Goal: Task Accomplishment & Management: Complete application form

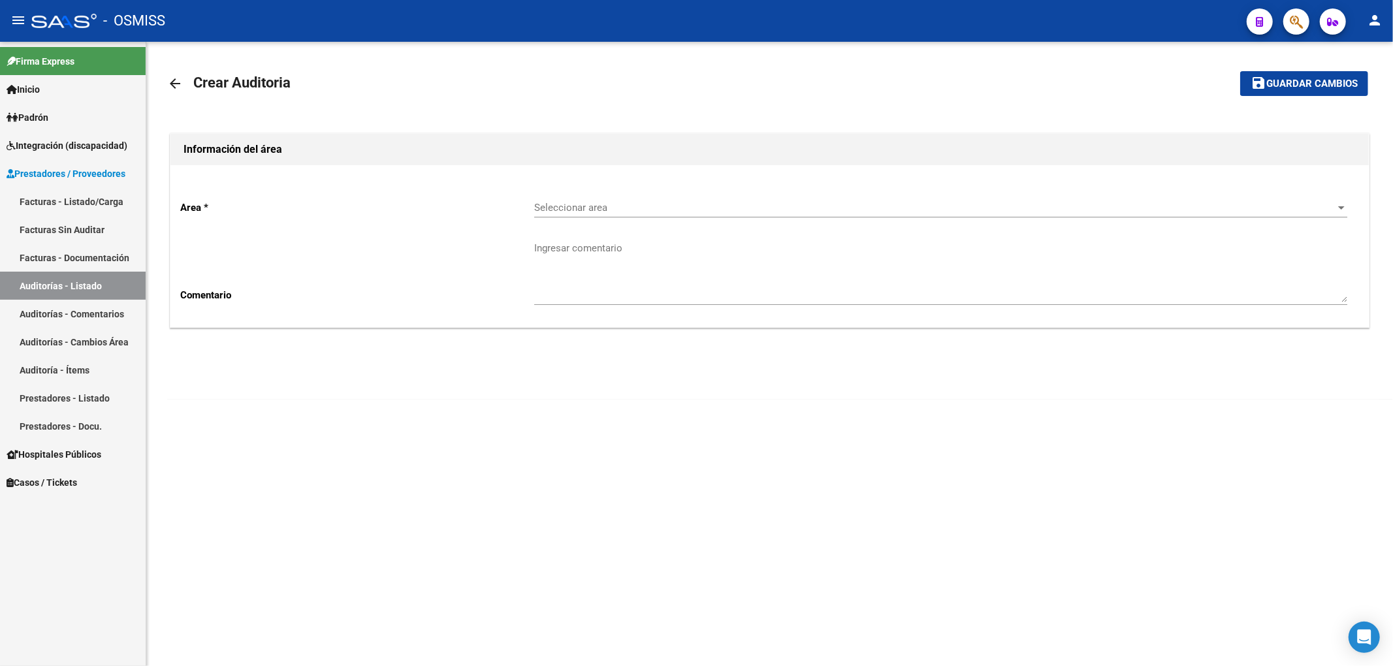
click at [583, 197] on div "Seleccionar area Seleccionar area" at bounding box center [940, 203] width 813 height 28
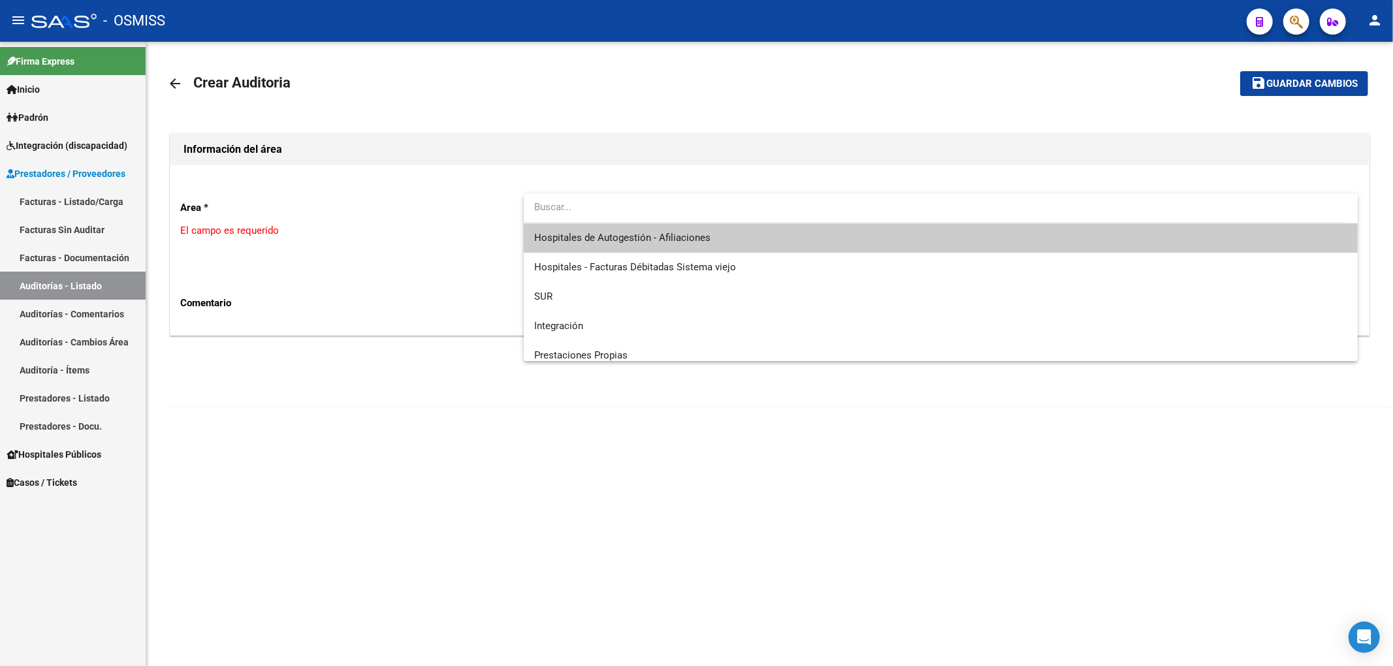
click at [619, 244] on span "Hospitales de Autogestión - Afiliaciones" at bounding box center [940, 237] width 813 height 29
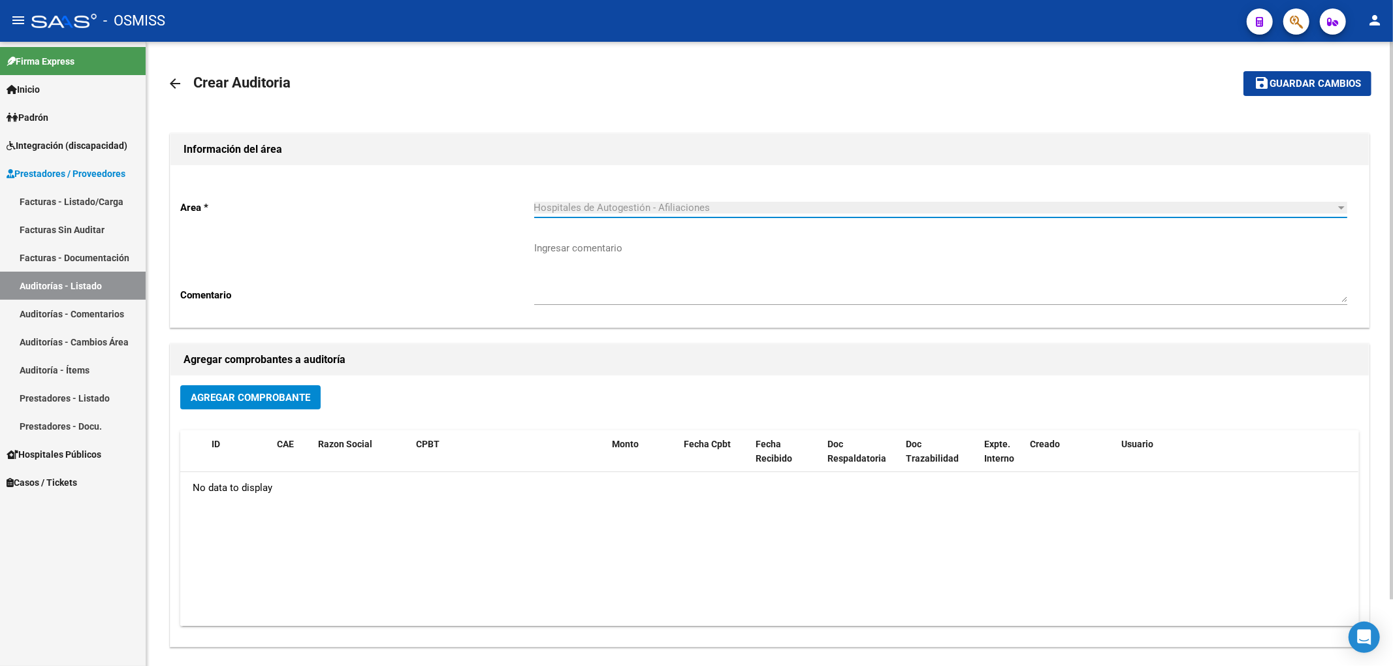
click at [220, 400] on span "Agregar Comprobante" at bounding box center [250, 398] width 119 height 12
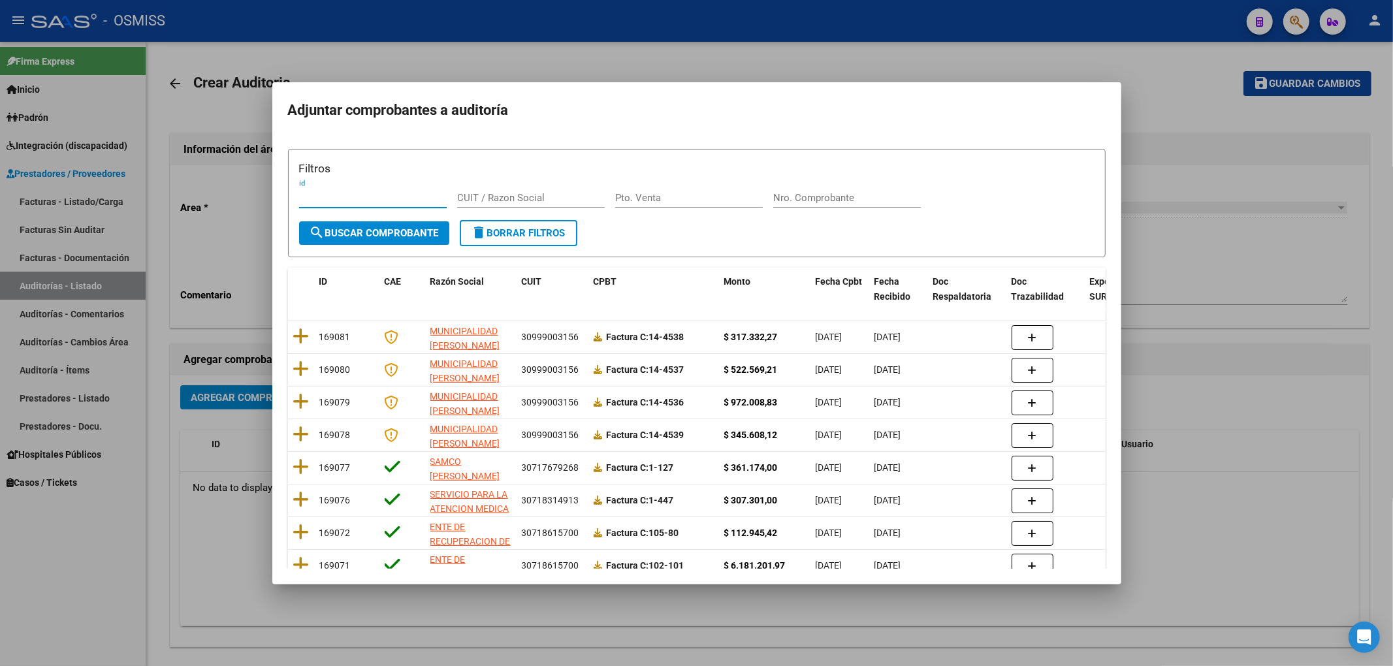
click at [795, 201] on input "Nro. Comprobante" at bounding box center [847, 198] width 148 height 12
type input "7754"
click at [345, 238] on span "search Buscar Comprobante" at bounding box center [374, 233] width 129 height 12
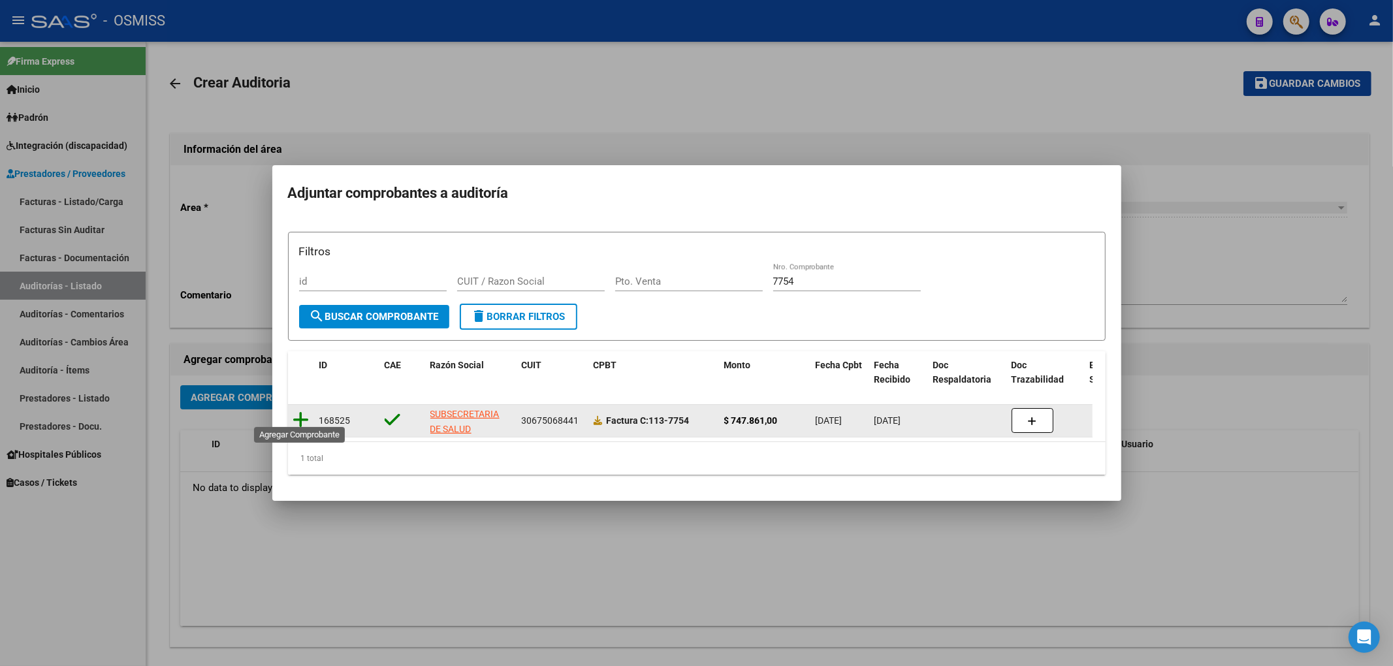
click at [296, 416] on icon at bounding box center [301, 420] width 16 height 18
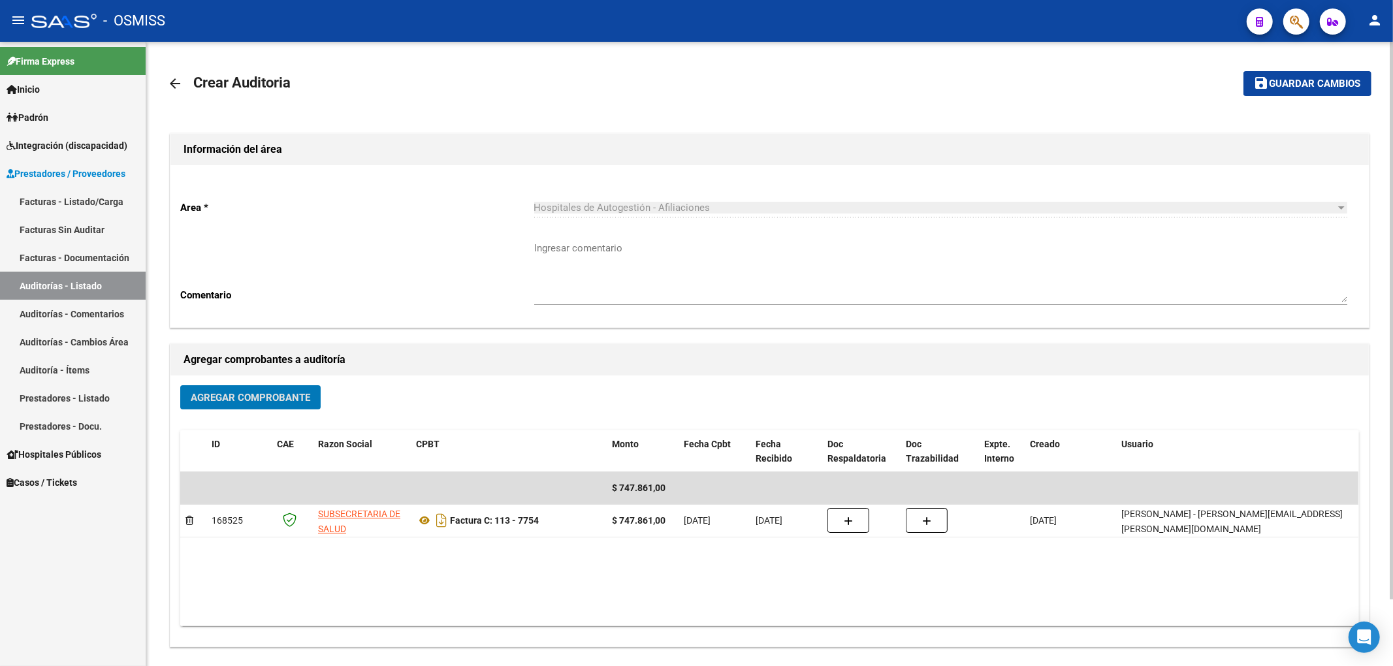
click at [1307, 89] on span "Guardar cambios" at bounding box center [1314, 84] width 91 height 12
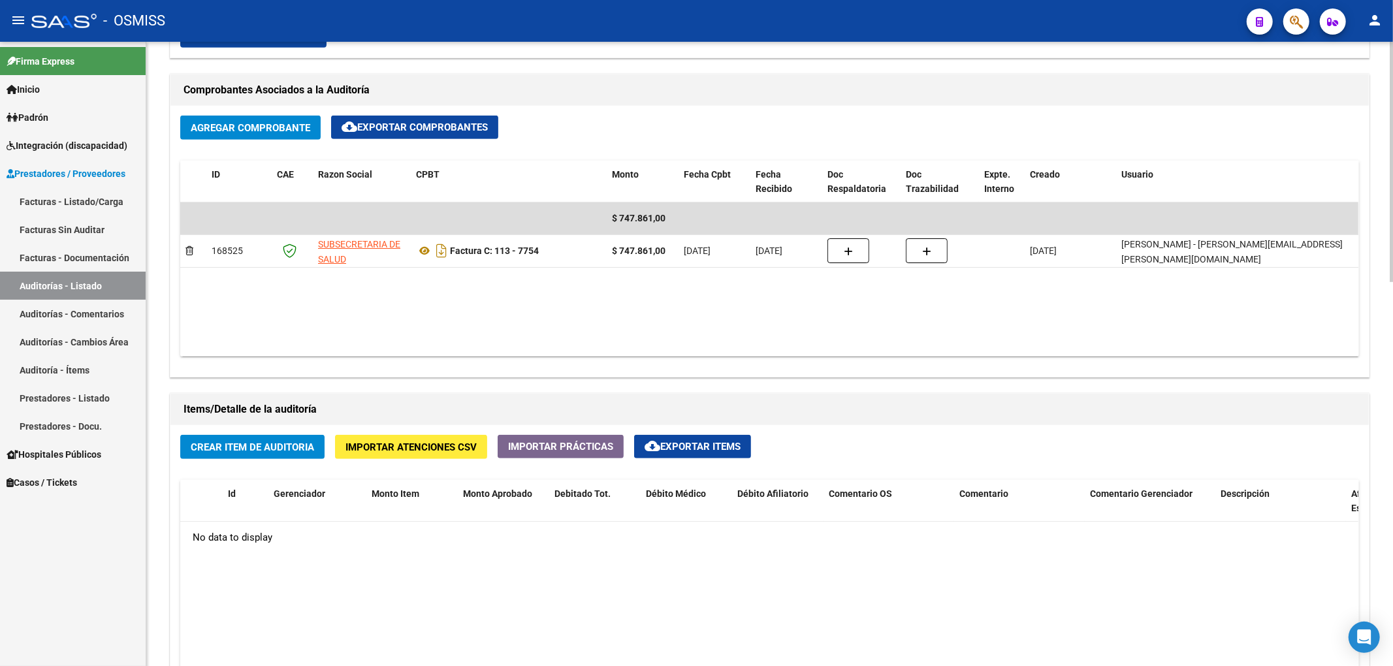
scroll to position [609, 0]
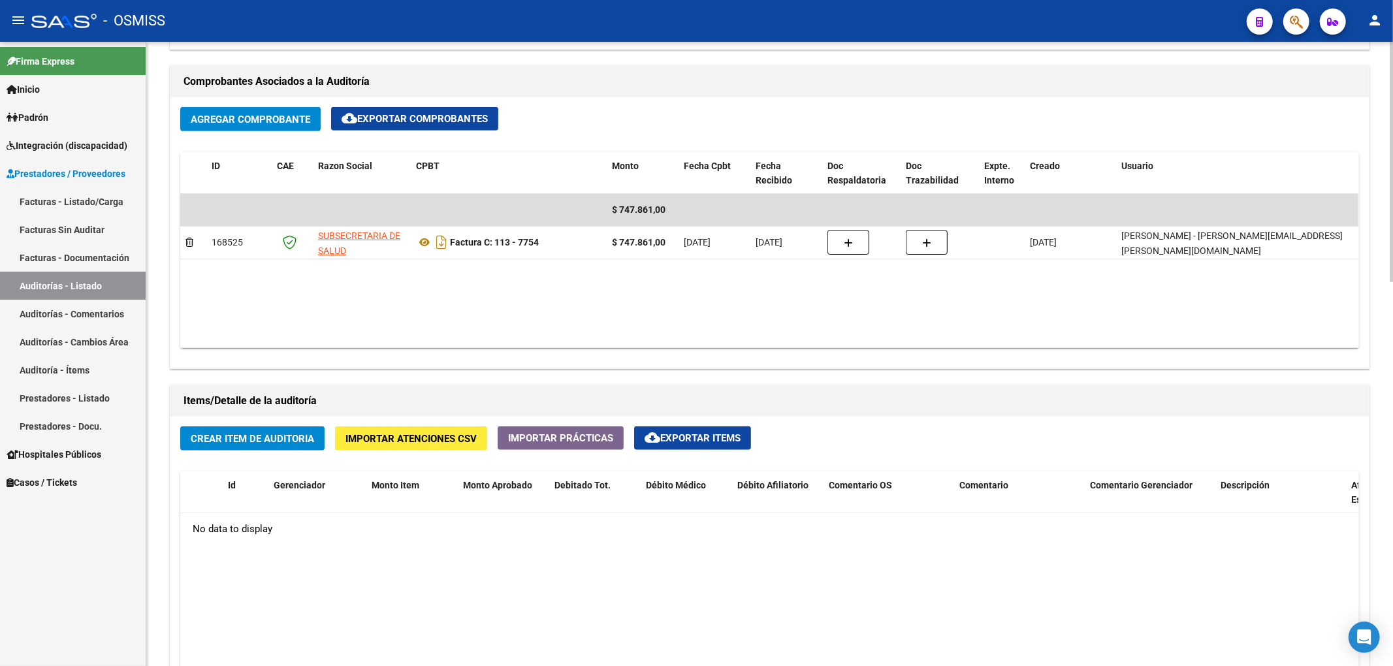
click at [251, 444] on span "Crear Item de Auditoria" at bounding box center [252, 439] width 123 height 12
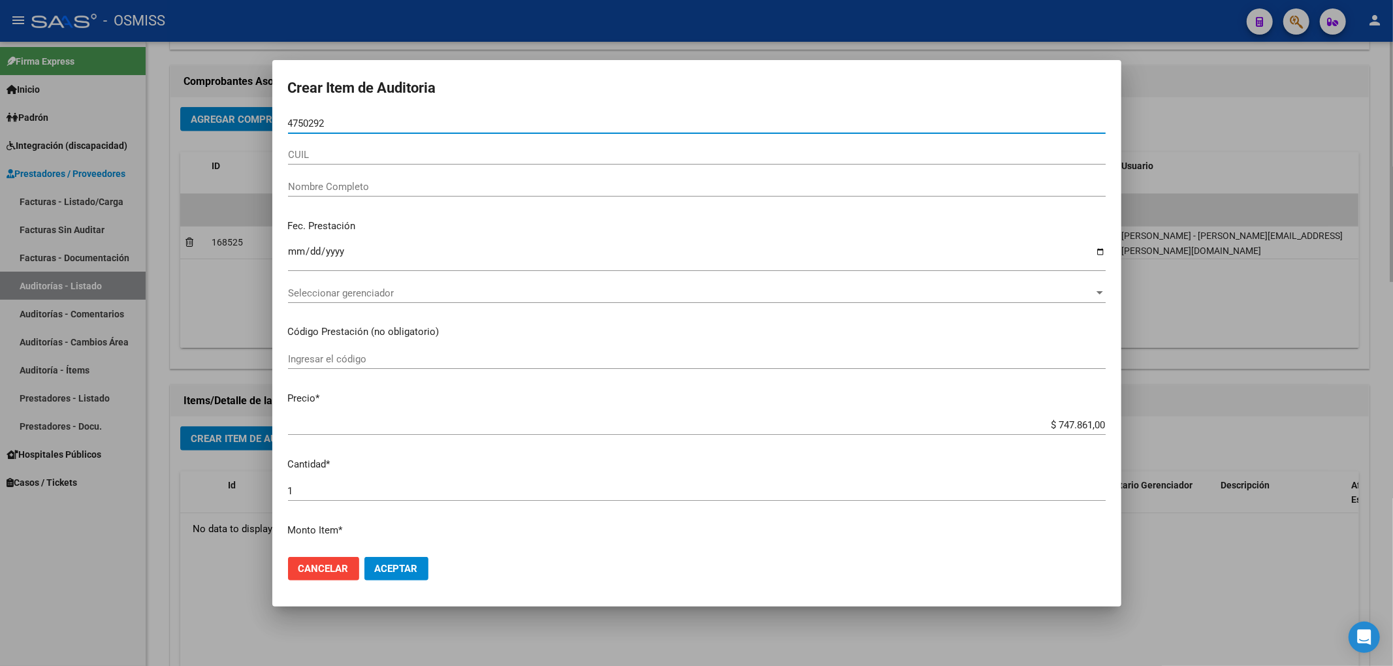
type input "47502929"
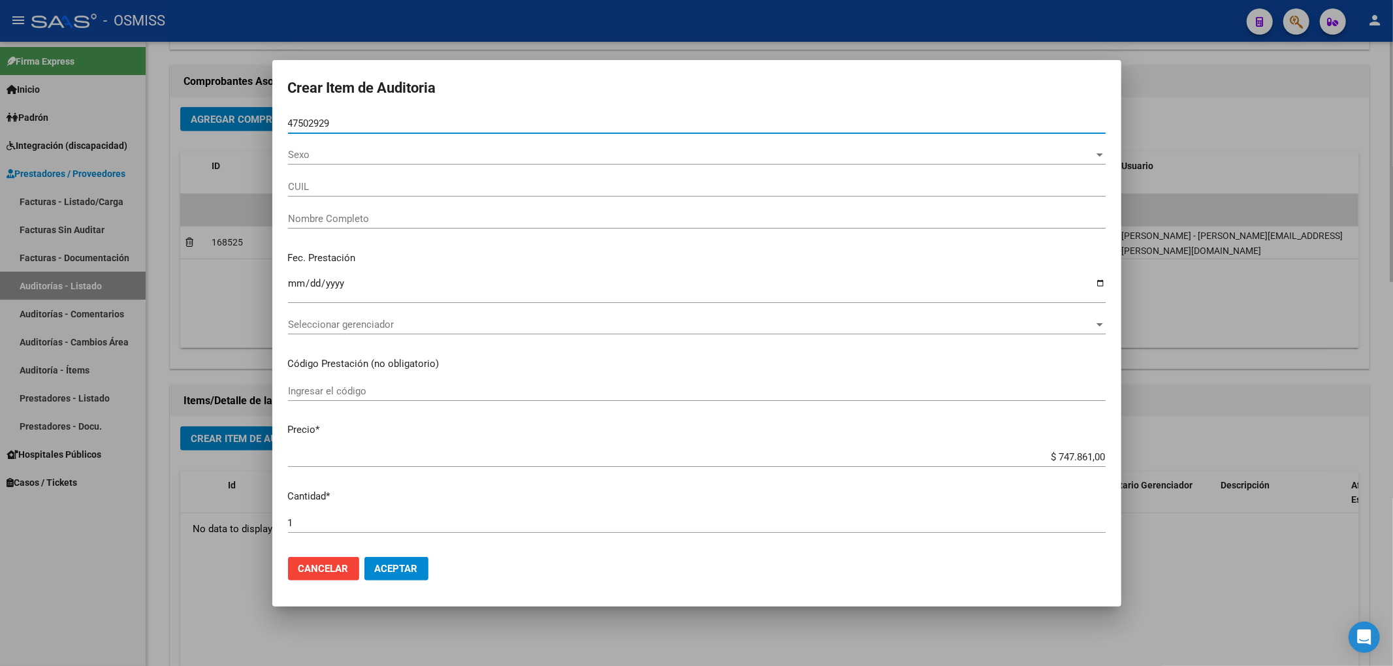
type input "20475029292"
type input "[PERSON_NAME]"
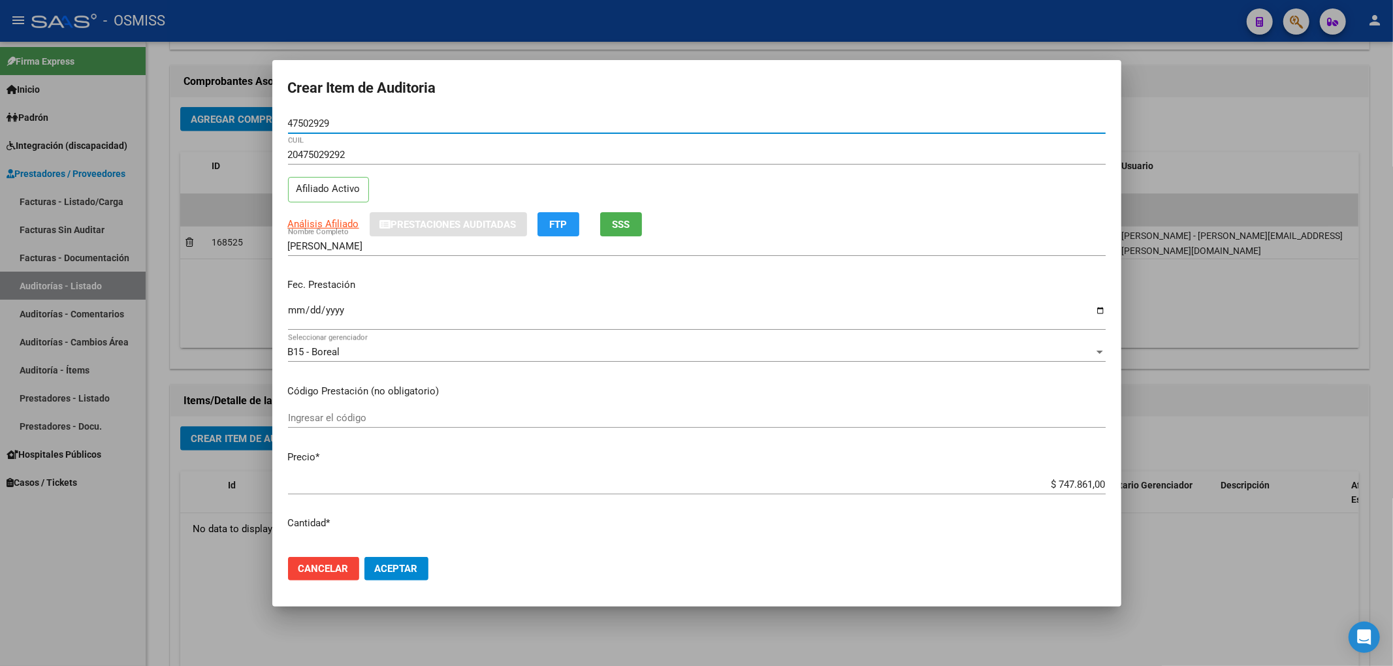
type input "47502929"
click at [294, 313] on input "Ingresar la fecha" at bounding box center [697, 315] width 818 height 21
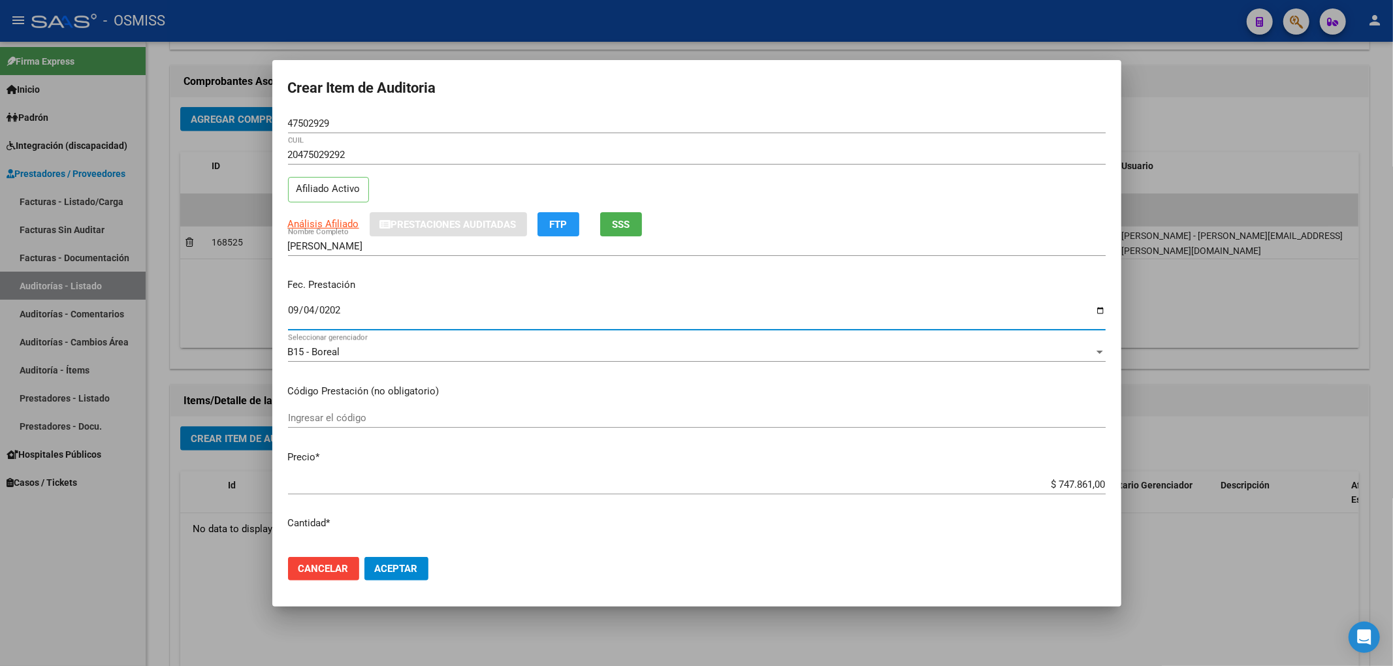
type input "[DATE]"
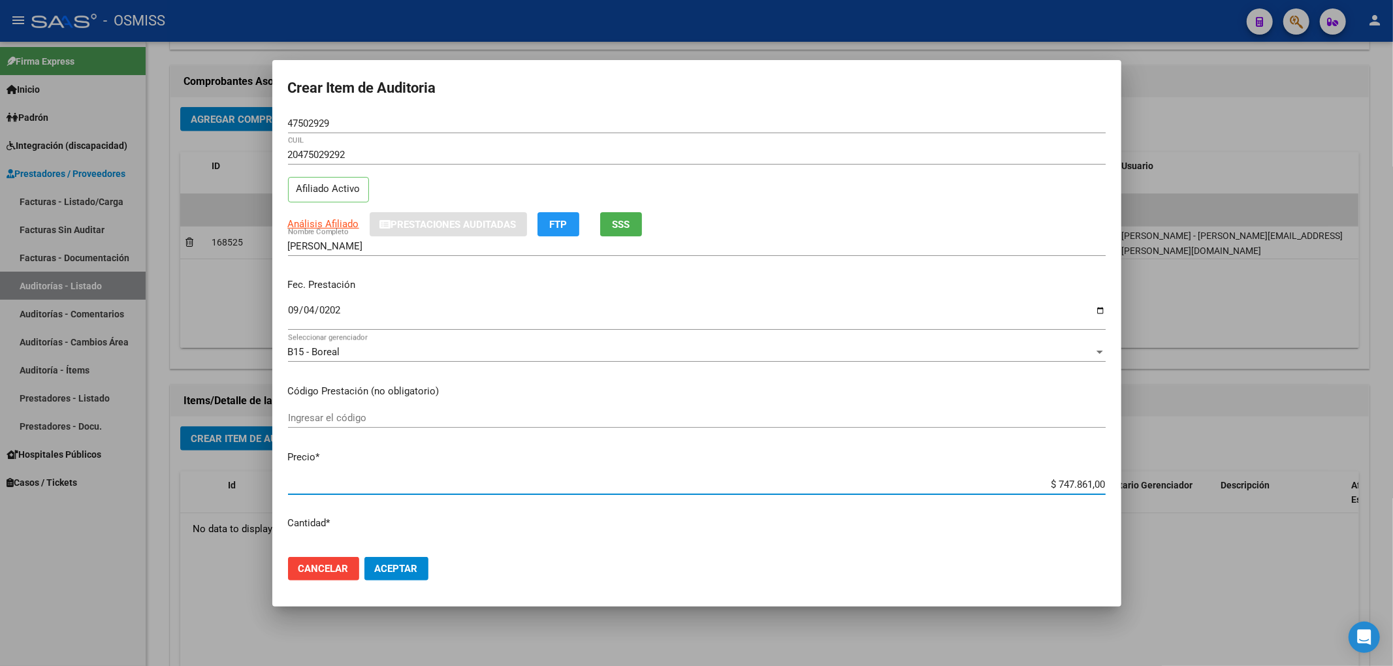
drag, startPoint x: 1019, startPoint y: 486, endPoint x: 1392, endPoint y: 510, distance: 373.6
click at [1284, 494] on div "Crear Item de Auditoria 47502929 Nro Documento 20475029292 CUIL Afiliado Activo…" at bounding box center [696, 333] width 1393 height 666
type input "$ 0,03"
type input "$ 0,38"
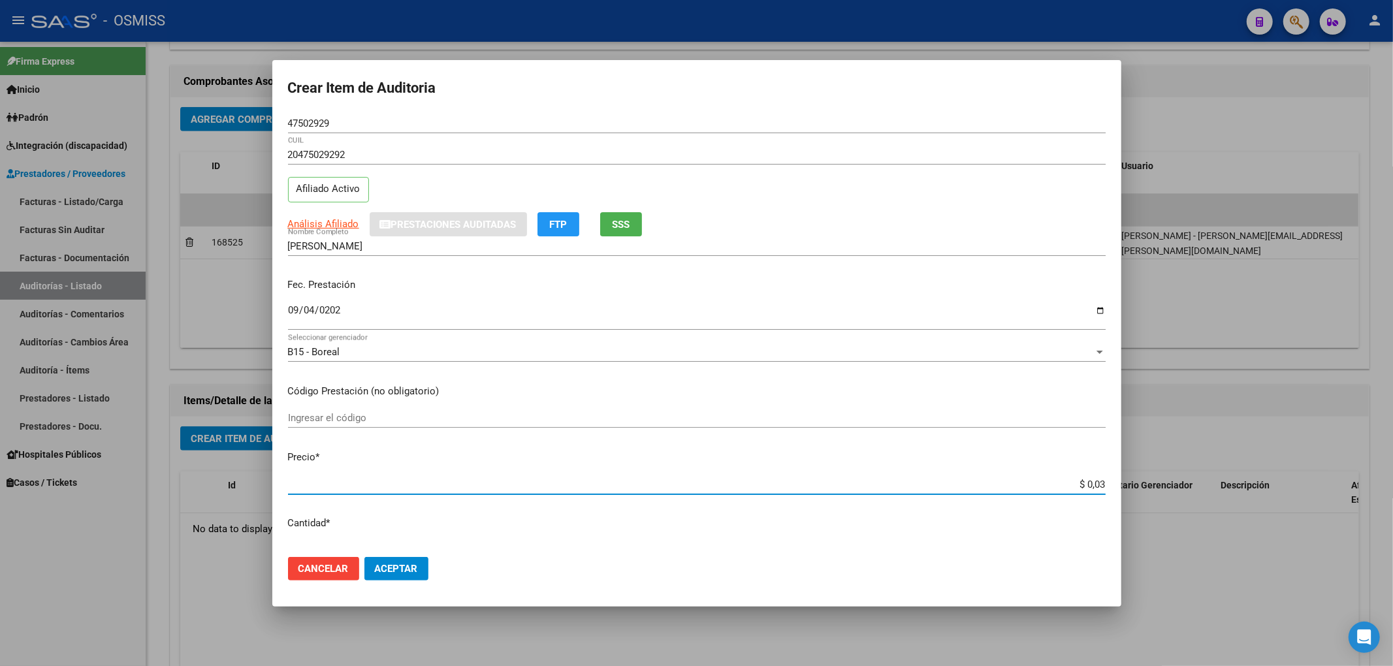
type input "$ 0,38"
type input "$ 3,80"
type input "$ 38,01"
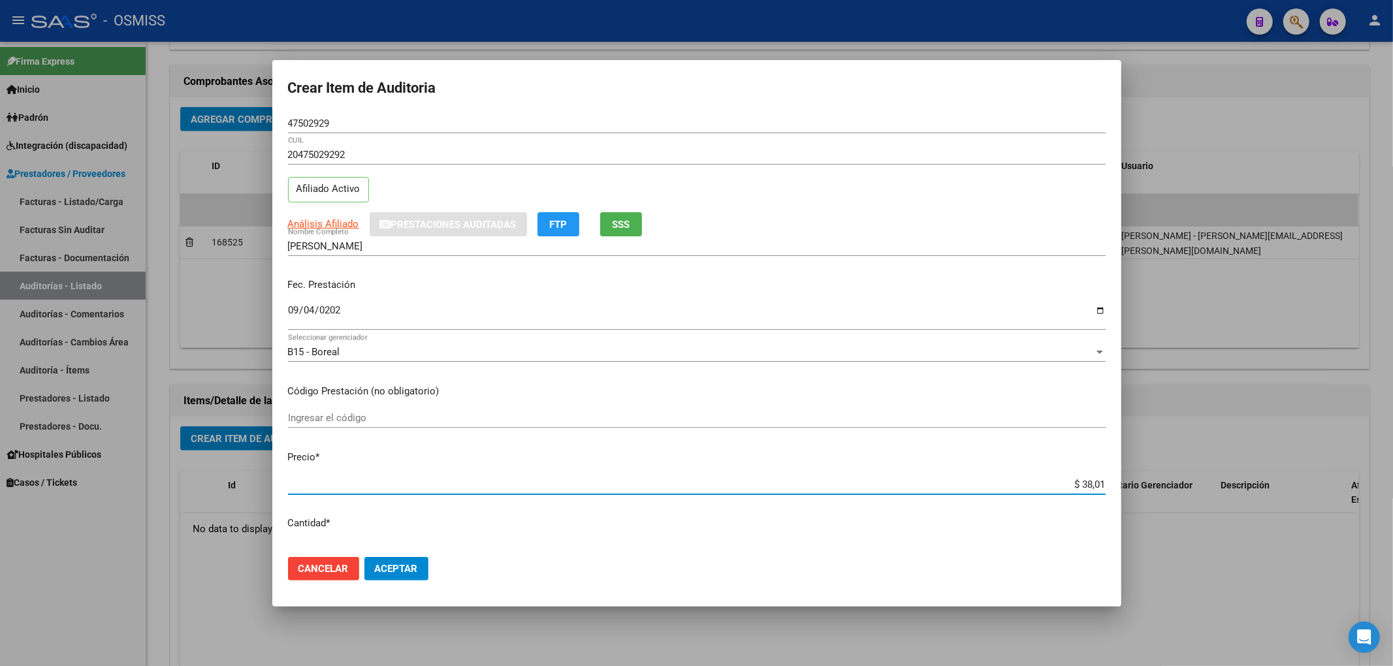
type input "$ 380,10"
type input "$ 3.801,00"
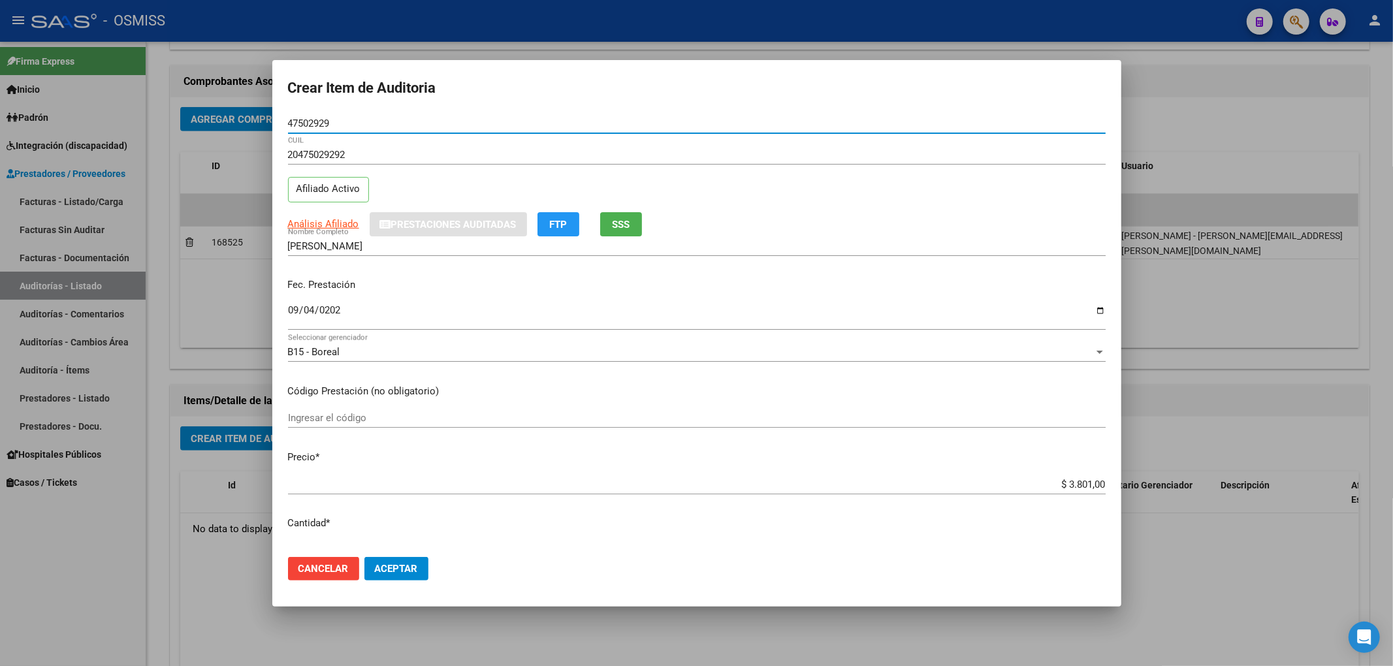
drag, startPoint x: 329, startPoint y: 120, endPoint x: 223, endPoint y: 134, distance: 106.7
click at [223, 134] on div "Crear Item de Auditoria 47502929 Nro Documento 20475029292 CUIL Afiliado Activo…" at bounding box center [696, 333] width 1393 height 666
click at [934, 200] on div "20475029292 CUIL Afiliado Activo" at bounding box center [697, 178] width 818 height 67
click at [406, 571] on span "Aceptar" at bounding box center [396, 569] width 43 height 12
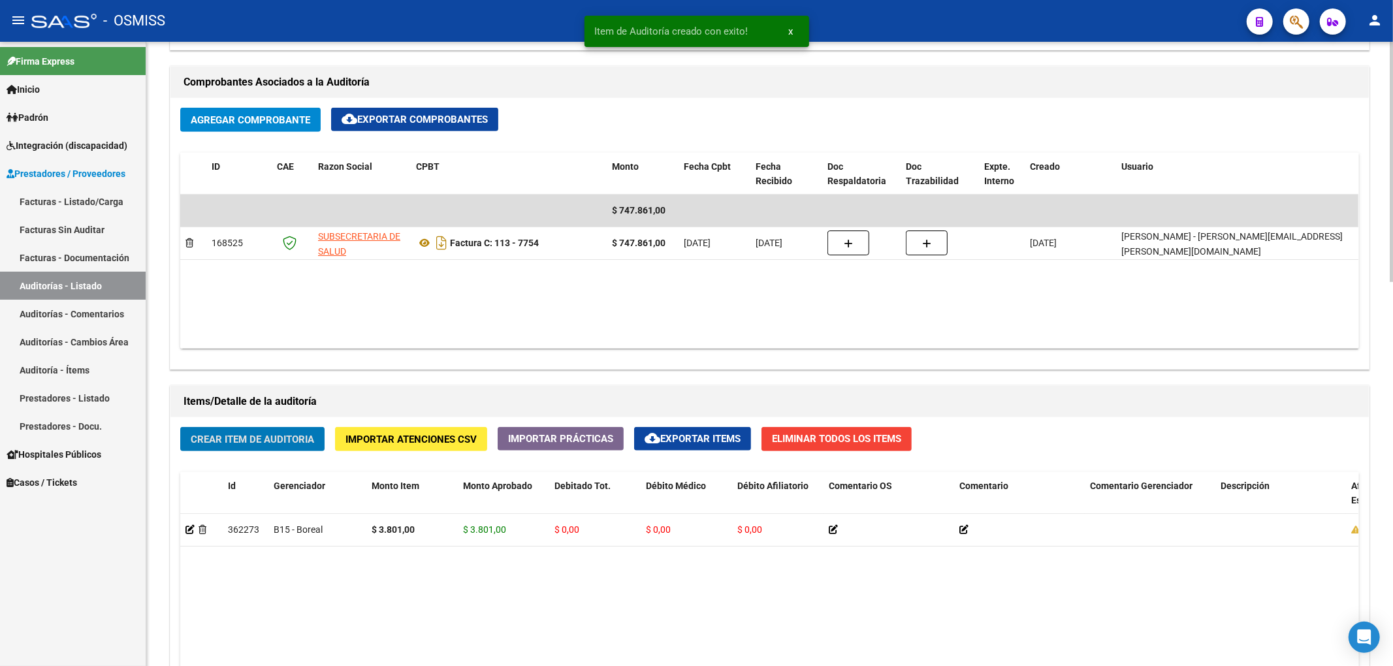
scroll to position [610, 0]
click at [296, 439] on span "Crear Item de Auditoria" at bounding box center [252, 439] width 123 height 12
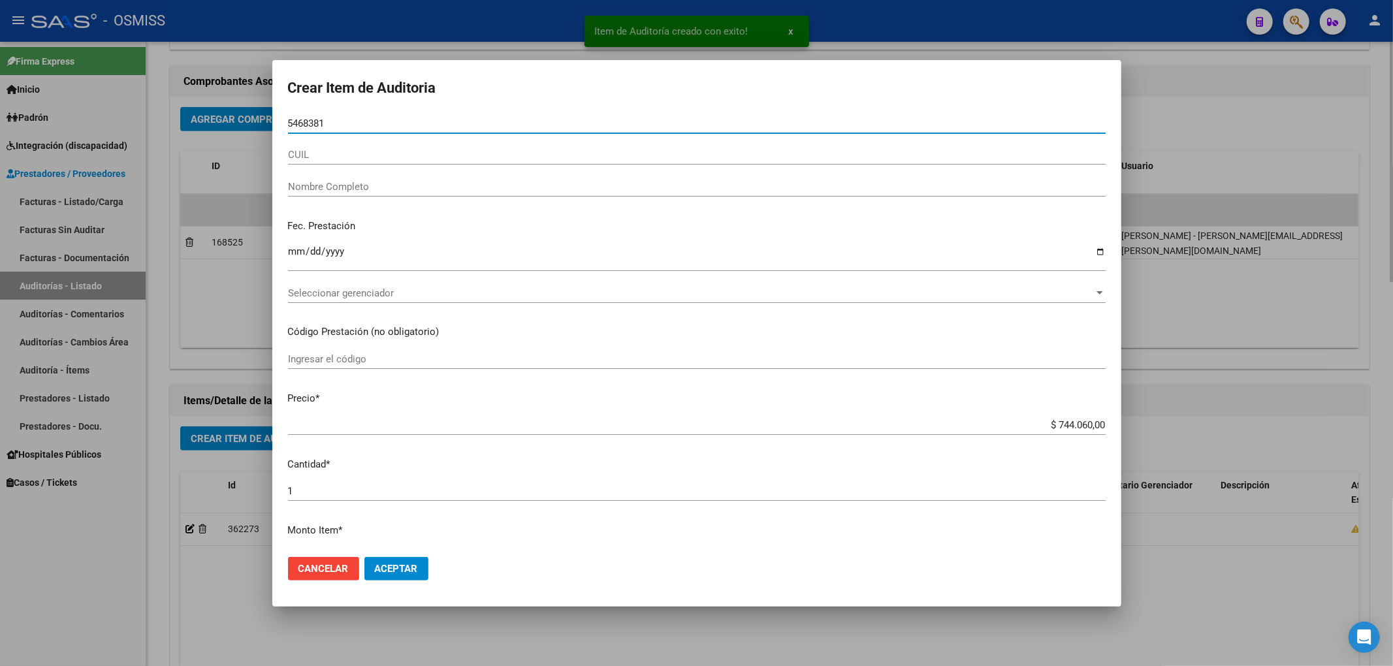
type input "54683815"
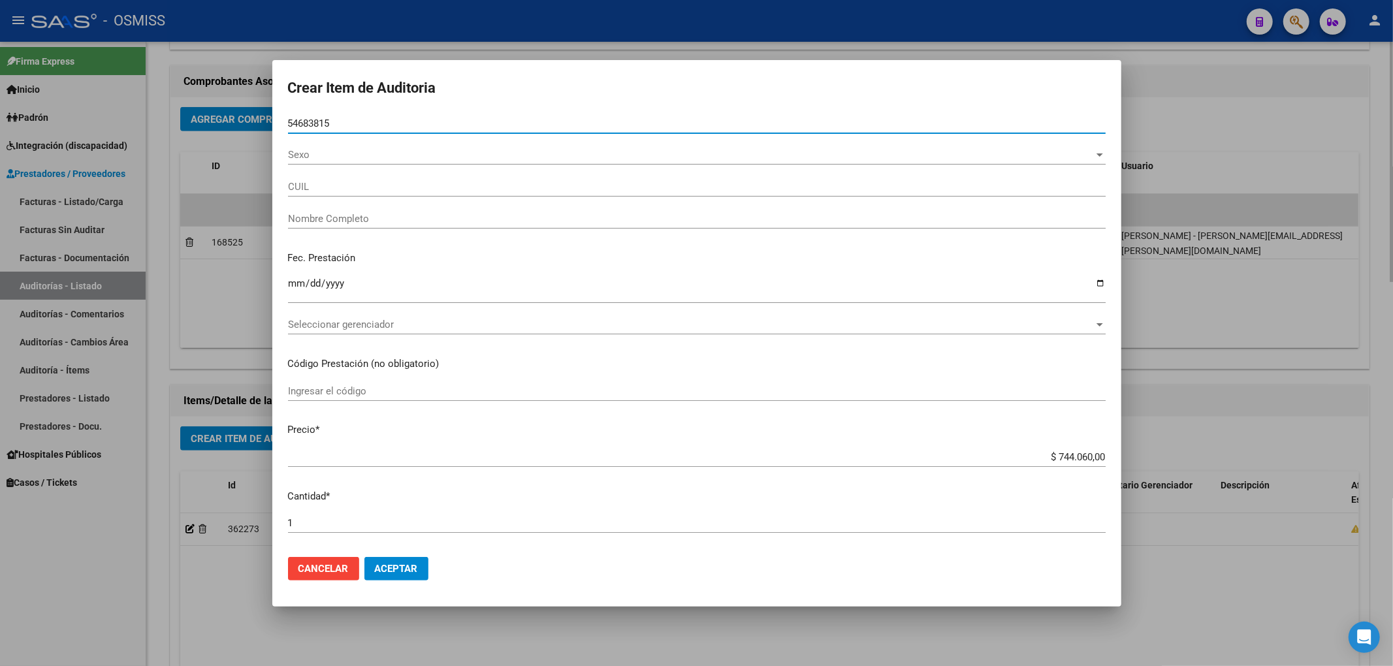
type input "20546838154"
type input "[PERSON_NAME]"
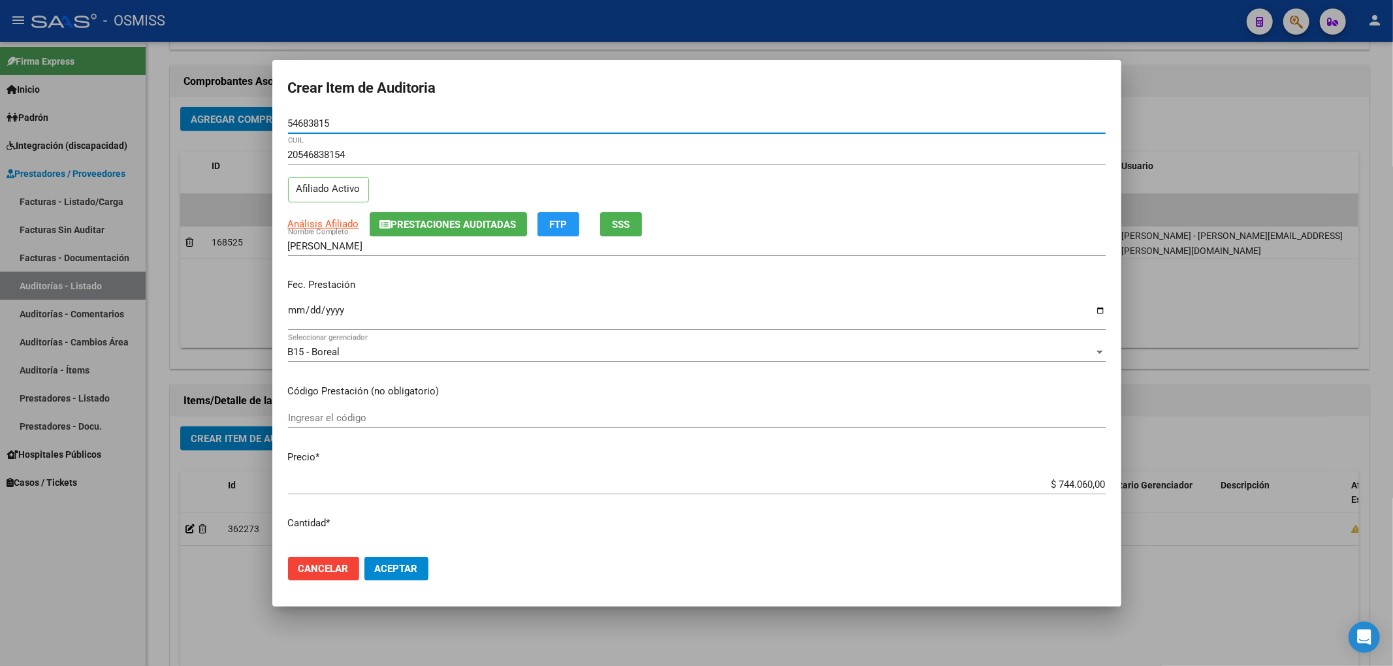
type input "54683815"
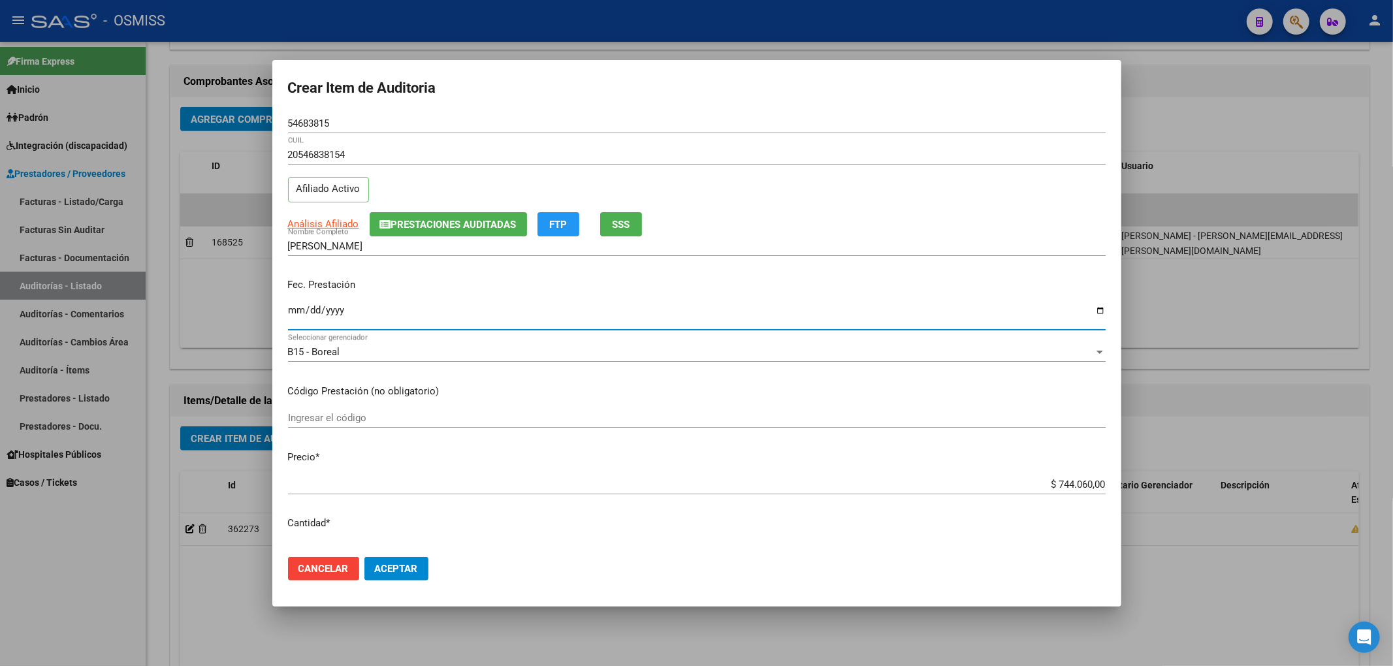
click at [291, 319] on input "Ingresar la fecha" at bounding box center [697, 315] width 818 height 21
type input "[DATE]"
drag, startPoint x: 1023, startPoint y: 484, endPoint x: 1284, endPoint y: 492, distance: 261.3
click at [1275, 492] on div "Crear Item de Auditoria 54683815 Nro Documento 20546838154 CUIL Afiliado Activo…" at bounding box center [696, 333] width 1393 height 666
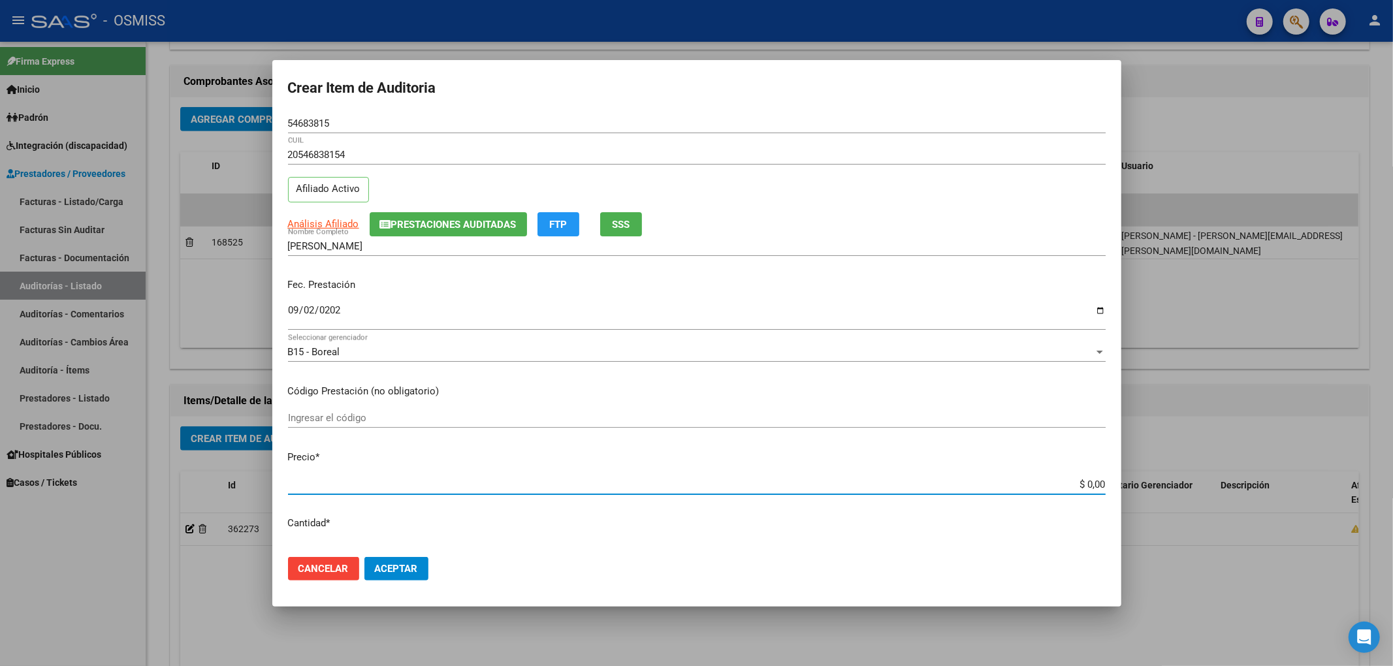
type input "$ 0,02"
type input "$ 0,03"
type input "$ 0,38"
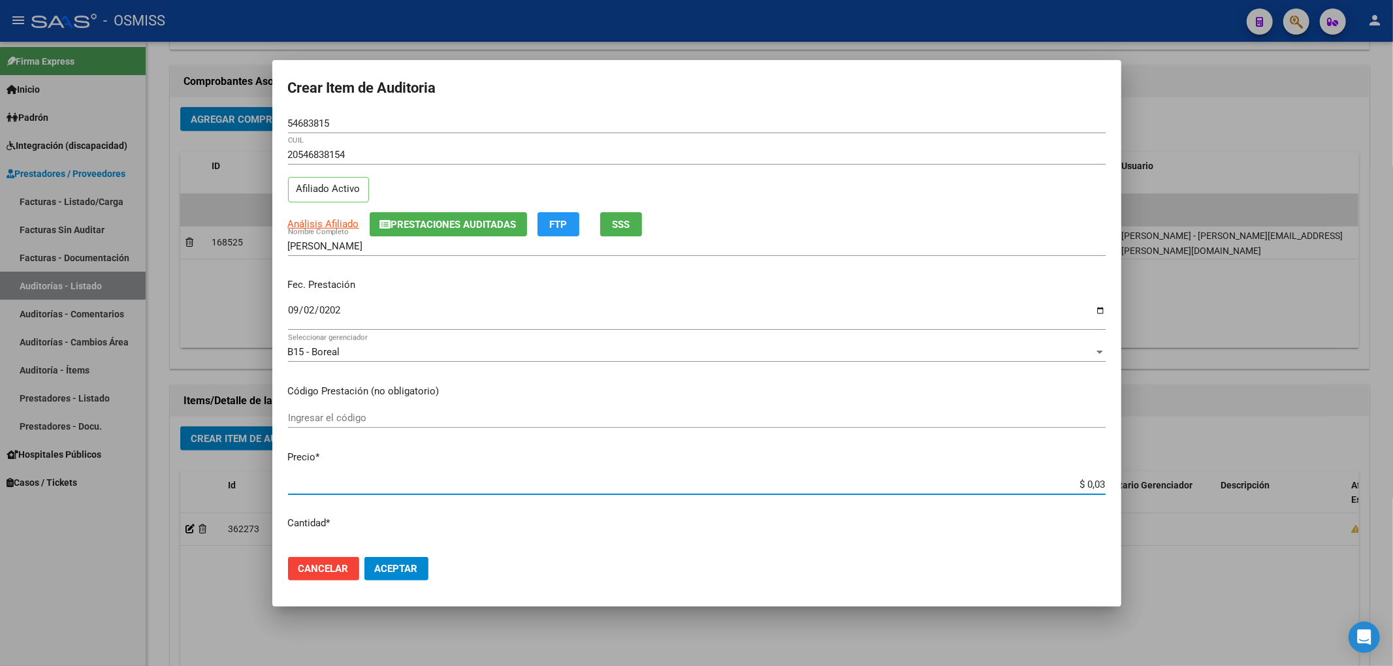
type input "$ 0,38"
type input "$ 3,80"
type input "$ 38,01"
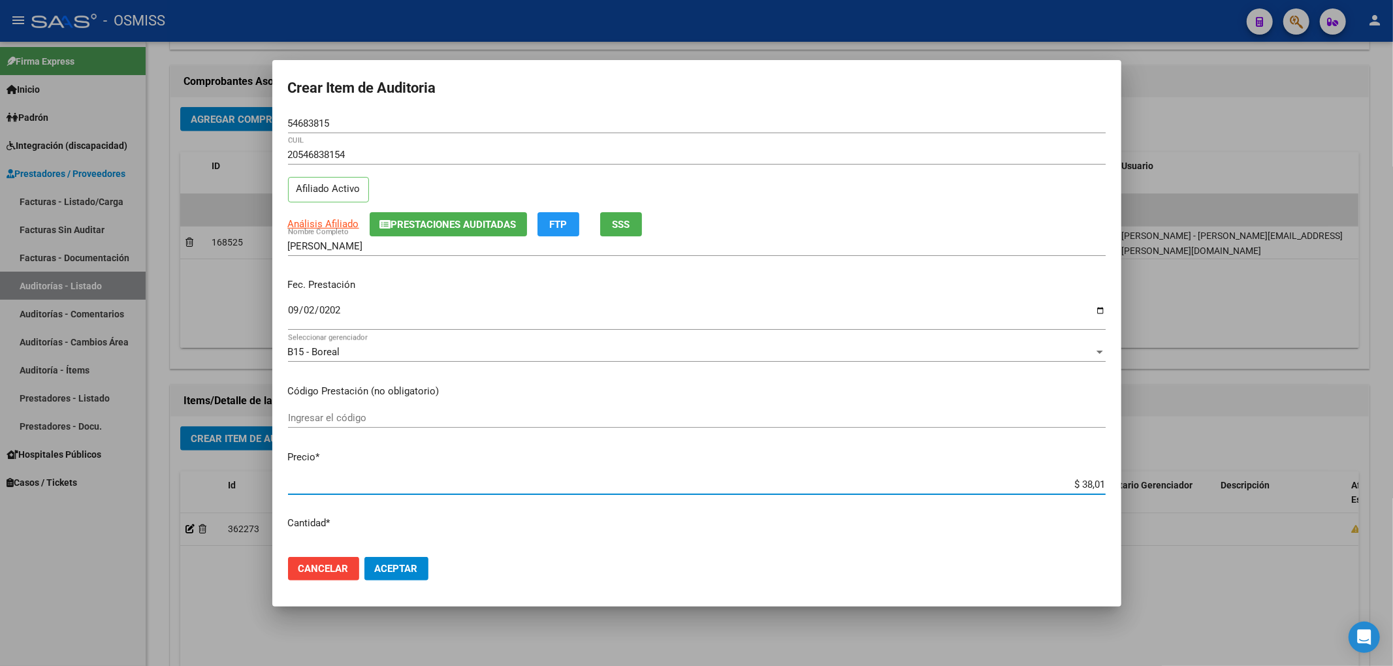
type input "$ 380,10"
type input "$ 3.801,00"
click at [441, 222] on span "Prestaciones Auditadas" at bounding box center [453, 225] width 125 height 12
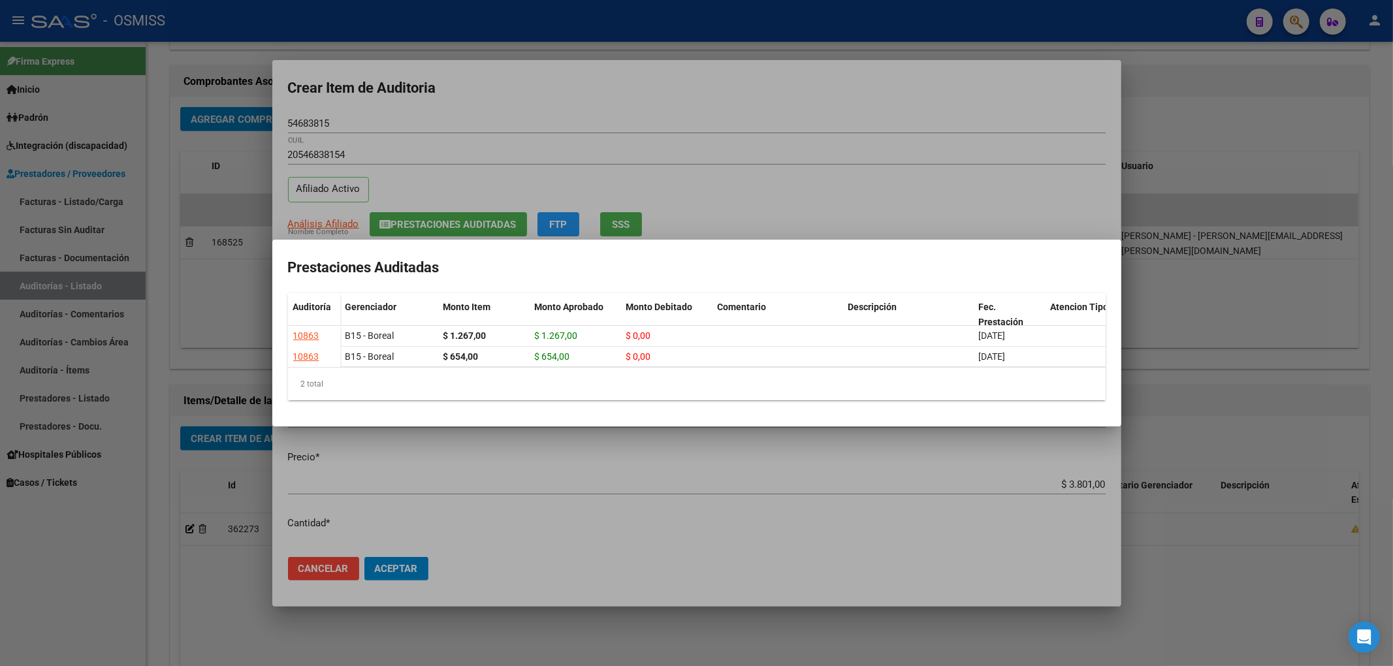
click at [507, 87] on div at bounding box center [696, 333] width 1393 height 666
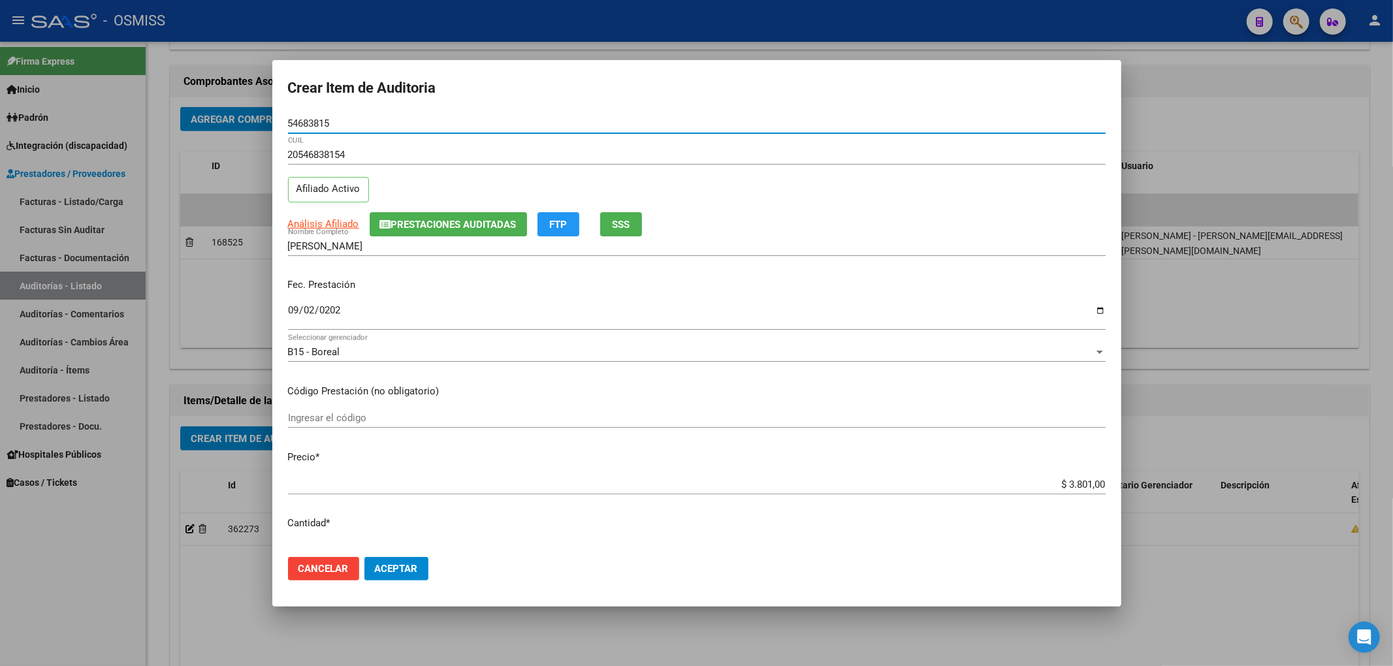
drag, startPoint x: 354, startPoint y: 127, endPoint x: 168, endPoint y: 112, distance: 186.0
click at [191, 111] on div "Crear Item de Auditoria 54683815 Nro Documento 20546838154 CUIL Afiliado Activo…" at bounding box center [696, 333] width 1393 height 666
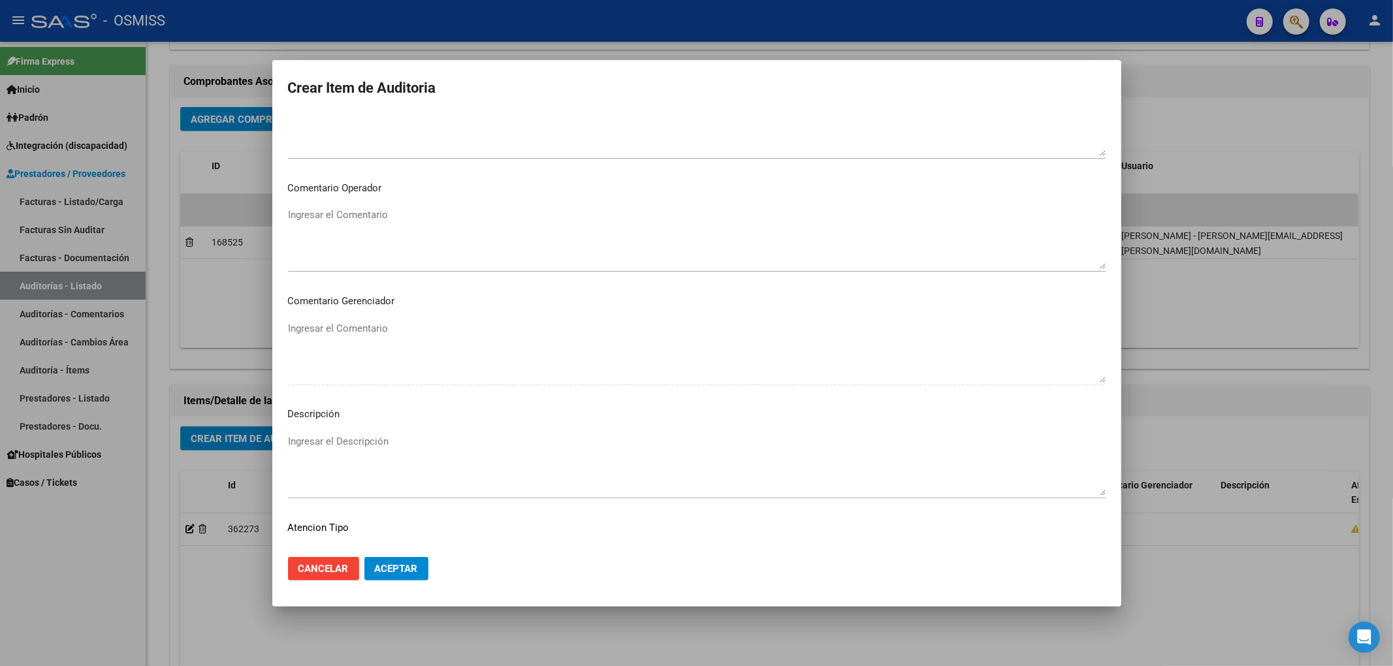
scroll to position [784, 0]
click at [389, 436] on textarea "Ingresar el Descripción" at bounding box center [697, 460] width 818 height 61
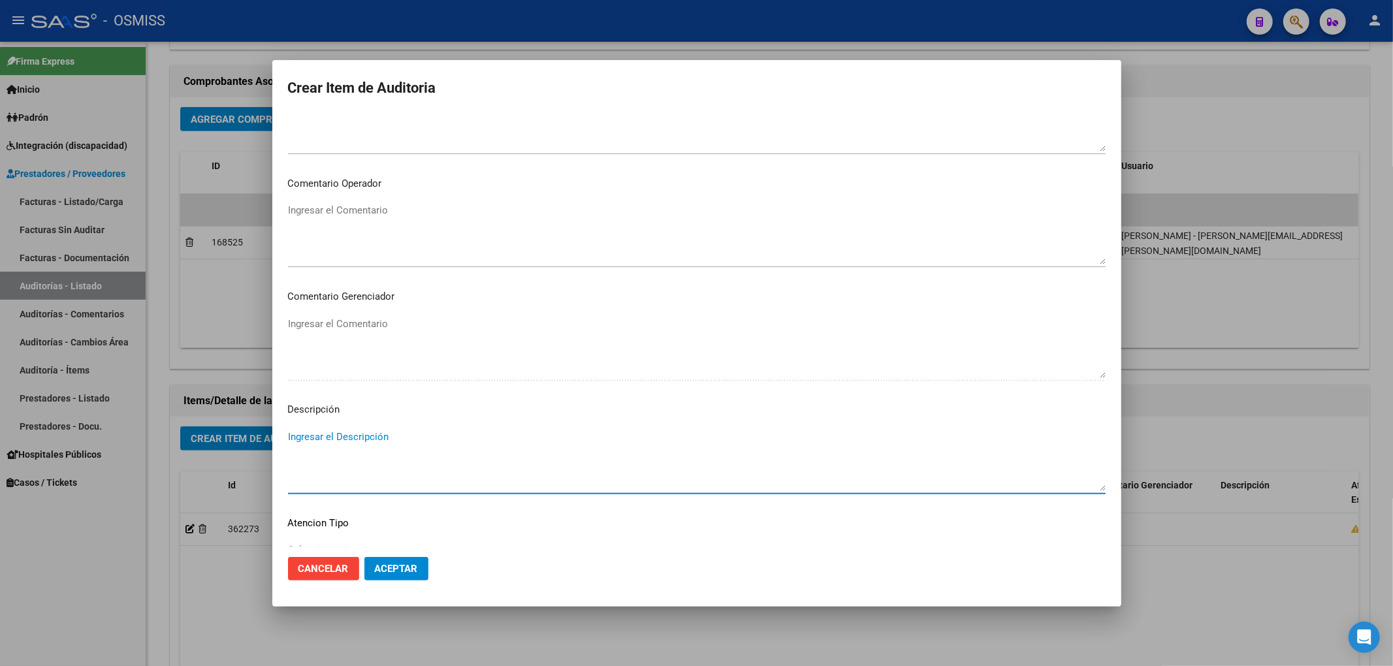
paste textarea "BAJA por finalización de la cobertura legal al ……. - Ley 23,660 art. 10 inc. A."
drag, startPoint x: 502, startPoint y: 438, endPoint x: 485, endPoint y: 438, distance: 17.6
click at [485, 438] on textarea "BAJA por finalización de la cobertura legal al ……. - Ley 23,660 art. 10 inc. A." at bounding box center [697, 460] width 818 height 61
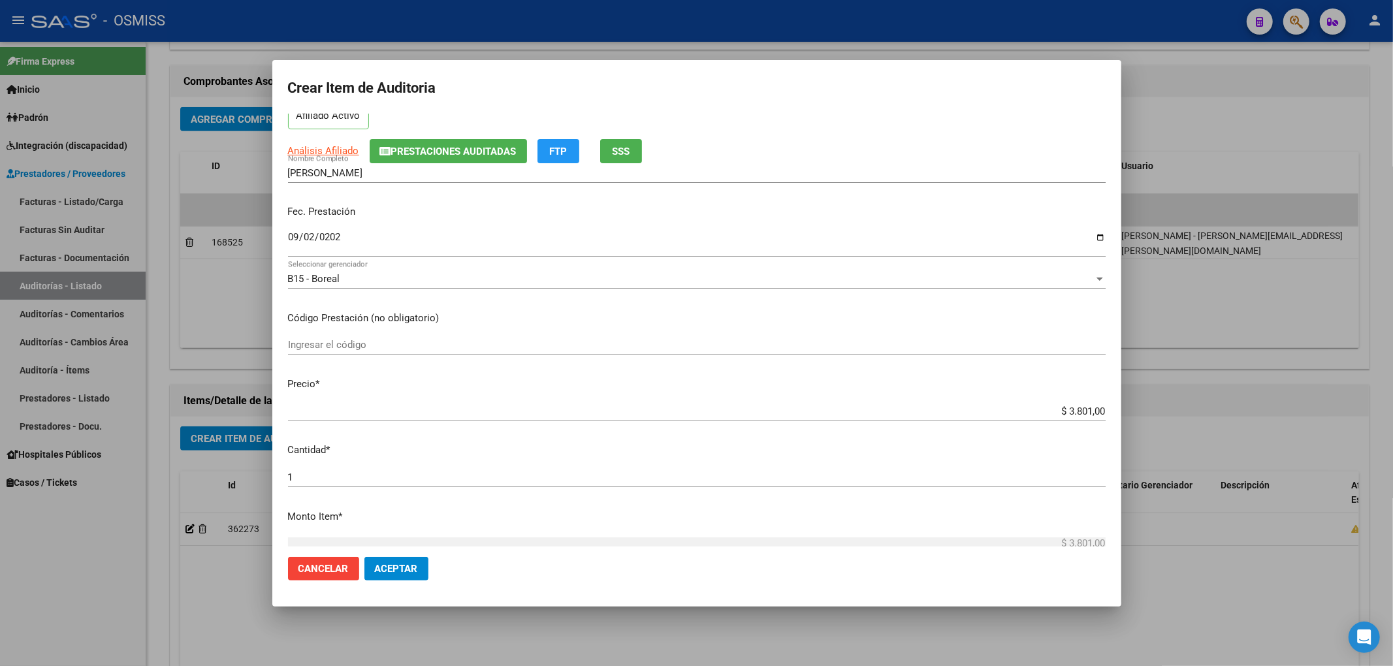
scroll to position [0, 0]
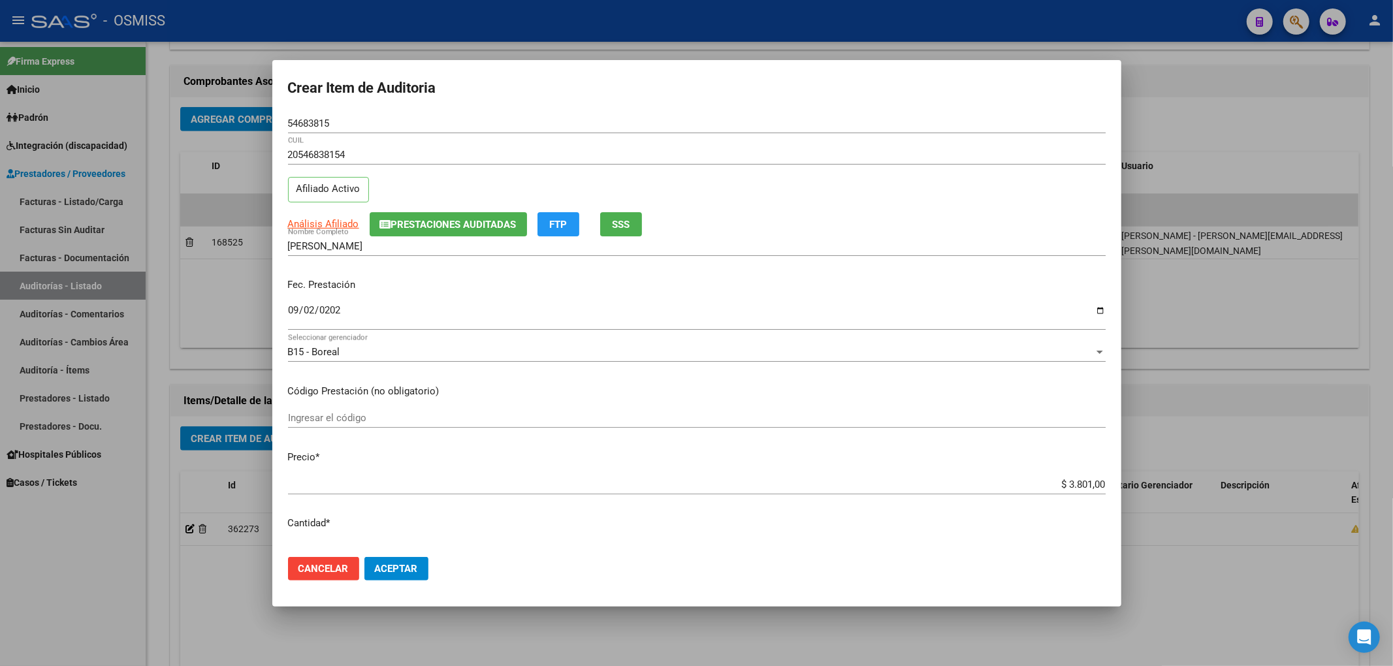
type textarea "BAJA por finalización de la cobertura legal al [DATE]- Ley 23,660 art. 10 inc. …"
drag, startPoint x: 346, startPoint y: 124, endPoint x: 196, endPoint y: 131, distance: 150.3
click at [189, 121] on div "Crear Item de Auditoria 54683815 Nro Documento 20546838154 CUIL Afiliado Activo…" at bounding box center [696, 333] width 1393 height 666
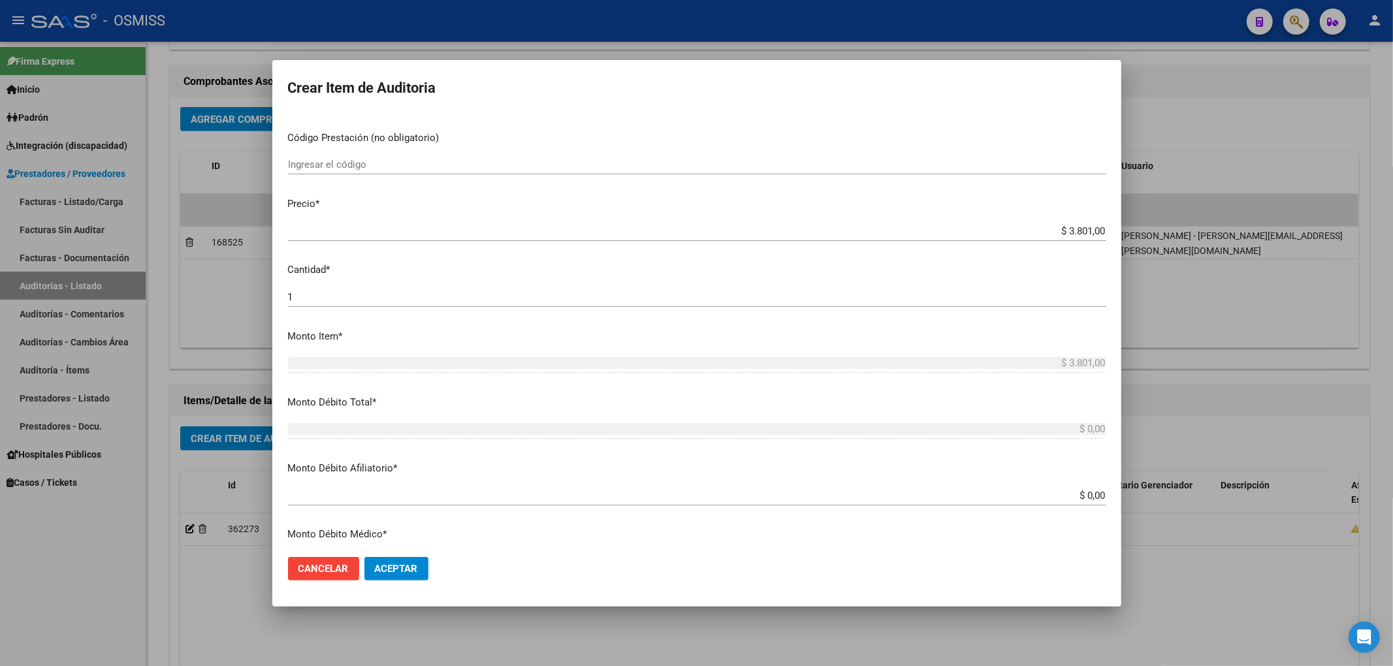
scroll to position [261, 0]
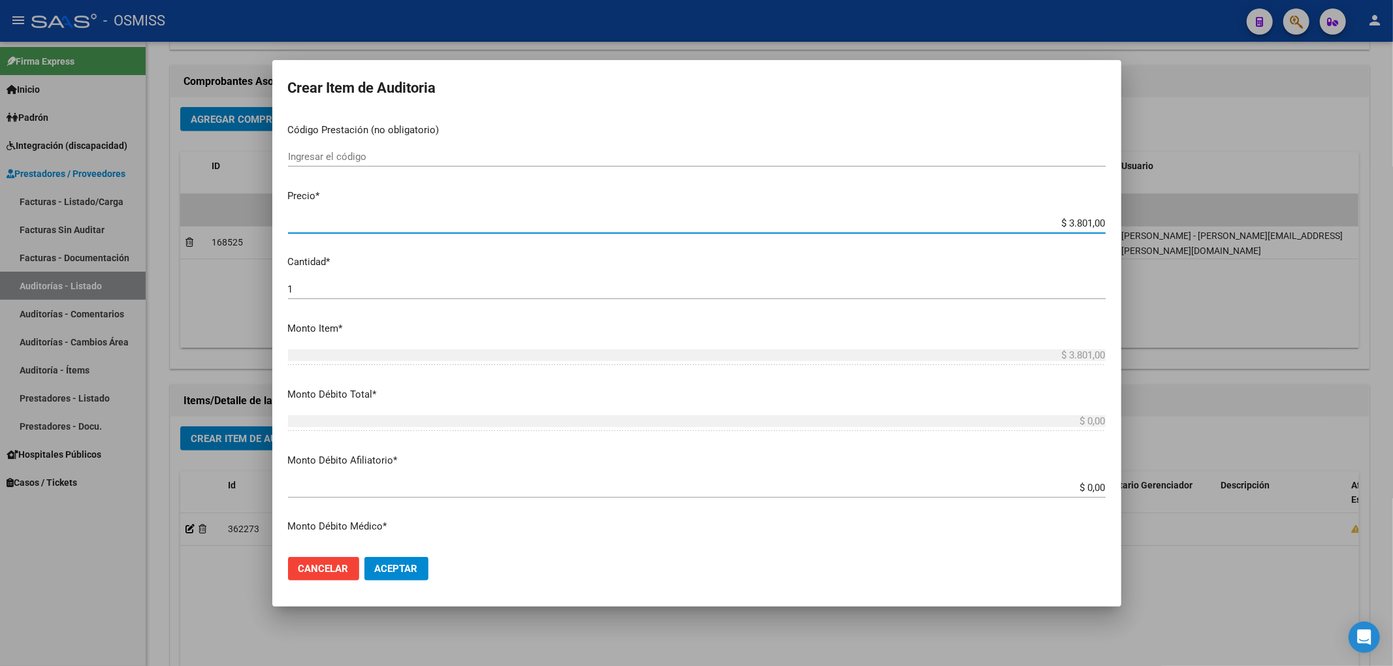
drag, startPoint x: 1049, startPoint y: 223, endPoint x: 1116, endPoint y: 219, distance: 67.3
click at [1116, 219] on mat-dialog-content "54683815 Nro Documento 20546838154 CUIL Afiliado Activo Análisis Afiliado Prest…" at bounding box center [696, 330] width 849 height 433
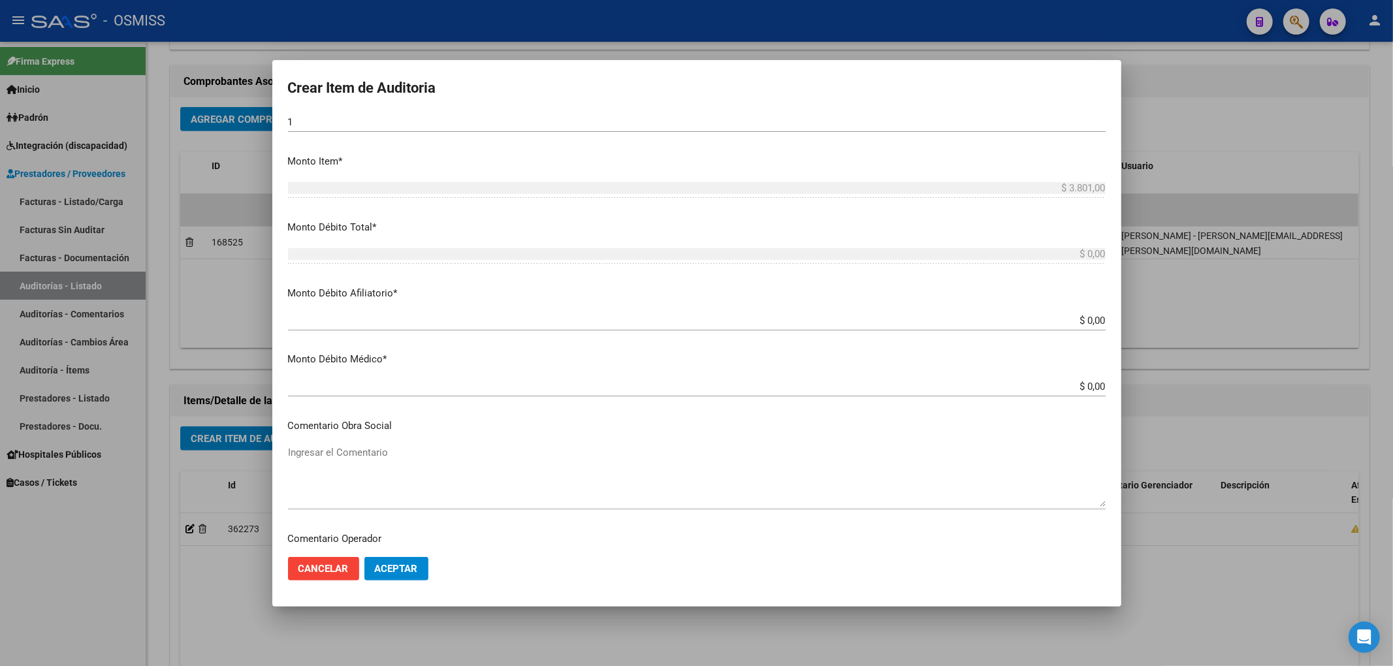
scroll to position [435, 0]
click at [1092, 315] on input "$ 0,00" at bounding box center [697, 314] width 818 height 12
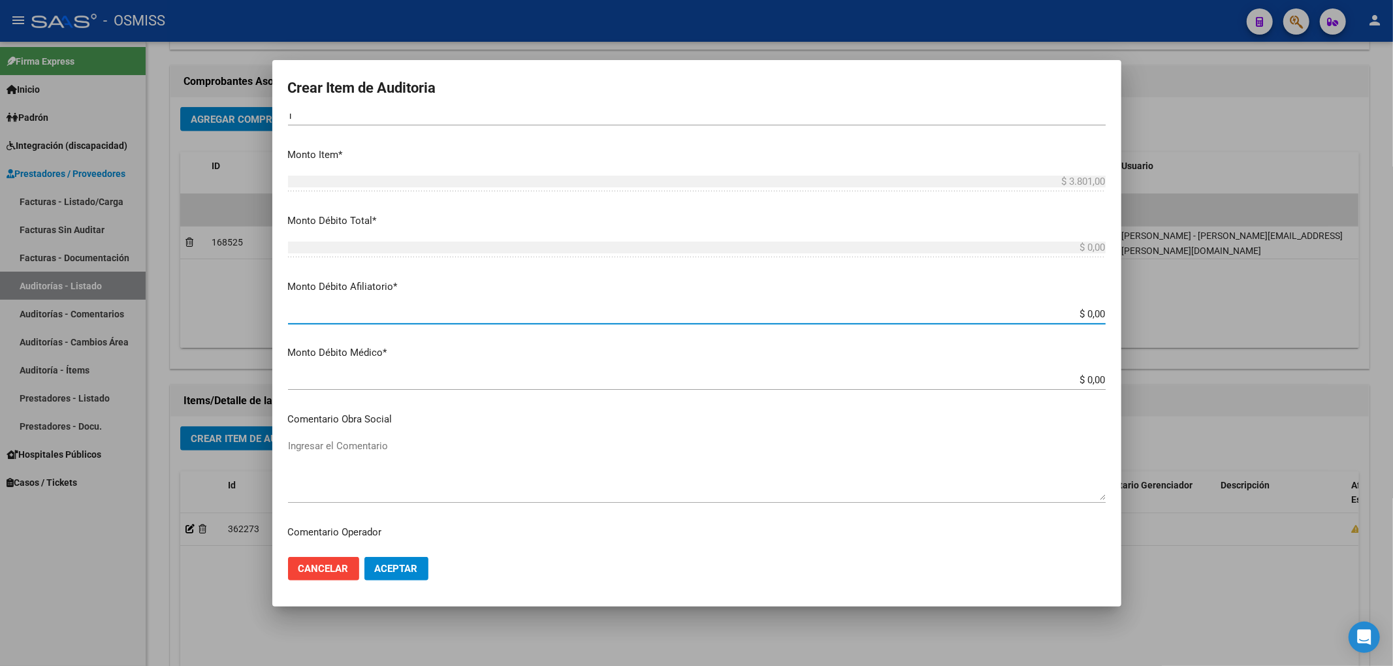
paste input "$ 3.801,00"
type input "$ 0,0$ 3.801,000"
type input "$ 38.010,00"
drag, startPoint x: 1059, startPoint y: 310, endPoint x: 1142, endPoint y: 308, distance: 82.9
click at [1139, 309] on div "Crear Item de Auditoria 54683815 Nro Documento 20546838154 CUIL Afiliado Activo…" at bounding box center [696, 333] width 1393 height 666
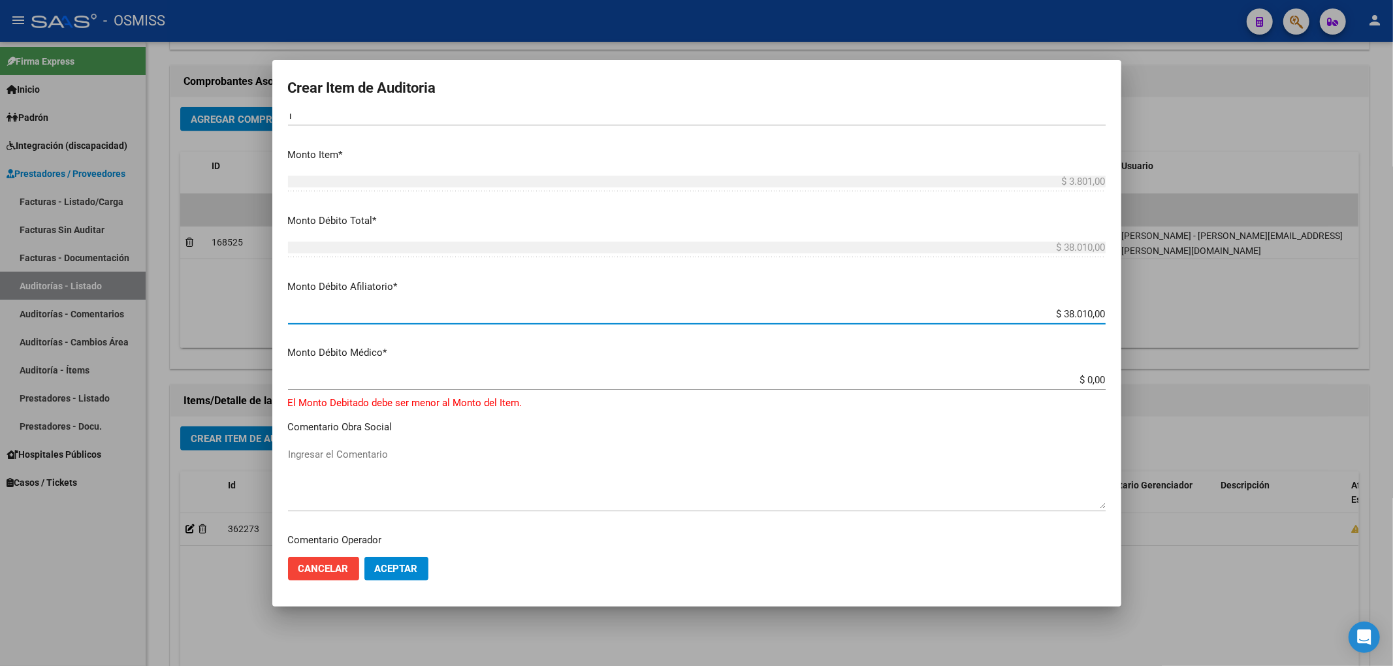
paste input "$ 3.801"
type input "$$ 3.801,00"
type input "$ 3.801,00"
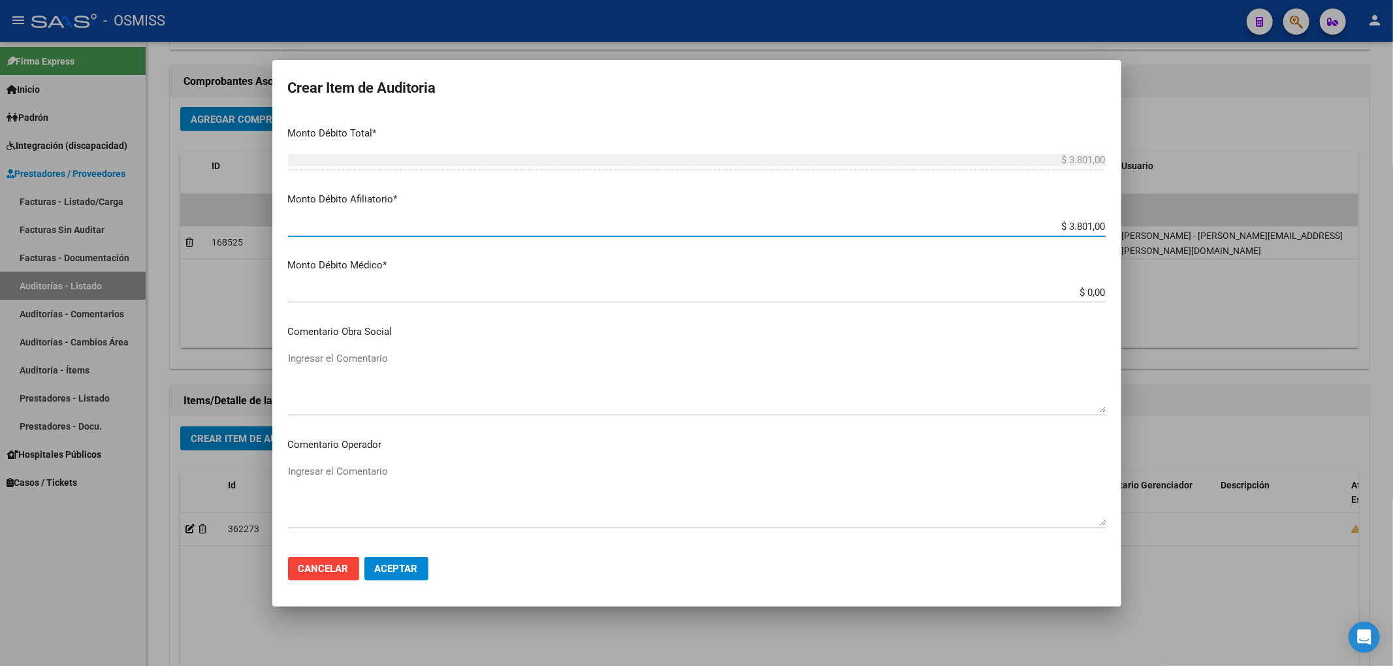
type input "$ 3.801,00"
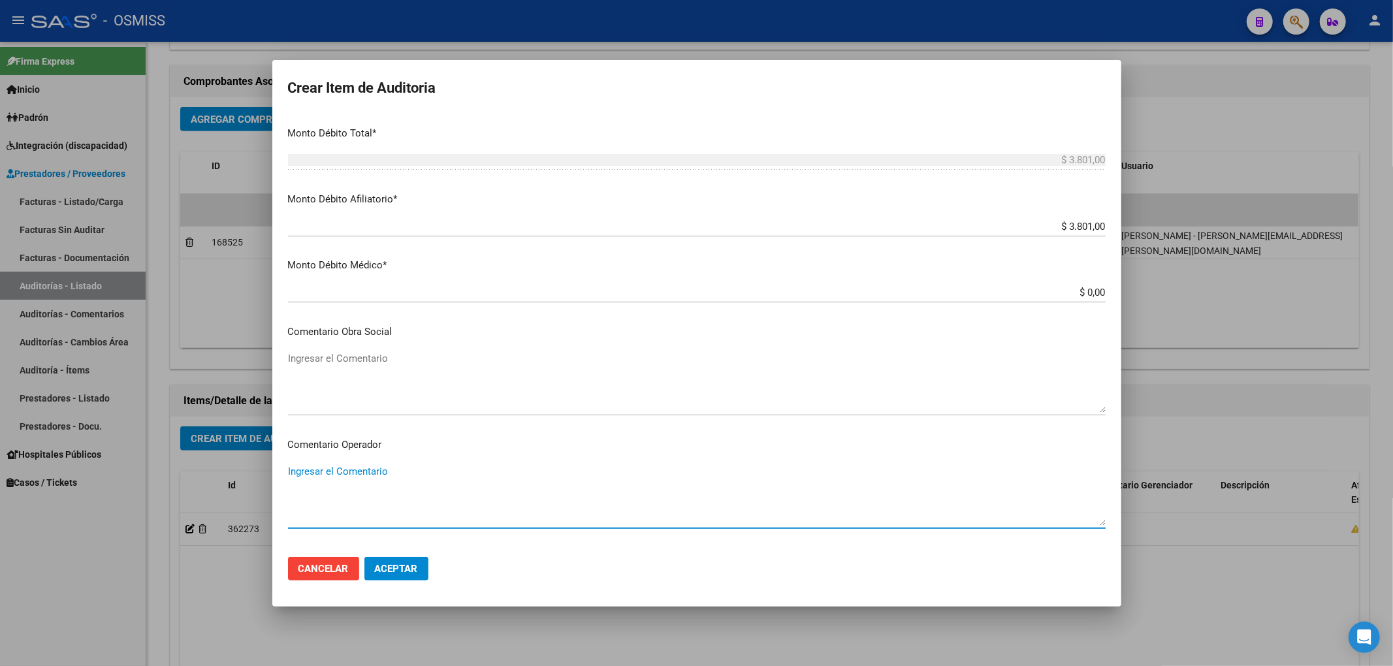
click at [364, 477] on textarea "Ingresar el Comentario" at bounding box center [697, 494] width 818 height 61
type textarea "r"
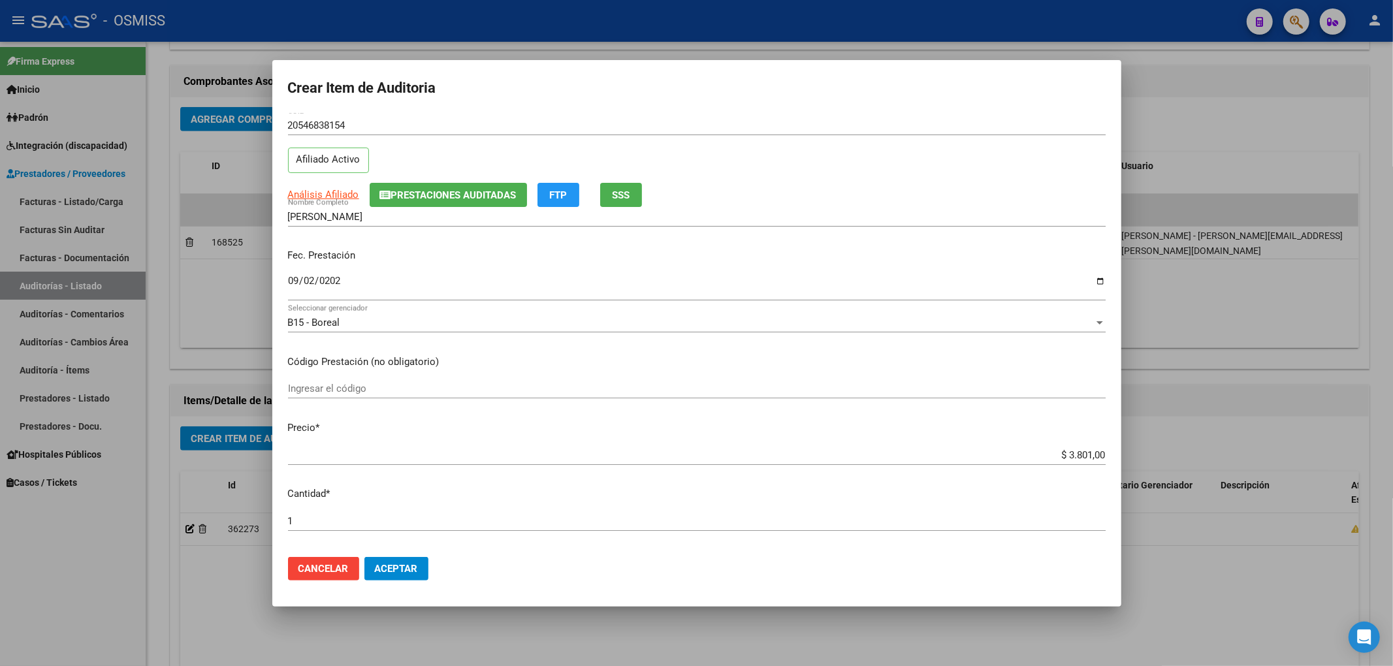
scroll to position [0, 0]
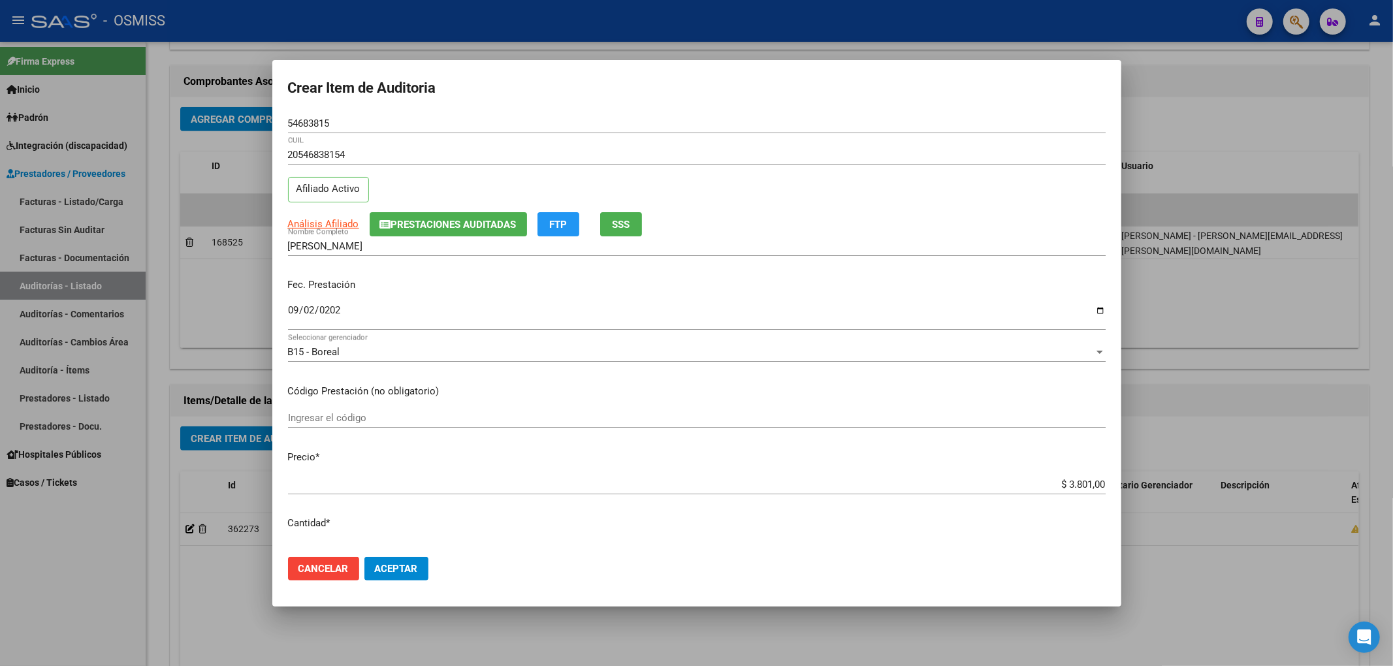
type textarea "RECHAZO"
drag, startPoint x: 358, startPoint y: 129, endPoint x: 268, endPoint y: 123, distance: 90.3
click at [268, 123] on div "Crear Item de Auditoria 54683815 Nro Documento 20546838154 CUIL Afiliado Activo…" at bounding box center [696, 333] width 1393 height 666
click at [367, 128] on input "54683815" at bounding box center [697, 124] width 818 height 12
click at [370, 123] on input "54683815" at bounding box center [697, 124] width 818 height 12
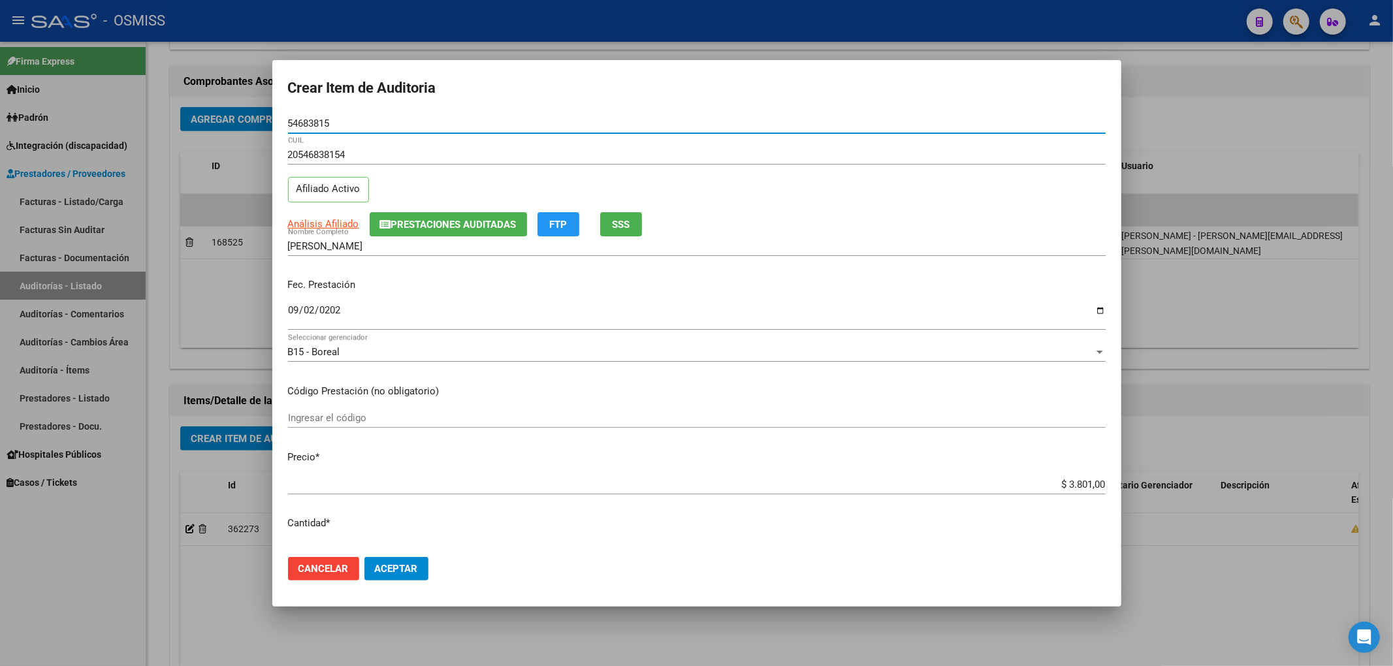
drag, startPoint x: 340, startPoint y: 124, endPoint x: 225, endPoint y: 128, distance: 115.0
click at [238, 123] on div "Crear Item de Auditoria 54683815 Nro Documento 20546838154 CUIL Afiliado Activo…" at bounding box center [696, 333] width 1393 height 666
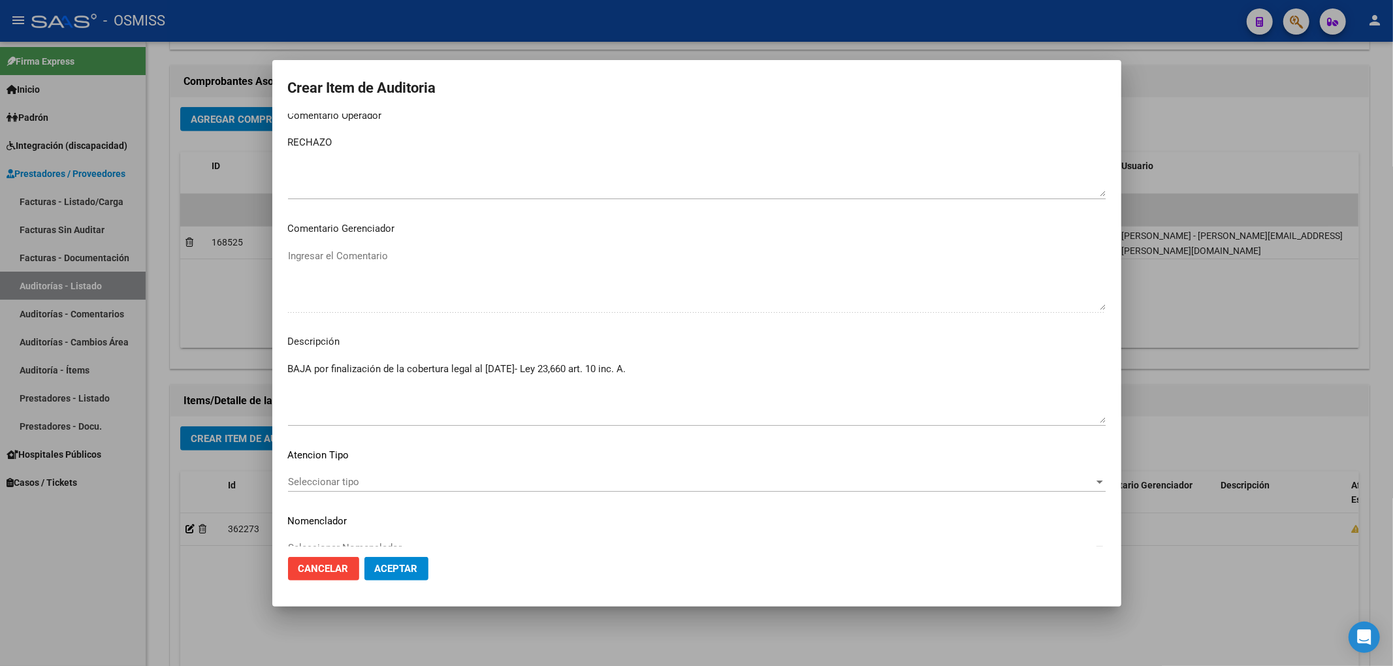
scroll to position [870, 0]
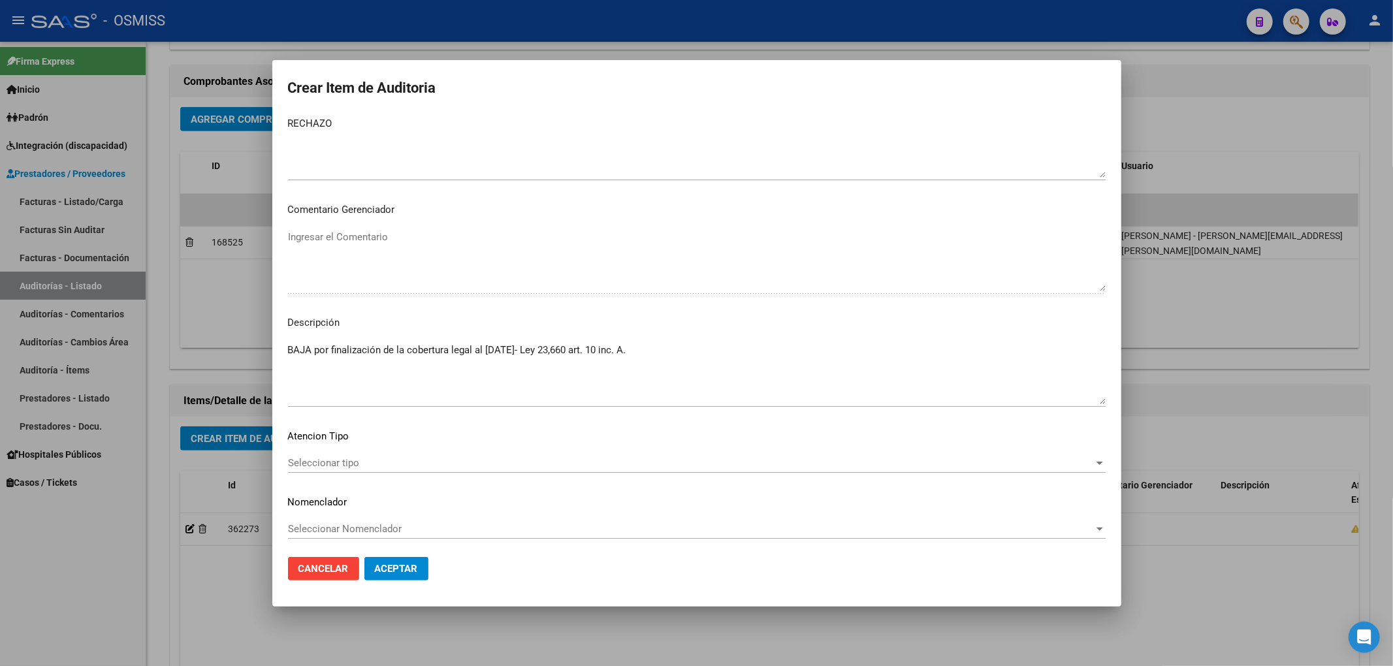
click at [400, 577] on button "Aceptar" at bounding box center [396, 569] width 64 height 24
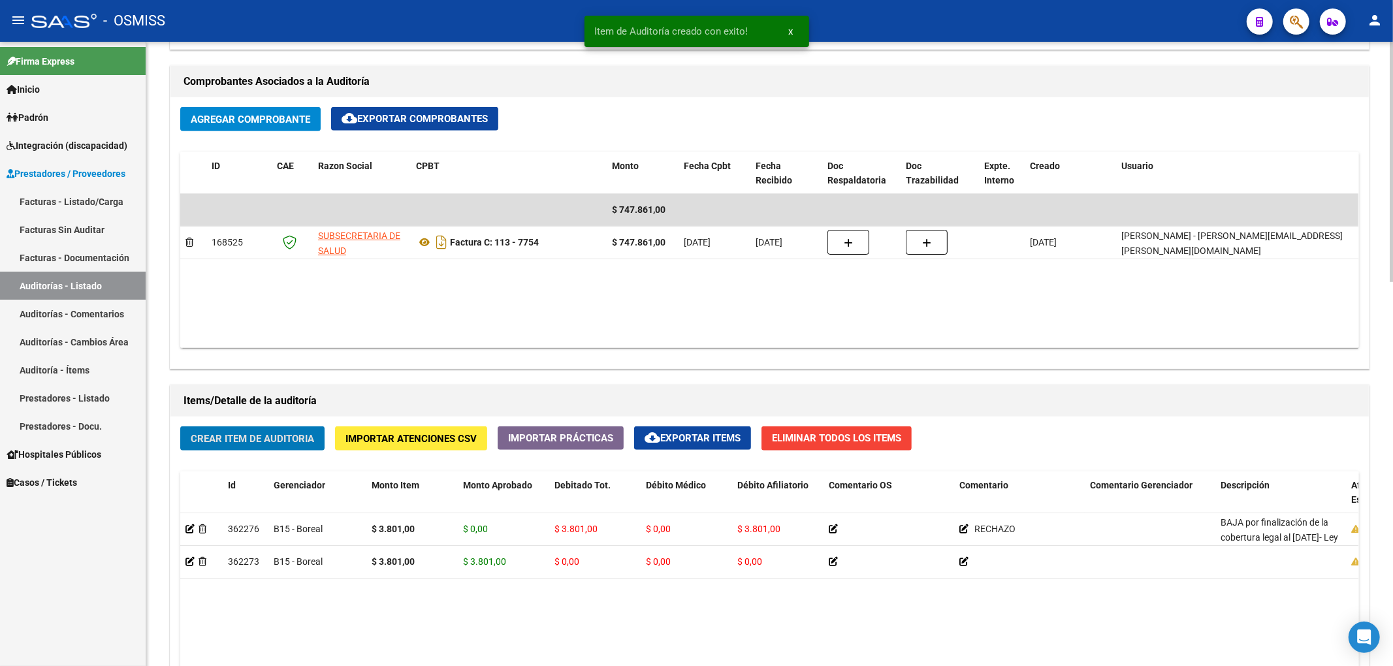
click at [303, 440] on span "Crear Item de Auditoria" at bounding box center [252, 439] width 123 height 12
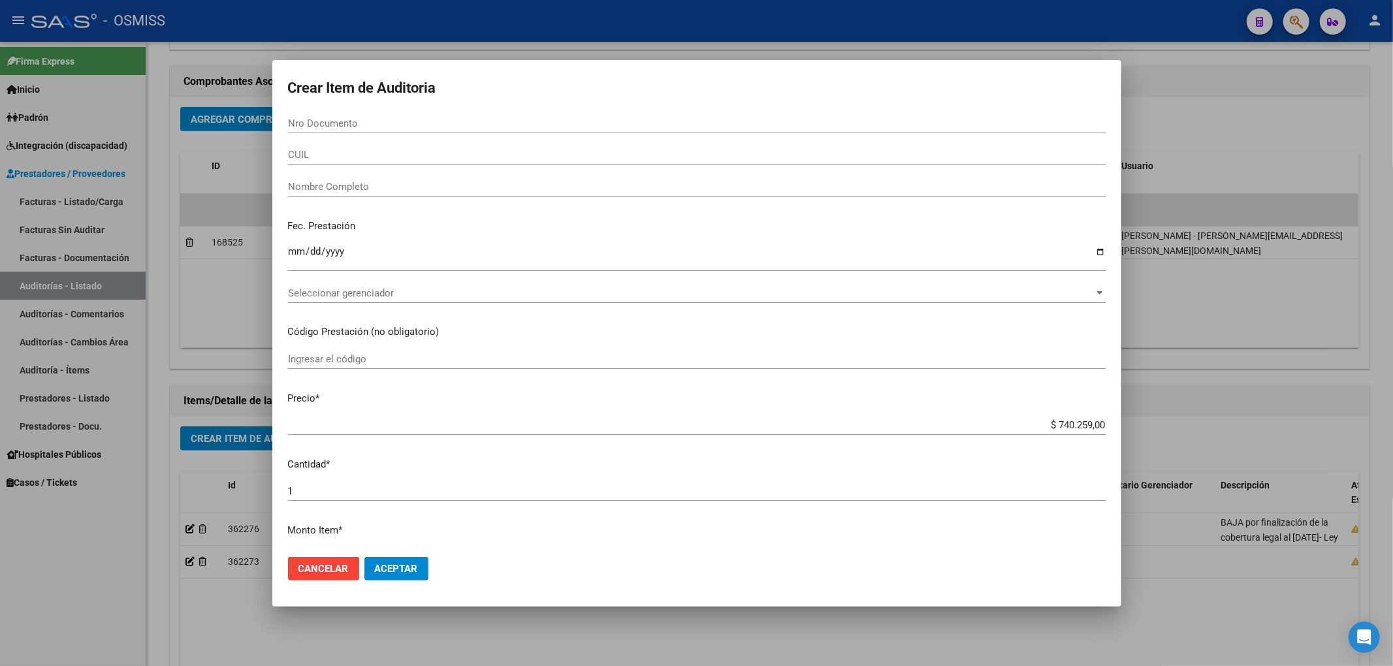
click at [1045, 435] on div "$ 740.259,00 Ingresar el precio" at bounding box center [697, 431] width 818 height 32
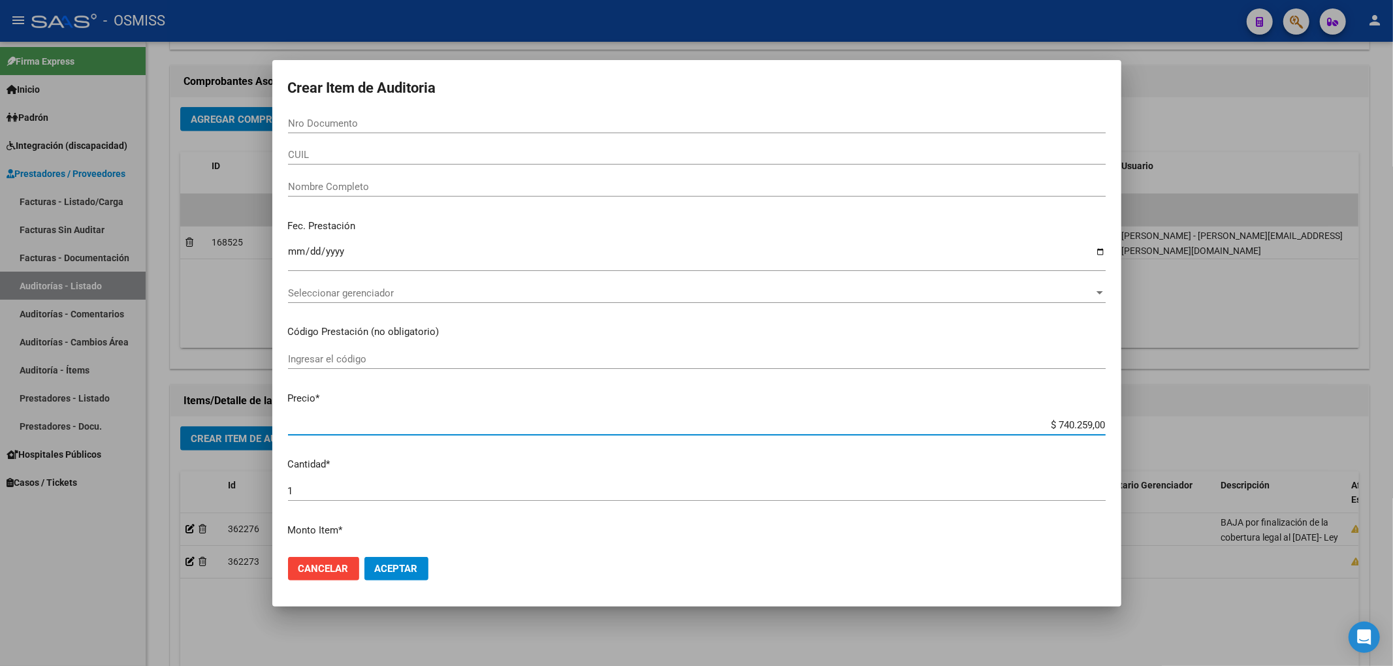
drag, startPoint x: 1043, startPoint y: 429, endPoint x: 1322, endPoint y: 443, distance: 279.2
click at [1301, 439] on div "Crear Item de Auditoria Nro Documento CUIL Nombre Completo Fec. Prestación Ingr…" at bounding box center [696, 333] width 1393 height 666
type input "$ 0,02"
type input "$ 0,27"
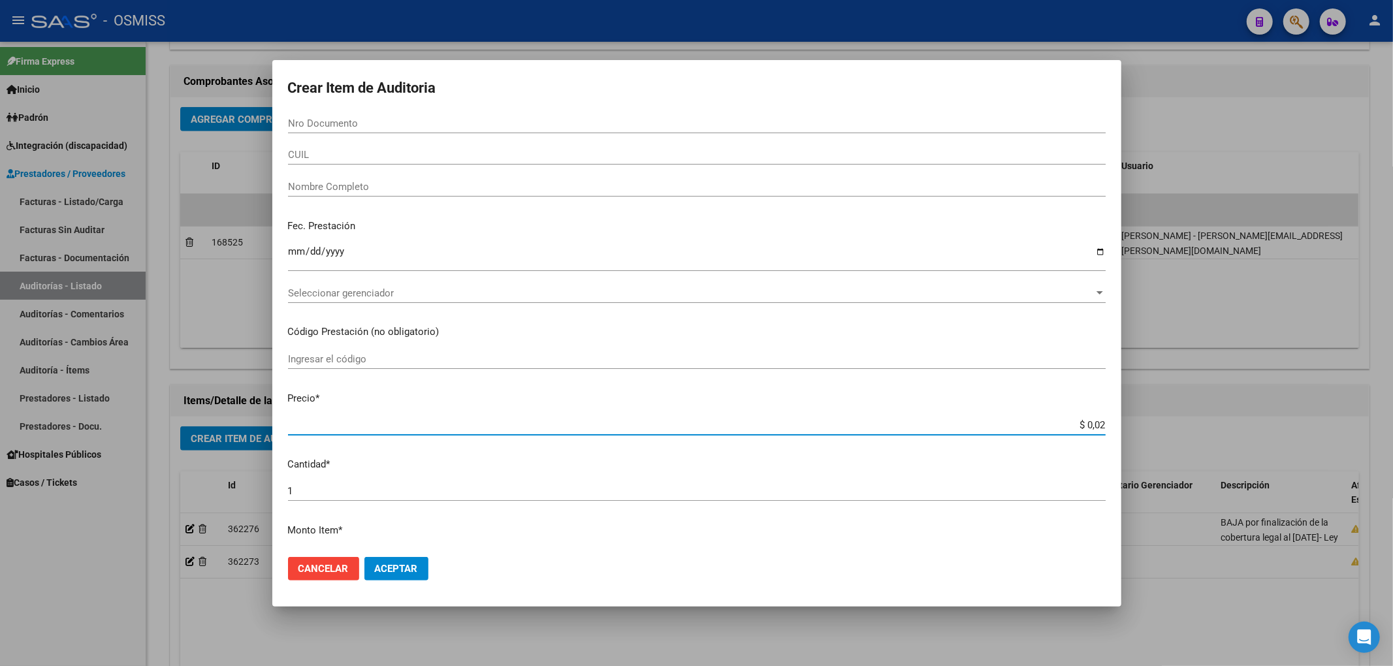
type input "$ 0,27"
type input "$ 2,78"
type input "$ 27,82"
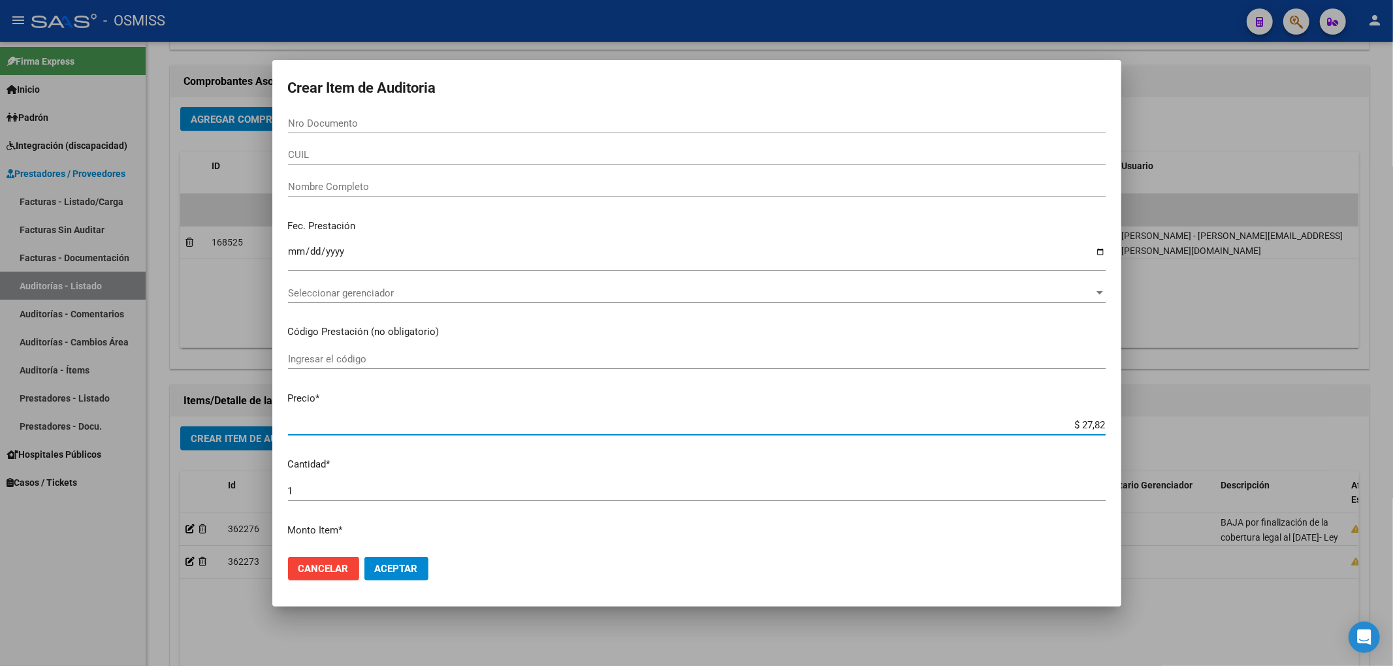
type input "$ 278,20"
type input "$ 2.782,02"
type input "$ 27.820,20"
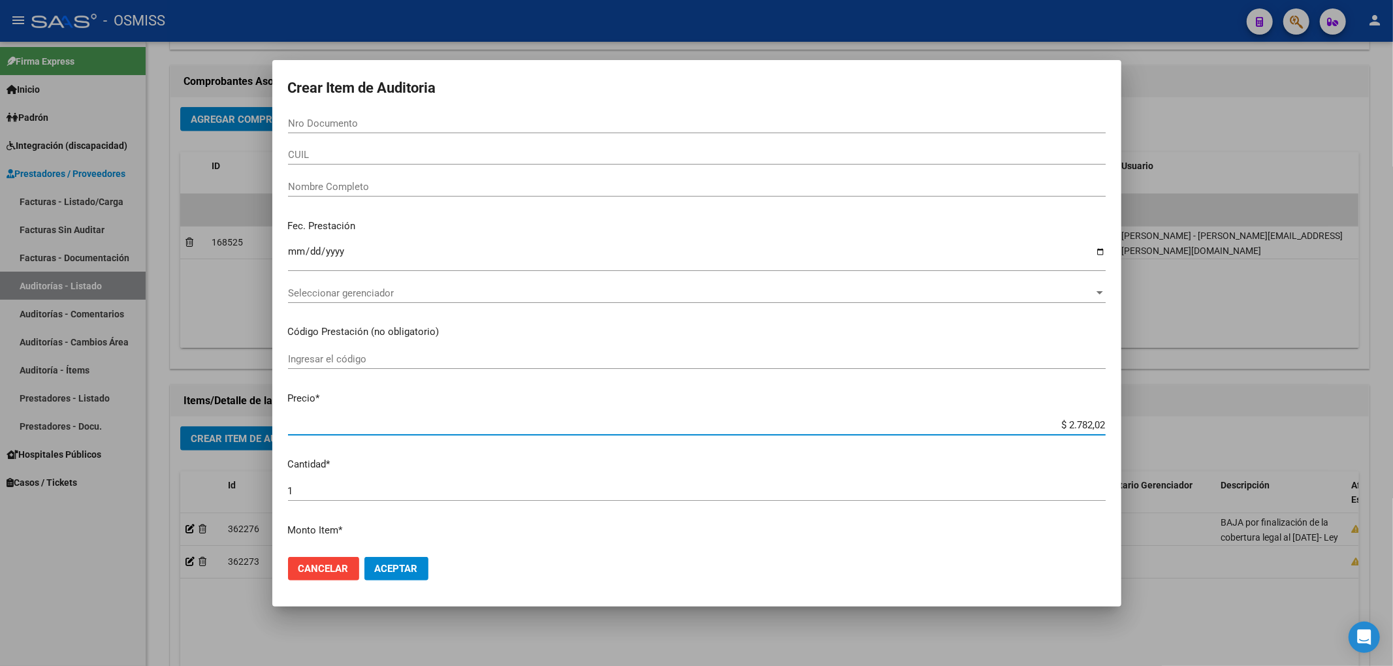
type input "$ 27.820,20"
type input "$ 278.202,00"
click at [312, 128] on input "Nro Documento" at bounding box center [697, 124] width 818 height 12
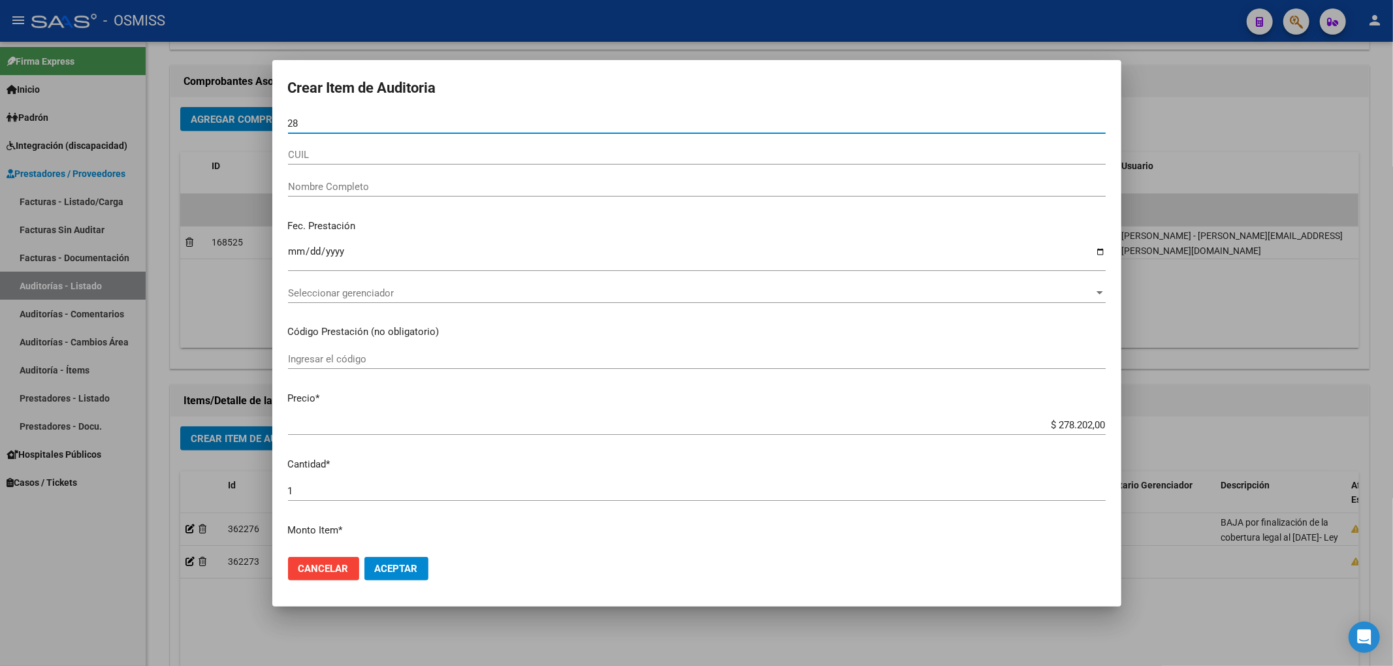
type input "2"
type input "31490606"
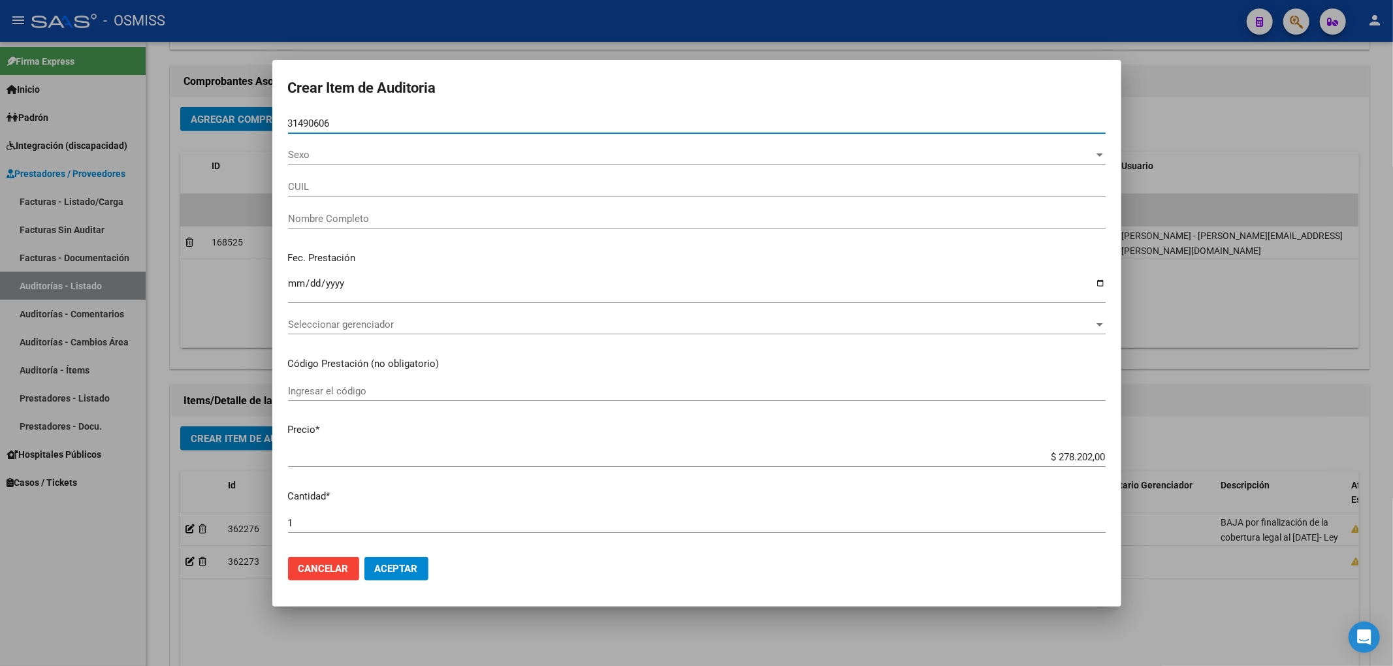
type input "27314906069"
type input "[PERSON_NAME]"
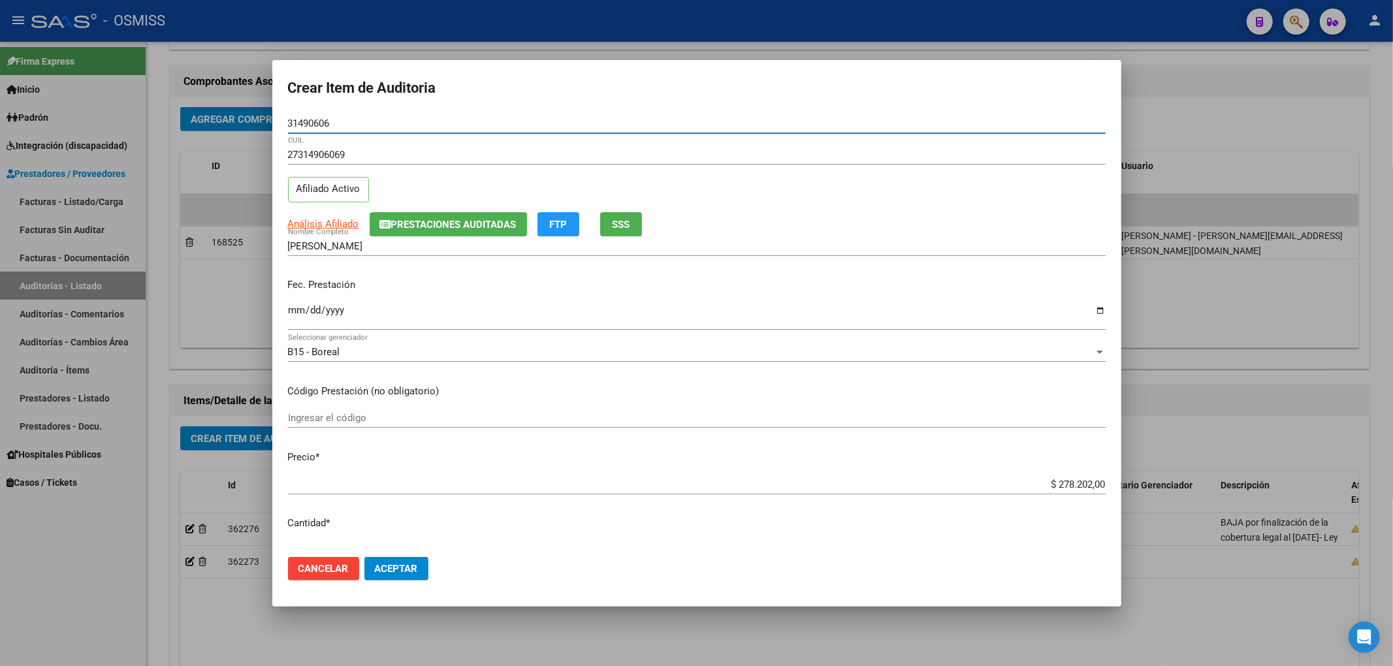
type input "31490606"
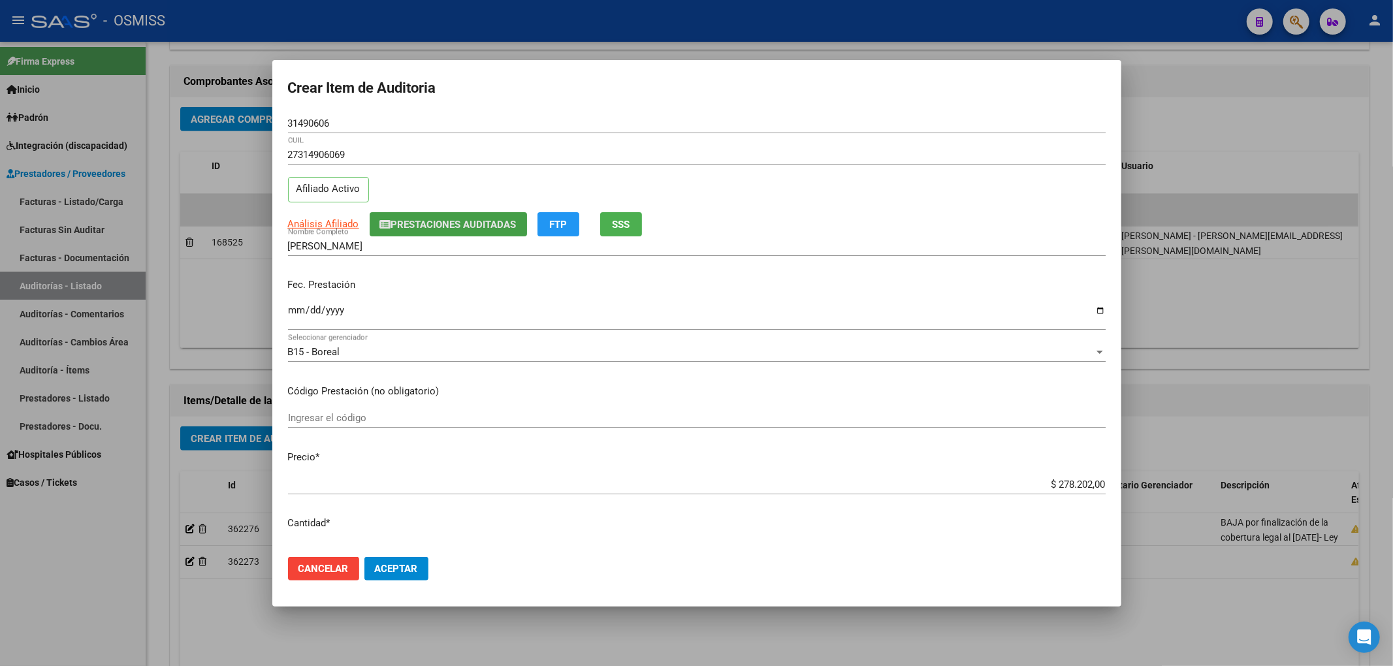
click at [492, 215] on button "Prestaciones Auditadas" at bounding box center [448, 224] width 157 height 24
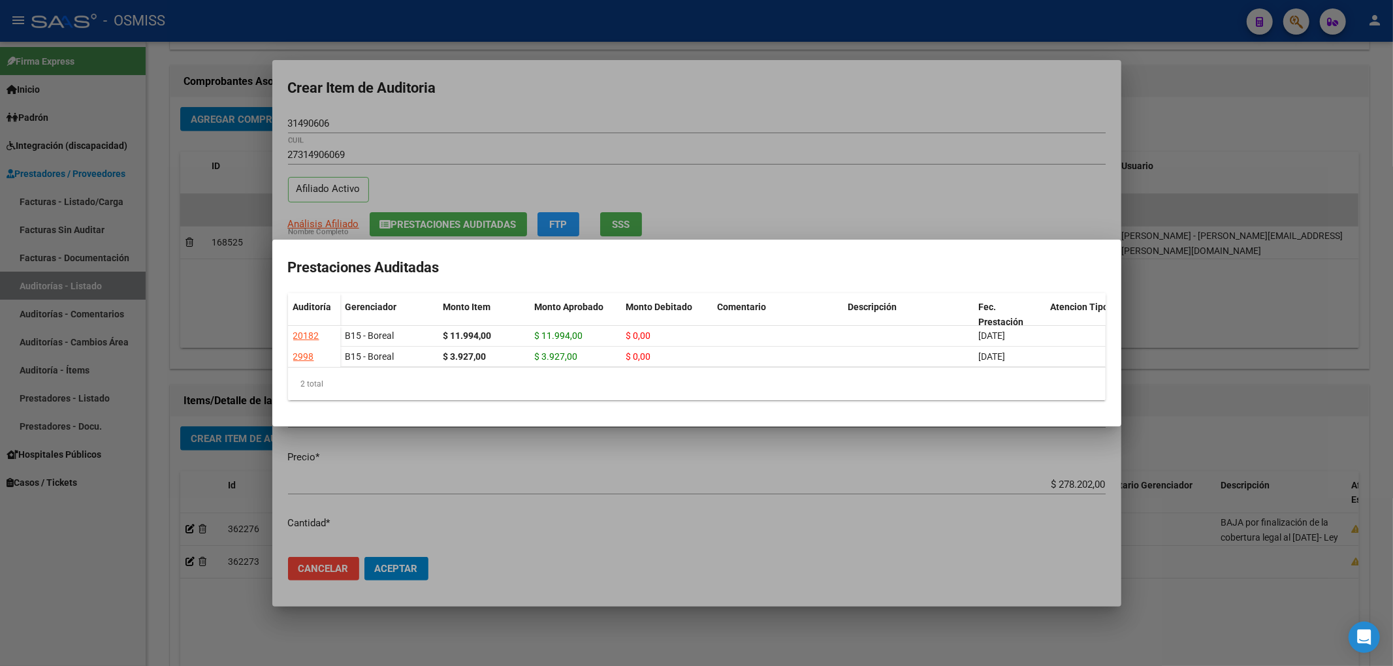
click at [563, 99] on div at bounding box center [696, 333] width 1393 height 666
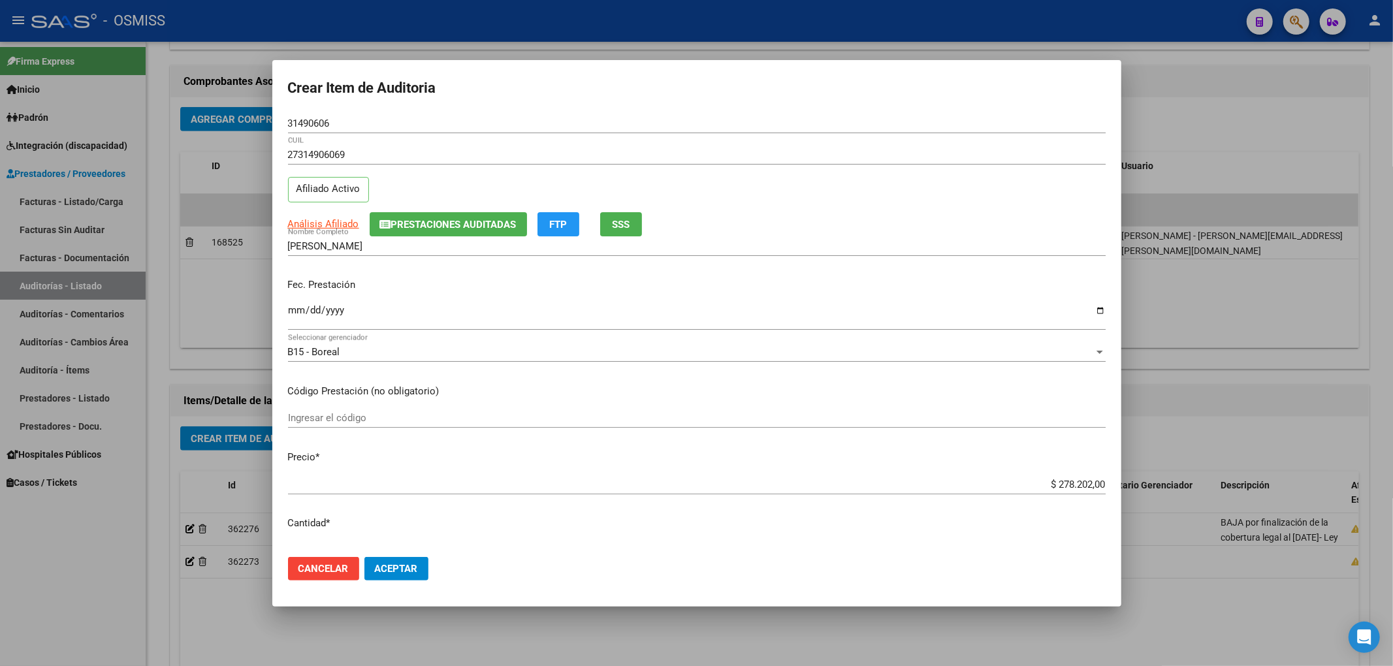
click at [289, 319] on input "Ingresar la fecha" at bounding box center [697, 315] width 818 height 21
click at [448, 219] on span "Prestaciones Auditadas" at bounding box center [453, 225] width 125 height 12
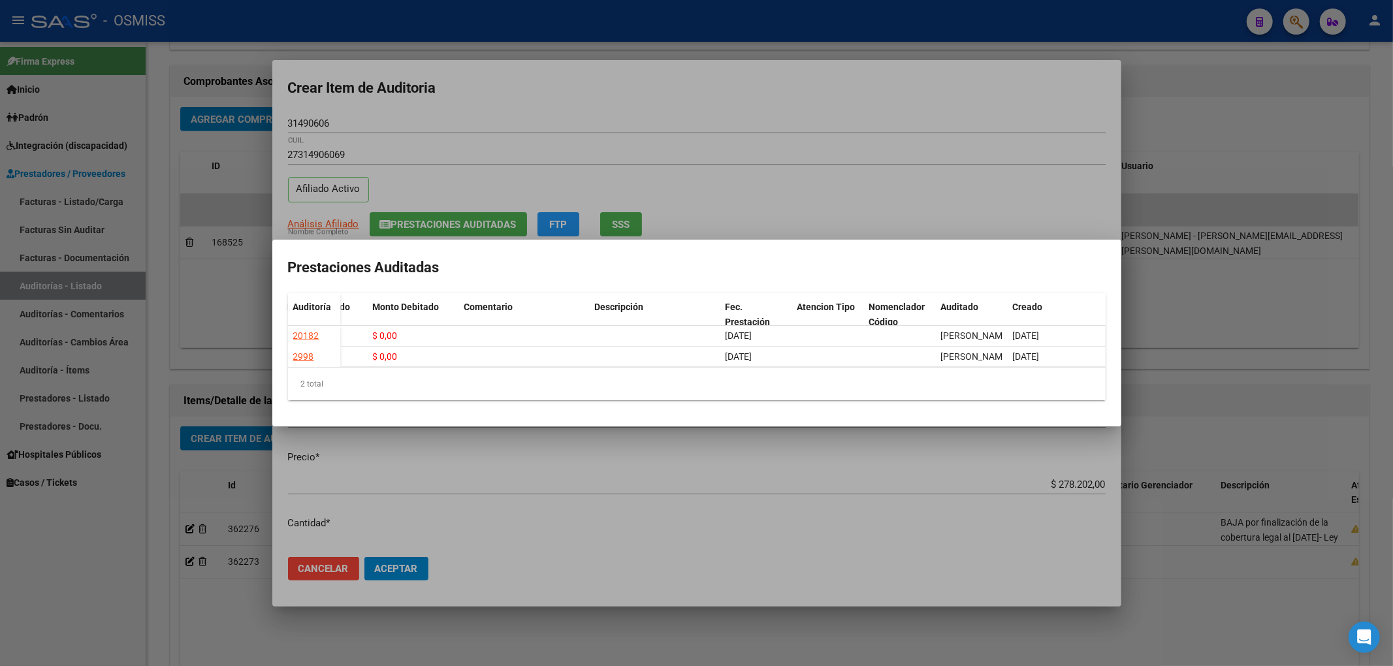
scroll to position [0, 0]
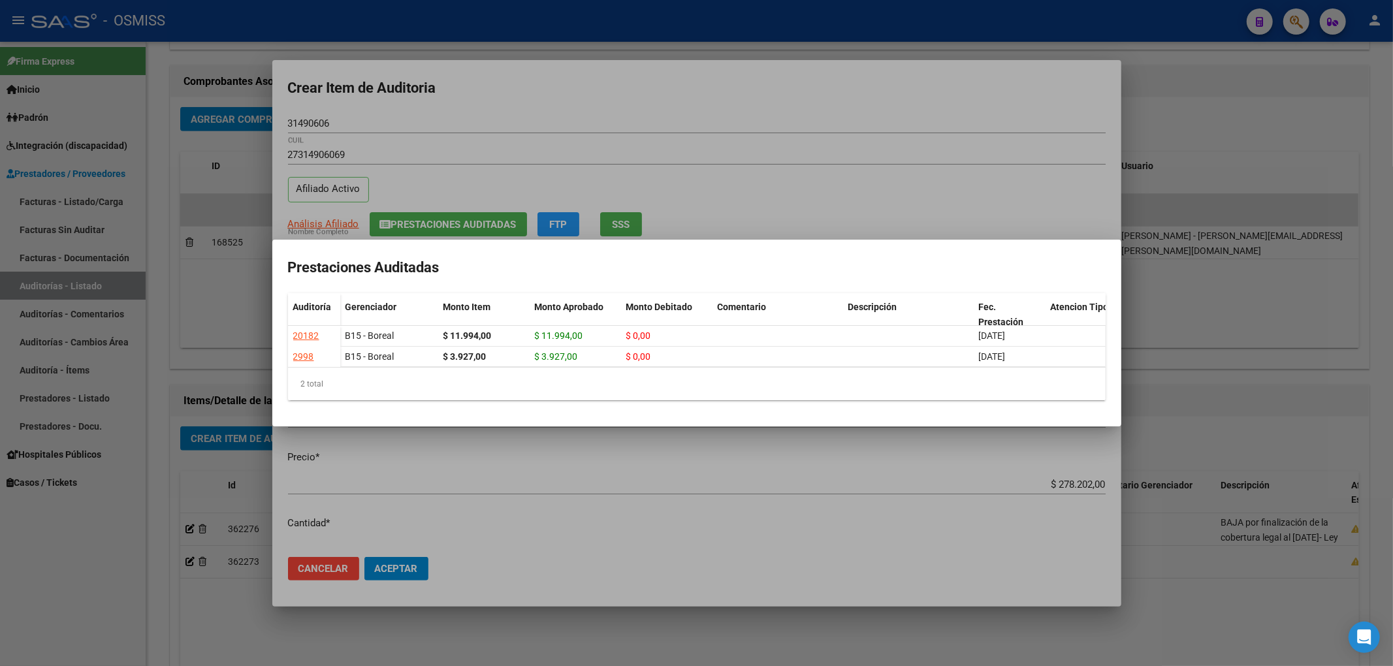
click at [539, 111] on div at bounding box center [696, 333] width 1393 height 666
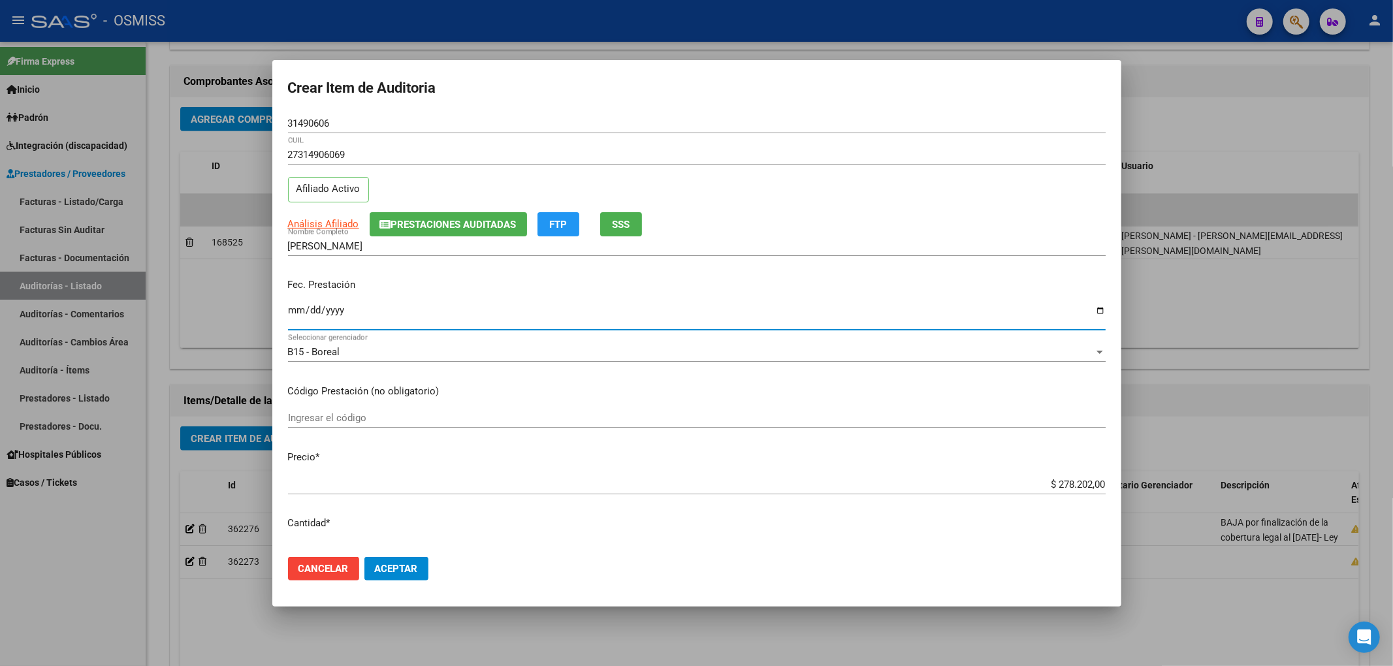
click at [289, 309] on input "Ingresar la fecha" at bounding box center [697, 315] width 818 height 21
type input "[DATE]"
click at [401, 570] on span "Aceptar" at bounding box center [396, 569] width 43 height 12
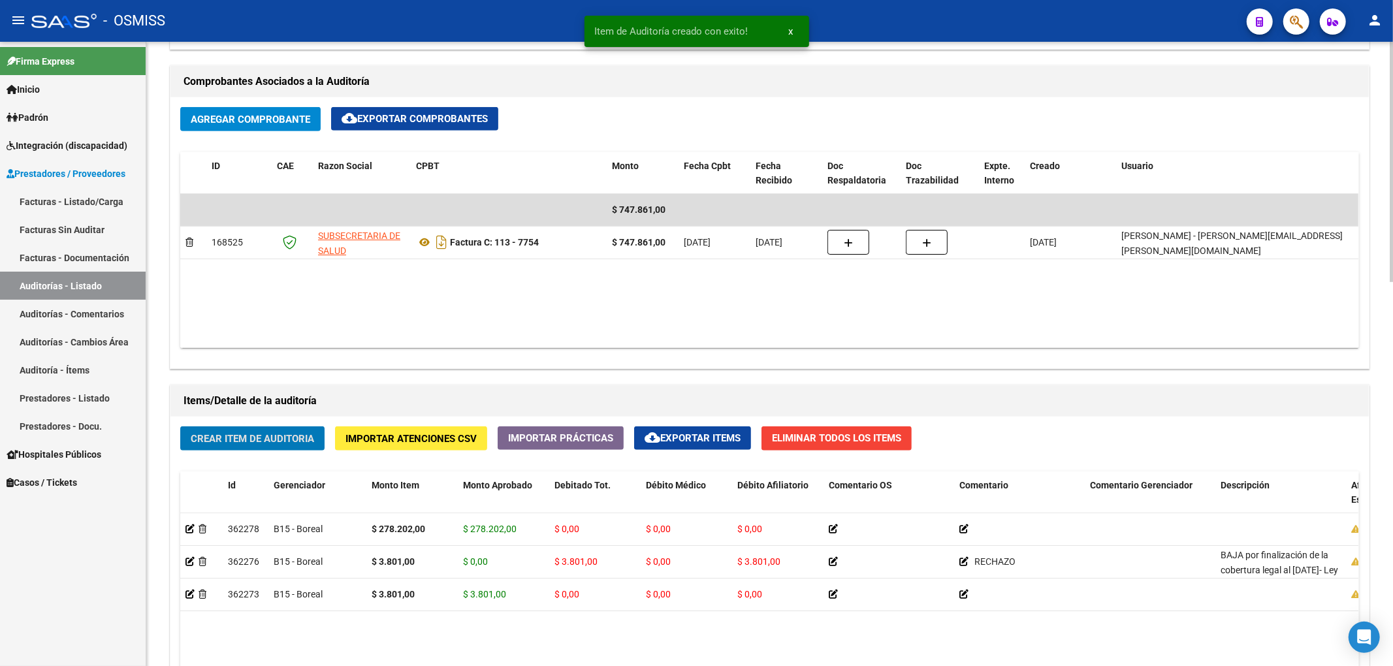
click at [1147, 313] on datatable-body "$ 747.861,00 168525 SUBSECRETARIA DE SALUD Factura C: 113 - 7754 $ 747.861,00 […" at bounding box center [769, 271] width 1178 height 154
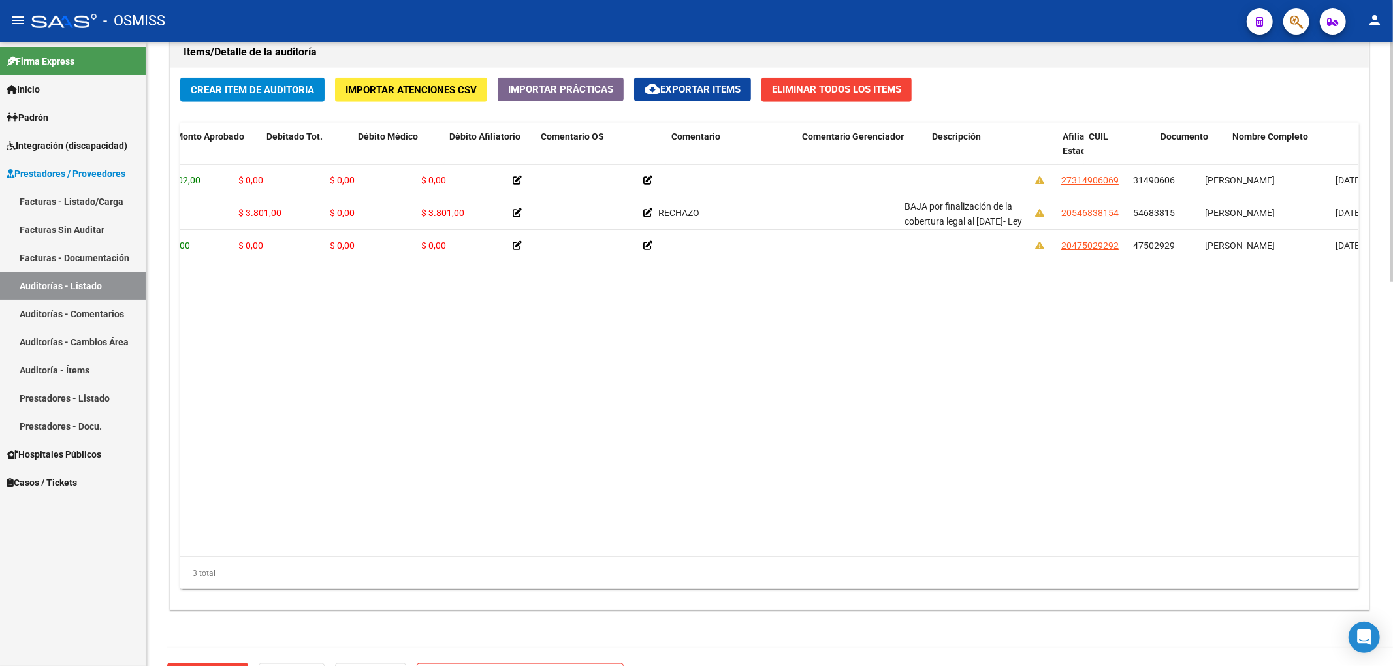
scroll to position [0, 360]
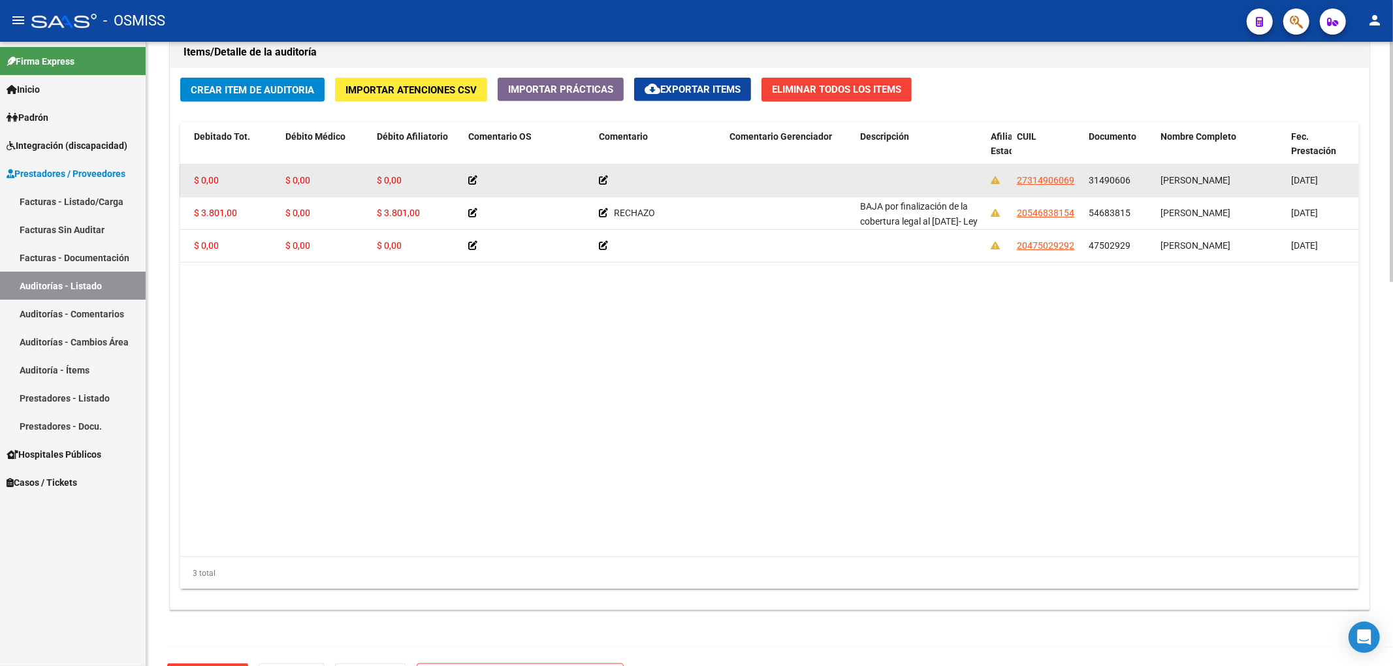
drag, startPoint x: 1089, startPoint y: 181, endPoint x: 1149, endPoint y: 183, distance: 60.1
click at [1149, 183] on div "31490606" at bounding box center [1119, 180] width 61 height 15
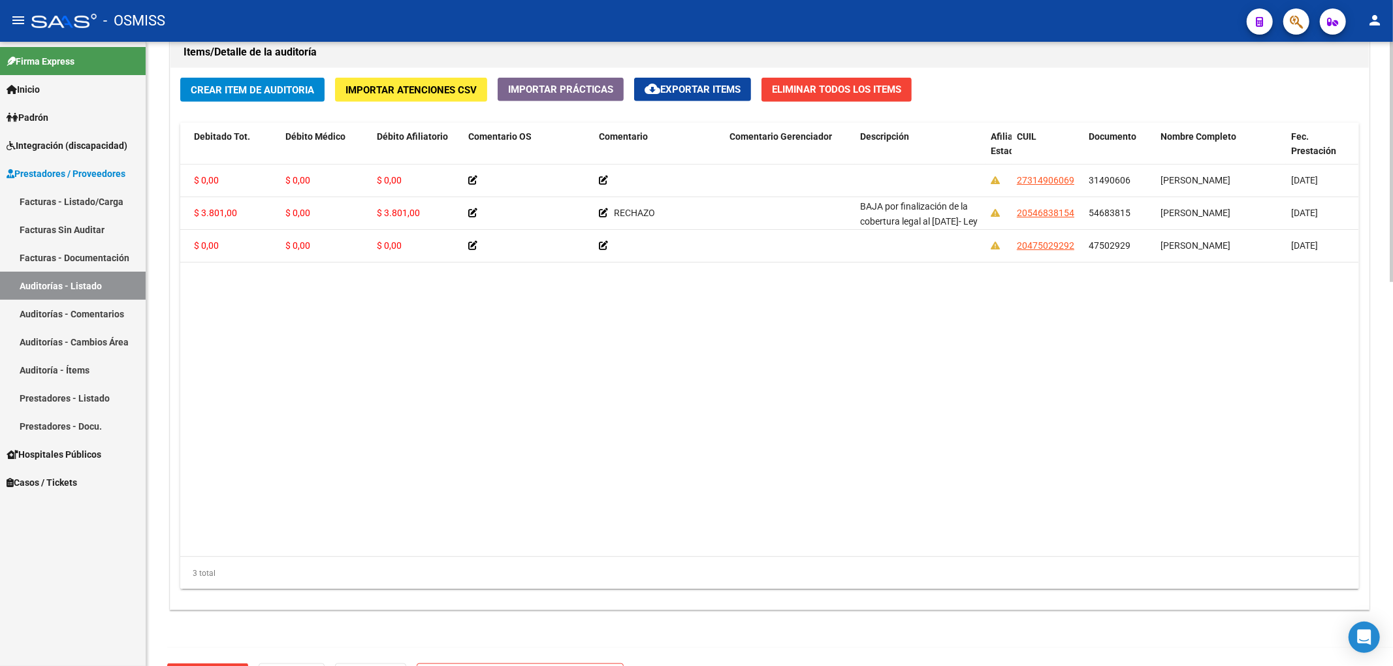
copy span "31490606"
click at [1032, 413] on datatable-body "362278 B15 - Boreal $ 278.202,00 $ 278.202,00 $ 0,00 $ 0,00 $ 0,00 27314906069 …" at bounding box center [769, 361] width 1178 height 392
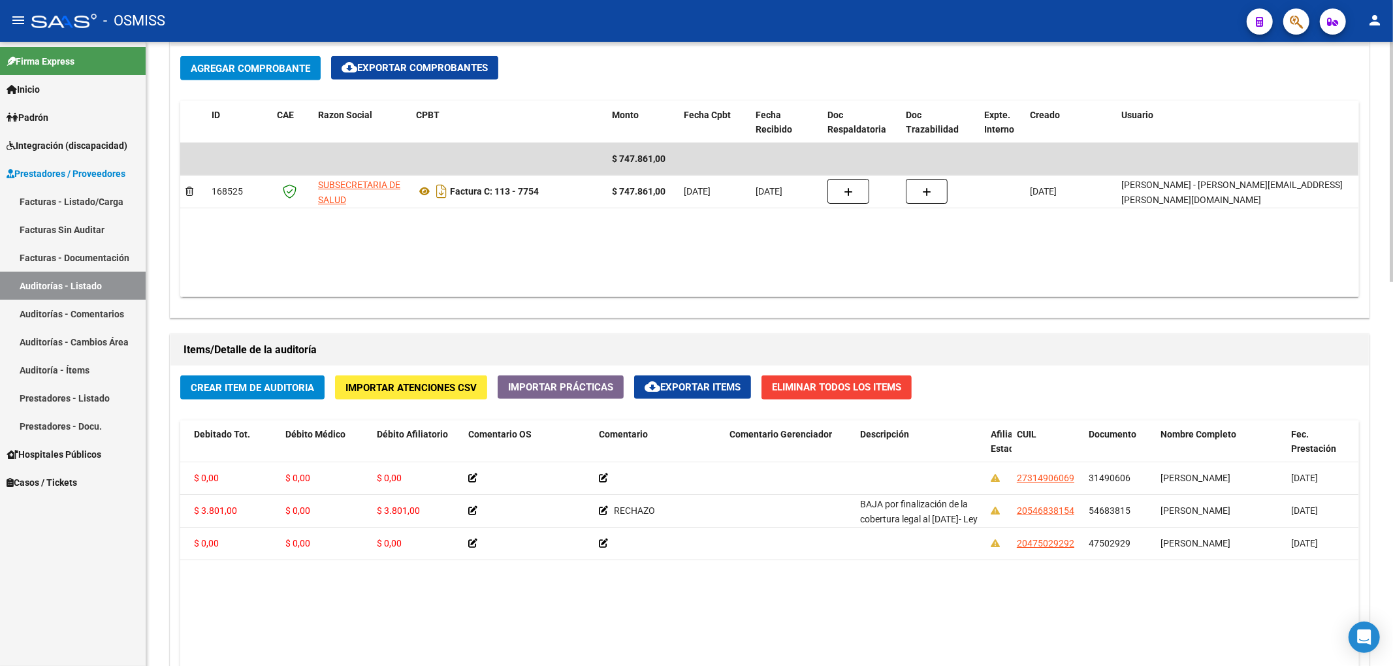
scroll to position [697, 0]
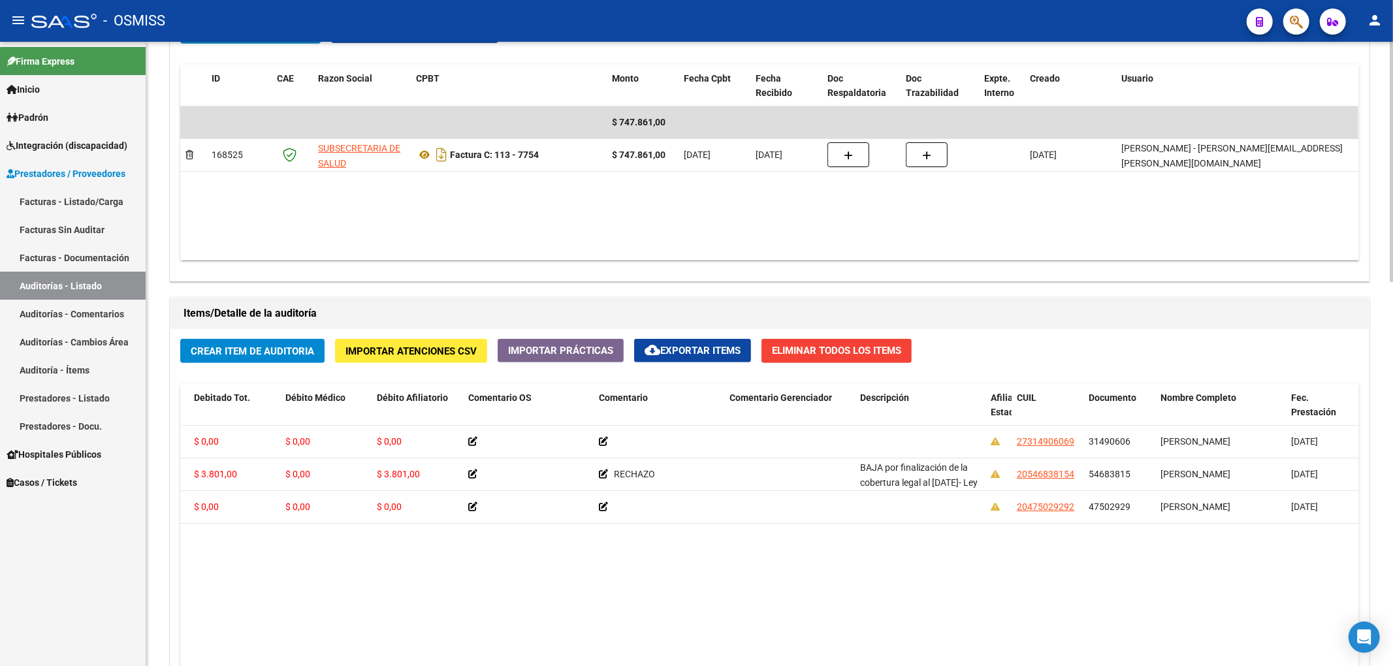
click at [317, 366] on div "Crear Item de Auditoria Importar Atenciones CSV Importar Prácticas cloud_downlo…" at bounding box center [769, 599] width 1198 height 541
click at [306, 357] on span "Crear Item de Auditoria" at bounding box center [252, 351] width 123 height 12
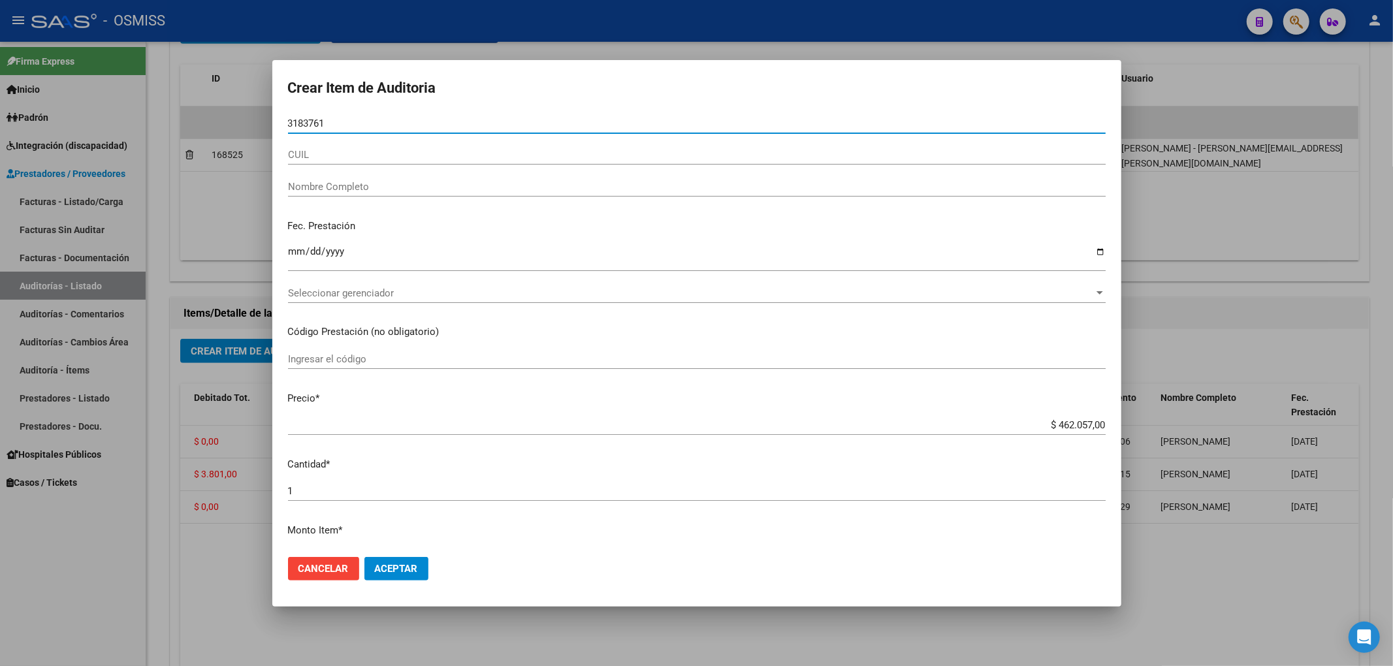
type input "31837617"
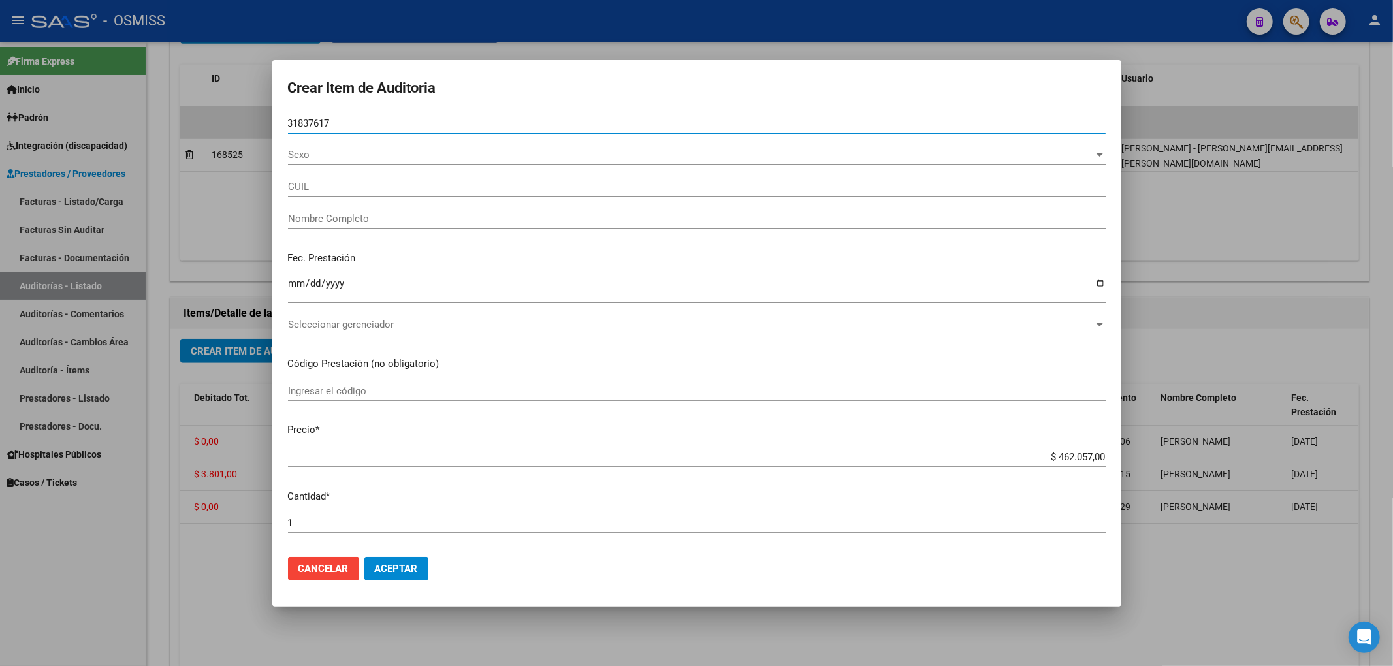
type input "20318376175"
type input "[PERSON_NAME]"
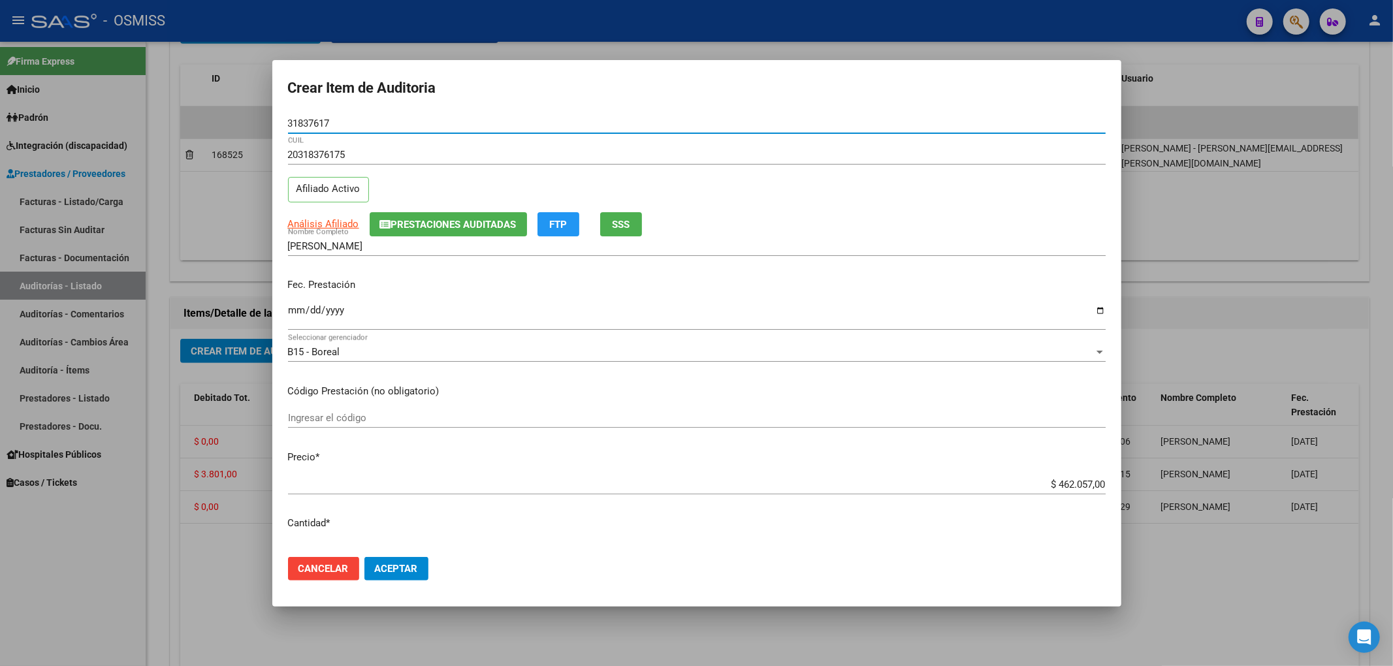
type input "31837617"
click at [289, 317] on input "Ingresar la fecha" at bounding box center [697, 315] width 818 height 21
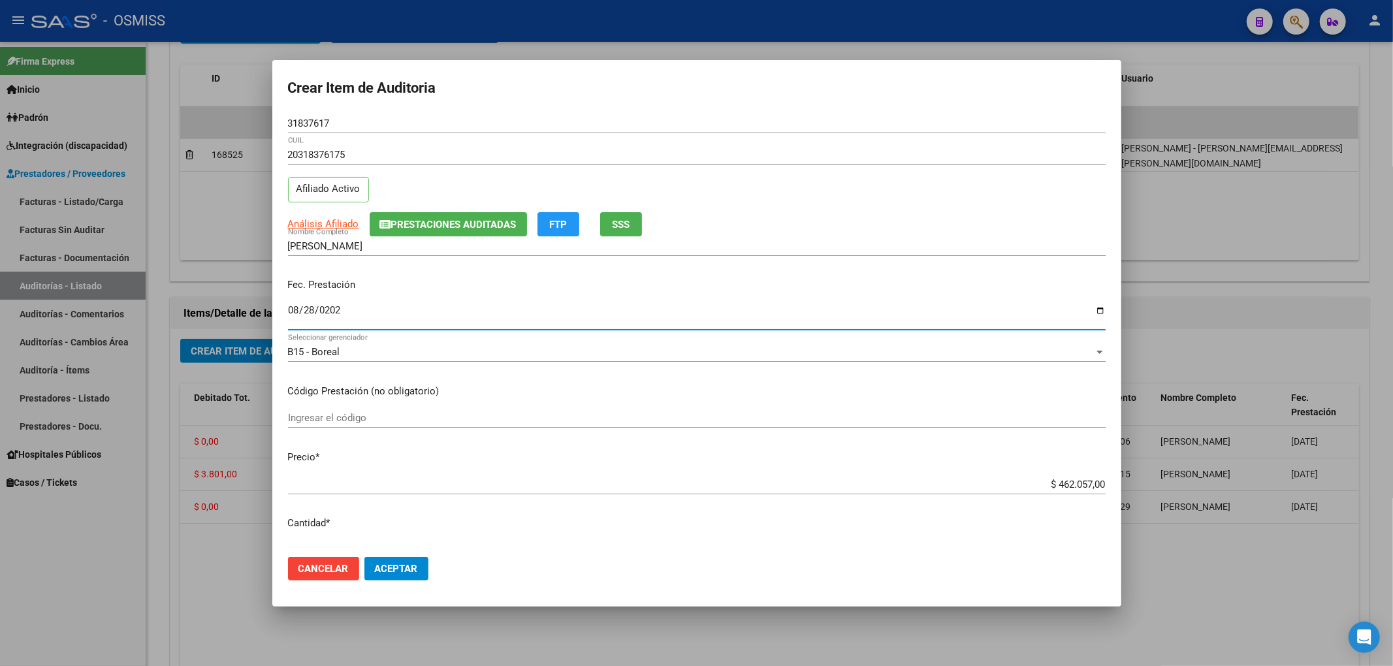
type input "[DATE]"
click at [473, 226] on span "Prestaciones Auditadas" at bounding box center [453, 225] width 125 height 12
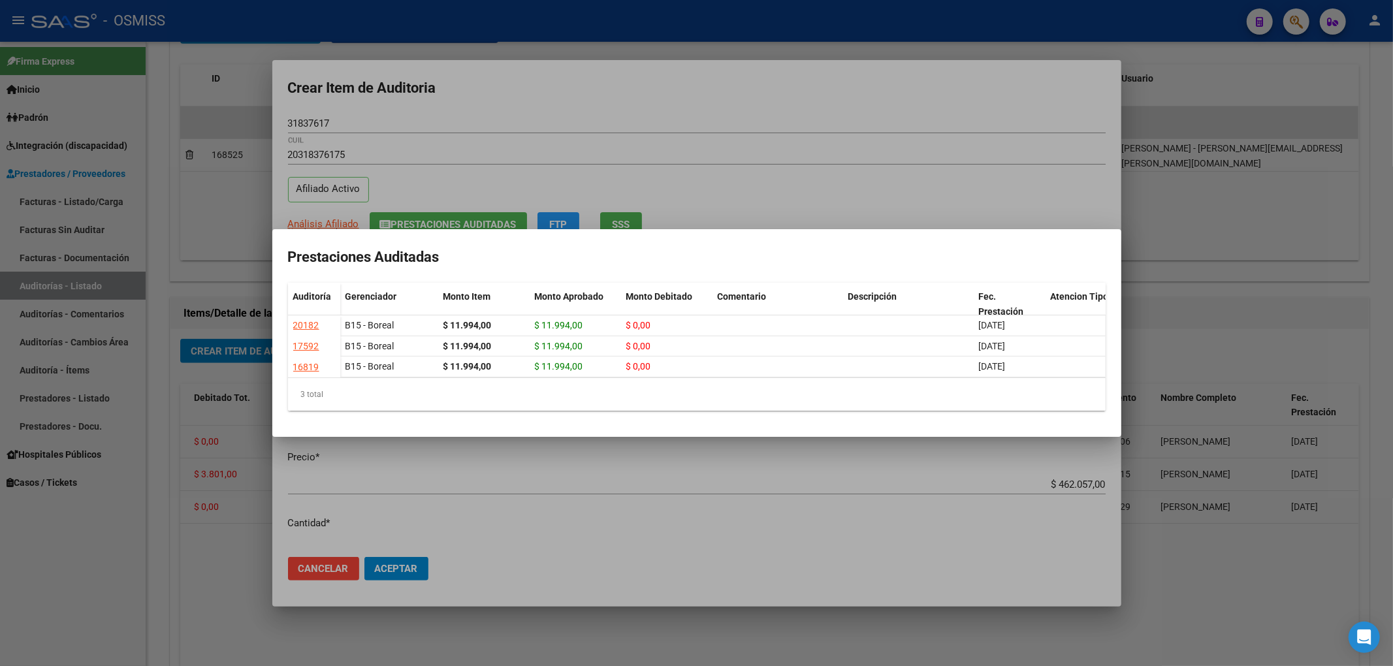
scroll to position [0, 253]
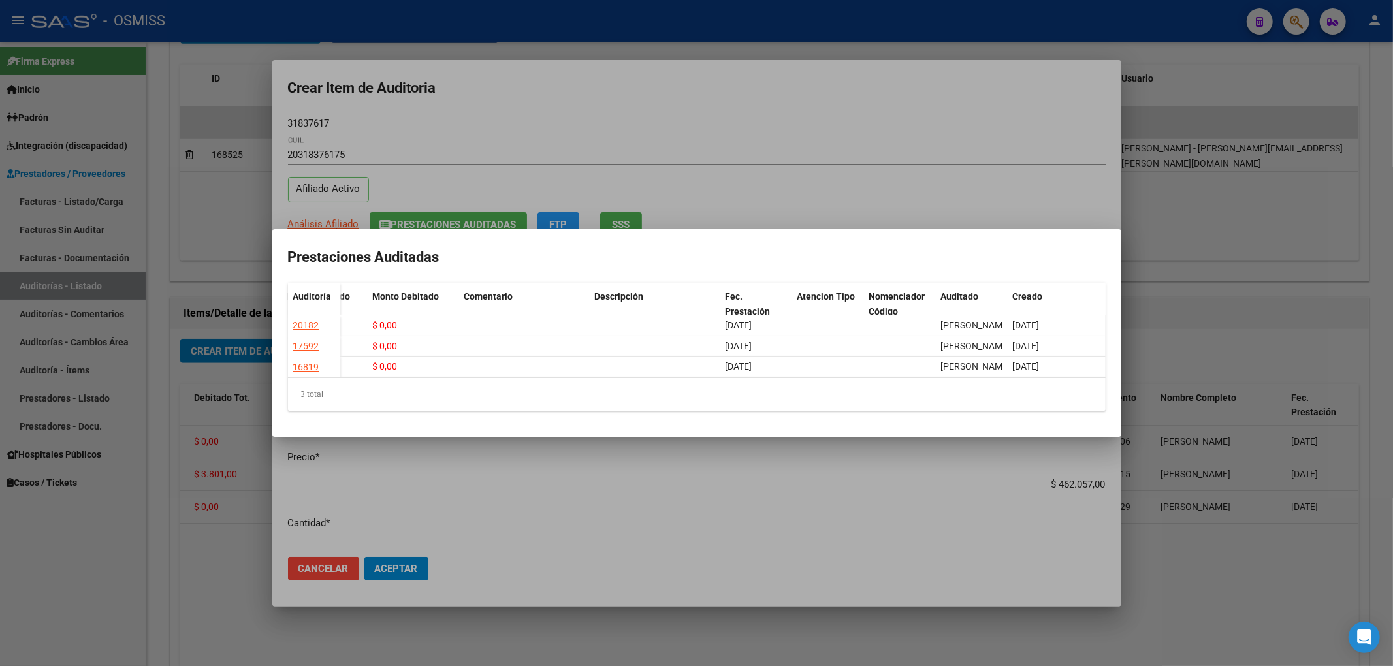
click at [675, 90] on div at bounding box center [696, 333] width 1393 height 666
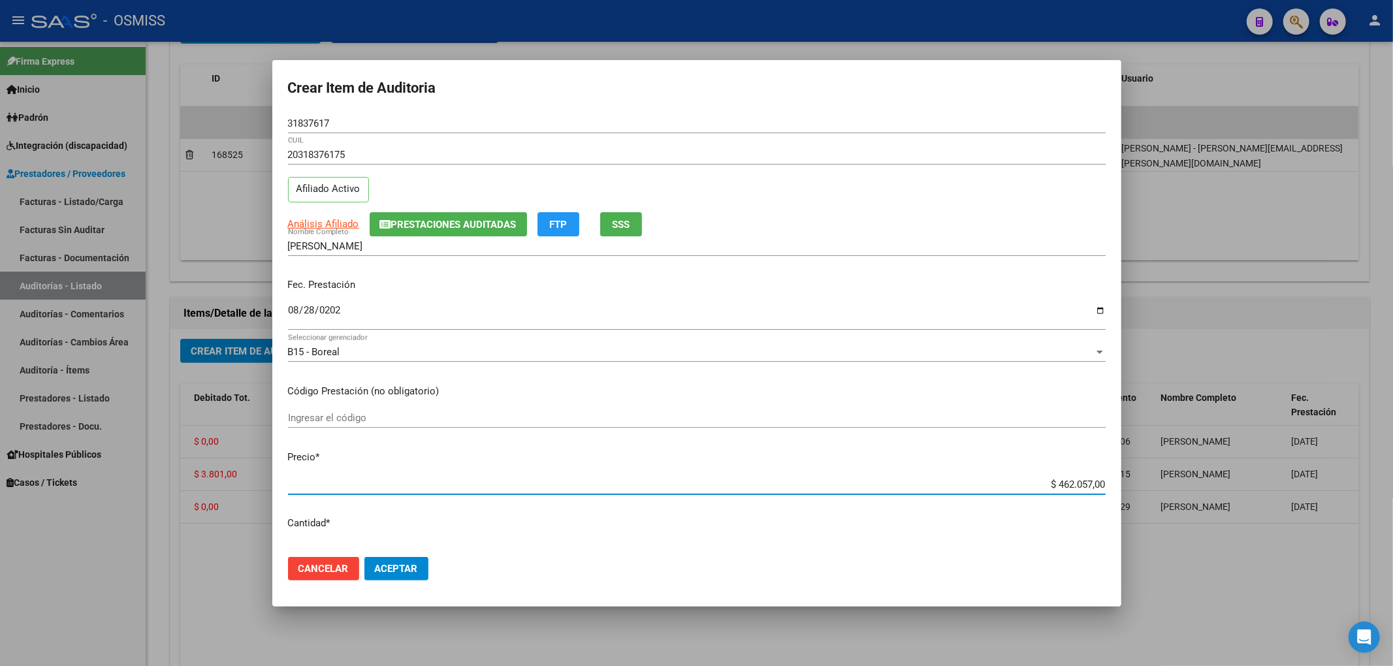
drag, startPoint x: 1032, startPoint y: 486, endPoint x: 1273, endPoint y: 485, distance: 241.6
click at [1273, 485] on div "Crear Item de Auditoria 31837617 Nro Documento 20318376175 CUIL Afiliado Activo…" at bounding box center [696, 333] width 1393 height 666
type input "$ 0,03"
type input "$ 0,38"
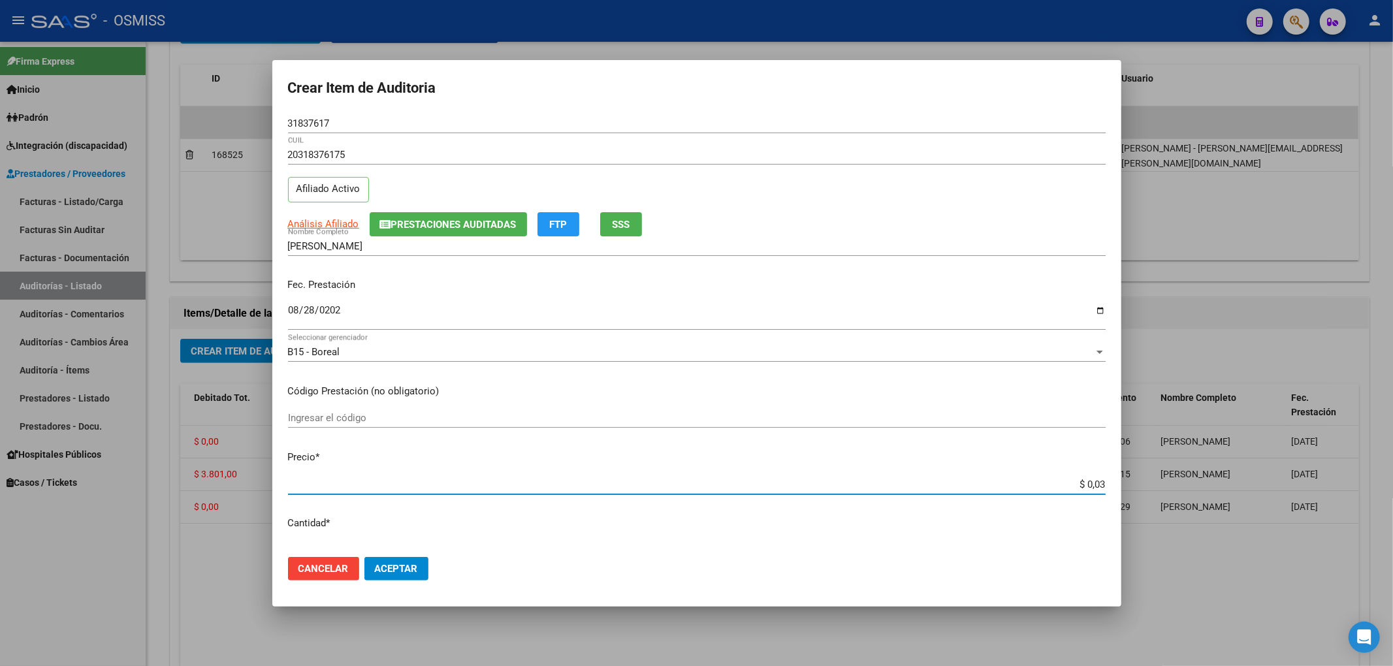
type input "$ 0,38"
type input "$ 3,80"
type input "$ 38,01"
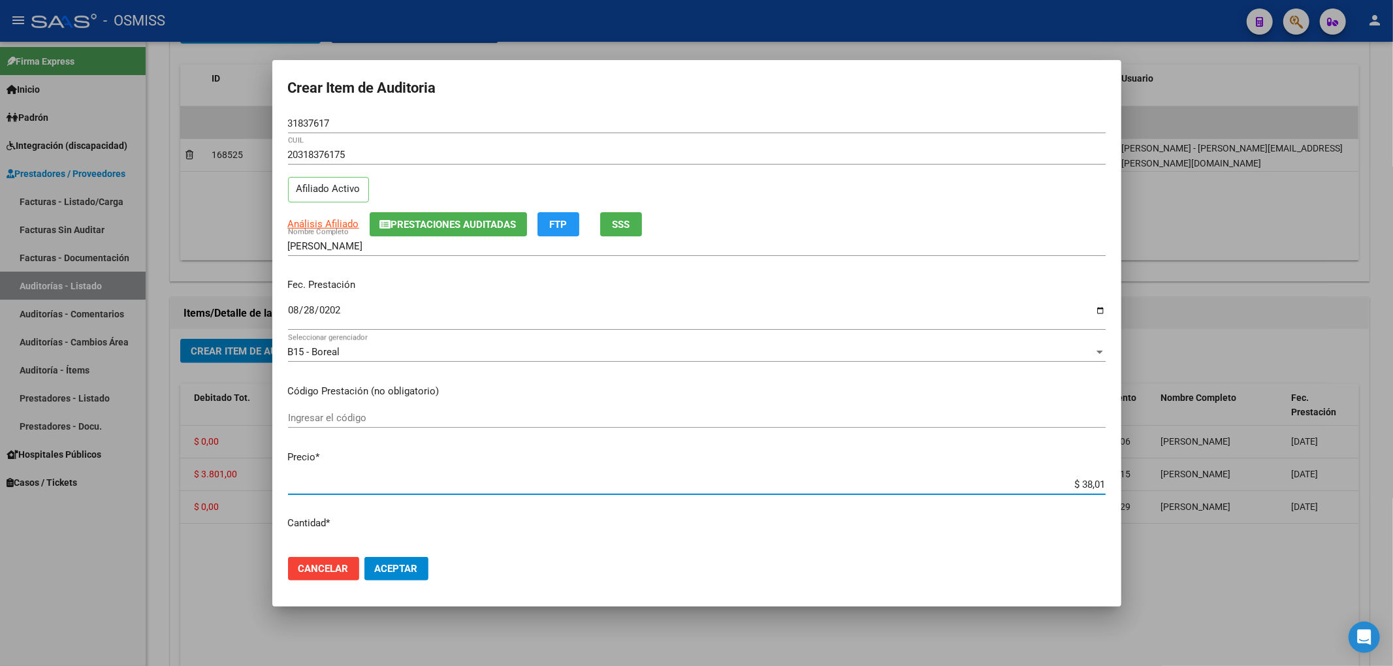
type input "$ 380,10"
type input "$ 3.801,00"
click at [398, 564] on span "Aceptar" at bounding box center [396, 569] width 43 height 12
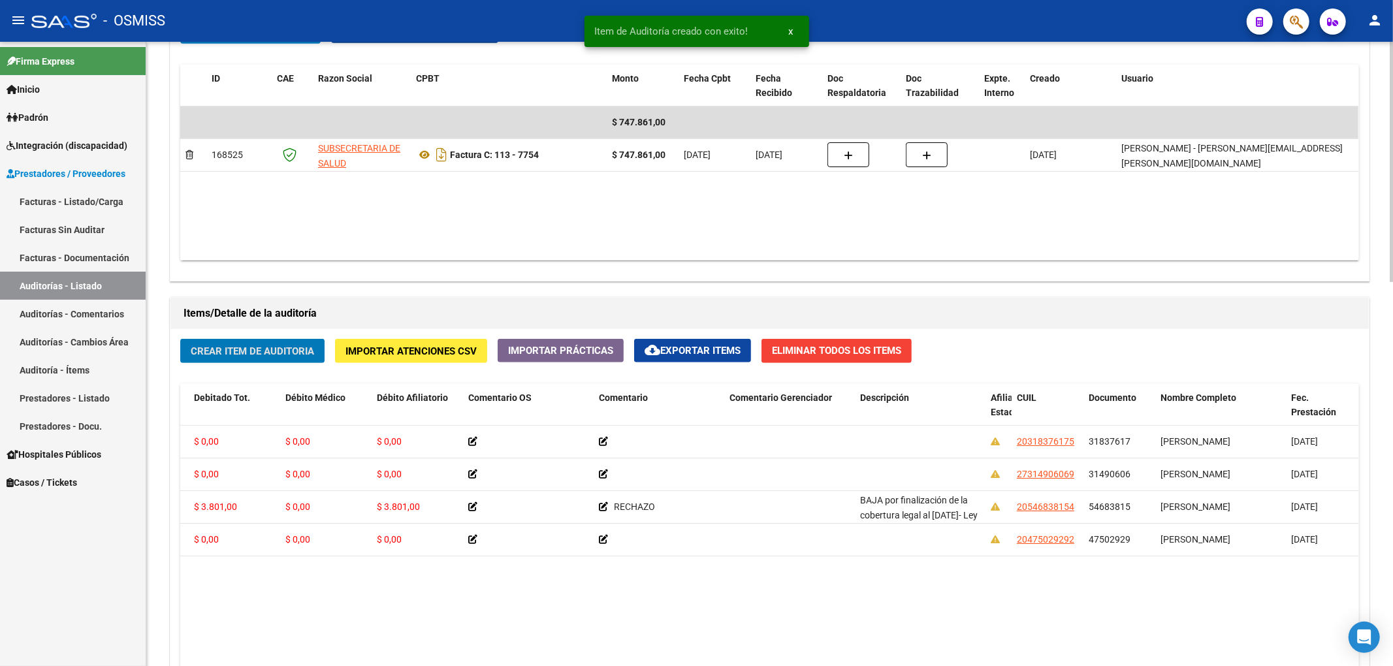
click at [280, 359] on button "Crear Item de Auditoria" at bounding box center [252, 351] width 144 height 24
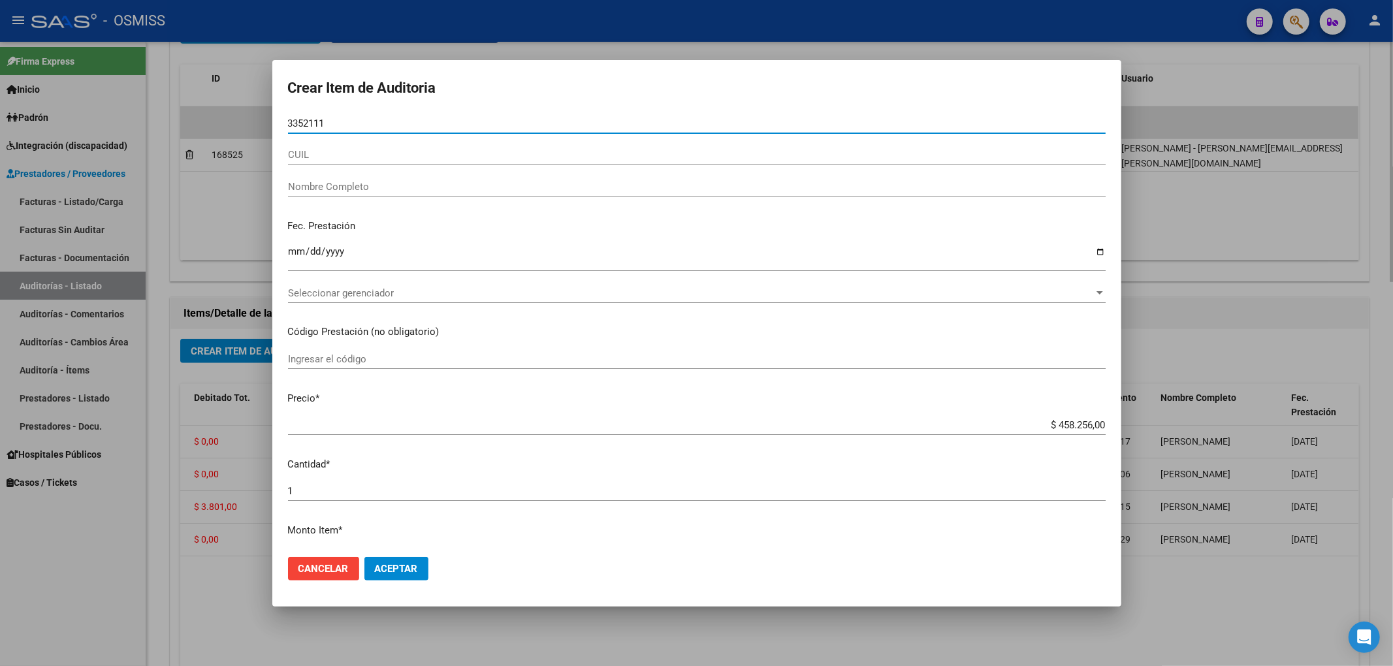
type input "33521110"
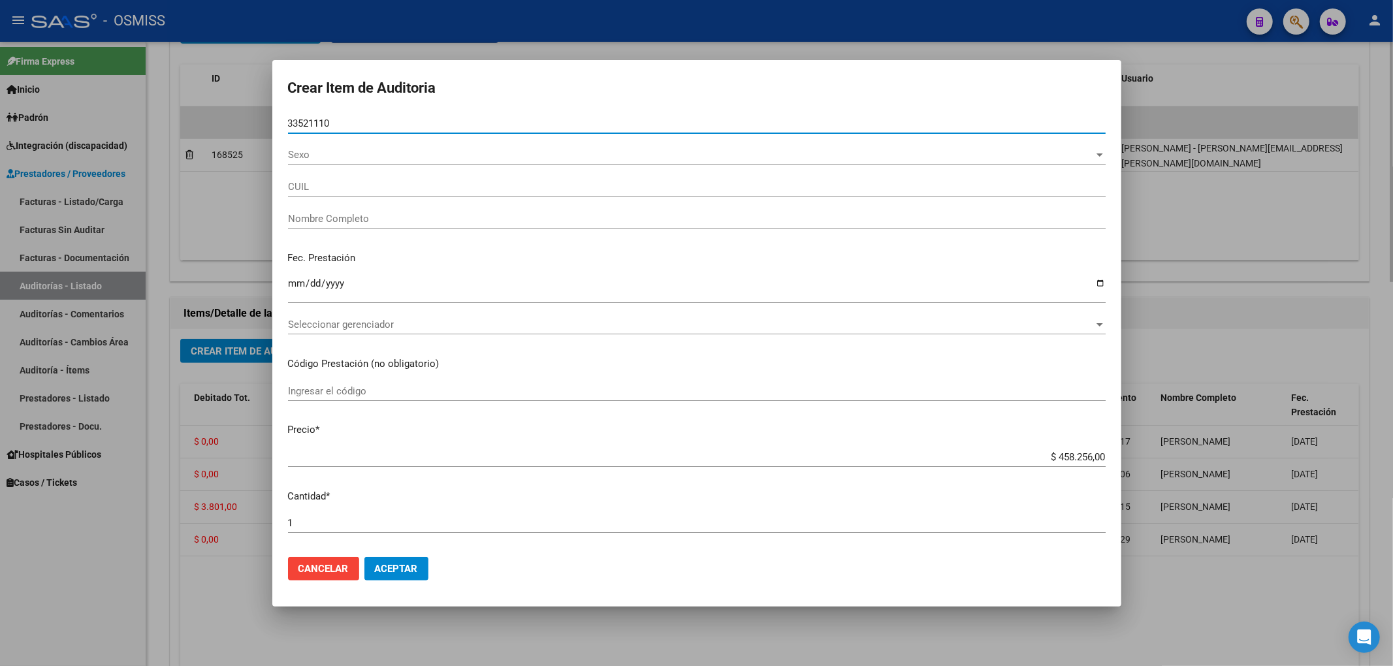
type input "27335211109"
type input "[PERSON_NAME]"
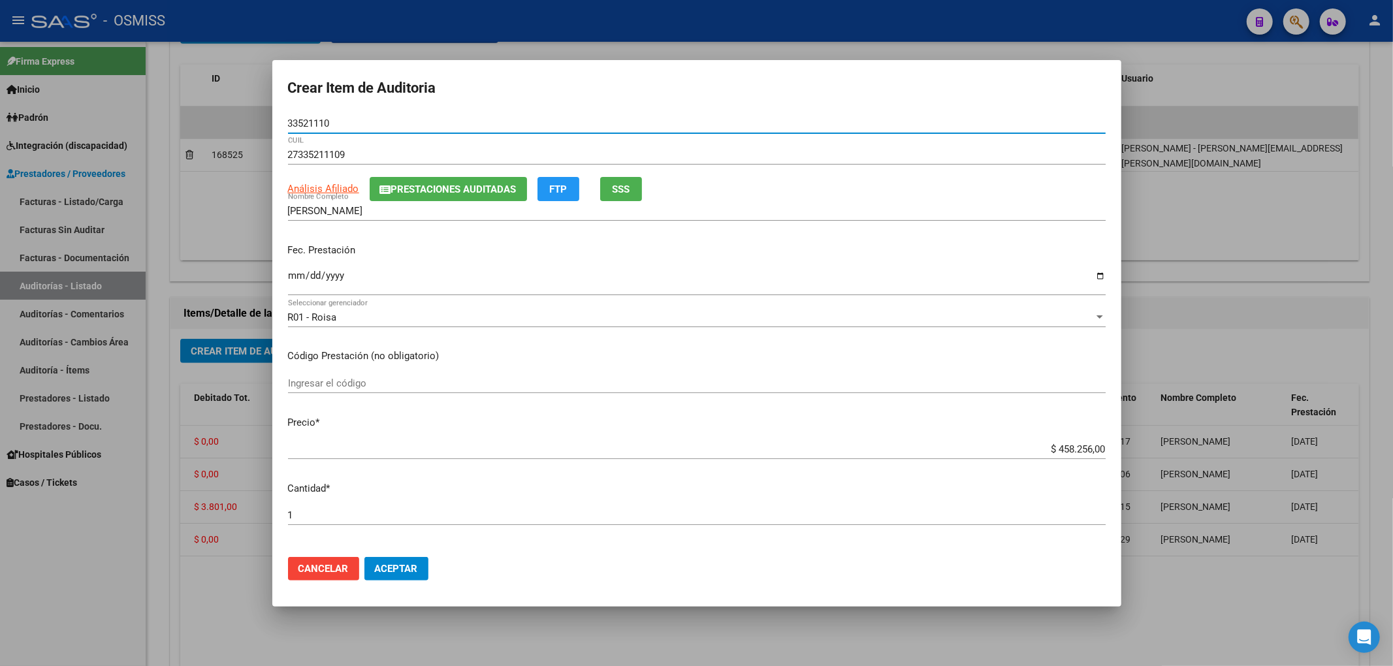
type input "33521110"
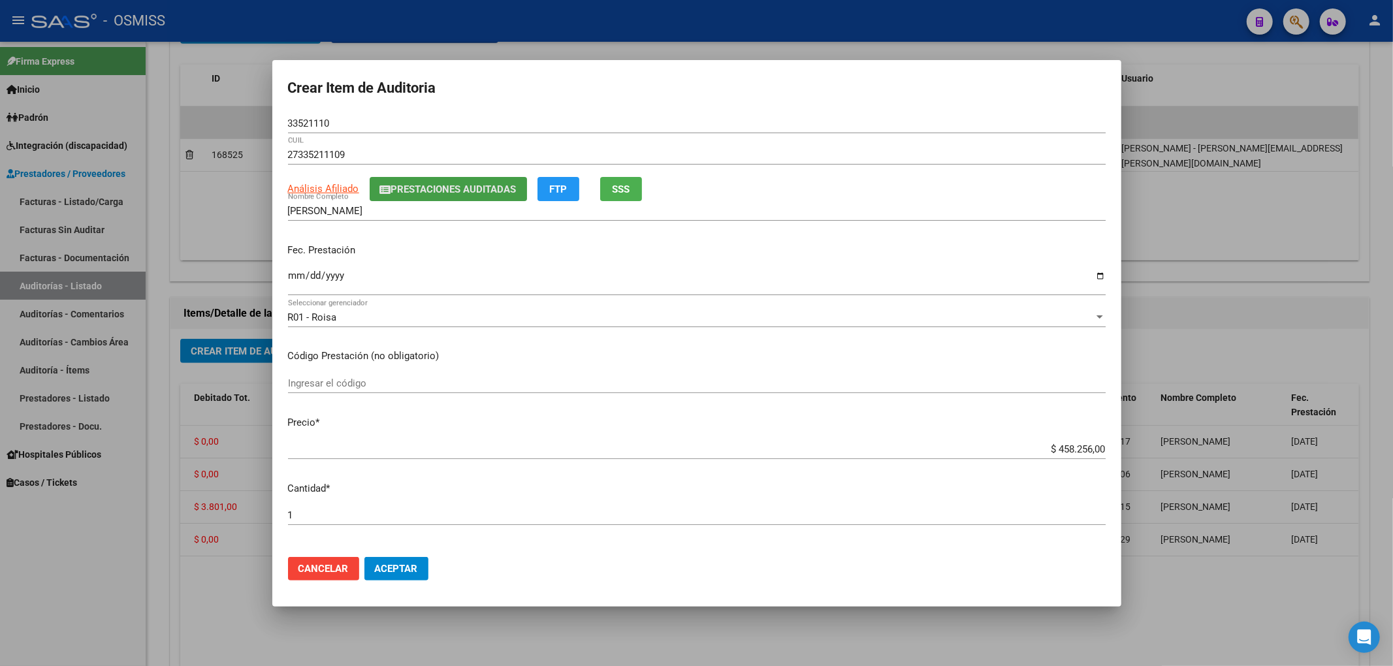
click at [413, 185] on span "Prestaciones Auditadas" at bounding box center [453, 189] width 125 height 12
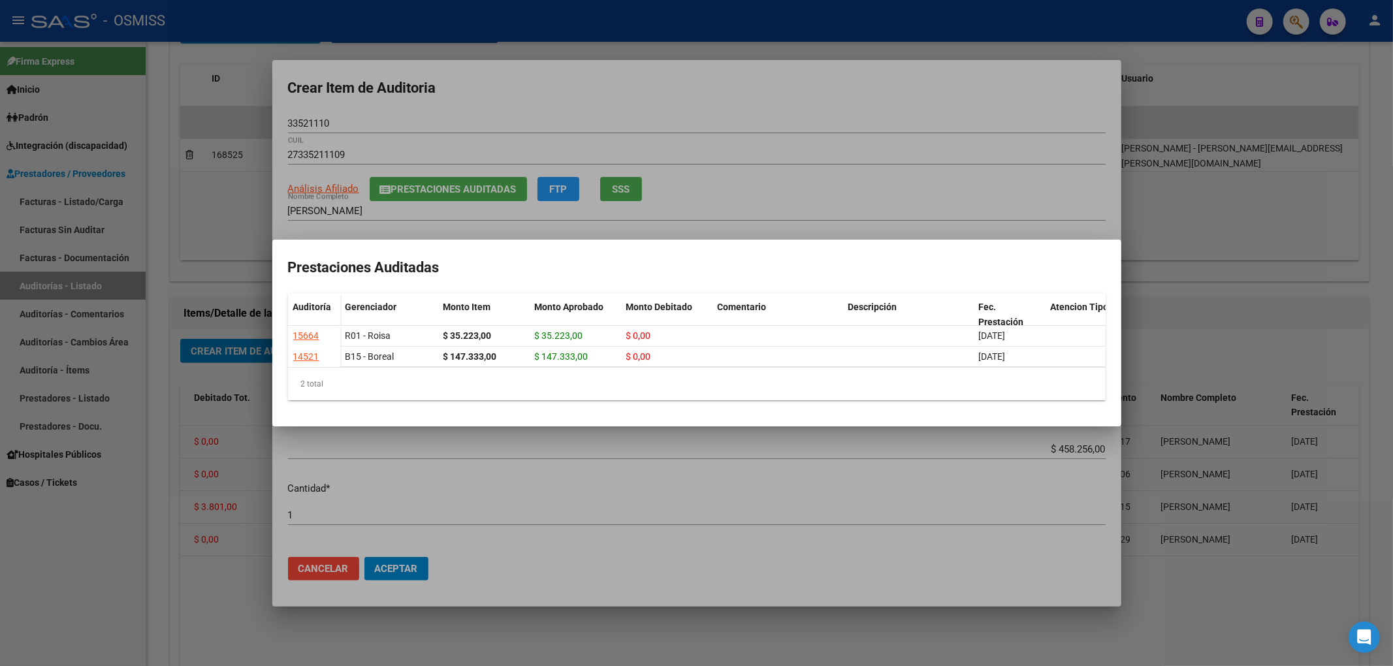
click at [505, 108] on div at bounding box center [696, 333] width 1393 height 666
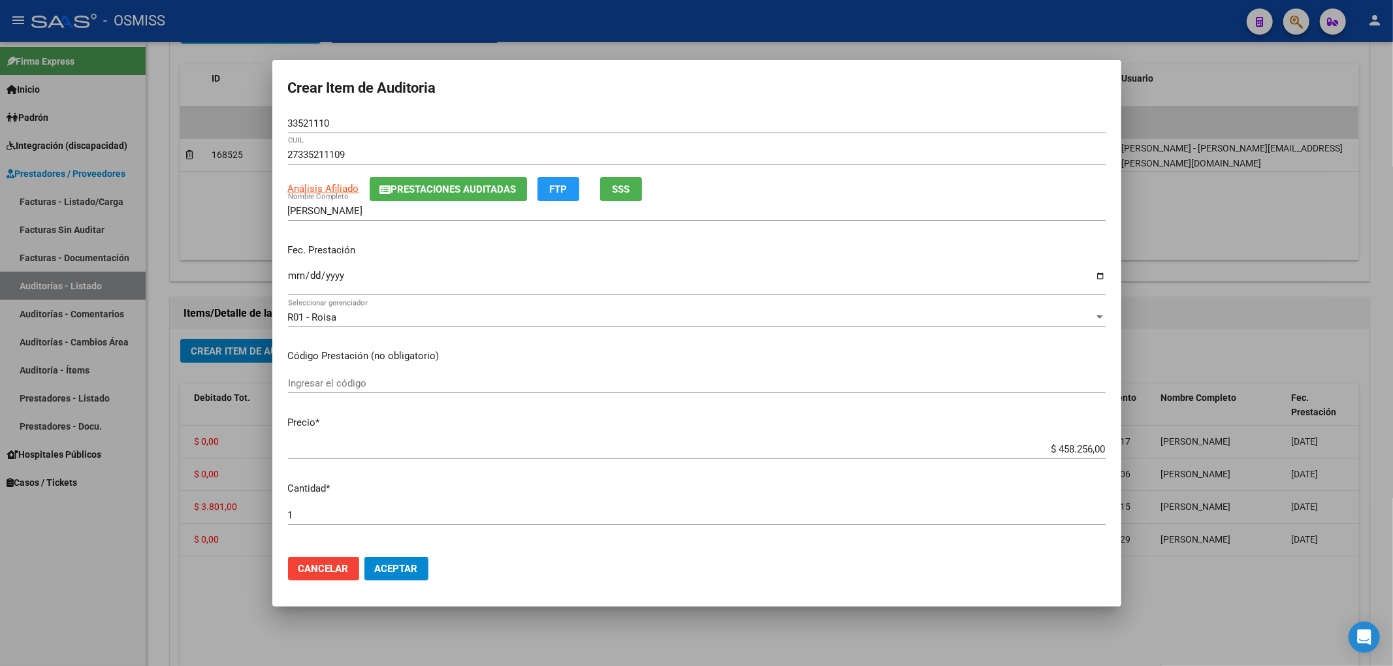
click at [291, 285] on input "Ingresar la fecha" at bounding box center [697, 280] width 818 height 21
type input "[DATE]"
drag, startPoint x: 1027, startPoint y: 453, endPoint x: 1114, endPoint y: 453, distance: 86.8
click at [1111, 453] on mat-dialog-content "33521110 Nro Documento 27335211109 CUIL Análisis Afiliado Prestaciones Auditada…" at bounding box center [696, 330] width 849 height 433
type input "$ 0,03"
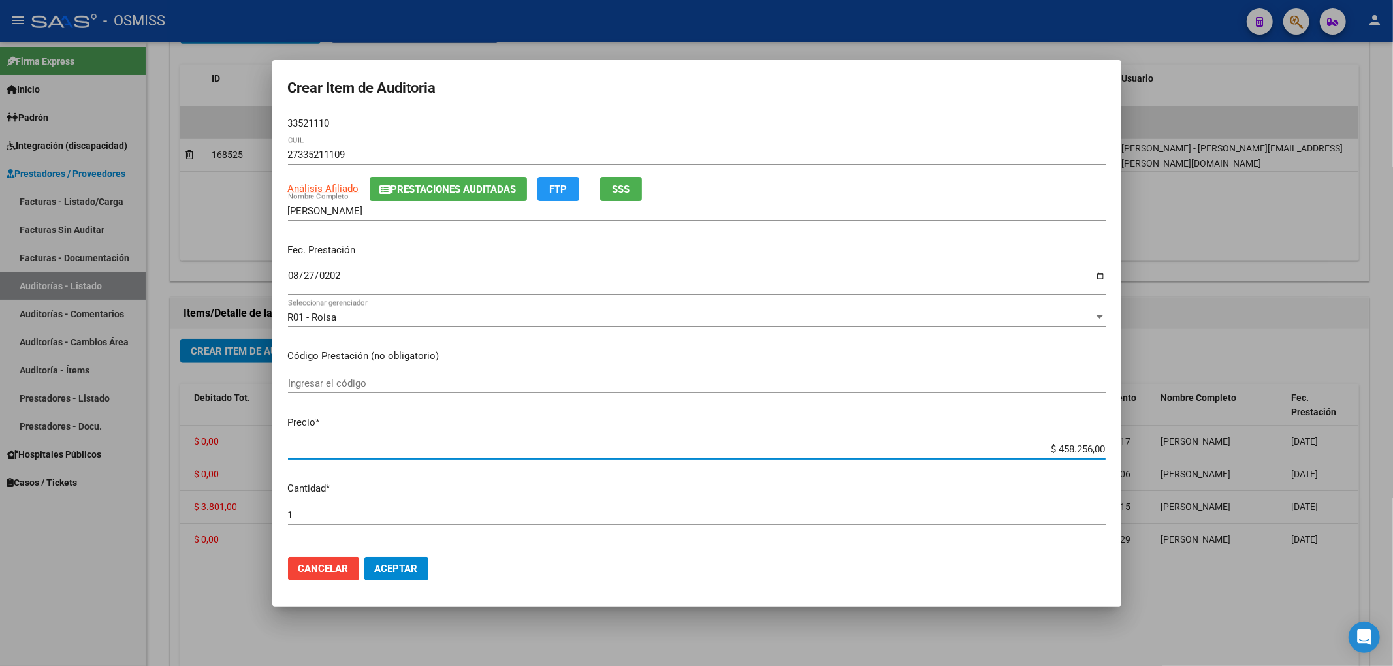
type input "$ 0,03"
type input "$ 0,38"
type input "$ 3,80"
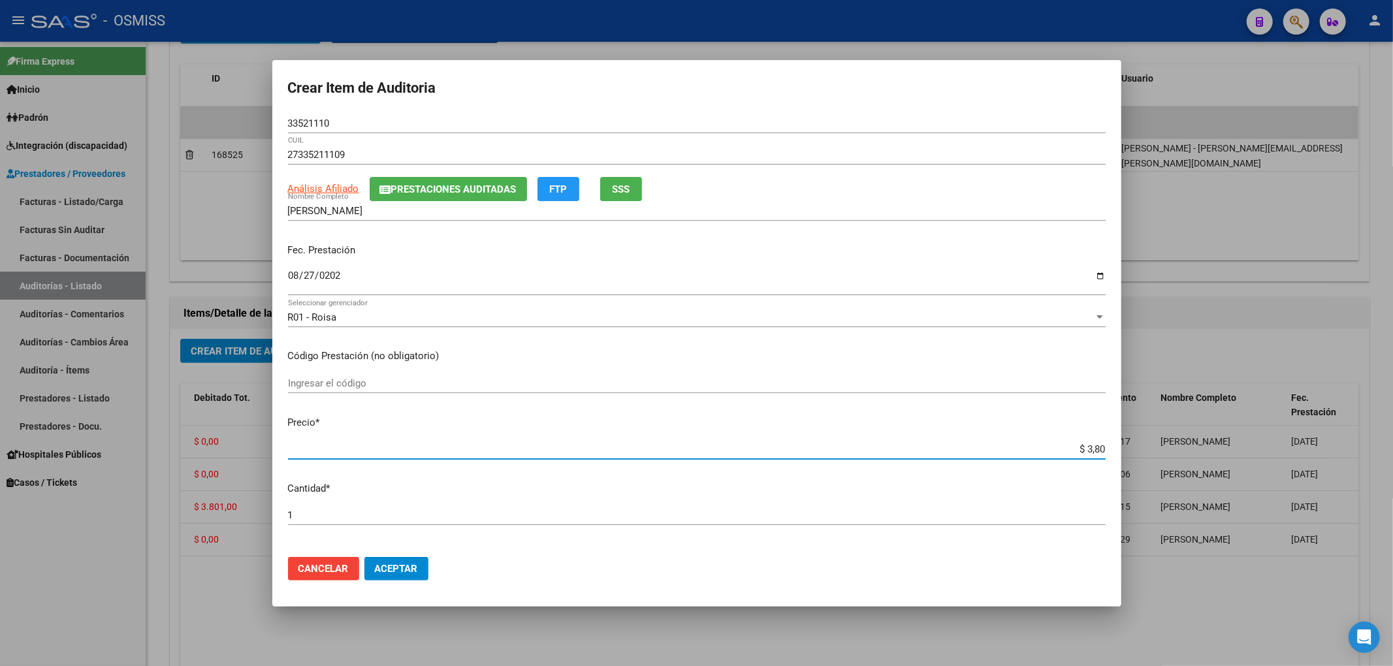
type input "$ 38,01"
type input "$ 380,10"
type input "$ 3.801,00"
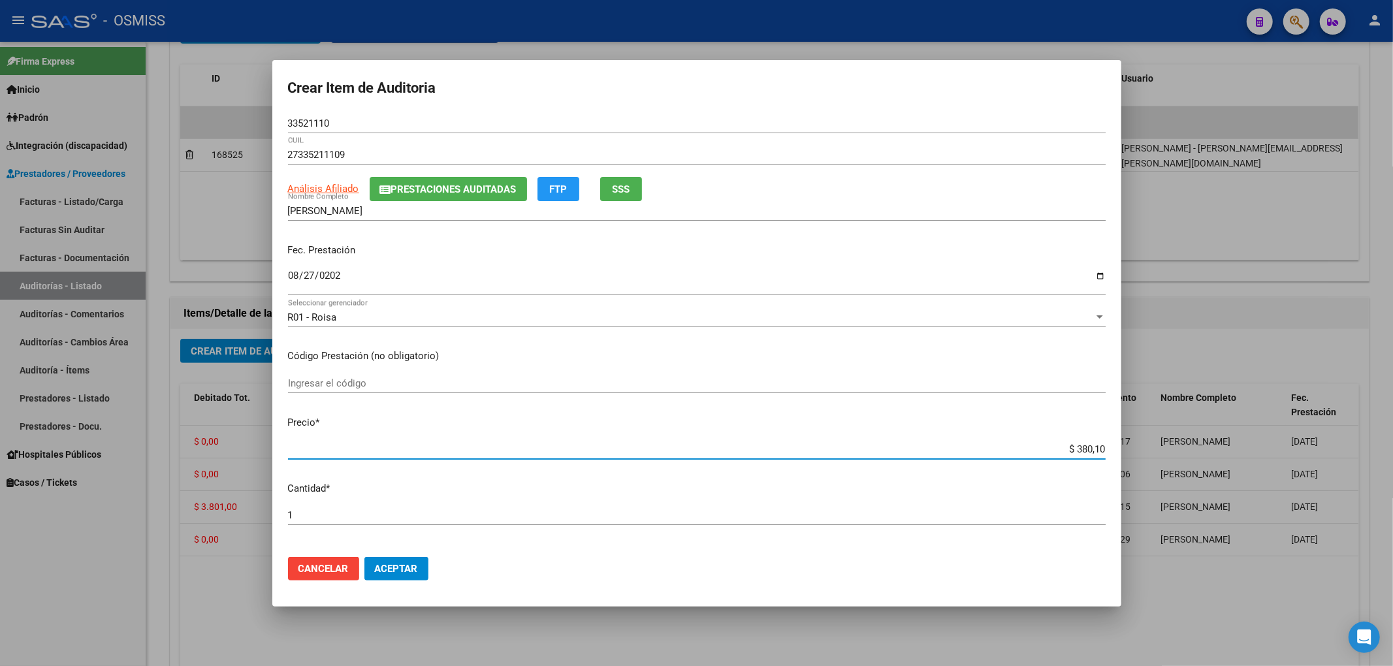
type input "$ 3.801,00"
click at [387, 201] on div "[PERSON_NAME] Nombre Completo" at bounding box center [697, 211] width 818 height 20
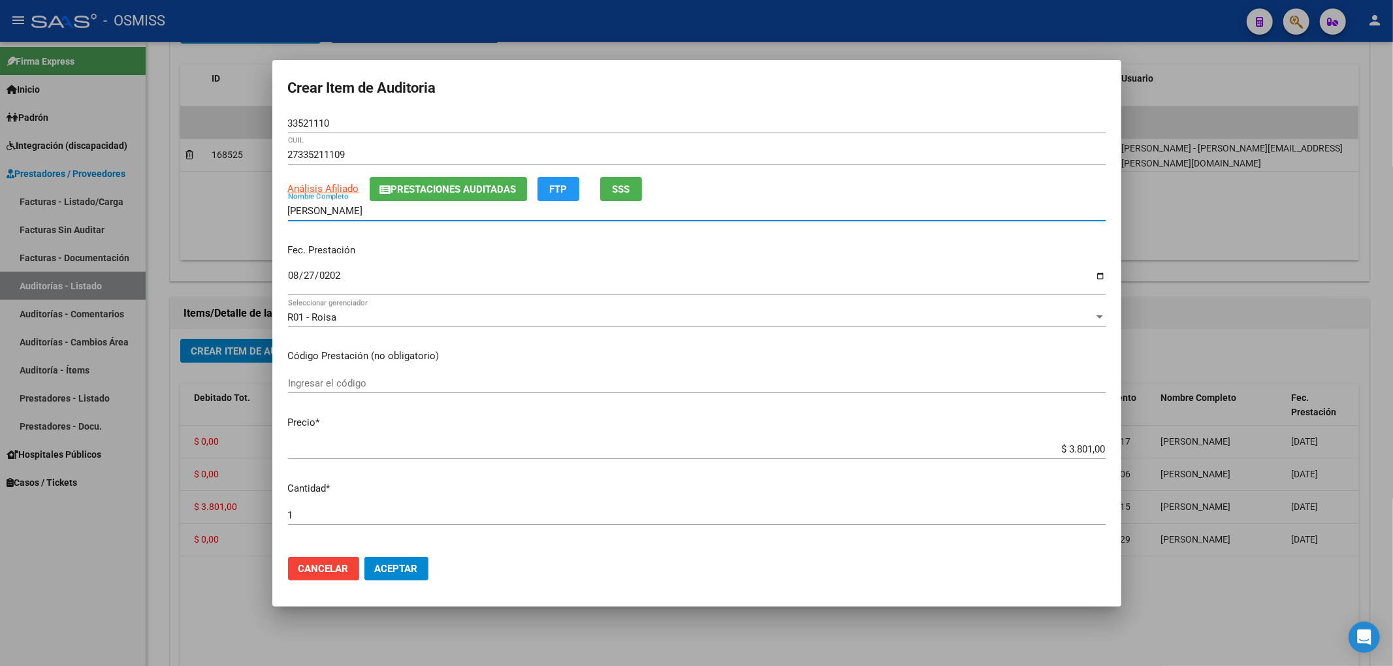
click at [388, 199] on button "Prestaciones Auditadas" at bounding box center [448, 189] width 157 height 24
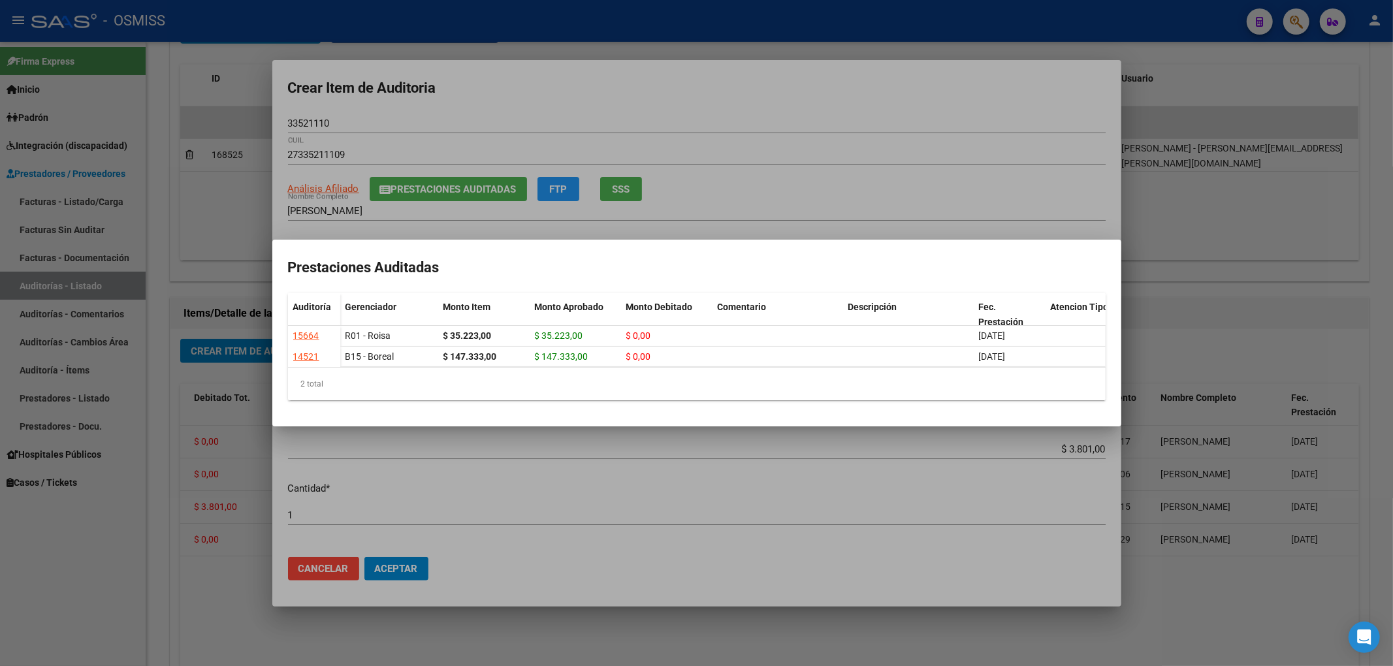
click at [466, 97] on div at bounding box center [696, 333] width 1393 height 666
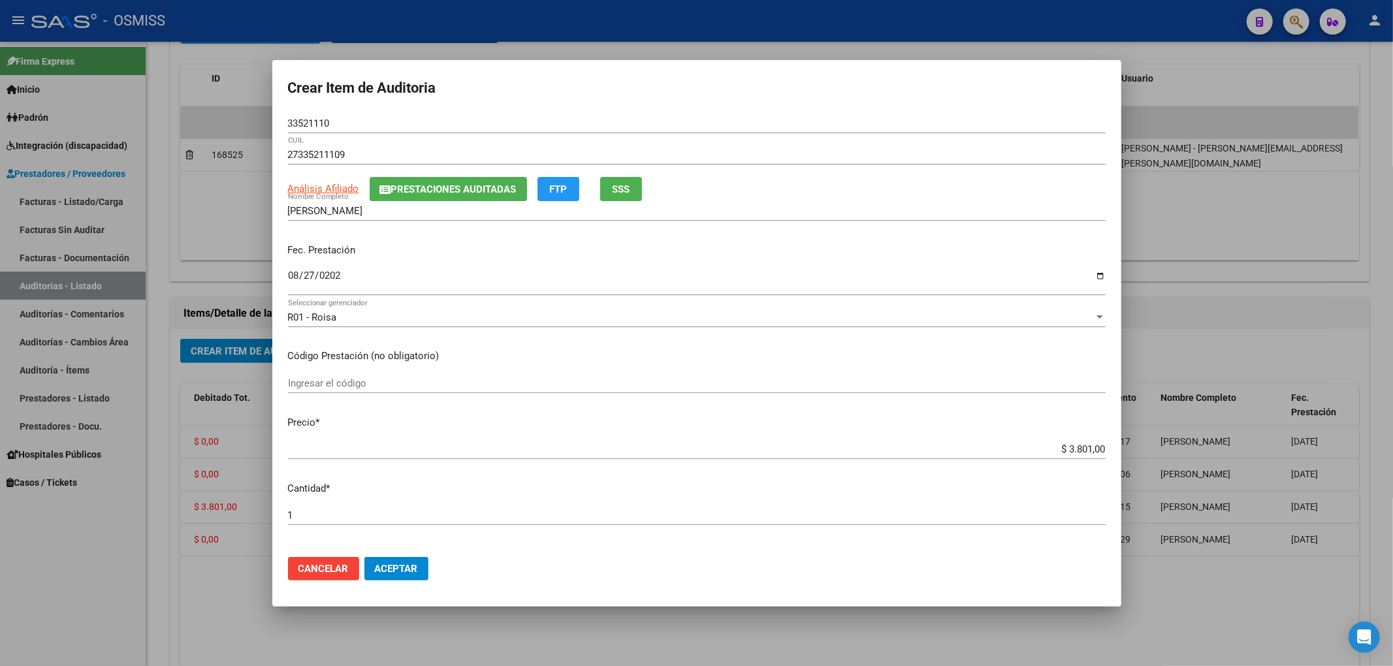
click at [357, 131] on div "33521110 Nro Documento" at bounding box center [697, 124] width 818 height 20
drag, startPoint x: 341, startPoint y: 123, endPoint x: 165, endPoint y: 132, distance: 175.9
click at [202, 126] on div "Crear Item de Auditoria 33521110 Nro Documento 27335211109 CUIL Análisis Afilia…" at bounding box center [696, 333] width 1393 height 666
click at [841, 351] on p "Código Prestación (no obligatorio)" at bounding box center [697, 356] width 818 height 15
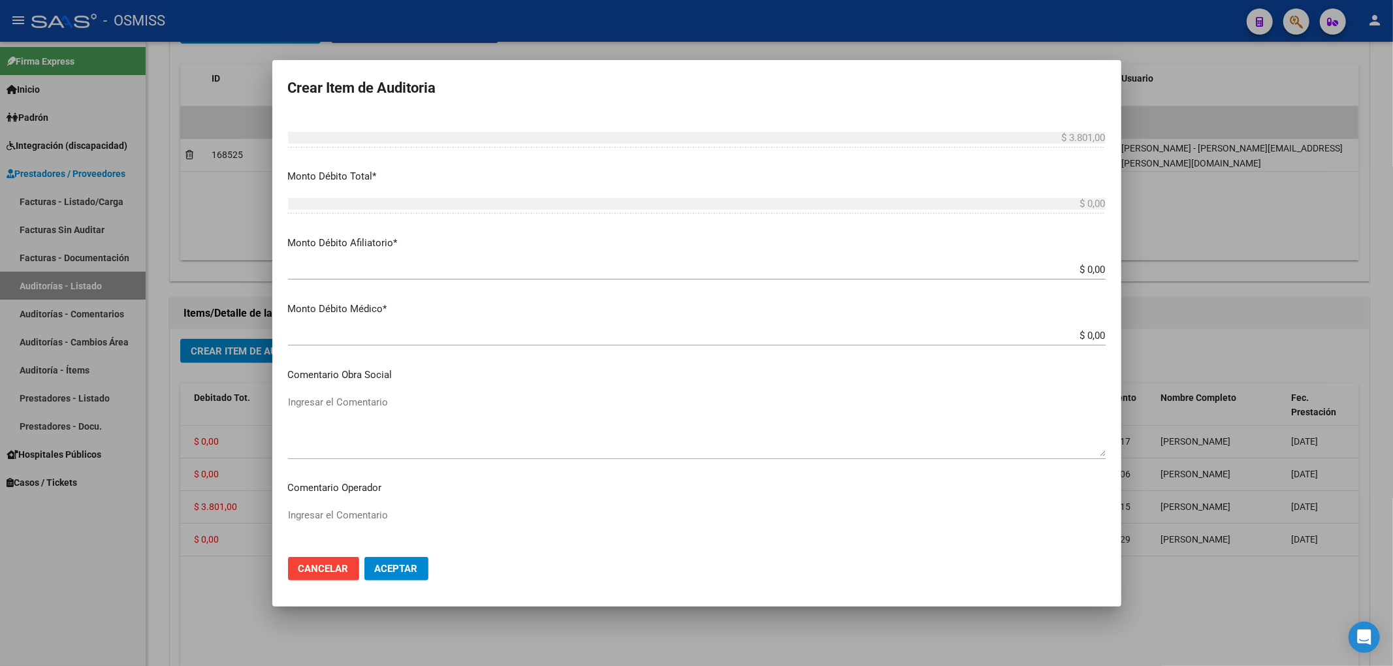
scroll to position [609, 0]
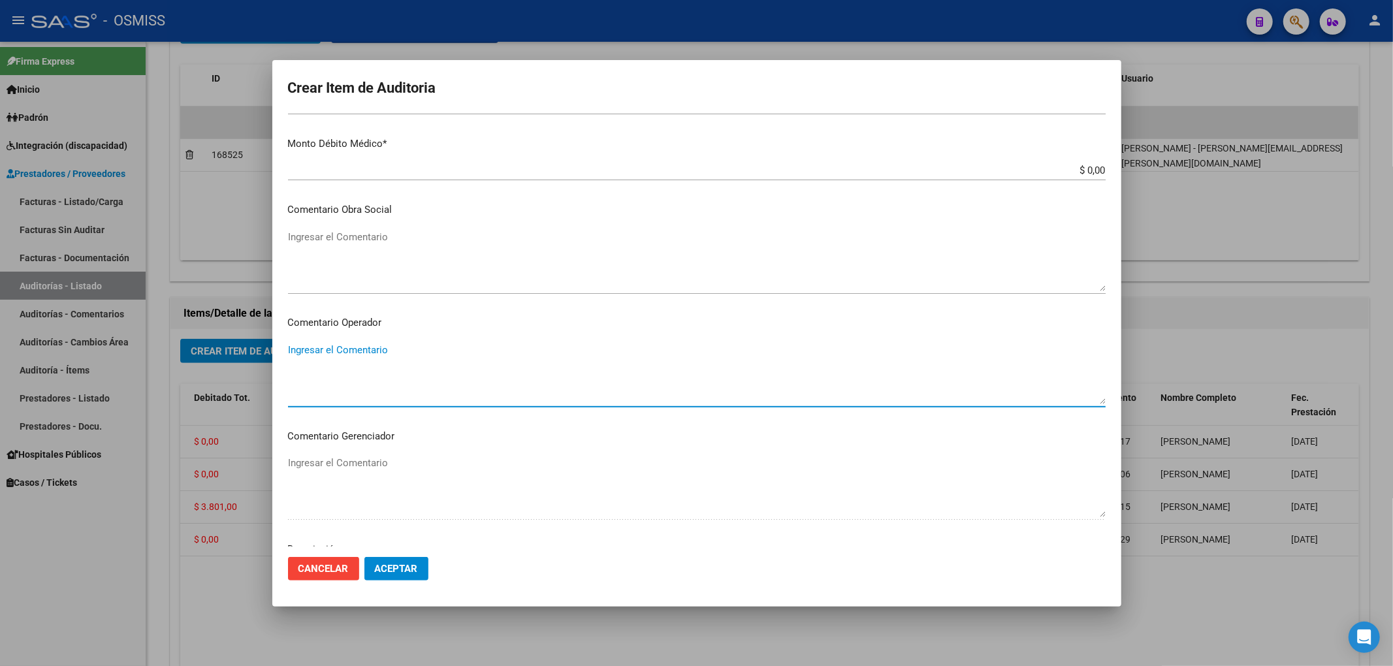
click at [354, 348] on textarea "Ingresar el Comentario" at bounding box center [697, 373] width 818 height 61
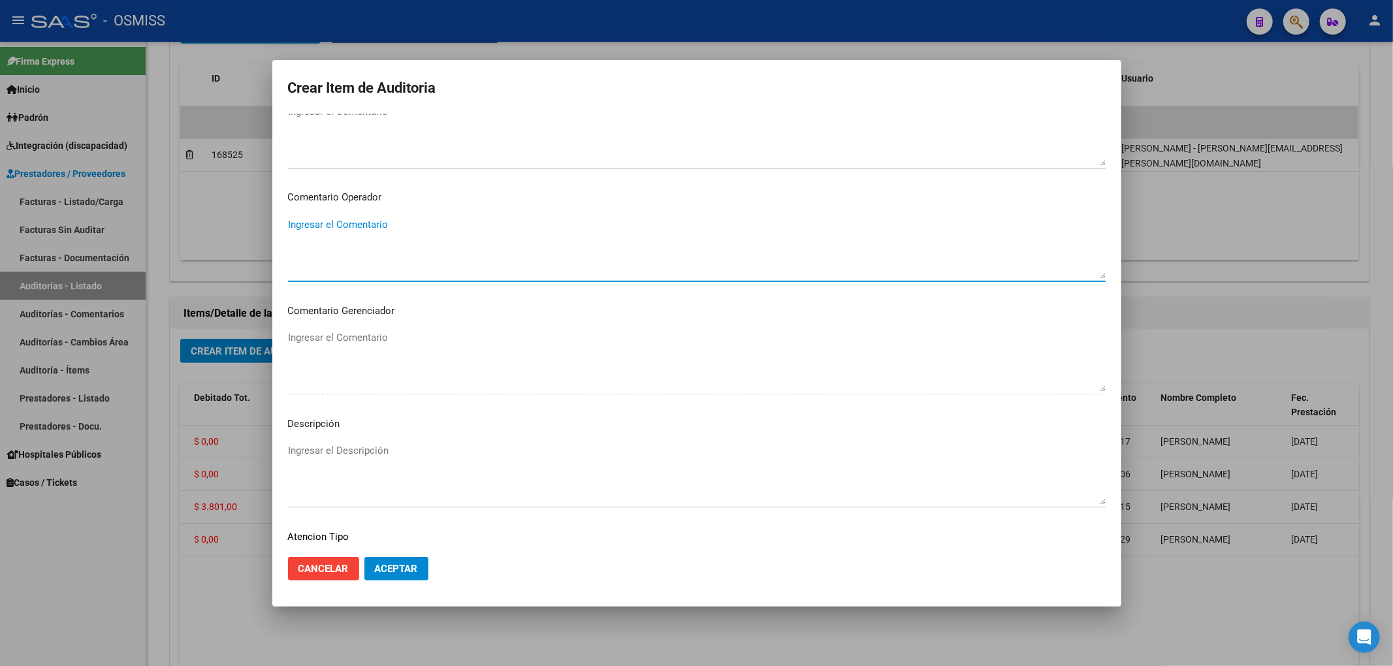
scroll to position [840, 0]
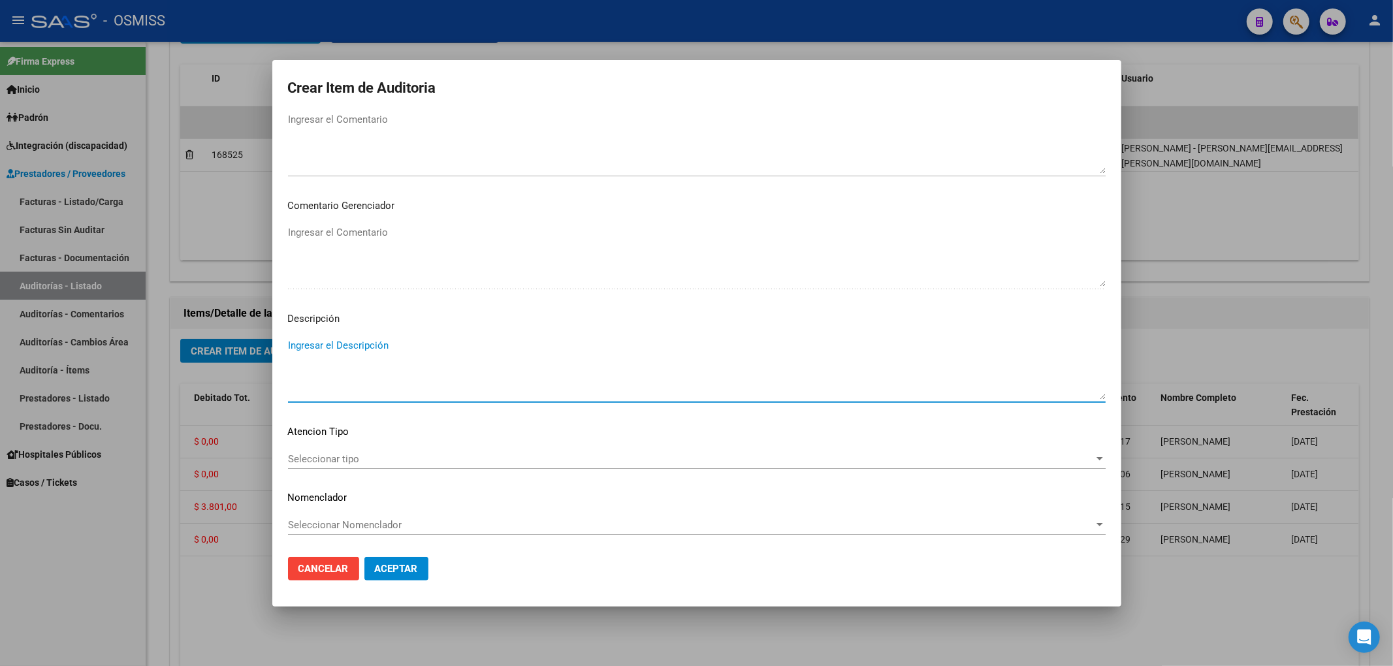
click at [340, 353] on textarea "Ingresar el Descripción" at bounding box center [697, 368] width 818 height 61
paste textarea "BAJA al .......... por falta de pago obligatorio de Monotributo. Ley 26.565 art…"
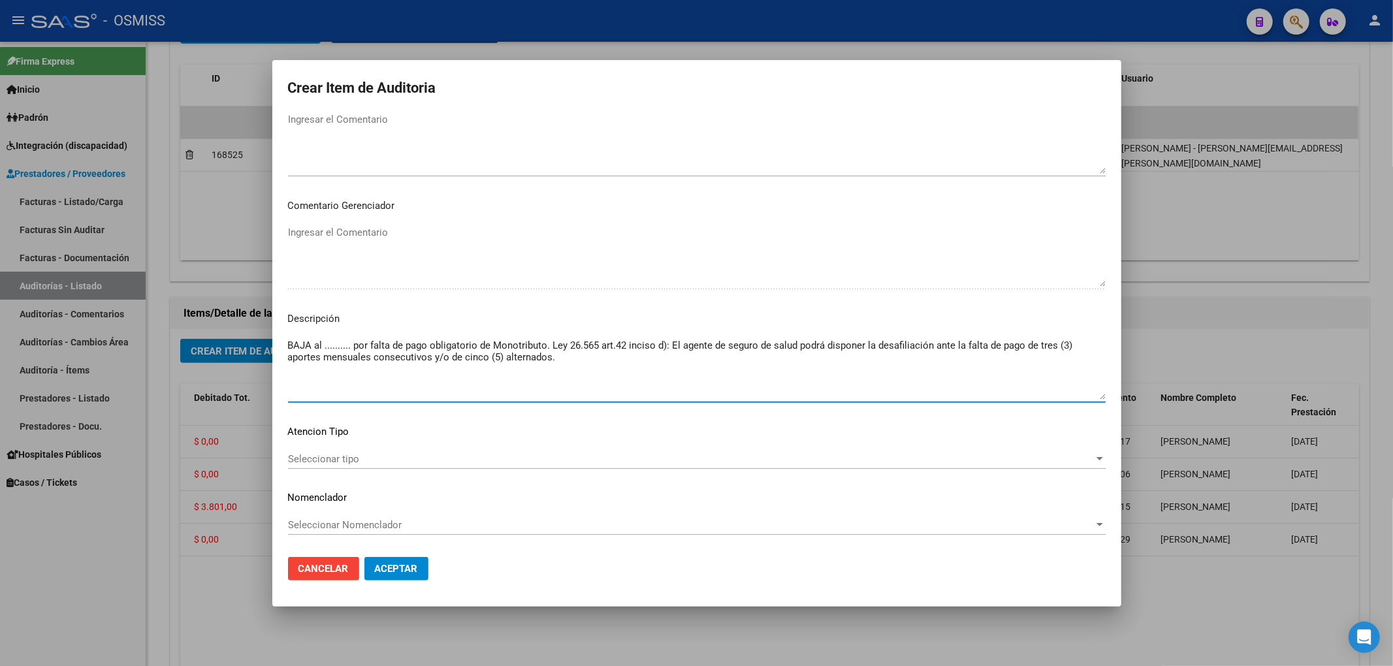
drag, startPoint x: 353, startPoint y: 343, endPoint x: 323, endPoint y: 345, distance: 30.1
click at [323, 345] on textarea "BAJA al .......... por falta de pago obligatorio de Monotributo. Ley 26.565 art…" at bounding box center [697, 368] width 818 height 61
click at [324, 343] on textarea "BAJA al31/03/2025por falta de pago obligatorio de Monotributo. Ley 26.565 art.4…" at bounding box center [697, 368] width 818 height 61
click at [374, 343] on textarea "BAJA al 31/03/2025por falta de pago obligatorio de Monotributo. Ley 26.565 art.…" at bounding box center [697, 368] width 818 height 61
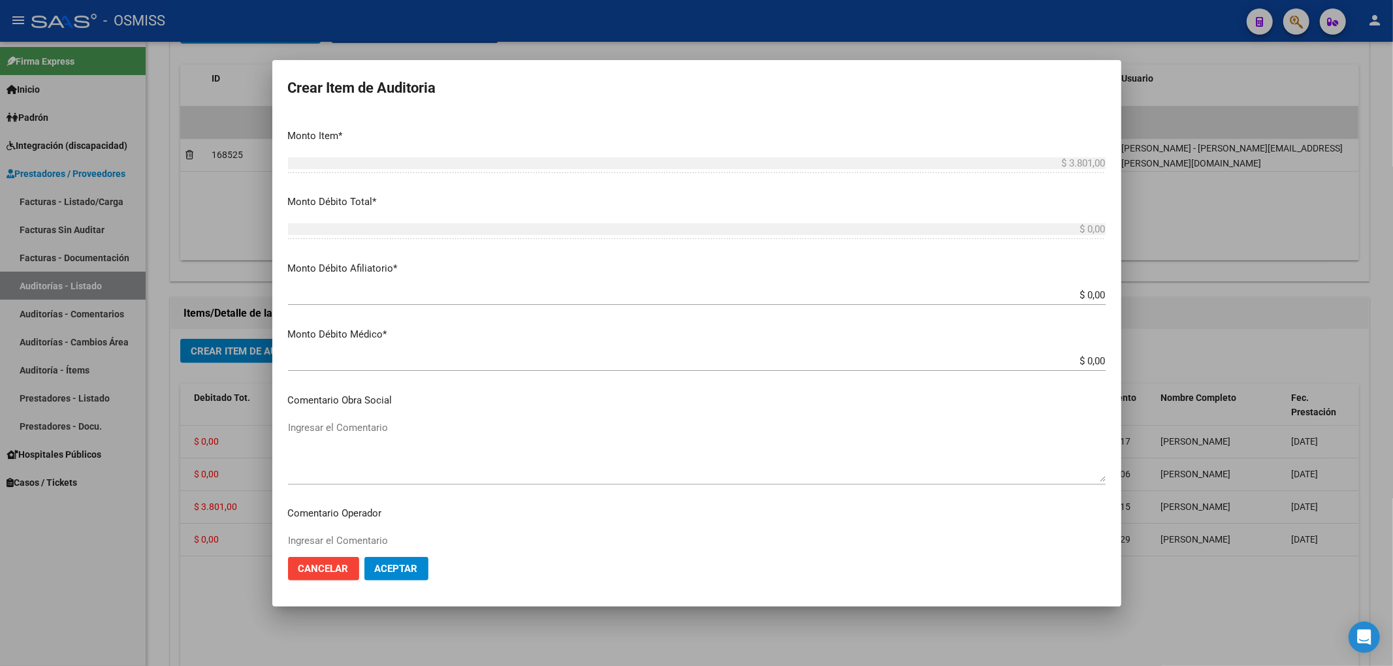
scroll to position [405, 0]
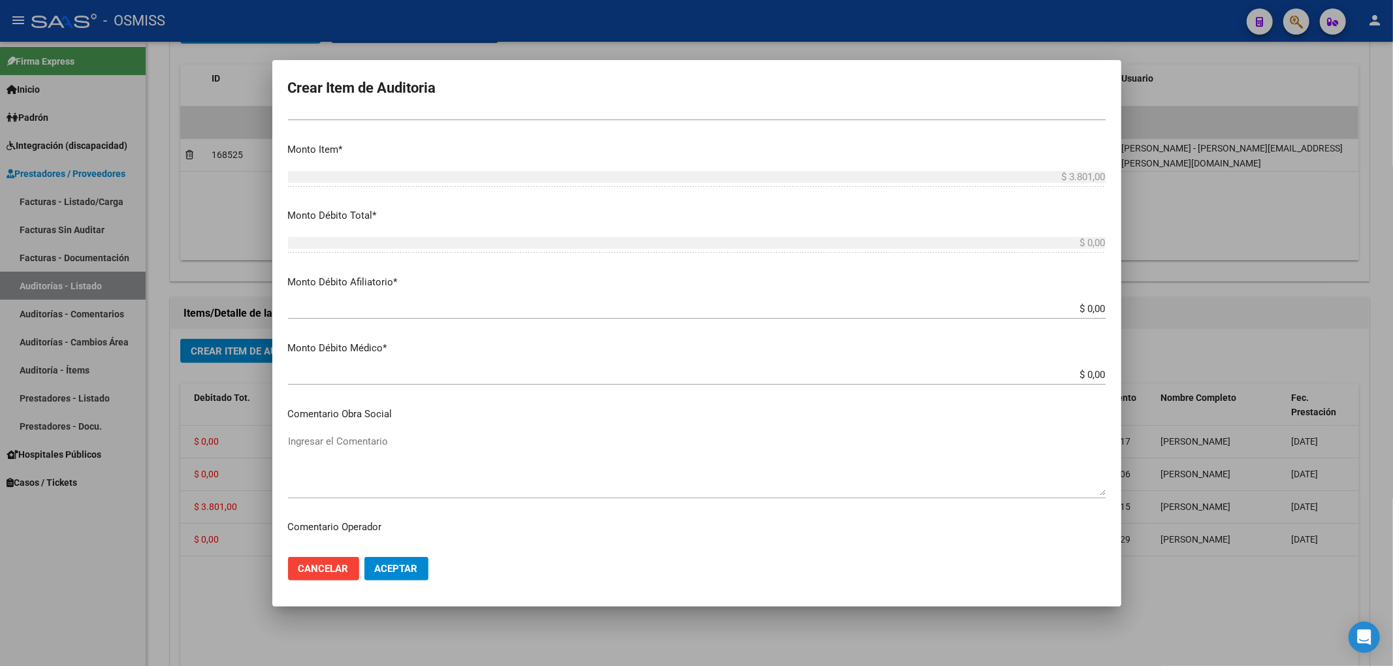
type textarea "BAJA al [DATE] por falta de pago obligatorio de Monotributo. Ley 26.565 art.42 …"
click at [407, 434] on textarea "Ingresar el Comentario" at bounding box center [697, 464] width 818 height 61
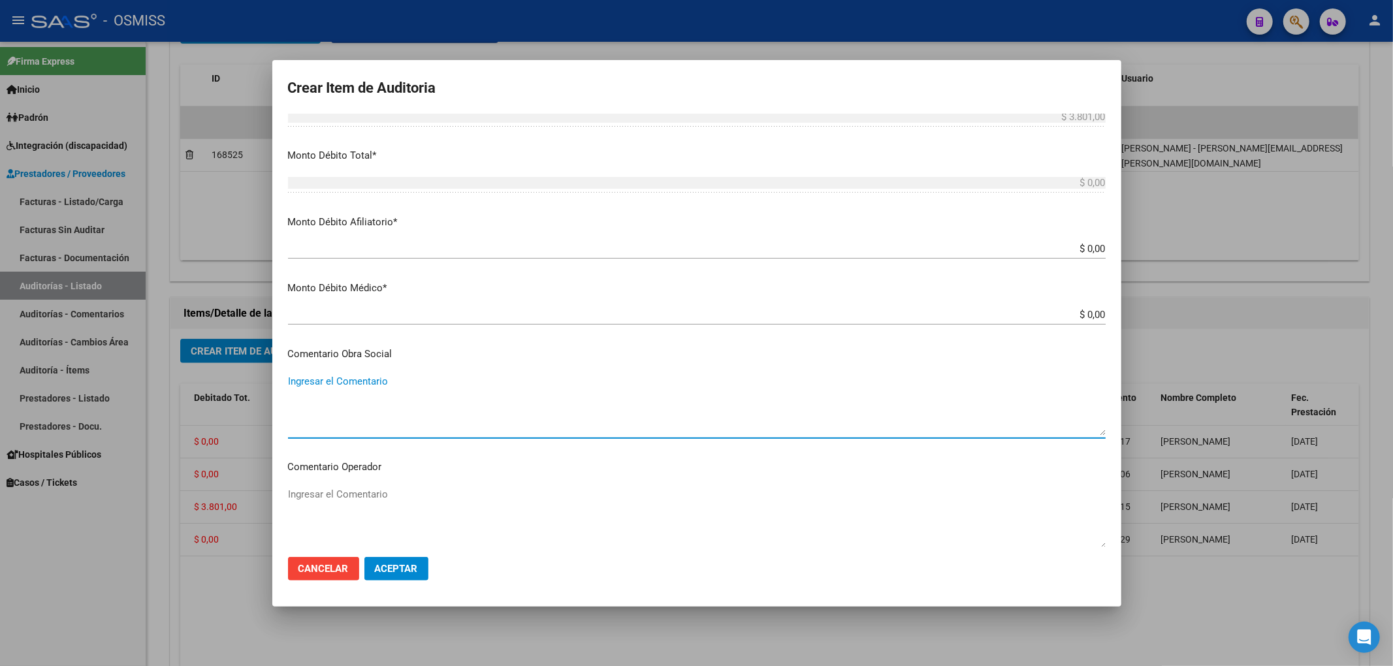
scroll to position [492, 0]
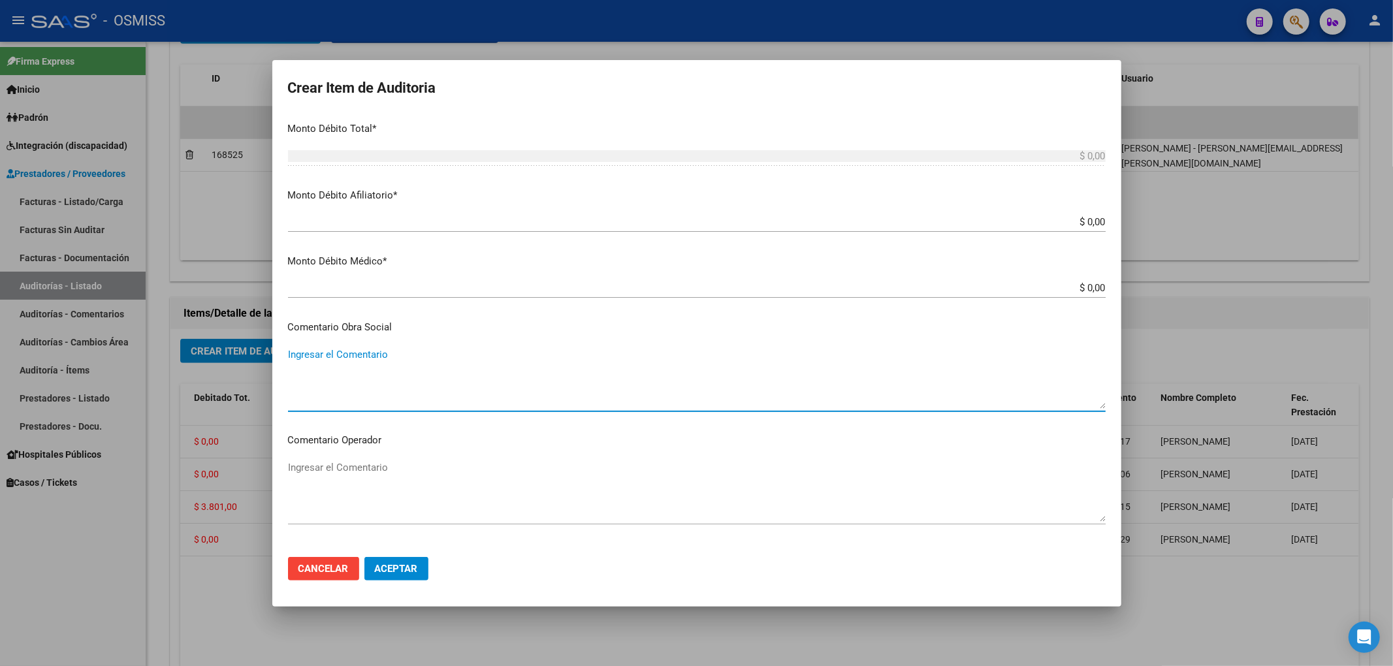
click at [405, 473] on textarea "Ingresar el Comentario" at bounding box center [697, 490] width 818 height 61
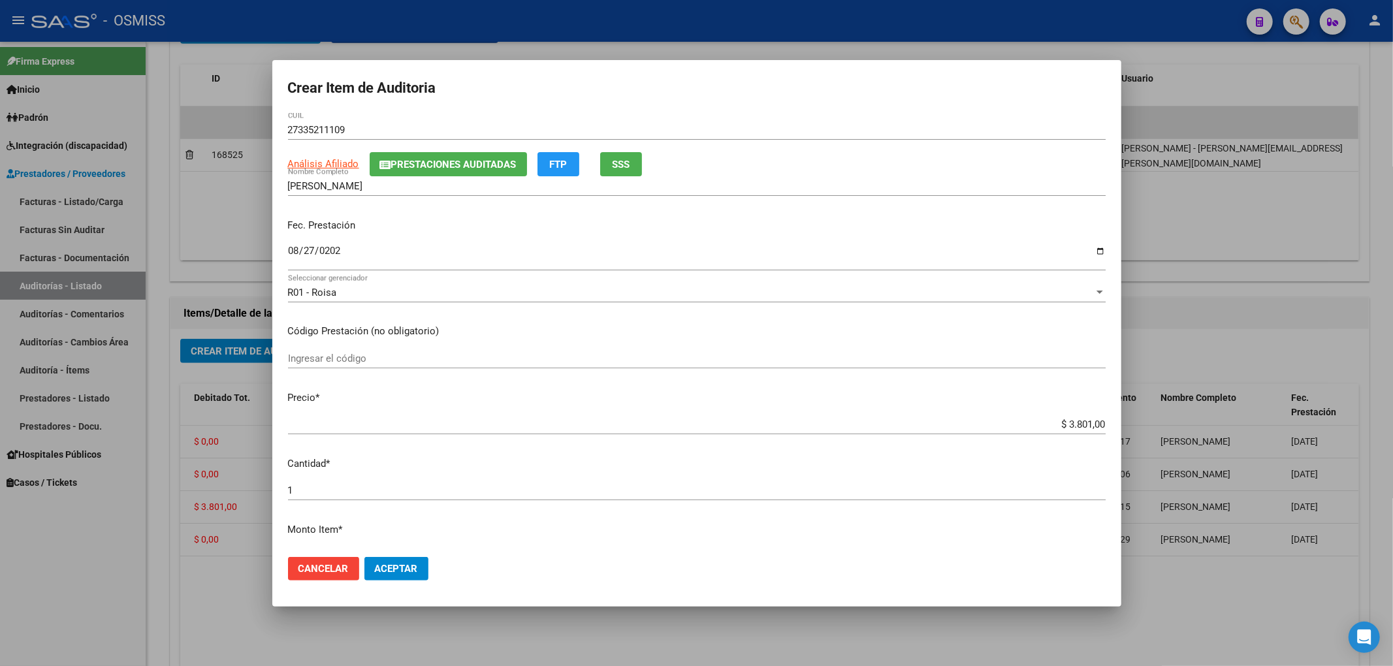
scroll to position [0, 0]
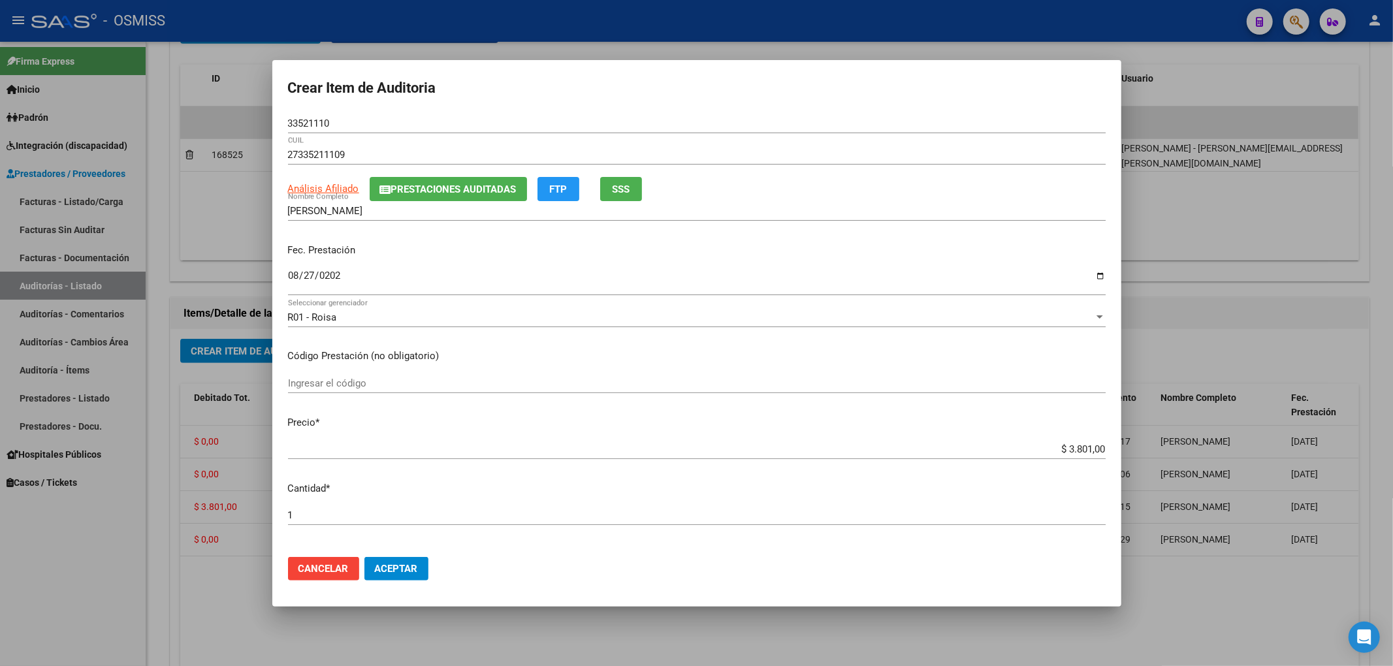
type textarea "RECHAZO"
drag, startPoint x: 1063, startPoint y: 451, endPoint x: 1117, endPoint y: 447, distance: 53.6
click at [1117, 447] on mat-dialog-content "33521110 Nro Documento 27335211109 CUIL Análisis Afiliado Prestaciones Auditada…" at bounding box center [696, 330] width 849 height 433
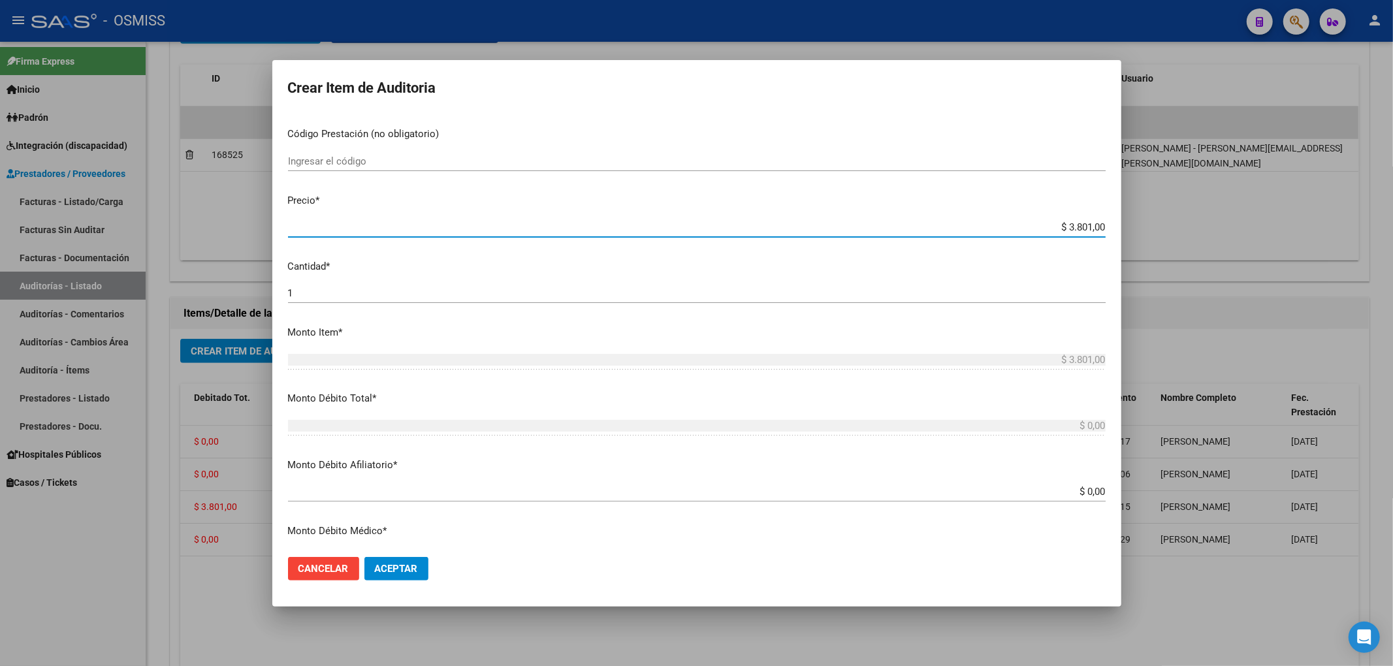
scroll to position [261, 0]
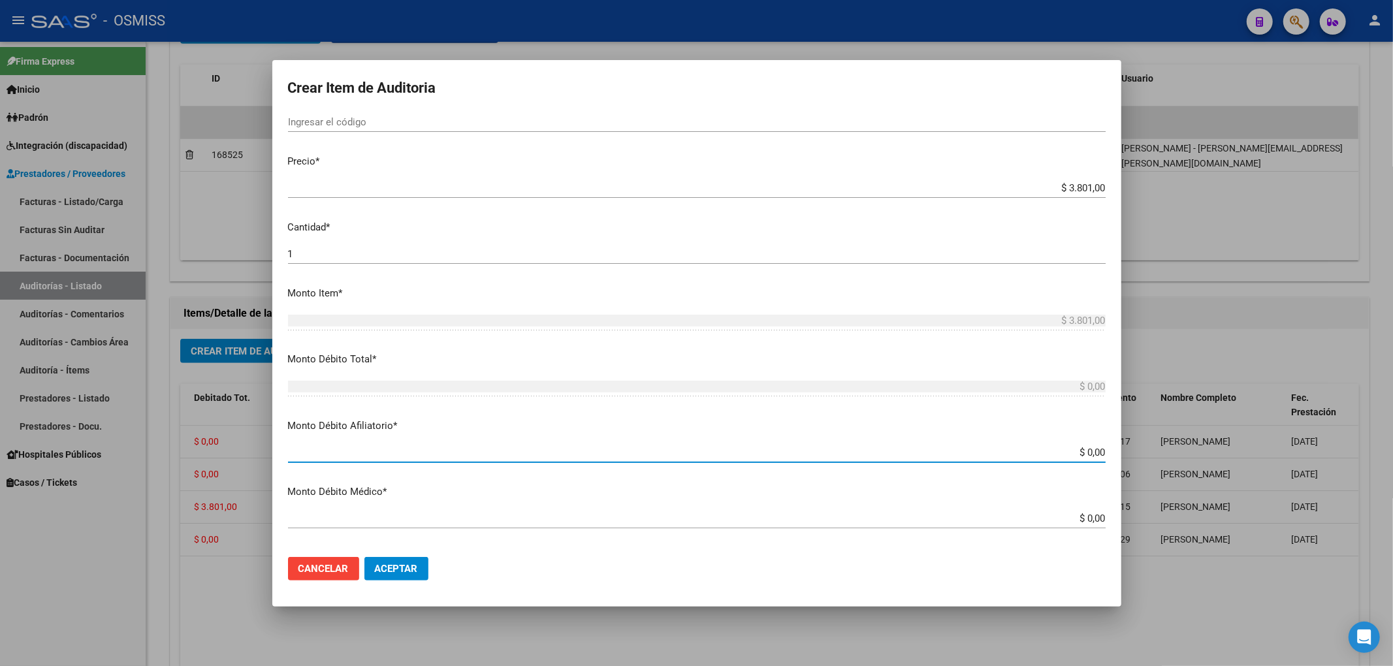
click at [1093, 456] on input "$ 0,00" at bounding box center [697, 453] width 818 height 12
paste input "$ 3.801,00"
type input "$ 0,00$ 3.801,00"
type input "$ 3.801,00"
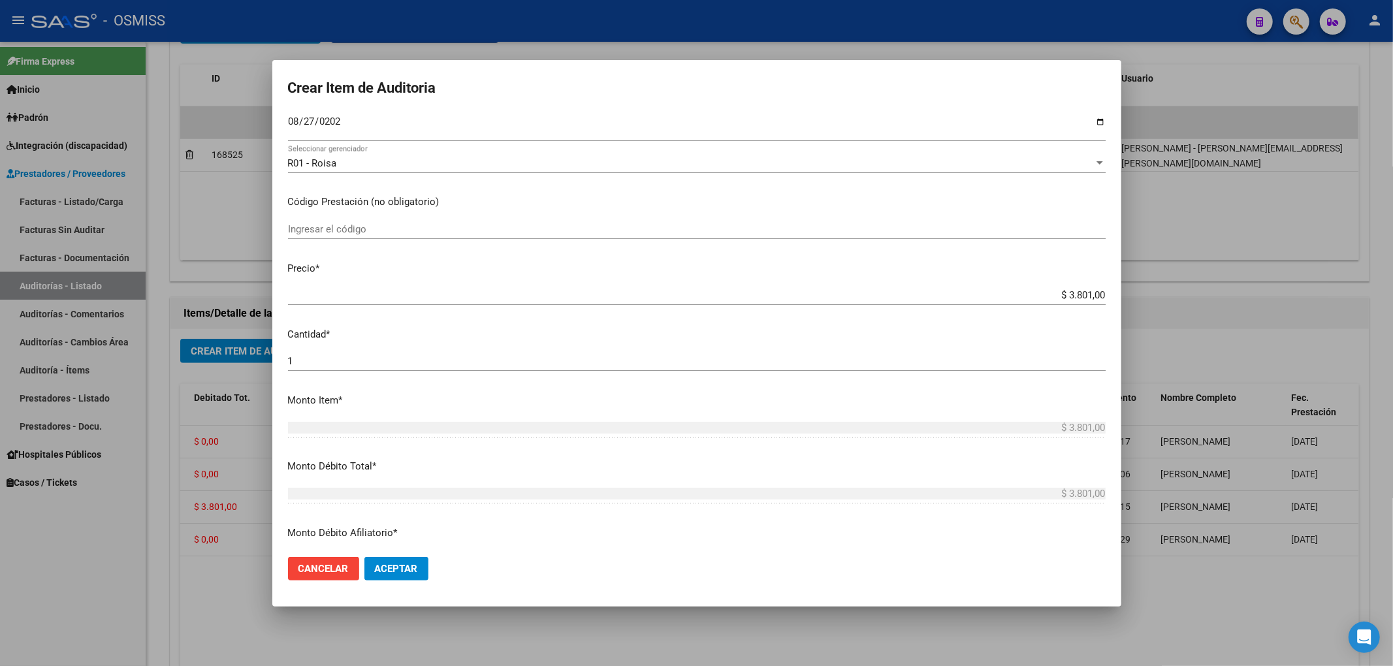
scroll to position [0, 0]
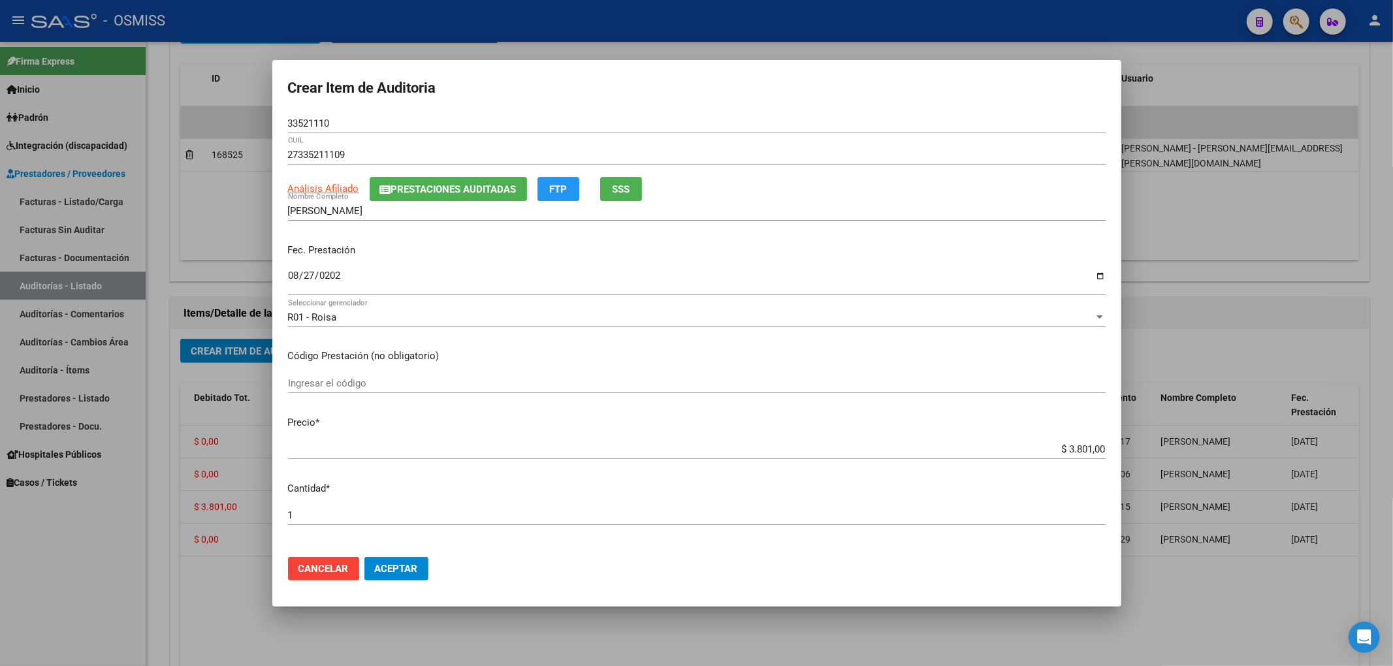
type input "$ 3.801,00"
drag, startPoint x: 283, startPoint y: 210, endPoint x: 366, endPoint y: 212, distance: 83.0
click at [366, 212] on mat-dialog-content "33521110 Nro Documento 27335211109 CUIL Análisis Afiliado Prestaciones Auditada…" at bounding box center [696, 330] width 849 height 433
drag, startPoint x: 392, startPoint y: 210, endPoint x: 288, endPoint y: 210, distance: 104.5
click at [288, 210] on input "[PERSON_NAME]" at bounding box center [697, 211] width 818 height 12
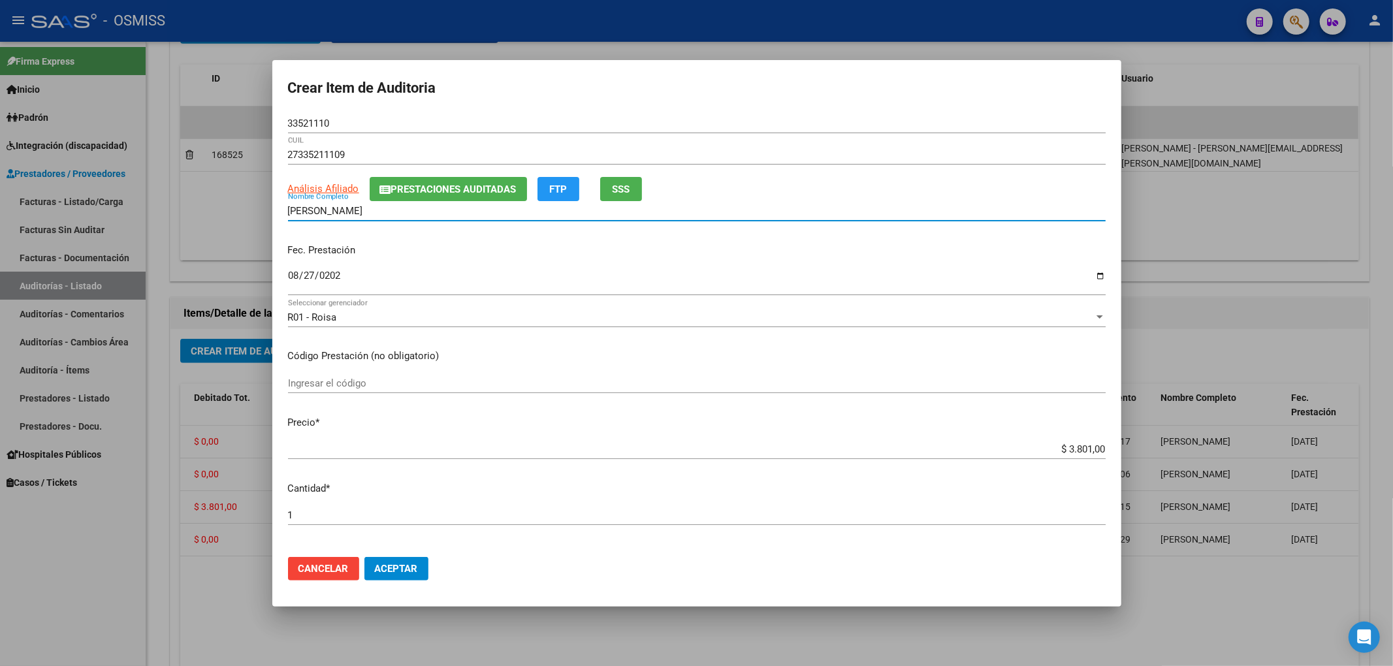
click at [413, 568] on span "Aceptar" at bounding box center [396, 569] width 43 height 12
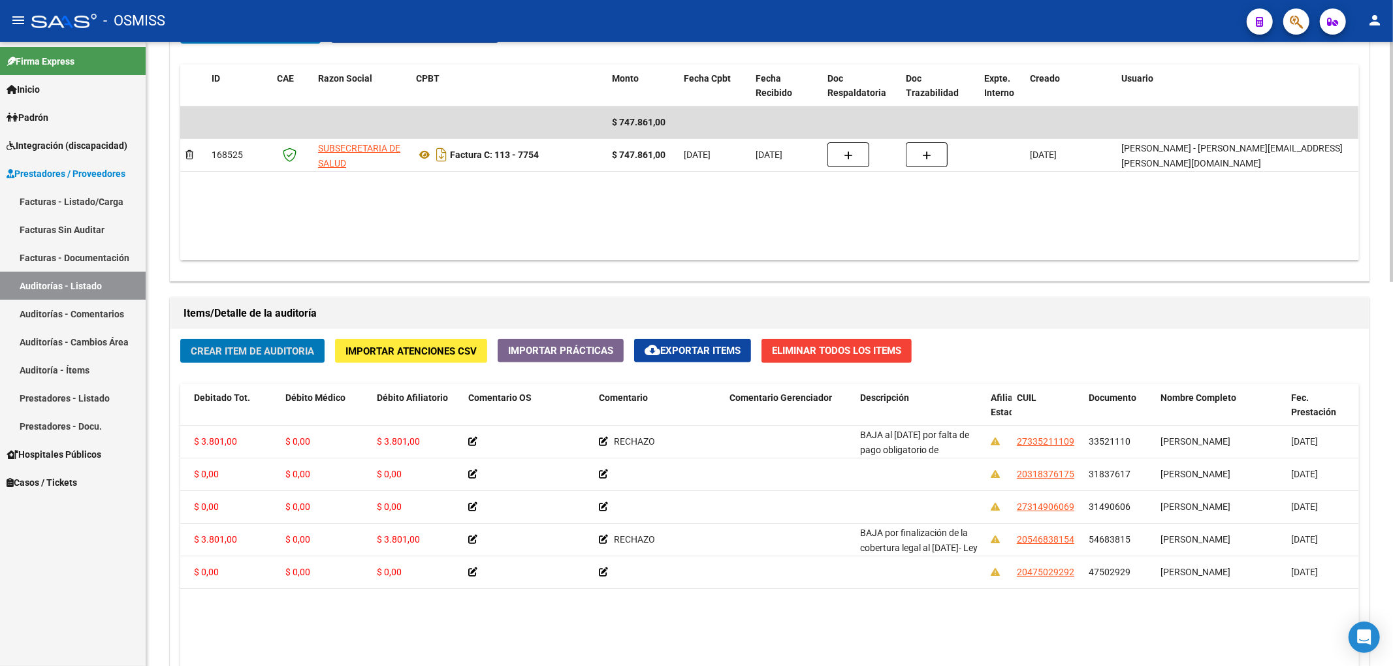
click at [298, 354] on span "Crear Item de Auditoria" at bounding box center [252, 351] width 123 height 12
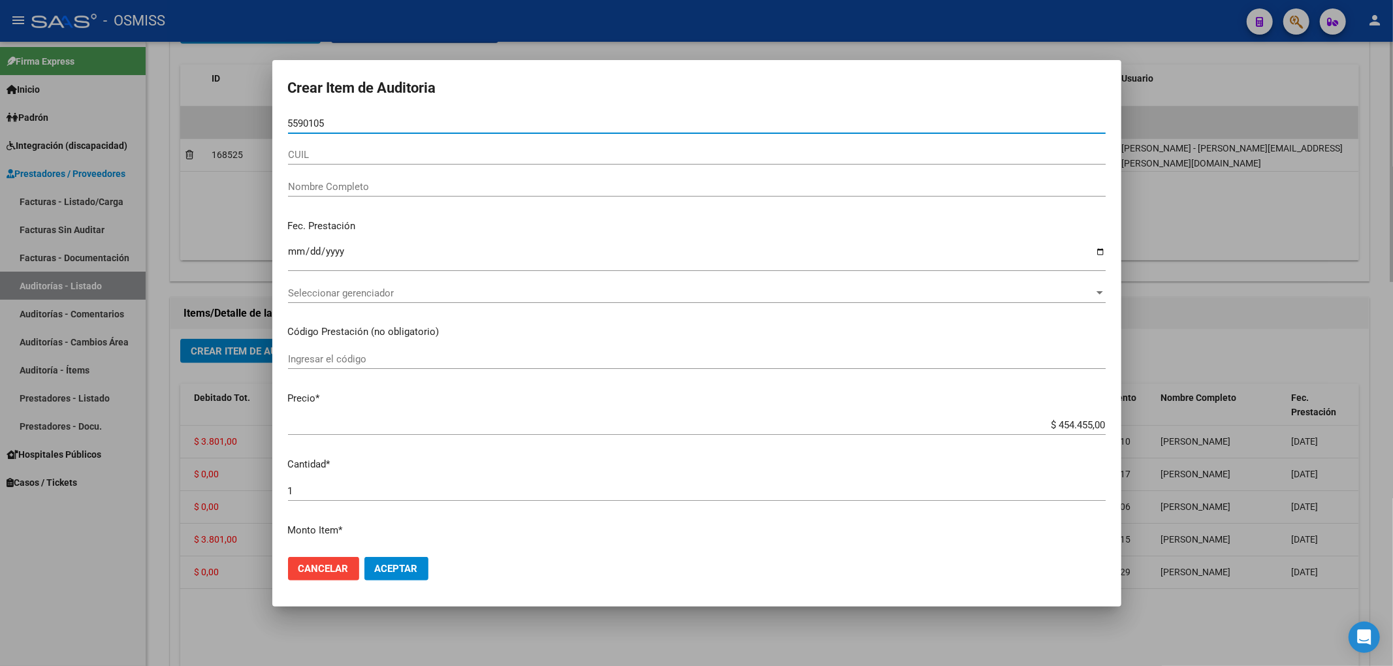
type input "55901050"
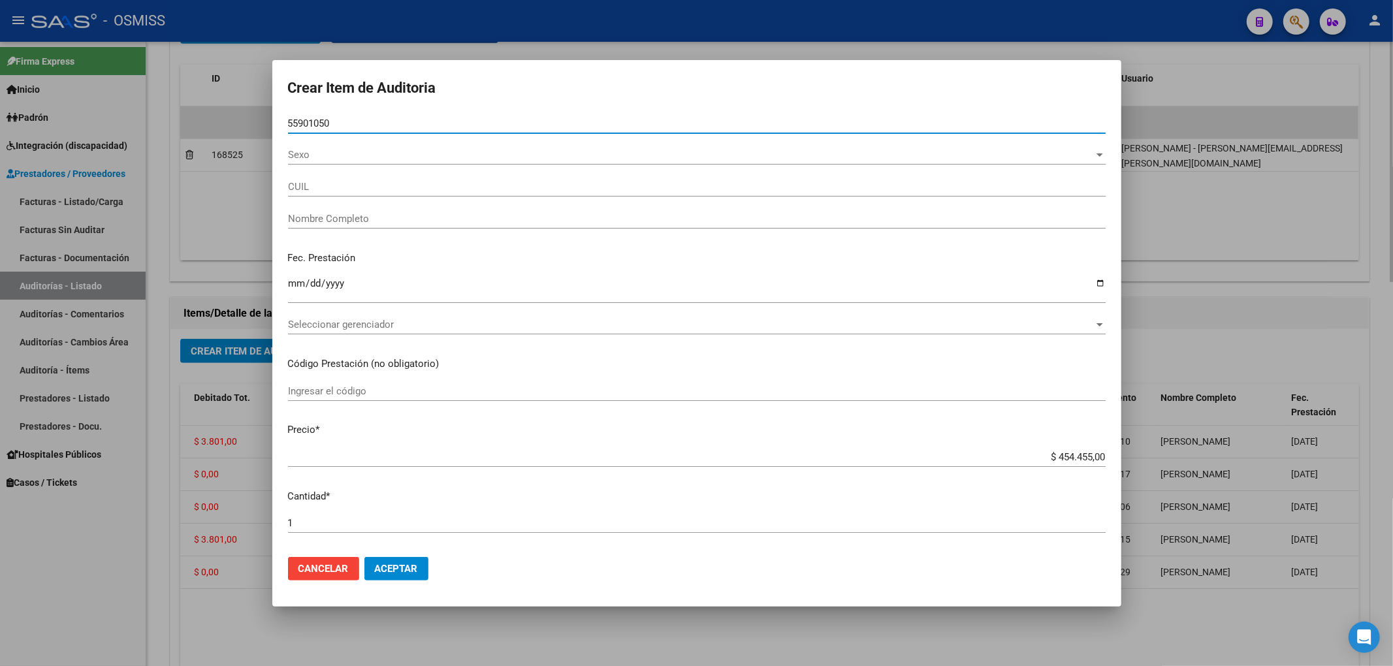
type input "20559010503"
type input "[PERSON_NAME]"
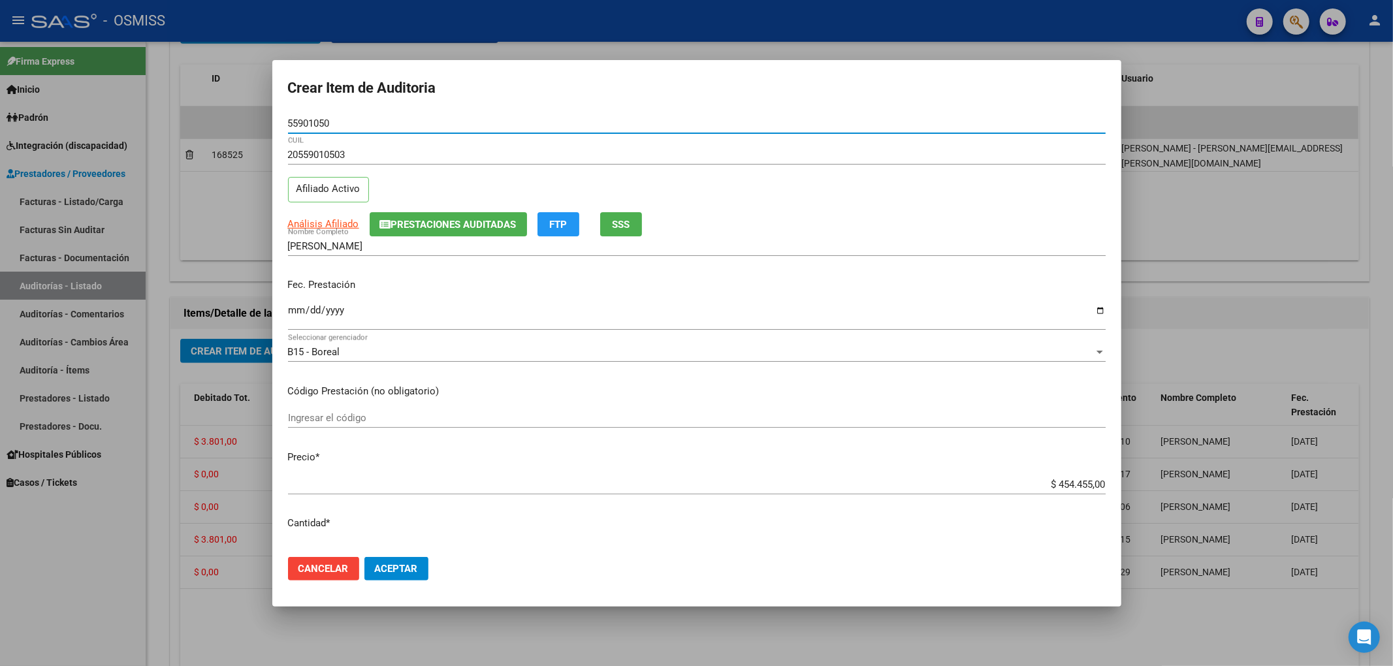
type input "55901050"
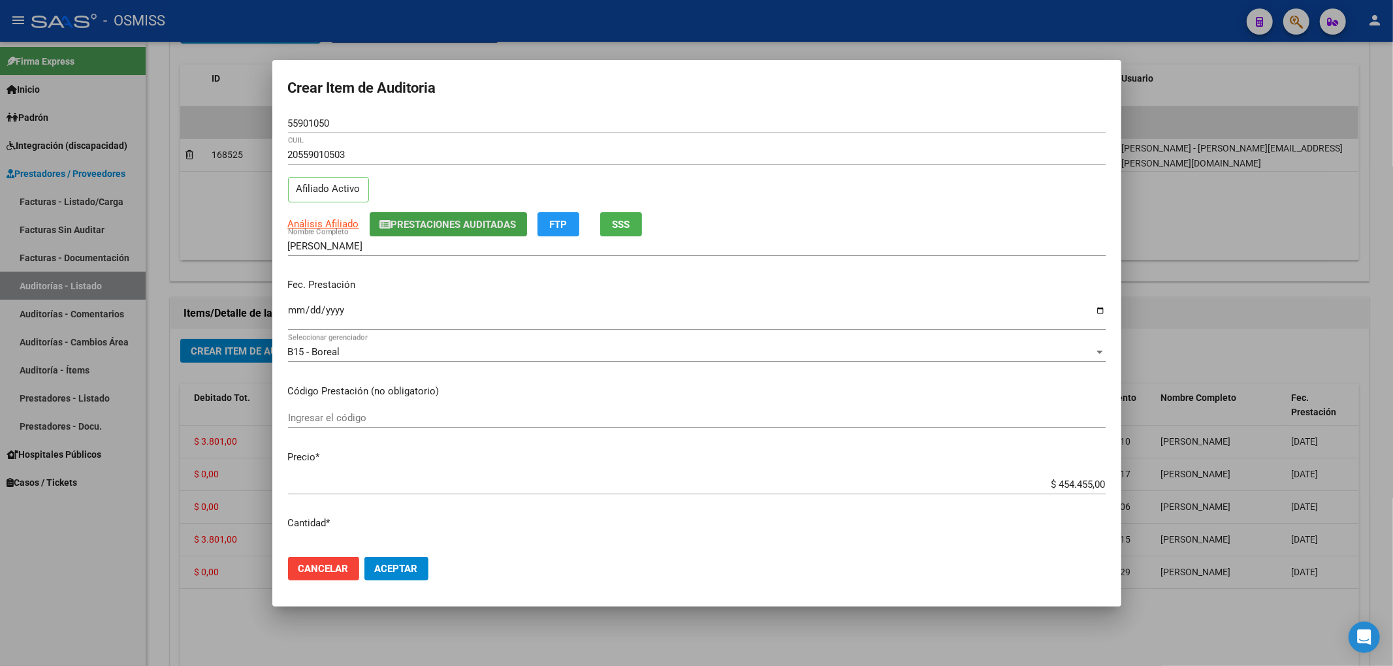
click at [434, 223] on span "Prestaciones Auditadas" at bounding box center [453, 225] width 125 height 12
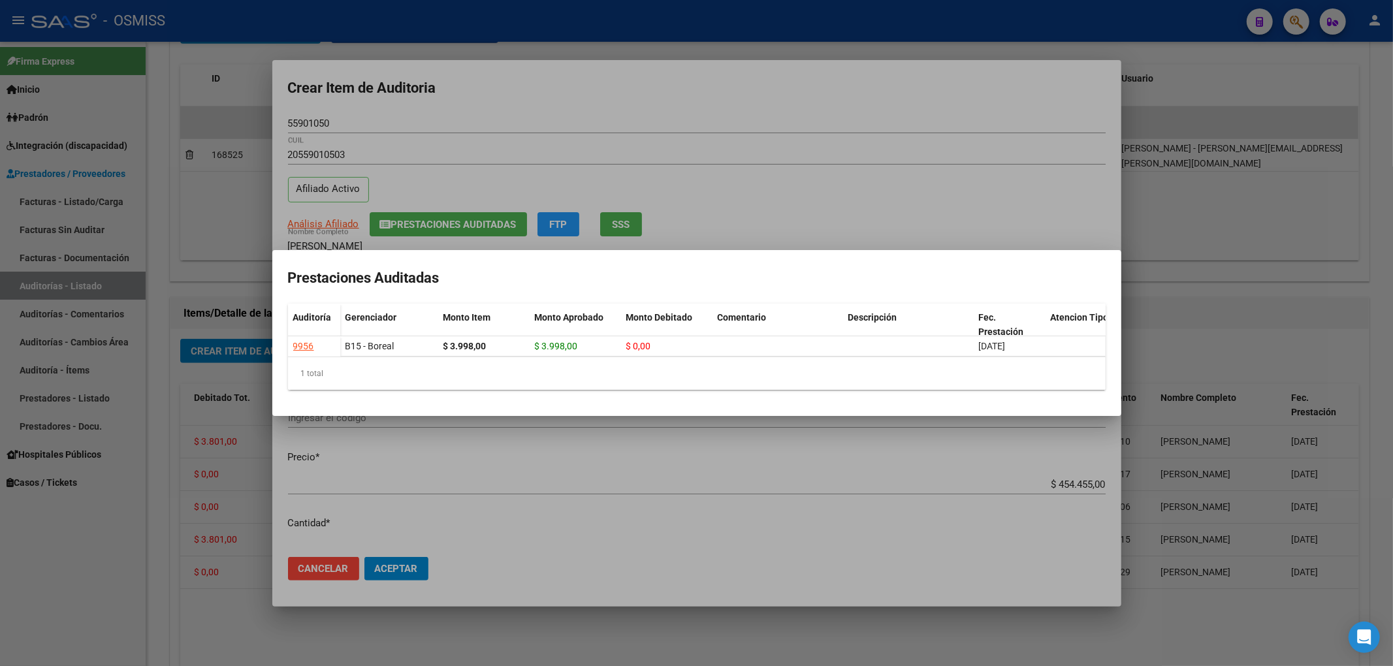
click at [545, 115] on div at bounding box center [696, 333] width 1393 height 666
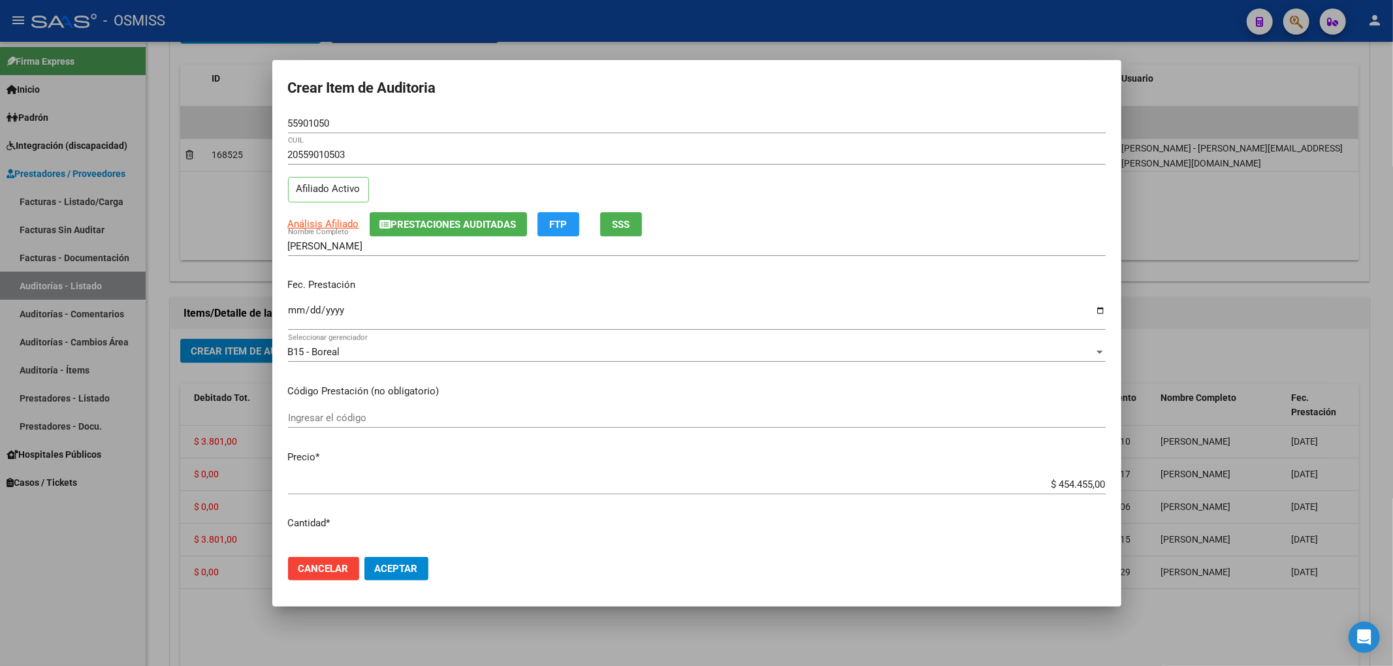
click at [296, 306] on input "Ingresar la fecha" at bounding box center [697, 315] width 818 height 21
type input "[DATE]"
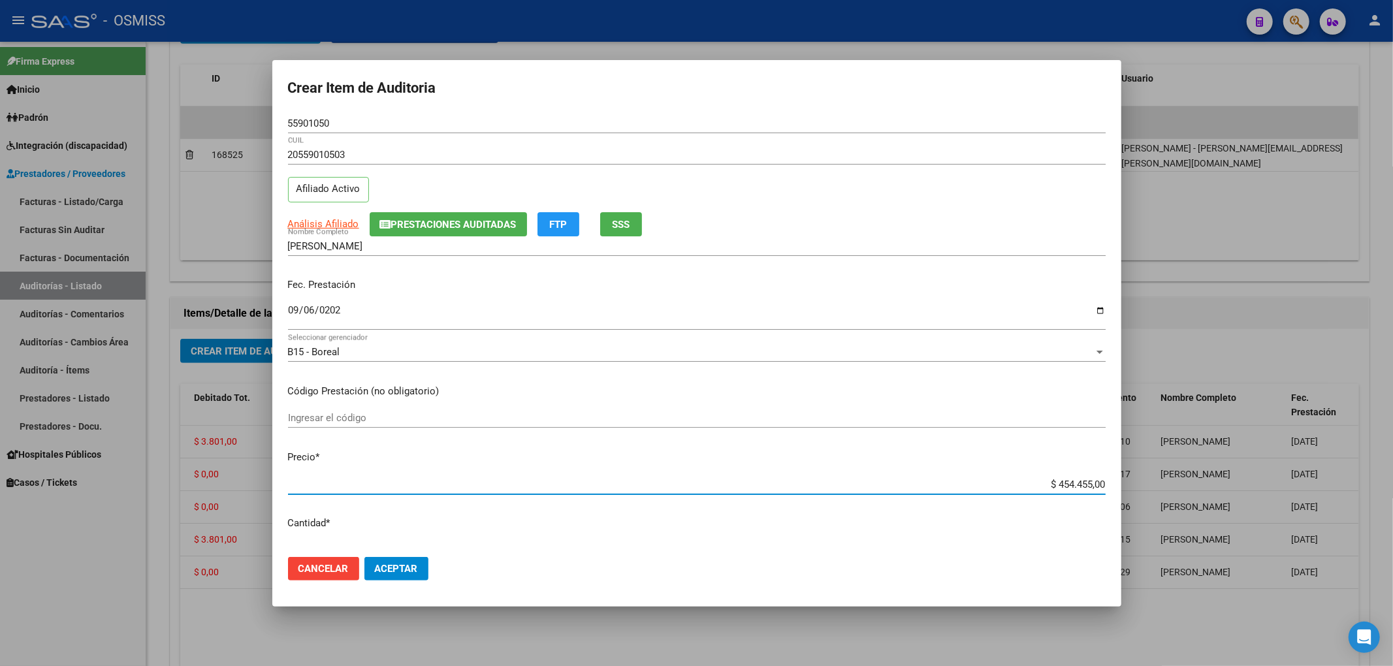
drag, startPoint x: 1046, startPoint y: 479, endPoint x: 1158, endPoint y: 482, distance: 112.4
click at [1158, 482] on div "Crear Item de Auditoria 55901050 Nro Documento 20559010503 CUIL Afiliado Activo…" at bounding box center [696, 333] width 1393 height 666
type input "$ 0,01"
type input "$ 0,17"
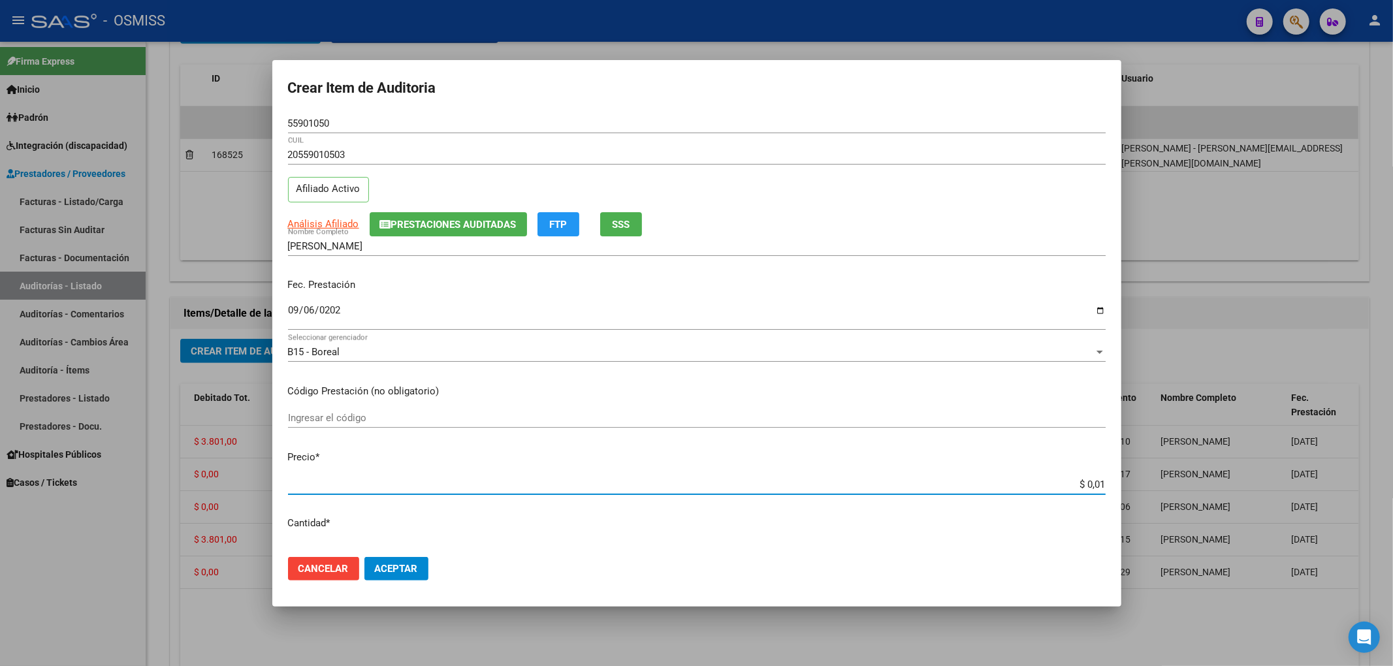
type input "$ 0,17"
type input "$ 1,75"
type input "$ 17,59"
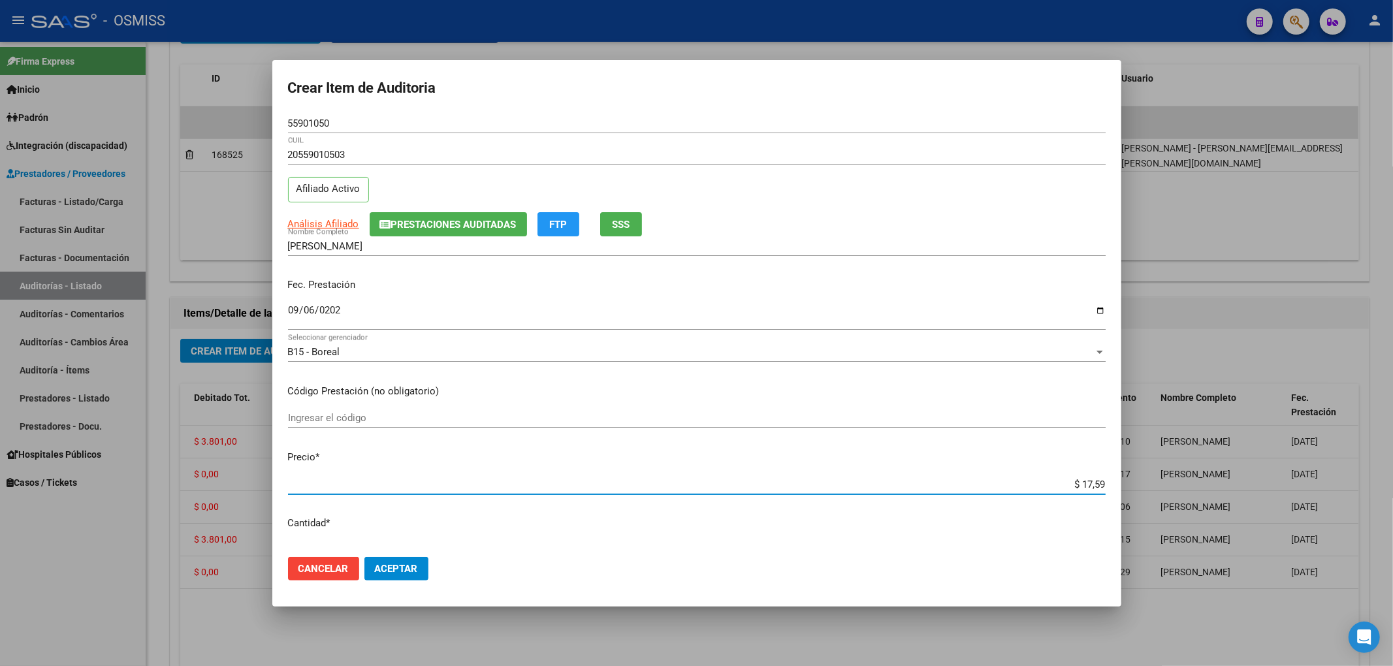
type input "$ 175,94"
type input "$ 1.759,47"
type input "$ 17.594,70"
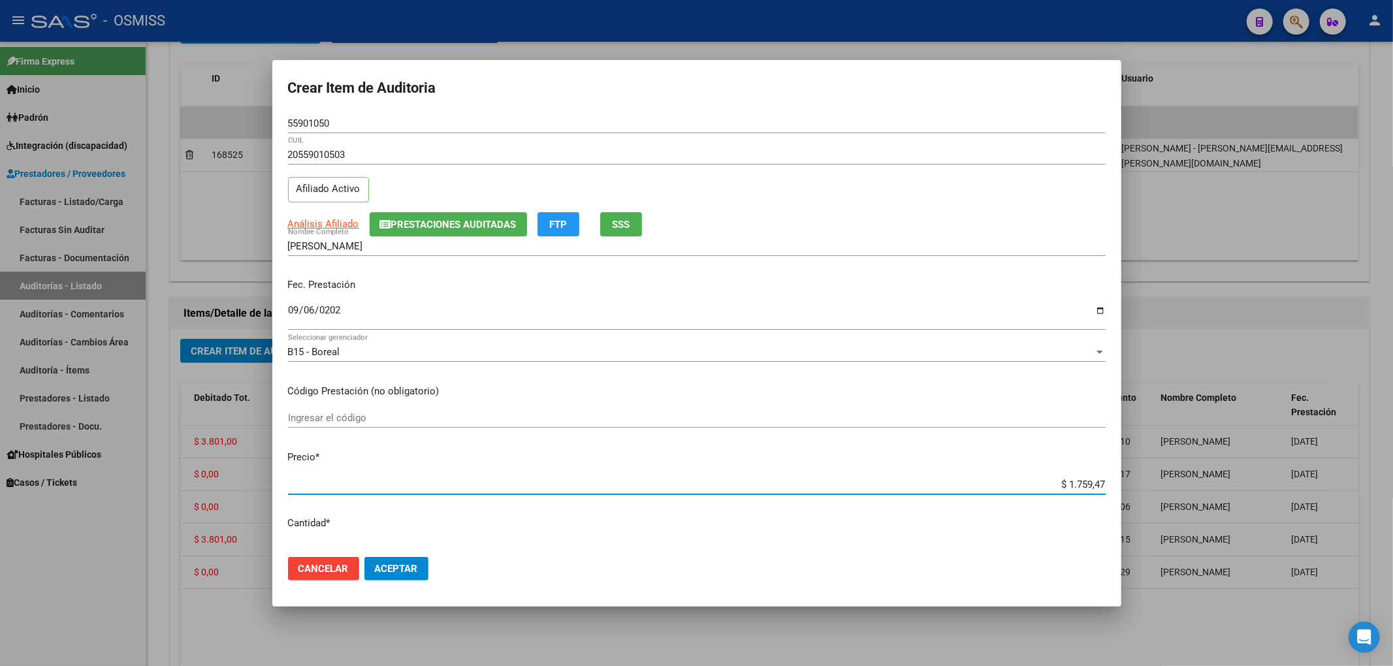
type input "$ 17.594,70"
type input "$ 175.947,00"
click at [432, 223] on span "Prestaciones Auditadas" at bounding box center [453, 225] width 125 height 12
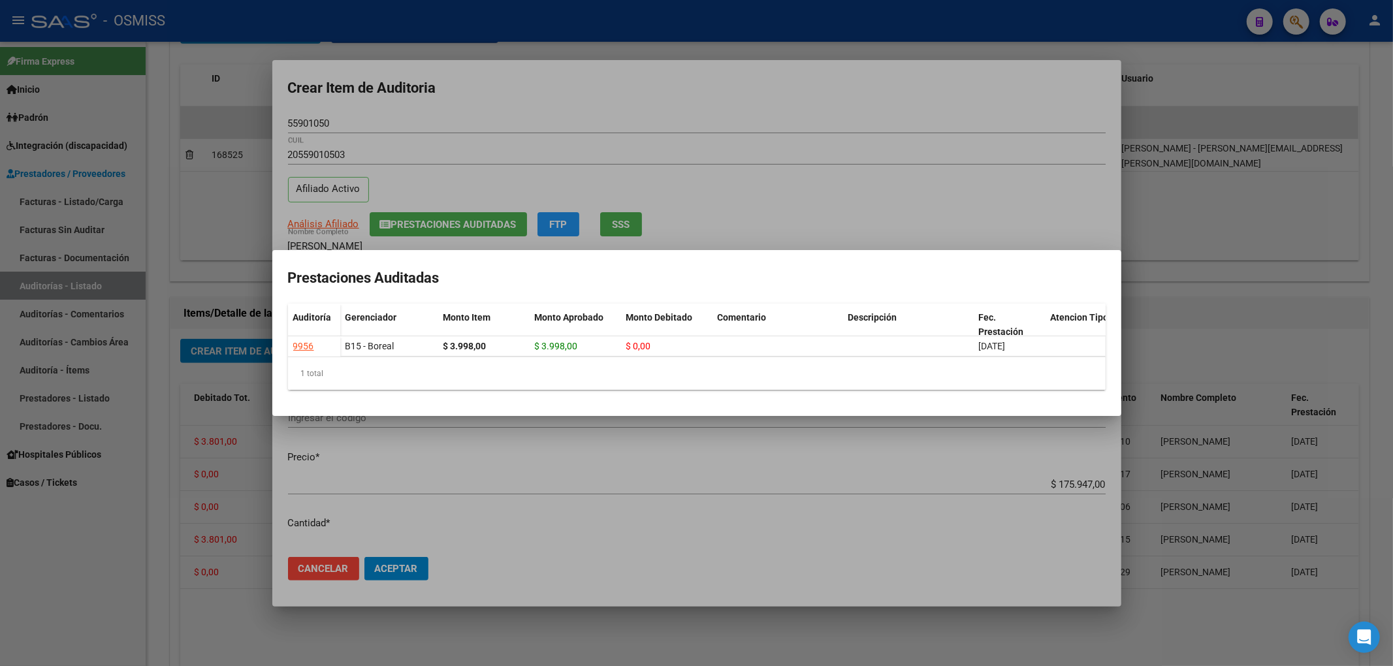
click at [693, 104] on div at bounding box center [696, 333] width 1393 height 666
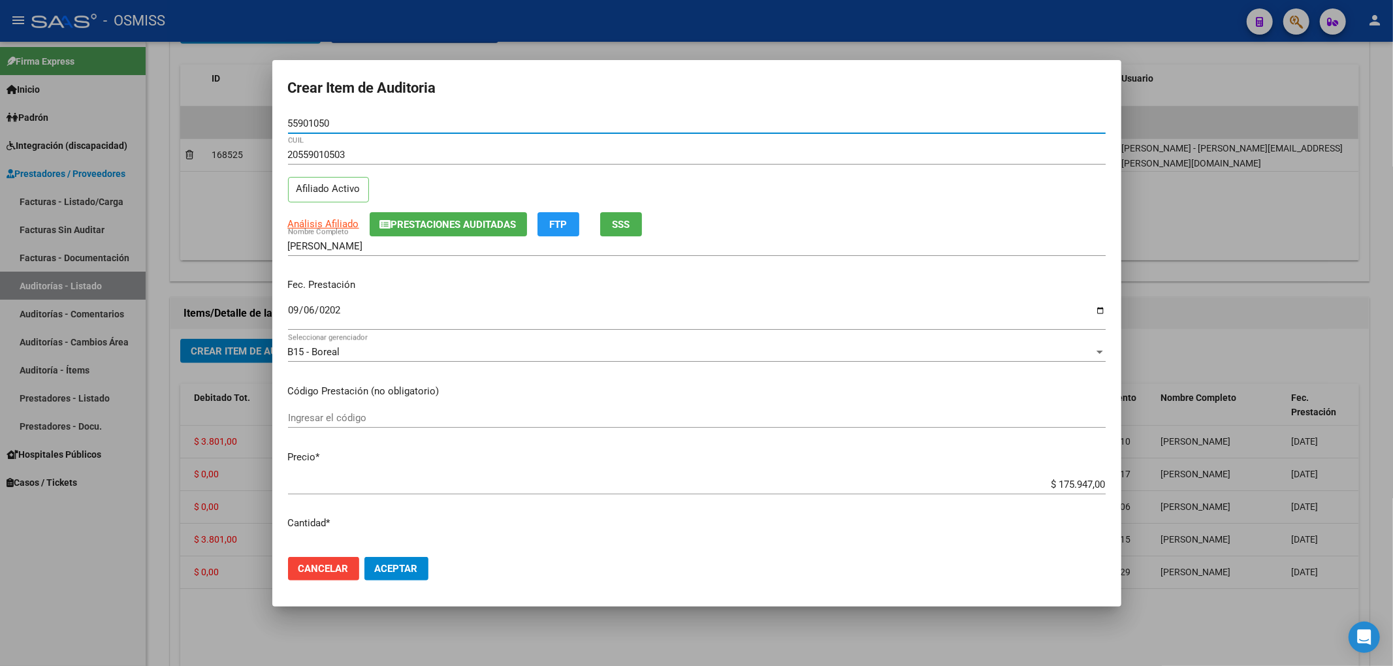
drag, startPoint x: 345, startPoint y: 127, endPoint x: 261, endPoint y: 126, distance: 84.2
click at [261, 126] on div "Crear Item de Auditoria 55901050 Nro Documento 20559010503 CUIL Afiliado Activo…" at bounding box center [696, 333] width 1393 height 666
click at [966, 179] on div "20559010503 CUIL Afiliado Activo" at bounding box center [697, 178] width 818 height 67
click at [405, 567] on span "Aceptar" at bounding box center [396, 569] width 43 height 12
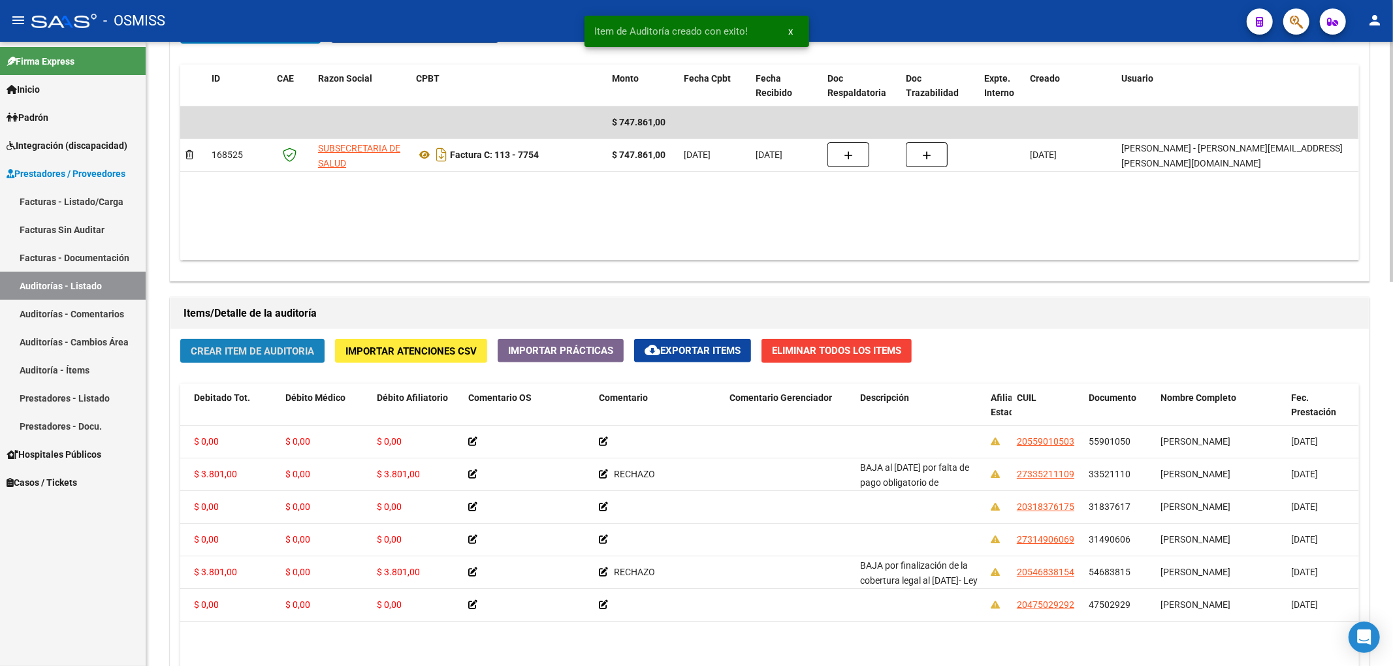
click at [302, 353] on span "Crear Item de Auditoria" at bounding box center [252, 351] width 123 height 12
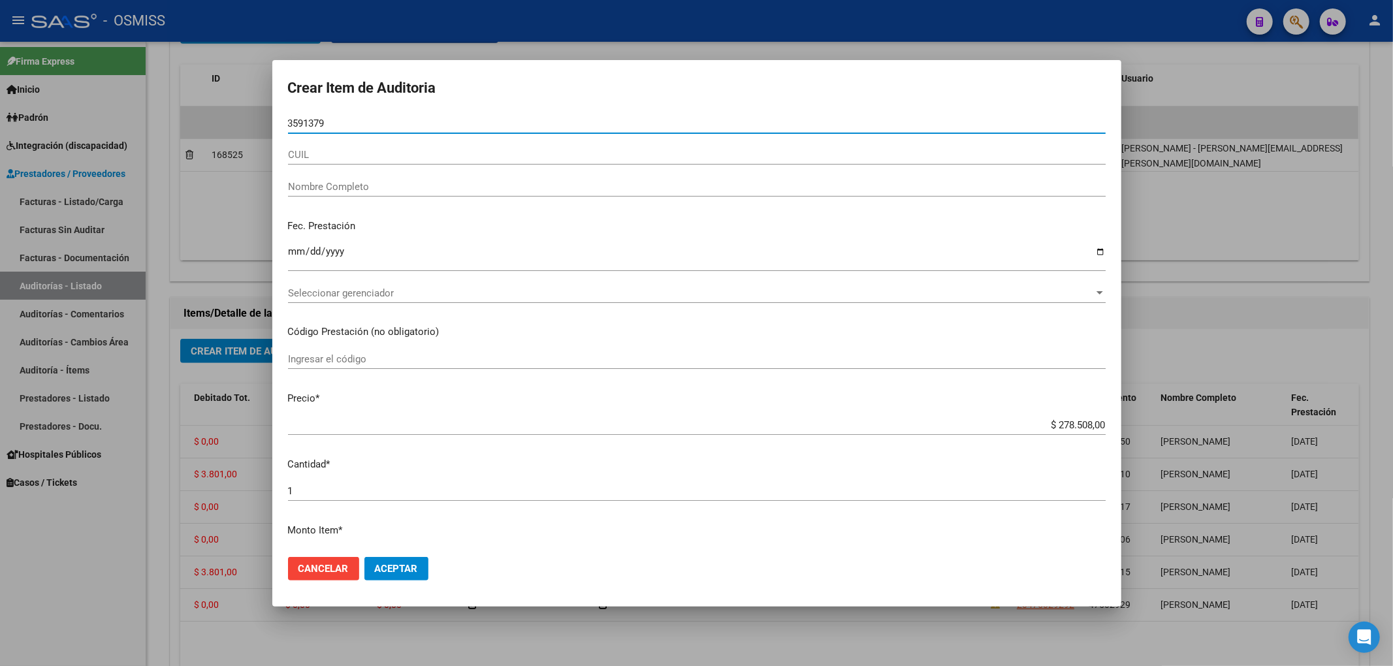
type input "35913799"
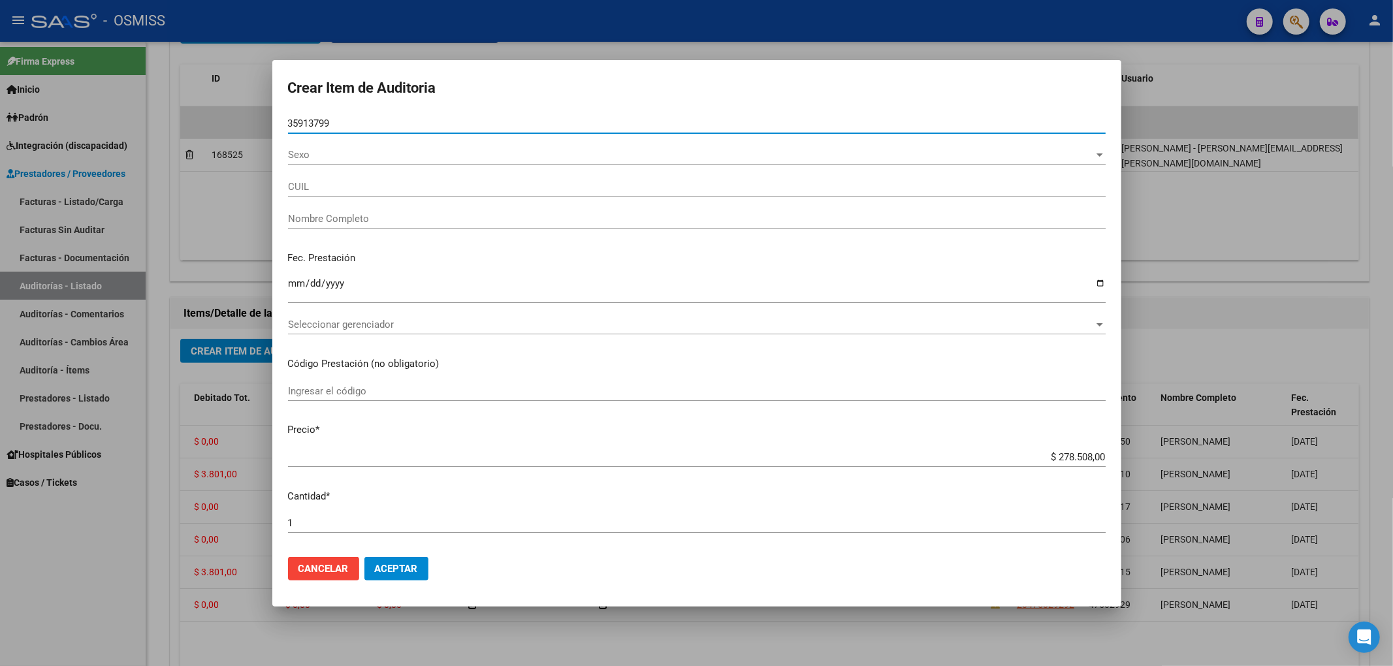
type input "27359137996"
type input "[PERSON_NAME] S N"
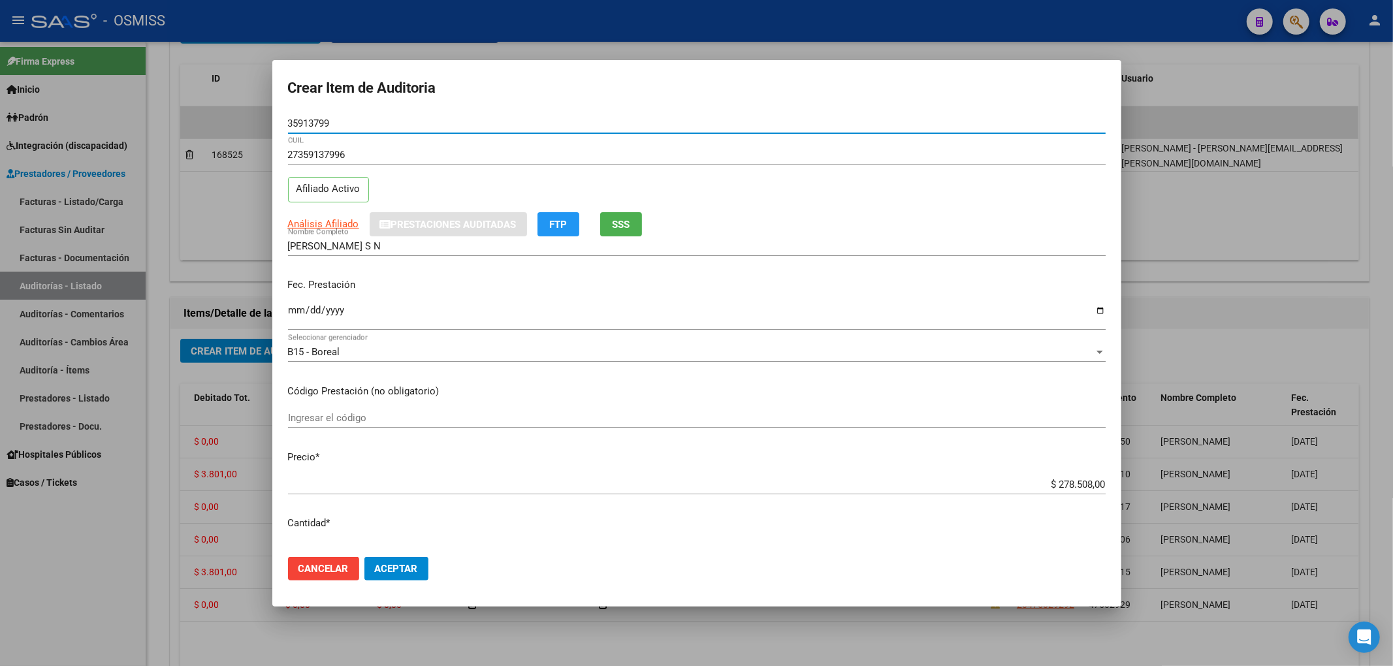
type input "35913799"
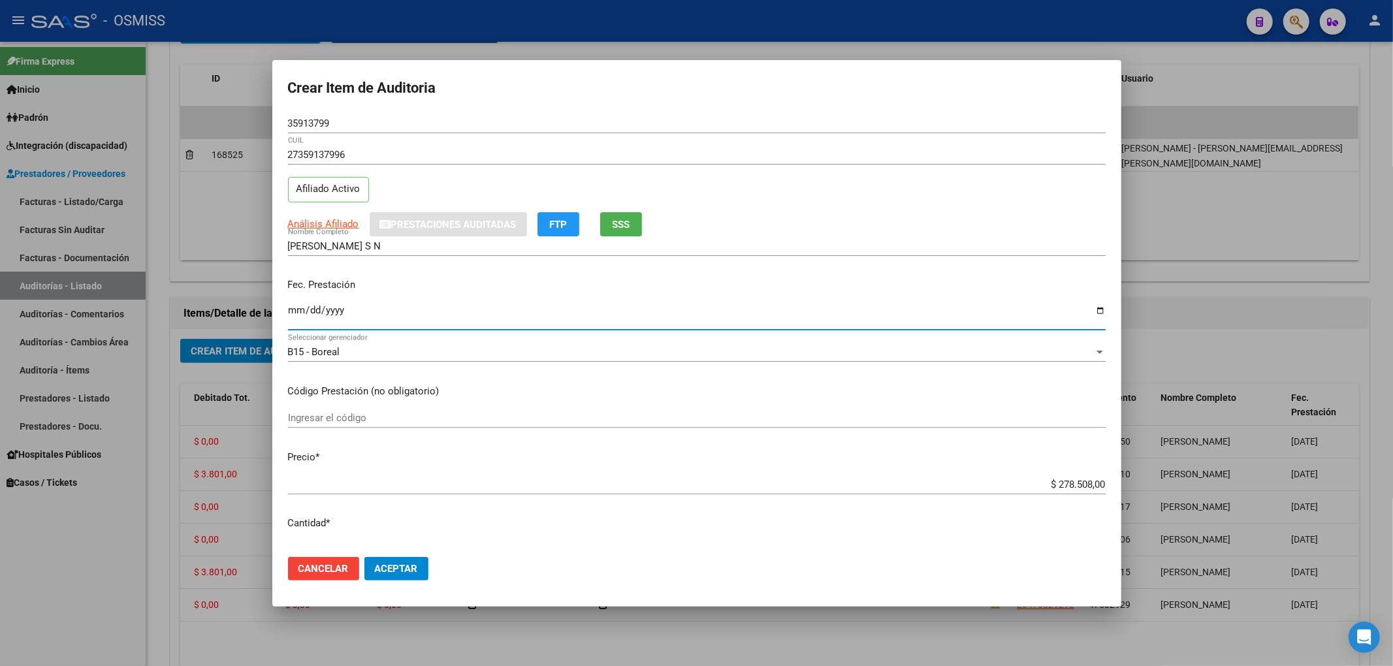
click at [291, 308] on input "Ingresar la fecha" at bounding box center [697, 315] width 818 height 21
type input "[DATE]"
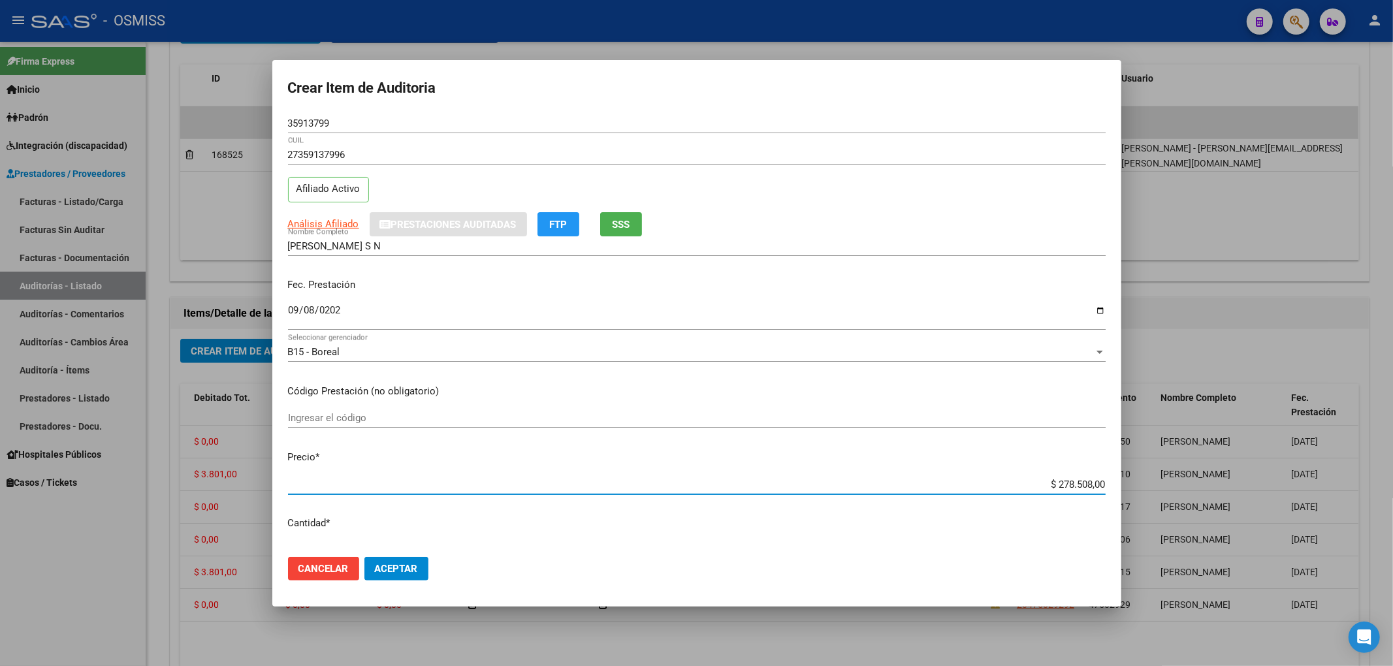
drag, startPoint x: 1033, startPoint y: 486, endPoint x: 1109, endPoint y: 492, distance: 76.0
click at [1109, 492] on mat-dialog-content "35913799 Nro Documento 27359137996 CUIL Afiliado Activo Análisis Afiliado Prest…" at bounding box center [696, 330] width 849 height 433
type input "$ 0,03"
type input "$ 0,38"
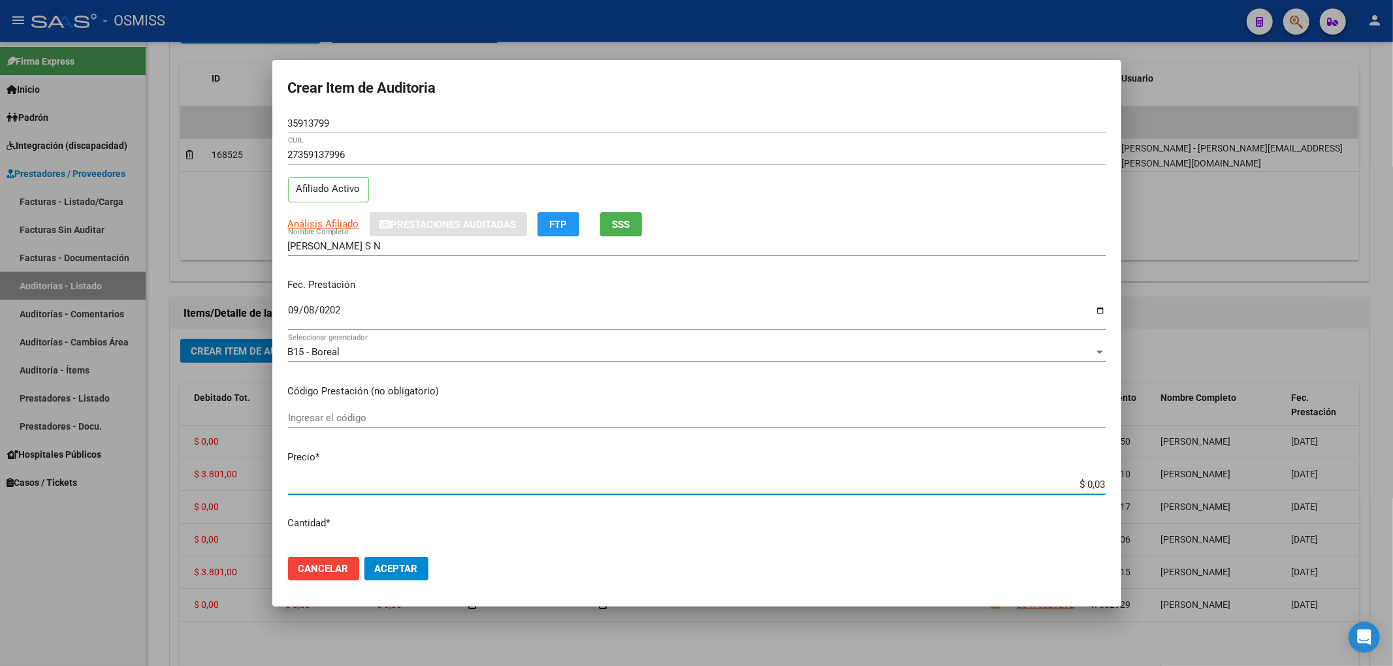
type input "$ 0,38"
type input "$ 3,80"
type input "$ 38,01"
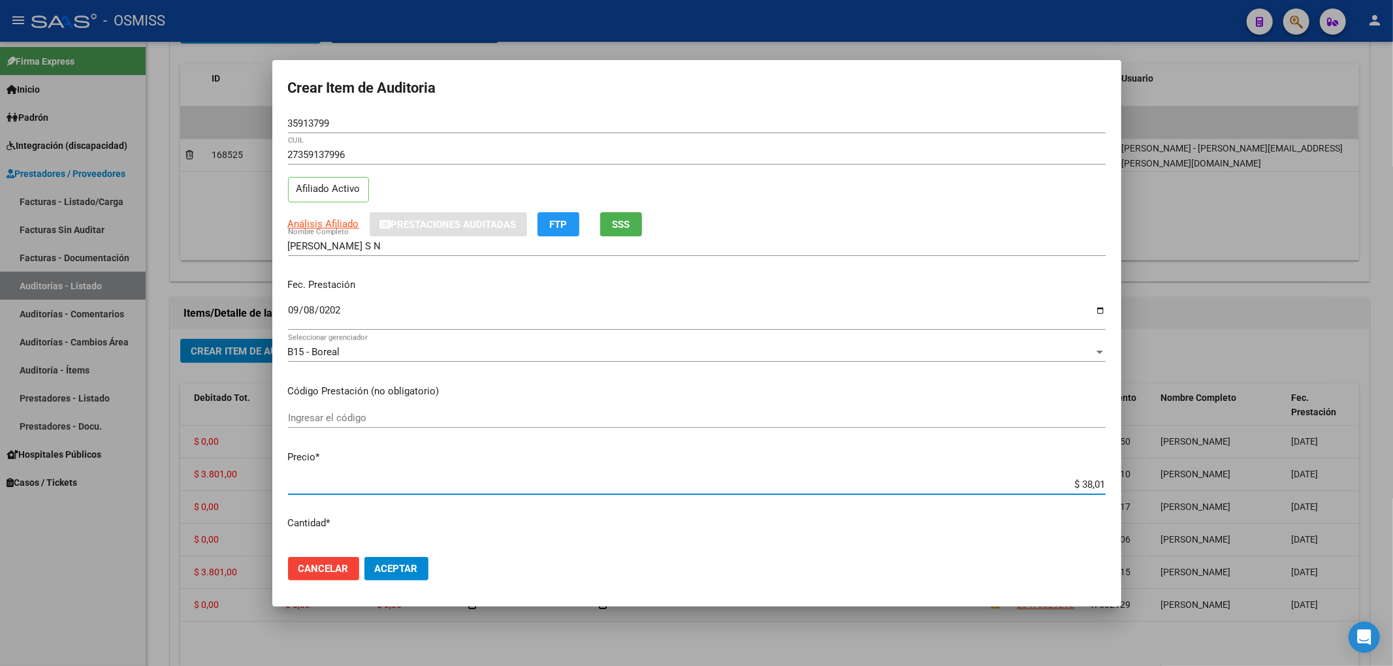
type input "$ 380,10"
type input "$ 3.801,00"
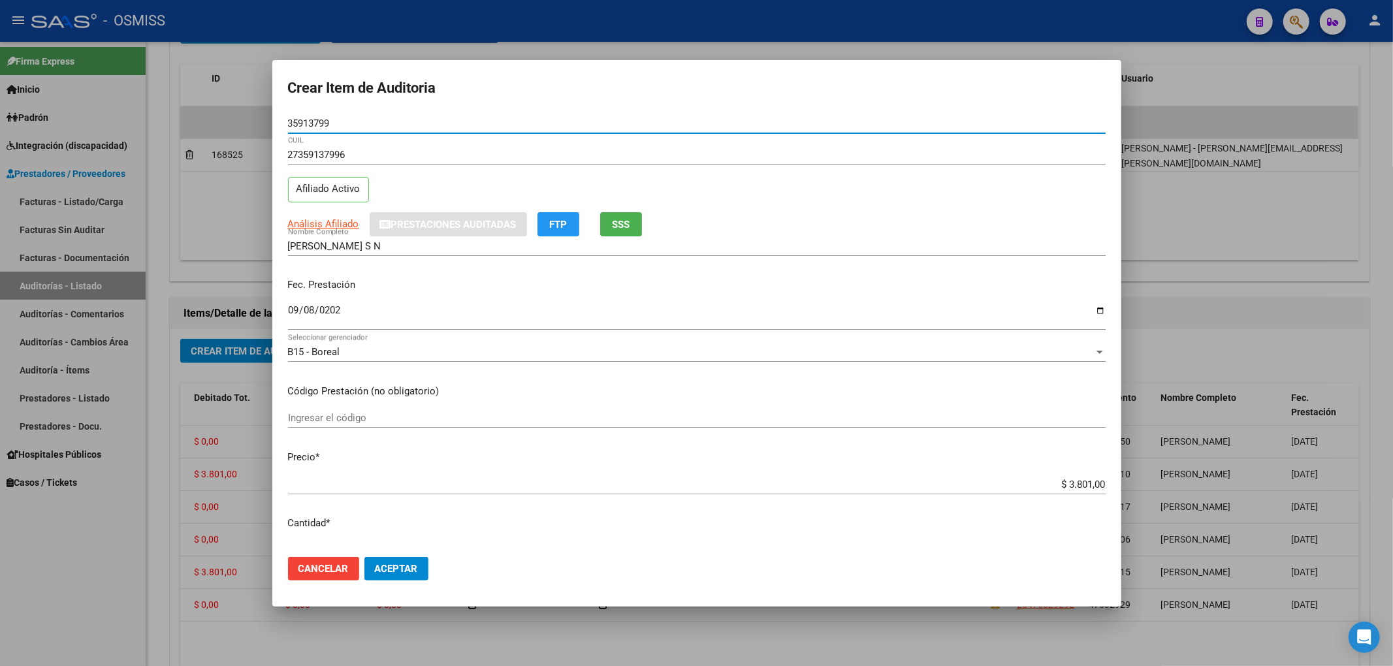
drag, startPoint x: 333, startPoint y: 125, endPoint x: 278, endPoint y: 120, distance: 55.7
click at [278, 120] on mat-dialog-content "35913799 Nro Documento 27359137996 CUIL Afiliado Activo Análisis Afiliado Prest…" at bounding box center [696, 330] width 849 height 433
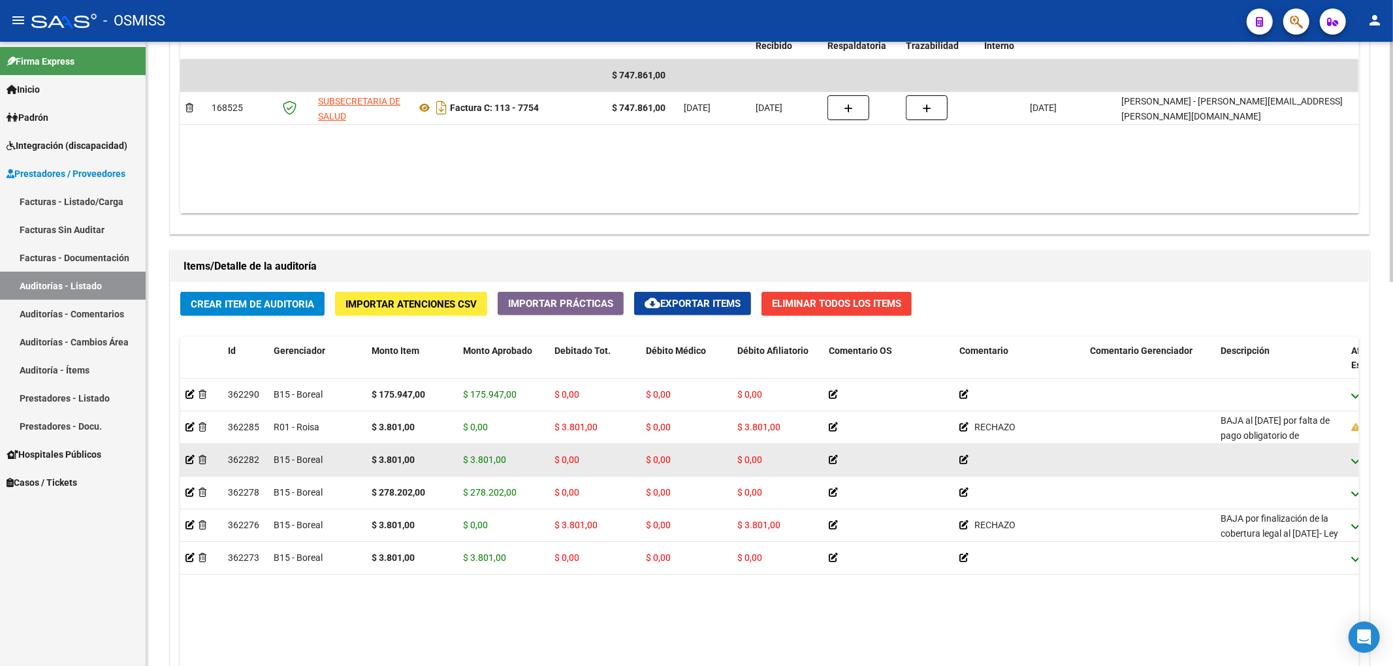
scroll to position [735, 0]
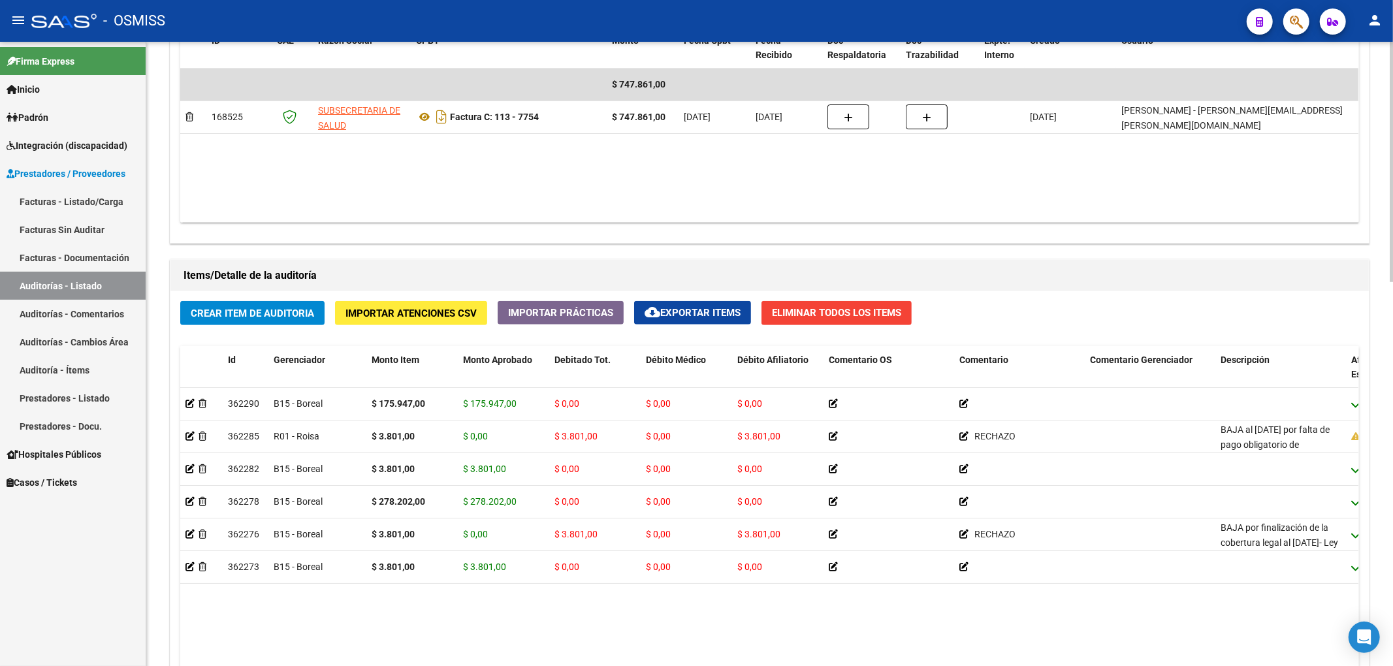
click at [298, 308] on span "Crear Item de Auditoria" at bounding box center [252, 314] width 123 height 12
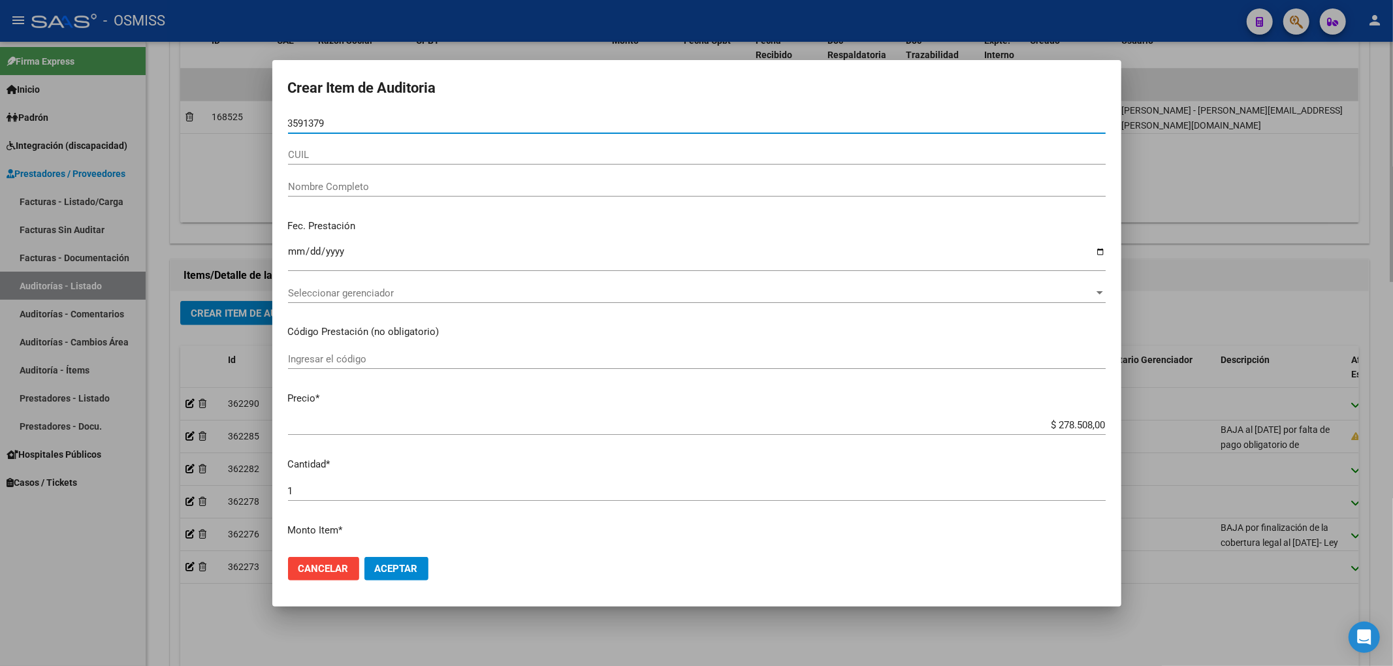
type input "35913799"
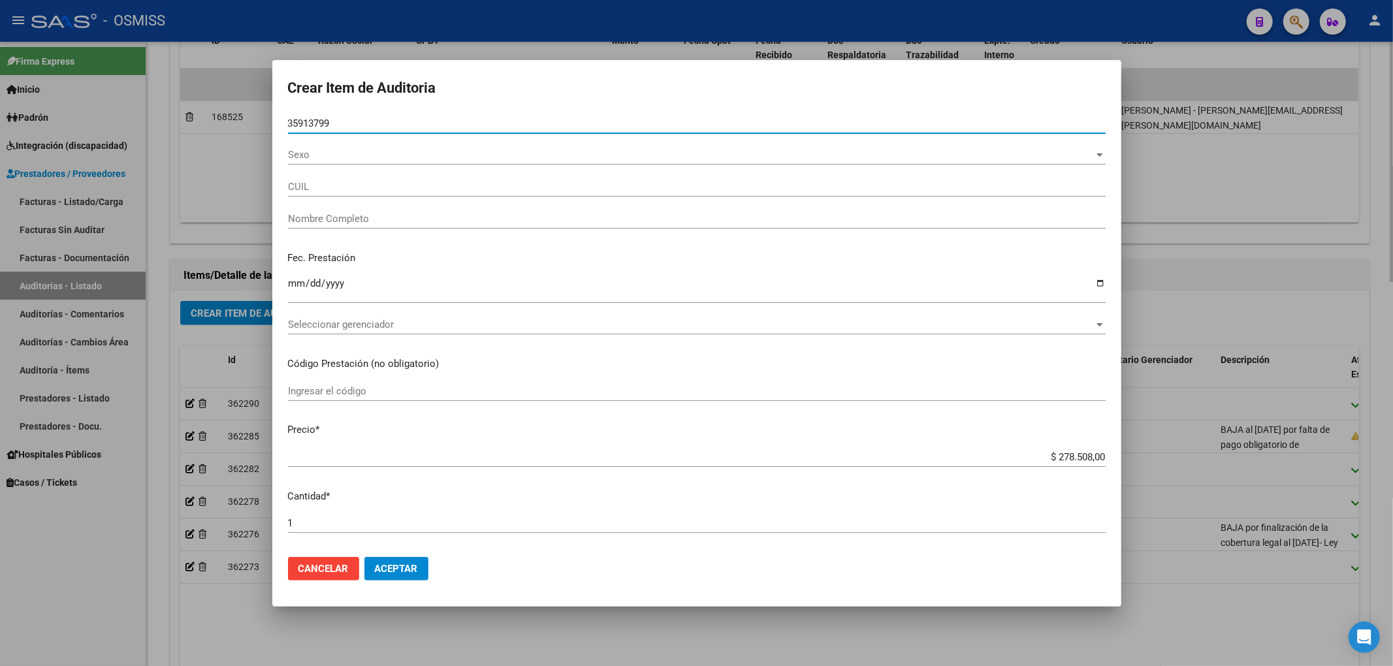
type input "27359137996"
type input "[PERSON_NAME] S N"
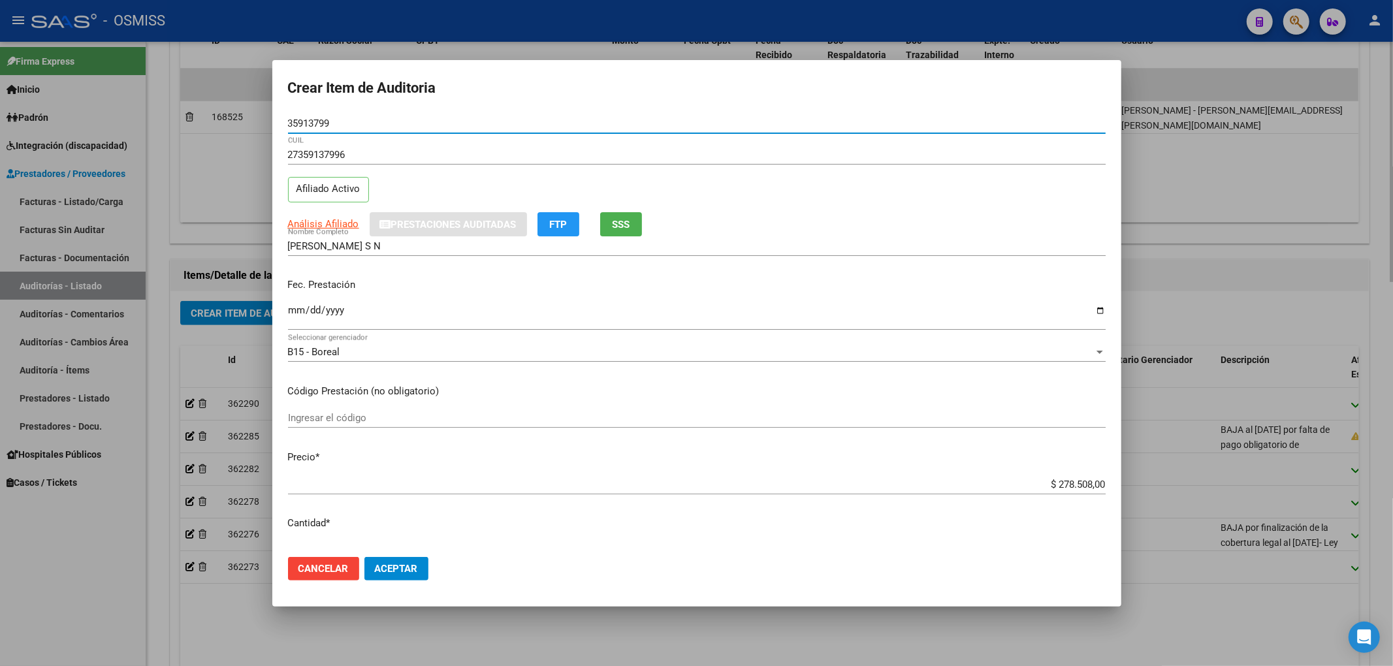
type input "35913799"
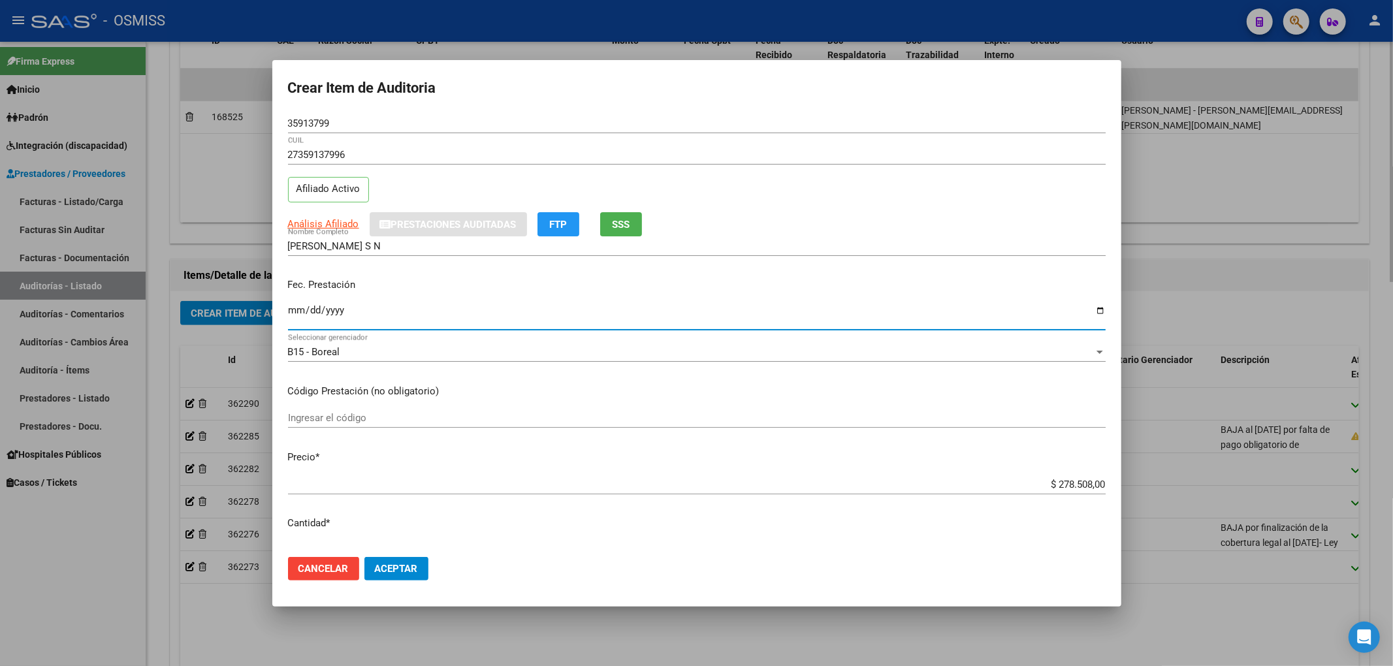
click at [298, 307] on input "Ingresar la fecha" at bounding box center [697, 315] width 818 height 21
type input "[DATE]"
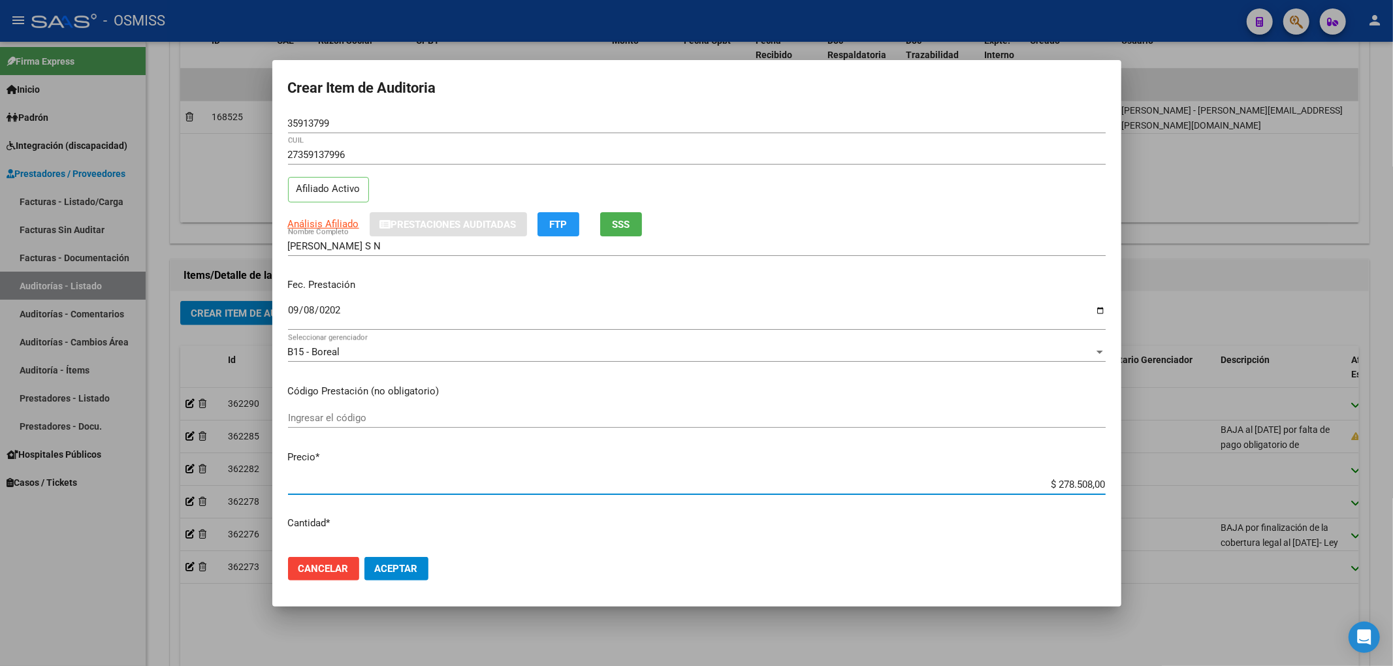
drag, startPoint x: 1036, startPoint y: 486, endPoint x: 1134, endPoint y: 463, distance: 100.6
click at [1134, 463] on div "Crear Item de Auditoria 35913799 Nro Documento 27359137996 CUIL Afiliado Activo…" at bounding box center [696, 333] width 1393 height 666
type input "$ 0,03"
type input "$ 0,38"
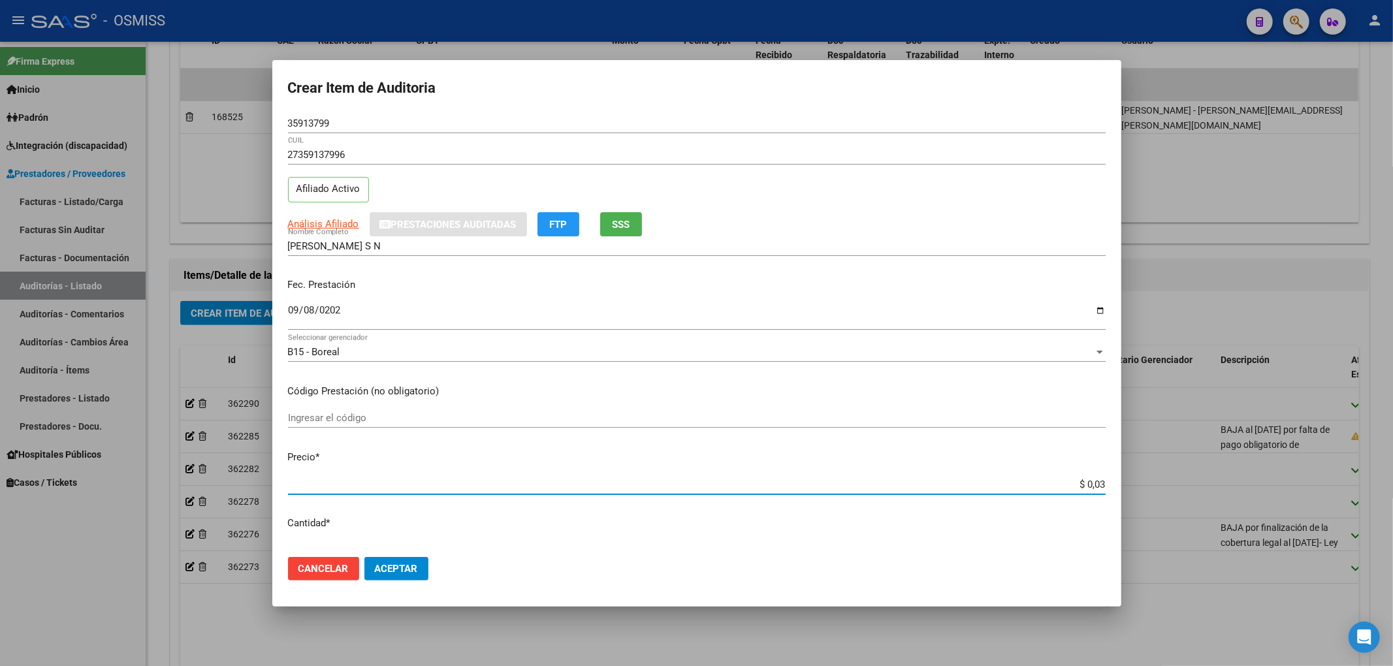
type input "$ 0,38"
type input "$ 3,80"
type input "$ 38,01"
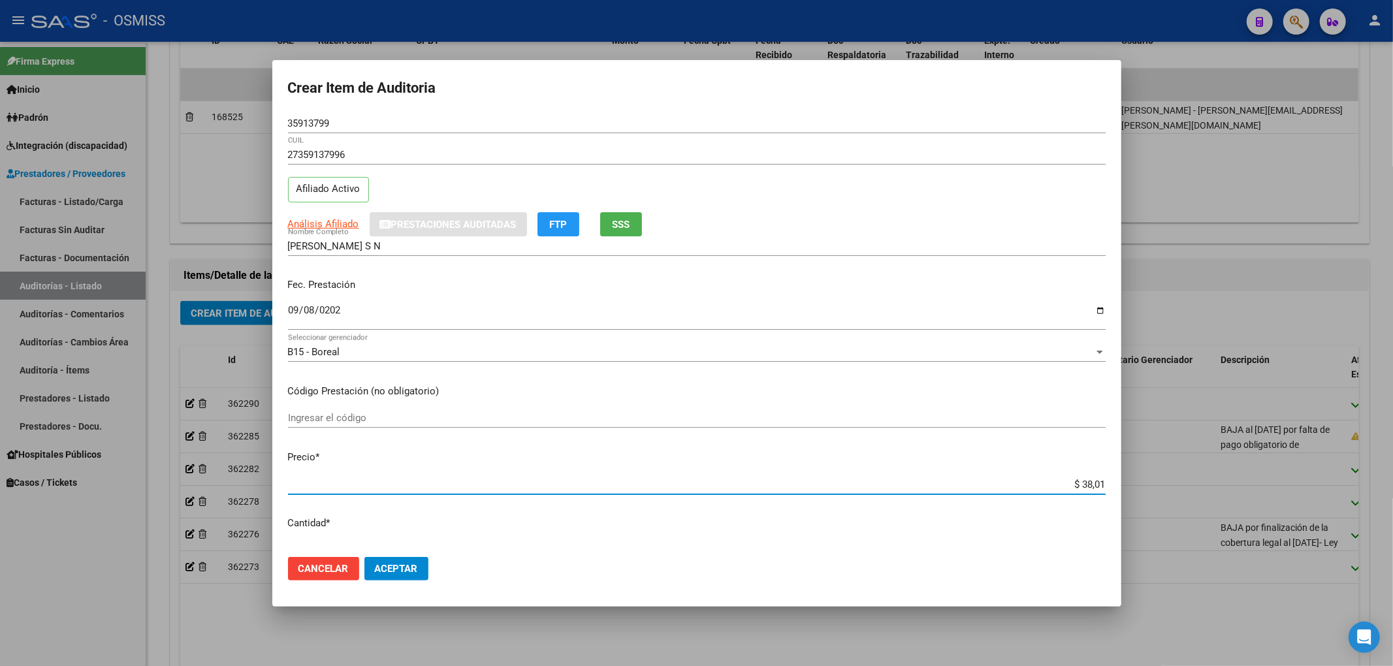
type input "$ 380,10"
type input "$ 3.801,00"
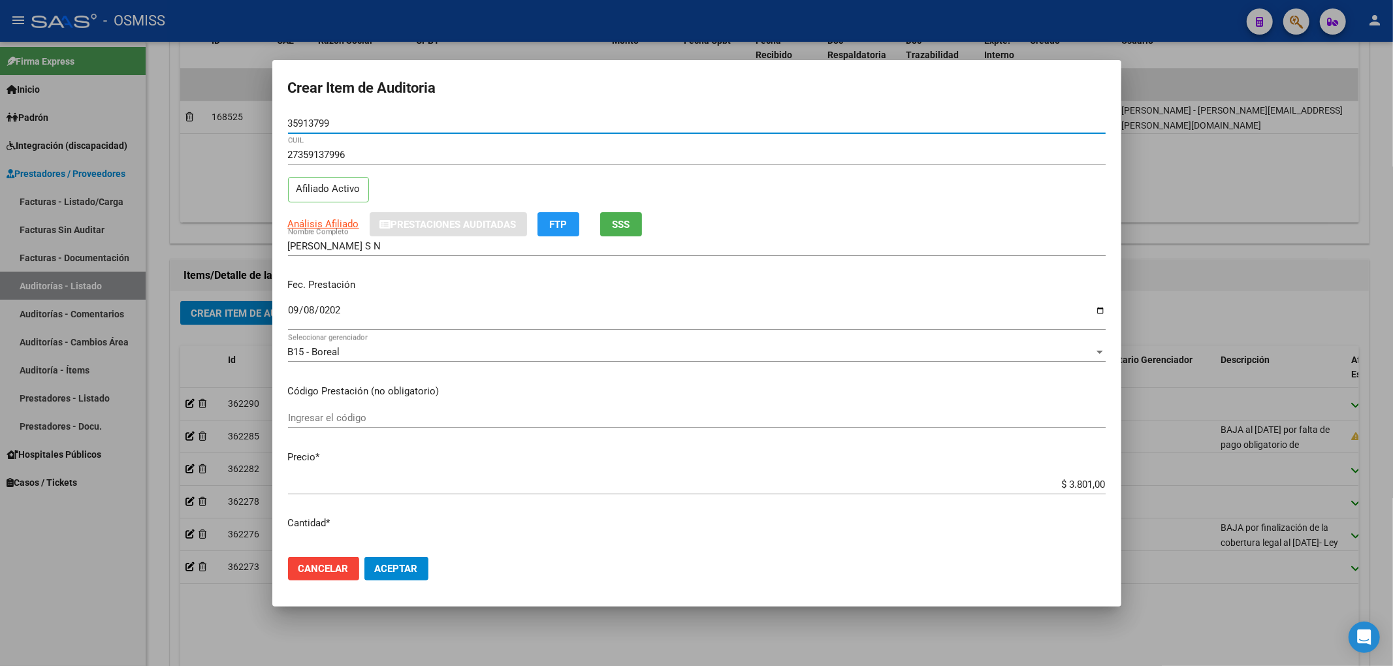
drag, startPoint x: 338, startPoint y: 127, endPoint x: 257, endPoint y: 118, distance: 81.4
click at [257, 118] on div "Crear Item de Auditoria 35913799 Nro Documento 27359137996 CUIL Afiliado Activo…" at bounding box center [696, 333] width 1393 height 666
click at [951, 229] on div "Análisis Afiliado Prestaciones Auditadas FTP SSS" at bounding box center [697, 224] width 818 height 24
click at [385, 557] on button "Aceptar" at bounding box center [396, 569] width 64 height 24
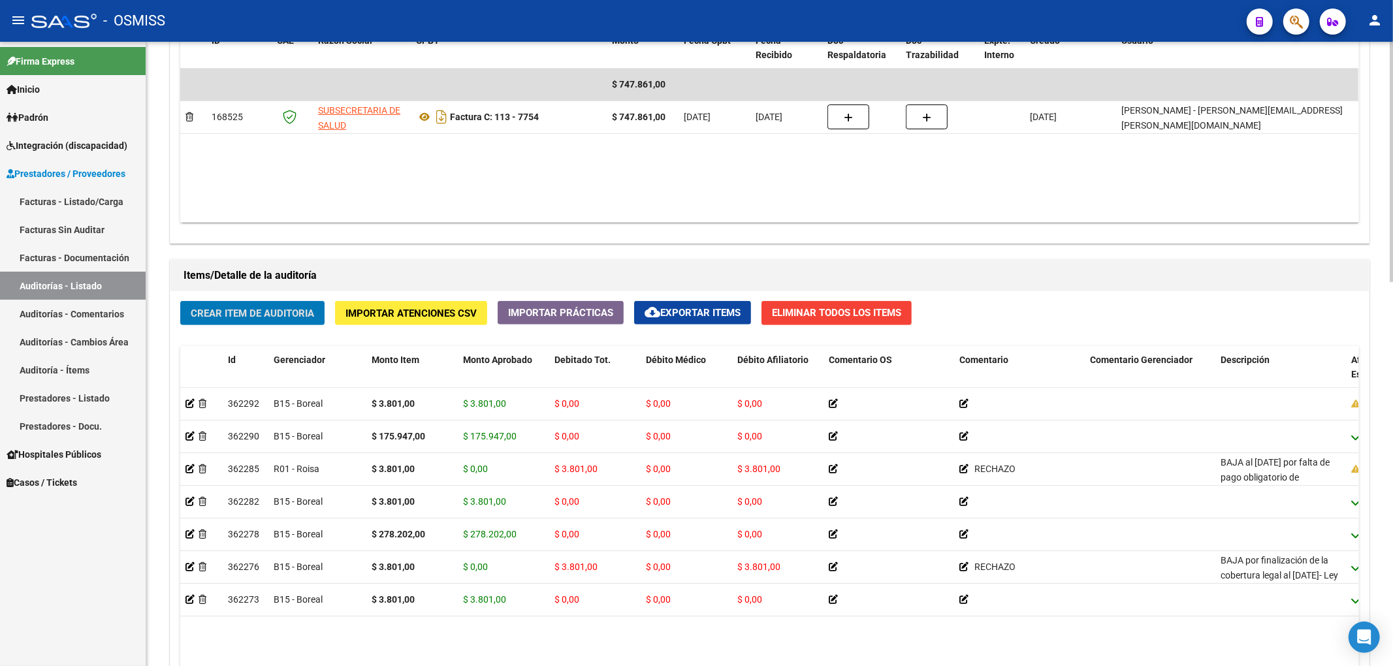
click at [276, 313] on span "Crear Item de Auditoria" at bounding box center [252, 314] width 123 height 12
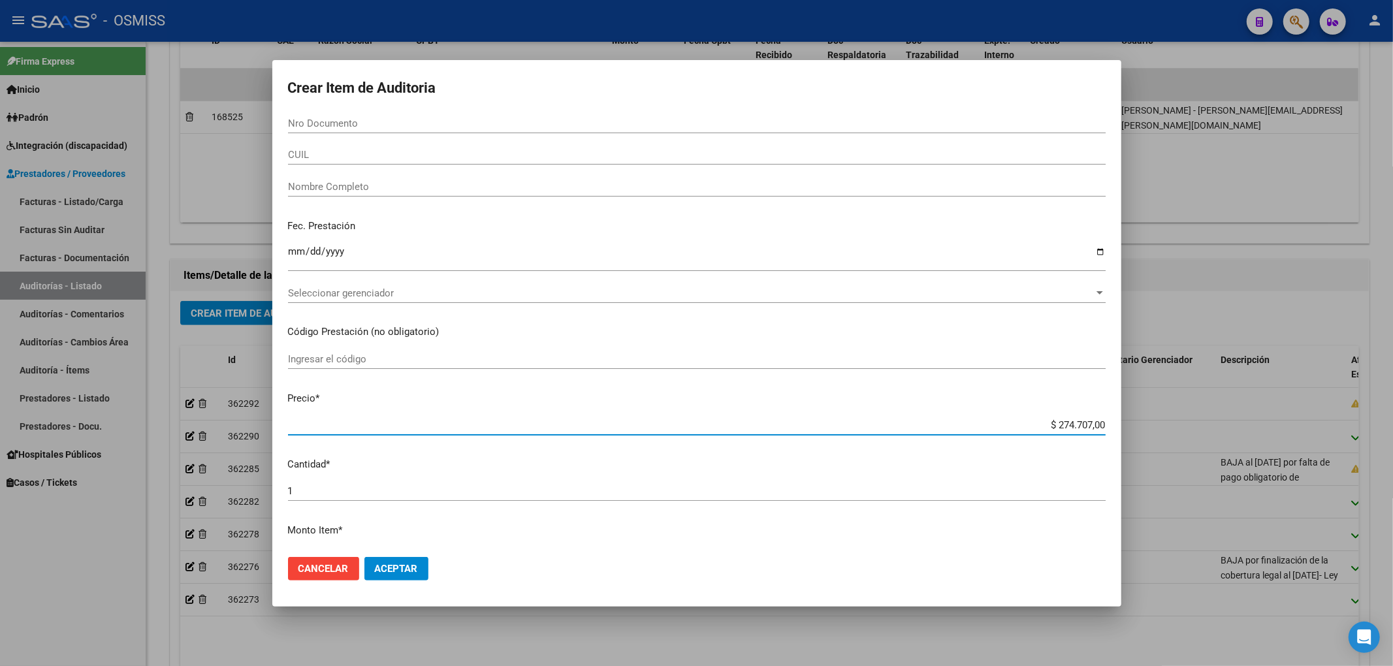
drag, startPoint x: 1030, startPoint y: 419, endPoint x: 1165, endPoint y: 424, distance: 135.2
click at [1162, 424] on div "Crear Item de Auditoria Nro Documento CUIL Nombre Completo Fec. Prestación Ingr…" at bounding box center [696, 333] width 1393 height 666
type input "$ 0,02"
type input "$ 0,21"
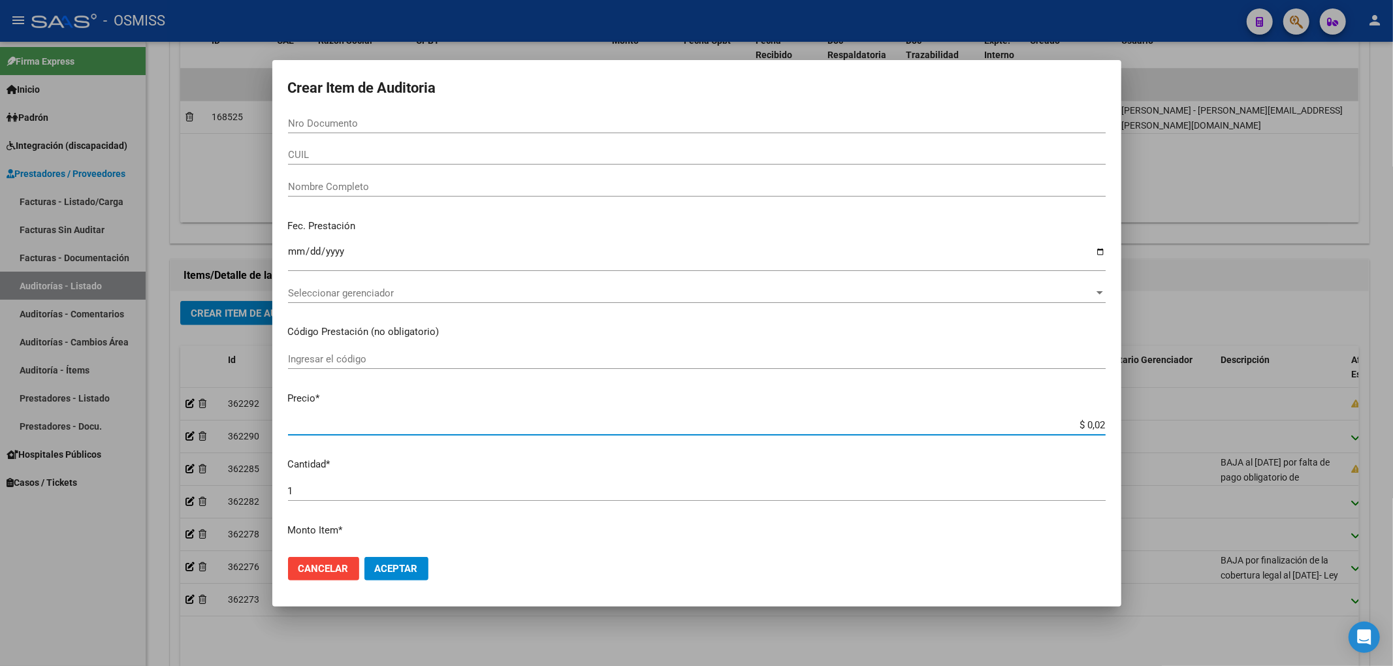
type input "$ 0,21"
type input "$ 2,15"
type input "$ 21,53"
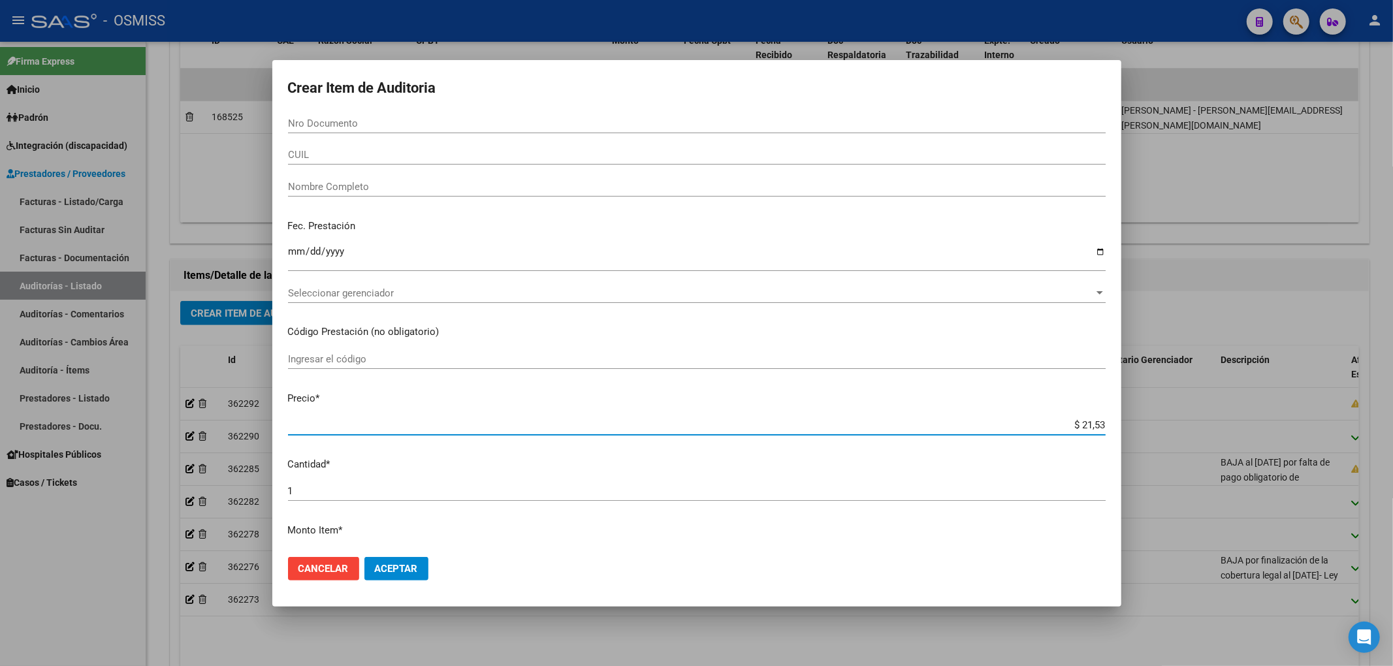
type input "$ 215,32"
type input "$ 2.153,28"
type input "$ 21.532,80"
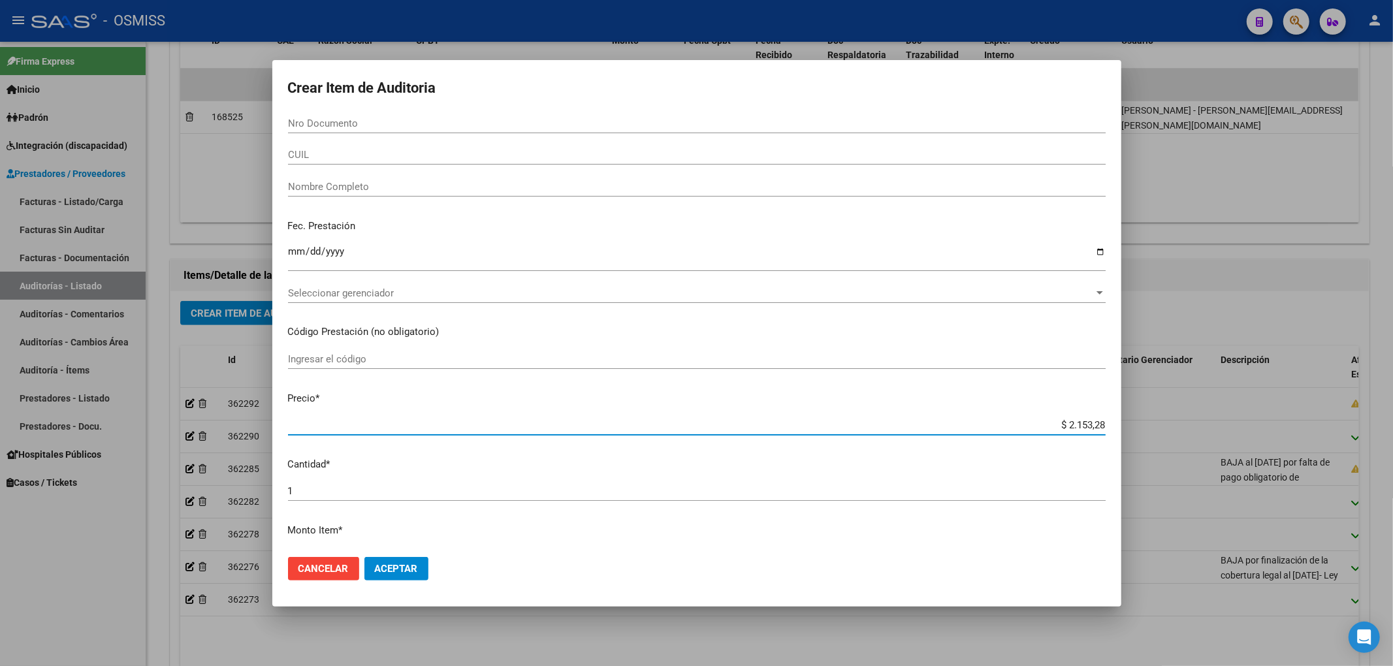
type input "$ 21.532,80"
type input "$ 215.328,00"
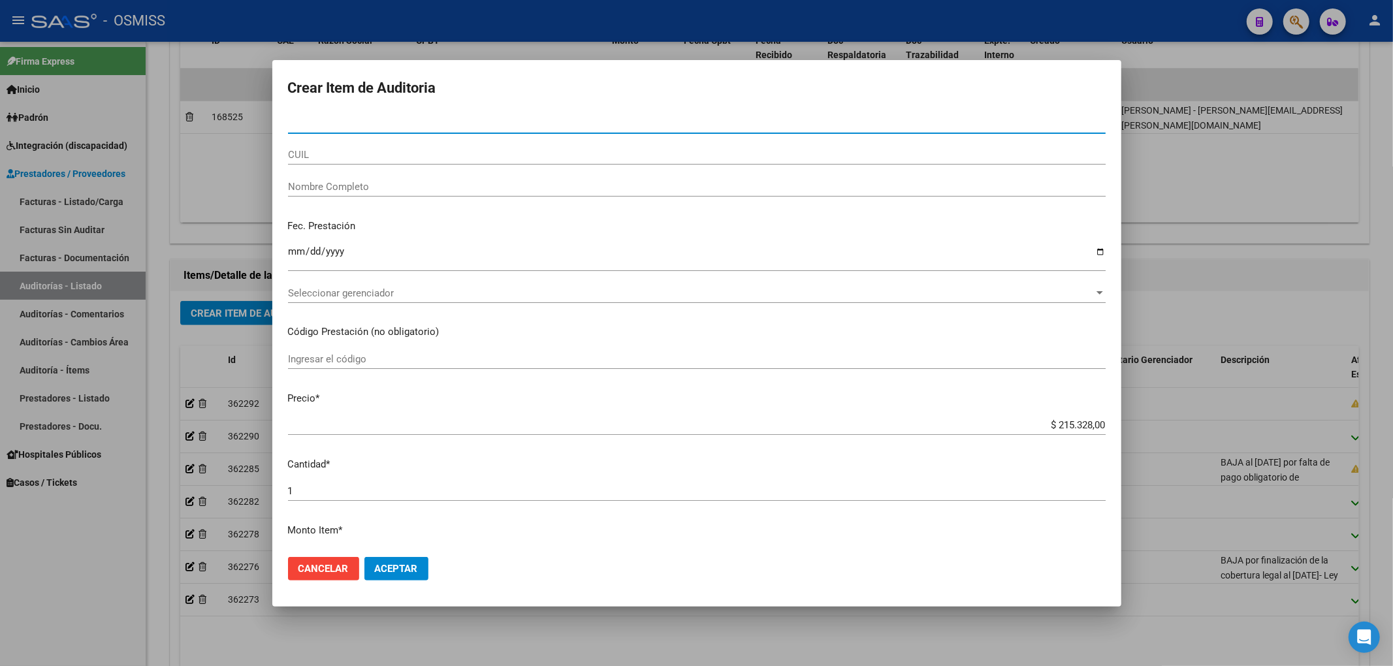
click at [308, 125] on input "Nro Documento" at bounding box center [697, 124] width 818 height 12
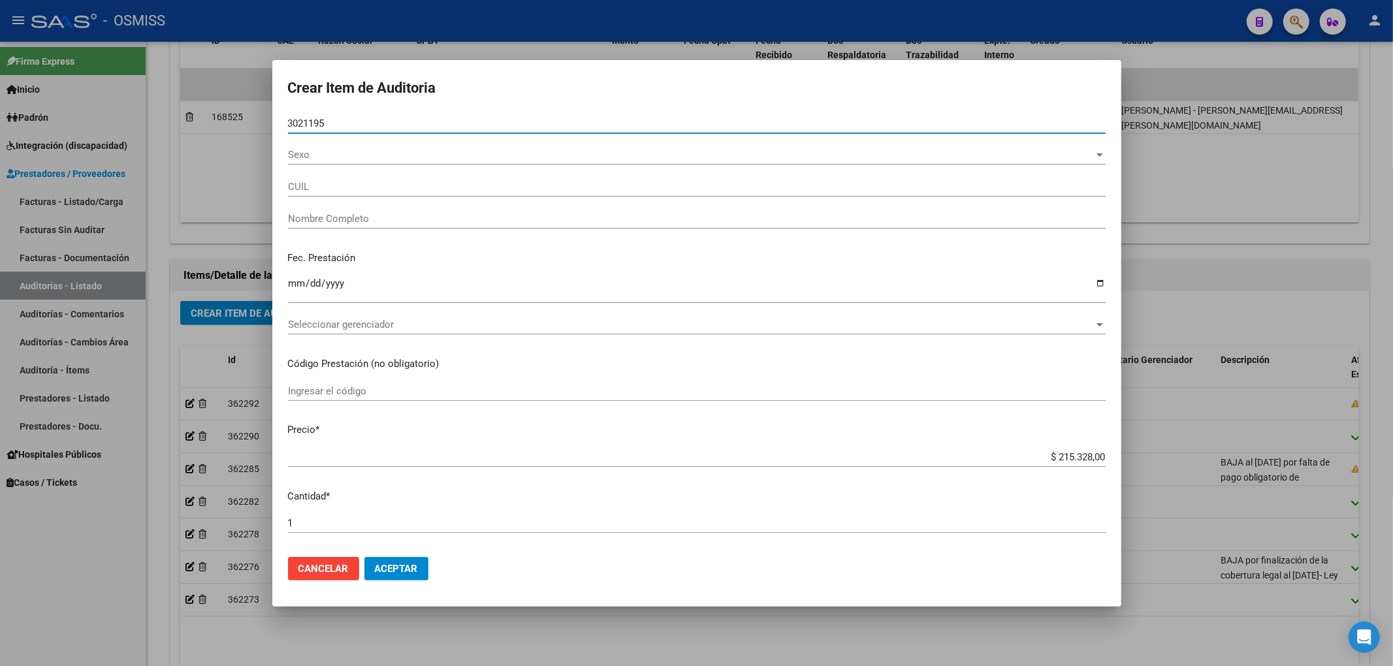
type input "30211959"
type input "27302119592"
type input "ESCUDERO BARBARA PAOLA"
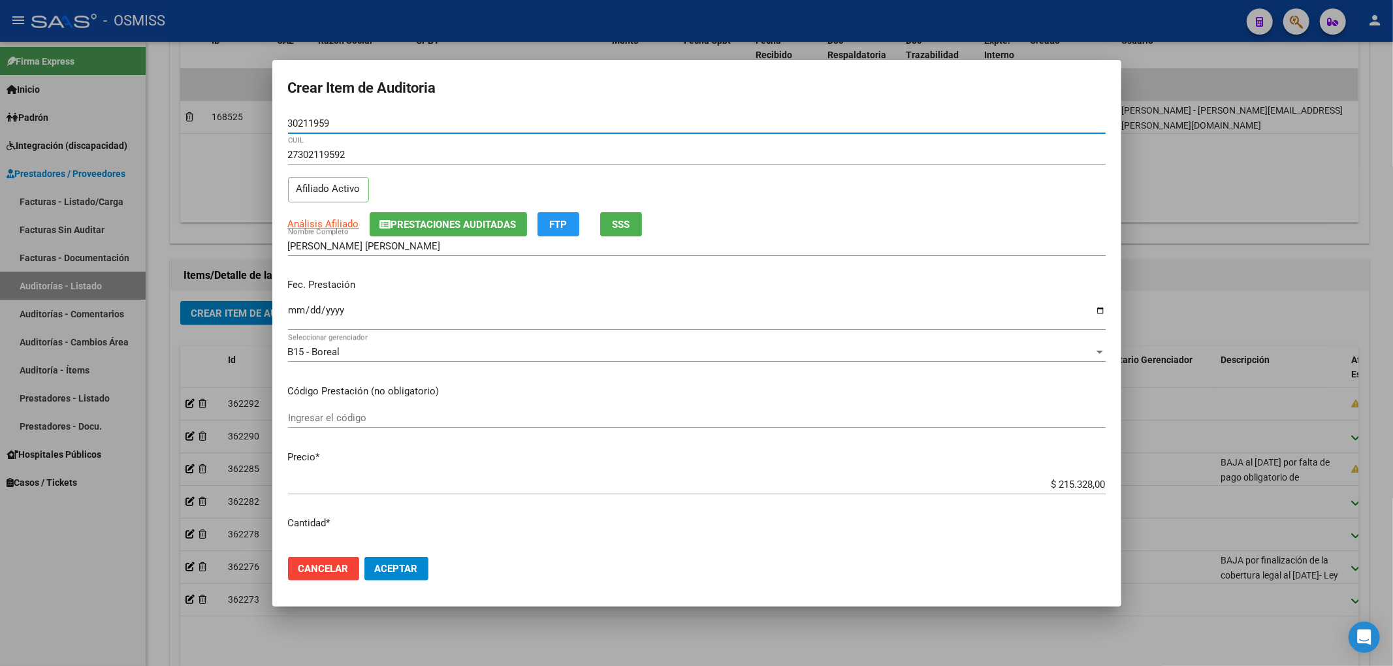
type input "30211959"
click at [291, 317] on input "Ingresar la fecha" at bounding box center [697, 315] width 818 height 21
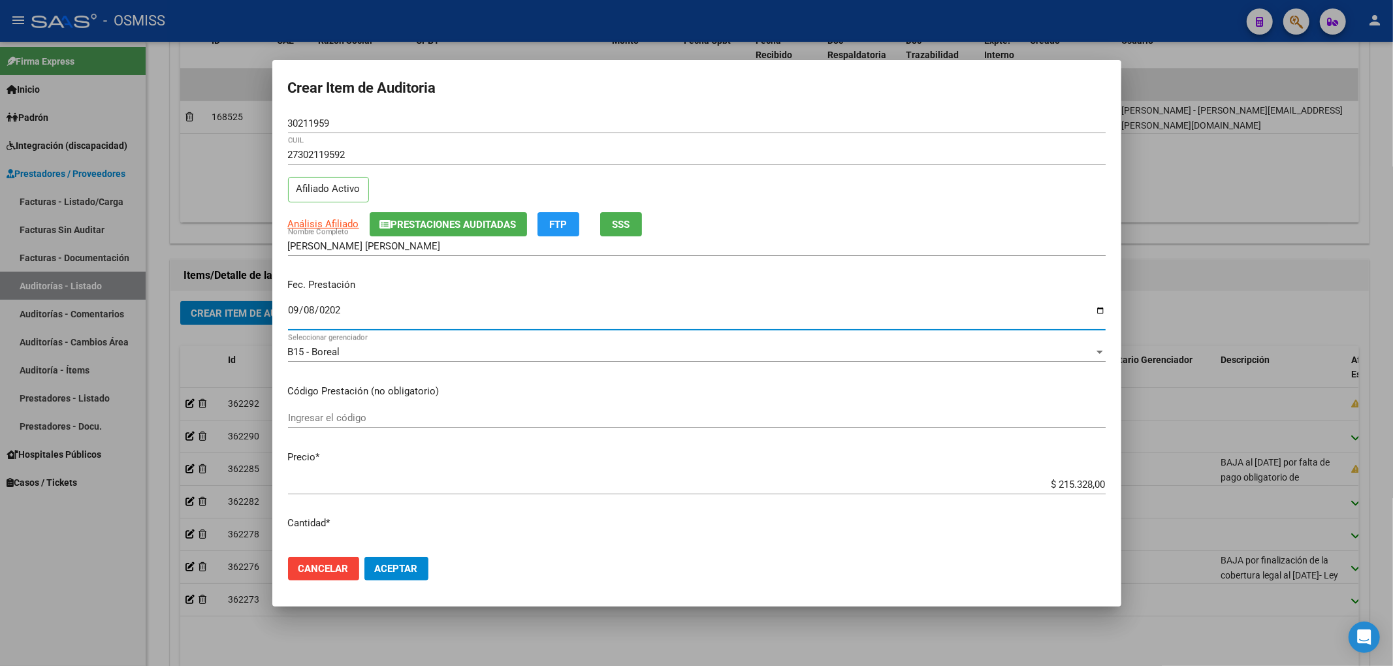
type input "[DATE]"
click at [429, 215] on button "Prestaciones Auditadas" at bounding box center [448, 224] width 157 height 24
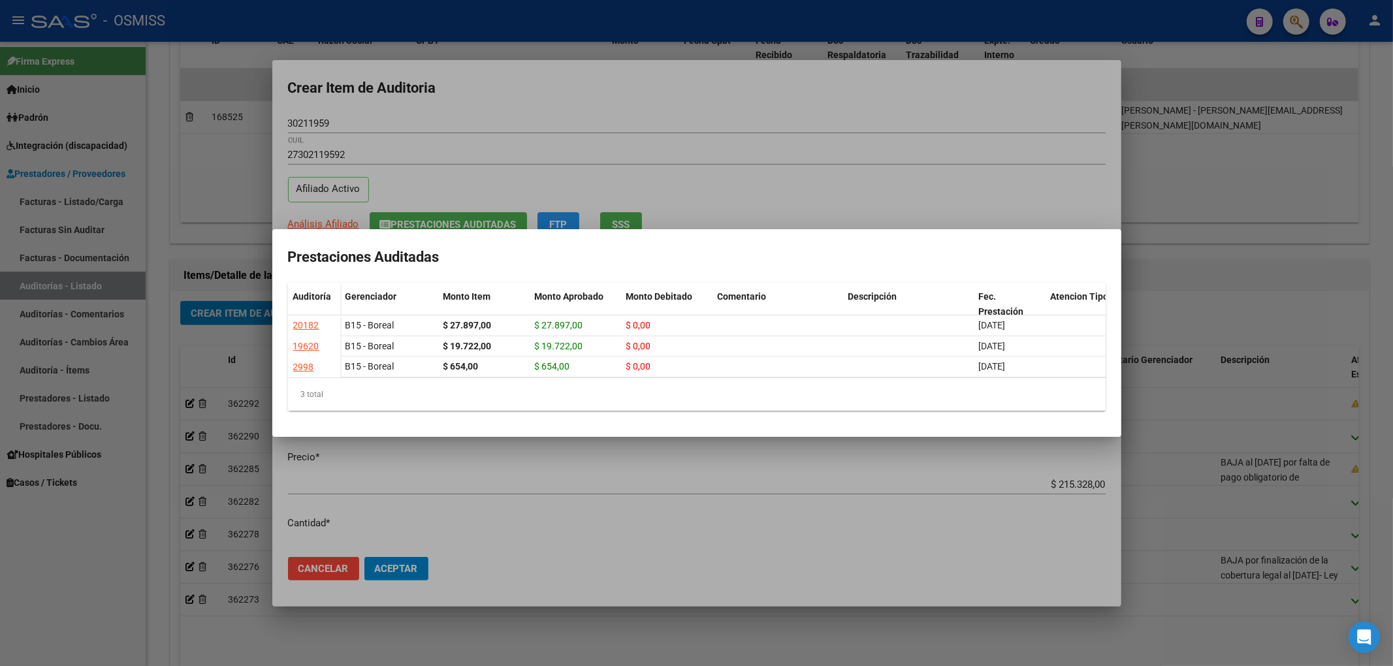
click at [458, 101] on div at bounding box center [696, 333] width 1393 height 666
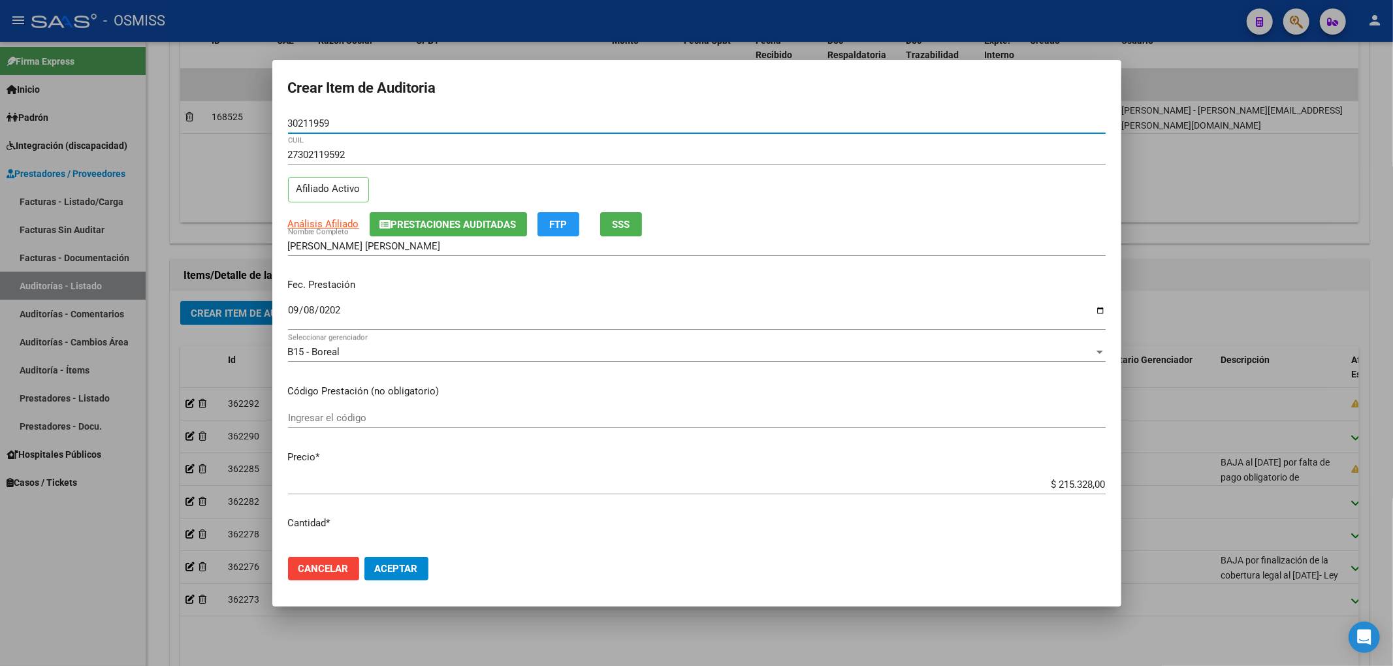
drag, startPoint x: 349, startPoint y: 124, endPoint x: 205, endPoint y: 103, distance: 145.2
click at [252, 110] on div "Crear Item de Auditoria 30211959 Nro Documento 27302119592 CUIL Afiliado Activo…" at bounding box center [696, 333] width 1393 height 666
drag, startPoint x: 810, startPoint y: 221, endPoint x: 795, endPoint y: 223, distance: 14.5
click at [810, 221] on div "Análisis Afiliado Prestaciones Auditadas FTP SSS" at bounding box center [697, 224] width 818 height 24
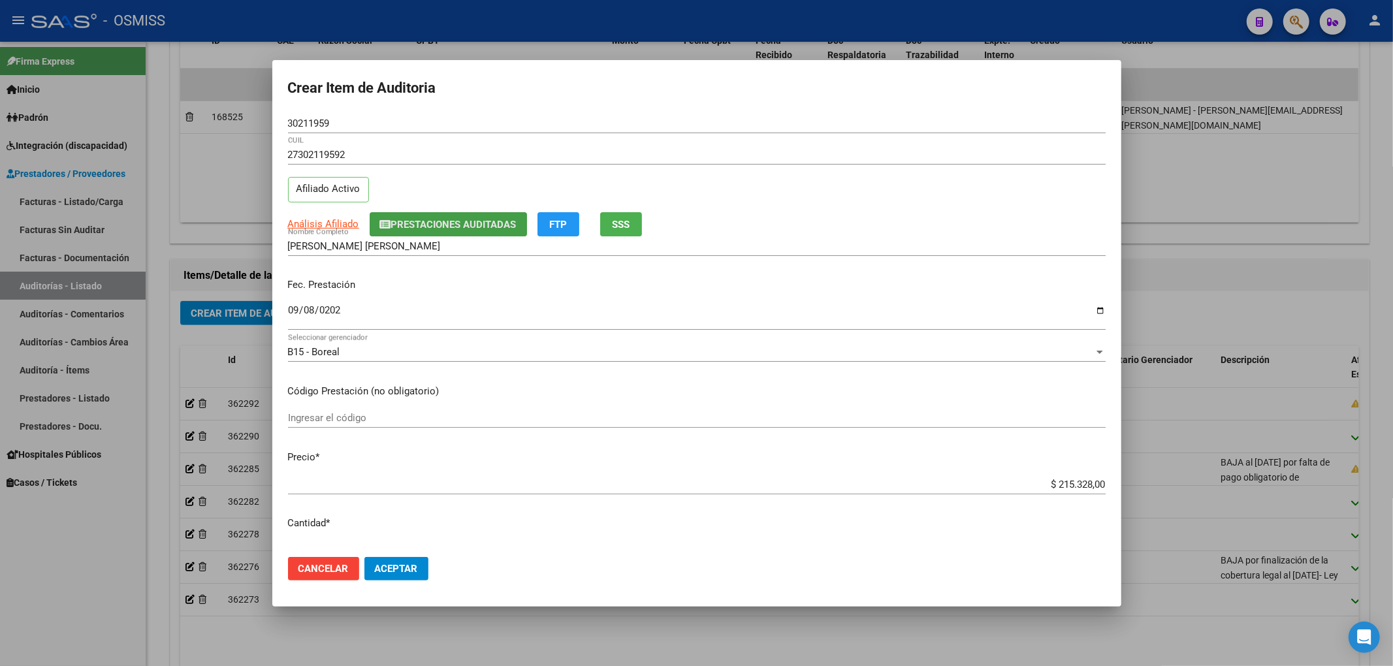
click at [486, 219] on span "Prestaciones Auditadas" at bounding box center [453, 225] width 125 height 12
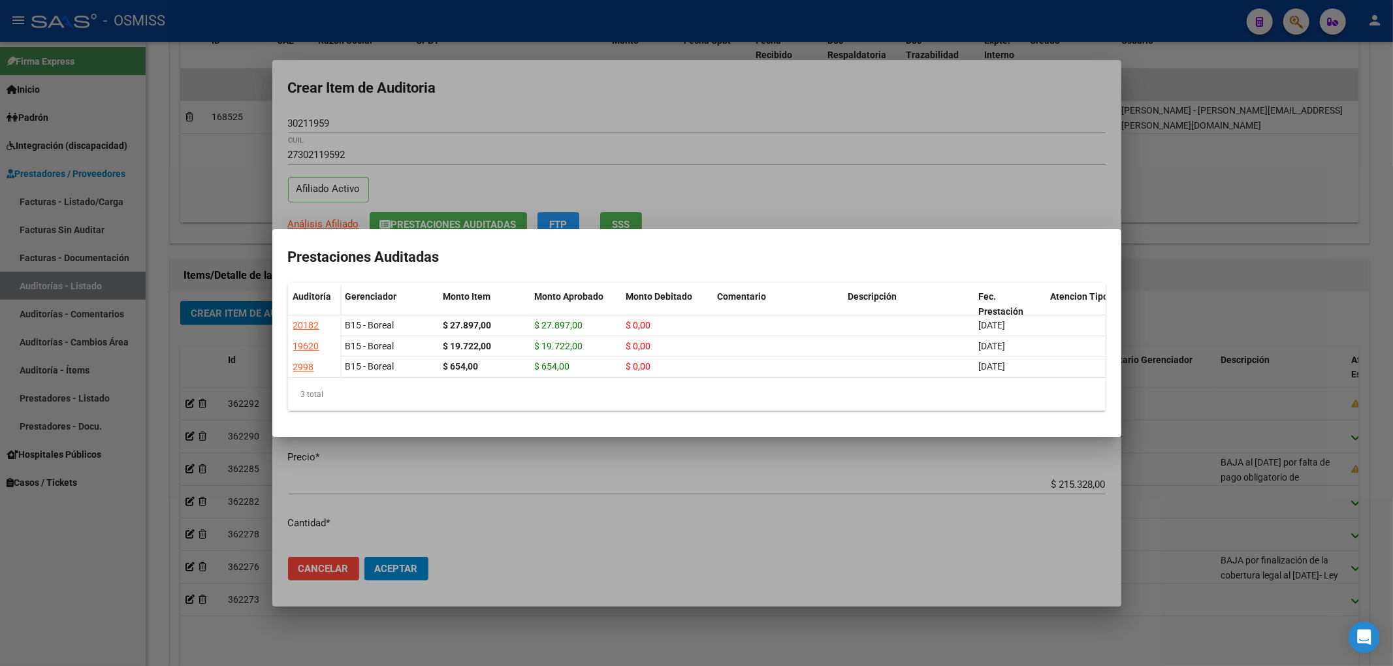
scroll to position [0, 253]
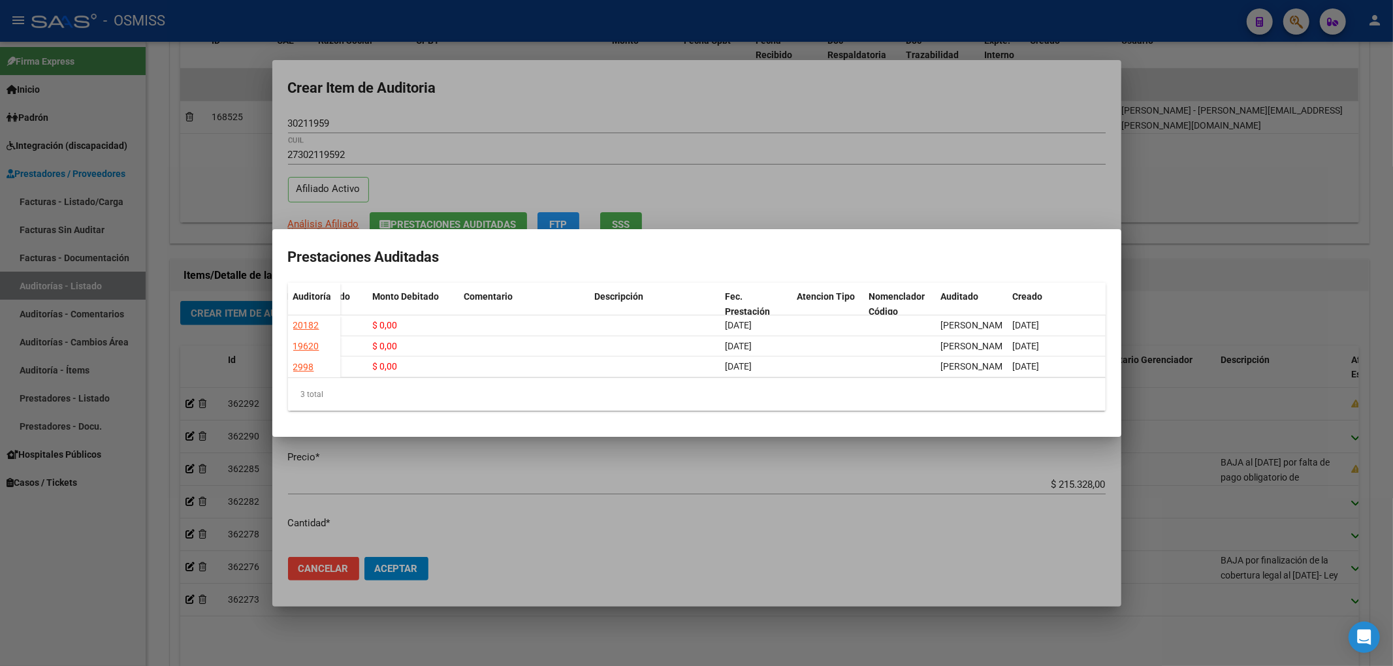
click at [719, 114] on div at bounding box center [696, 333] width 1393 height 666
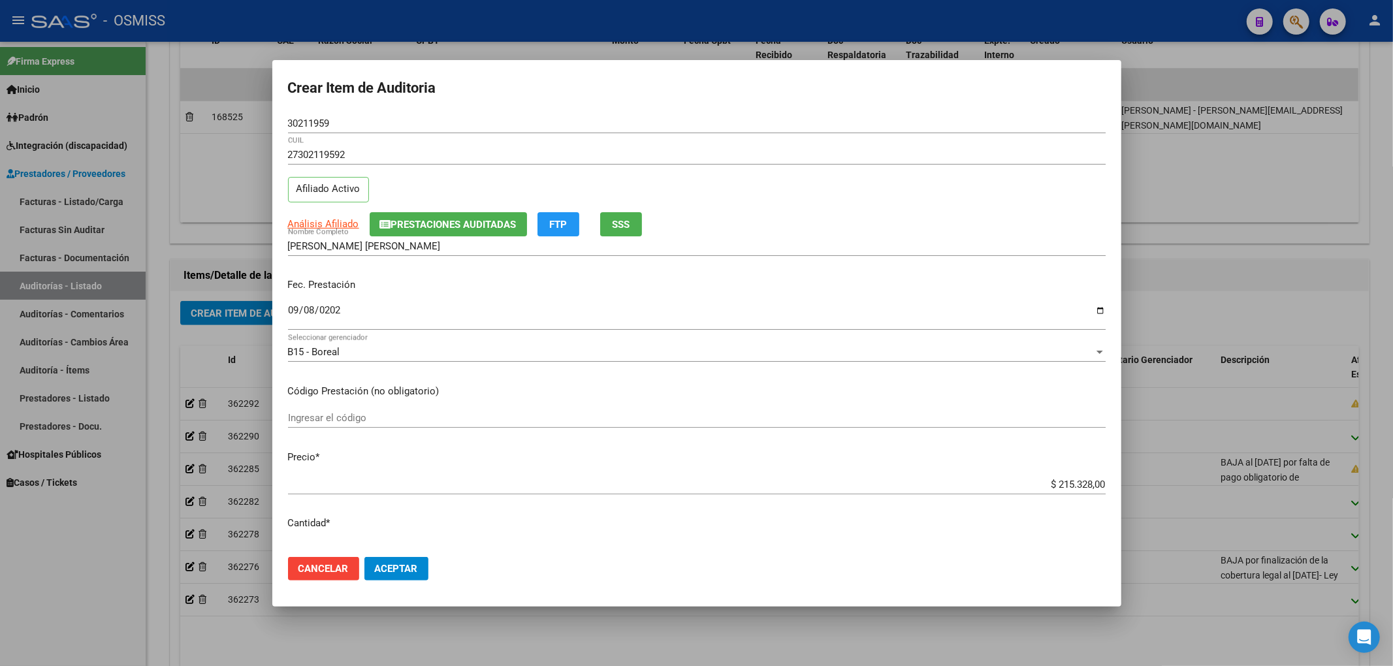
click at [392, 560] on button "Aceptar" at bounding box center [396, 569] width 64 height 24
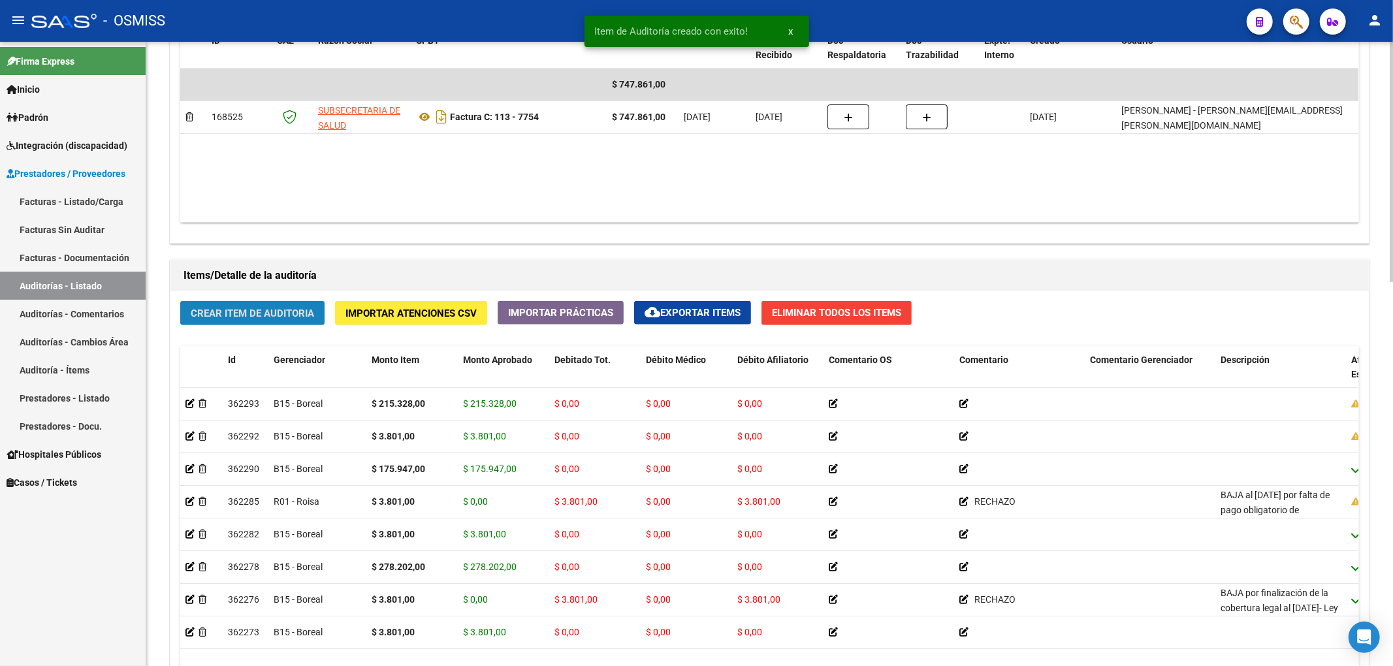
click at [296, 322] on button "Crear Item de Auditoria" at bounding box center [252, 313] width 144 height 24
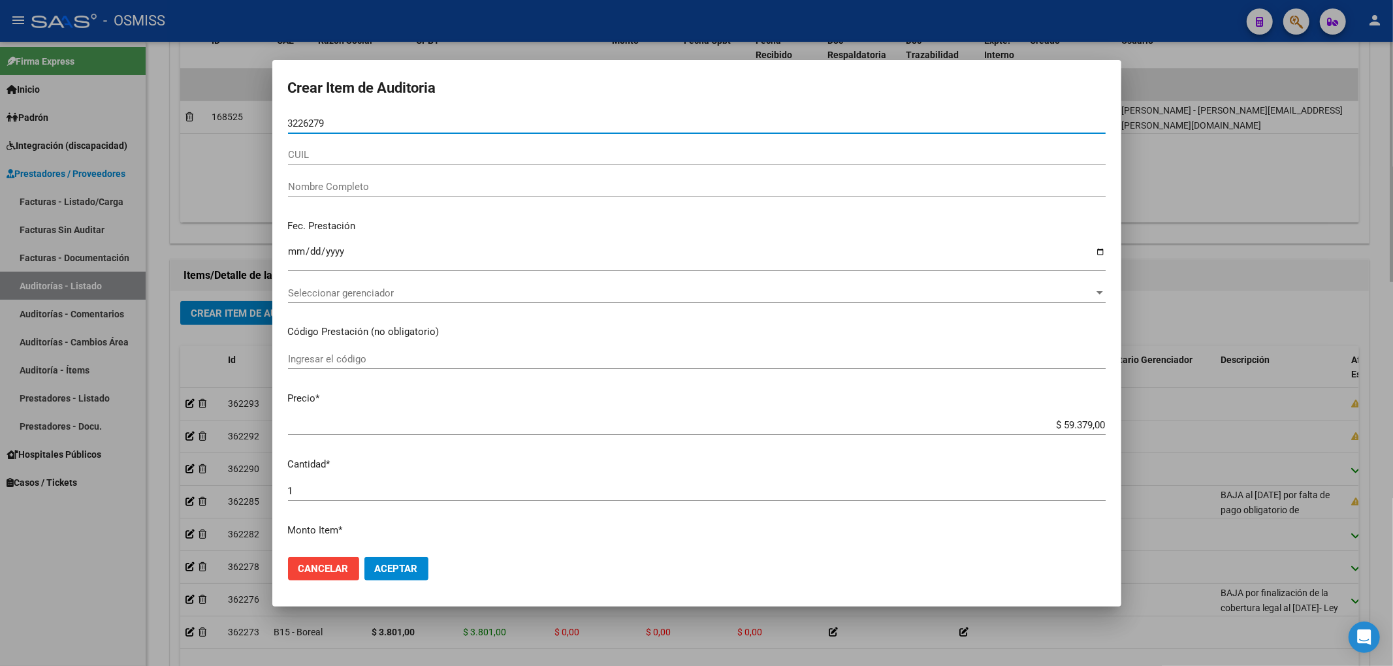
type input "32262790"
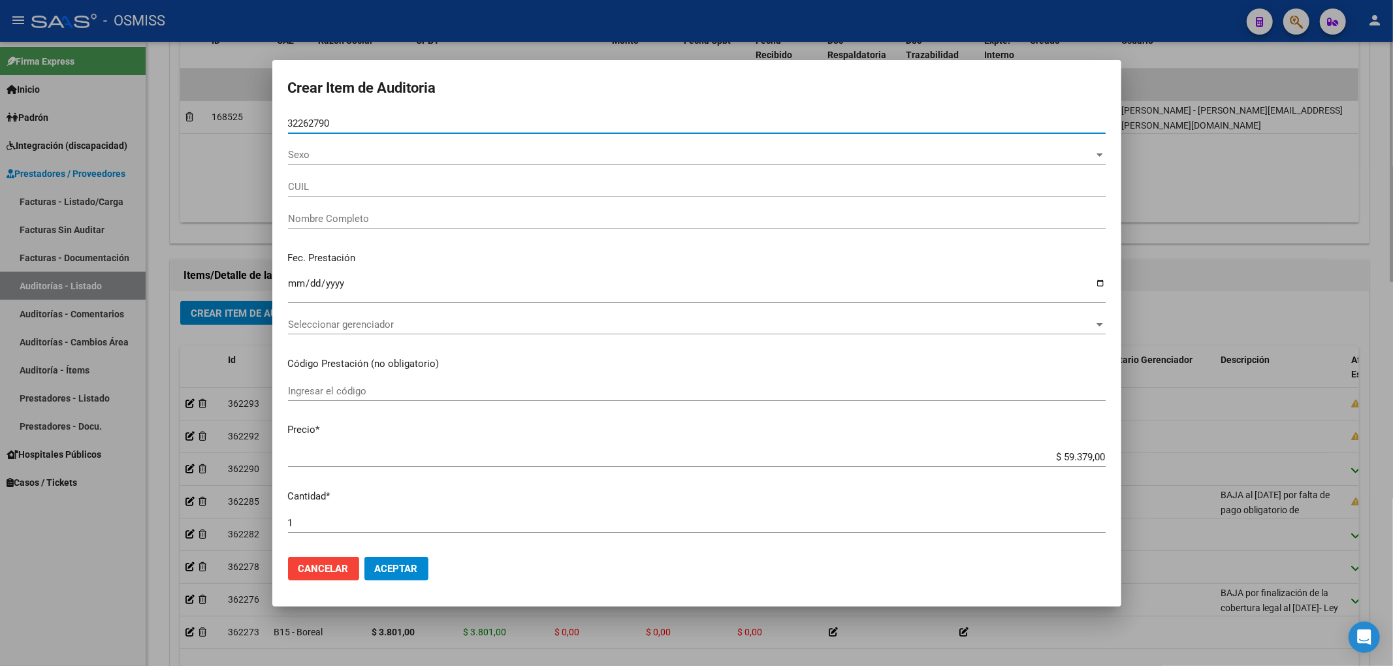
type input "23322627904"
type input "VERA MAGDALENA BEATRIZ"
type input "32262790"
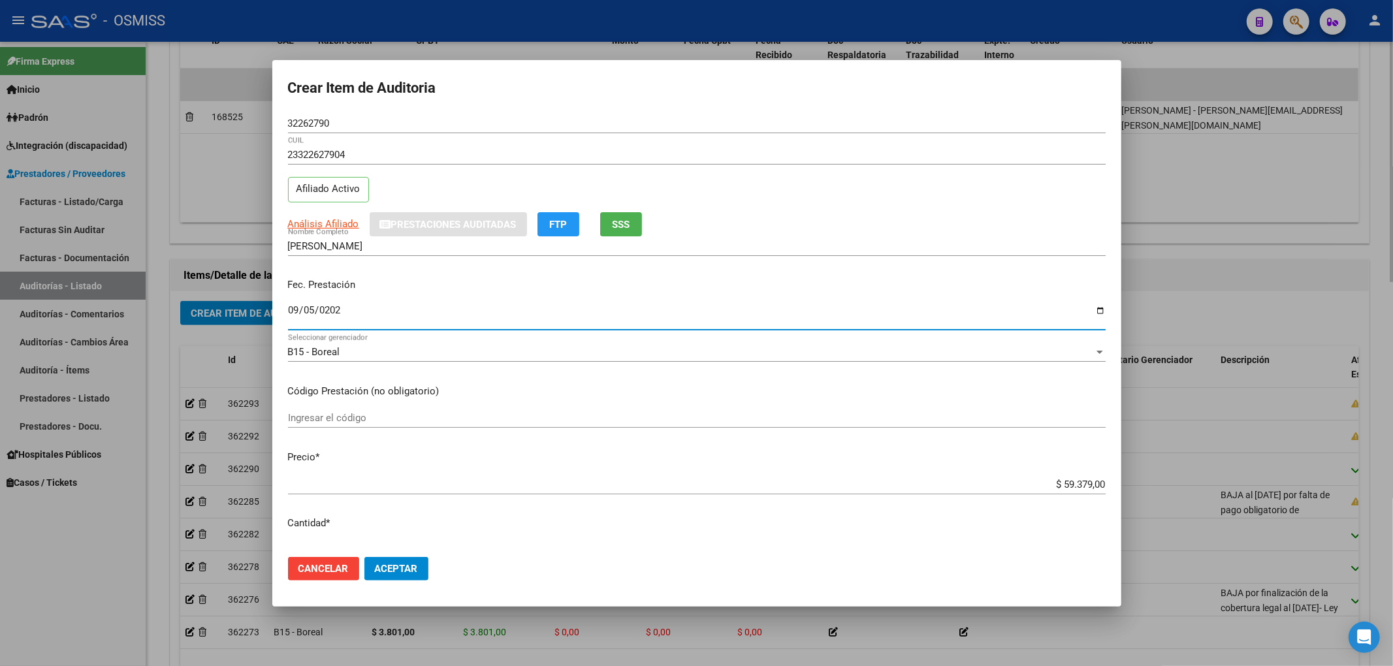
type input "2025-09-05"
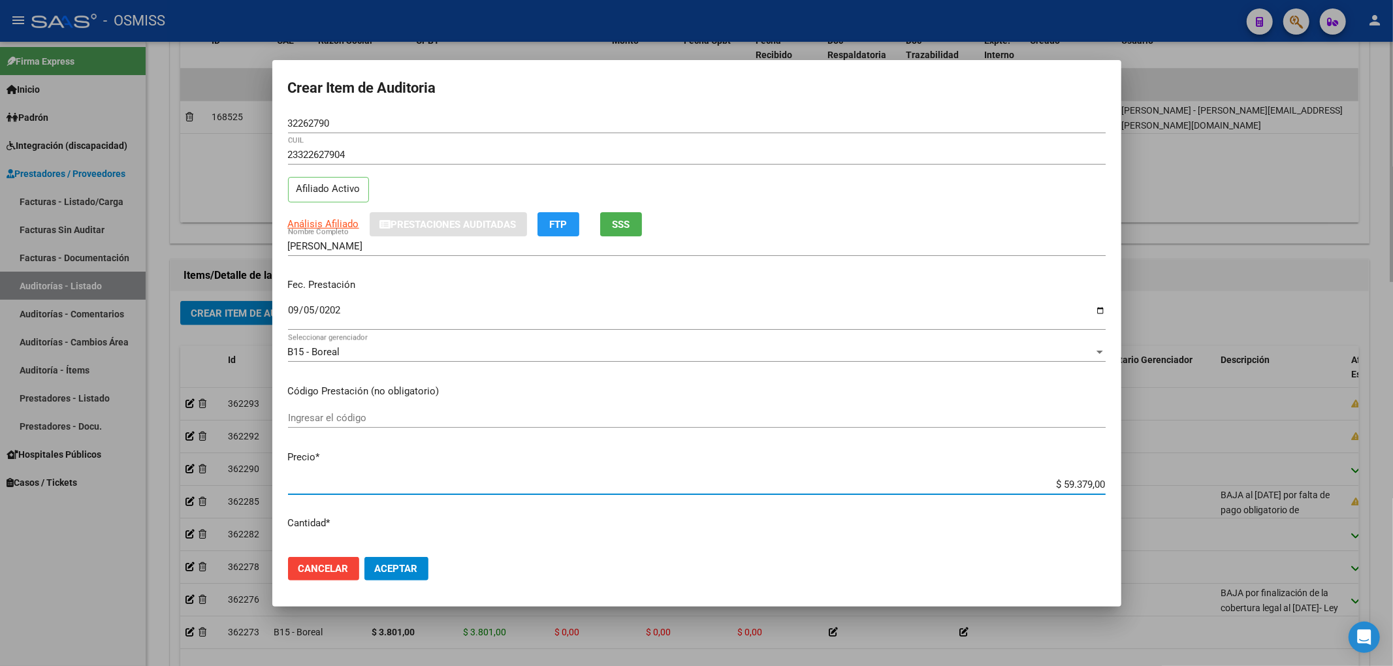
type input "$ 0,03"
type input "$ 0,38"
type input "$ 3,80"
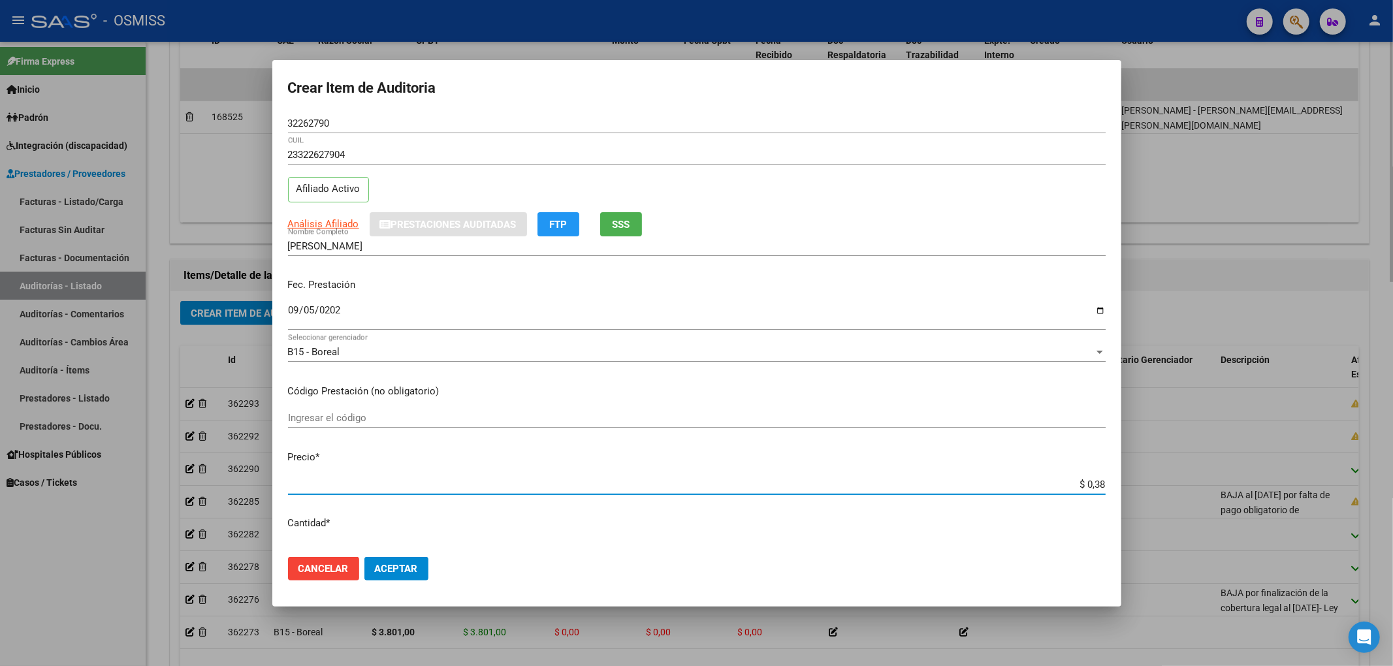
type input "$ 3,80"
type input "$ 38,01"
type input "$ 380,10"
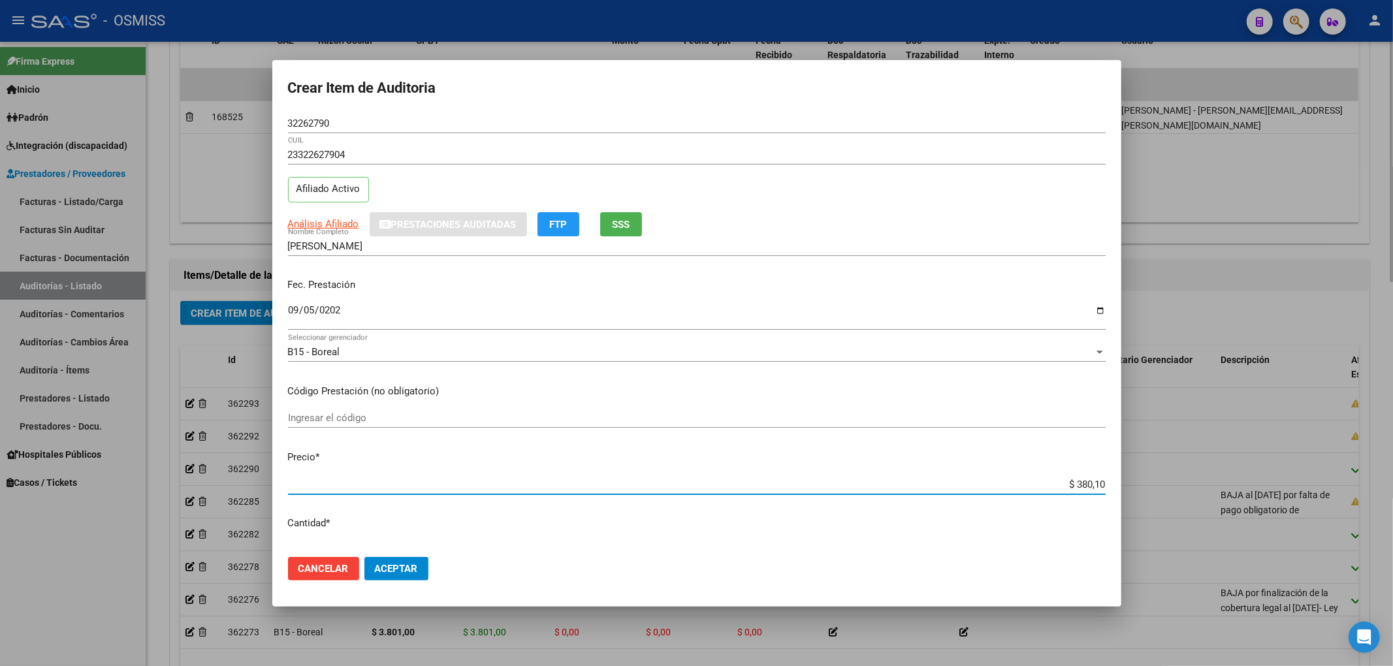
type input "$ 3.801,00"
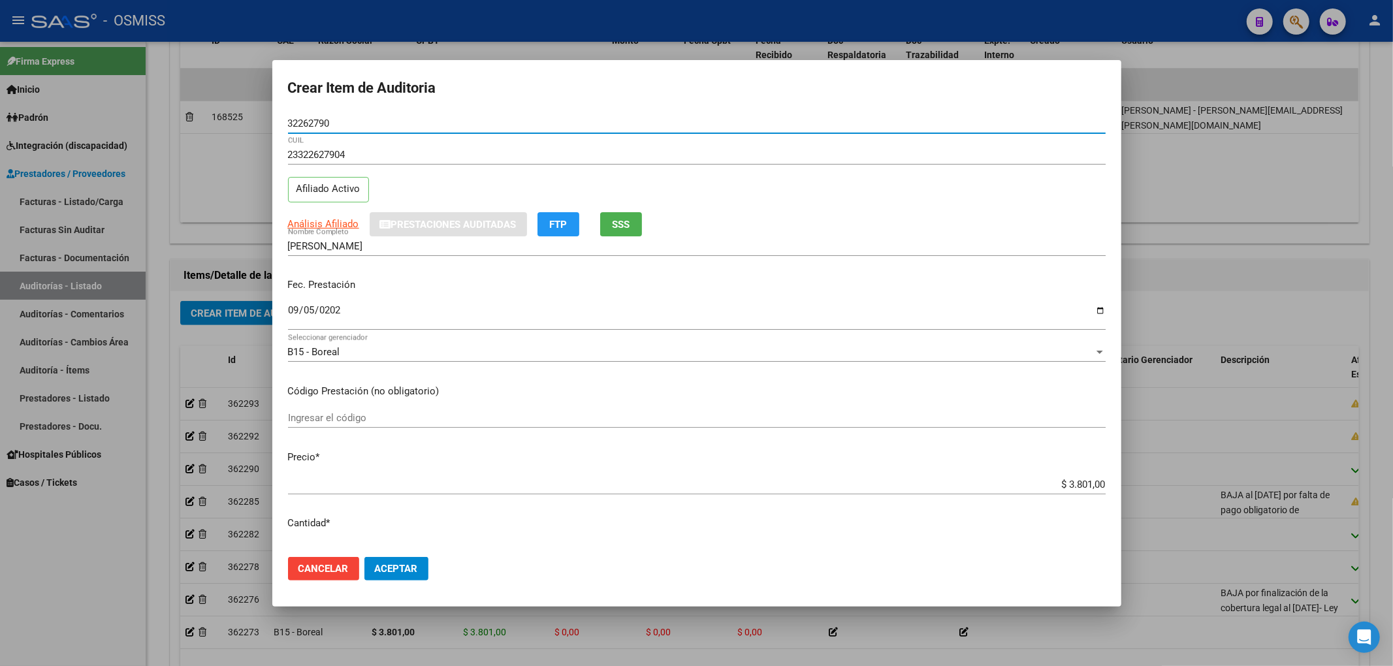
drag, startPoint x: 311, startPoint y: 129, endPoint x: 228, endPoint y: 126, distance: 83.0
click at [228, 126] on div "Crear Item de Auditoria 32262790 Nro Documento 23322627904 CUIL Afiliado Activo…" at bounding box center [696, 333] width 1393 height 666
click at [876, 290] on p "Fec. Prestación" at bounding box center [697, 285] width 818 height 15
drag, startPoint x: 338, startPoint y: 123, endPoint x: 192, endPoint y: 132, distance: 146.6
click at [223, 131] on div "Crear Item de Auditoria 32262790 Nro Documento 23322627904 CUIL Afiliado Activo…" at bounding box center [696, 333] width 1393 height 666
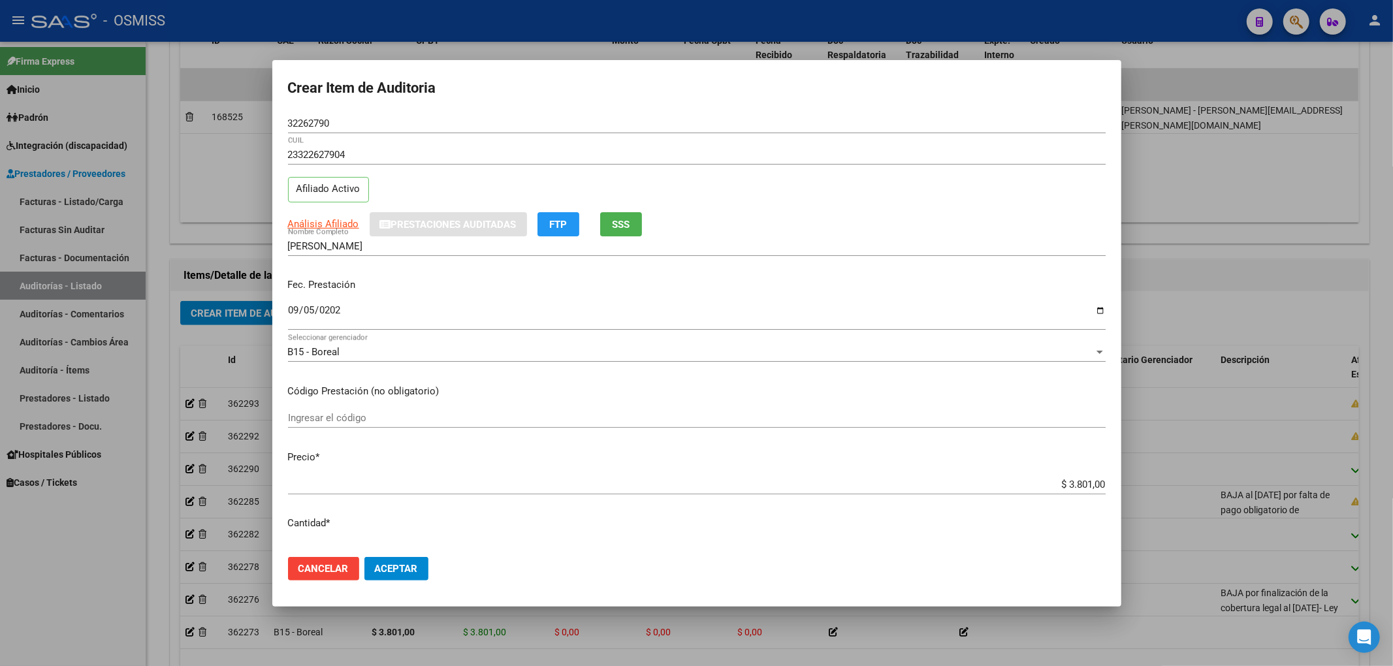
click at [808, 202] on div "23322627904 CUIL Afiliado Activo" at bounding box center [697, 178] width 818 height 67
click at [403, 563] on span "Aceptar" at bounding box center [396, 569] width 43 height 12
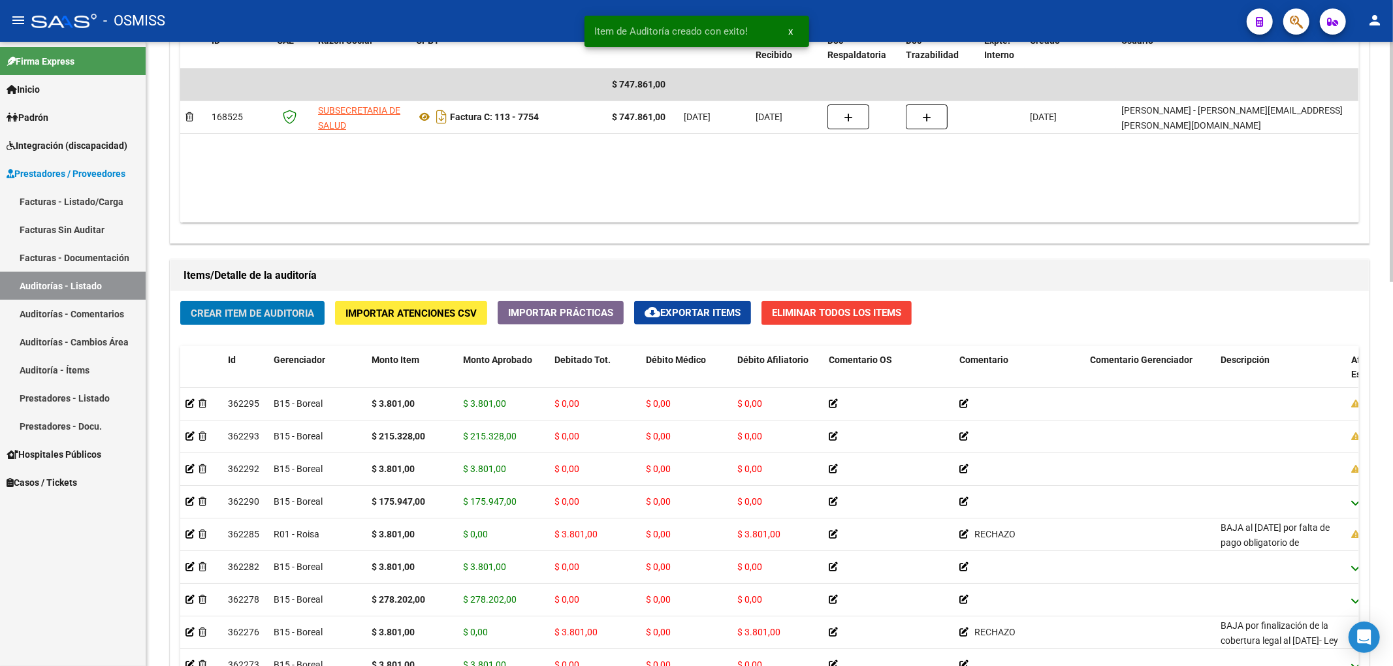
click at [264, 308] on span "Crear Item de Auditoria" at bounding box center [252, 314] width 123 height 12
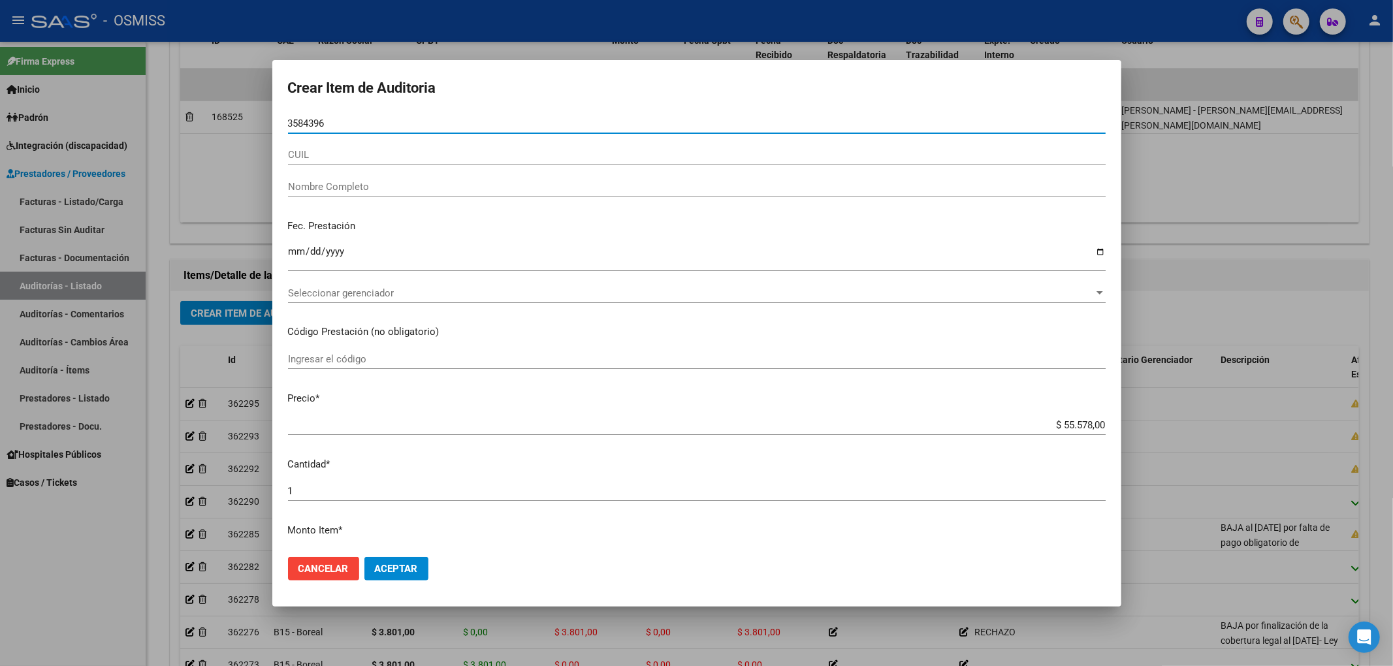
type input "35843964"
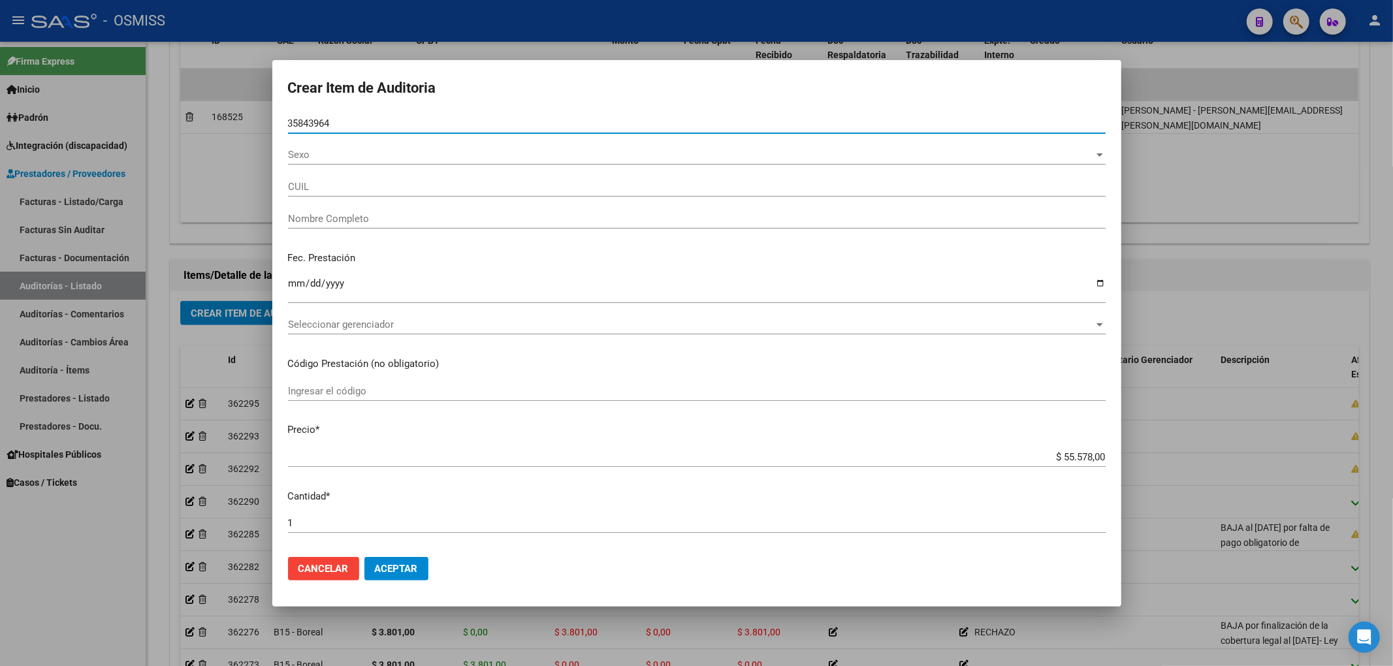
type input "27358439646"
type input "LEGUIZAMON ESCALADA CYNTHIA LO"
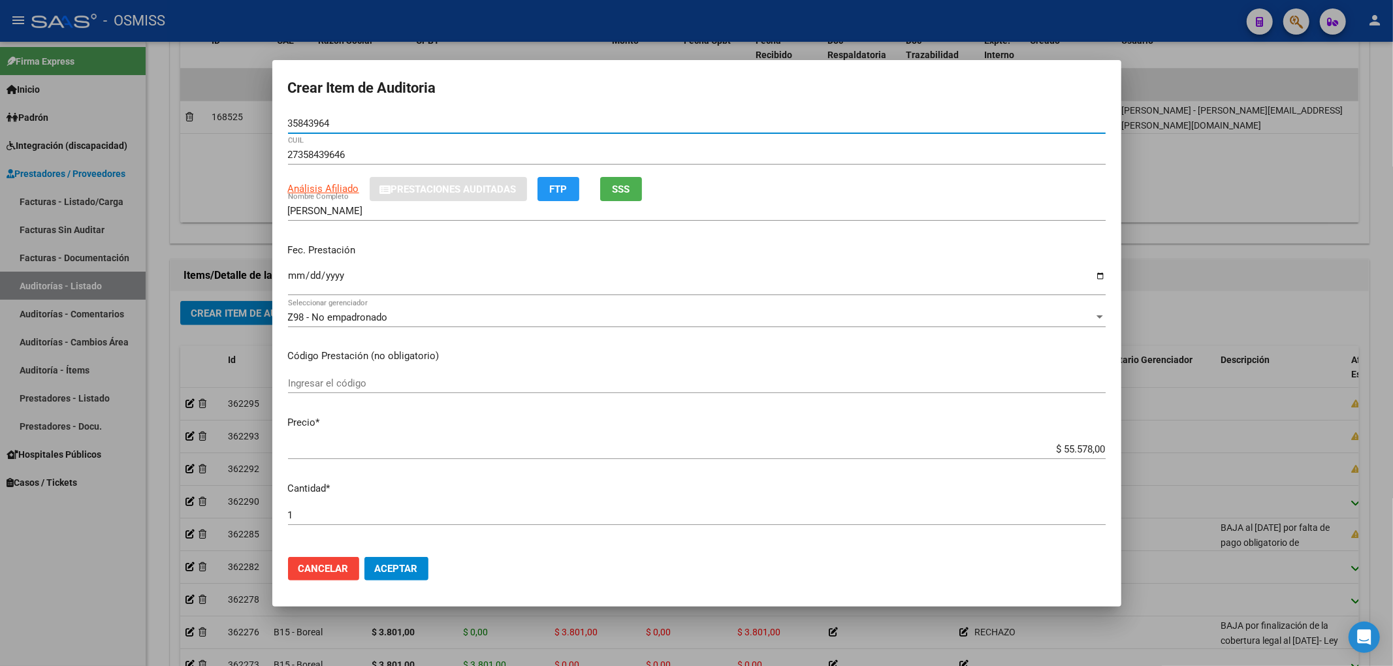
type input "35843964"
click at [295, 283] on input "Ingresar la fecha" at bounding box center [697, 280] width 818 height 21
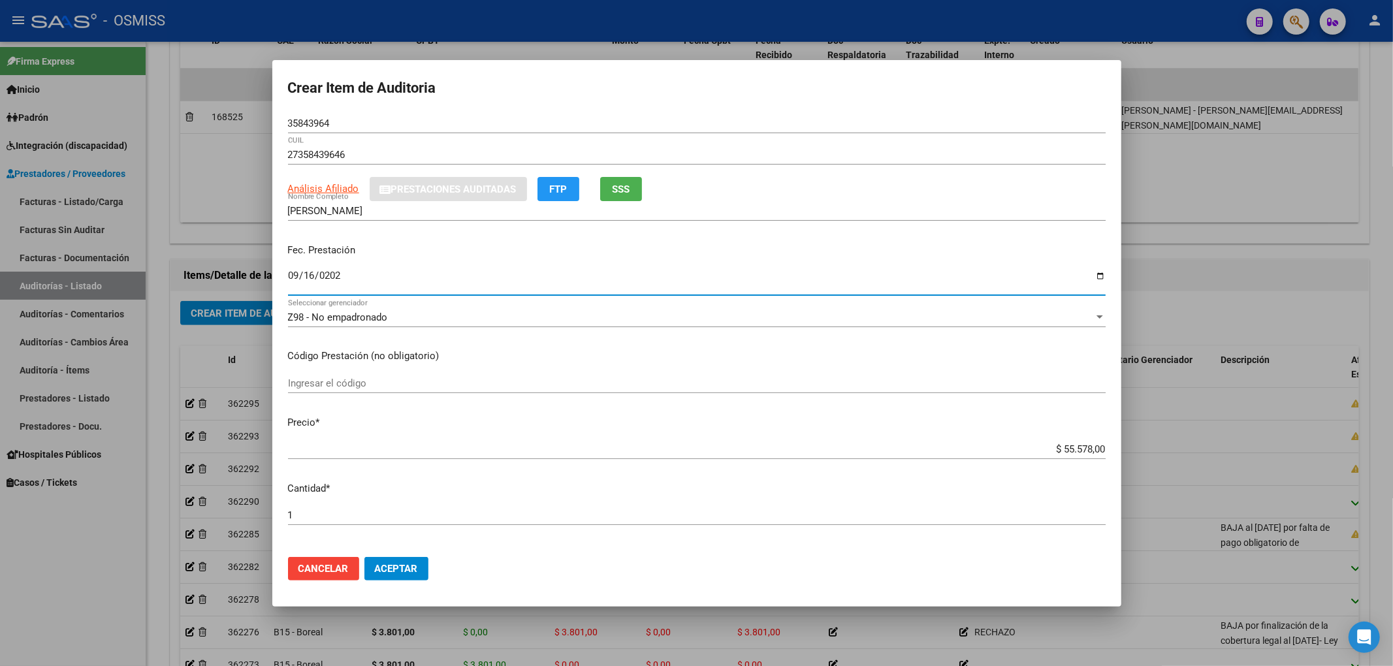
type input "2025-09-16"
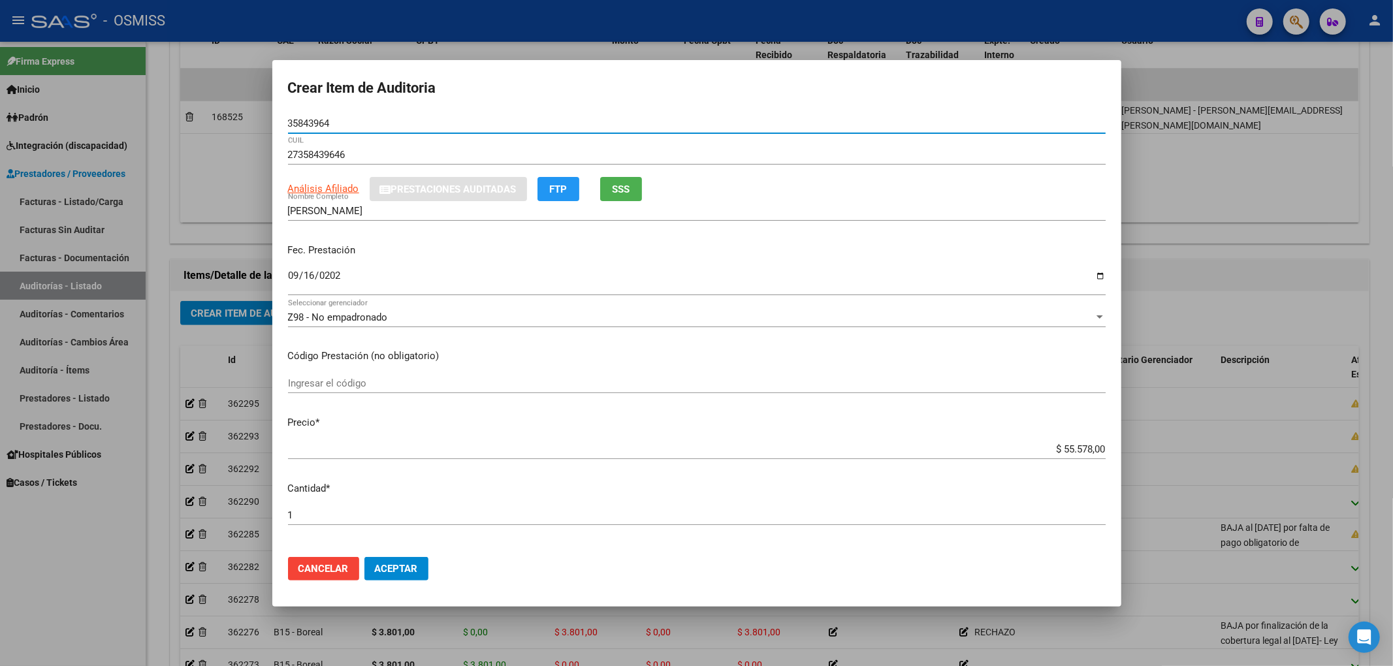
drag, startPoint x: 341, startPoint y: 120, endPoint x: 241, endPoint y: 116, distance: 100.0
click at [241, 116] on div "Crear Item de Auditoria 35843964 Nro Documento 27358439646 CUIL Análisis Afilia…" at bounding box center [696, 333] width 1393 height 666
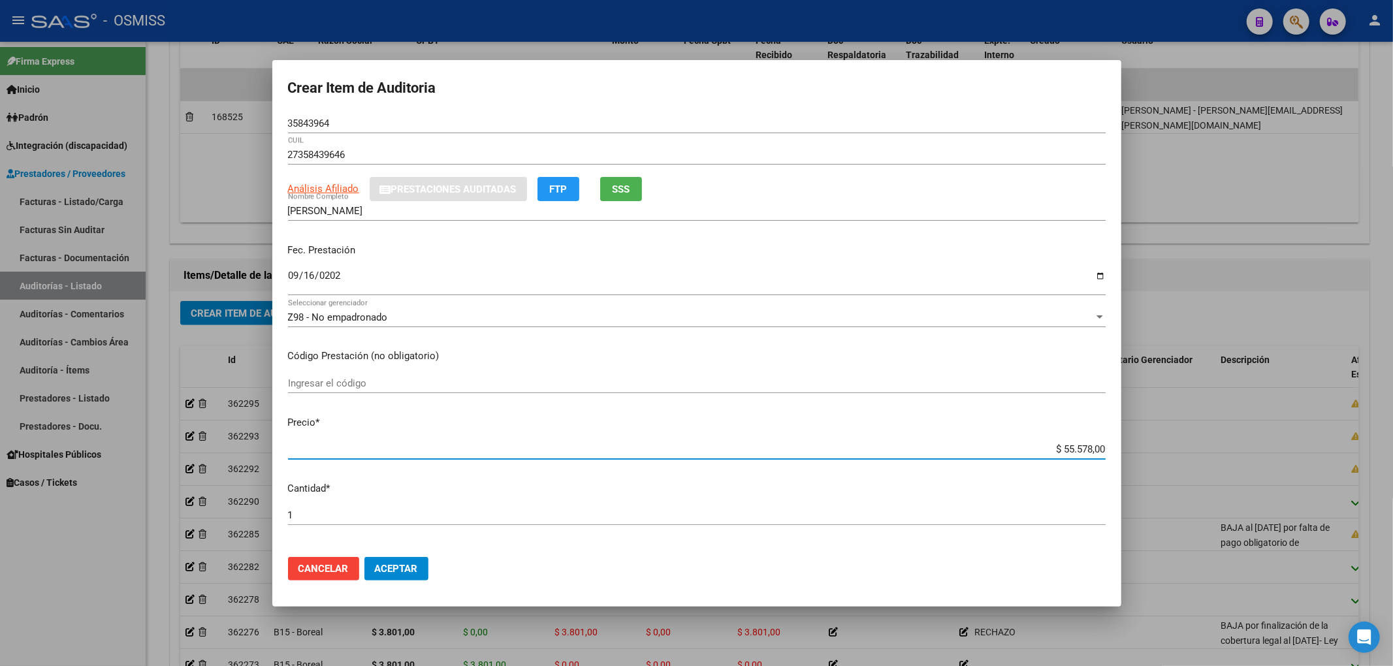
drag, startPoint x: 1037, startPoint y: 444, endPoint x: 1208, endPoint y: 443, distance: 171.1
click at [1111, 444] on mat-dialog-content "35843964 Nro Documento 27358439646 CUIL Análisis Afiliado Prestaciones Auditada…" at bounding box center [696, 330] width 849 height 433
type input "$ 0,03"
type input "$ 0,38"
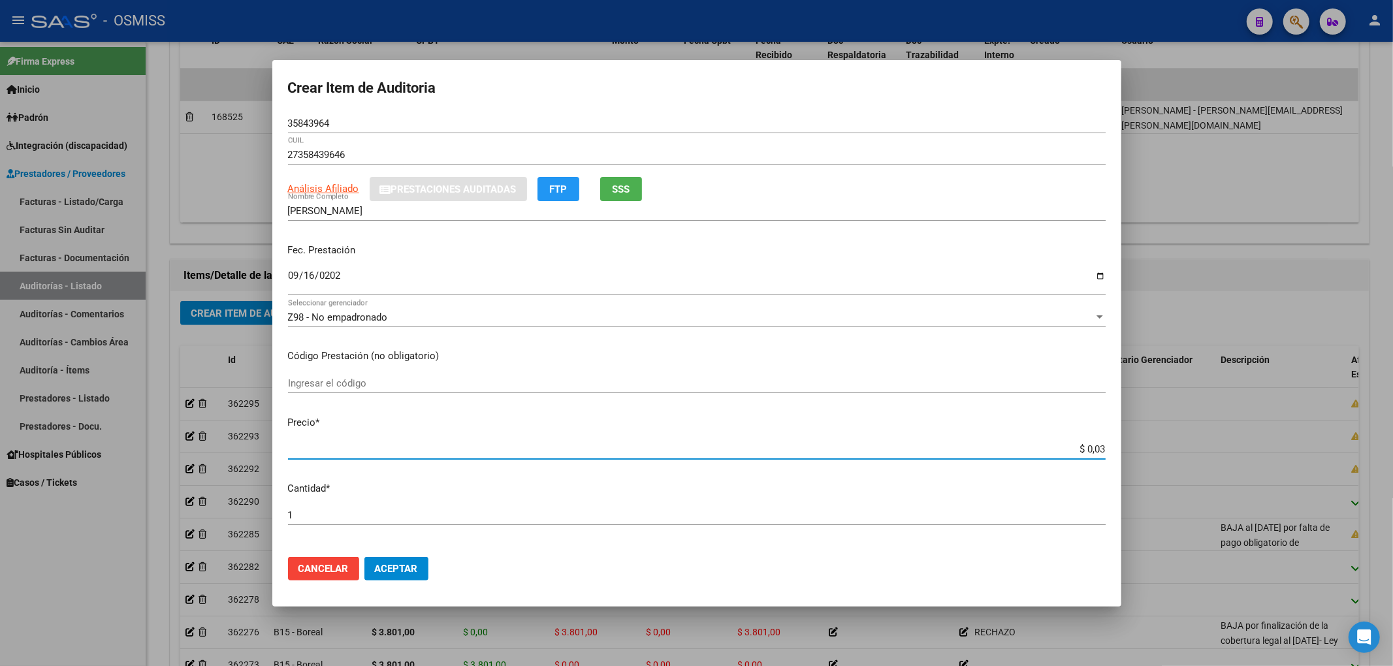
type input "$ 0,38"
type input "$ 3,80"
type input "$ 38,01"
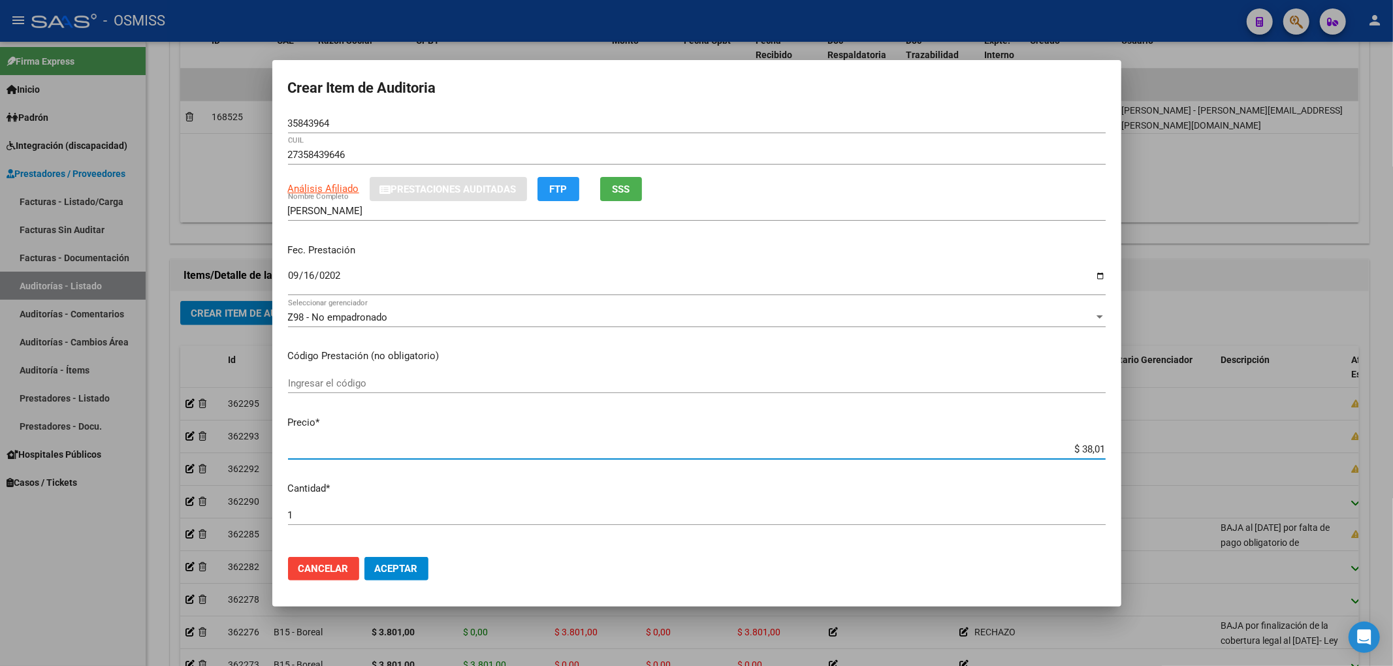
type input "$ 380,10"
type input "$ 3.801,00"
click at [949, 353] on p "Código Prestación (no obligatorio)" at bounding box center [697, 356] width 818 height 15
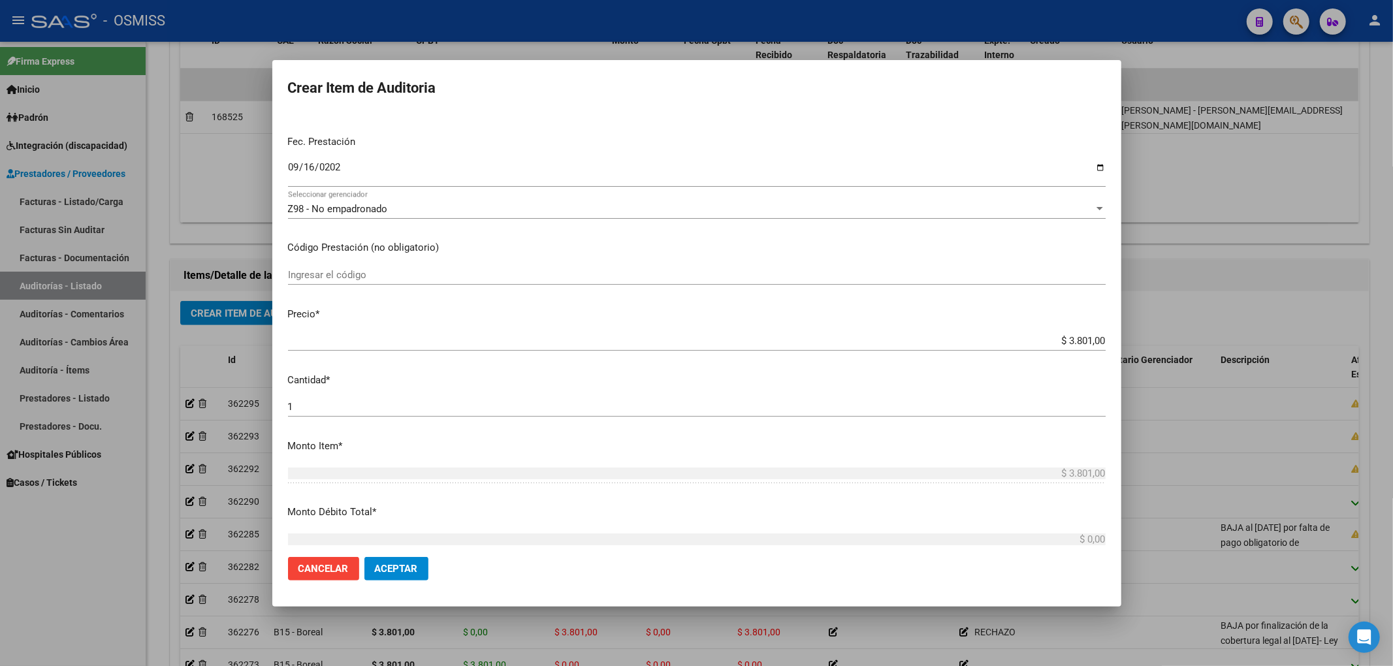
scroll to position [87, 0]
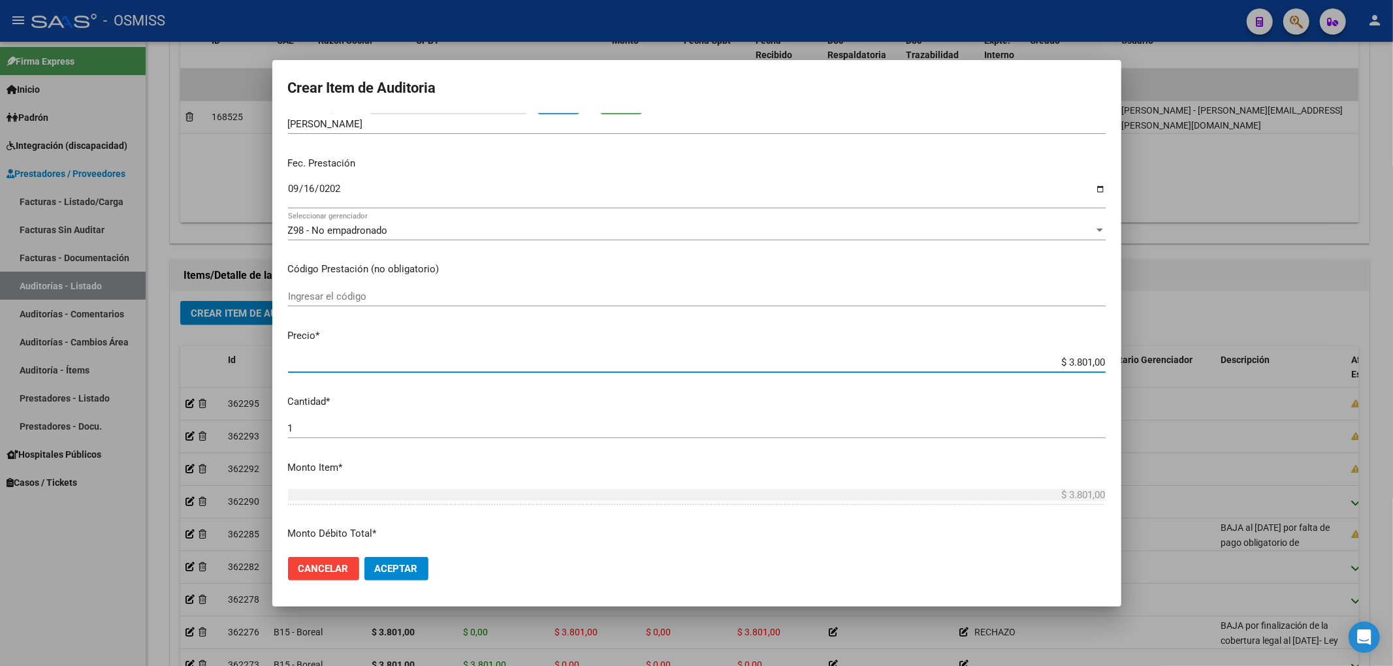
drag, startPoint x: 1048, startPoint y: 362, endPoint x: 1121, endPoint y: 362, distance: 72.5
click at [1118, 362] on mat-dialog-content "35843964 Nro Documento 27358439646 CUIL Análisis Afiliado Prestaciones Auditada…" at bounding box center [696, 330] width 849 height 433
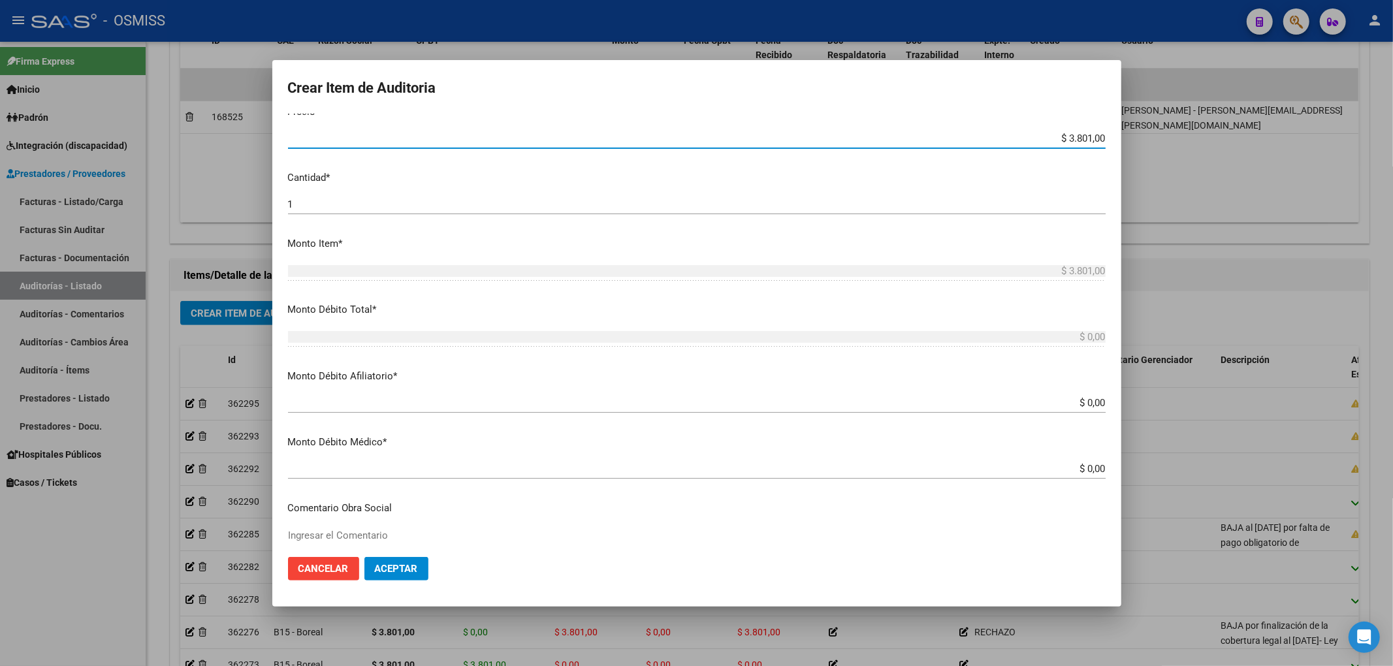
scroll to position [348, 0]
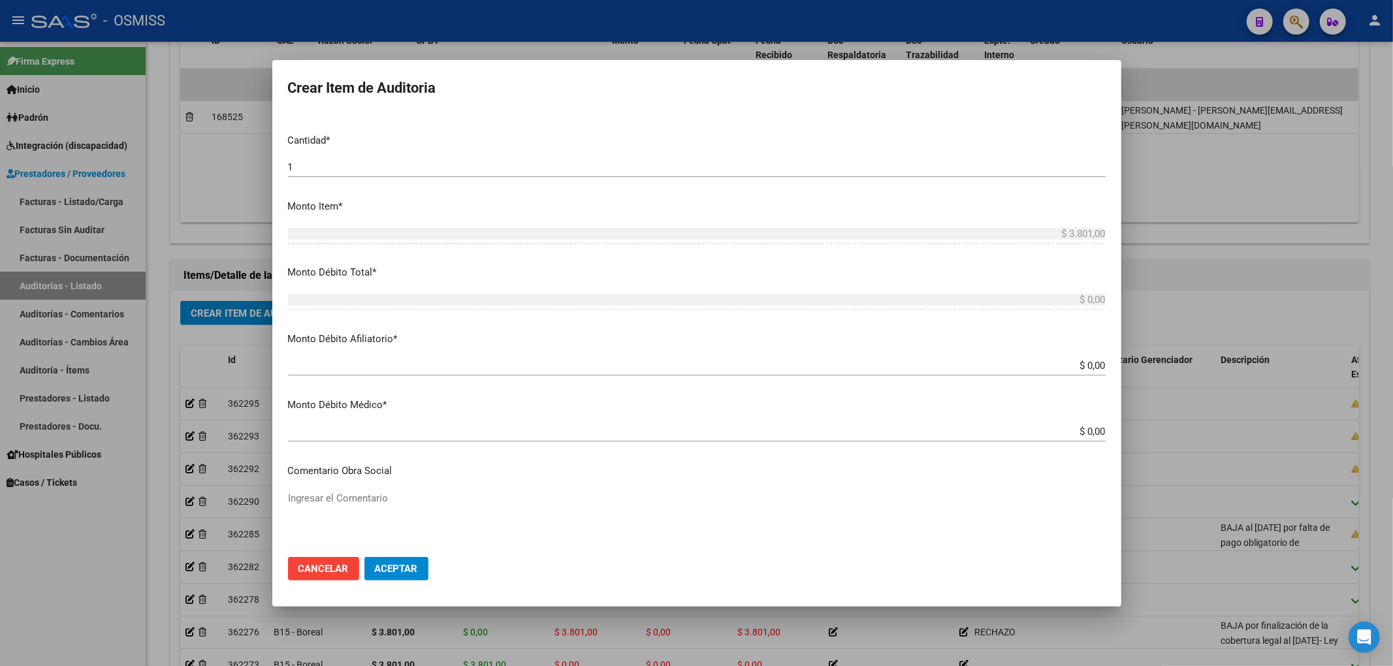
click at [1092, 368] on input "$ 0,00" at bounding box center [697, 366] width 818 height 12
paste input "$ 3.801,00"
type input "$ 0,00$ 3.801,00"
type input "$ 3.801,00"
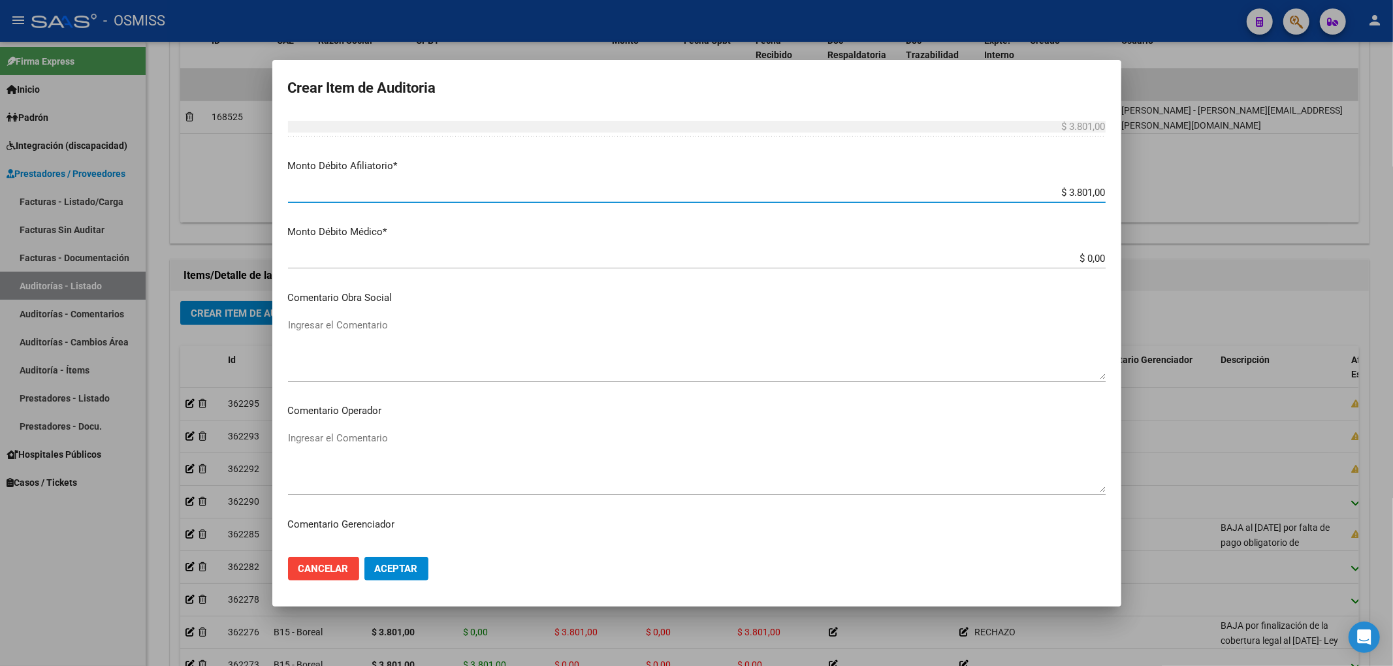
scroll to position [522, 0]
type input "$ 3.801,00"
click at [444, 426] on mat-dialog-content "35843964 Nro Documento 27358439646 CUIL Análisis Afiliado Prestaciones Auditada…" at bounding box center [696, 330] width 849 height 433
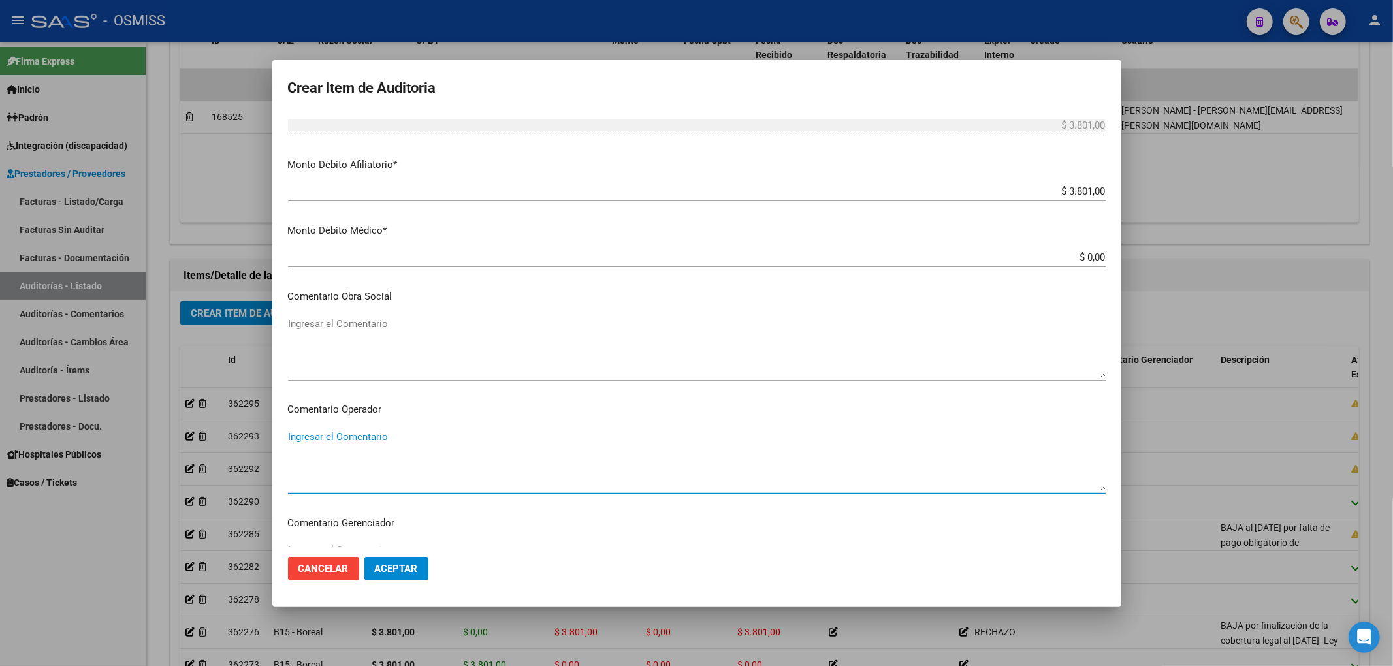
click at [387, 432] on textarea "Ingresar el Comentario" at bounding box center [697, 460] width 818 height 61
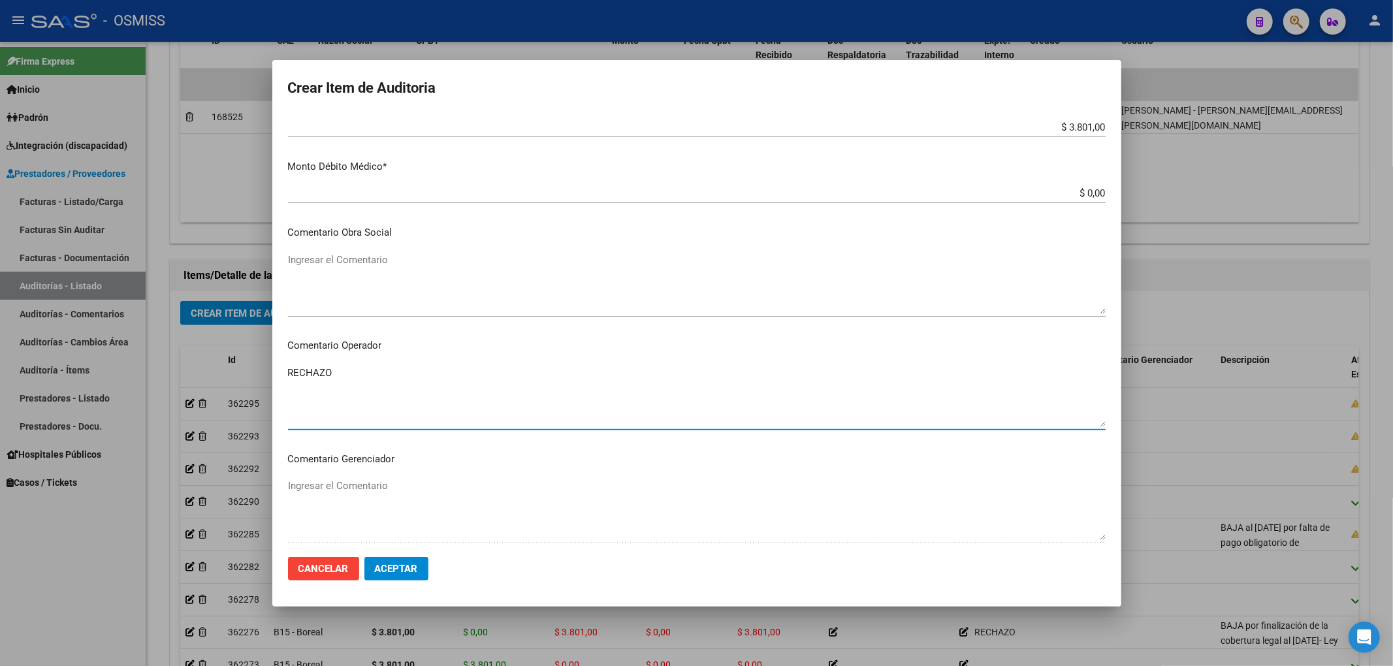
scroll to position [696, 0]
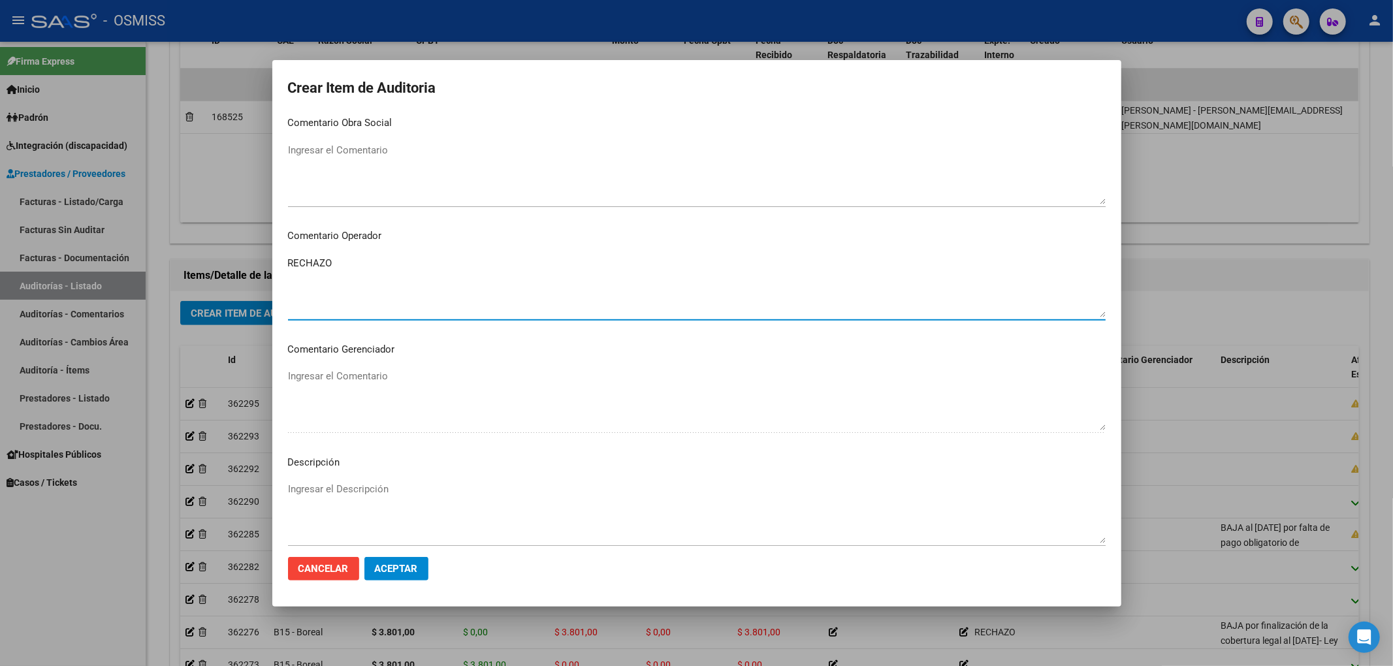
type textarea "RECHAZO"
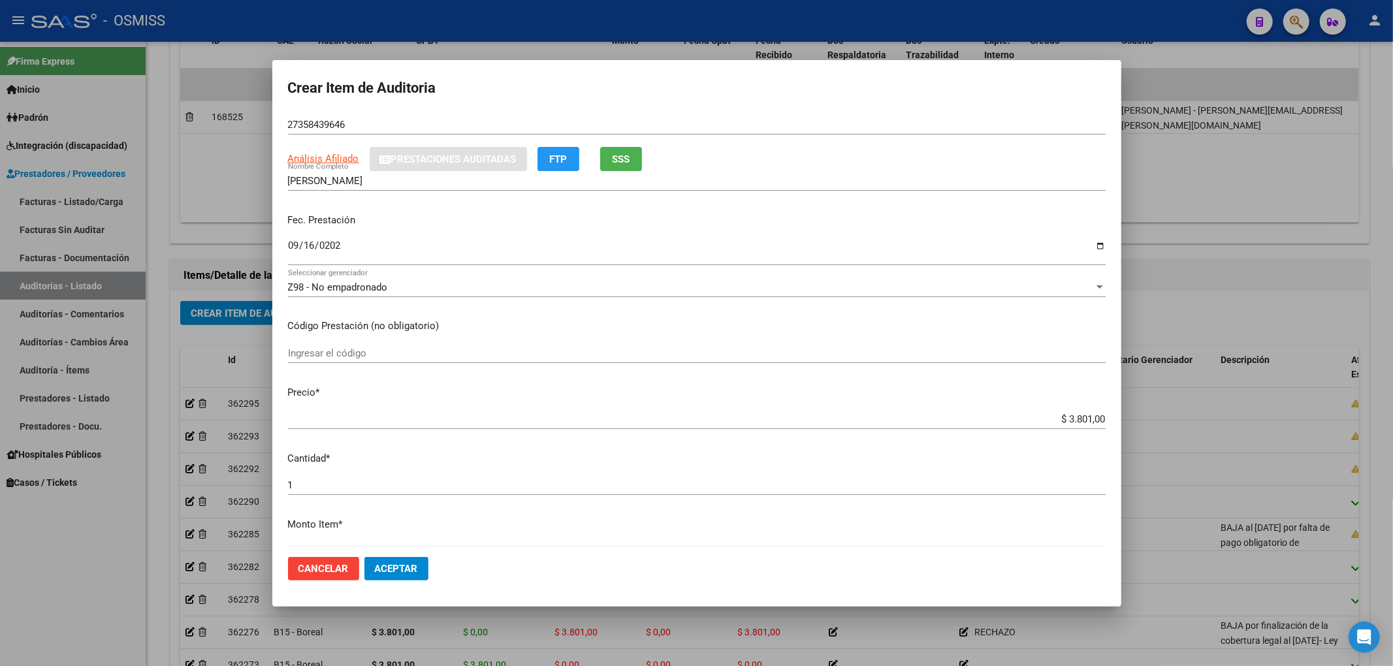
scroll to position [0, 0]
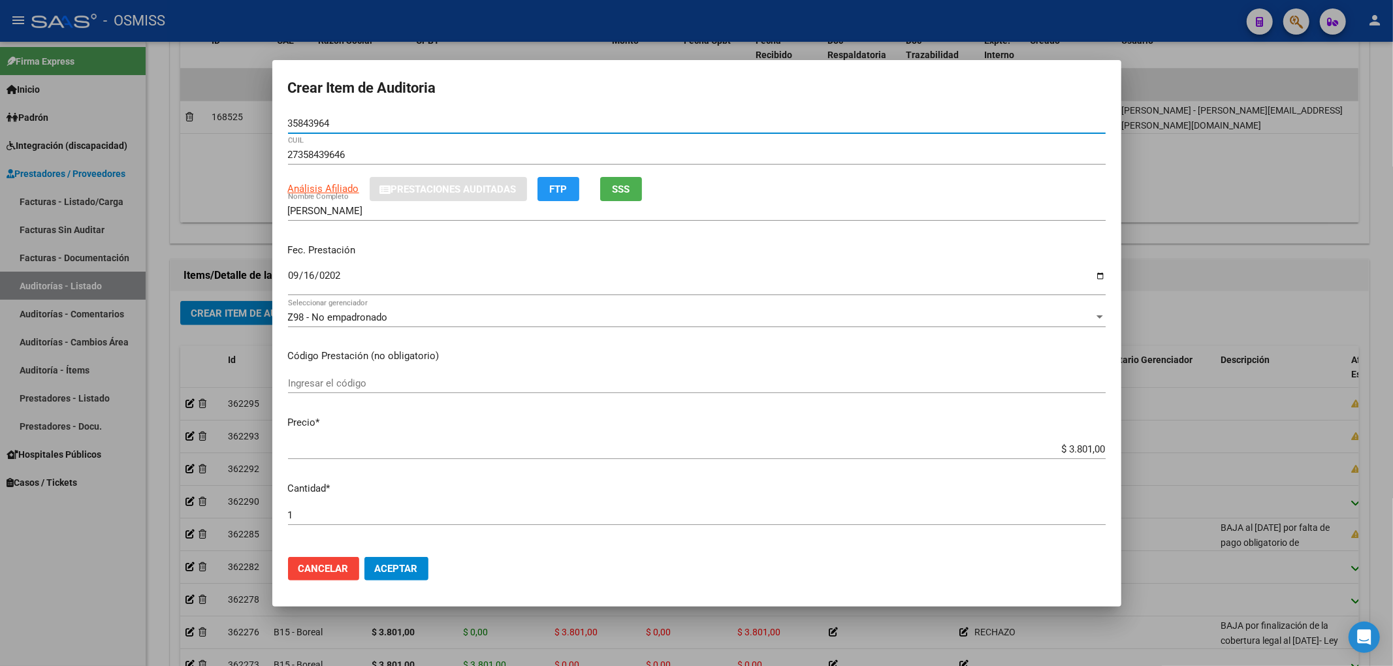
drag, startPoint x: 304, startPoint y: 119, endPoint x: 249, endPoint y: 116, distance: 54.9
click at [249, 116] on div "Crear Item de Auditoria 35843964 Nro Documento 27358439646 CUIL Análisis Afilia…" at bounding box center [696, 333] width 1393 height 666
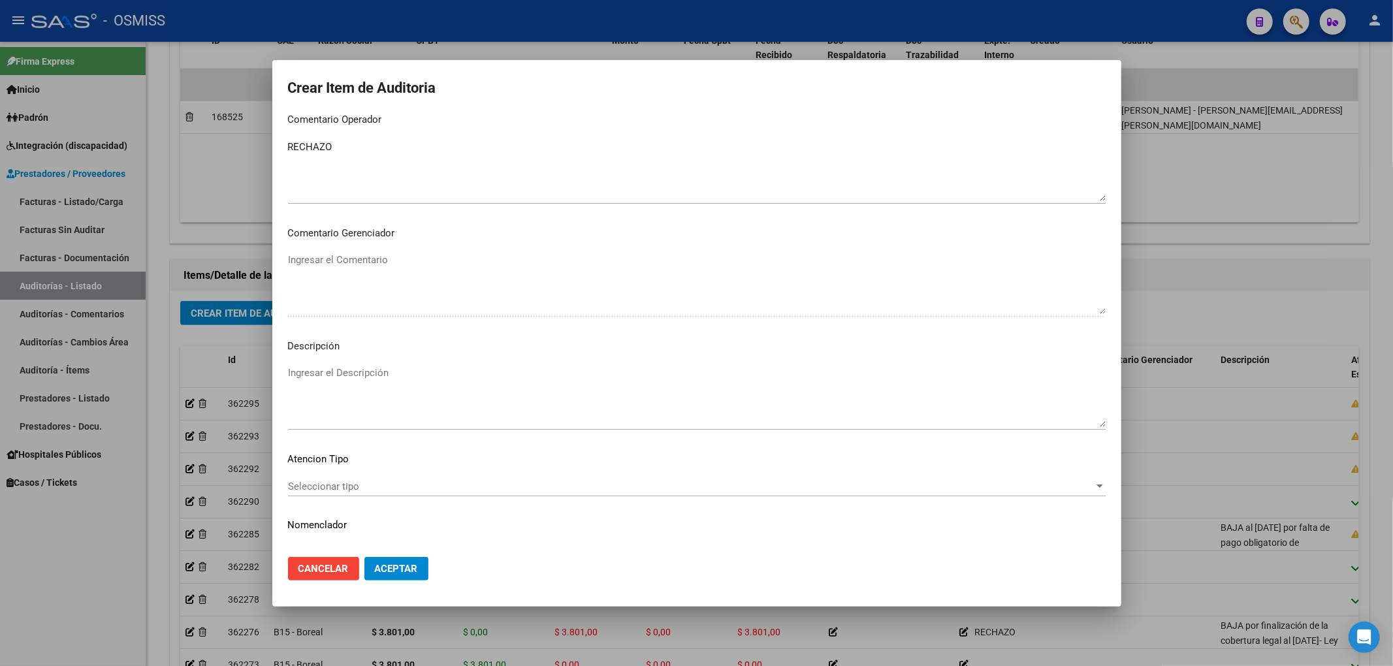
scroll to position [840, 0]
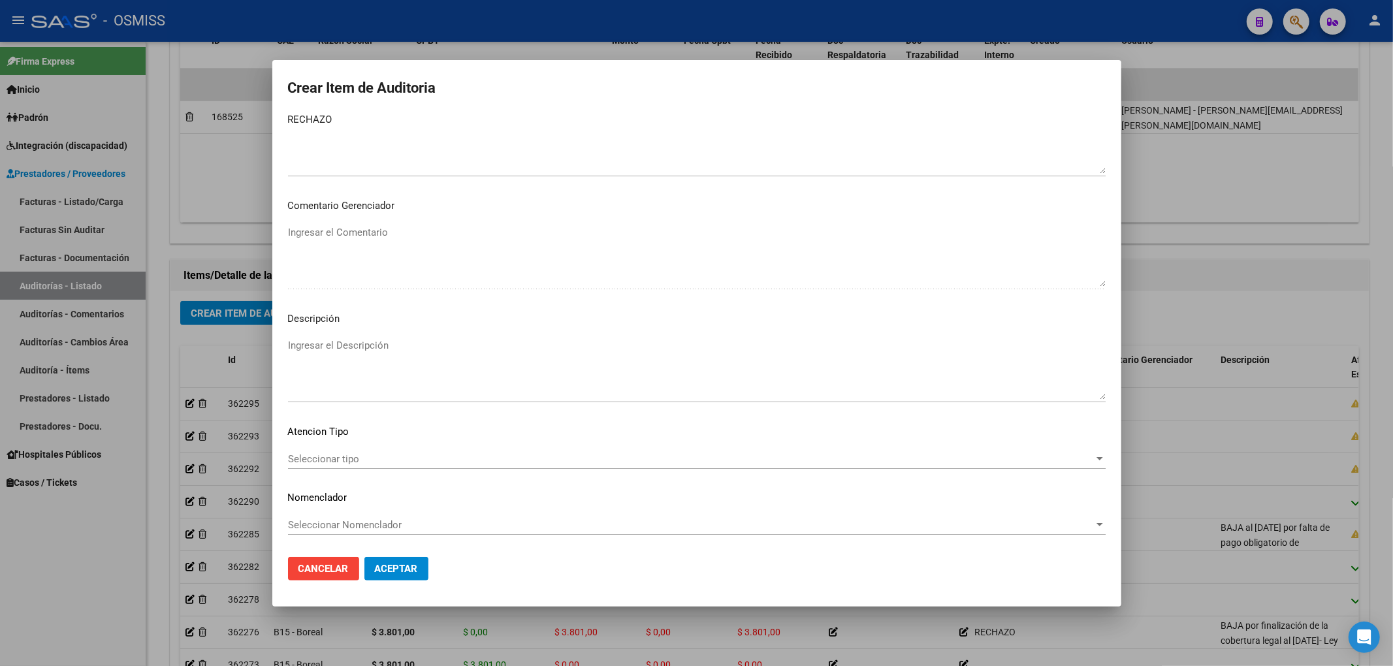
click at [380, 351] on textarea "Ingresar el Descripción" at bounding box center [697, 368] width 818 height 61
paste textarea "Baja al ………. - No corresponde la categoría de inscripcion de Monotributo - DECR…"
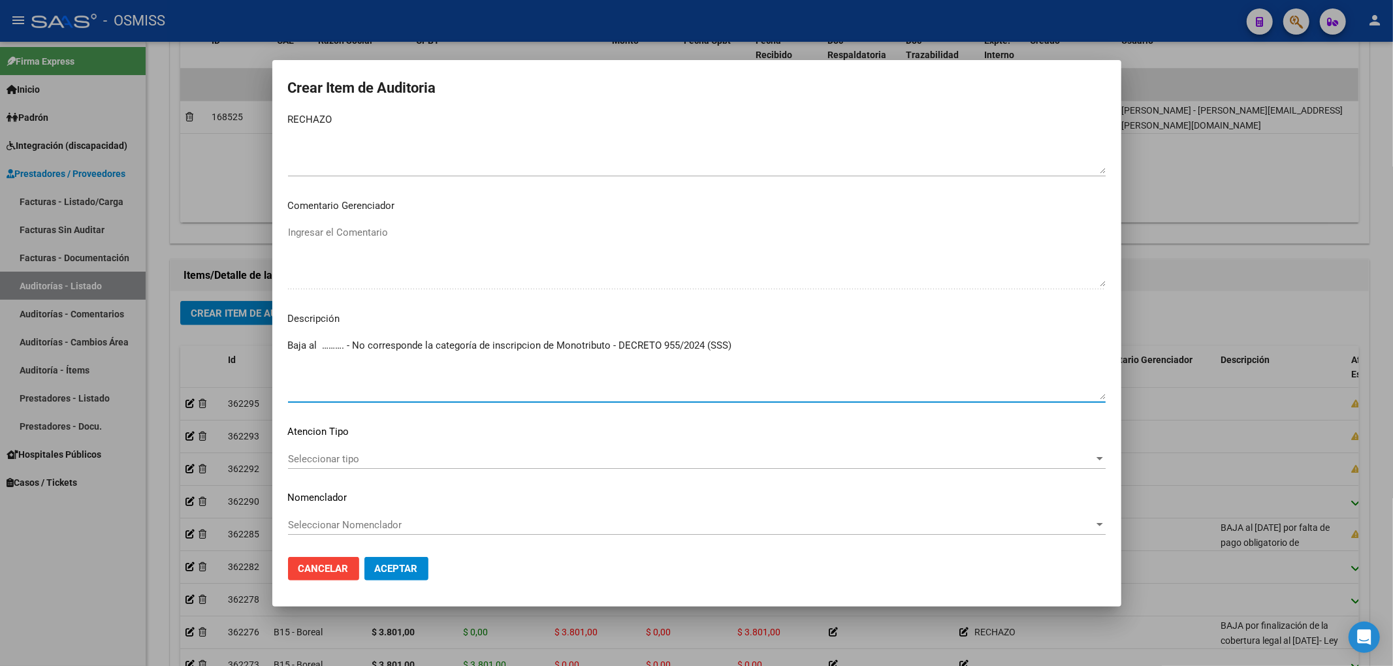
drag, startPoint x: 341, startPoint y: 347, endPoint x: 323, endPoint y: 345, distance: 18.4
click at [323, 345] on textarea "Baja al ………. - No corresponde la categoría de inscripcion de Monotributo - DECR…" at bounding box center [697, 368] width 818 height 61
type textarea "Baja al 02/05/2025 - No corresponde la categoría de inscripcion de Monotributo …"
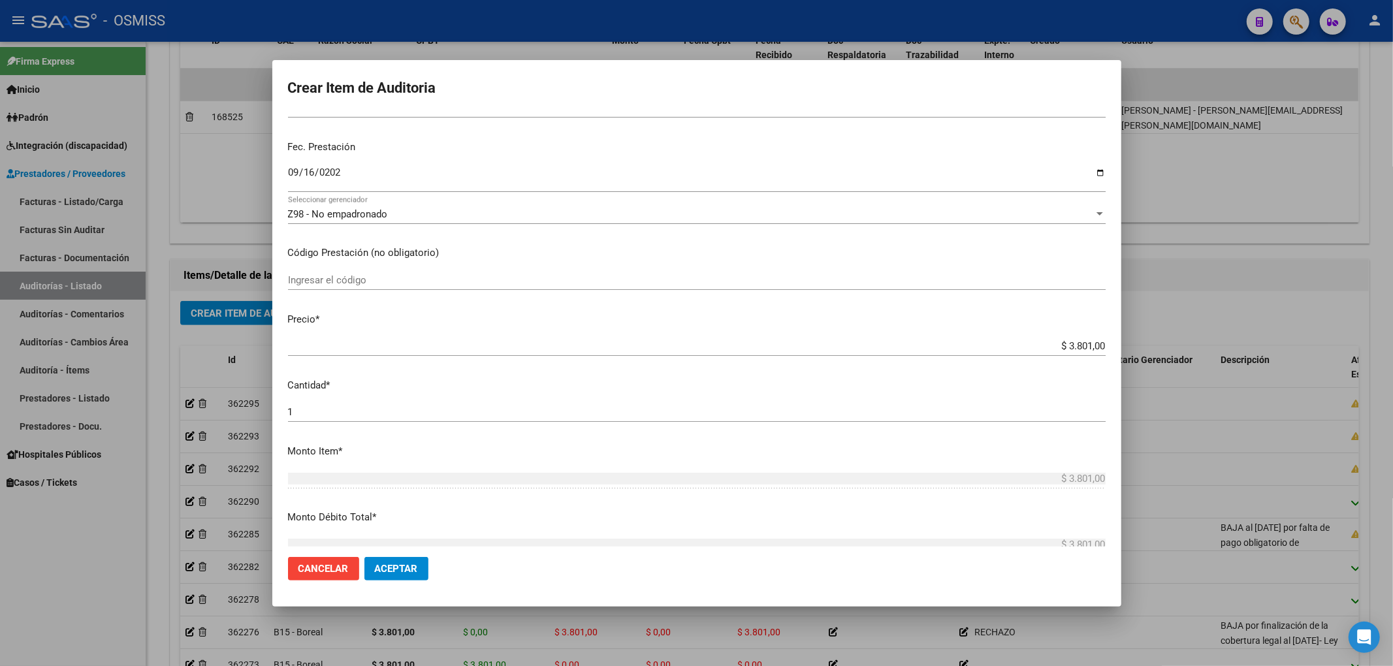
scroll to position [0, 0]
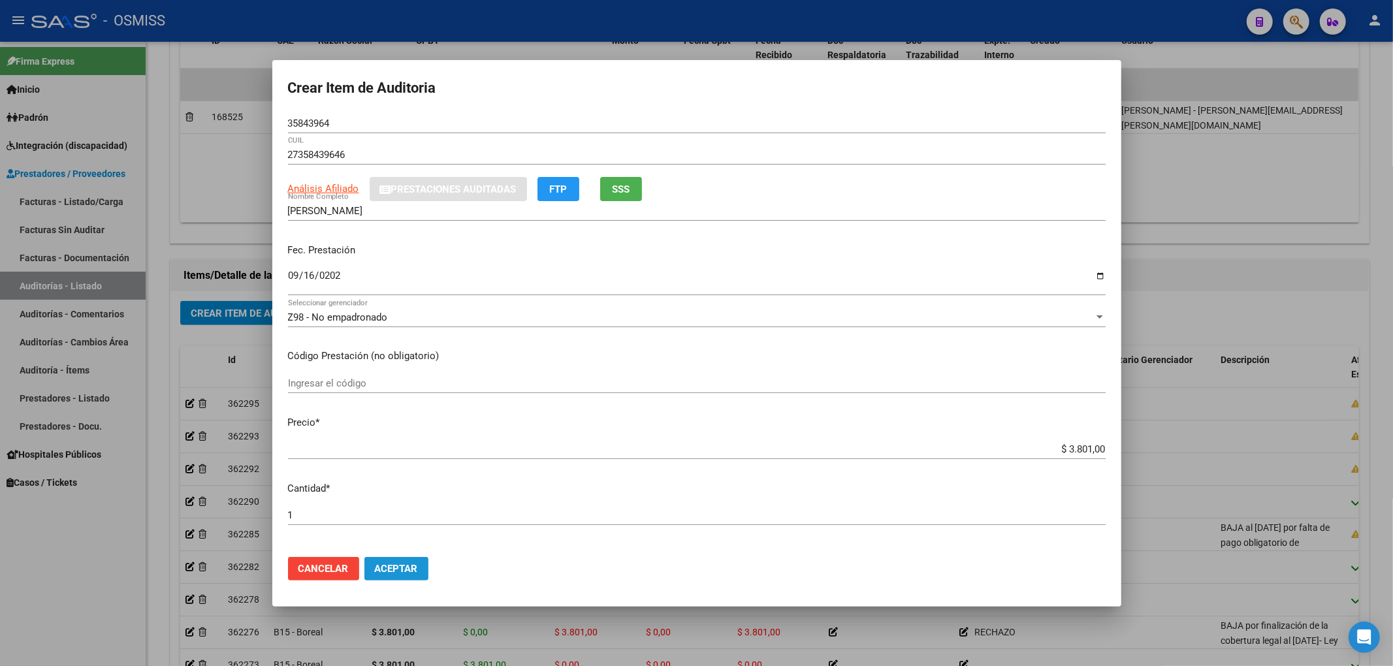
click at [421, 565] on button "Aceptar" at bounding box center [396, 569] width 64 height 24
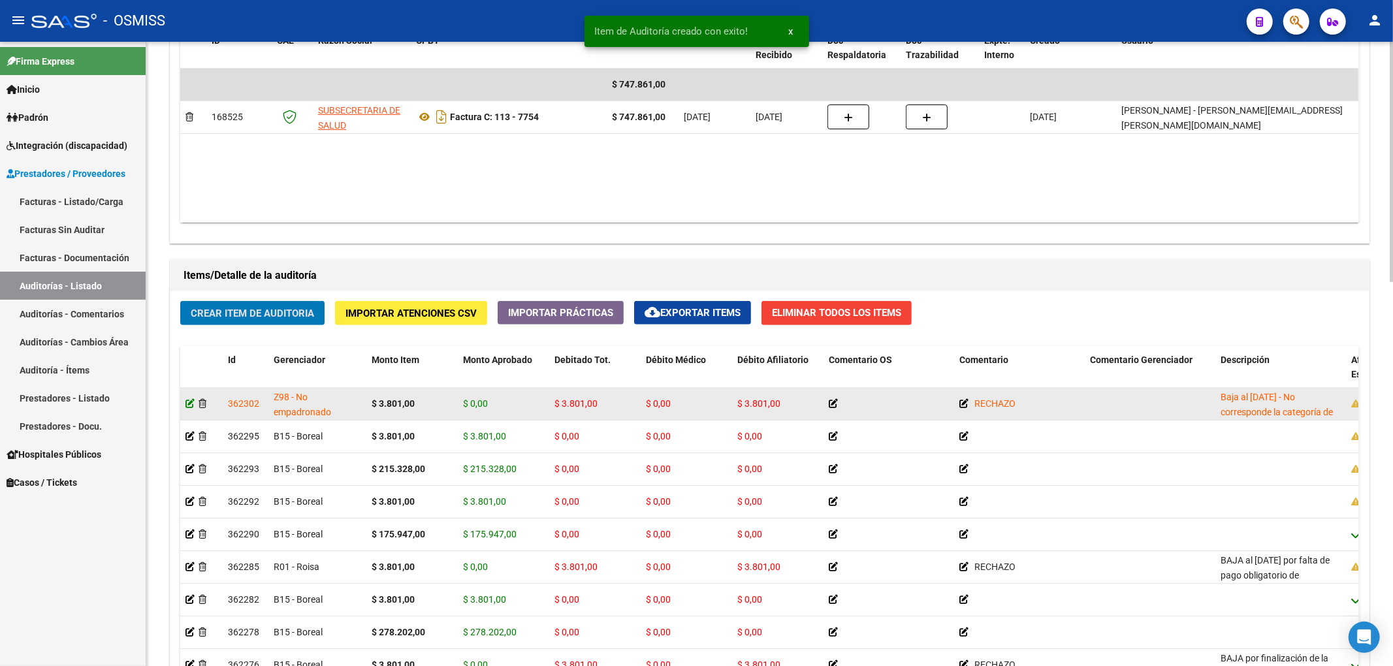
click at [191, 406] on icon at bounding box center [189, 403] width 9 height 9
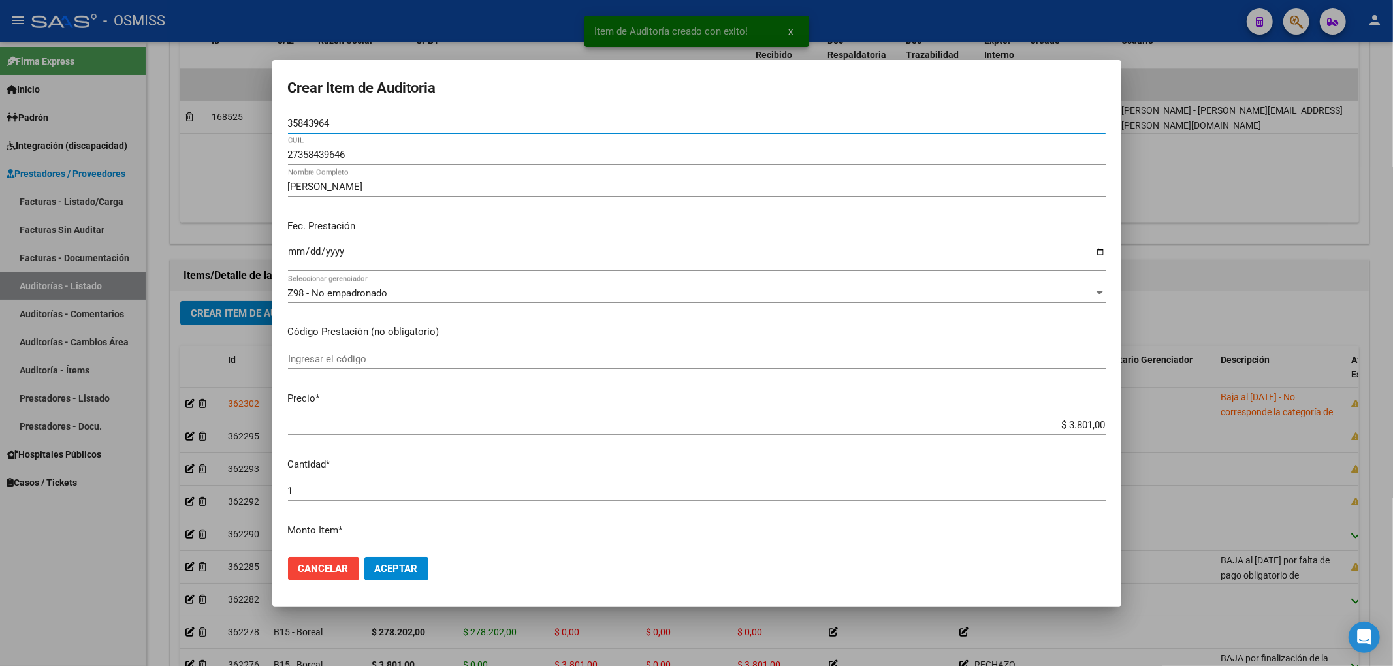
click at [337, 302] on div "Z98 - No empadronado Seleccionar gerenciador" at bounding box center [697, 293] width 818 height 20
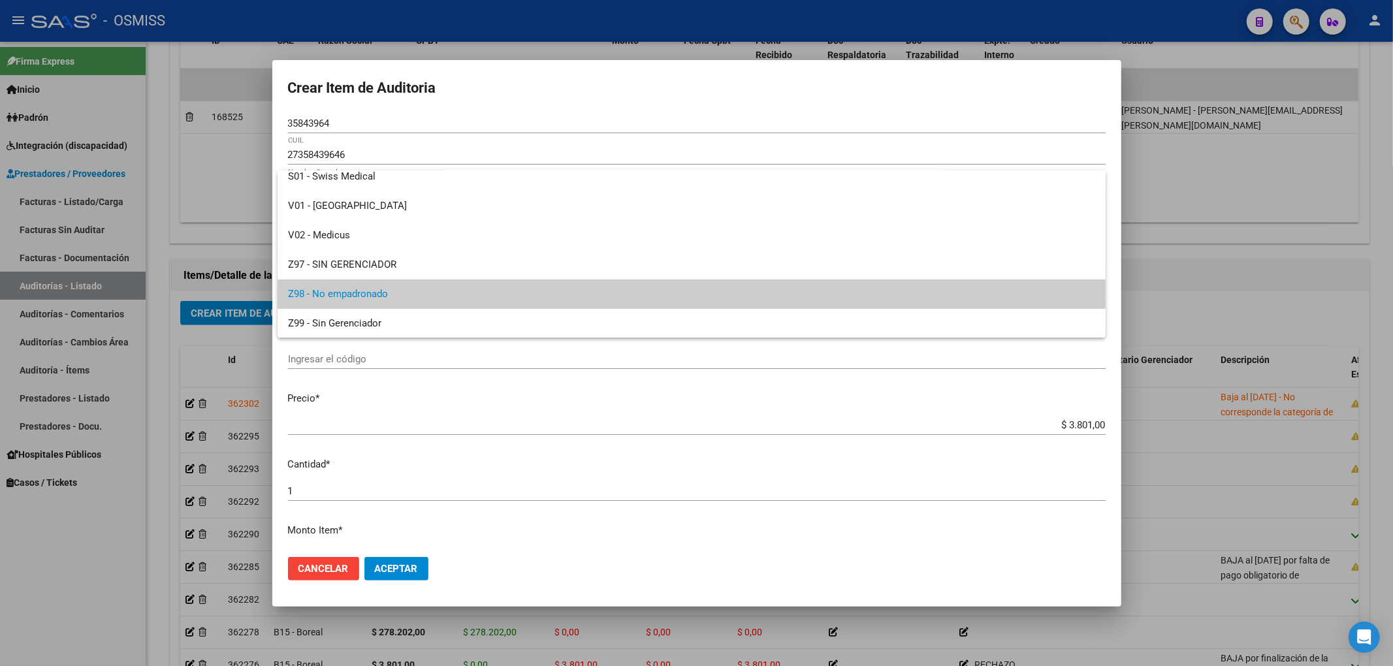
scroll to position [274, 0]
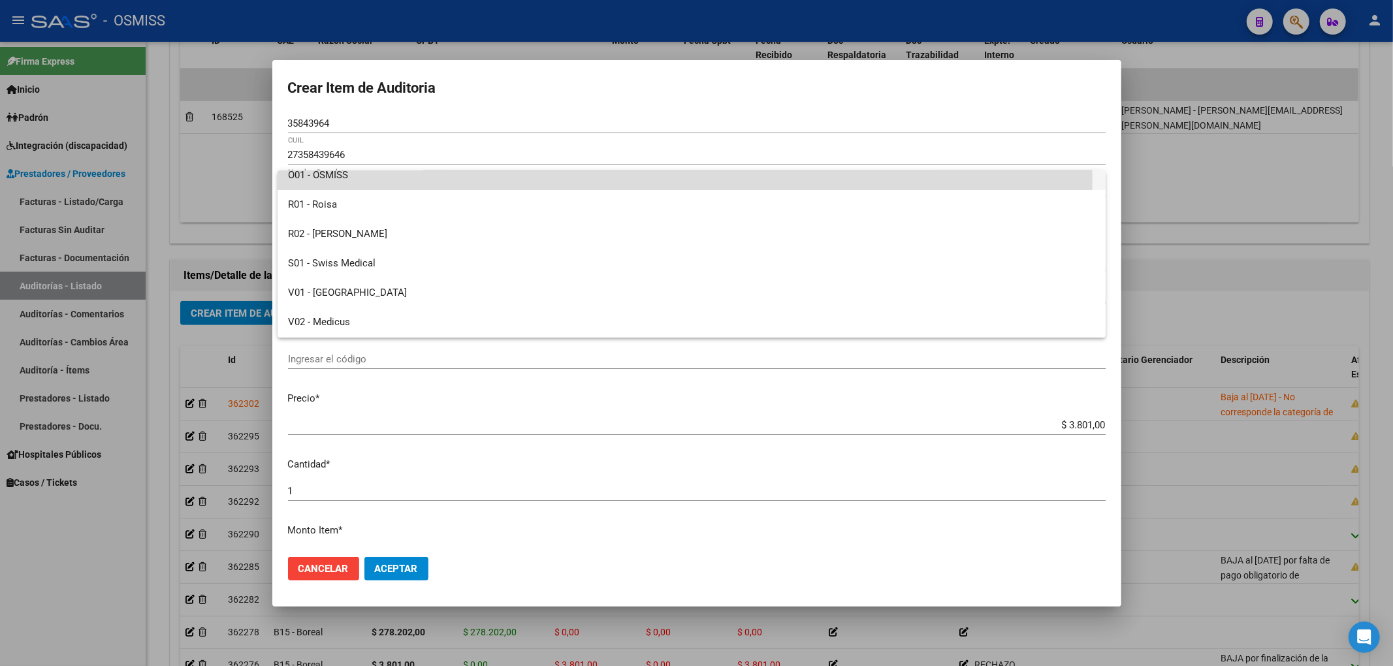
click at [343, 182] on span "O01 - OSMISS" at bounding box center [691, 175] width 807 height 29
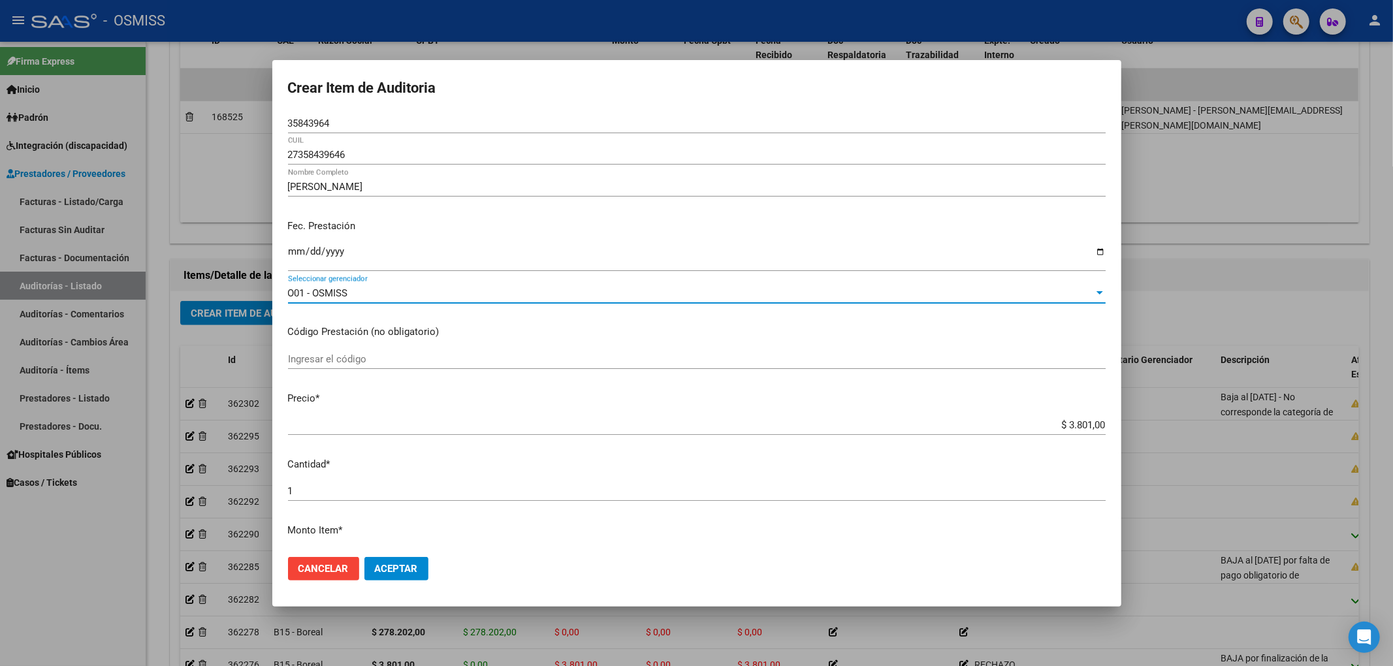
click at [413, 555] on mat-dialog-actions "Cancelar Aceptar" at bounding box center [697, 569] width 818 height 44
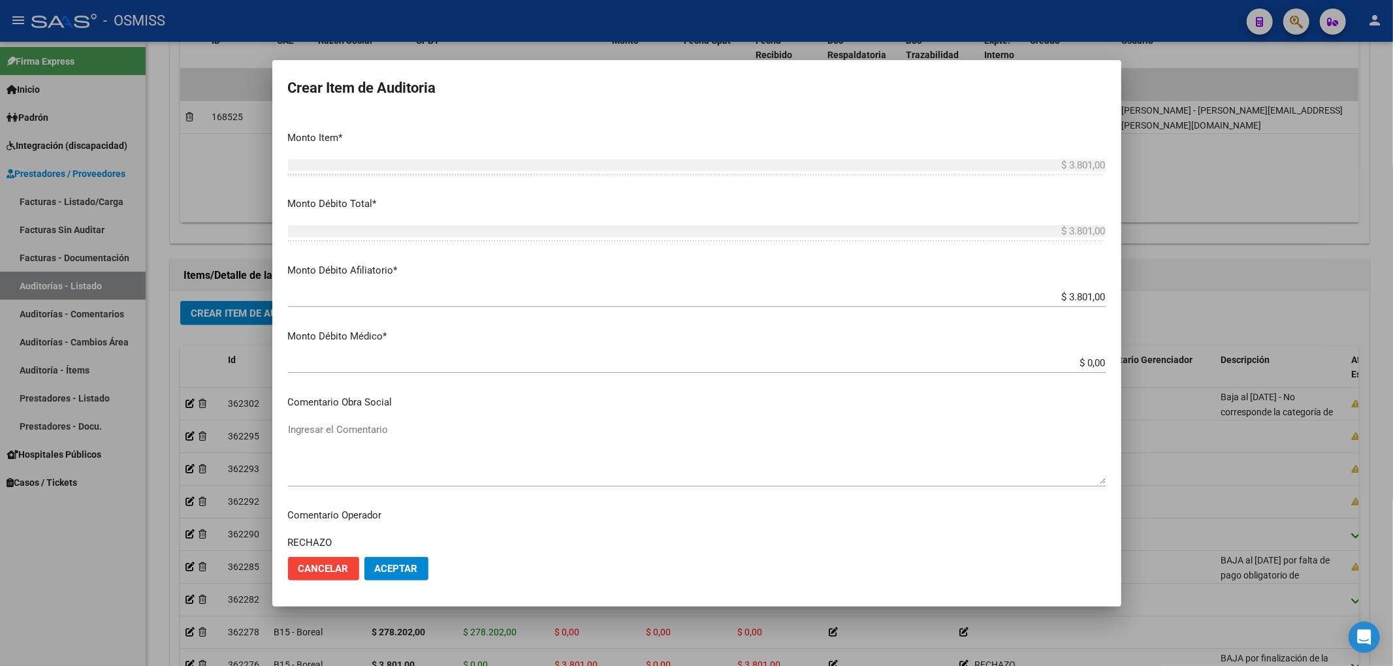
scroll to position [435, 0]
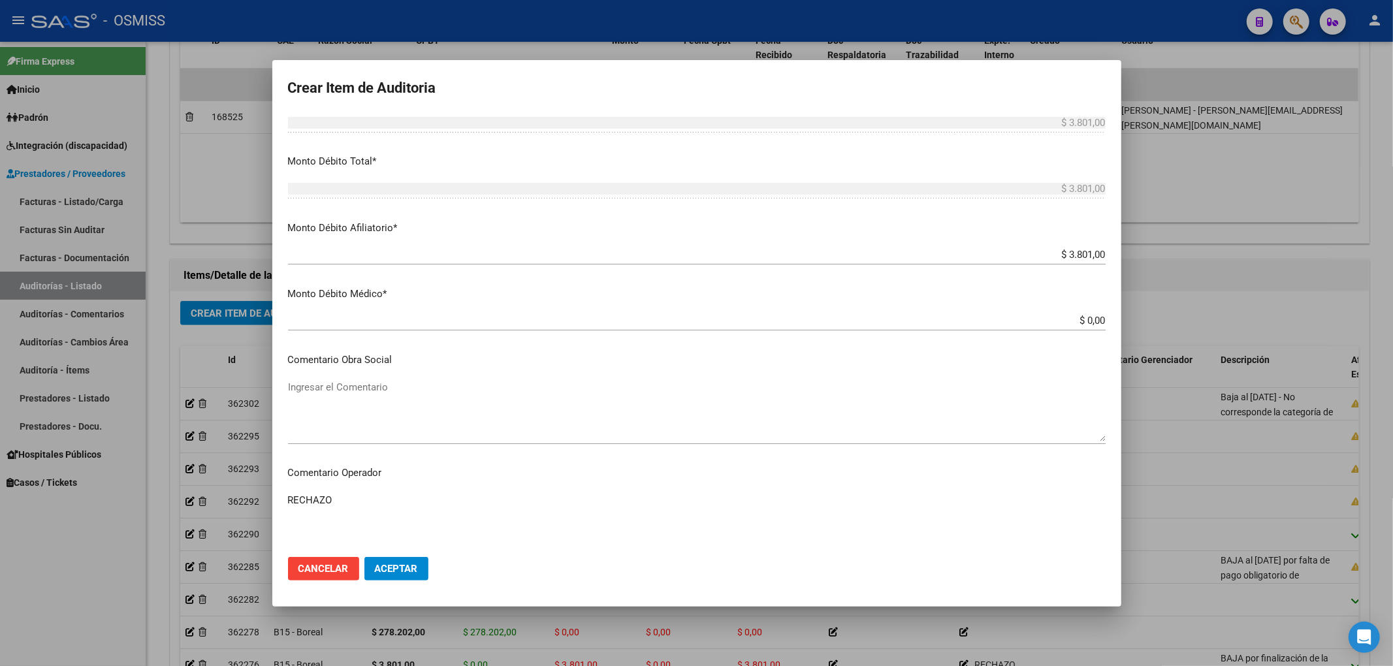
click at [413, 589] on mat-dialog-actions "Cancelar Aceptar" at bounding box center [697, 569] width 818 height 44
click at [404, 579] on button "Aceptar" at bounding box center [396, 569] width 64 height 24
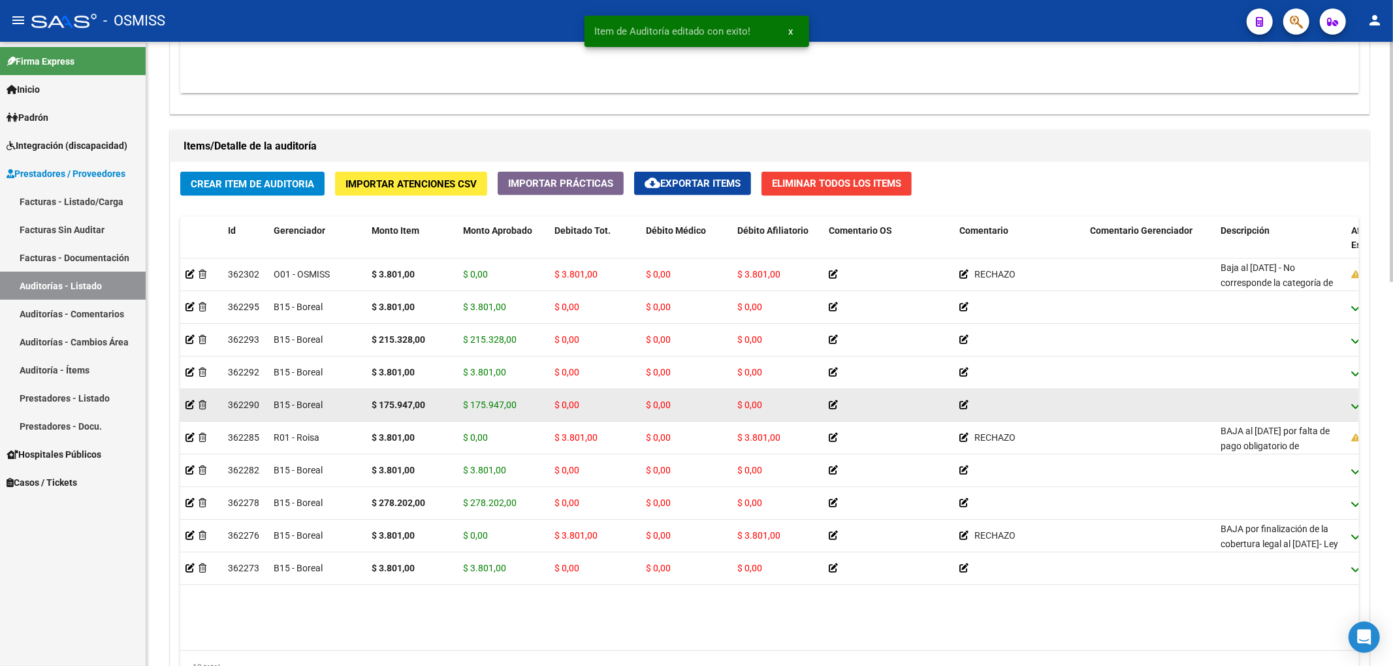
scroll to position [870, 0]
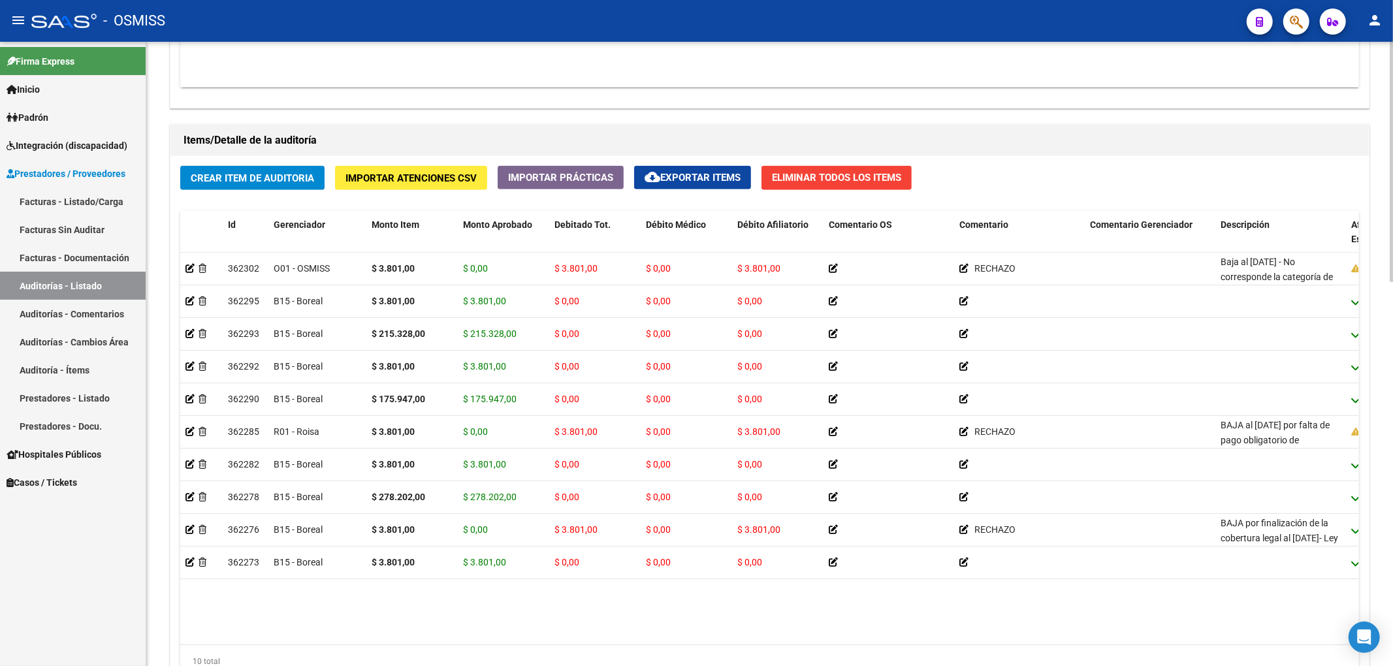
click at [310, 170] on button "Crear Item de Auditoria" at bounding box center [252, 178] width 144 height 24
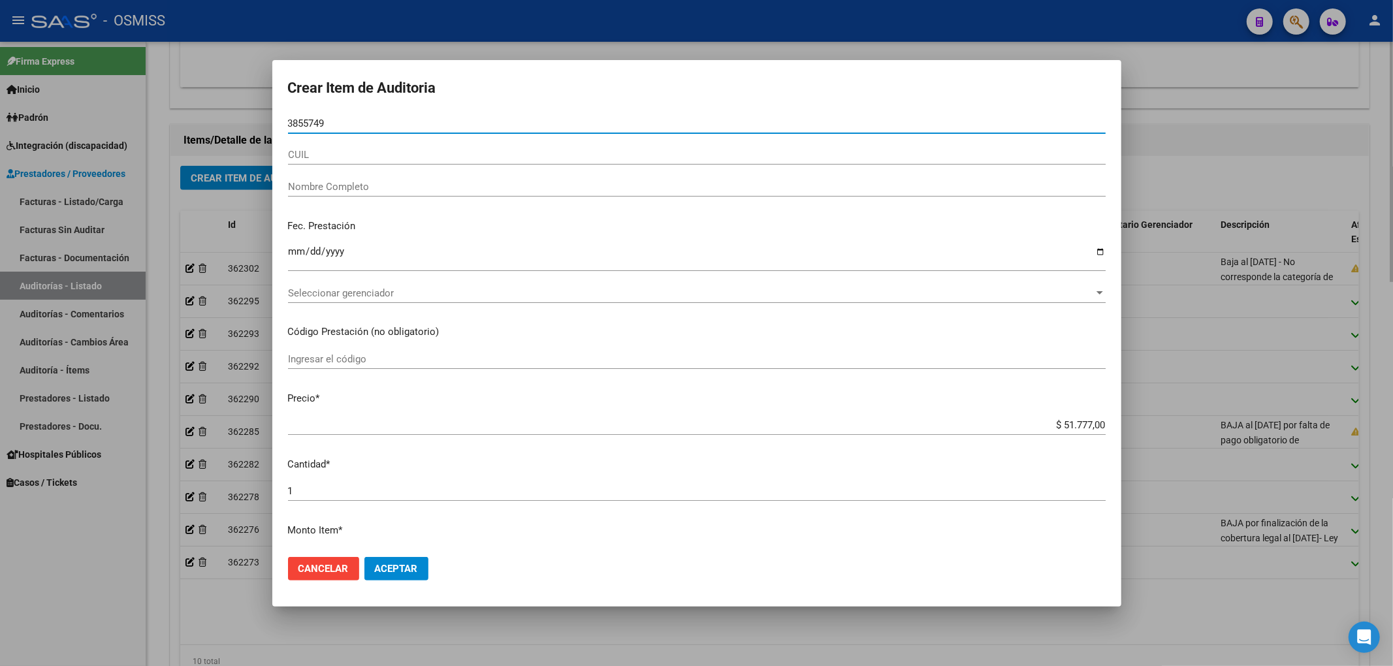
type input "38557492"
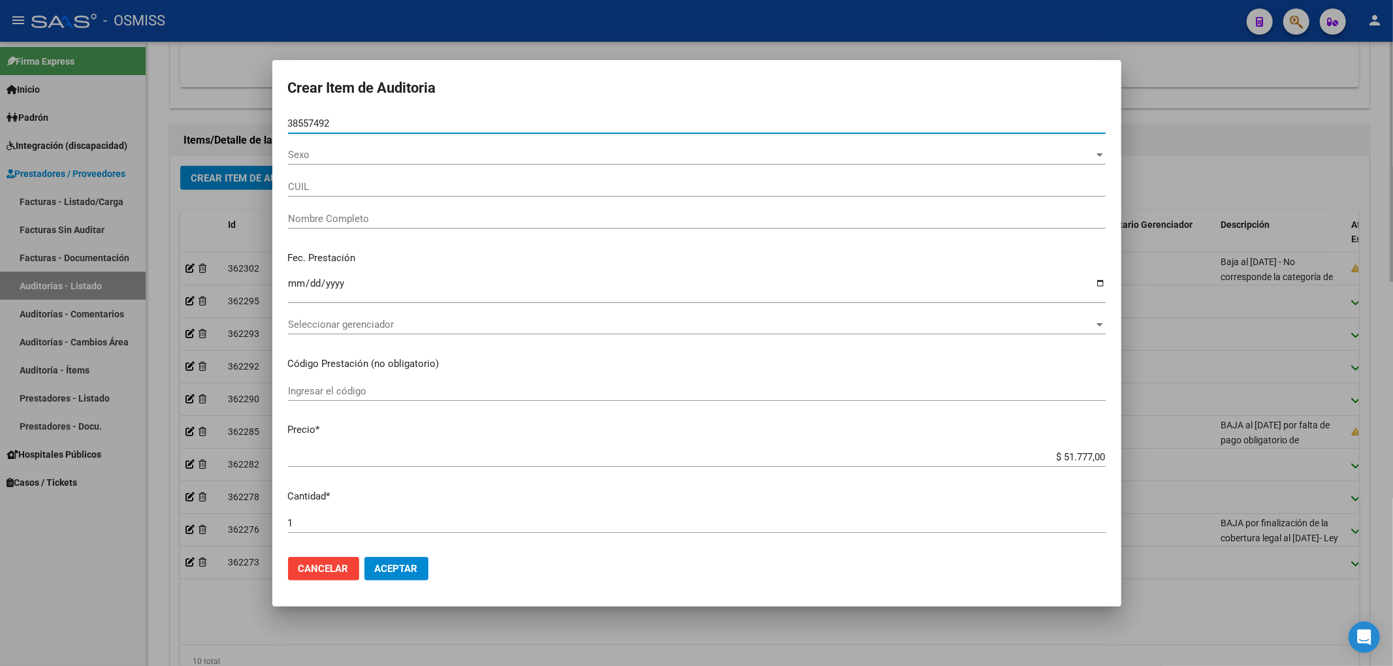
type input "23385574924"
type input "MANSILLA YESSICA MARINA"
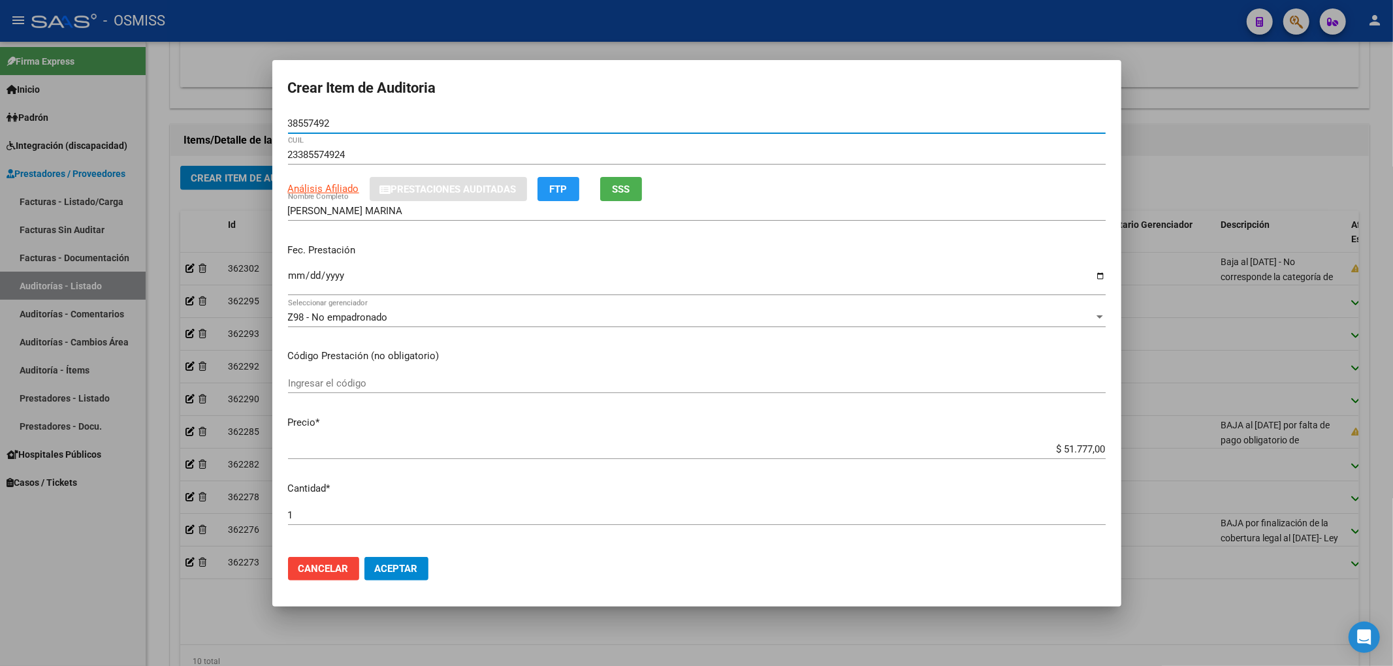
type input "38557492"
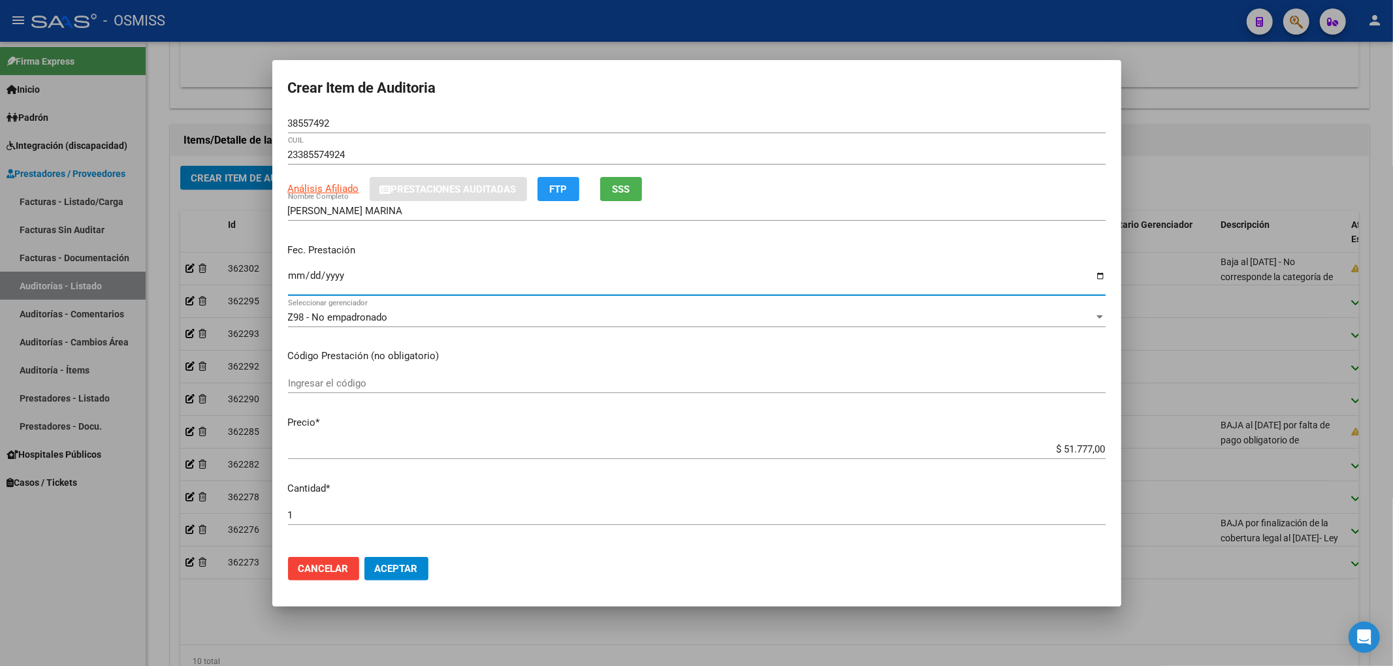
click at [290, 282] on input "Ingresar la fecha" at bounding box center [697, 280] width 818 height 21
type input "2025-09-12"
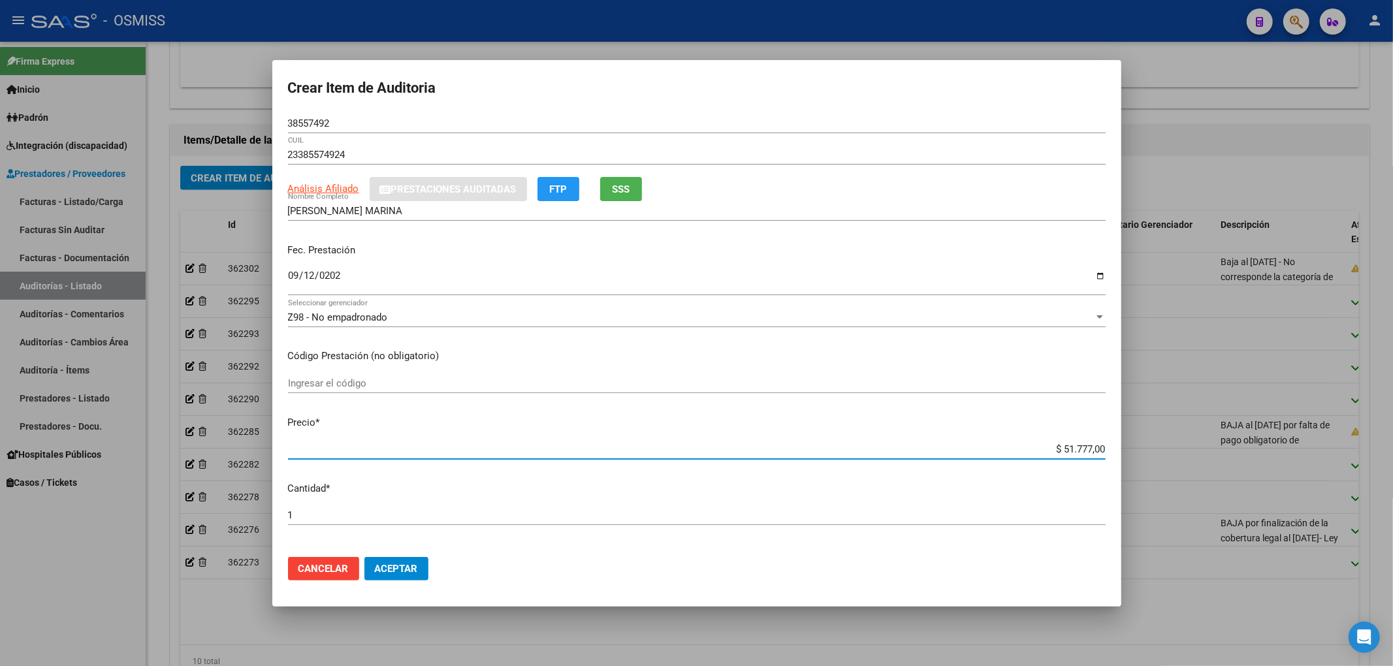
drag, startPoint x: 1042, startPoint y: 447, endPoint x: 1147, endPoint y: 437, distance: 105.0
click at [1144, 438] on div "Crear Item de Auditoria 38557492 Nro Documento 23385574924 CUIL Análisis Afilia…" at bounding box center [696, 333] width 1393 height 666
type input "$ 0,01"
type input "$ 0,12"
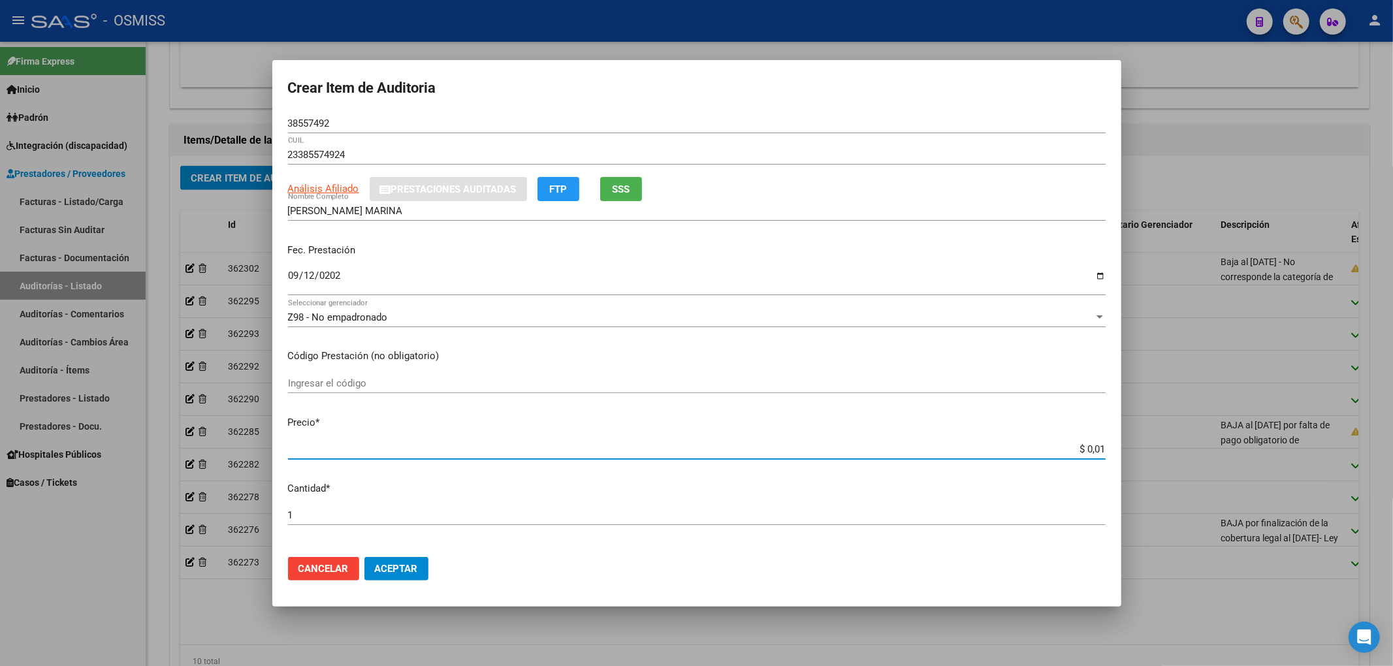
type input "$ 0,12"
type input "$ 1,20"
type input "$ 12,09"
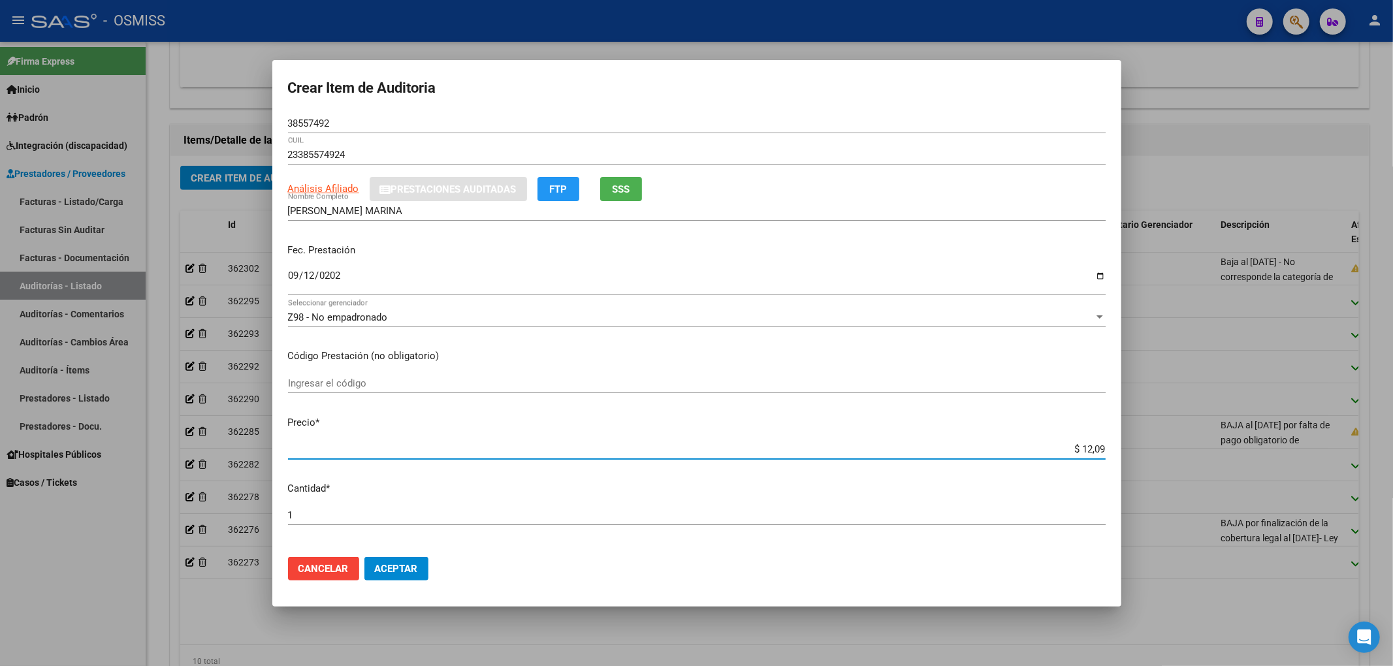
type input "$ 120,92"
type input "$ 1.209,20"
type input "$ 12.092,02"
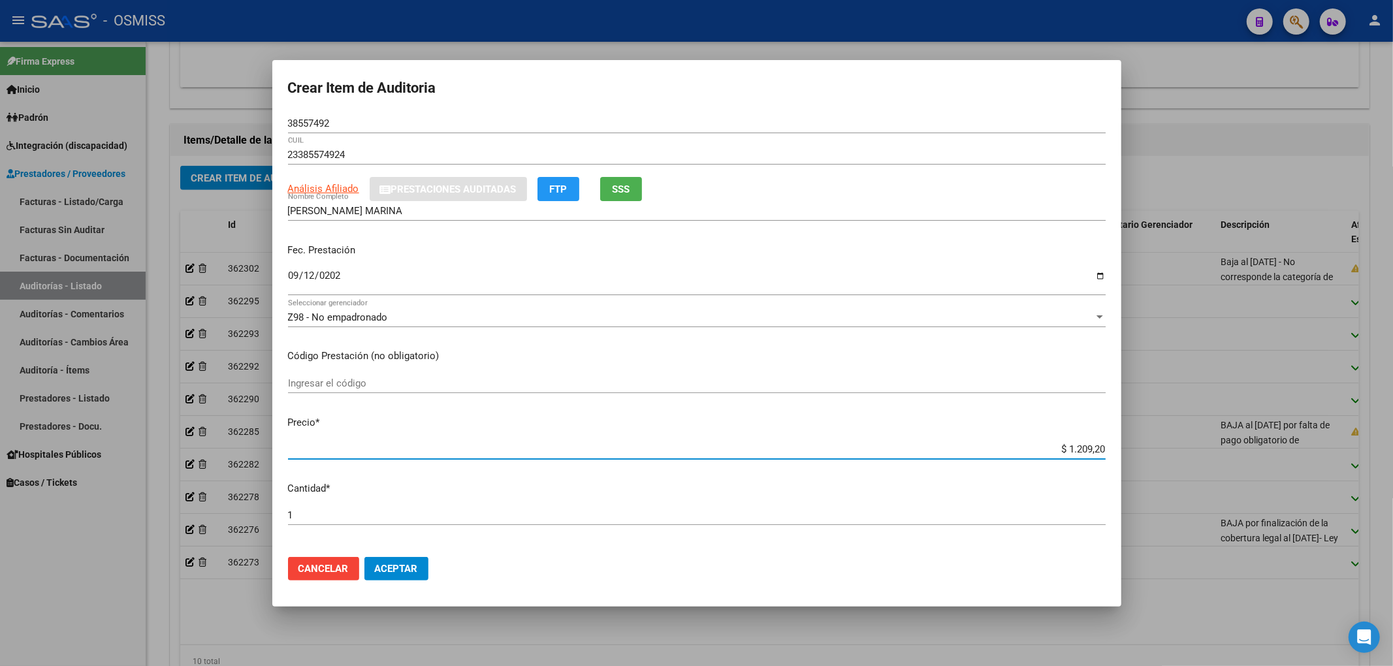
type input "$ 12.092,02"
type input "$ 120.920,25"
drag, startPoint x: 1036, startPoint y: 445, endPoint x: 1135, endPoint y: 440, distance: 99.4
click at [1135, 440] on div "Crear Item de Auditoria 38557492 Nro Documento 23385574924 CUIL Análisis Afilia…" at bounding box center [696, 333] width 1393 height 666
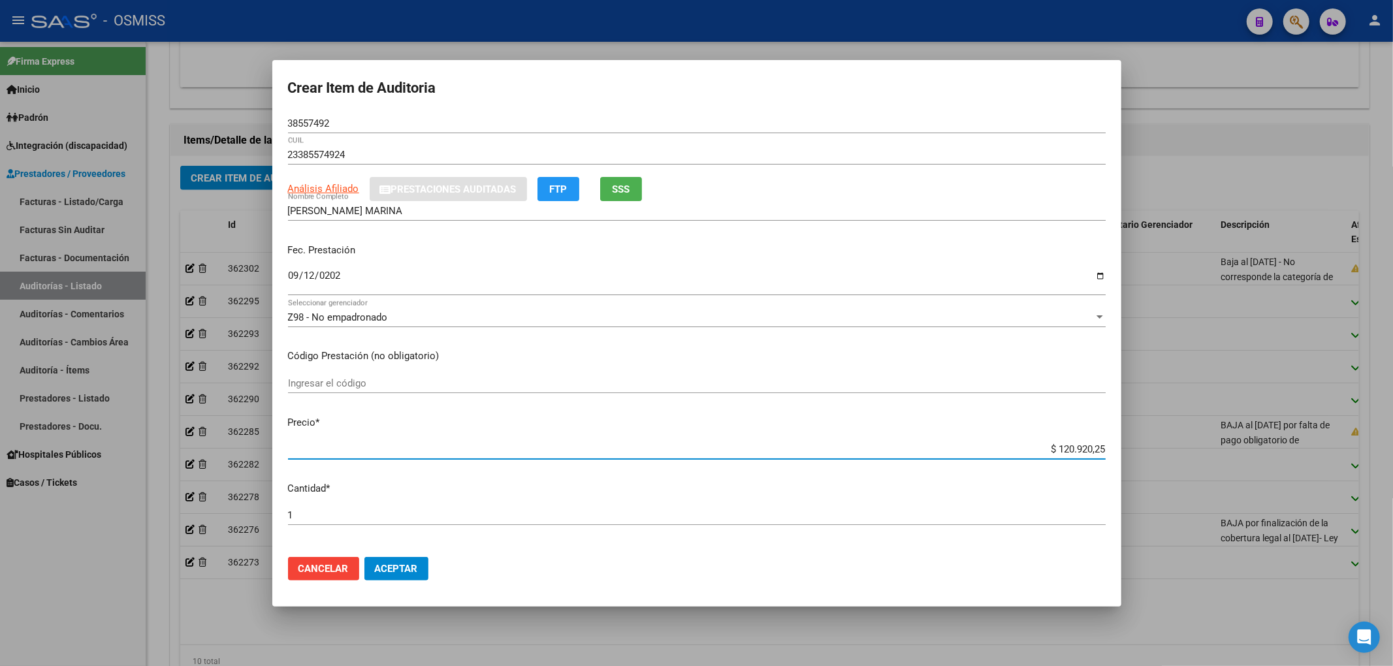
type input "$ 0,03"
type input "$ 0,38"
type input "$ 3,80"
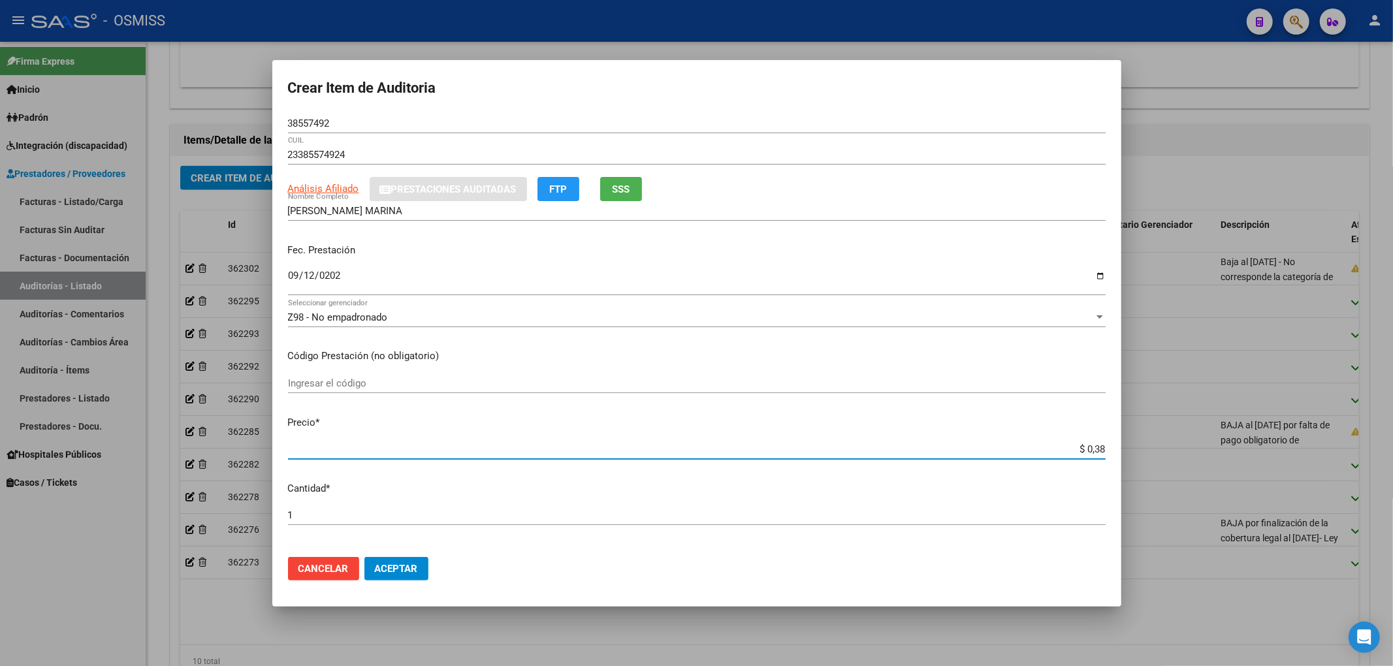
type input "$ 3,80"
type input "$ 38,01"
type input "$ 380,10"
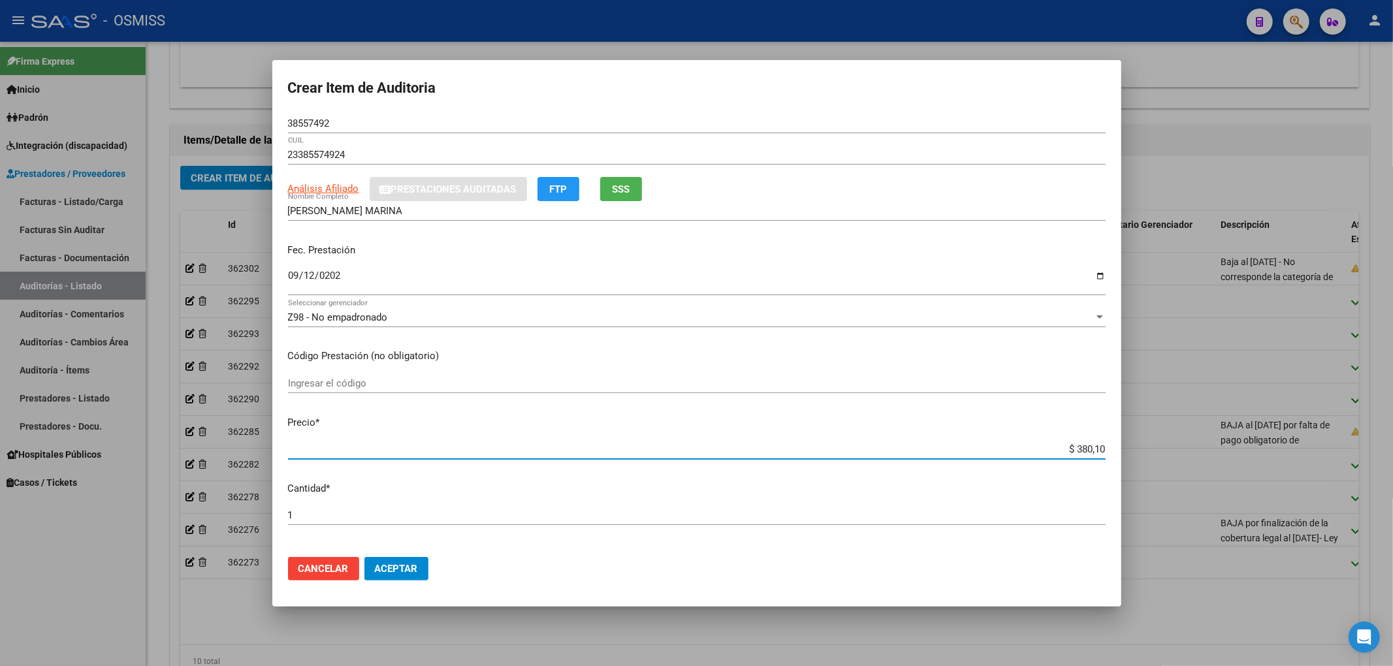
type input "$ 3.801,00"
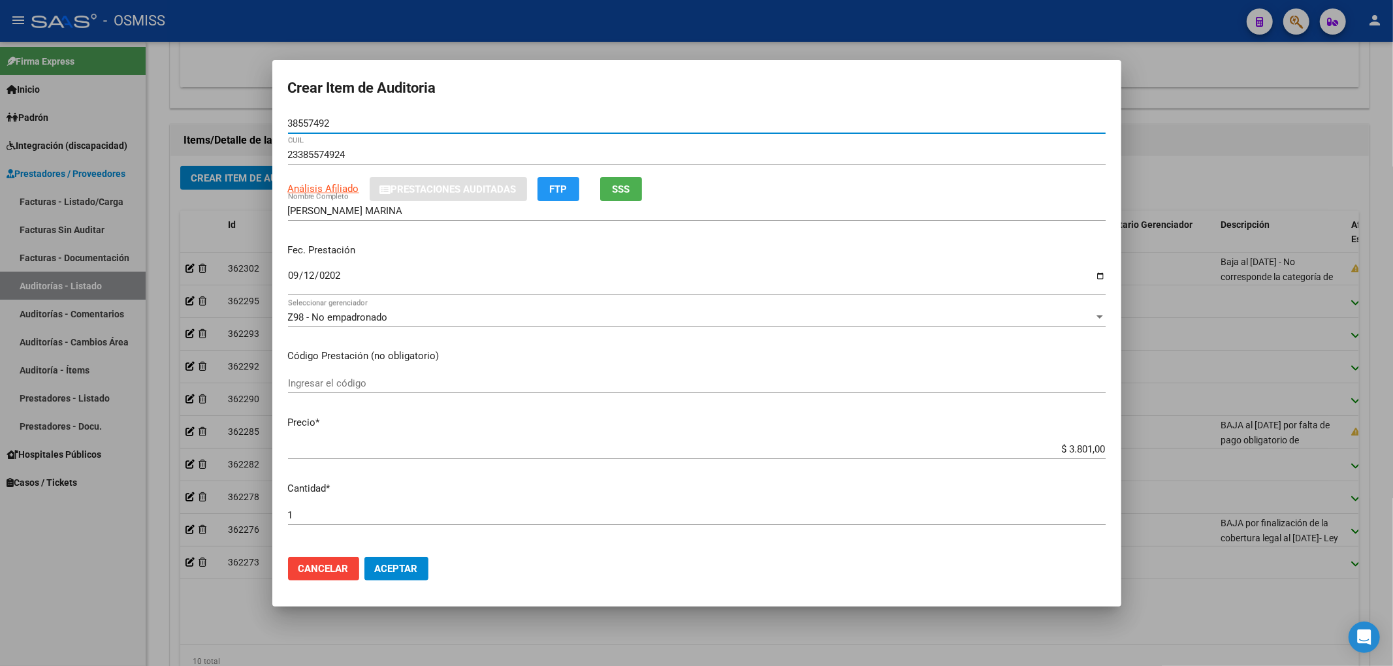
drag, startPoint x: 340, startPoint y: 126, endPoint x: 225, endPoint y: 129, distance: 114.3
click at [236, 118] on div "Crear Item de Auditoria 38557492 Nro Documento 23385574924 CUIL Análisis Afilia…" at bounding box center [696, 333] width 1393 height 666
click at [969, 274] on input "2025-09-12" at bounding box center [697, 280] width 818 height 21
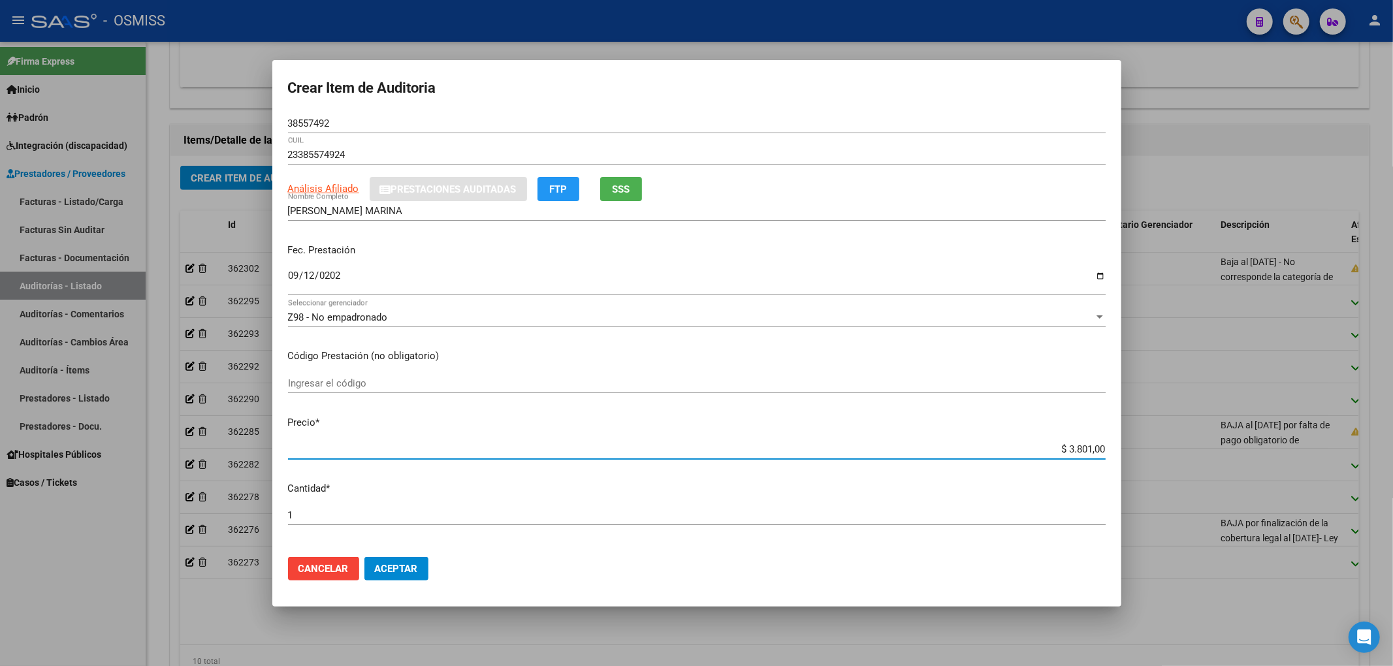
drag, startPoint x: 1045, startPoint y: 444, endPoint x: 1105, endPoint y: 444, distance: 60.1
click at [1105, 444] on mat-dialog-content "38557492 Nro Documento 23385574924 CUIL Análisis Afiliado Prestaciones Auditada…" at bounding box center [696, 330] width 849 height 433
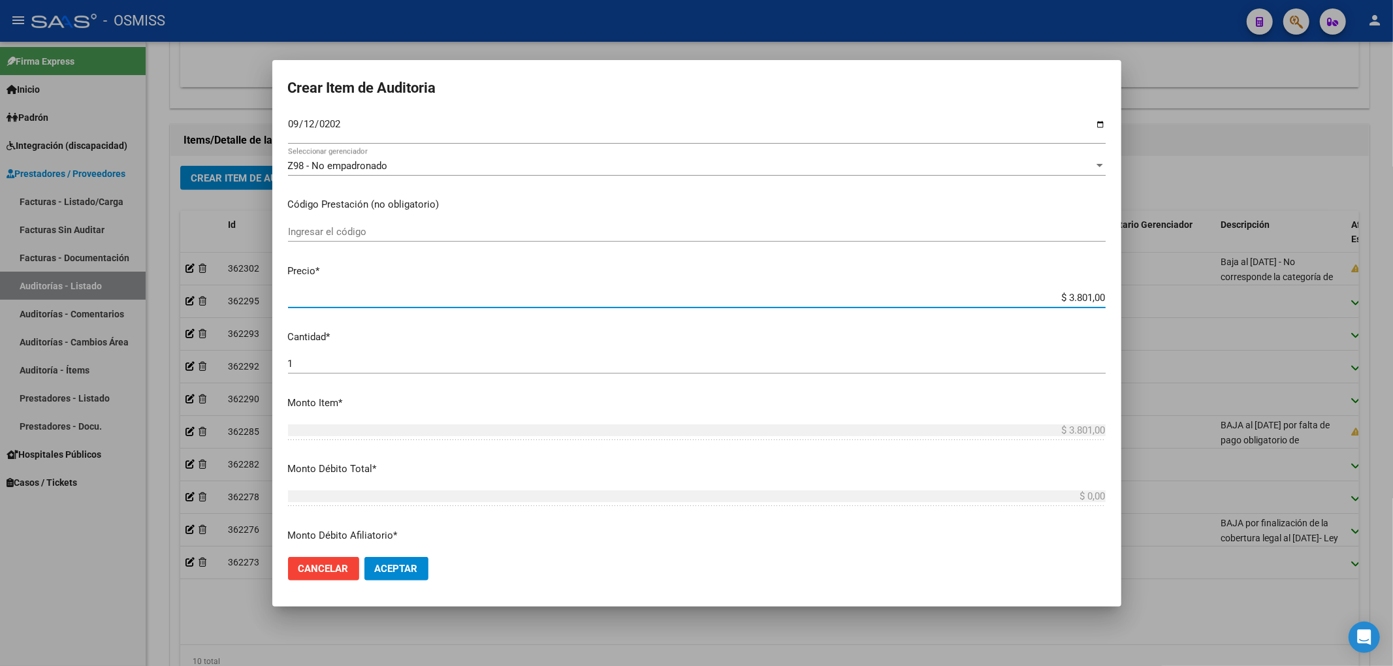
scroll to position [261, 0]
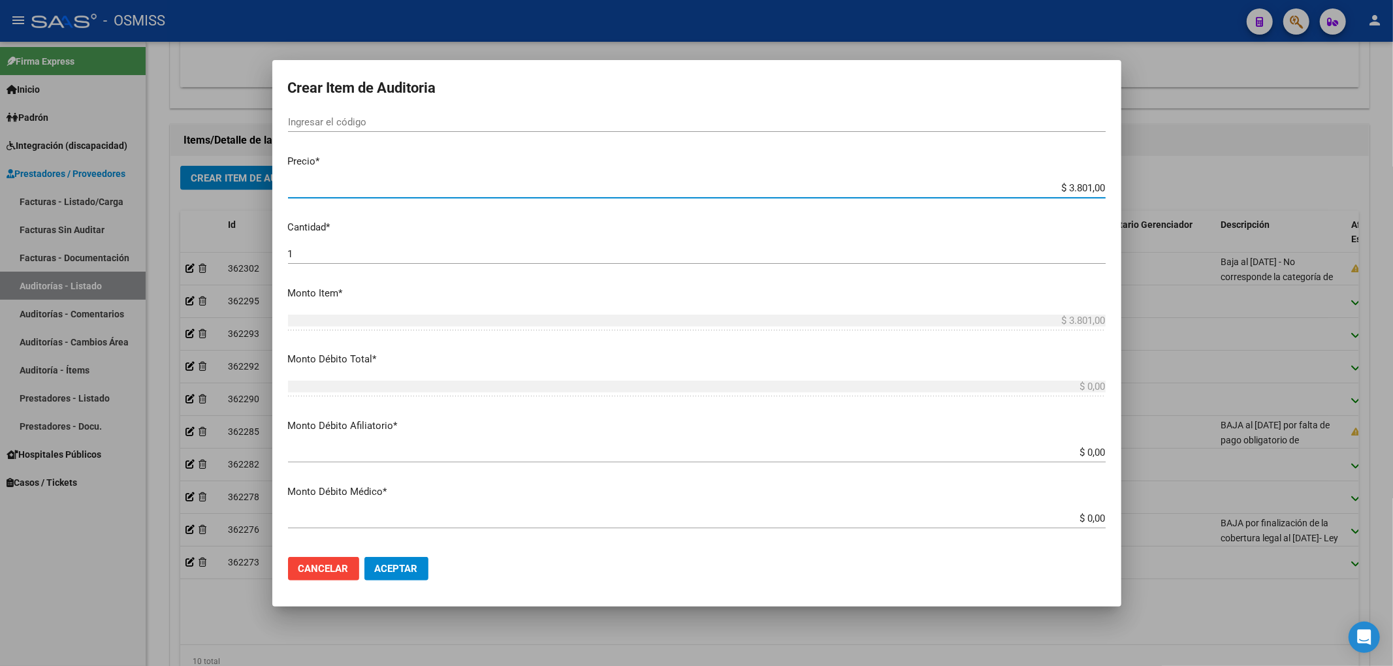
click at [1093, 455] on input "$ 0,00" at bounding box center [697, 453] width 818 height 12
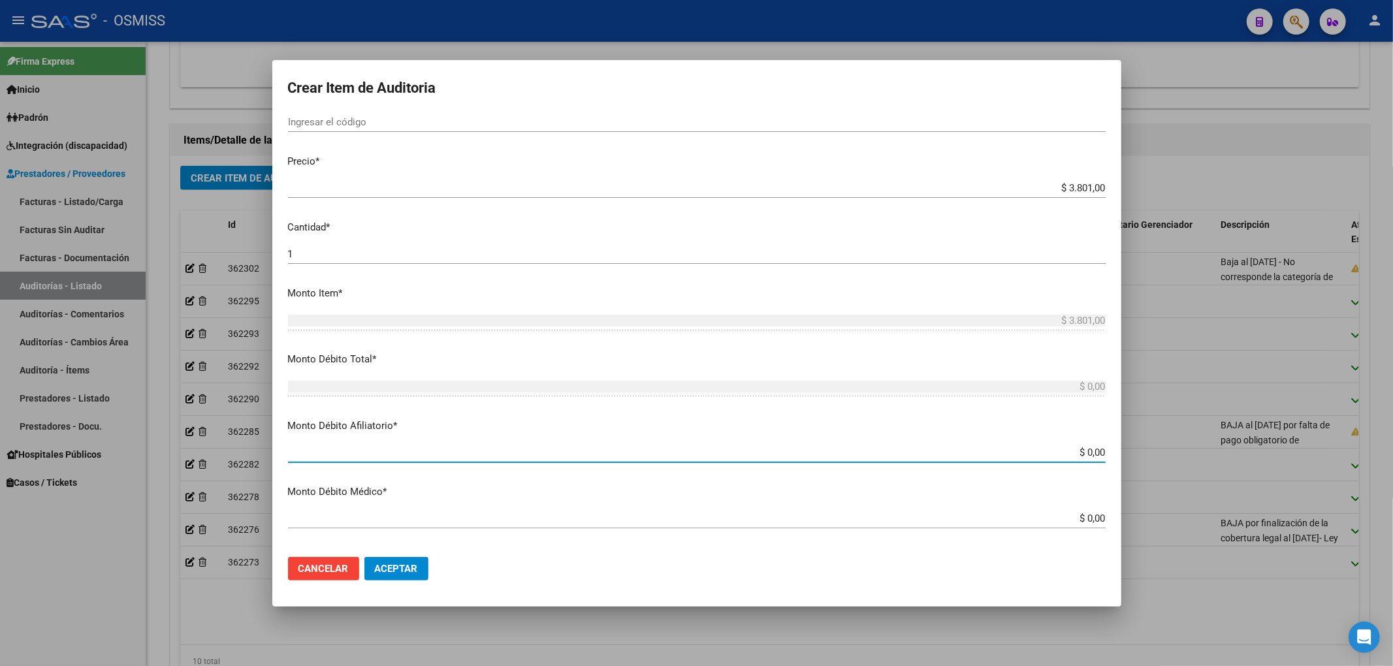
paste input "$ 3.801,00"
type input "$ 0,00$ 3.801,00"
type input "$ 3.801,00"
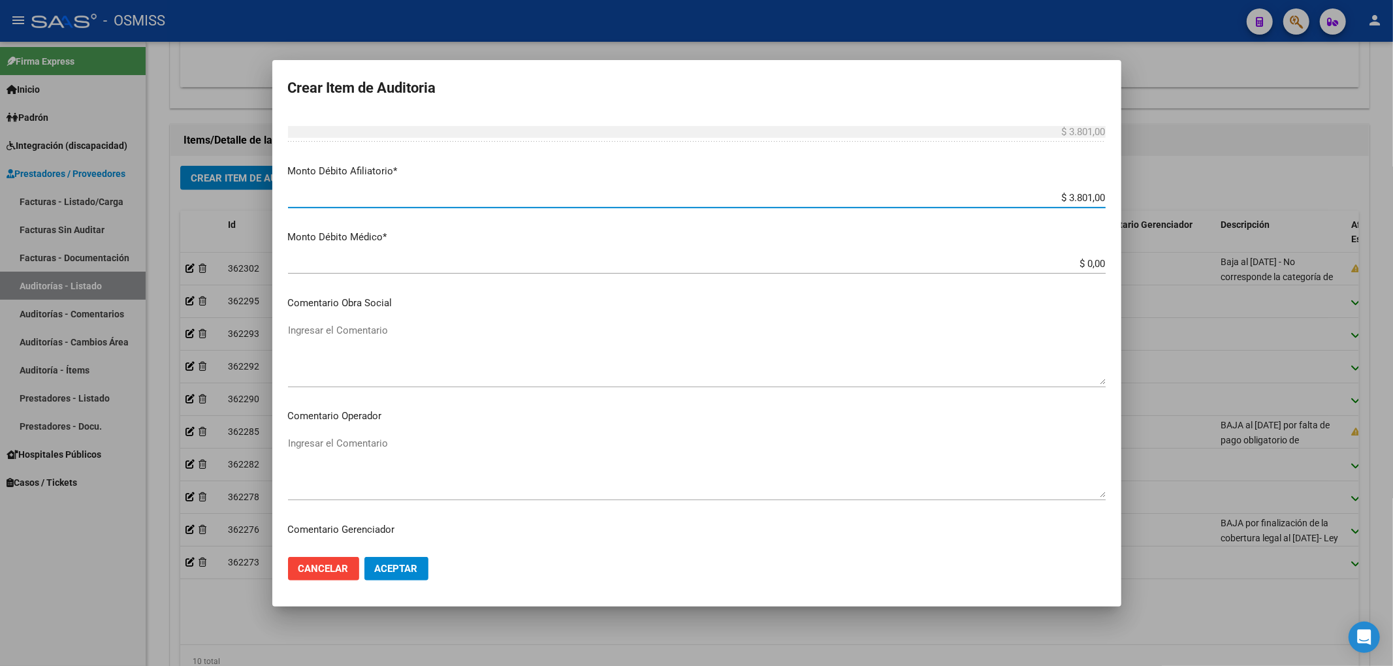
scroll to position [522, 0]
type input "$ 3.801,00"
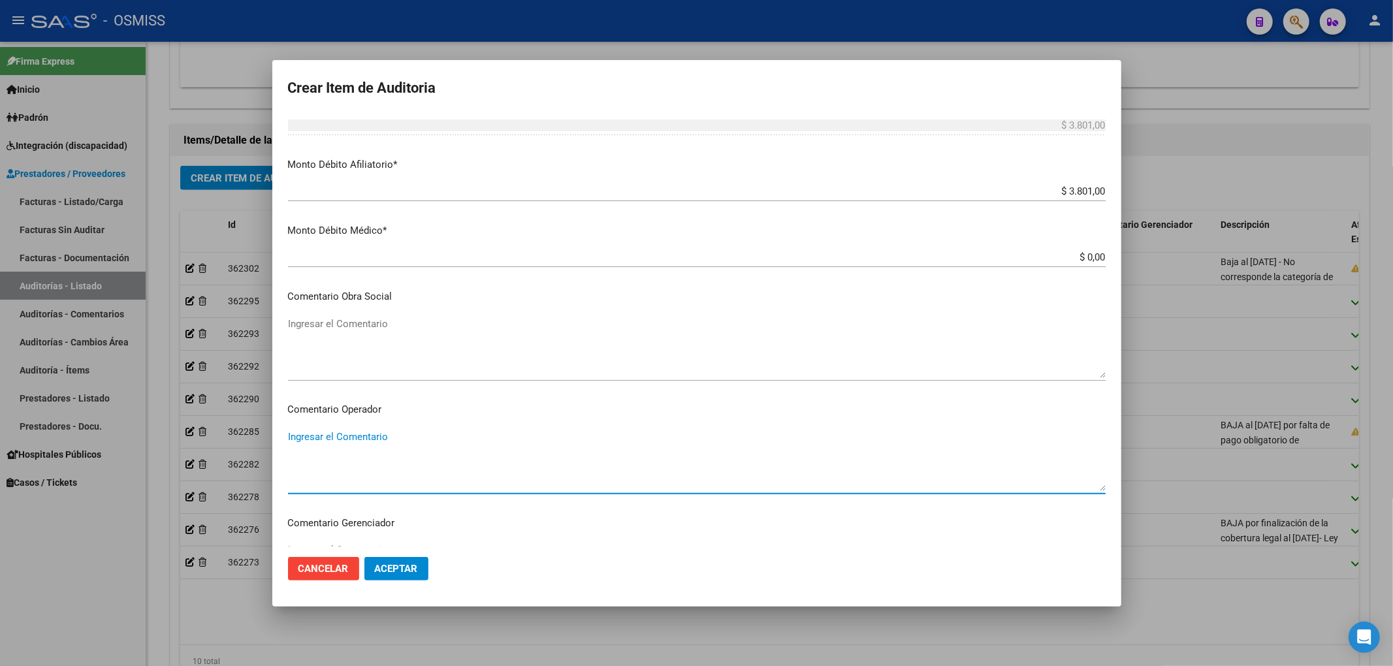
click at [356, 445] on textarea "Ingresar el Comentario" at bounding box center [697, 460] width 818 height 61
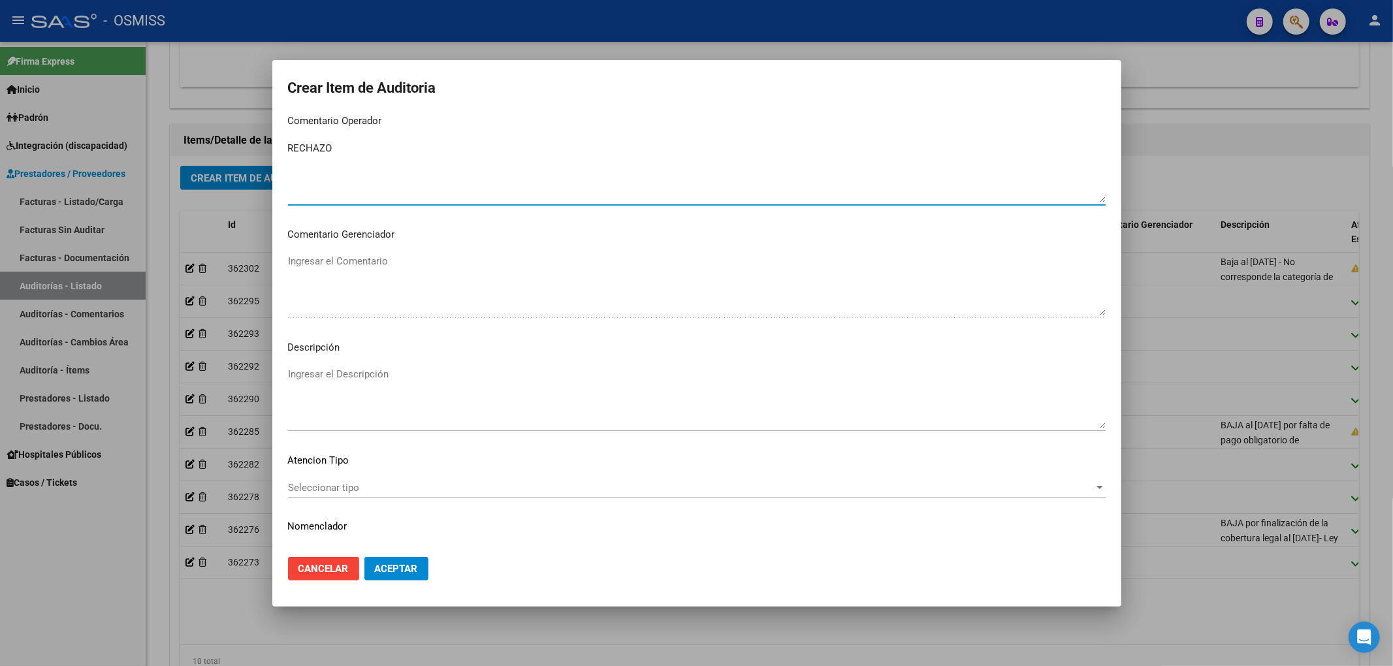
scroll to position [840, 0]
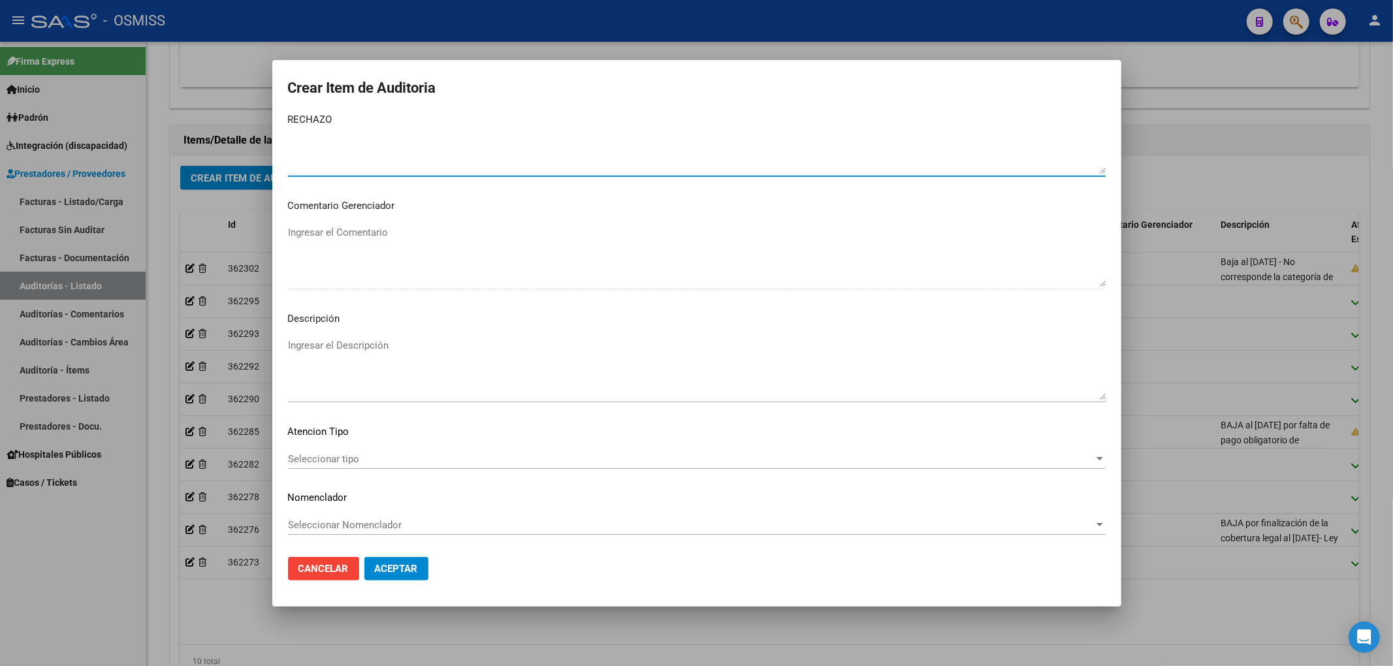
type textarea "RECHAZO"
click at [345, 346] on textarea "Ingresar el Descripción" at bounding box center [697, 368] width 818 height 61
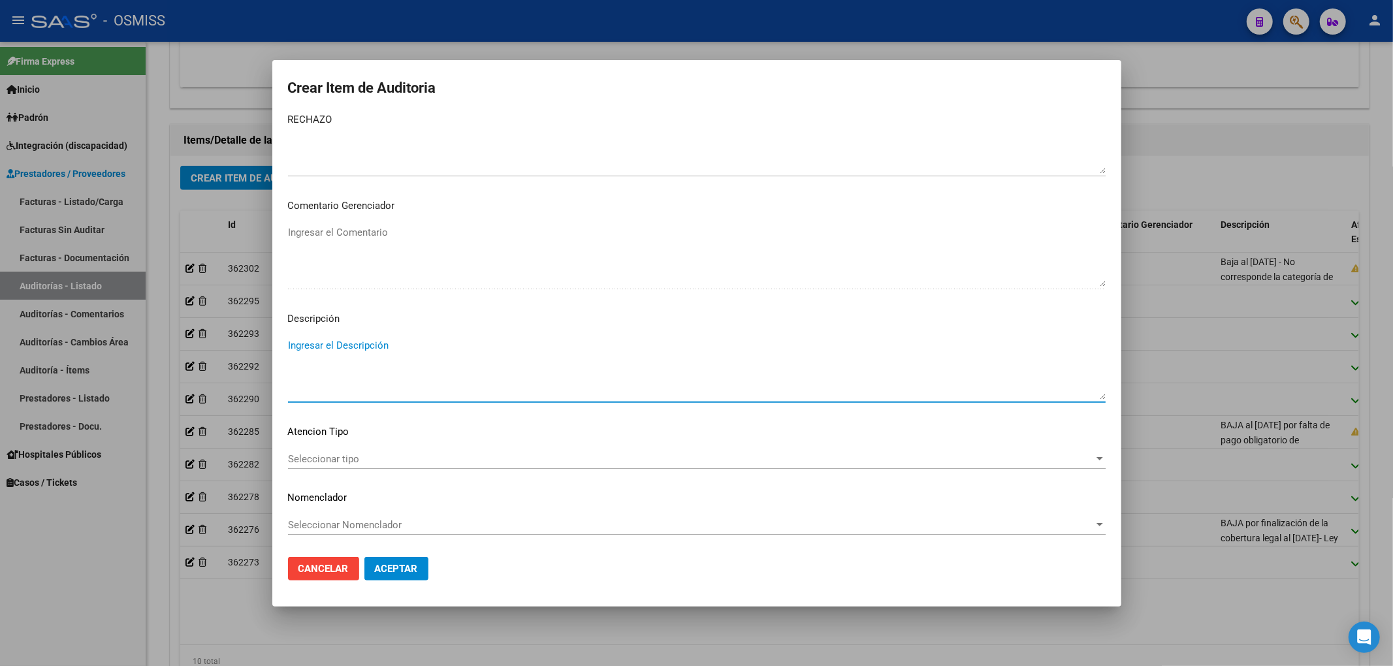
paste textarea "Baja al ………. - No corresponde la categoría de inscripcion de Monotributo - DECR…"
drag, startPoint x: 345, startPoint y: 345, endPoint x: 322, endPoint y: 345, distance: 22.9
click at [322, 345] on textarea "Baja al ………. - No corresponde la categoría de inscripcion de Monotributo - DECR…" at bounding box center [697, 368] width 818 height 61
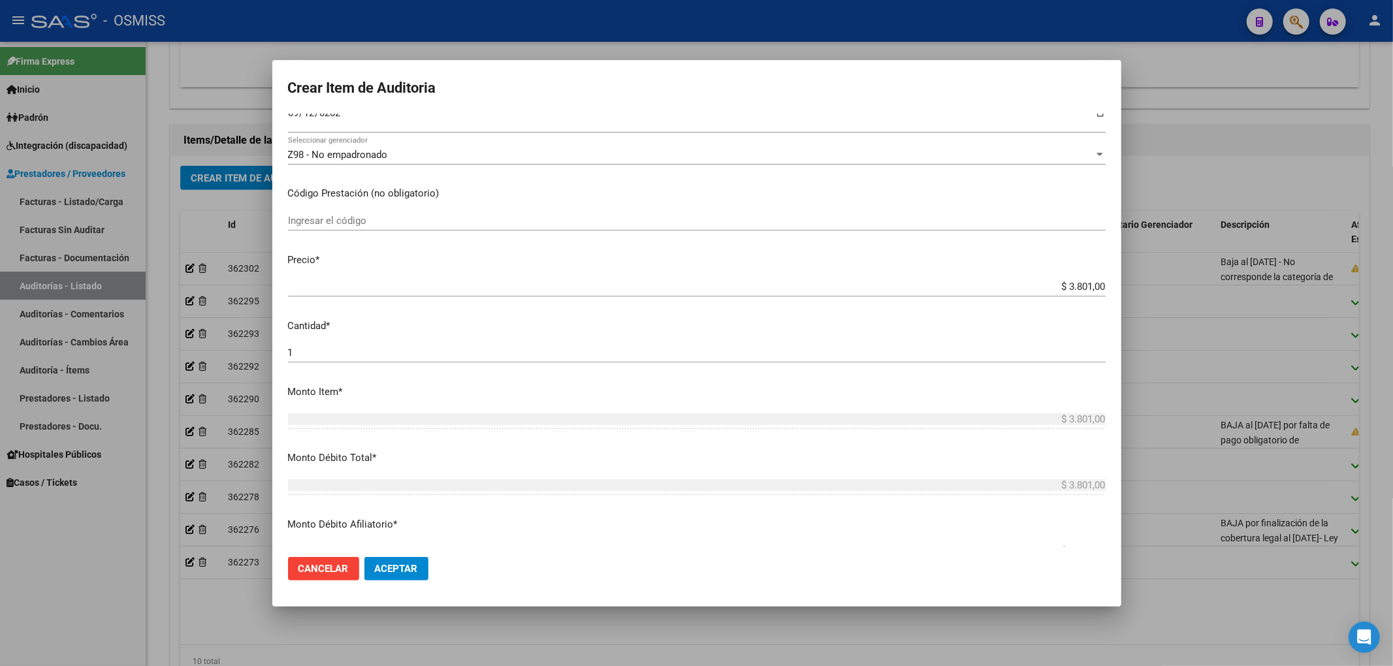
scroll to position [0, 0]
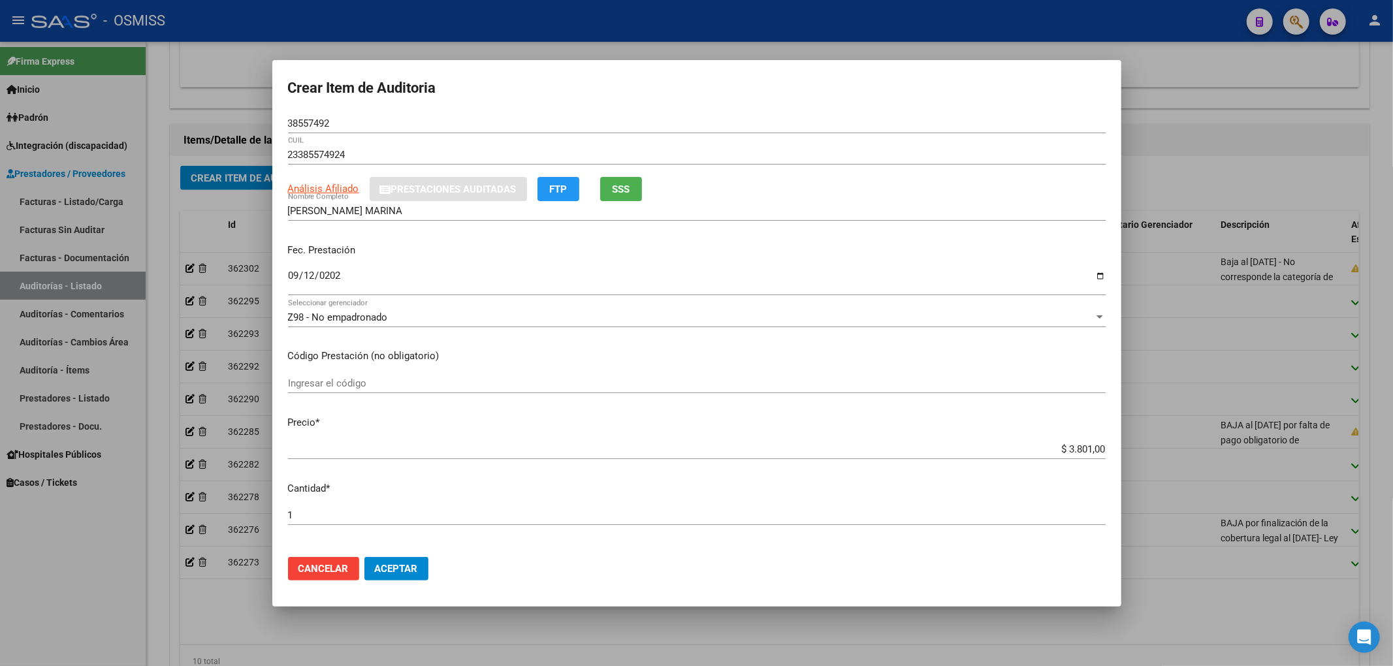
type textarea "Baja al 30/04/2025 - No corresponde la categoría de inscripcion de Monotributo …"
drag, startPoint x: 335, startPoint y: 125, endPoint x: 225, endPoint y: 120, distance: 110.5
click at [225, 120] on div "Crear Item de Auditoria 38557492 Nro Documento 23385574924 CUIL Análisis Afilia…" at bounding box center [696, 333] width 1393 height 666
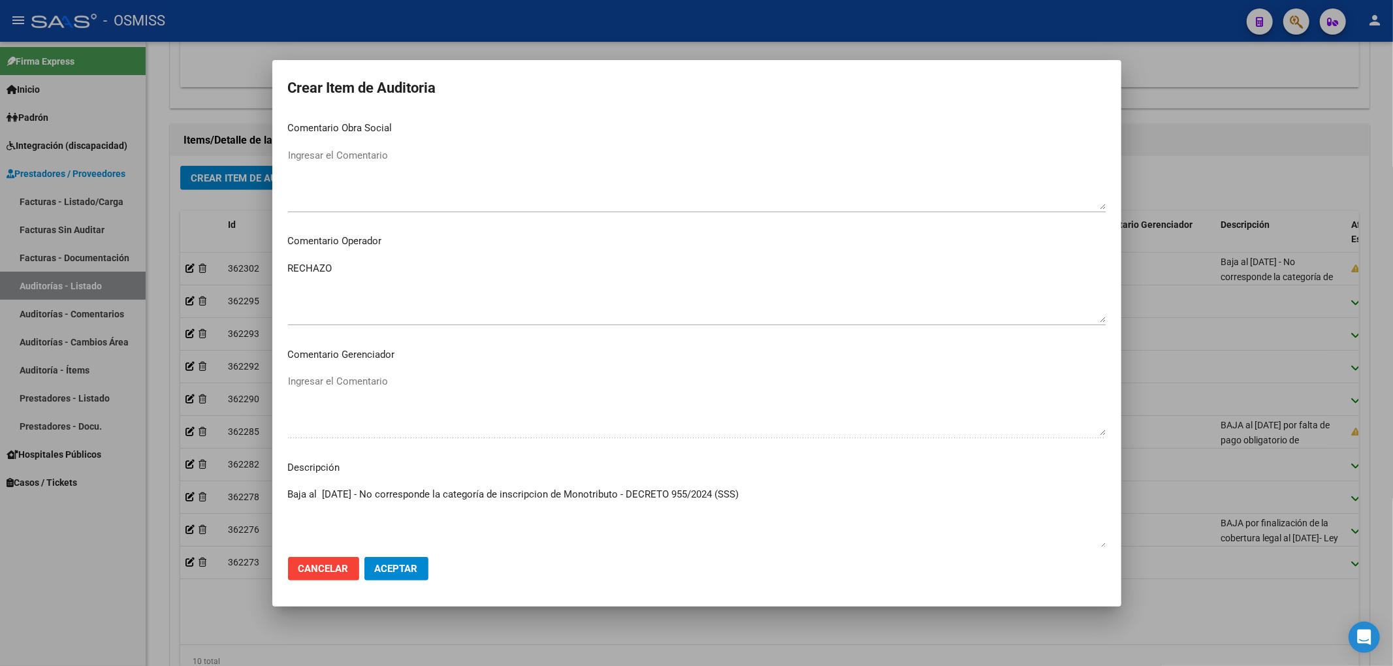
scroll to position [696, 0]
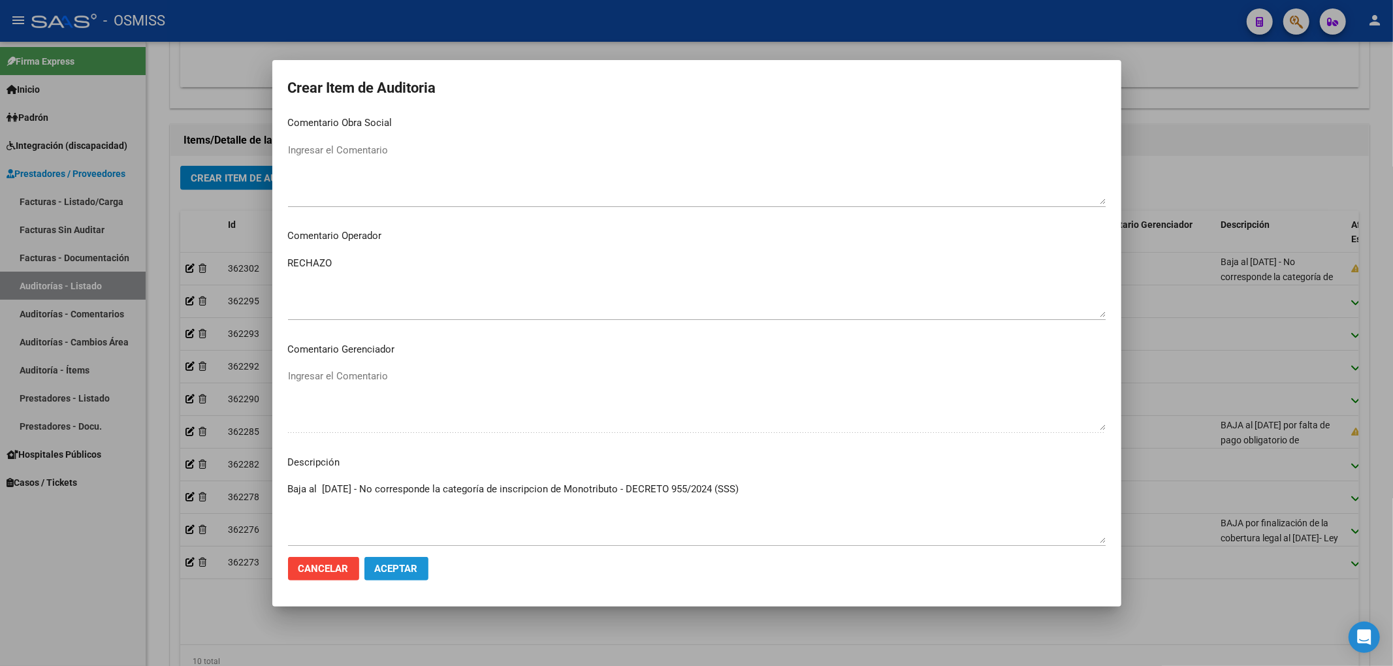
click at [417, 565] on span "Aceptar" at bounding box center [396, 569] width 43 height 12
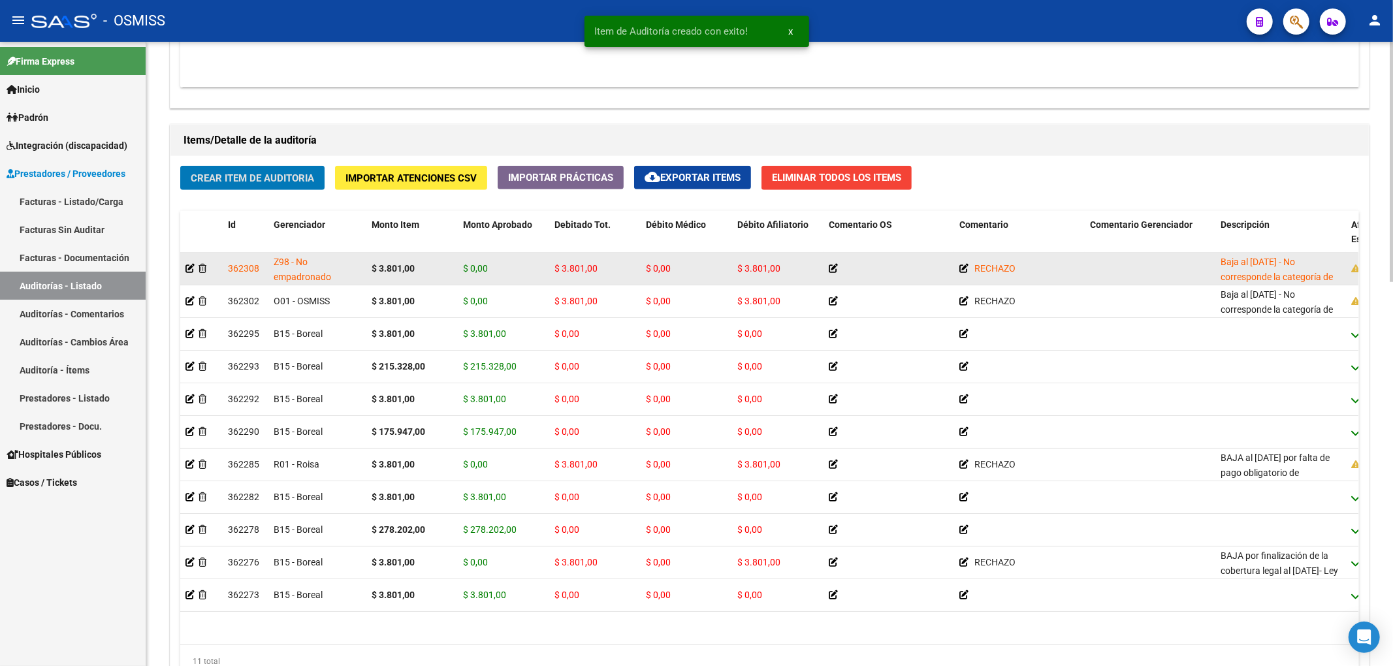
click at [193, 276] on div at bounding box center [201, 268] width 32 height 15
click at [189, 273] on icon at bounding box center [189, 268] width 9 height 9
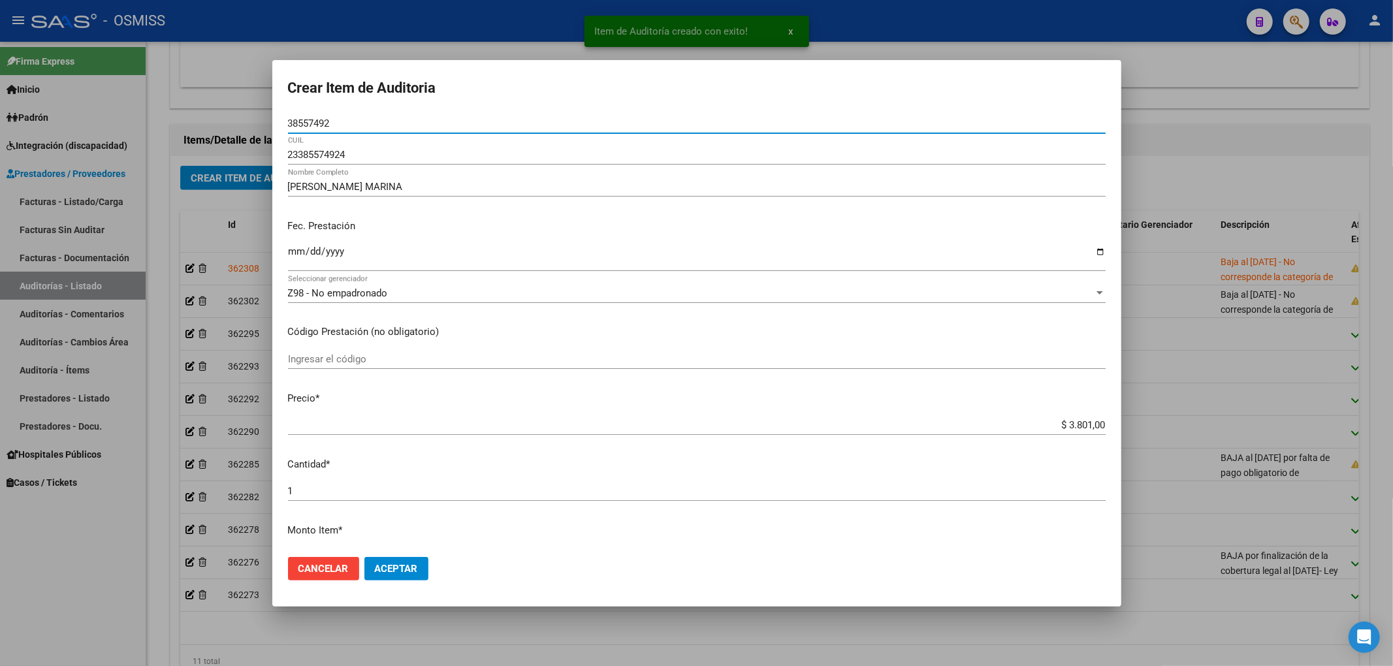
click at [359, 299] on div "Z98 - No empadronado Seleccionar gerenciador" at bounding box center [697, 293] width 818 height 20
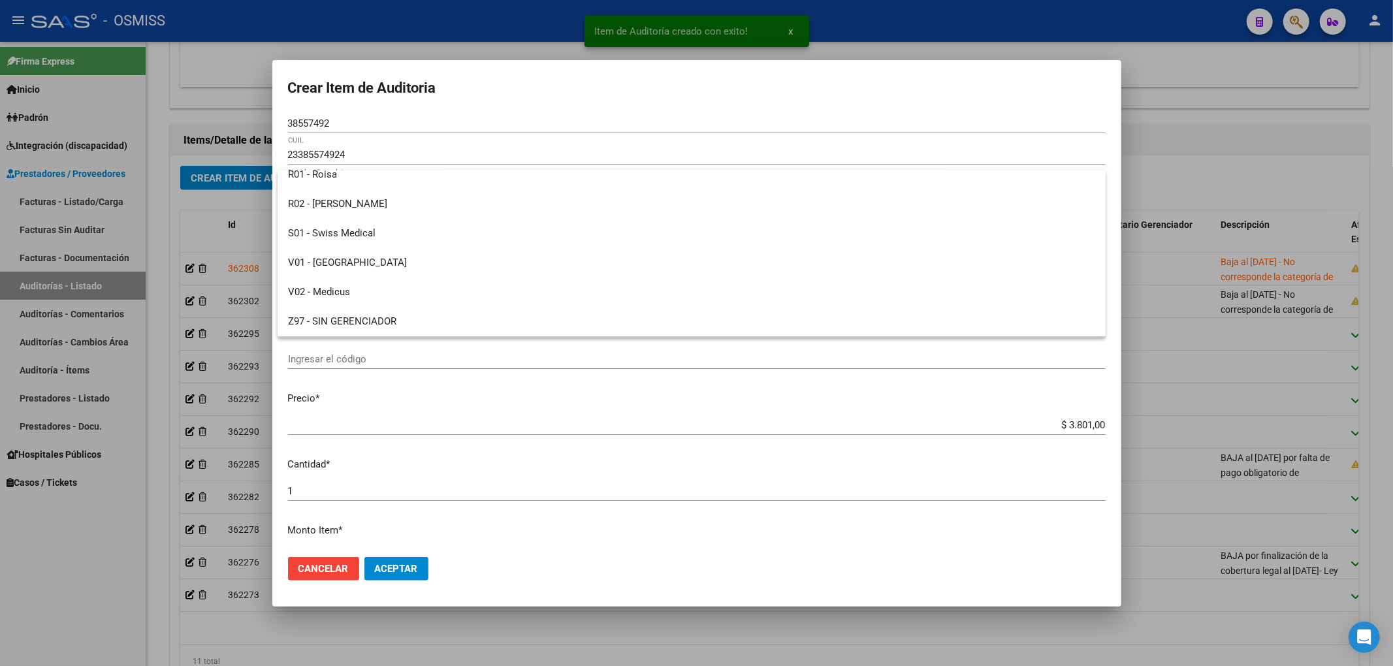
scroll to position [275, 0]
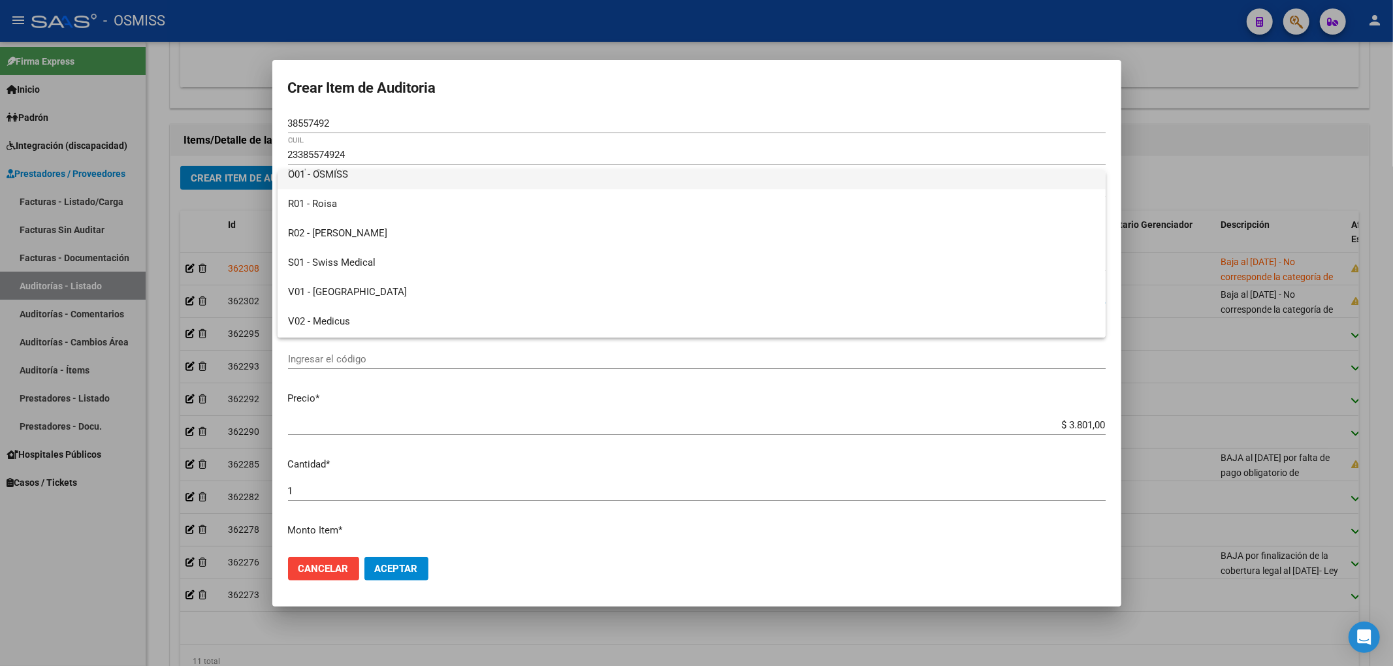
click at [345, 178] on span "O01 - OSMISS" at bounding box center [691, 174] width 807 height 29
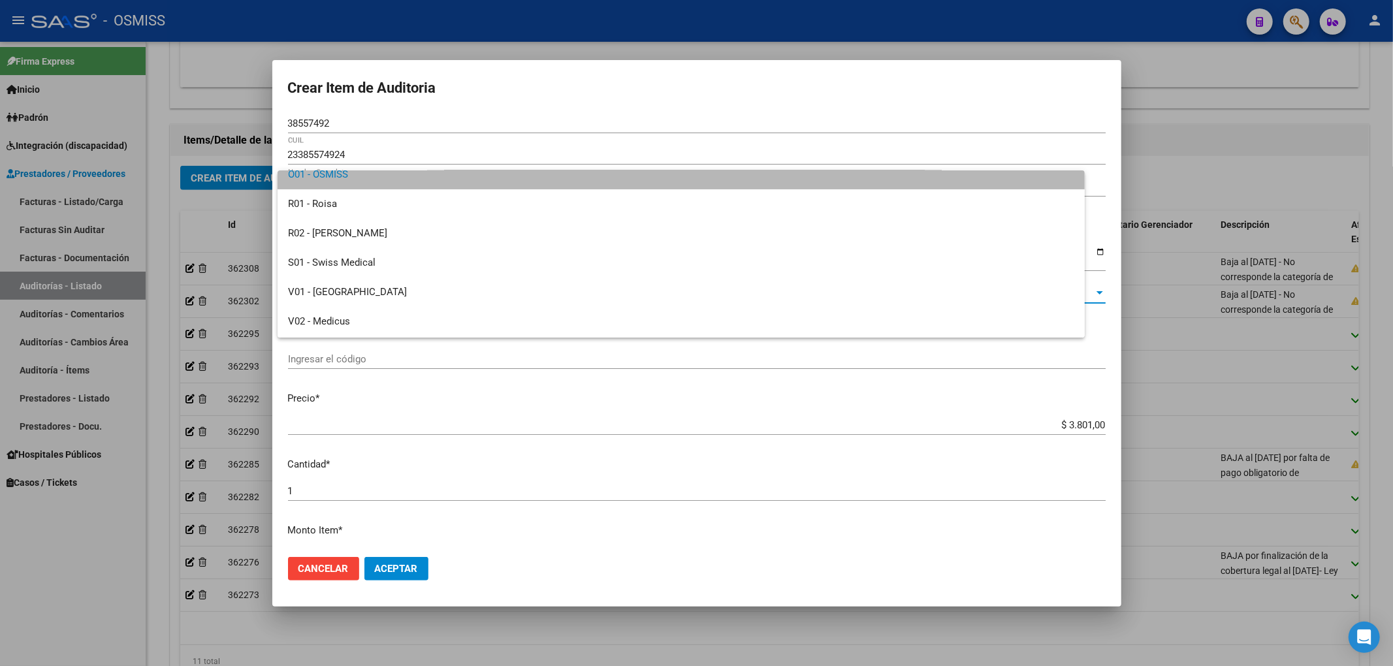
scroll to position [264, 0]
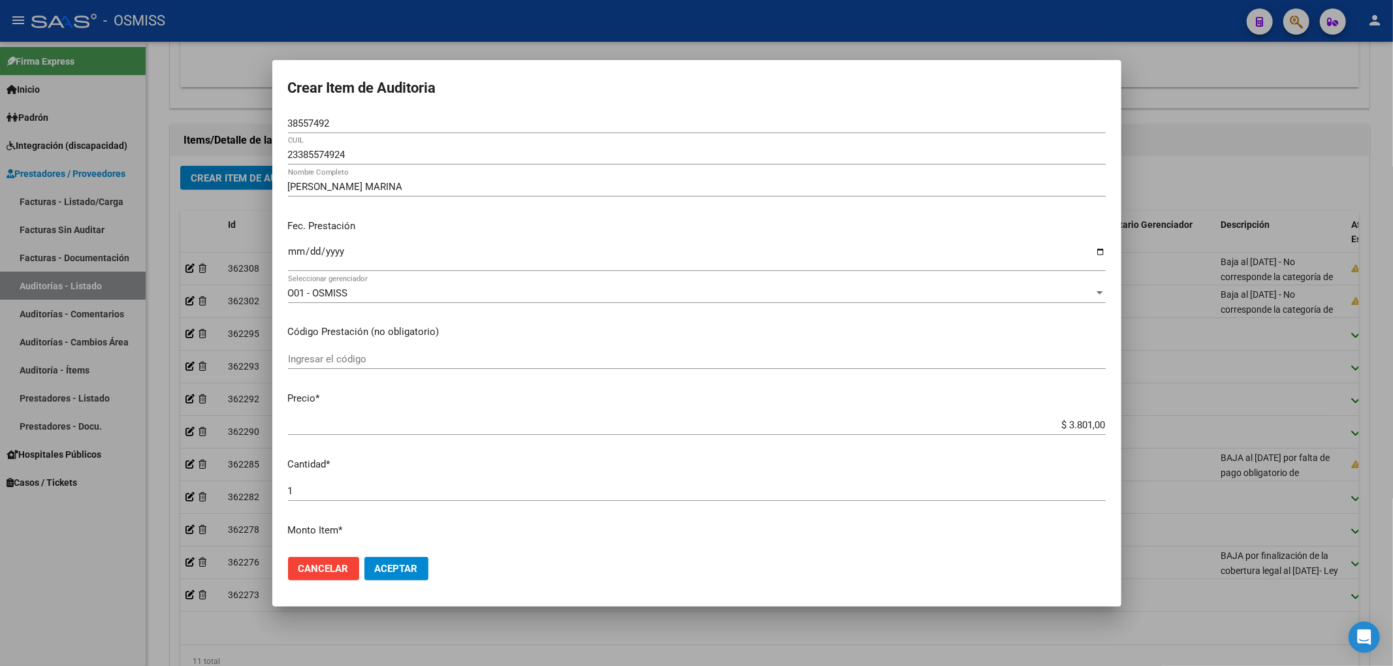
click at [416, 582] on mat-dialog-actions "Cancelar Aceptar" at bounding box center [697, 569] width 818 height 44
click at [416, 573] on span "Aceptar" at bounding box center [396, 569] width 43 height 12
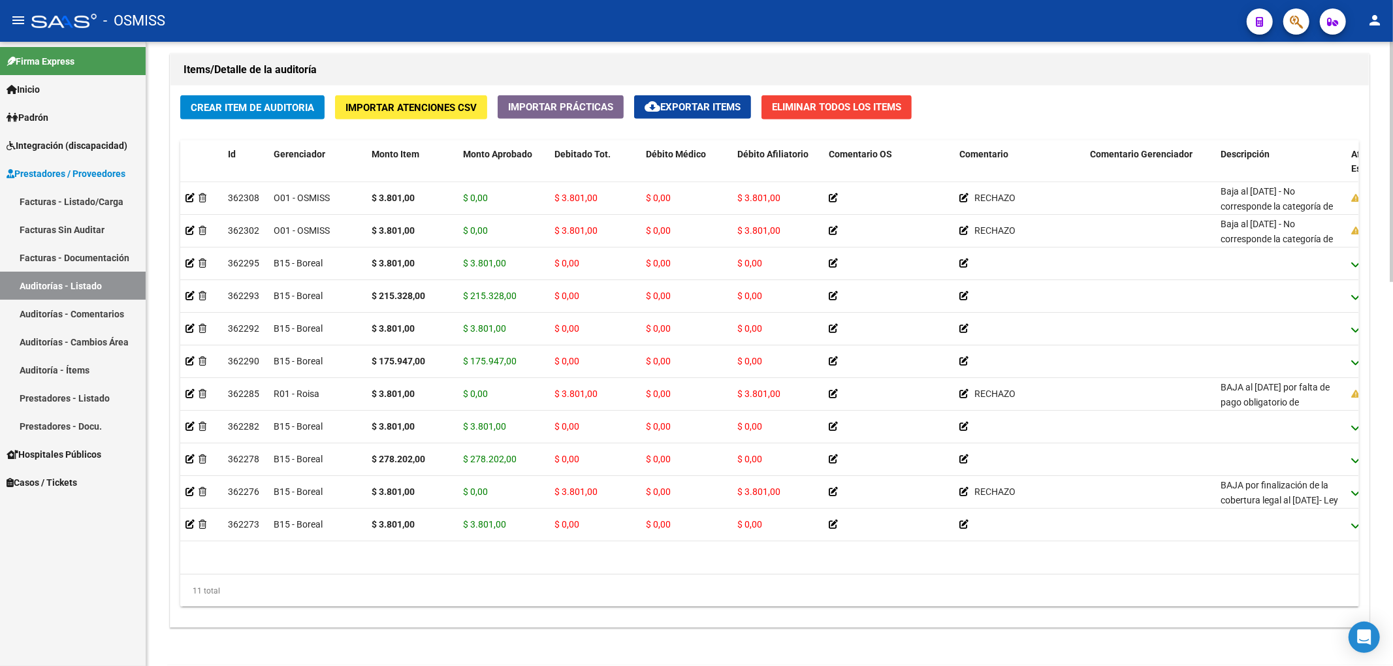
scroll to position [957, 0]
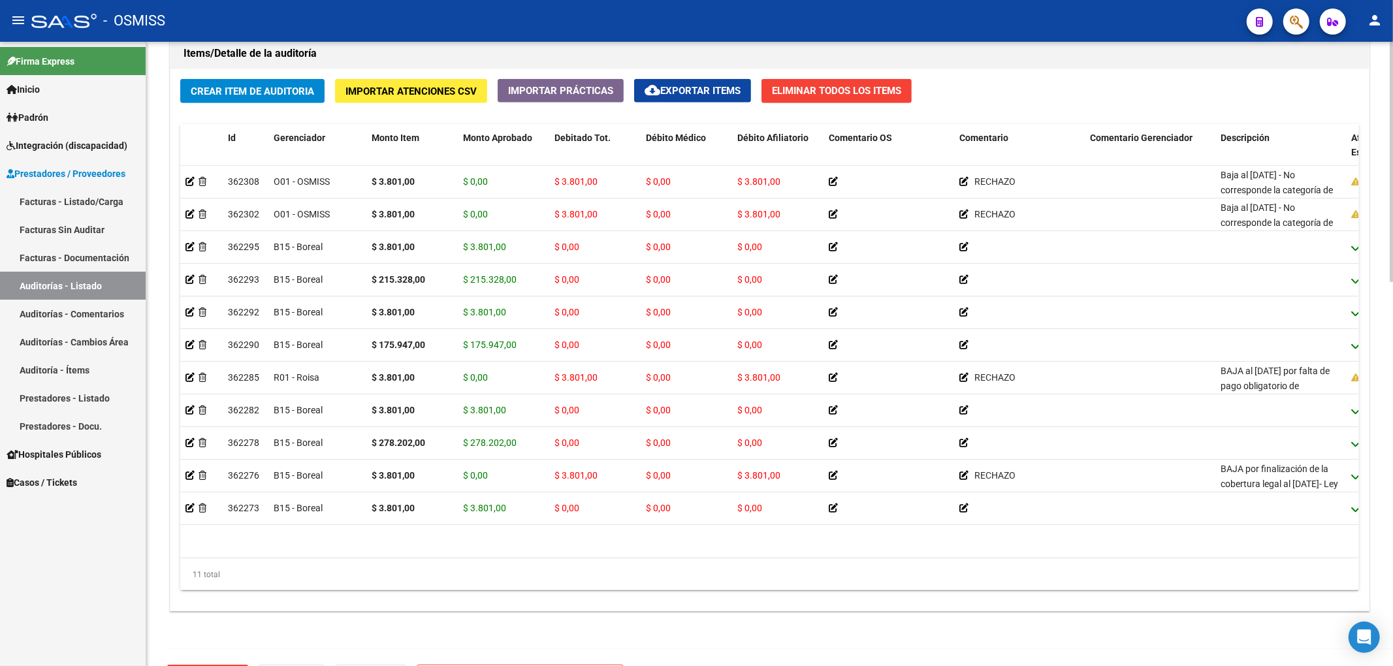
click at [235, 91] on span "Crear Item de Auditoria" at bounding box center [252, 92] width 123 height 12
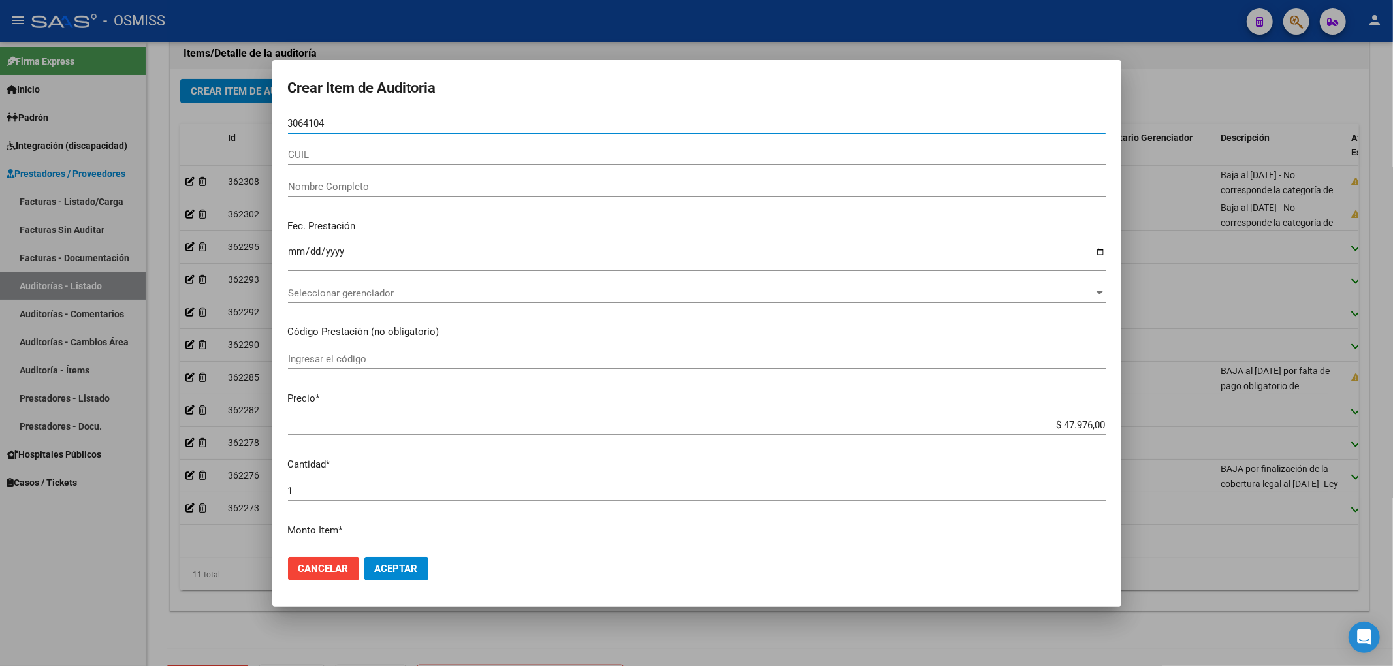
type input "30641042"
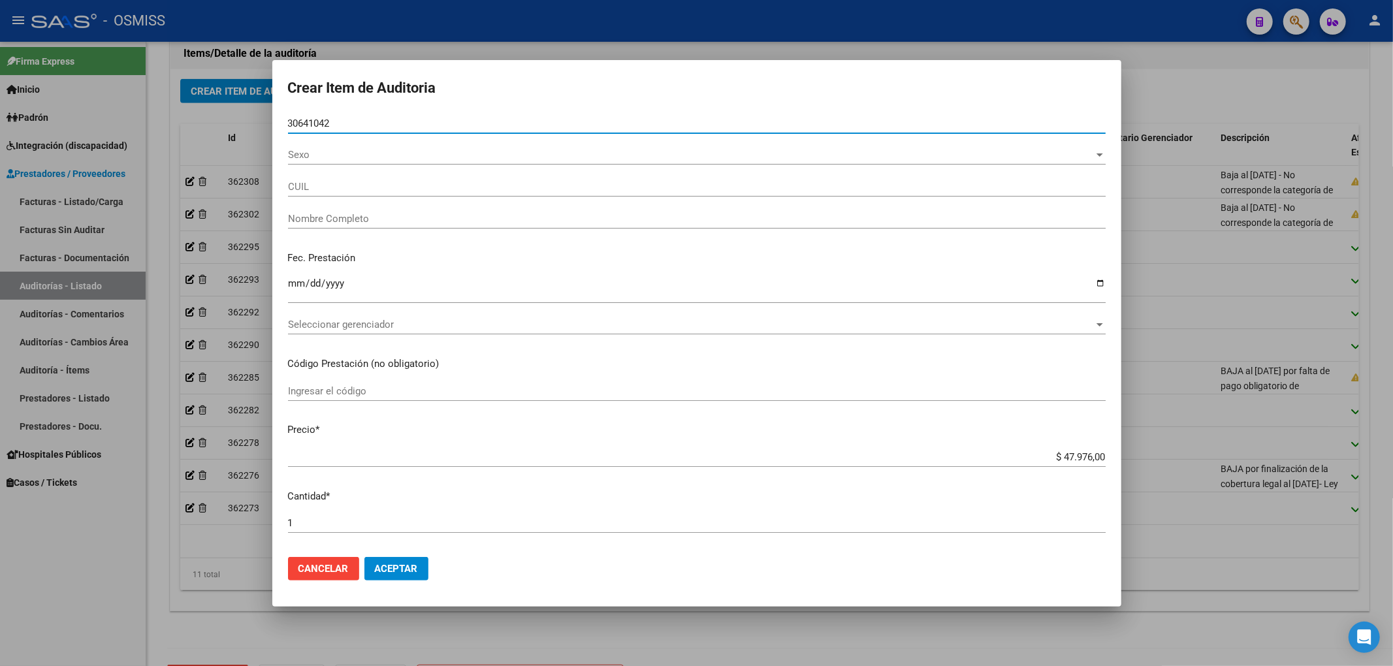
type input "20306410424"
type input "BRIGNONI DIEGO HUMBERTO"
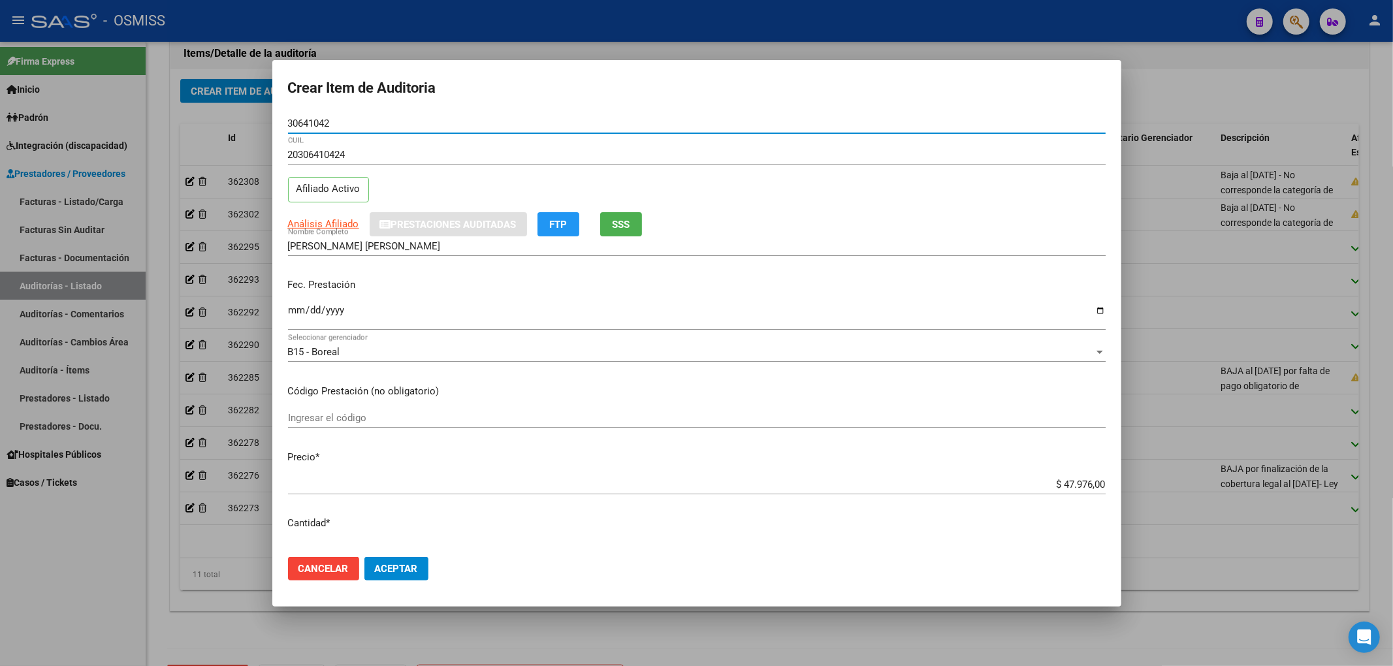
type input "30641042"
click at [288, 311] on input "Ingresar la fecha" at bounding box center [697, 315] width 818 height 21
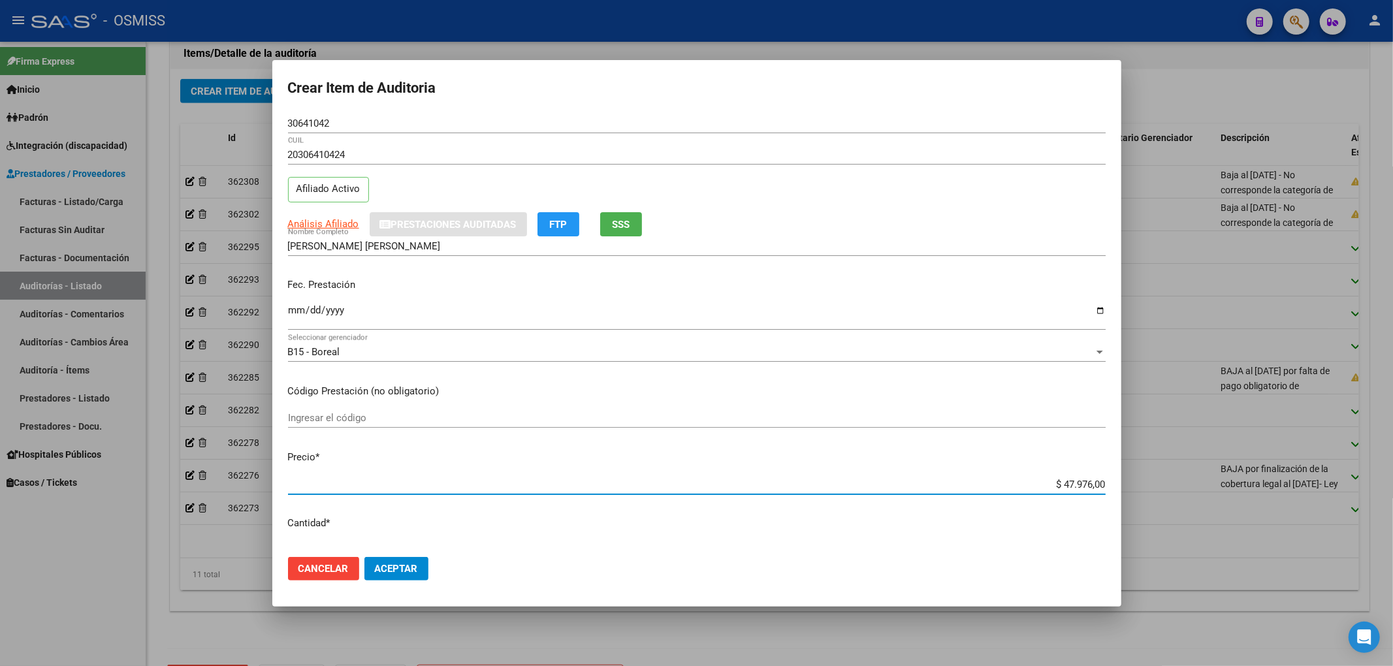
drag, startPoint x: 1057, startPoint y: 486, endPoint x: 1194, endPoint y: 500, distance: 138.5
click at [1194, 500] on div "Crear Item de Auditoria 30641042 Nro Documento 20306410424 CUIL Afiliado Activo…" at bounding box center [696, 333] width 1393 height 666
type input "$ 0,04"
type input "$ 0,01"
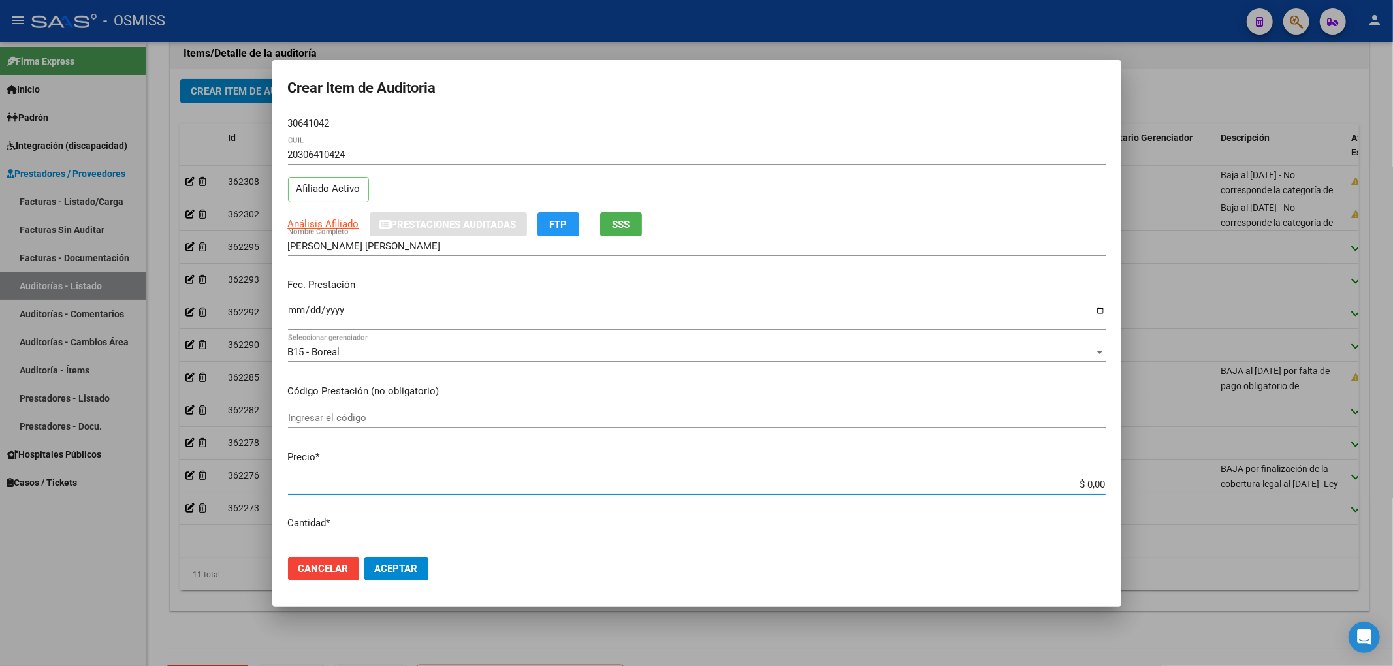
type input "$ 0,01"
type input "$ 0,11"
type input "$ 1,19"
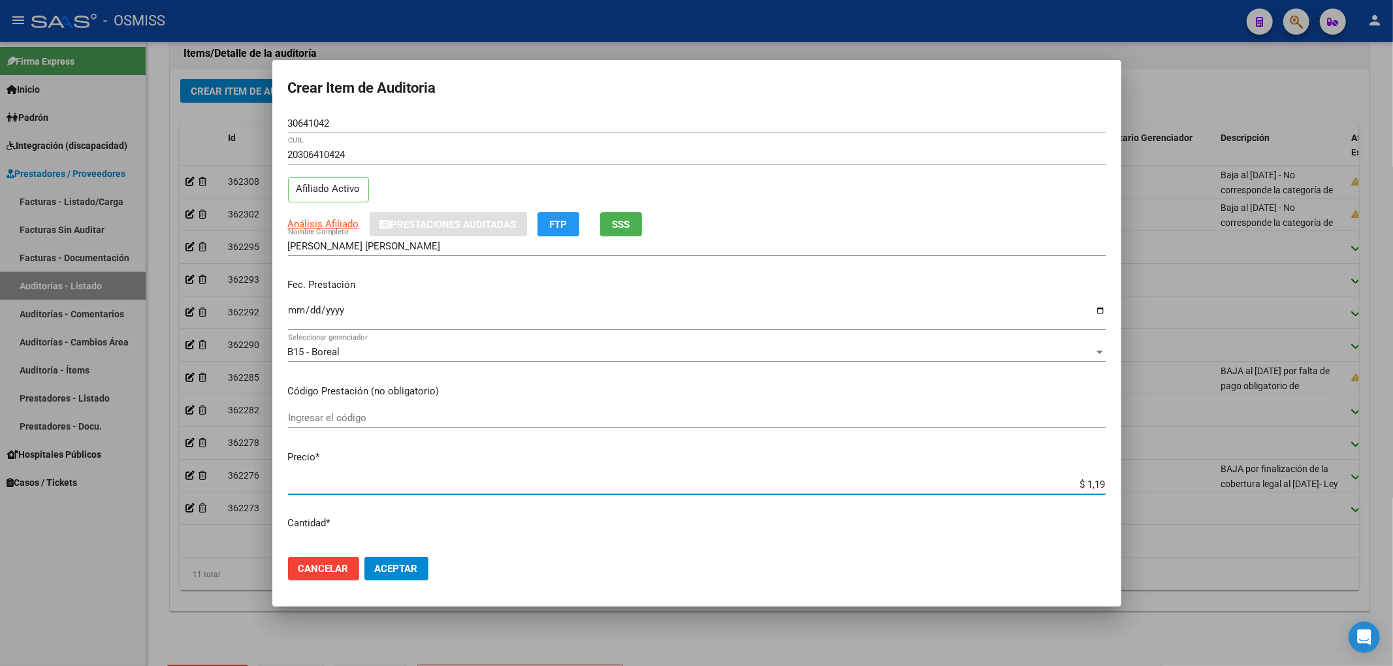
type input "$ 11,99"
type input "$ 119,94"
type input "$ 1.199,40"
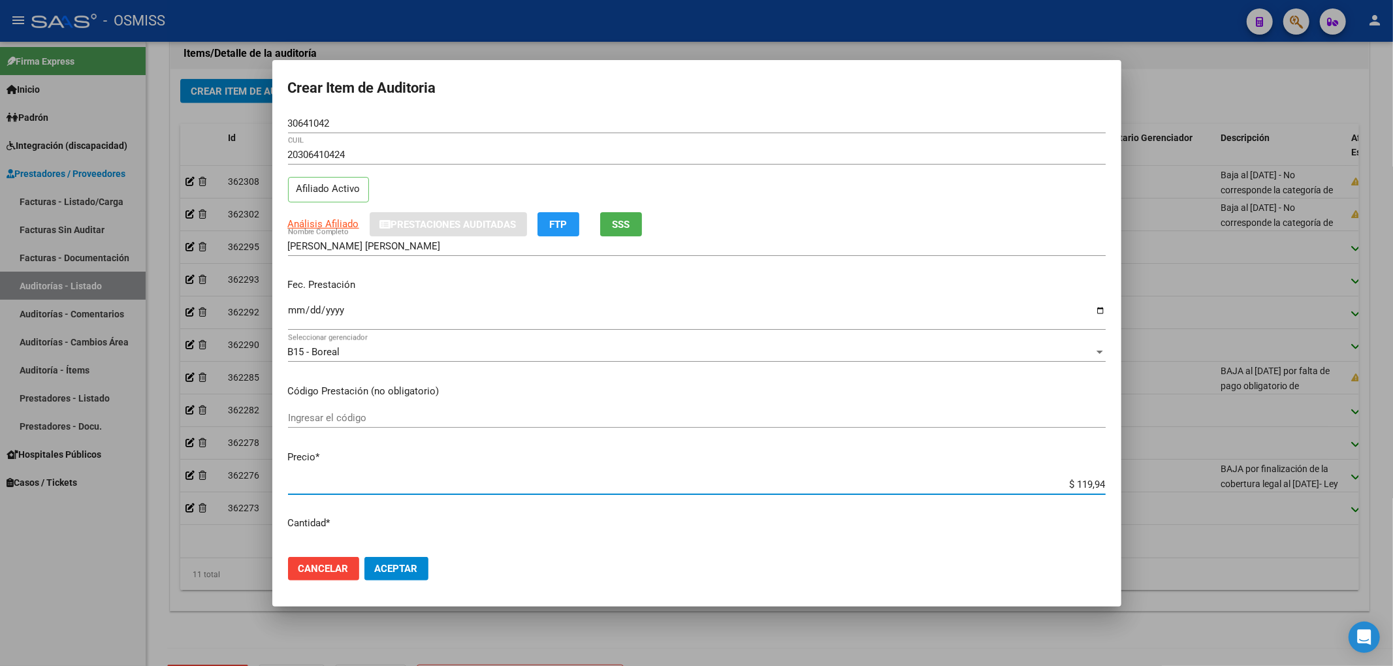
type input "$ 1.199,40"
type input "$ 11.994,00"
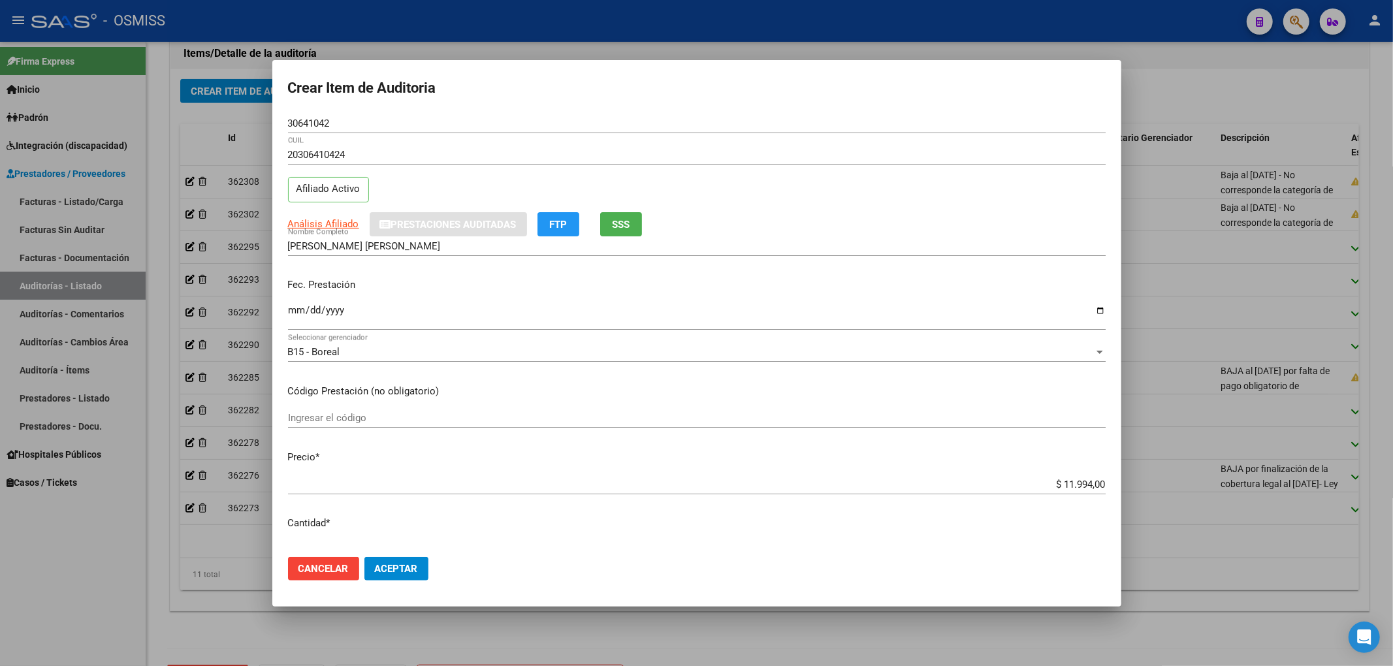
click at [285, 311] on mat-dialog-content "30641042 Nro Documento 20306410424 CUIL Afiliado Activo Análisis Afiliado Prest…" at bounding box center [696, 330] width 849 height 433
click at [286, 311] on mat-dialog-content "30641042 Nro Documento 20306410424 CUIL Afiliado Activo Análisis Afiliado Prest…" at bounding box center [696, 330] width 849 height 433
click at [301, 309] on input "Ingresar la fecha" at bounding box center [697, 315] width 818 height 21
type input "2025-09-09"
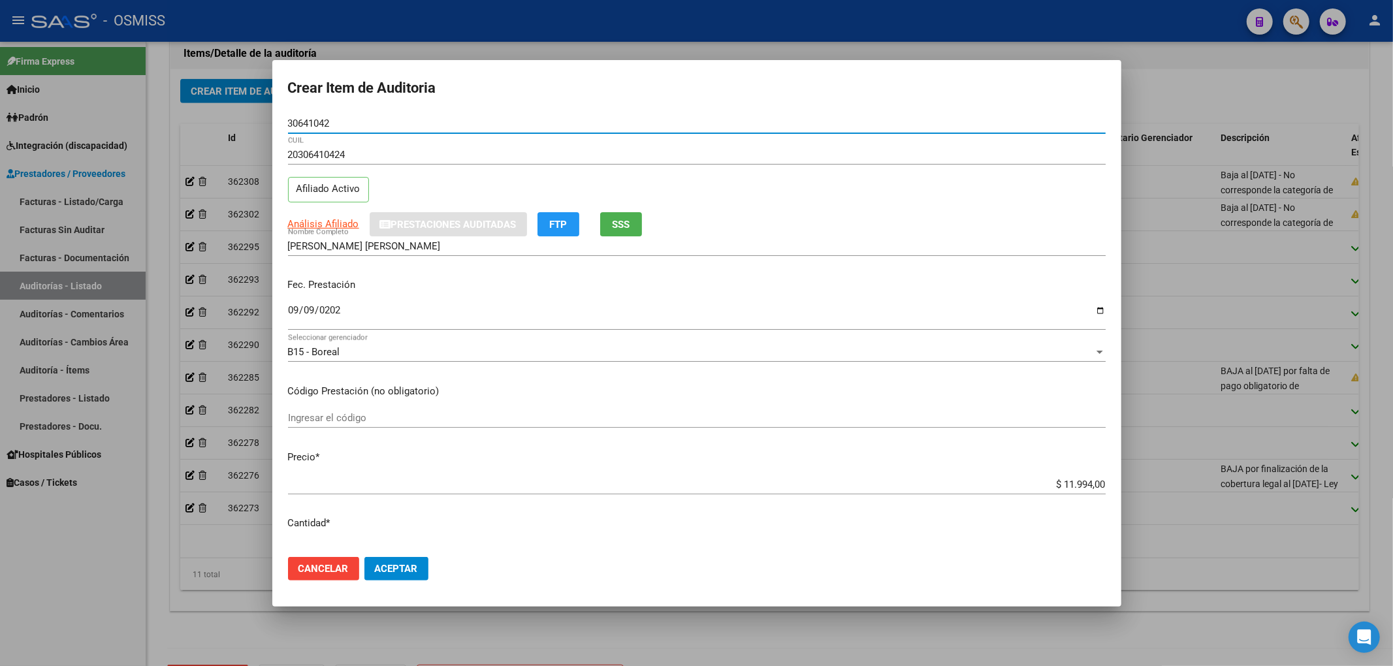
click at [335, 120] on input "30641042" at bounding box center [697, 124] width 818 height 12
drag, startPoint x: 335, startPoint y: 120, endPoint x: 244, endPoint y: 123, distance: 91.5
click at [261, 121] on div "Crear Item de Auditoria 30641042 Nro Documento 20306410424 CUIL Afiliado Activo…" at bounding box center [696, 333] width 1393 height 666
click at [910, 223] on div "Análisis Afiliado Prestaciones Auditadas FTP SSS" at bounding box center [697, 224] width 818 height 24
click at [842, 279] on p "Fec. Prestación" at bounding box center [697, 285] width 818 height 15
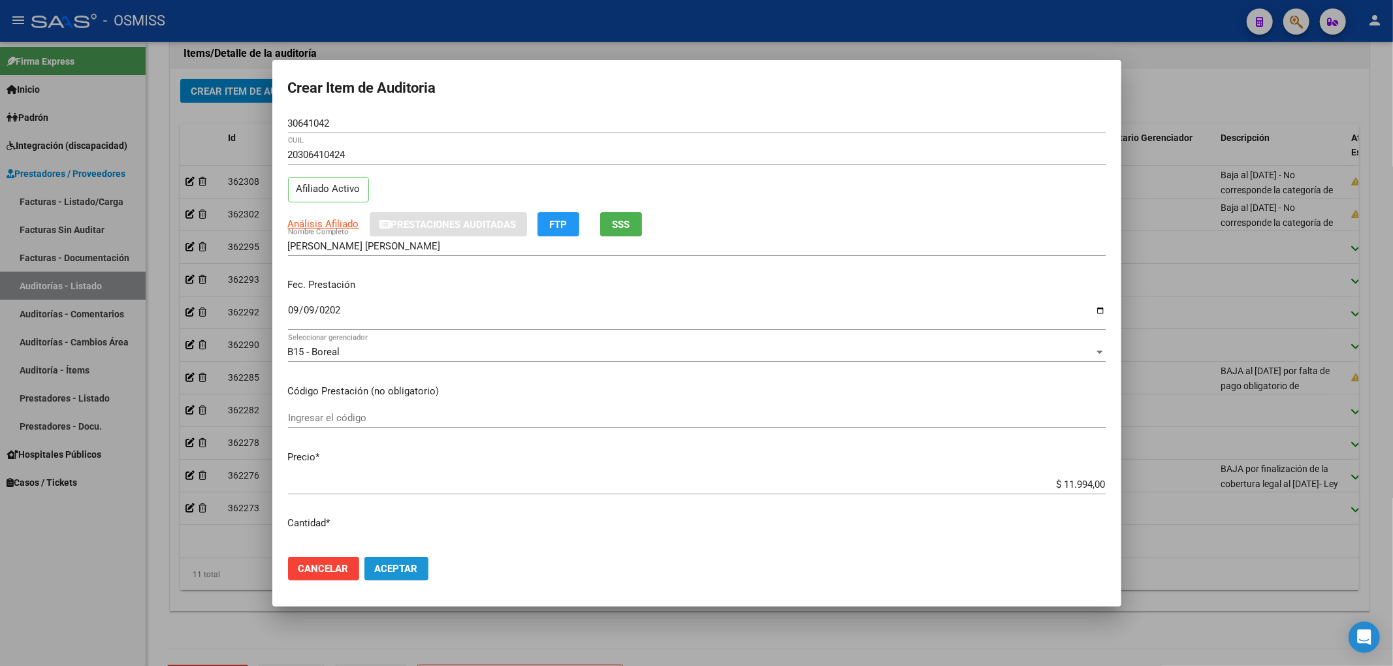
click at [390, 567] on span "Aceptar" at bounding box center [396, 569] width 43 height 12
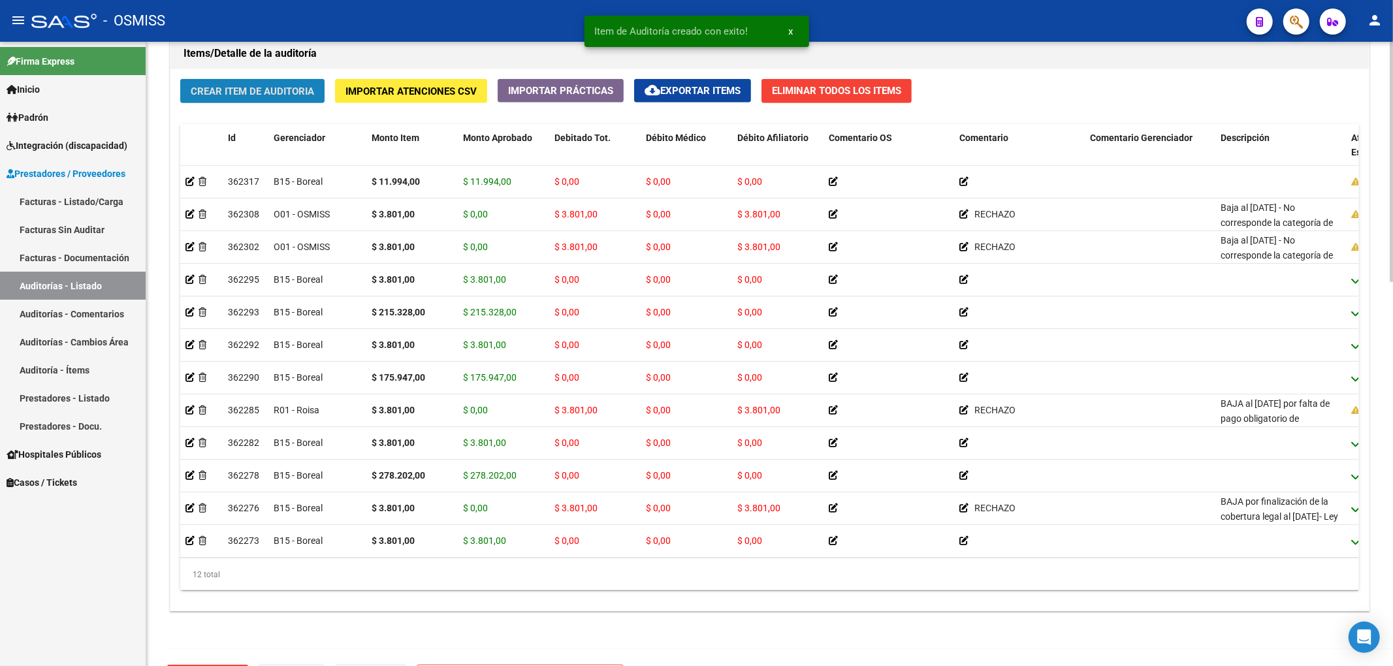
click at [306, 95] on span "Crear Item de Auditoria" at bounding box center [252, 92] width 123 height 12
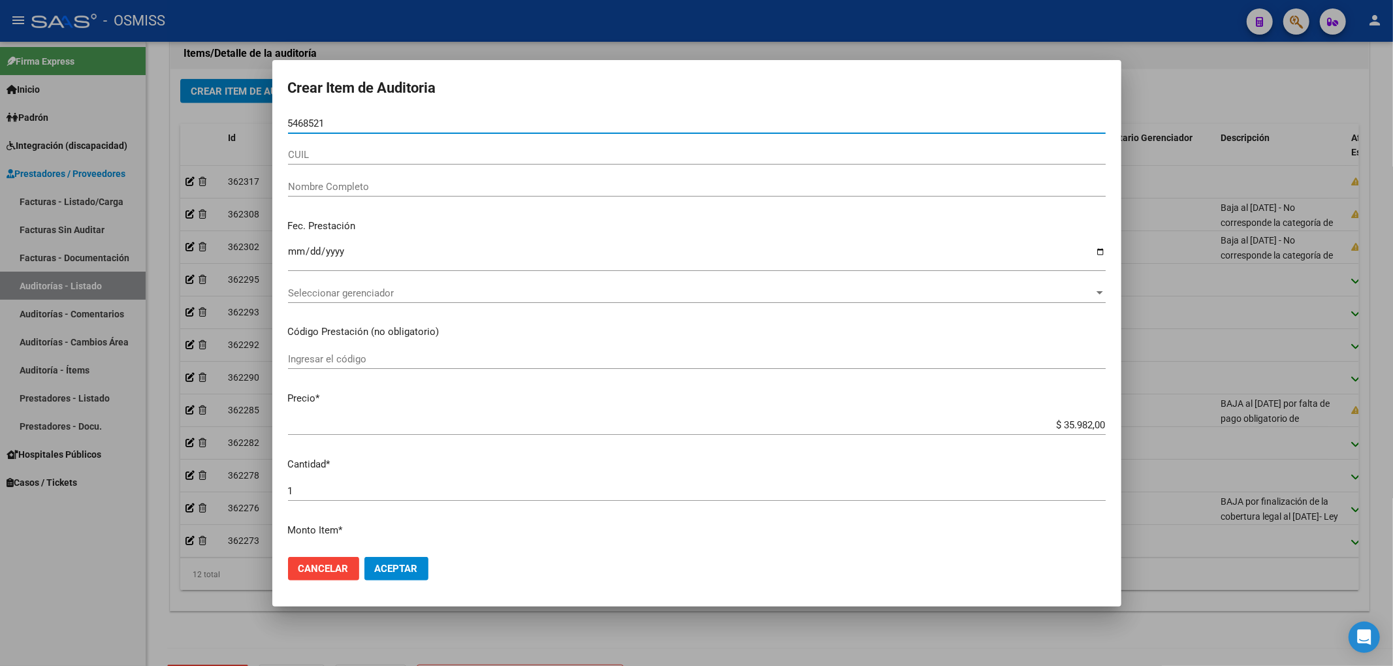
type input "54685219"
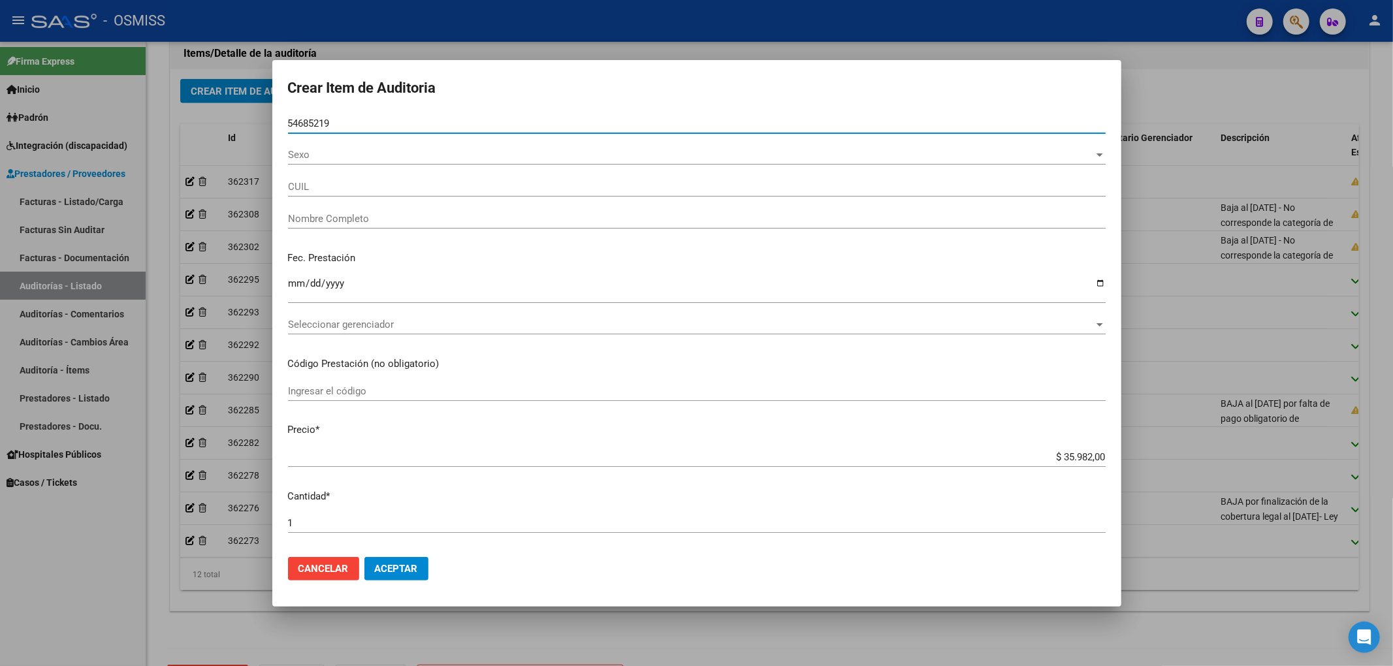
type input "23546852199"
type input "PALOMERO CIRO ROMERO"
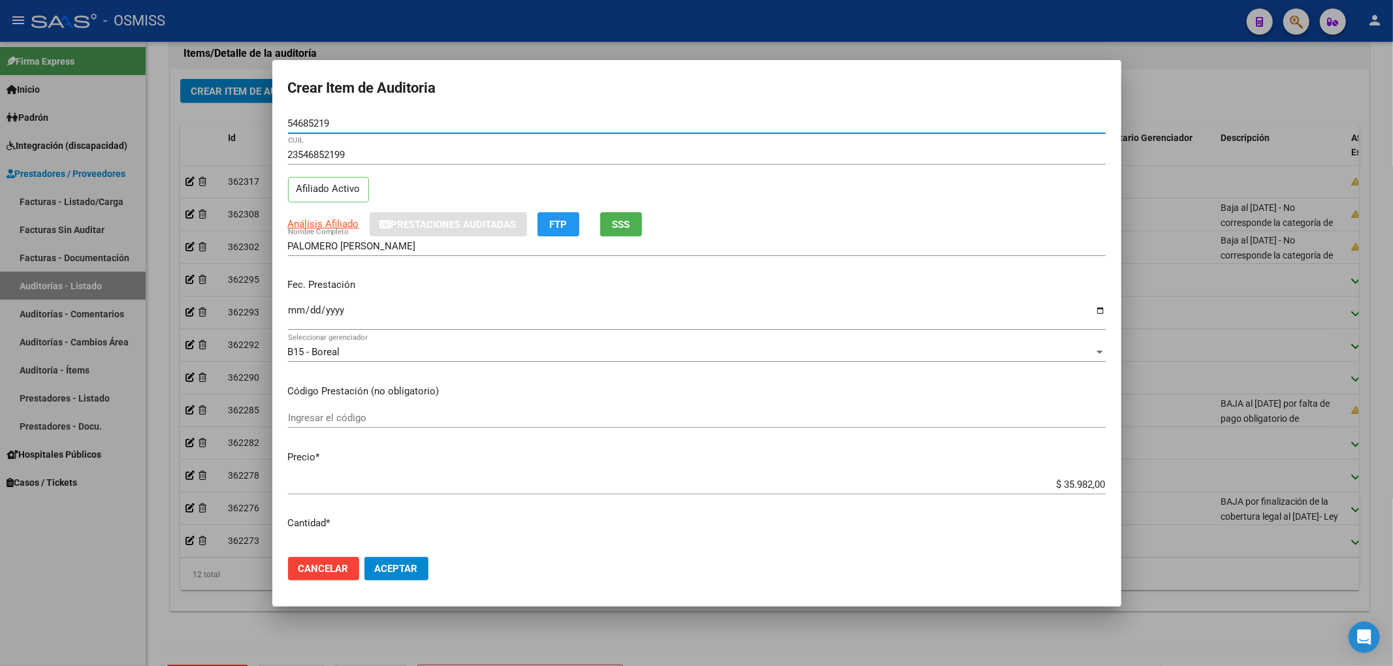
type input "54685219"
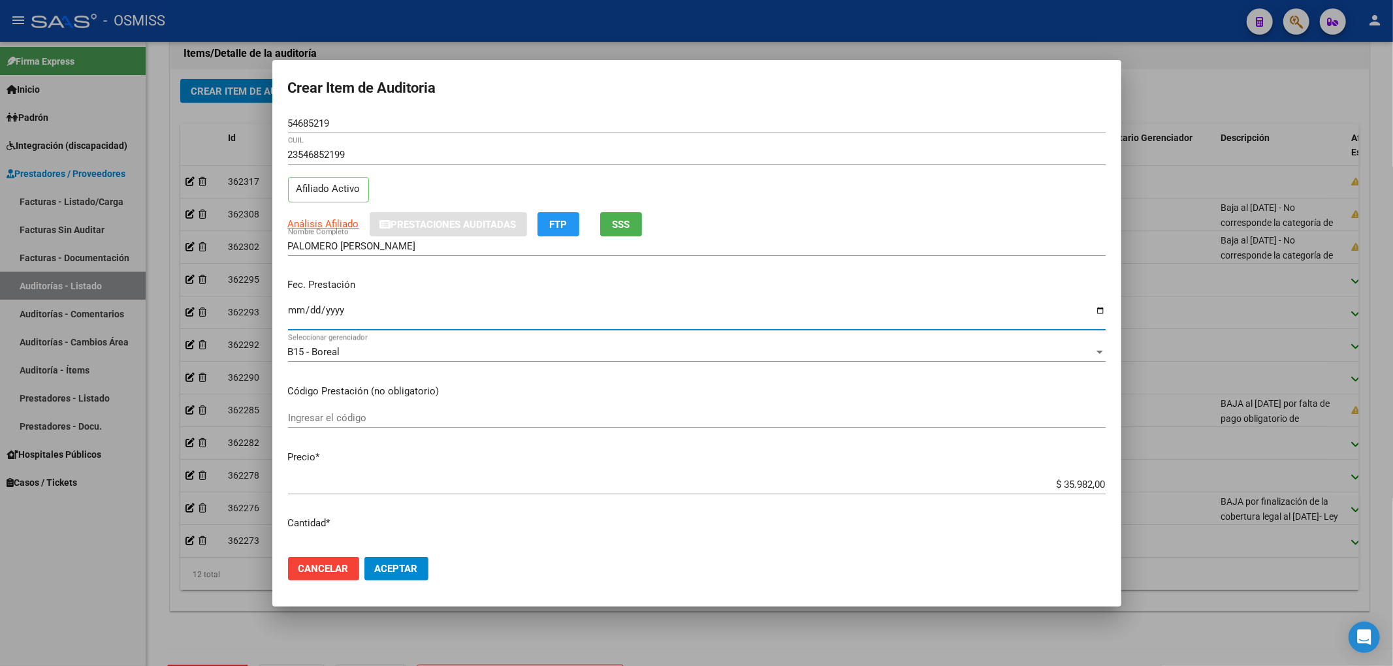
click at [289, 309] on input "Ingresar la fecha" at bounding box center [697, 315] width 818 height 21
type input "2025-09-09"
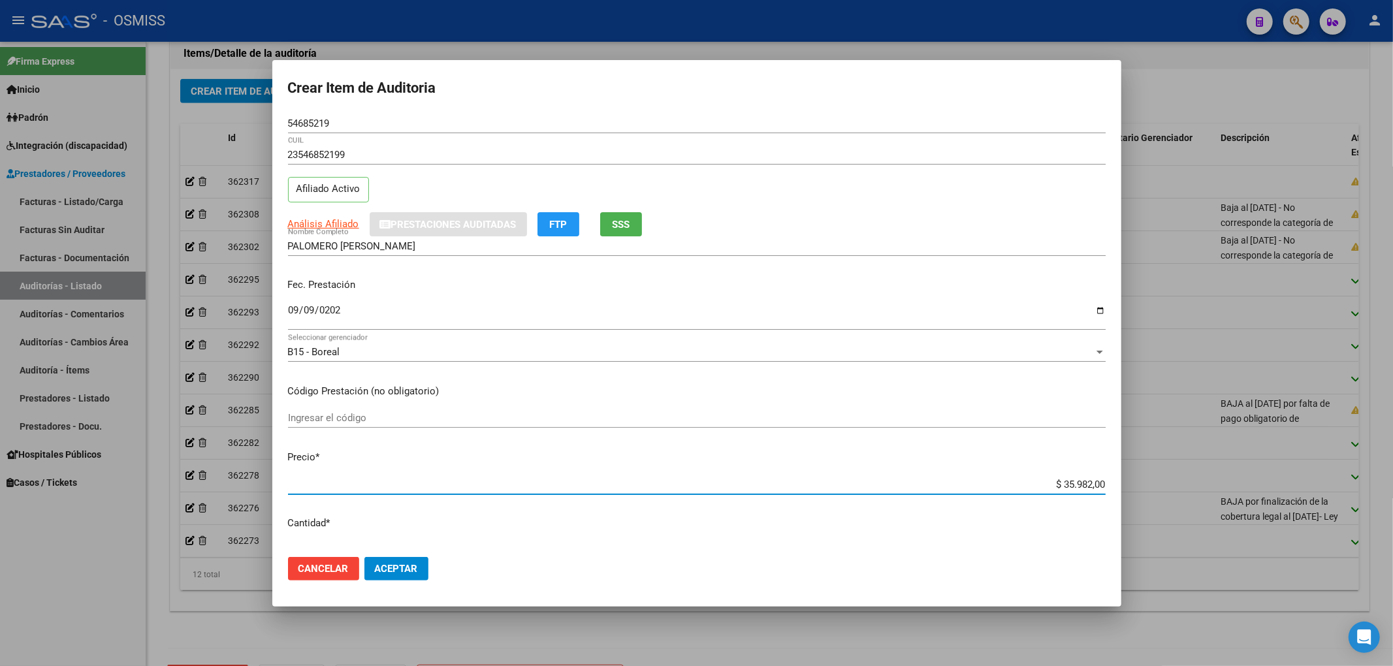
drag, startPoint x: 1034, startPoint y: 484, endPoint x: 1301, endPoint y: 481, distance: 267.1
click at [1301, 481] on div "Crear Item de Auditoria 54685219 Nro Documento 23546852199 CUIL Afiliado Activo…" at bounding box center [696, 333] width 1393 height 666
type input "$ 0,01"
type input "$ 0,11"
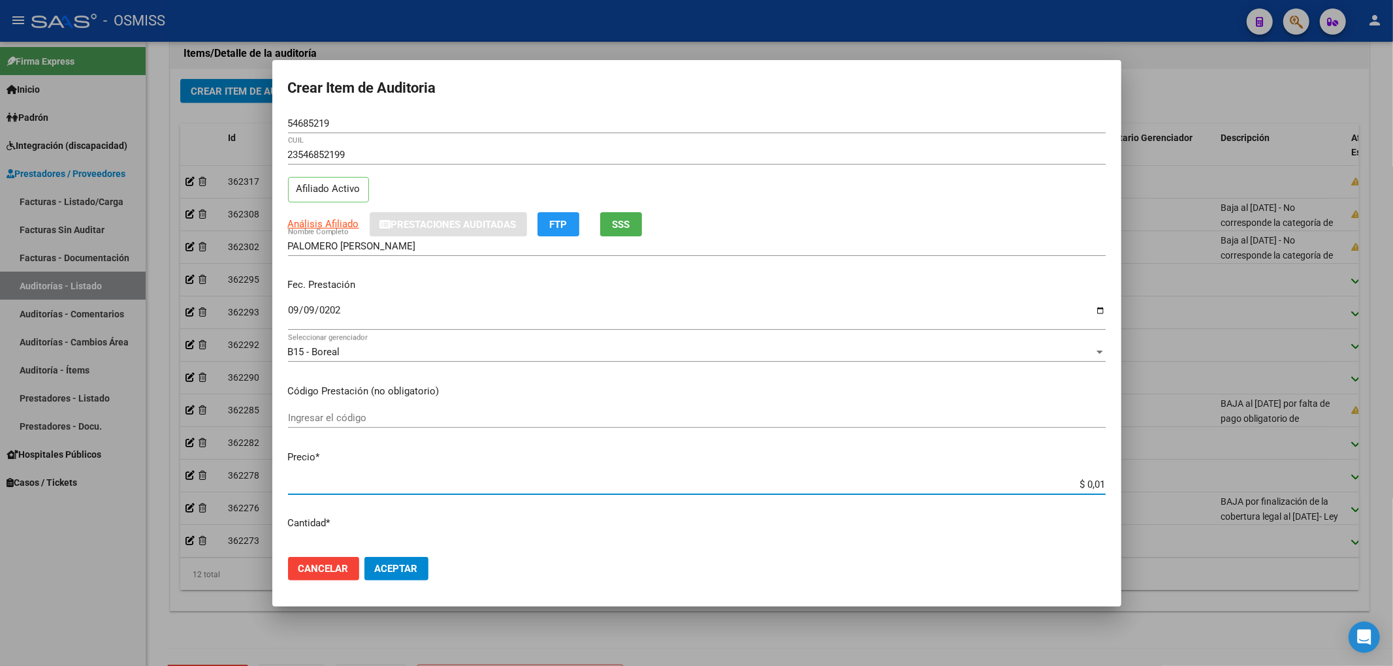
type input "$ 0,11"
type input "$ 1,19"
type input "$ 11,99"
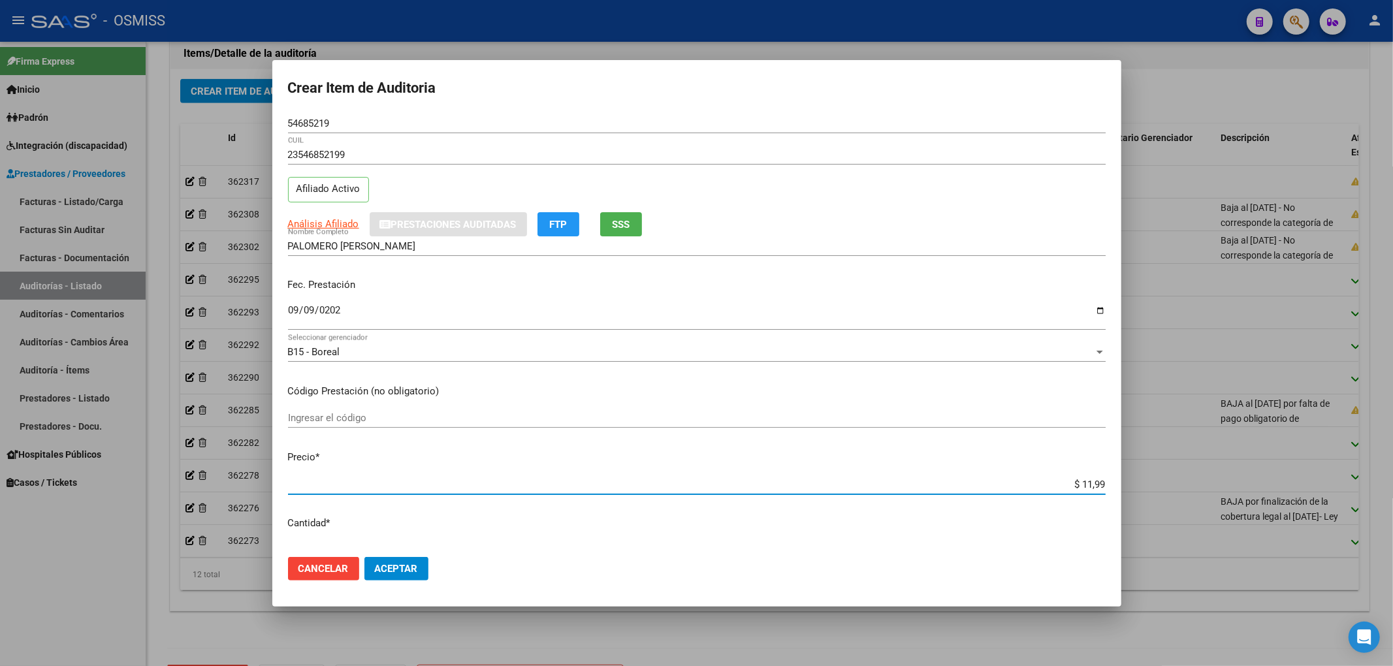
type input "$ 119,94"
type input "$ 1.199,40"
type input "$ 11.994,00"
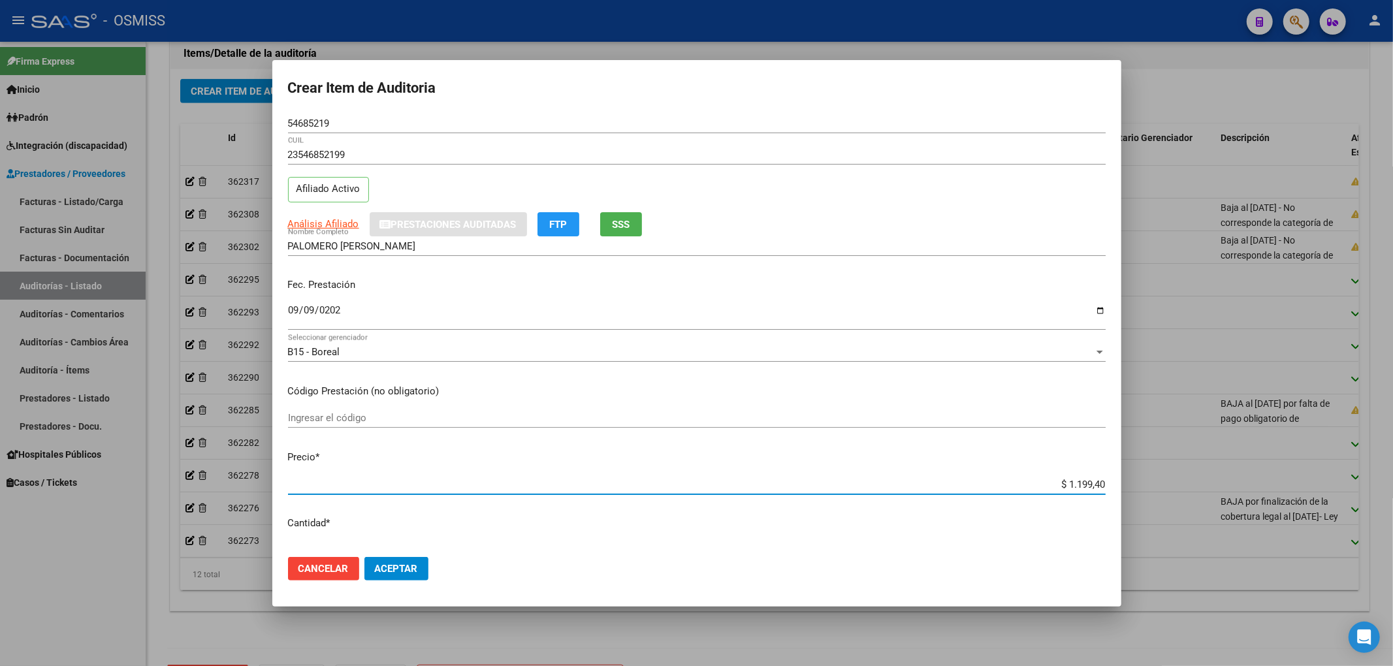
type input "$ 11.994,00"
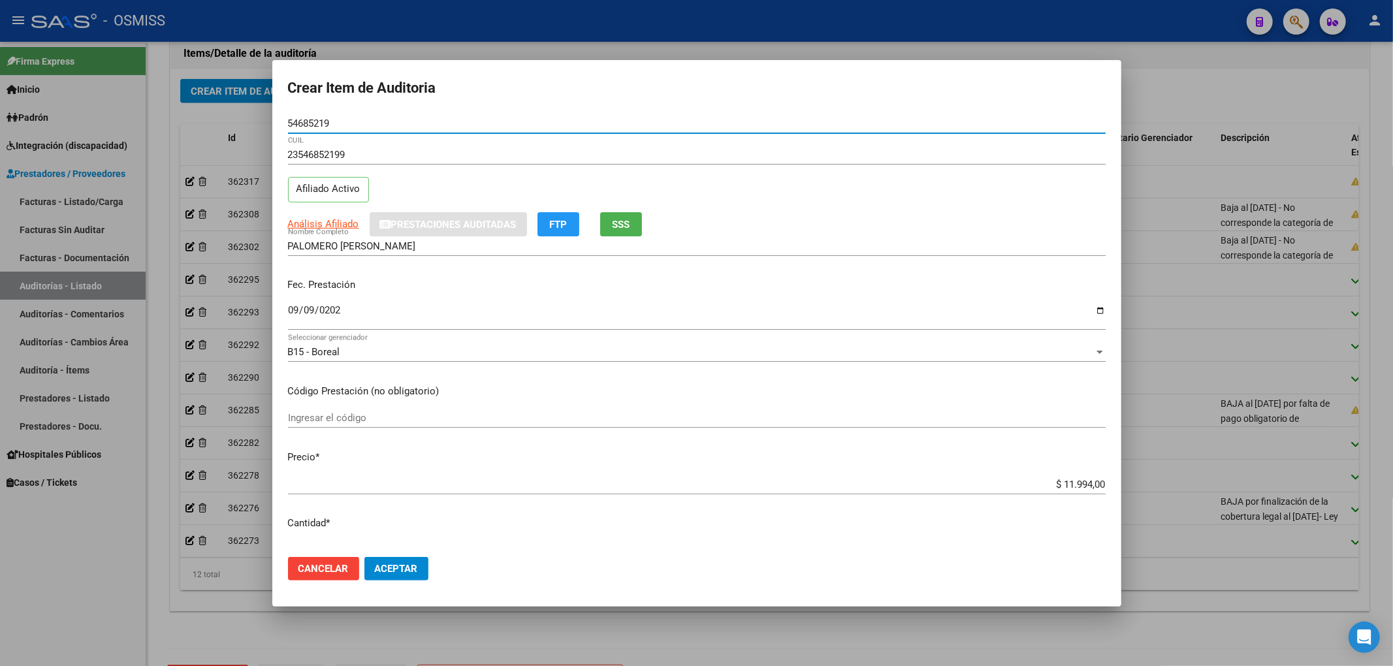
drag, startPoint x: 338, startPoint y: 121, endPoint x: 208, endPoint y: 116, distance: 130.1
click at [208, 111] on div "Crear Item de Auditoria 54685219 Nro Documento 23546852199 CUIL Afiliado Activo…" at bounding box center [696, 333] width 1393 height 666
click at [838, 276] on div "Fec. Prestación 2025-09-09 Ingresar la fecha" at bounding box center [697, 305] width 818 height 74
click at [398, 567] on span "Aceptar" at bounding box center [396, 569] width 43 height 12
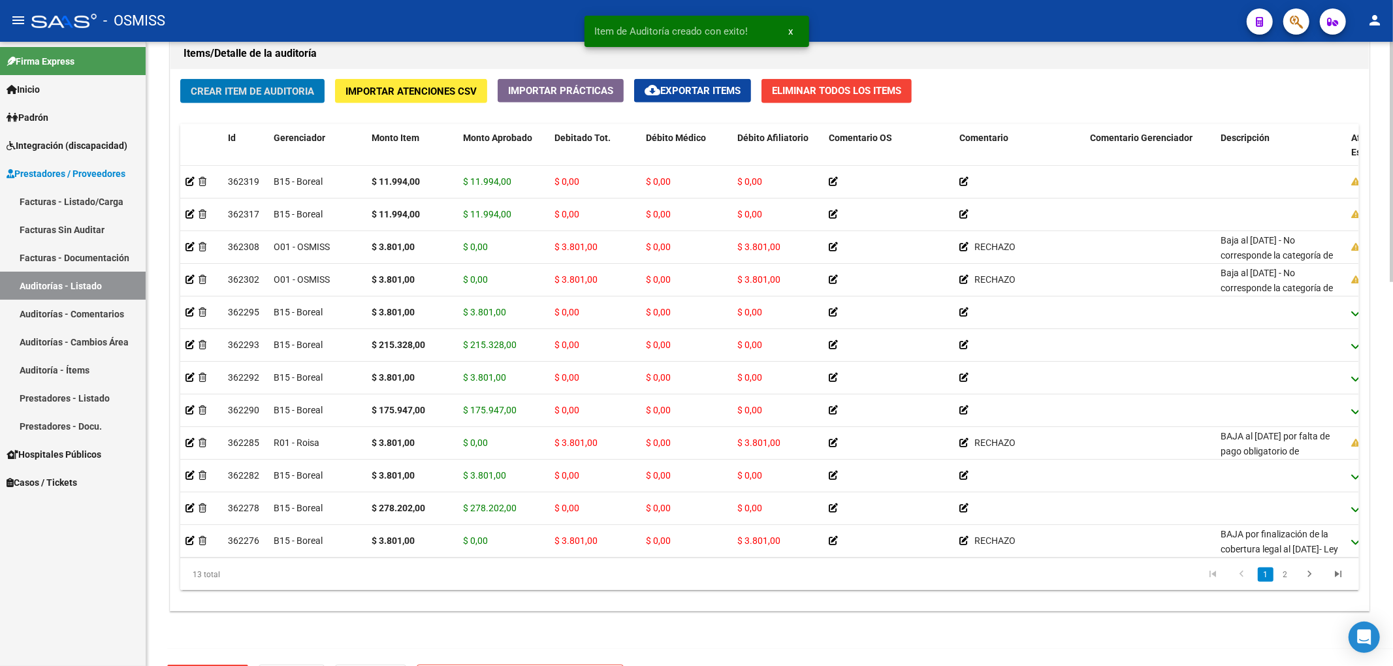
click at [293, 95] on span "Crear Item de Auditoria" at bounding box center [252, 92] width 123 height 12
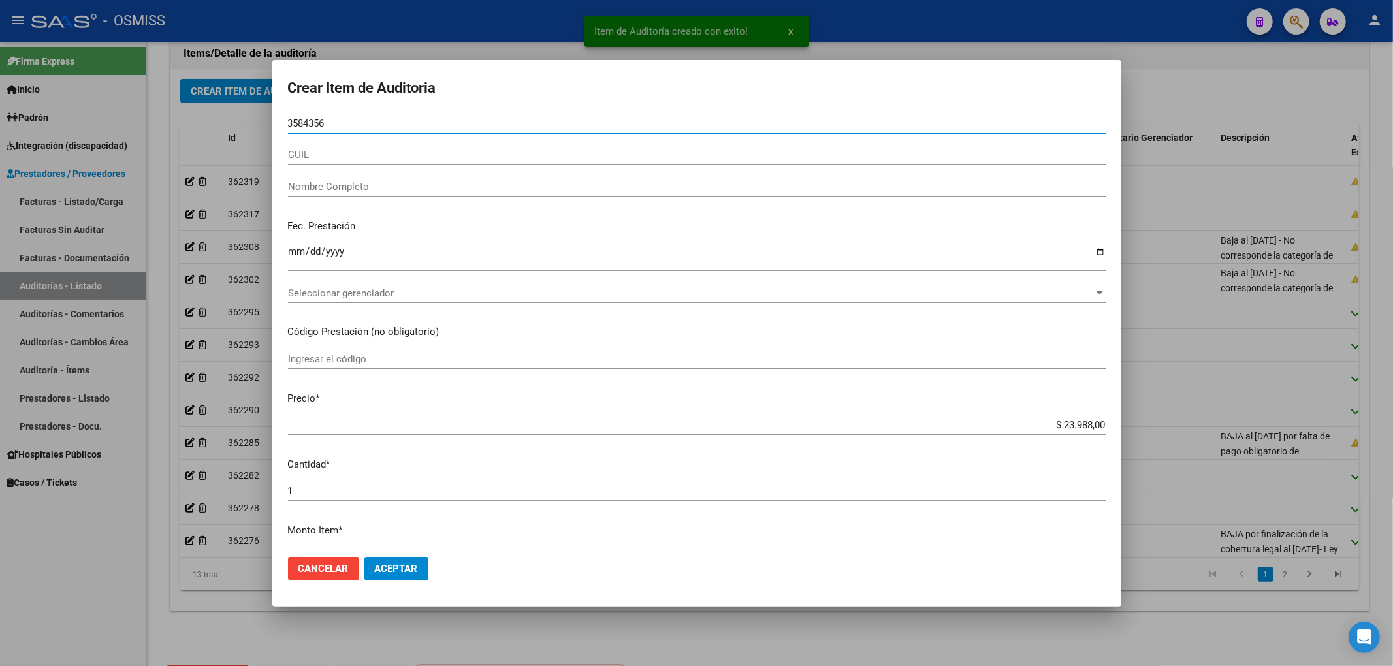
type input "35843565"
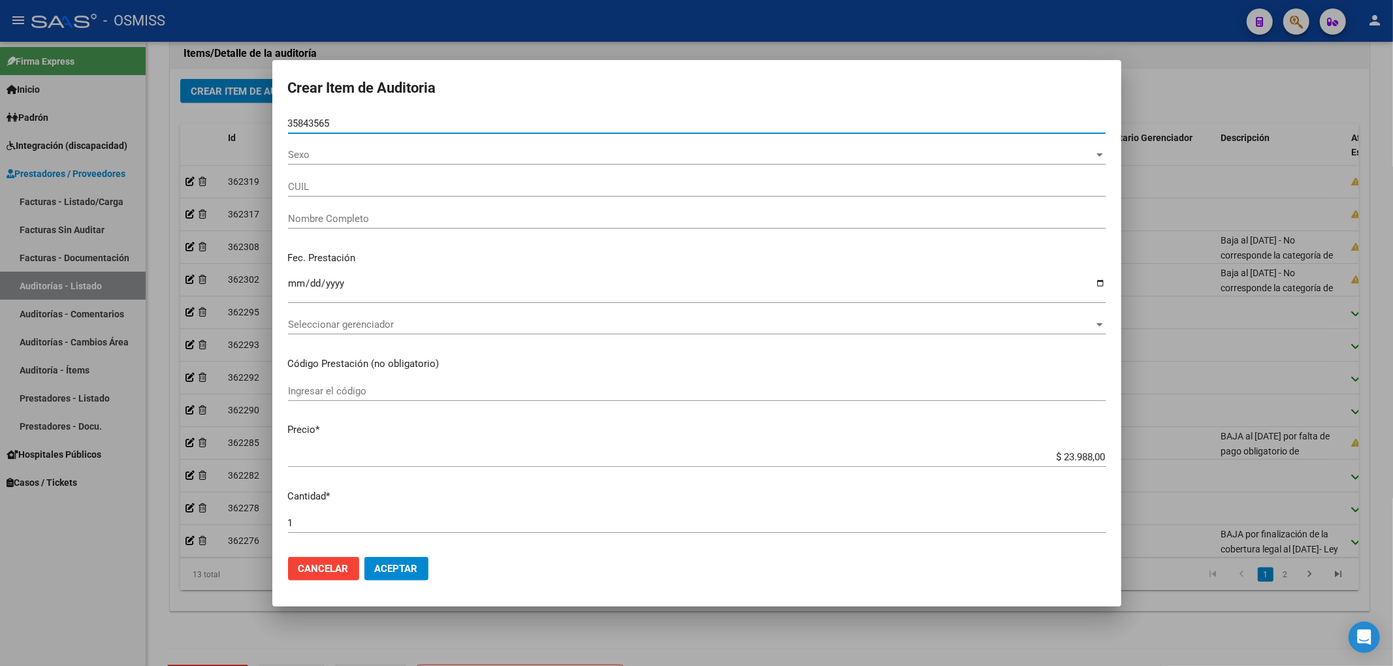
type input "20358435654"
type input "GONZALEZ FRANCO GASTON"
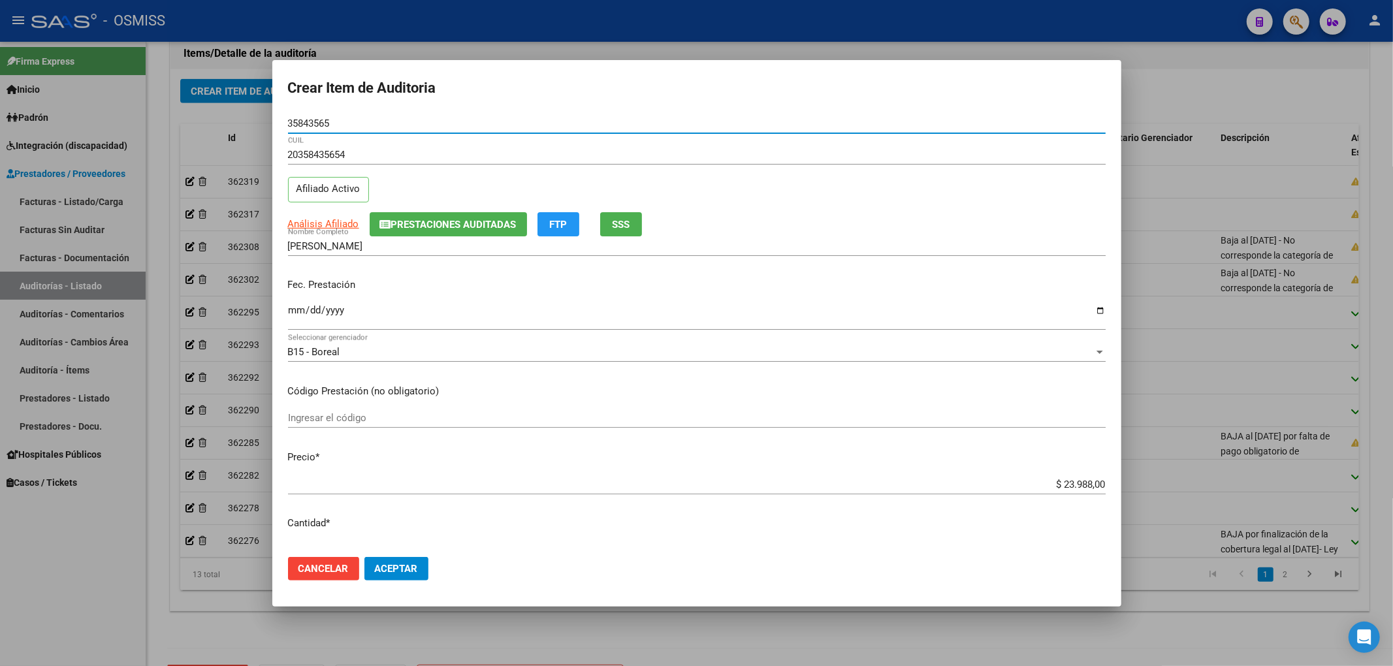
type input "35843565"
click at [295, 311] on input "Ingresar la fecha" at bounding box center [697, 315] width 818 height 21
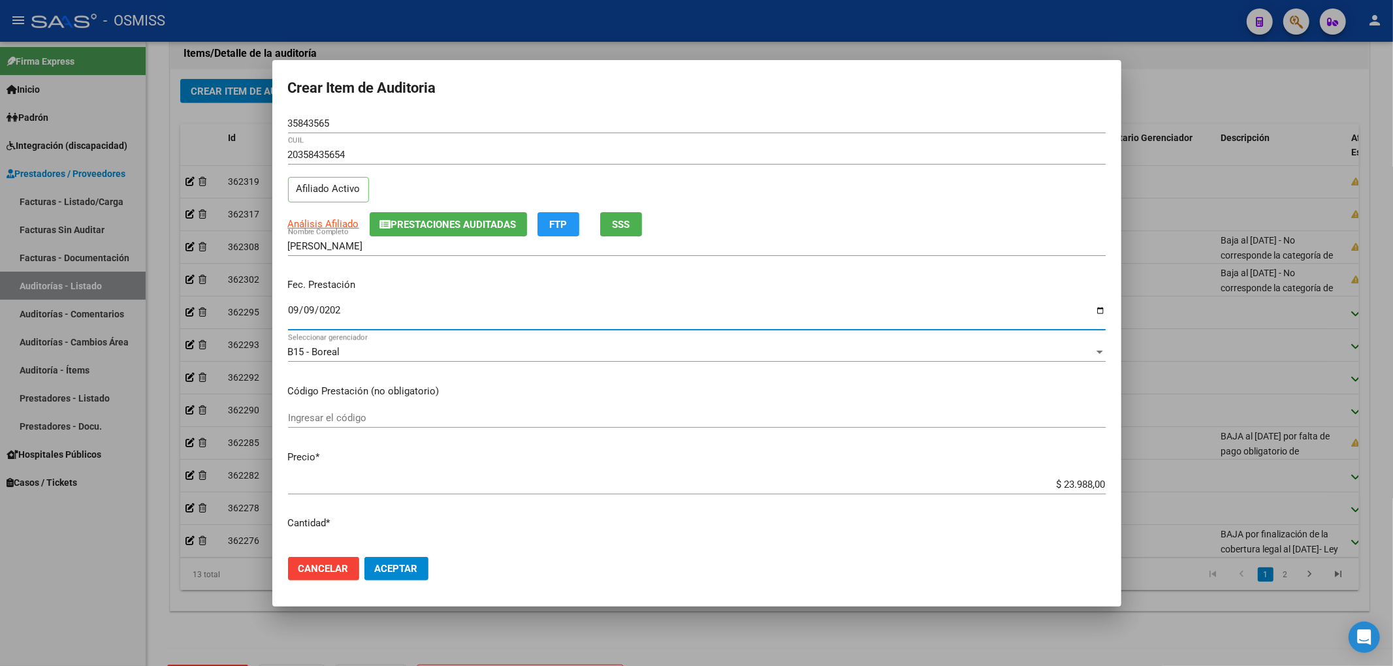
type input "2025-09-09"
drag, startPoint x: 1017, startPoint y: 475, endPoint x: 1100, endPoint y: 491, distance: 85.0
click at [1100, 491] on mat-dialog-content "35843565 Nro Documento 20358435654 CUIL Afiliado Activo Análisis Afiliado Prest…" at bounding box center [696, 330] width 849 height 433
click at [1100, 479] on app-form-text-field "Precio * $ 23.988,00 Ingresar el precio" at bounding box center [702, 470] width 828 height 40
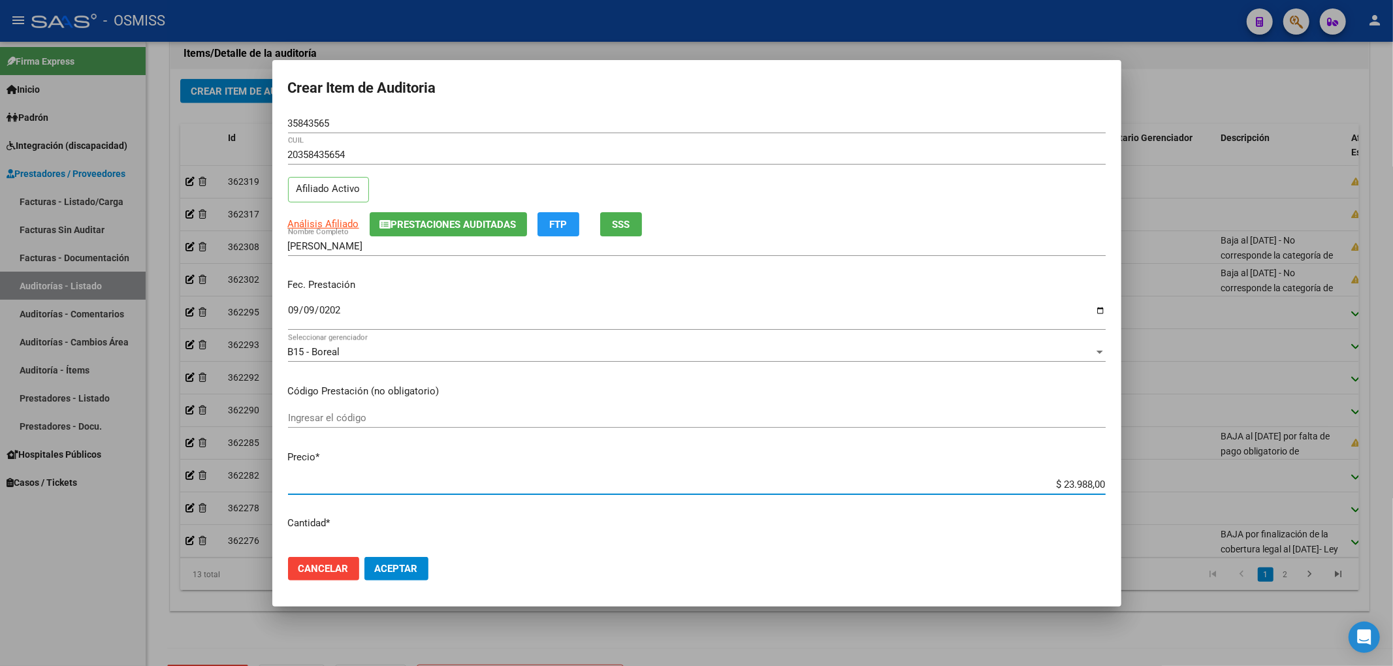
drag, startPoint x: 1047, startPoint y: 488, endPoint x: 1111, endPoint y: 489, distance: 64.0
click at [1111, 489] on mat-dialog-content "35843565 Nro Documento 20358435654 CUIL Afiliado Activo Análisis Afiliado Prest…" at bounding box center [696, 330] width 849 height 433
type input "$ 0,01"
type input "$ 0,11"
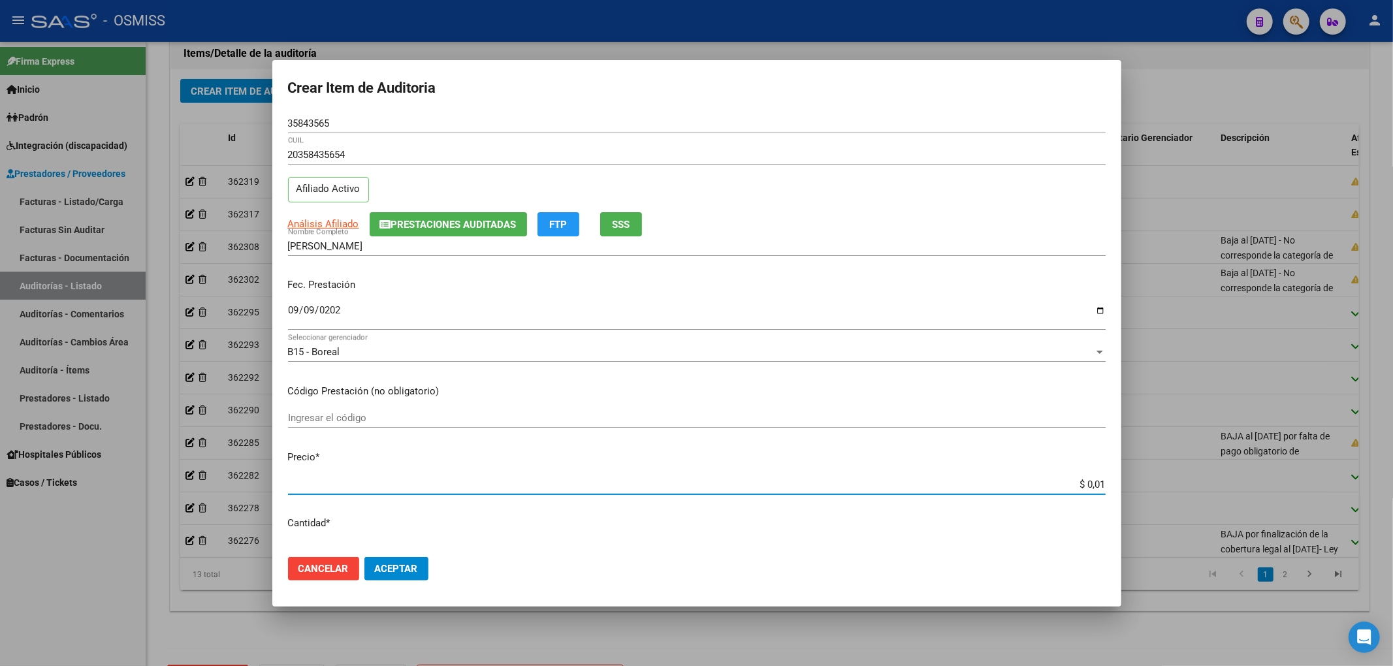
type input "$ 0,11"
type input "$ 1,19"
type input "$ 11,99"
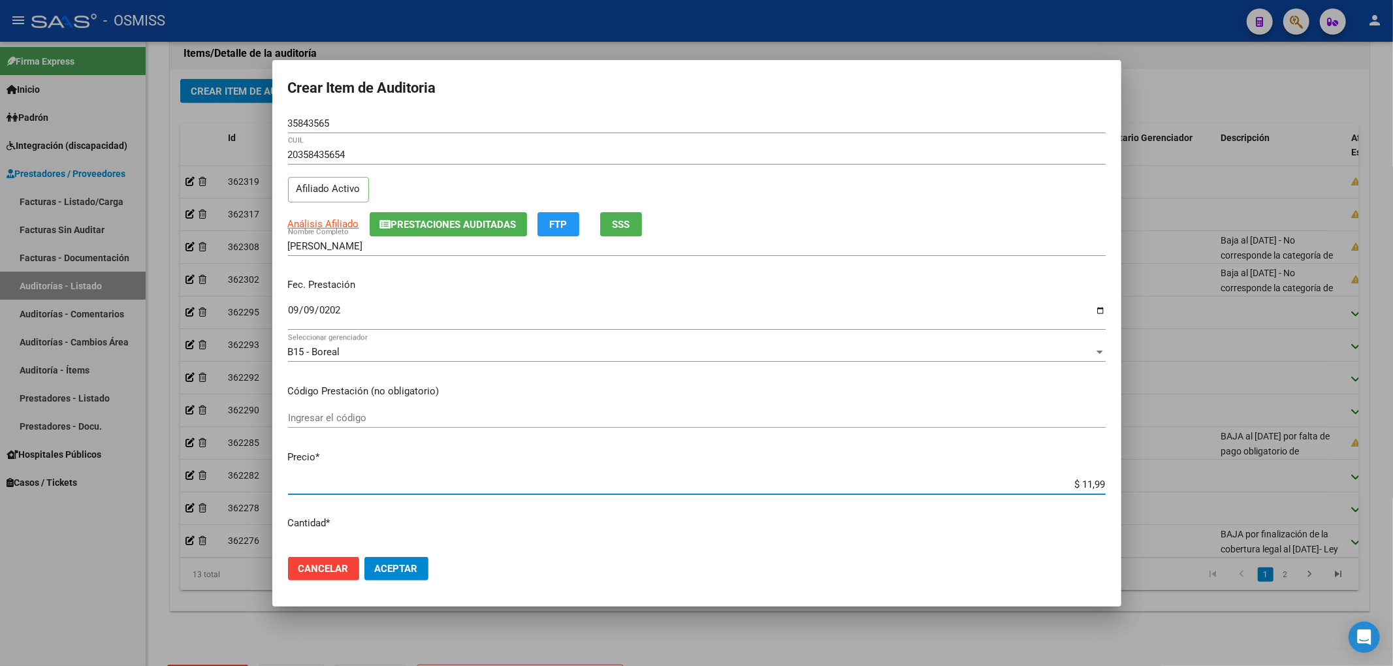
type input "$ 119,94"
type input "$ 1.199,40"
type input "$ 11.994,00"
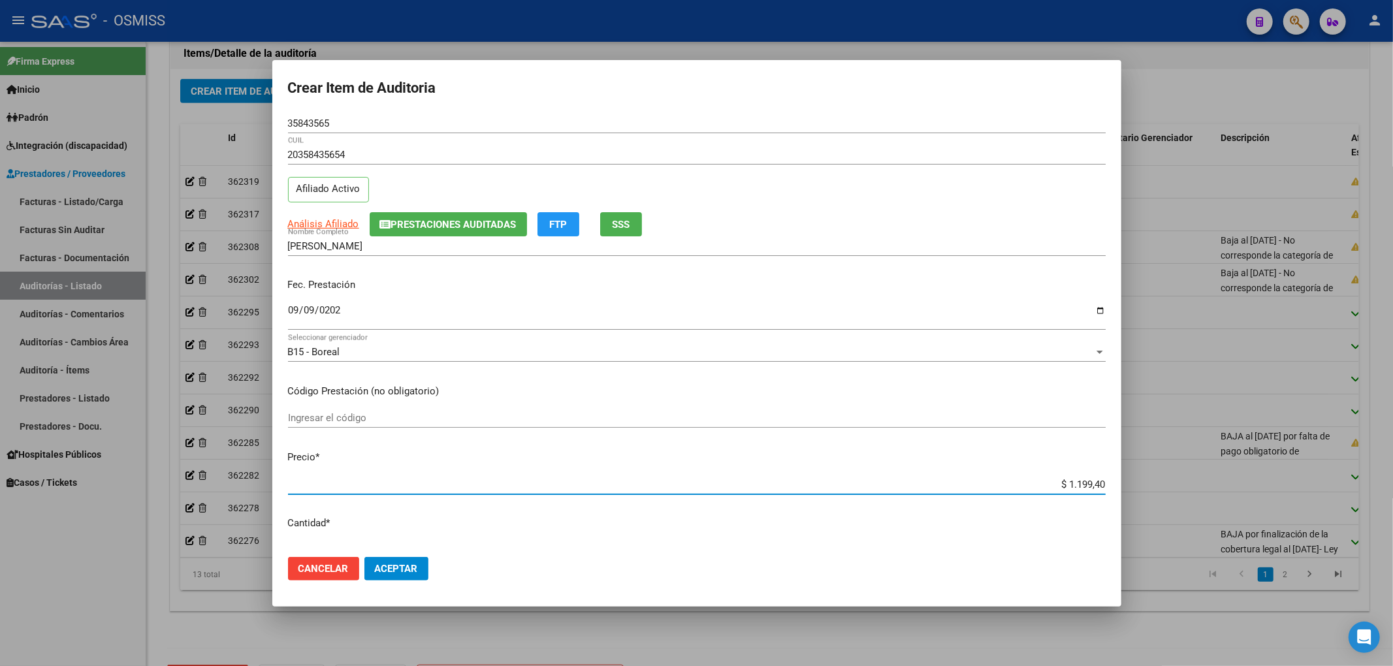
type input "$ 11.994,00"
click at [445, 215] on button "Prestaciones Auditadas" at bounding box center [448, 224] width 157 height 24
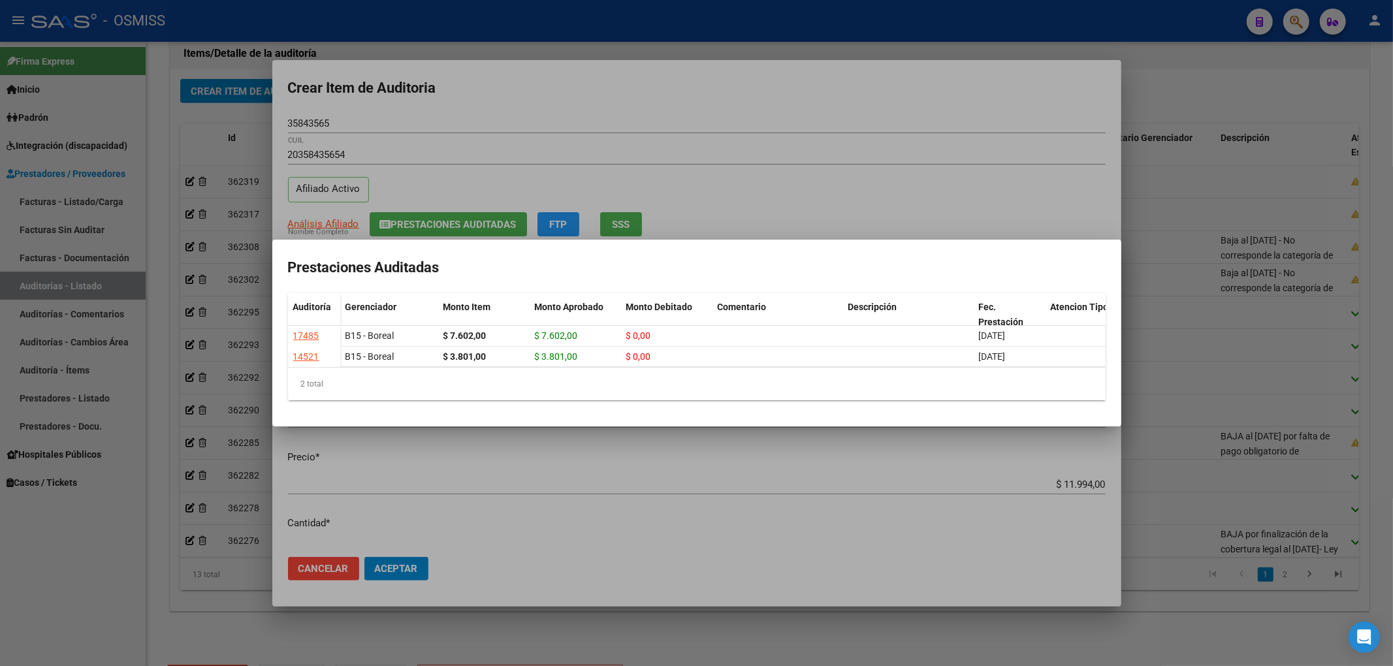
click at [541, 104] on div at bounding box center [696, 333] width 1393 height 666
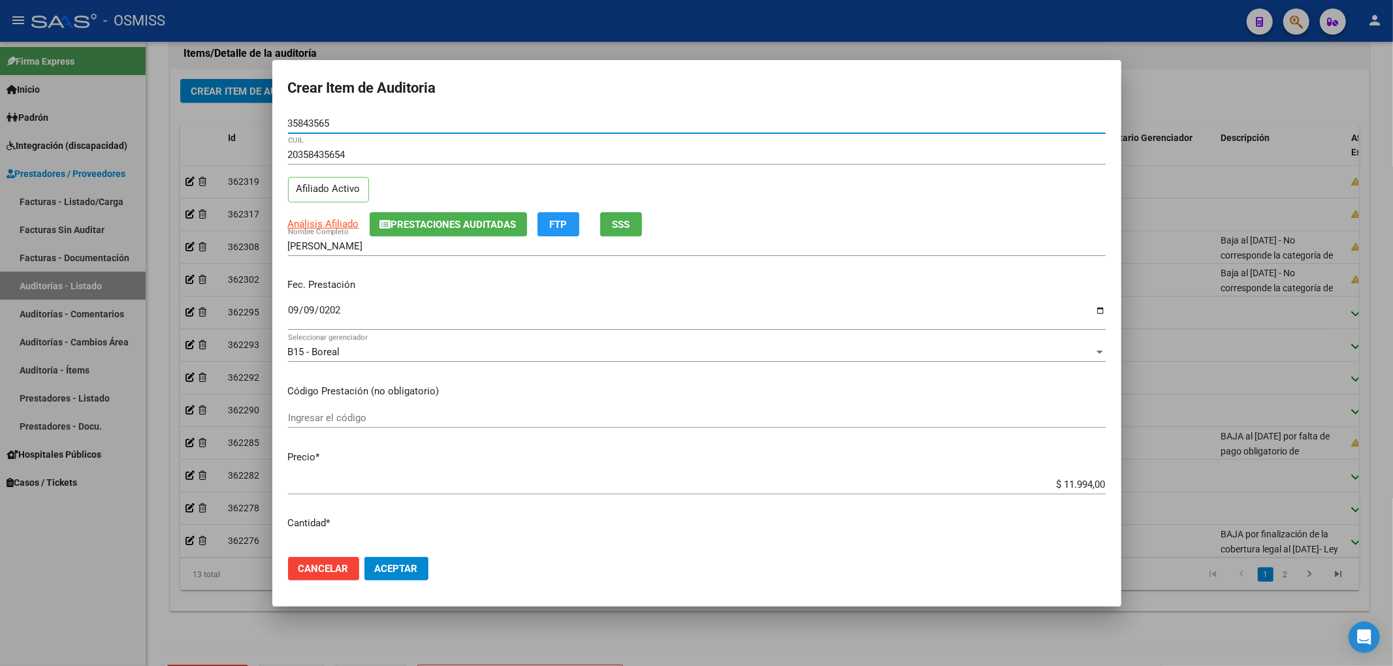
drag, startPoint x: 342, startPoint y: 127, endPoint x: 262, endPoint y: 142, distance: 81.7
click at [254, 126] on div "Crear Item de Auditoria 35843565 Nro Documento 20358435654 CUIL Afiliado Activo…" at bounding box center [696, 333] width 1393 height 666
click at [842, 225] on div "Análisis Afiliado Prestaciones Auditadas FTP SSS" at bounding box center [697, 224] width 818 height 24
click at [415, 567] on span "Aceptar" at bounding box center [396, 569] width 43 height 12
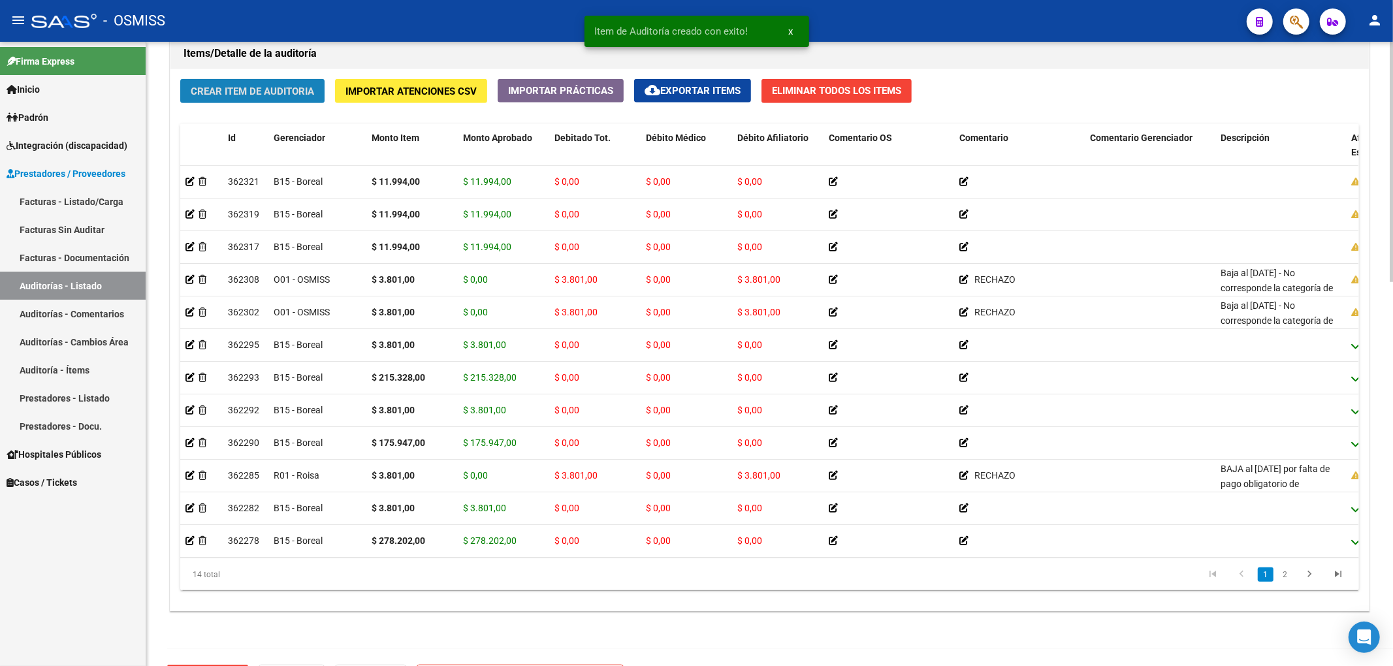
click at [248, 93] on span "Crear Item de Auditoria" at bounding box center [252, 92] width 123 height 12
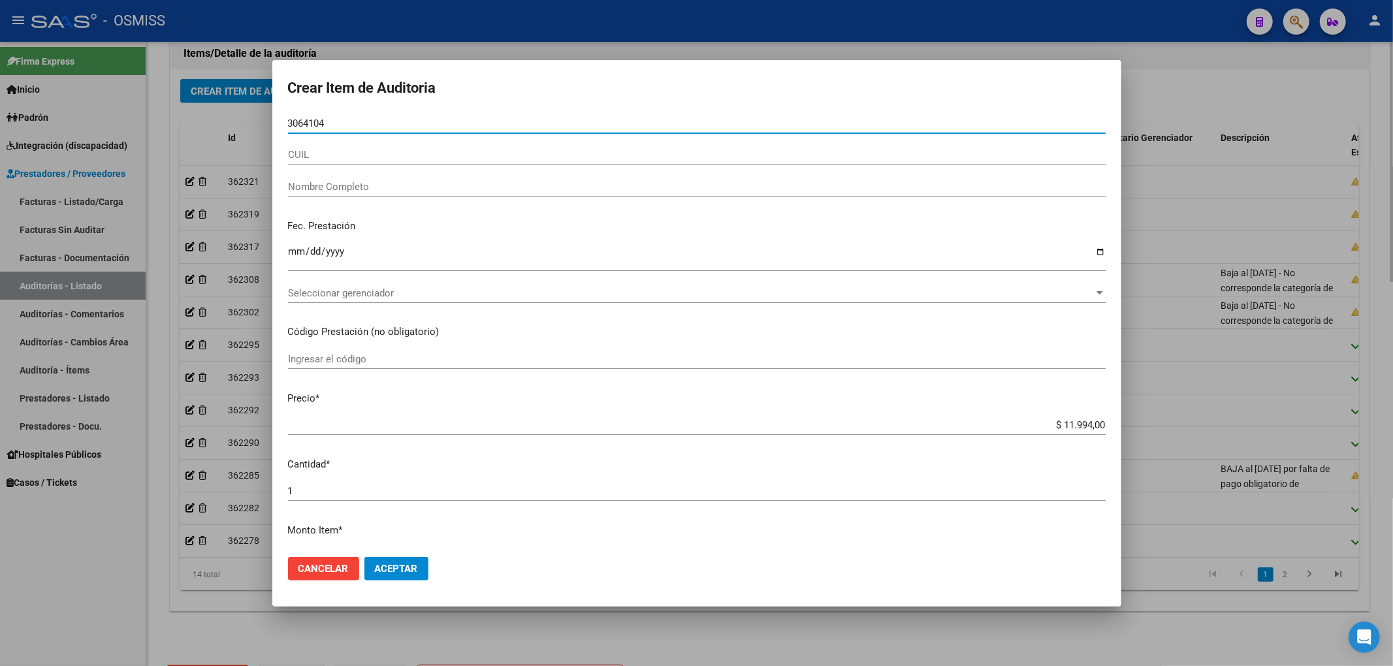
type input "30641042"
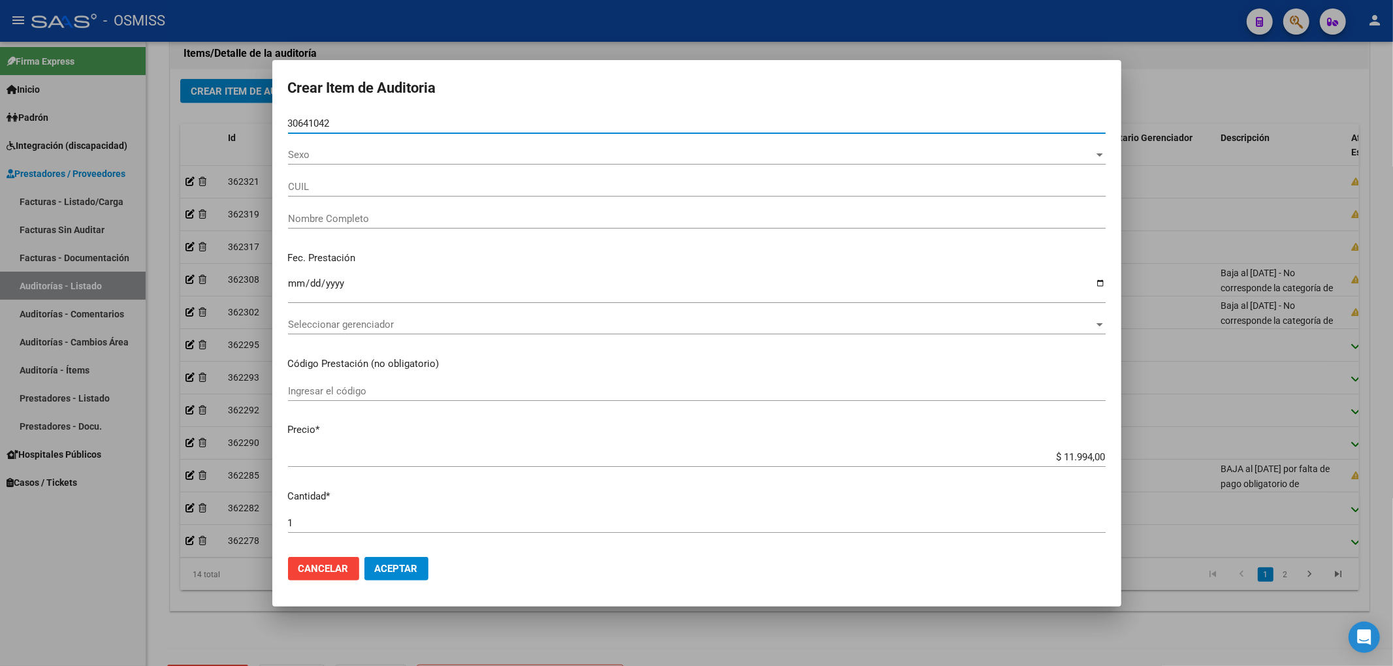
type input "20306410424"
type input "BRIGNONI DIEGO HUMBERTO"
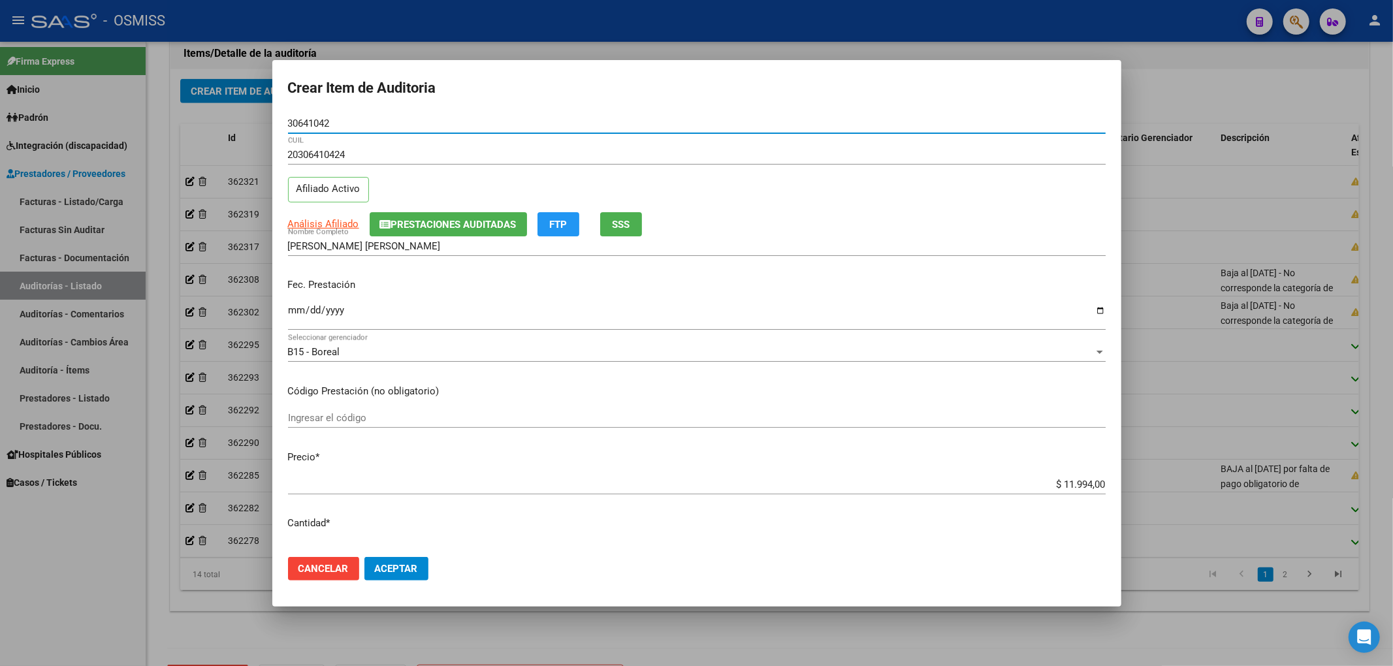
type input "30641042"
click at [301, 310] on input "Ingresar la fecha" at bounding box center [697, 315] width 818 height 21
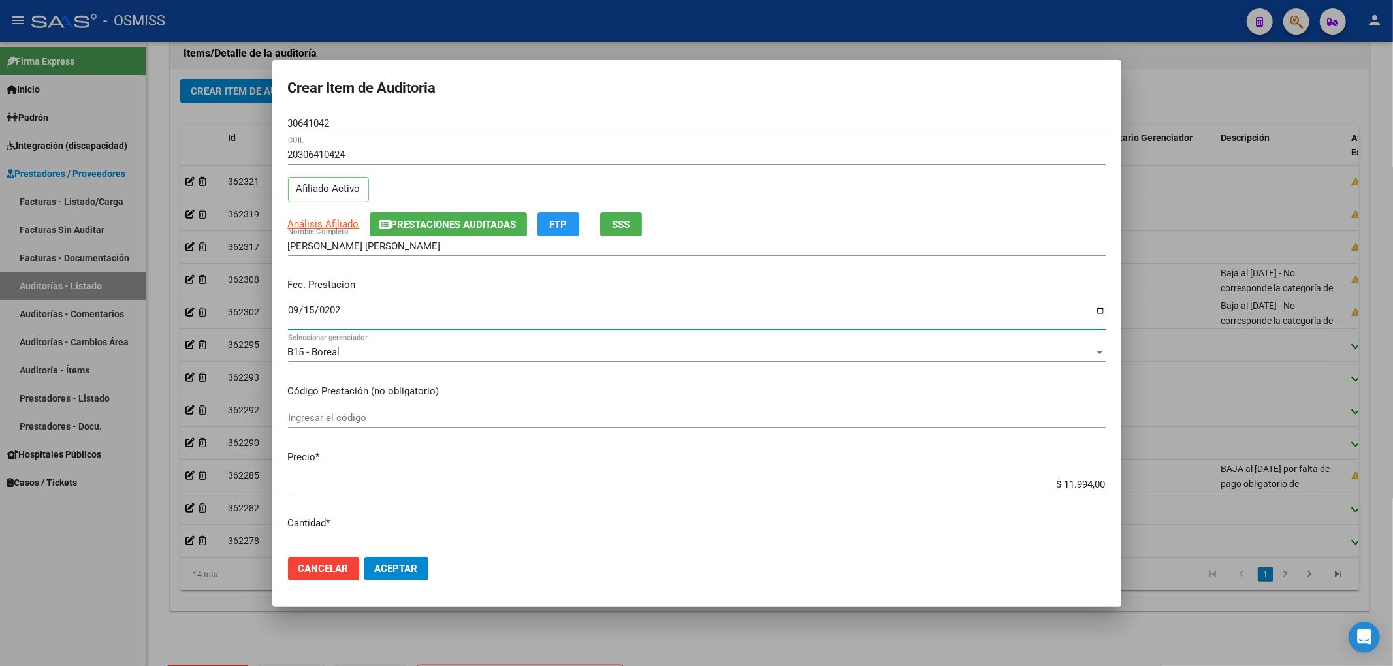
type input "2025-09-15"
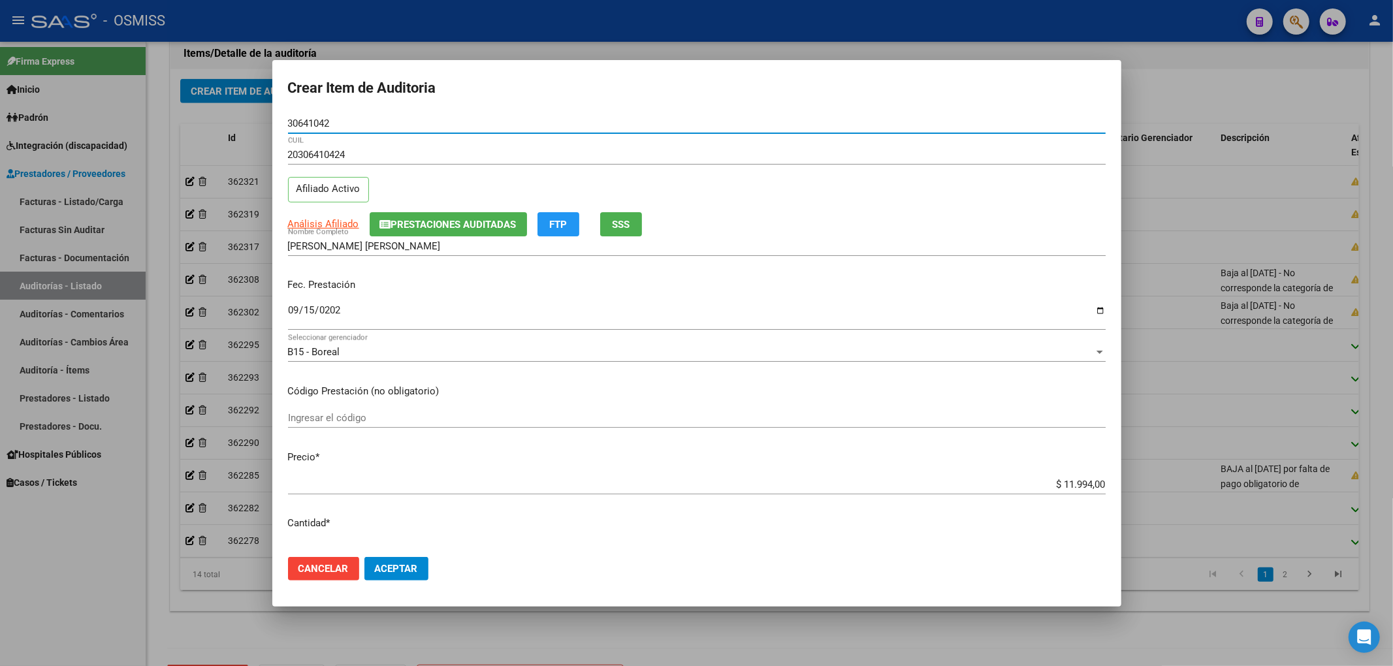
drag, startPoint x: 293, startPoint y: 123, endPoint x: 178, endPoint y: 99, distance: 116.7
click at [174, 91] on div "Crear Item de Auditoria 30641042 Nro Documento 20306410424 CUIL Afiliado Activo…" at bounding box center [696, 333] width 1393 height 666
click at [883, 270] on mat-dialog-content "30641042 Nro Documento 20306410424 CUIL Afiliado Activo Análisis Afiliado Prest…" at bounding box center [696, 330] width 849 height 433
click at [418, 570] on button "Aceptar" at bounding box center [396, 569] width 64 height 24
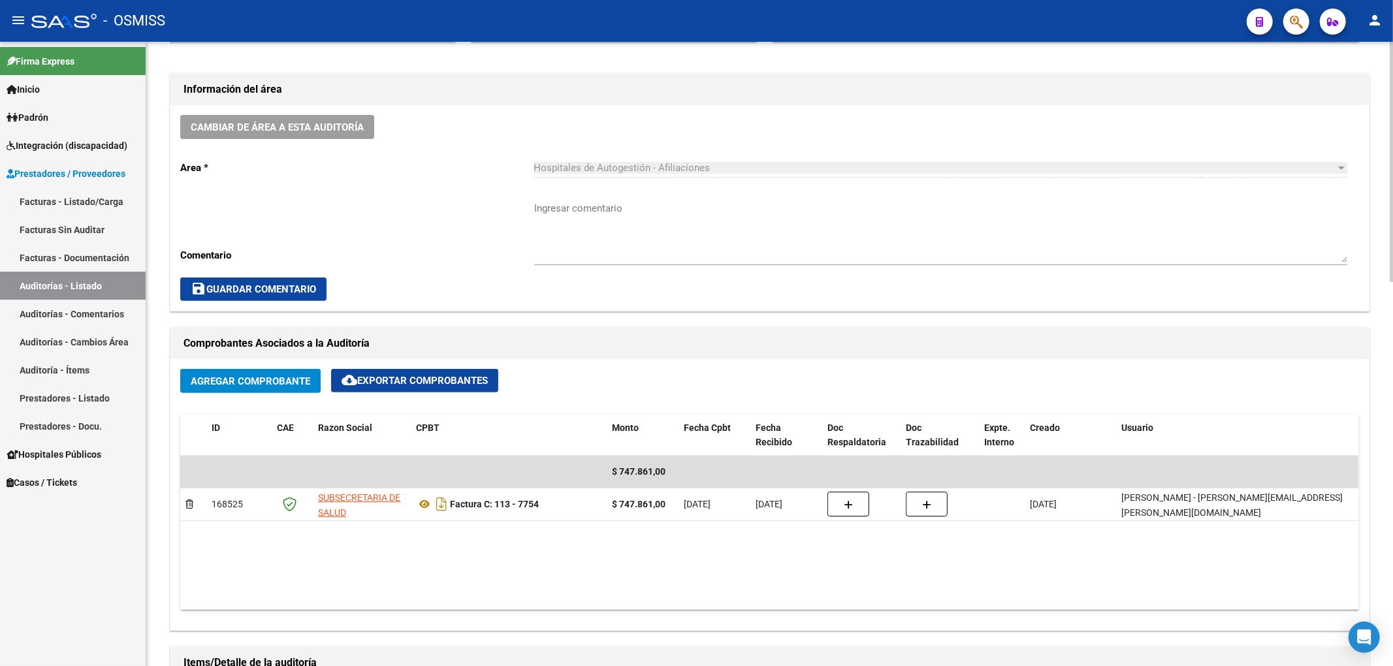
scroll to position [0, 0]
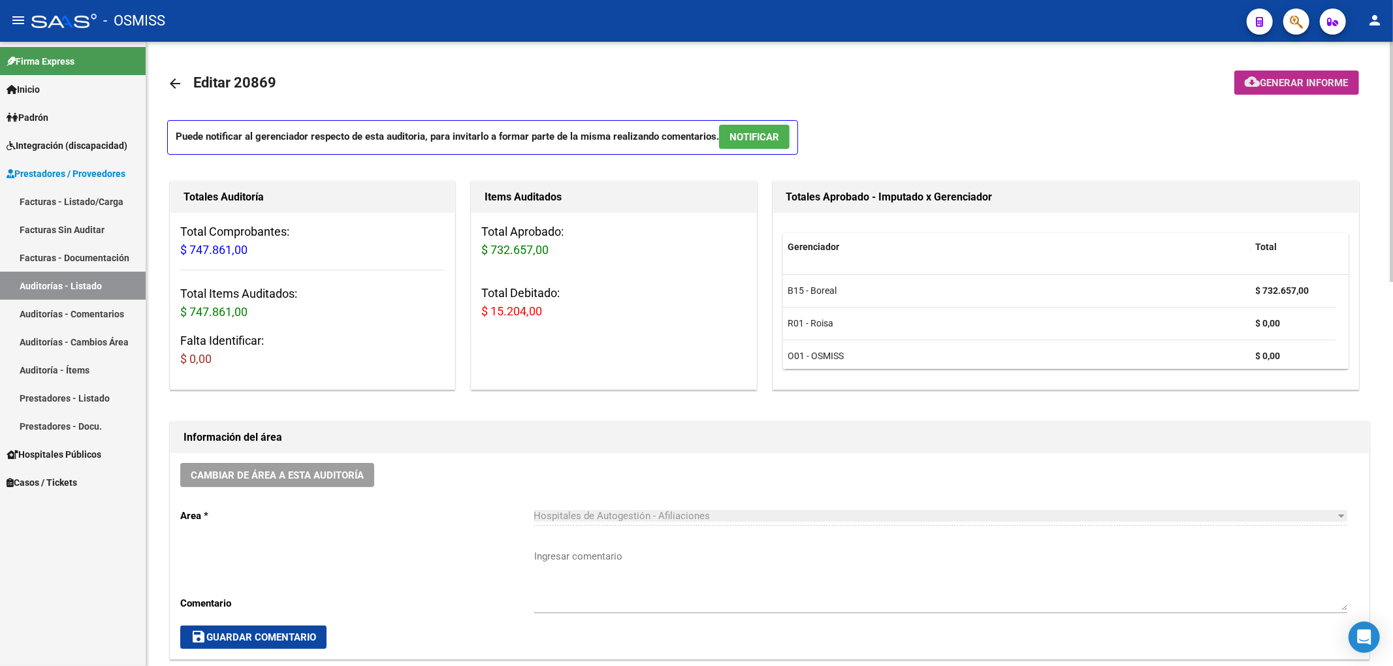
click at [1315, 84] on span "Generar informe" at bounding box center [1304, 83] width 88 height 12
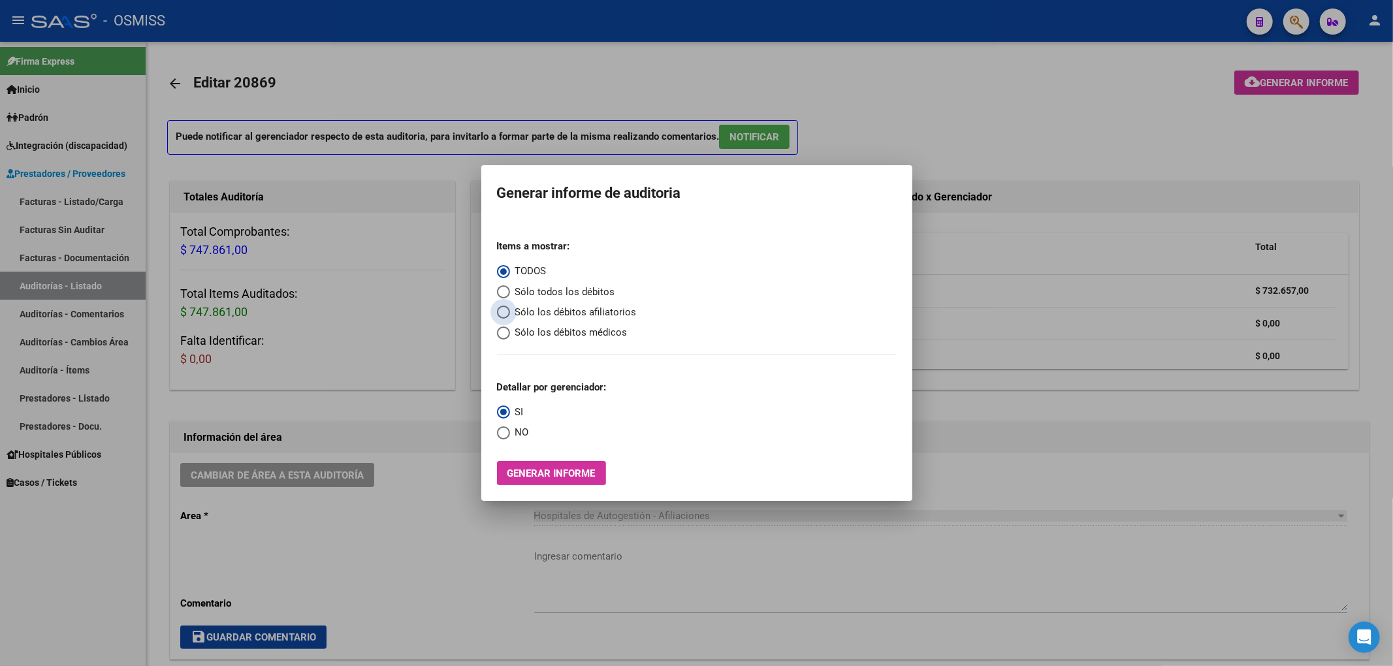
click at [618, 311] on span "Sólo los débitos afiliatorios" at bounding box center [573, 312] width 127 height 15
click at [510, 311] on input "Sólo los débitos afiliatorios" at bounding box center [503, 312] width 13 height 13
radio input "true"
click at [531, 436] on mat-radio-group "Detallar por gerenciador: SI NO" at bounding box center [552, 405] width 110 height 70
click at [523, 434] on span "NO" at bounding box center [519, 432] width 19 height 15
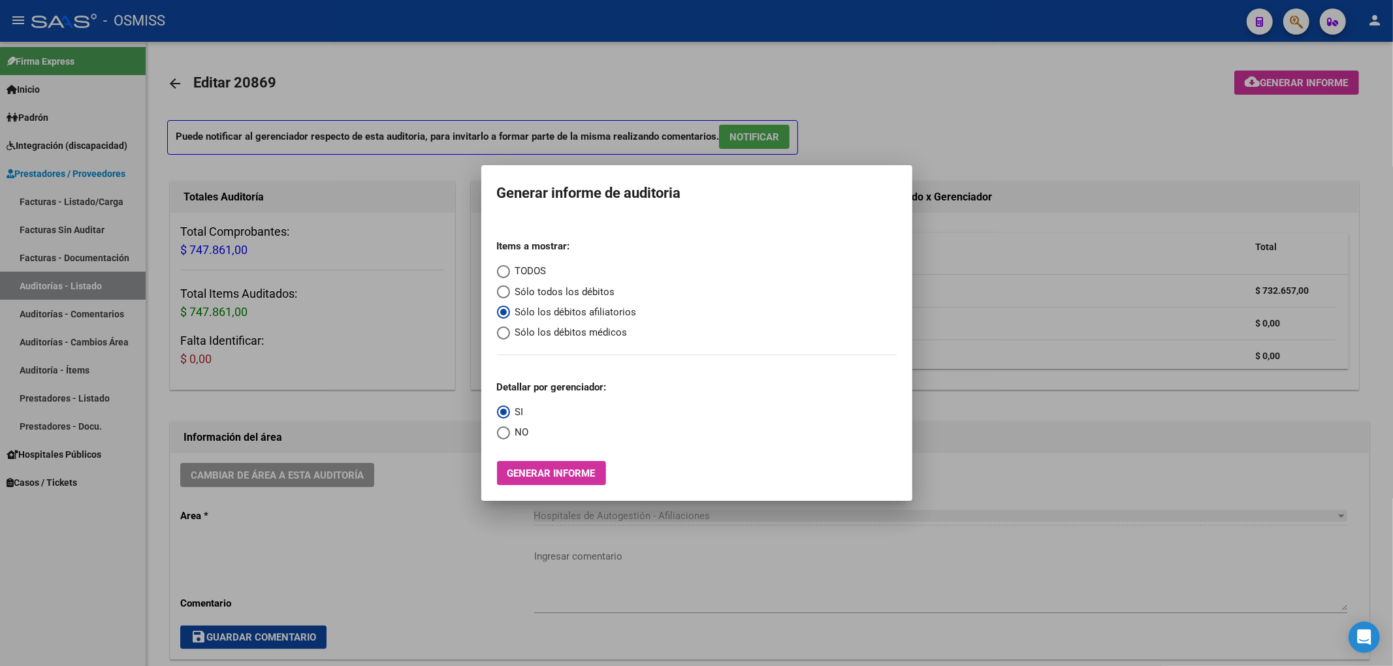
click at [510, 434] on input "NO" at bounding box center [503, 432] width 13 height 13
radio input "true"
click at [526, 464] on button "Generar informe" at bounding box center [551, 473] width 109 height 24
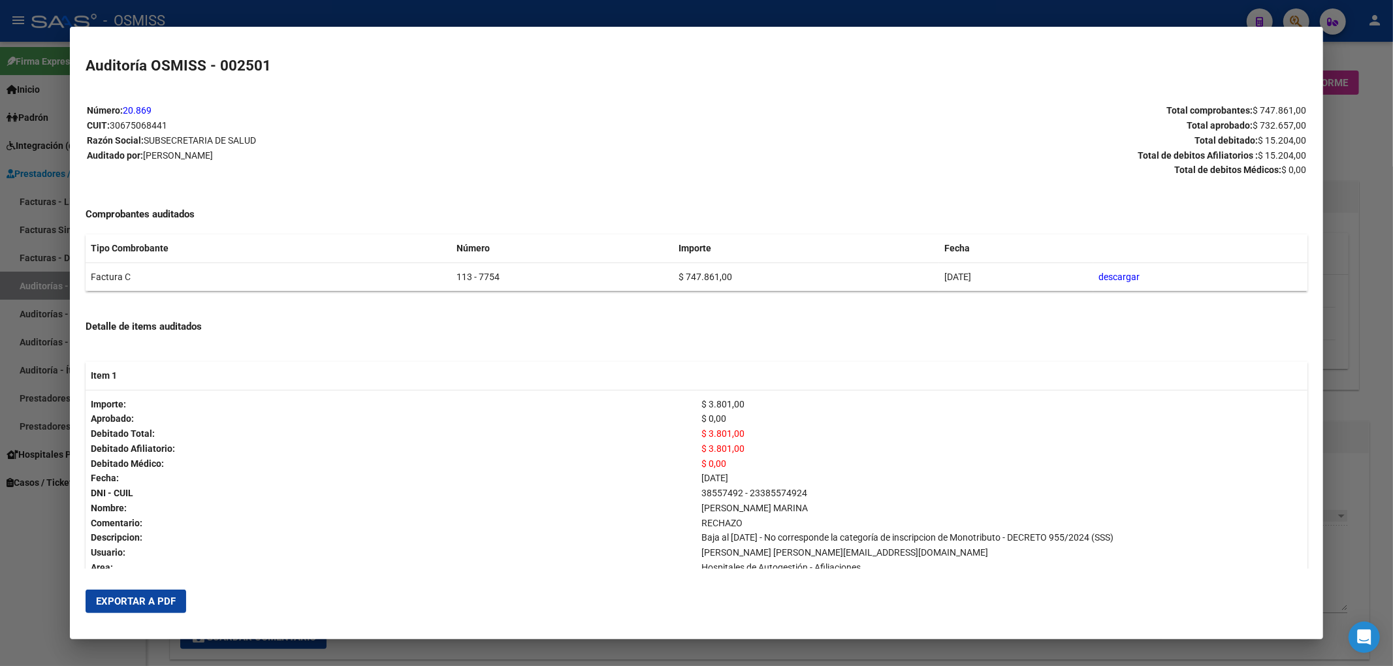
click at [154, 607] on span "Exportar a PDF" at bounding box center [136, 602] width 80 height 12
click at [1380, 110] on div at bounding box center [696, 333] width 1393 height 666
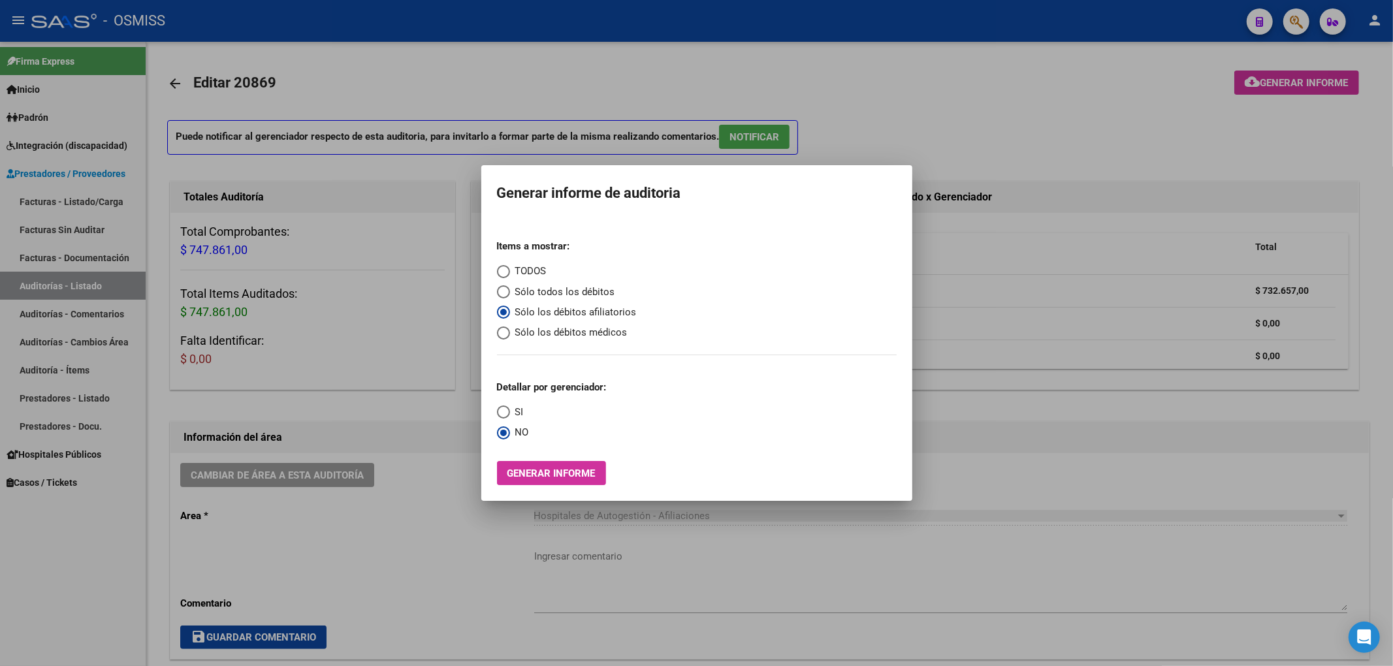
click at [957, 144] on div at bounding box center [696, 333] width 1393 height 666
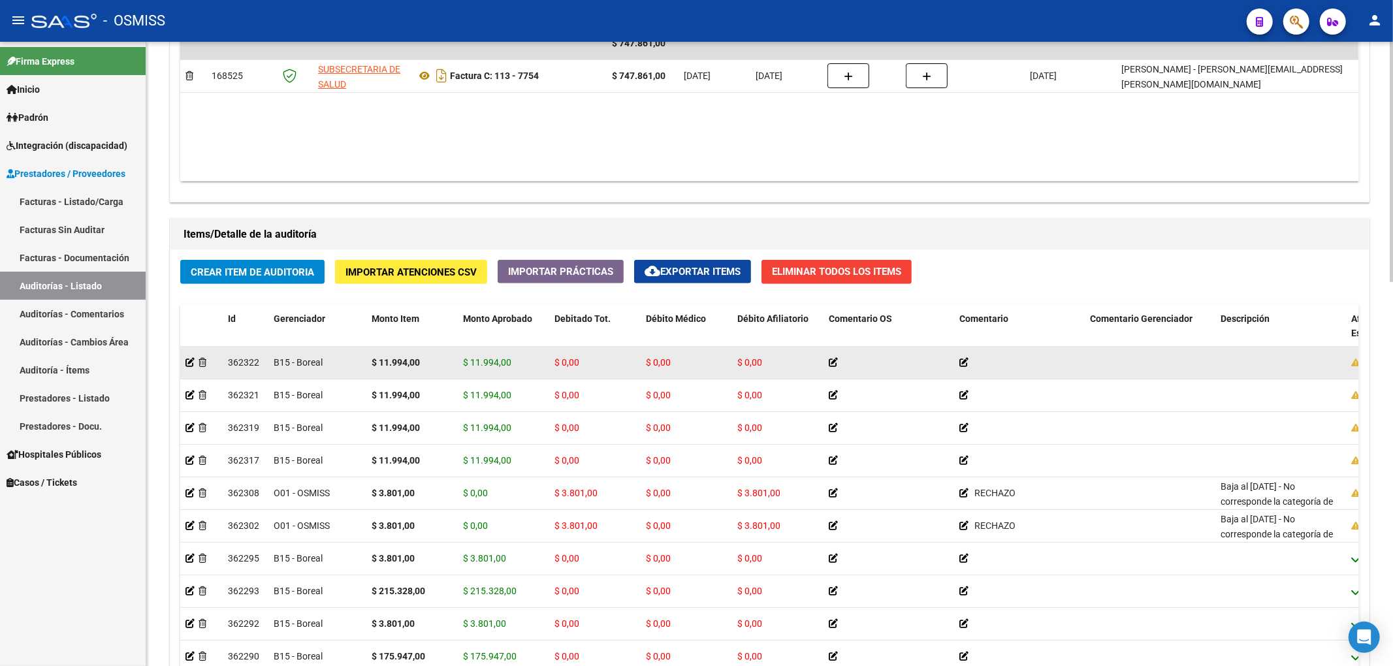
scroll to position [784, 0]
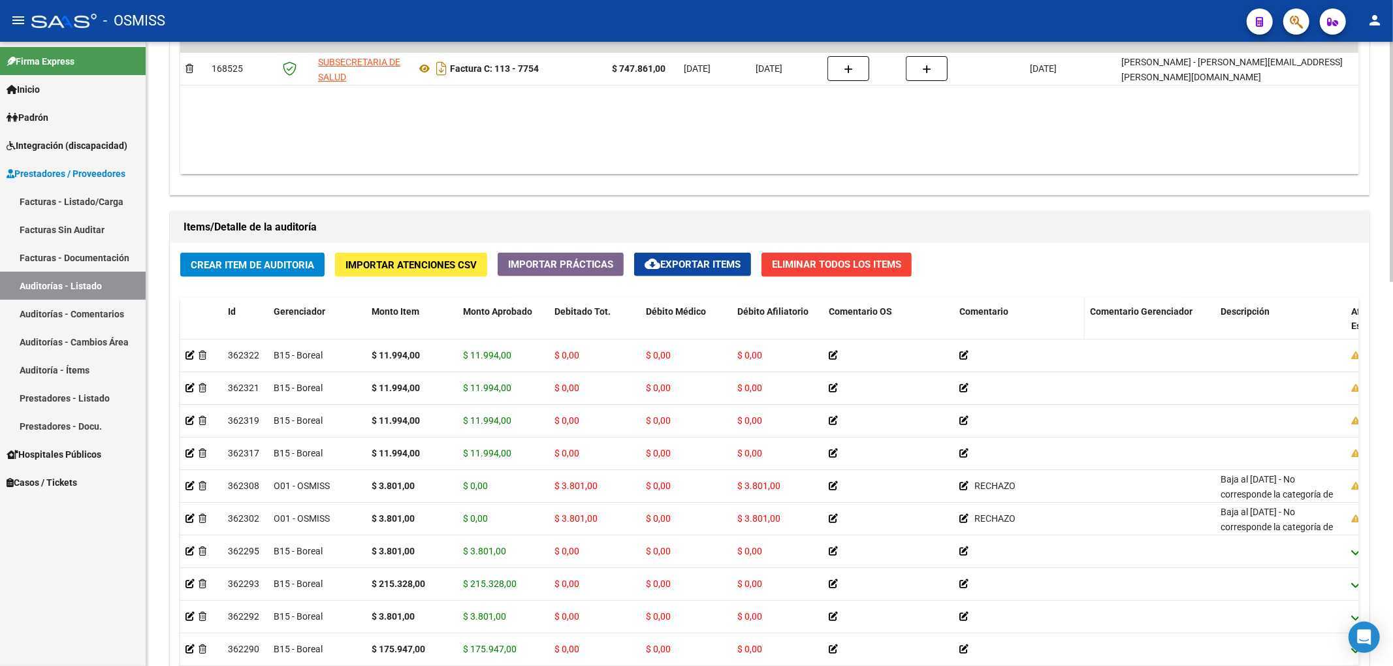
click at [998, 315] on span "Comentario" at bounding box center [983, 311] width 49 height 10
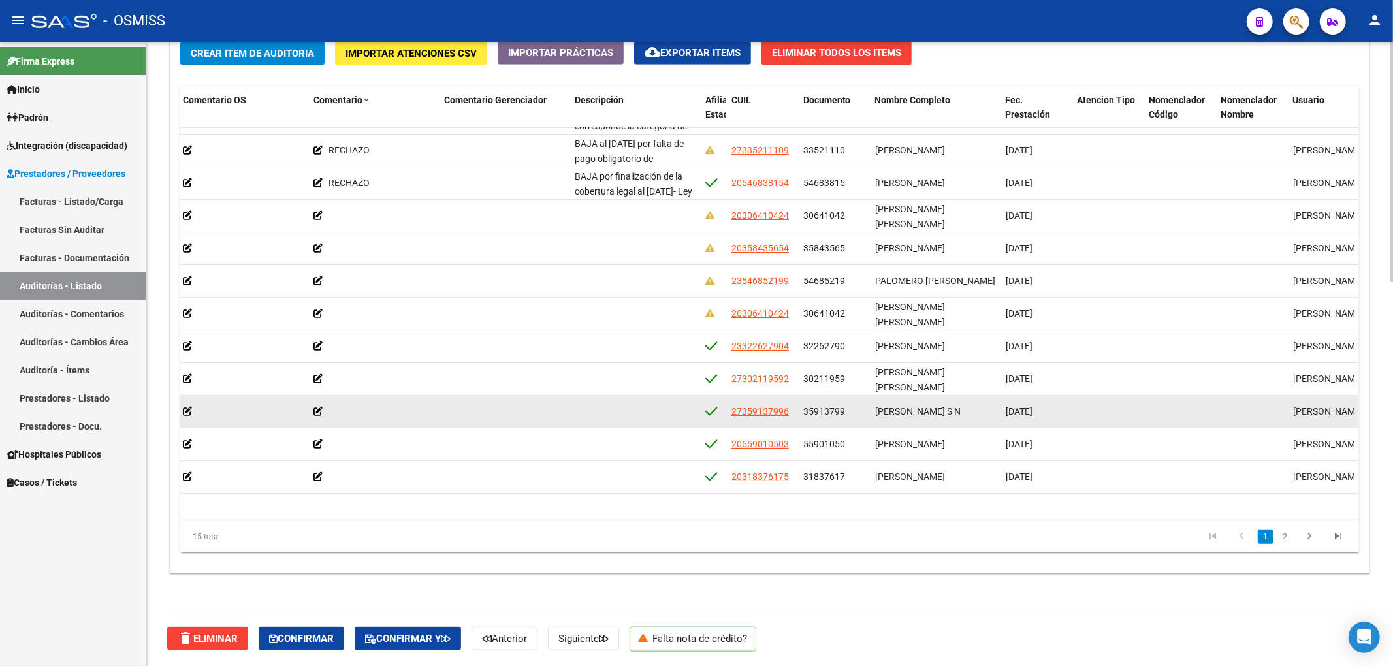
scroll to position [0, 646]
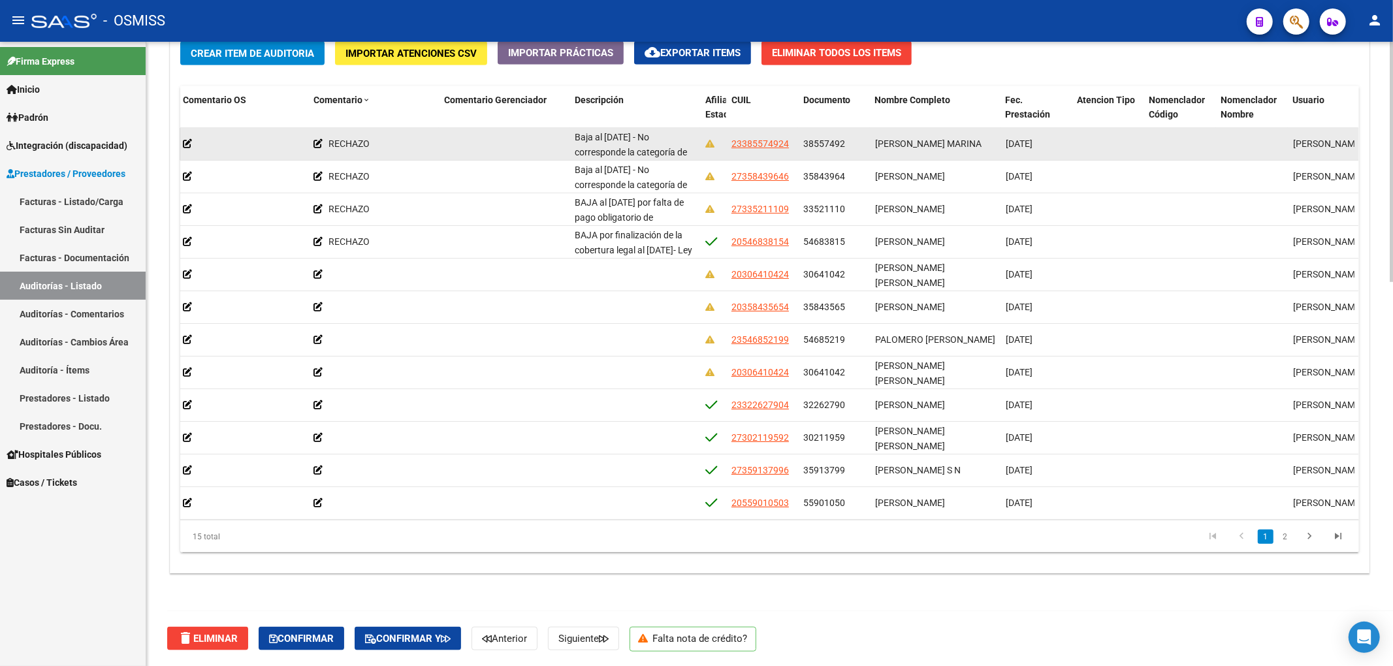
drag, startPoint x: 803, startPoint y: 142, endPoint x: 845, endPoint y: 142, distance: 42.4
click at [845, 142] on div "38557492" at bounding box center [833, 143] width 61 height 15
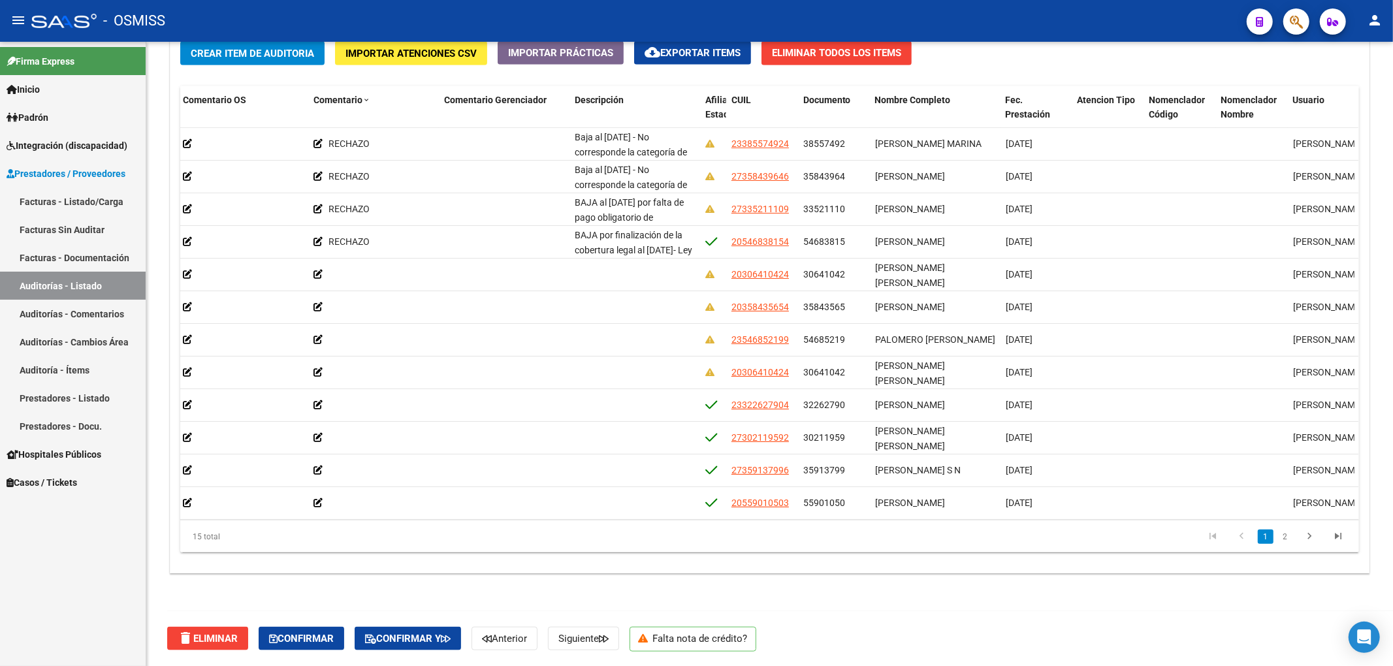
copy span "38557492"
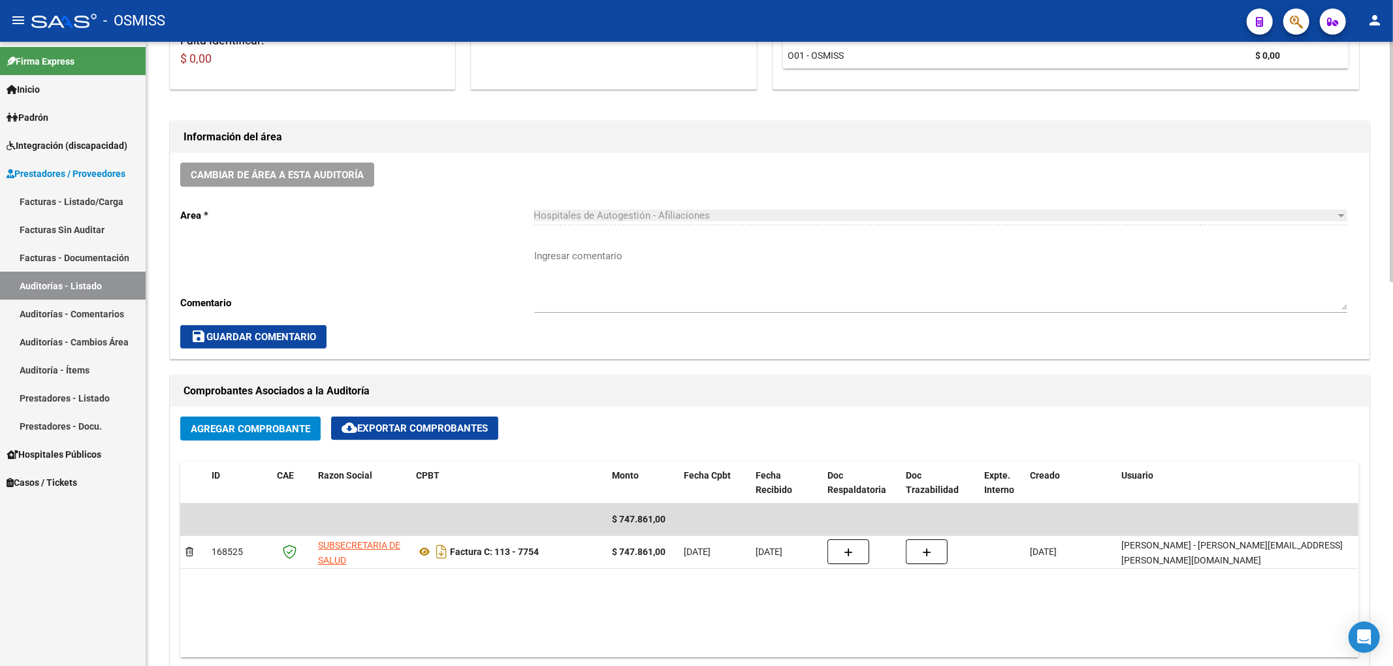
scroll to position [213, 0]
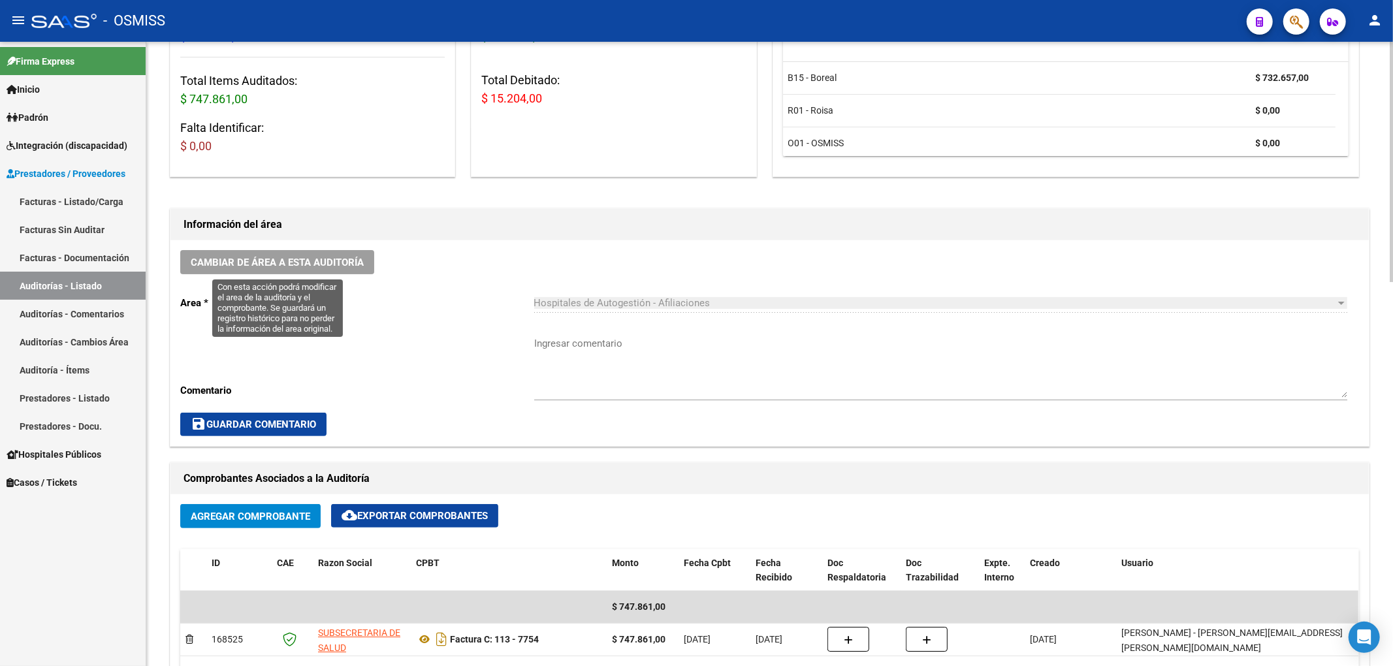
click at [362, 254] on button "Cambiar de área a esta auditoría" at bounding box center [277, 262] width 194 height 24
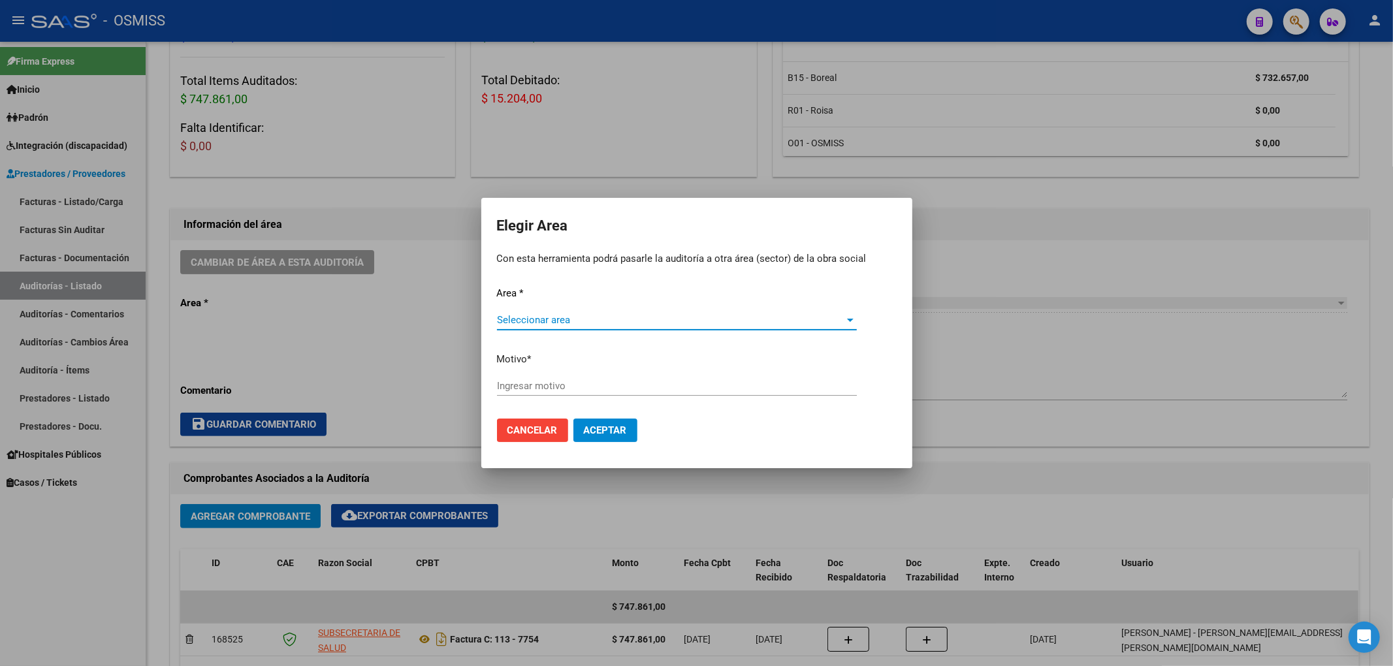
click at [534, 323] on span "Seleccionar area" at bounding box center [671, 320] width 348 height 12
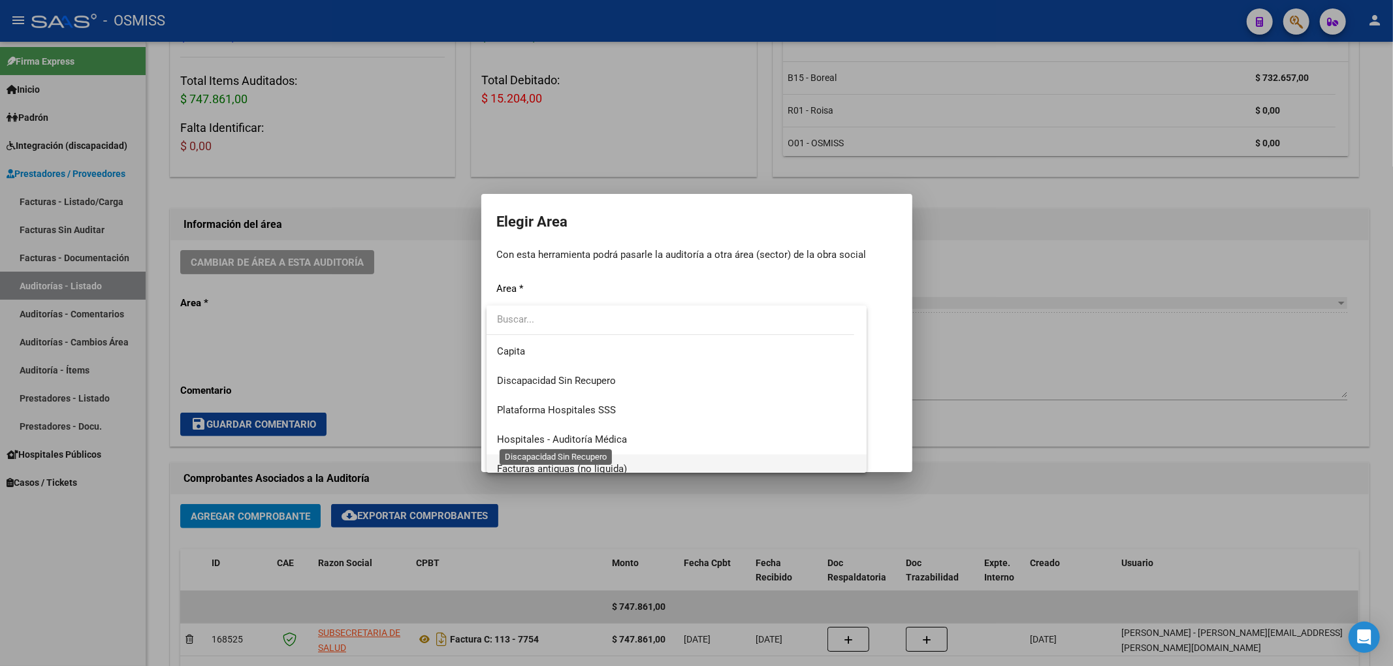
scroll to position [174, 0]
click at [588, 416] on span "Hospitales - Auditoría Médica" at bounding box center [677, 410] width 360 height 29
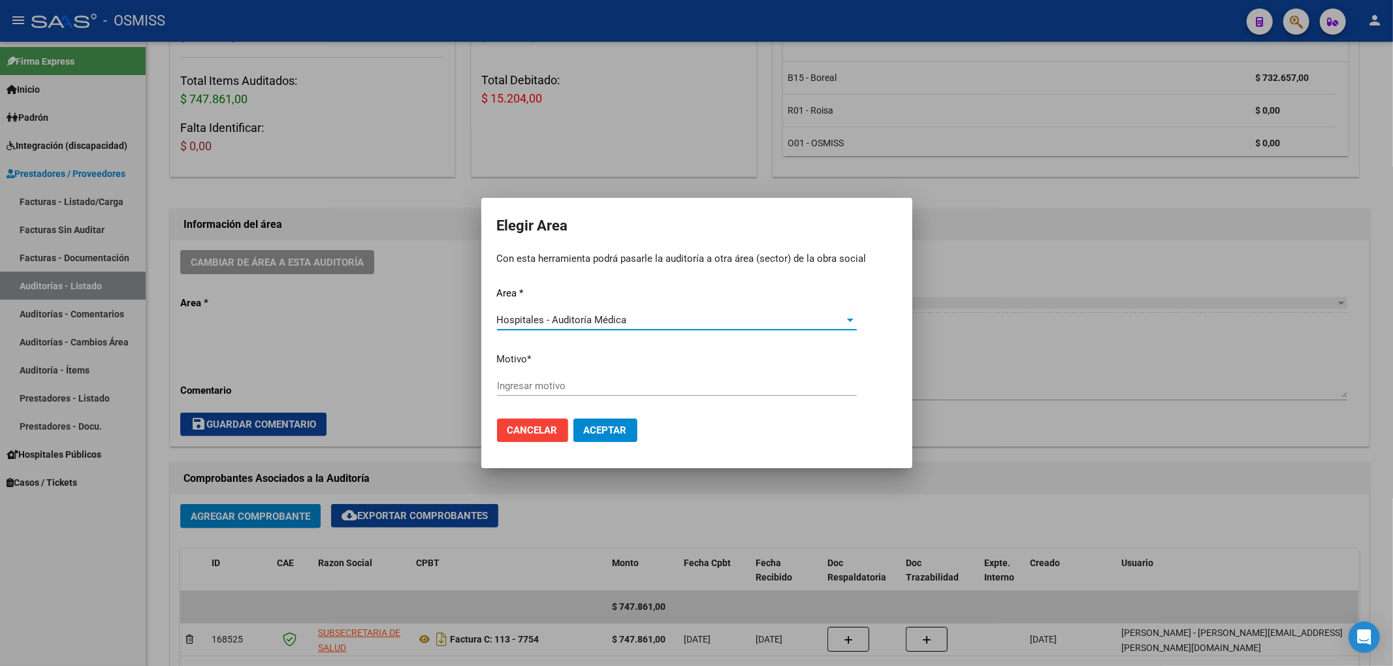
click at [520, 389] on input "Ingresar motivo" at bounding box center [677, 386] width 360 height 12
type input "AUDITADO"
click at [598, 424] on span "Aceptar" at bounding box center [605, 430] width 43 height 12
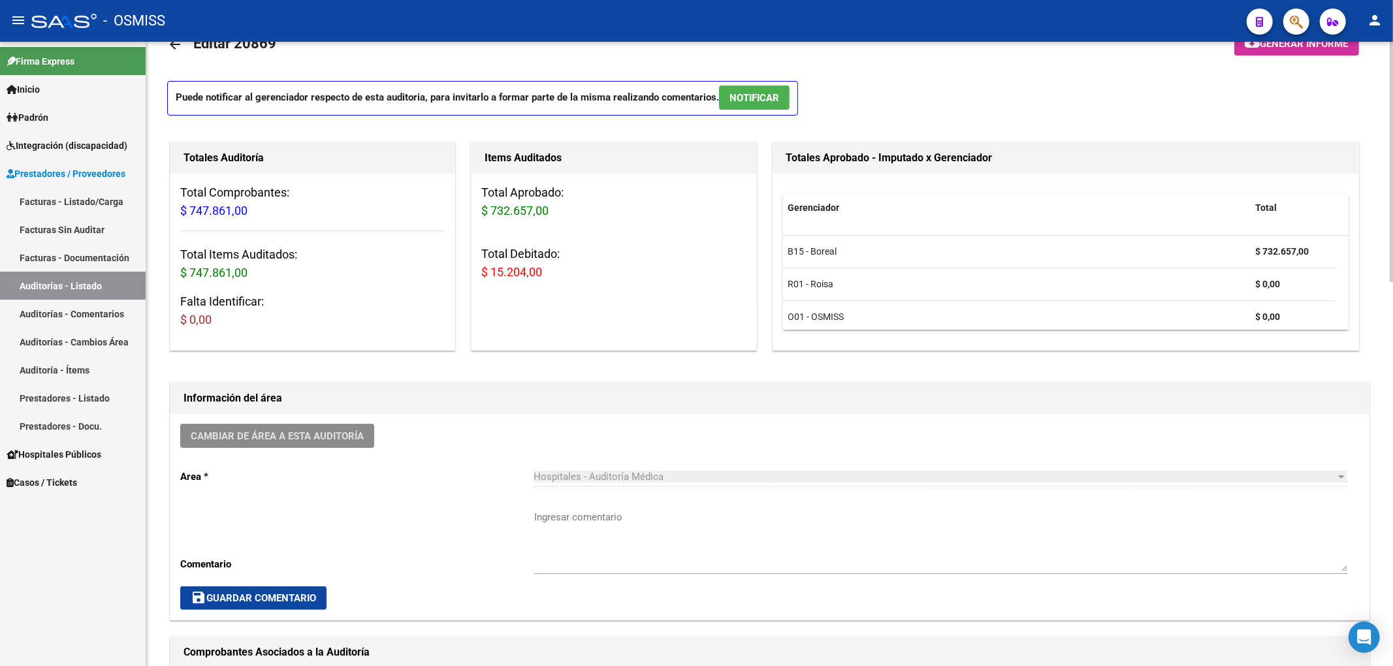
scroll to position [0, 0]
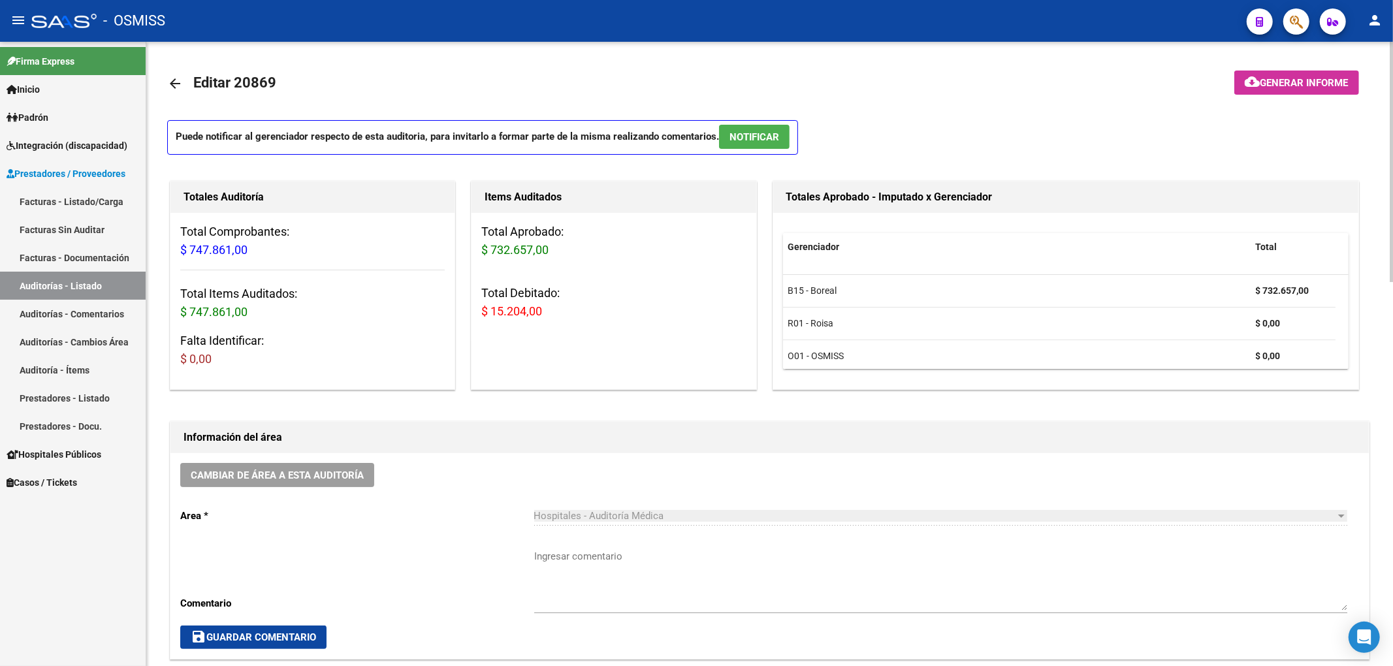
click at [173, 68] on link "arrow_back" at bounding box center [180, 83] width 26 height 31
click at [174, 89] on mat-icon "arrow_back" at bounding box center [175, 84] width 16 height 16
click at [176, 84] on mat-icon "arrow_back" at bounding box center [175, 84] width 16 height 16
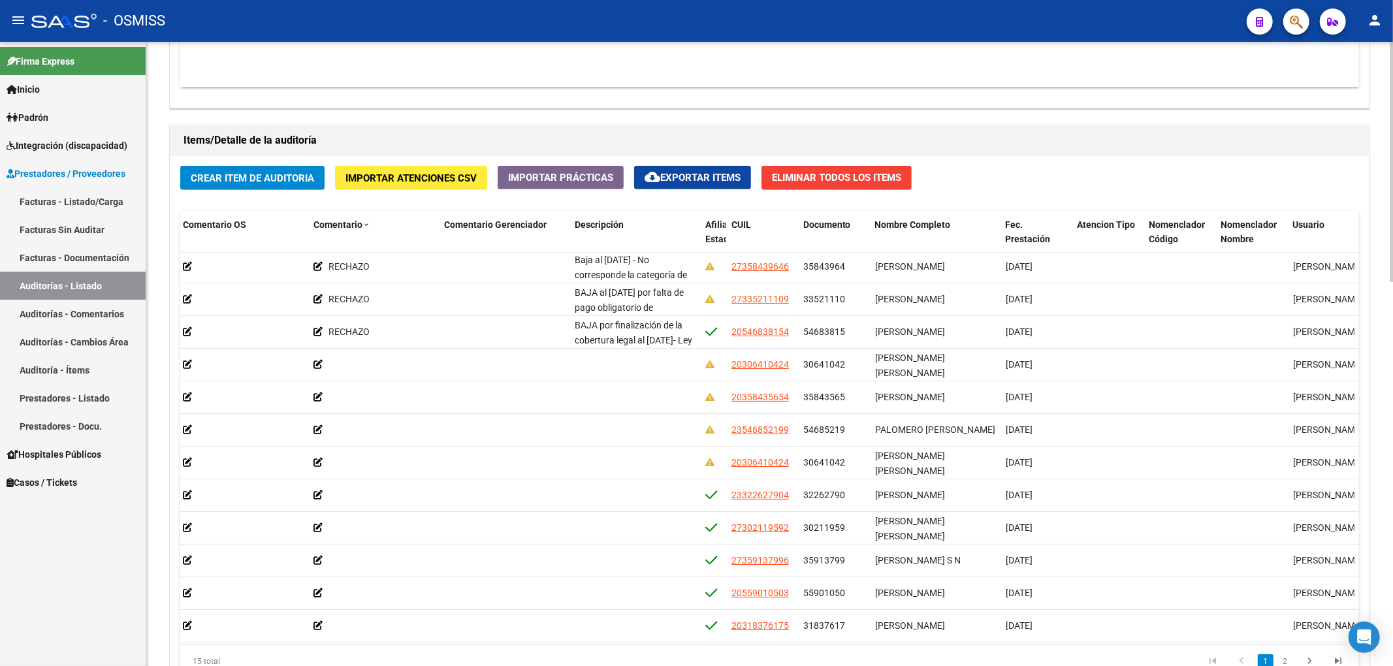
scroll to position [0, 646]
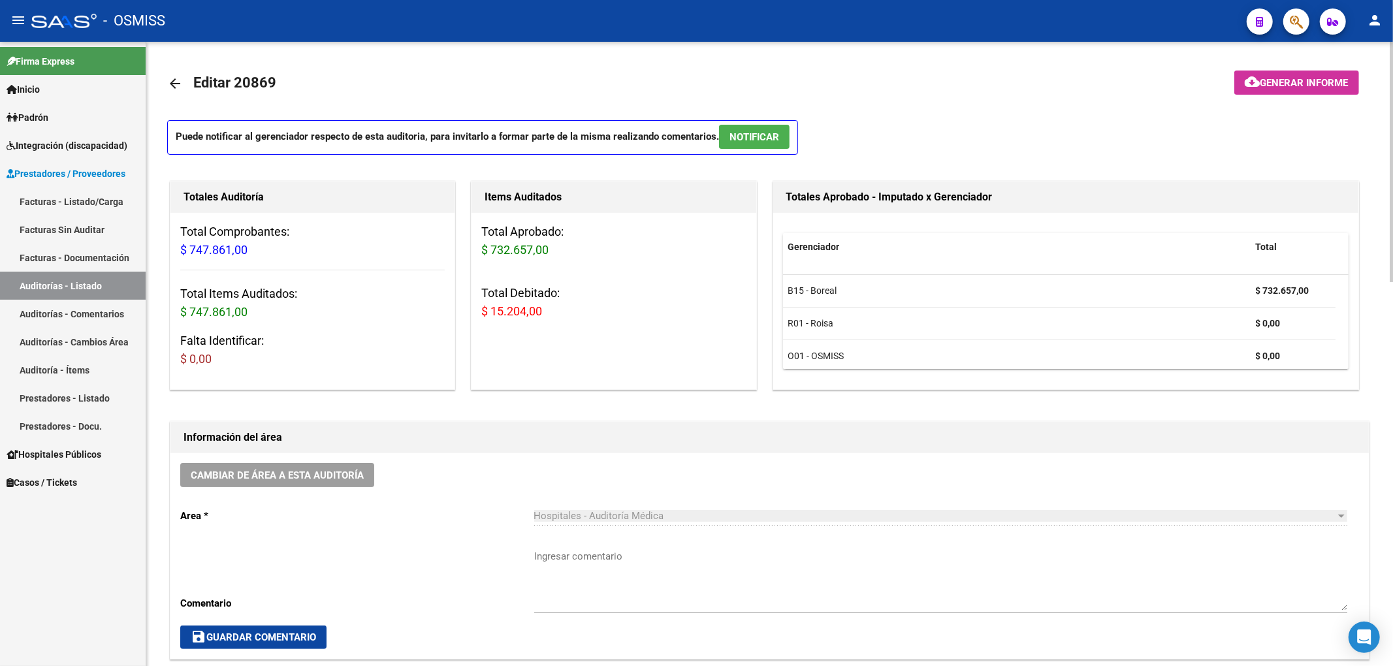
click at [181, 82] on mat-icon "arrow_back" at bounding box center [175, 84] width 16 height 16
click at [89, 310] on link "Auditorías - Comentarios" at bounding box center [73, 314] width 146 height 28
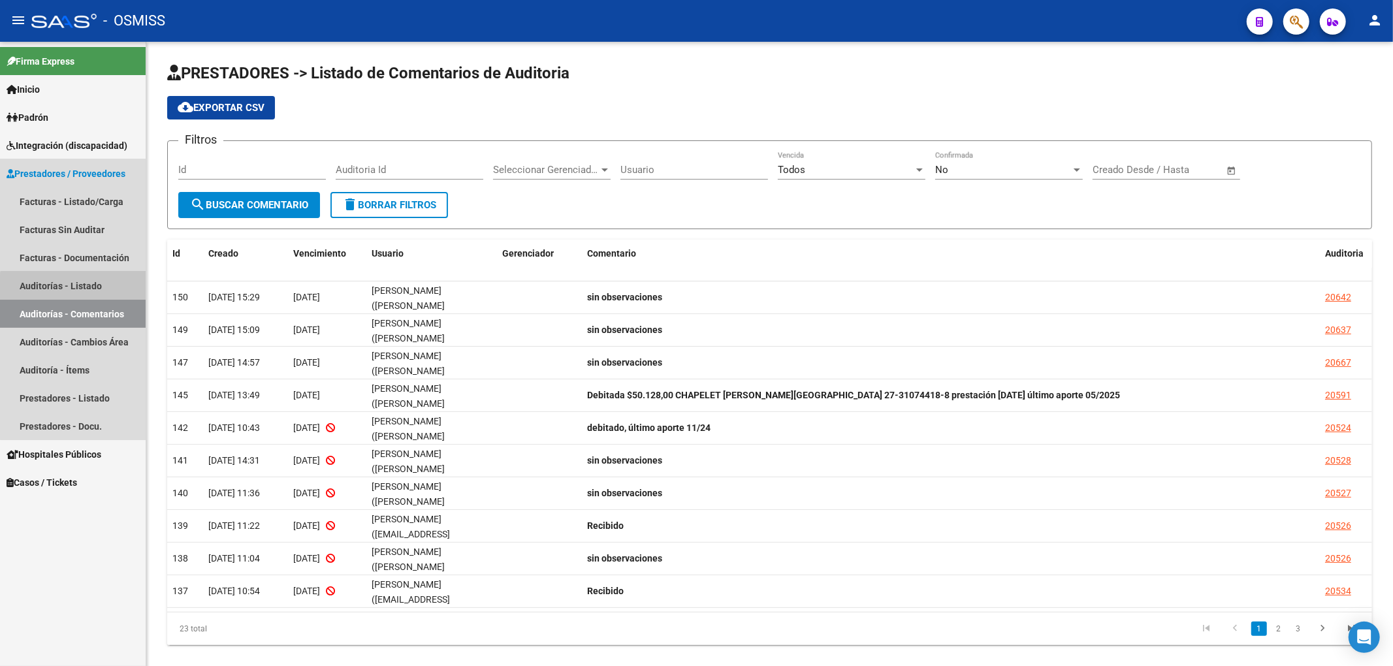
click at [84, 296] on link "Auditorías - Listado" at bounding box center [73, 286] width 146 height 28
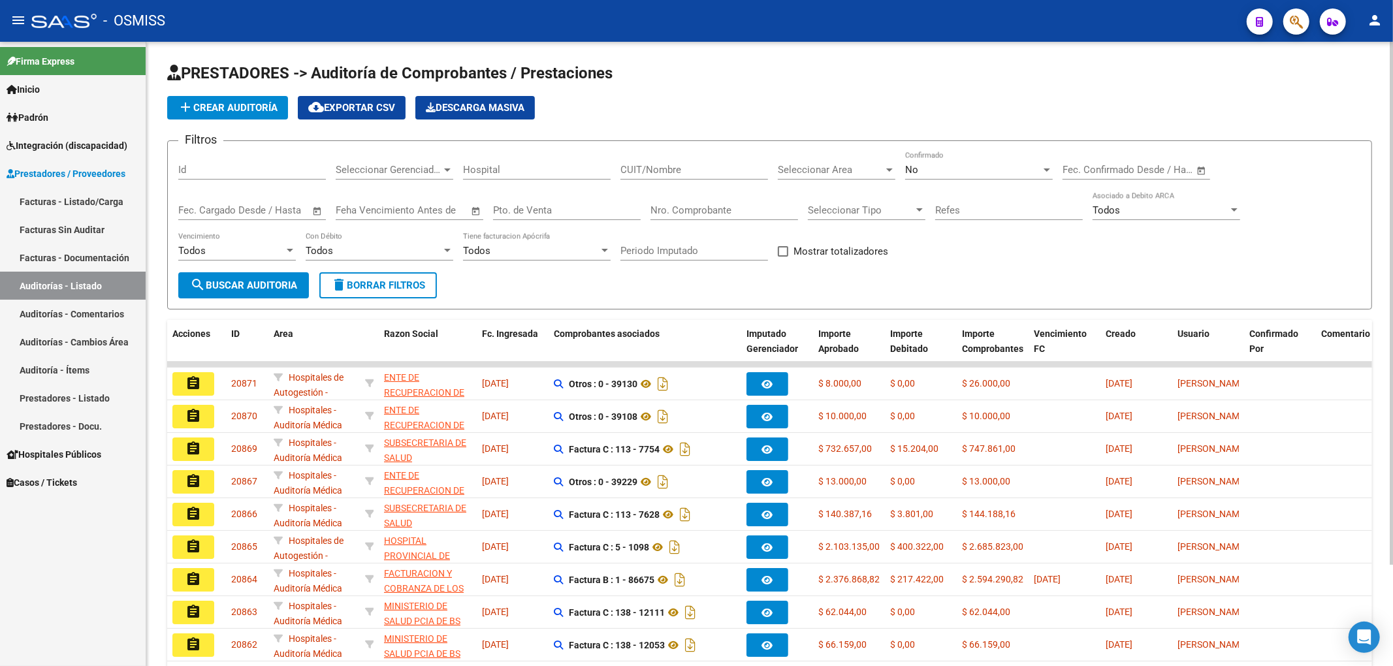
click at [254, 107] on span "add Crear Auditoría" at bounding box center [228, 108] width 100 height 12
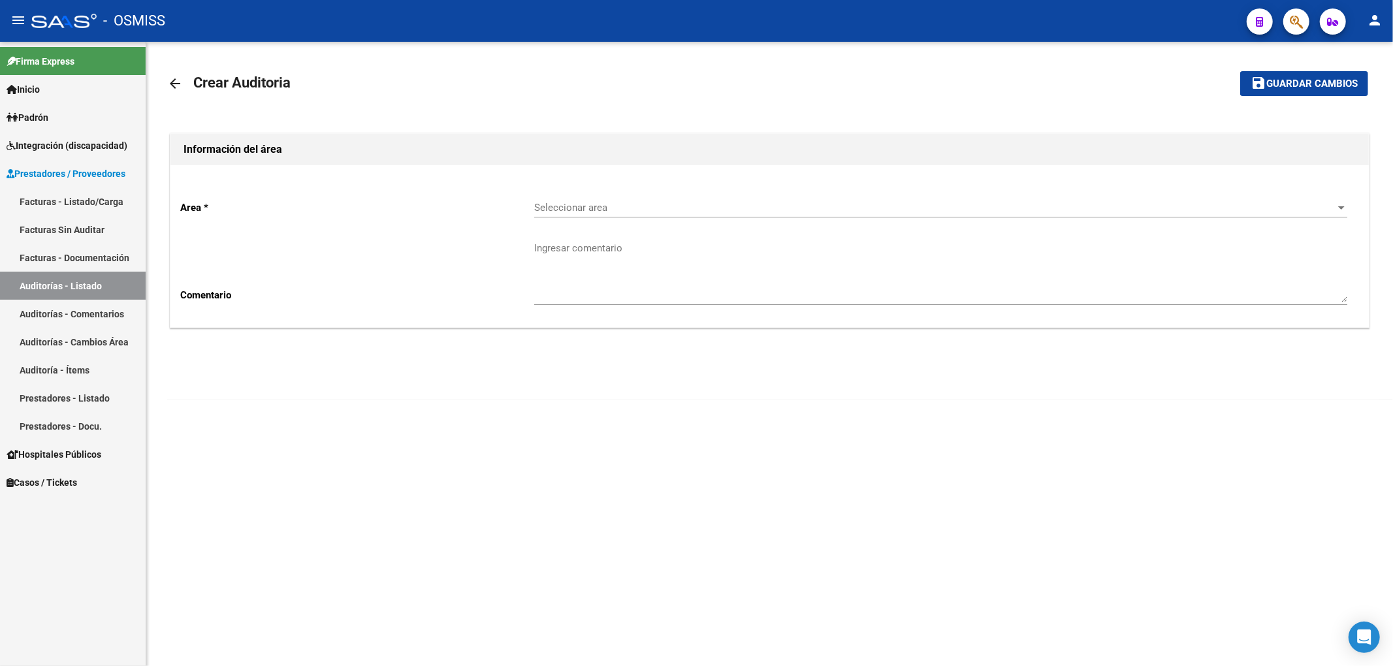
click at [168, 82] on mat-icon "arrow_back" at bounding box center [175, 84] width 16 height 16
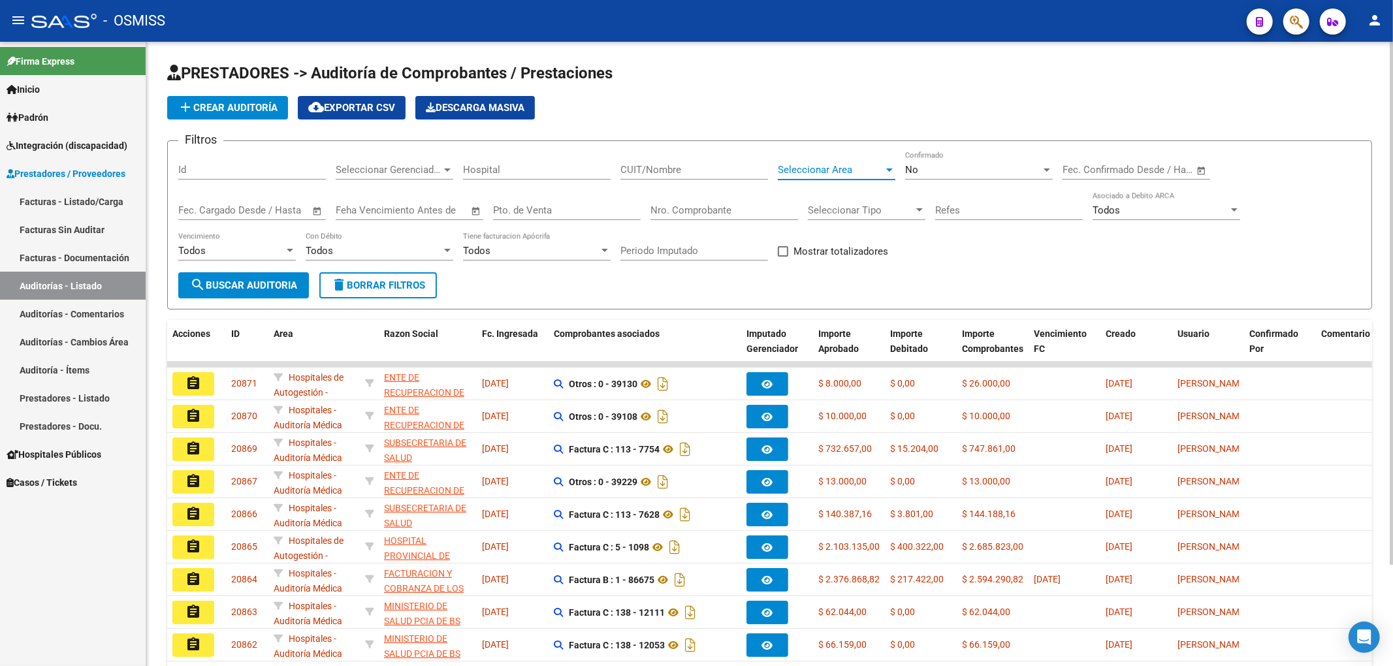
click at [814, 173] on span "Seleccionar Area" at bounding box center [831, 170] width 106 height 12
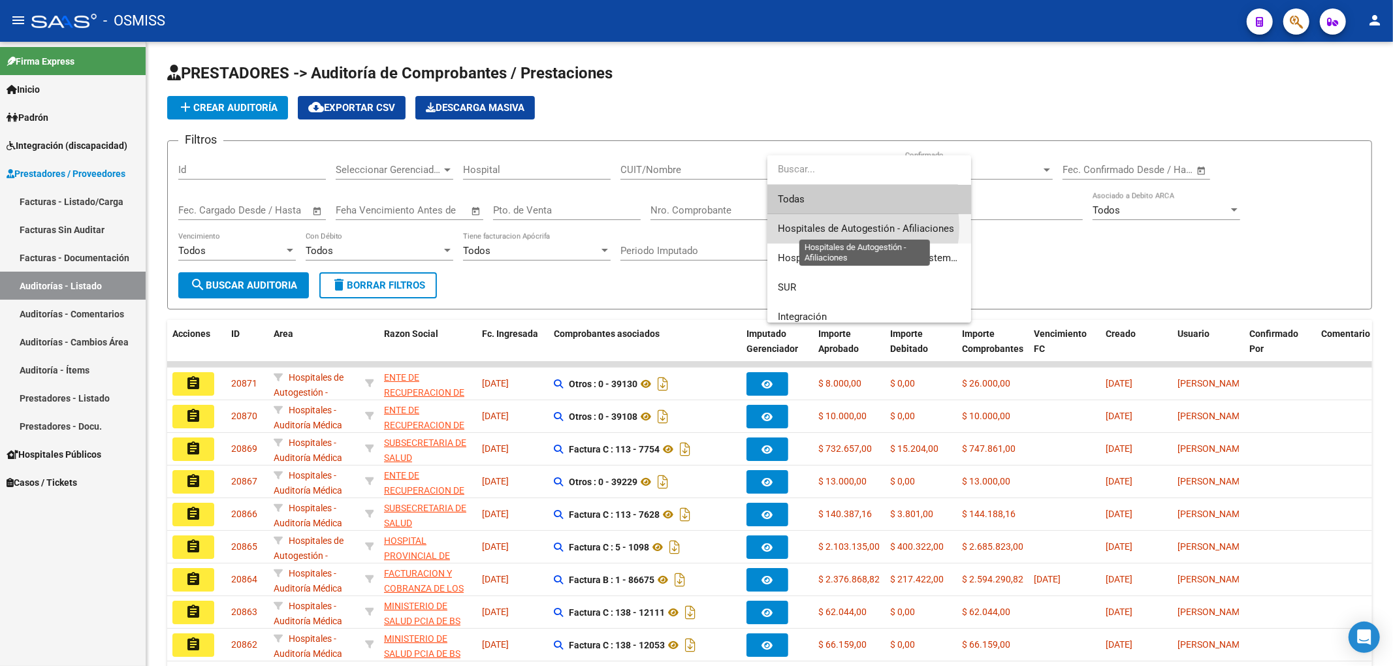
click at [852, 227] on span "Hospitales de Autogestión - Afiliaciones" at bounding box center [866, 229] width 176 height 12
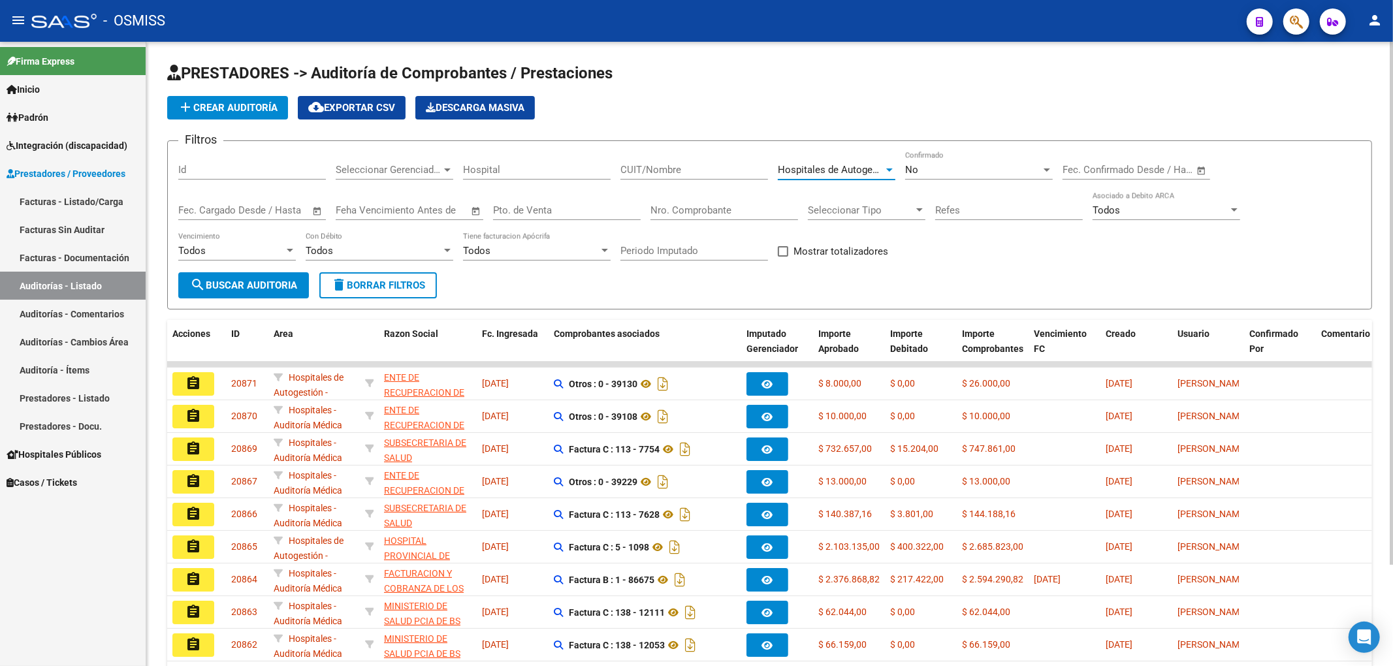
click at [233, 286] on span "search Buscar Auditoria" at bounding box center [243, 285] width 107 height 12
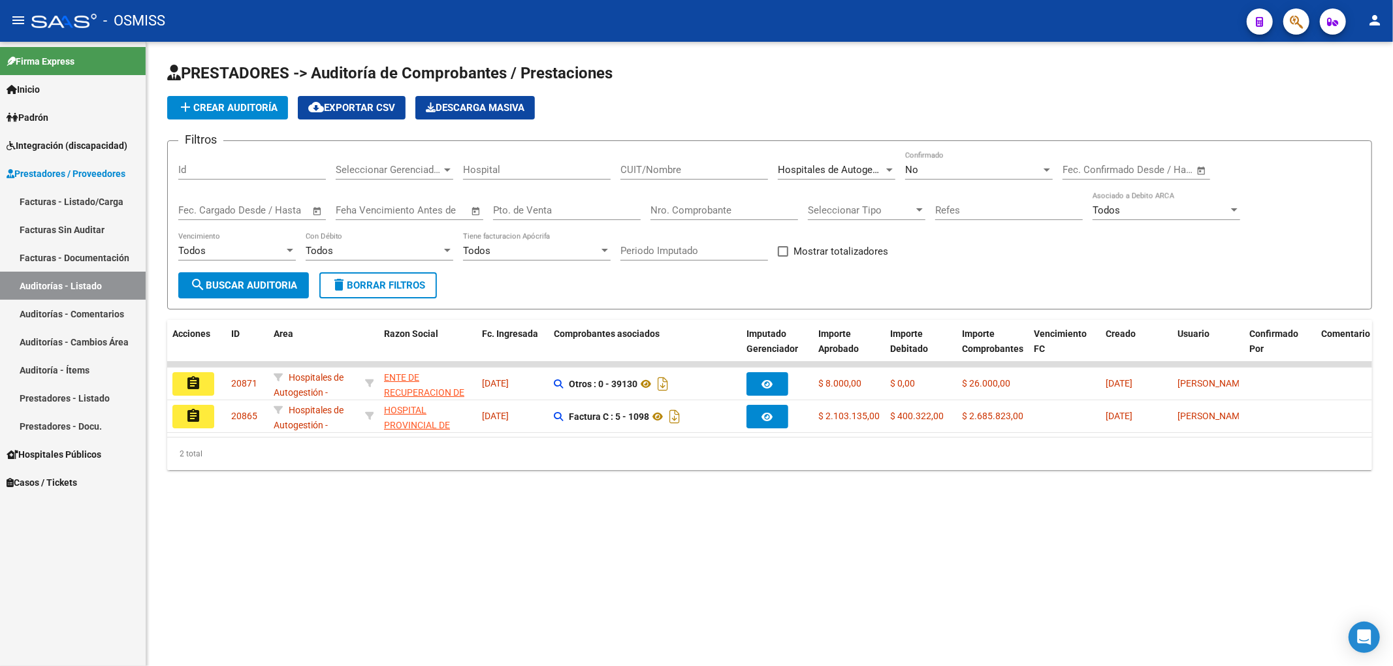
click at [231, 102] on span "add Crear Auditoría" at bounding box center [228, 108] width 100 height 12
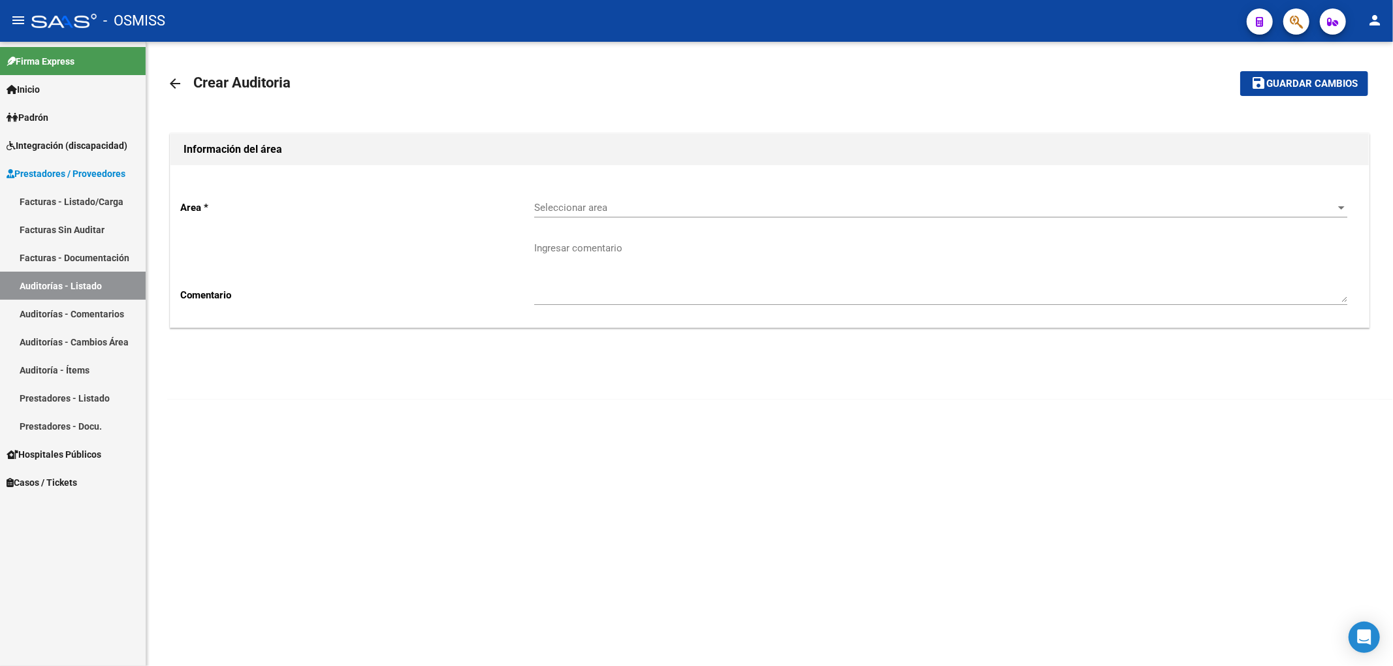
click at [596, 206] on span "Seleccionar area" at bounding box center [934, 208] width 801 height 12
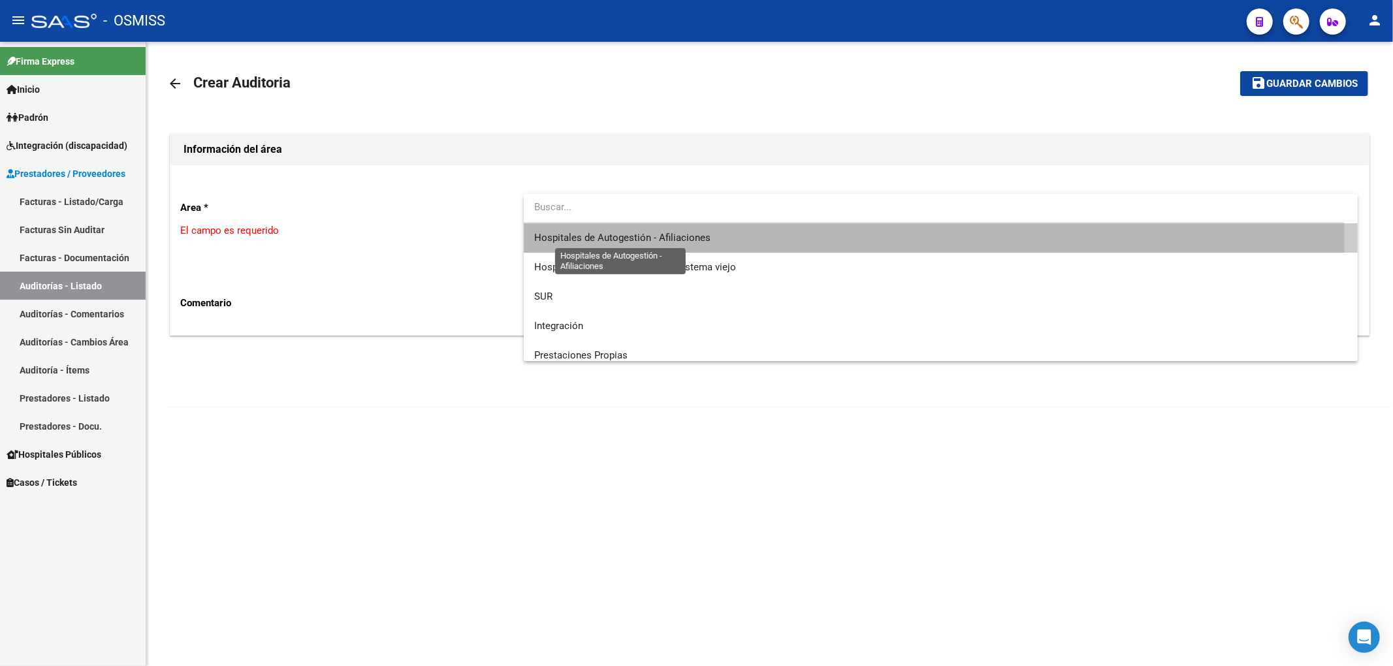
click at [612, 234] on span "Hospitales de Autogestión - Afiliaciones" at bounding box center [622, 238] width 176 height 12
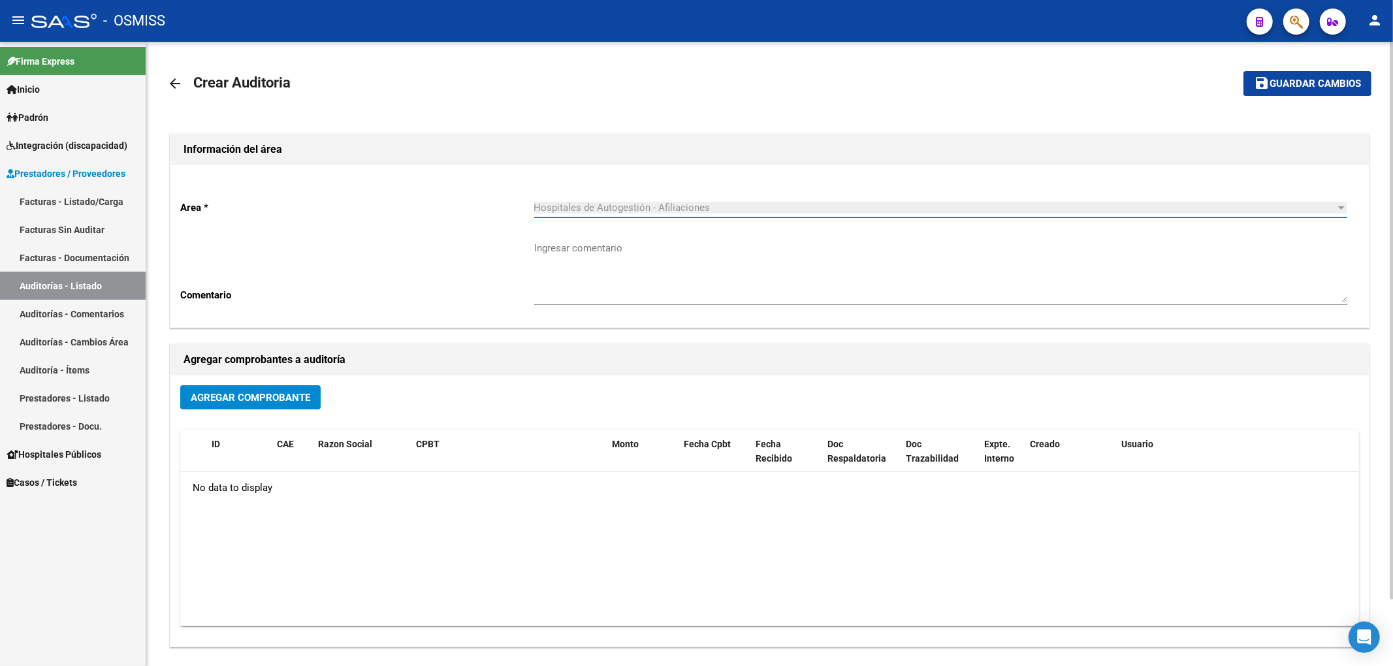
click at [223, 395] on span "Agregar Comprobante" at bounding box center [250, 398] width 119 height 12
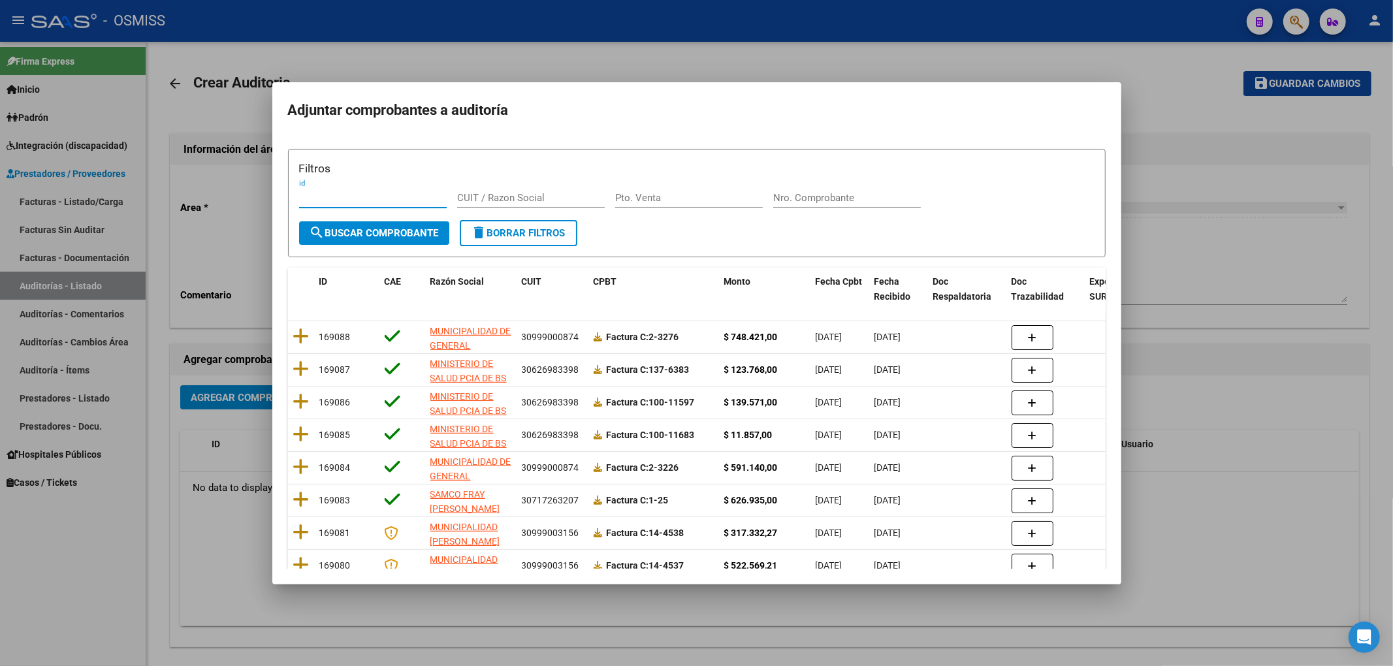
click at [780, 199] on input "Nro. Comprobante" at bounding box center [847, 198] width 148 height 12
type input "7641"
click at [410, 236] on span "search Buscar Comprobante" at bounding box center [374, 233] width 129 height 12
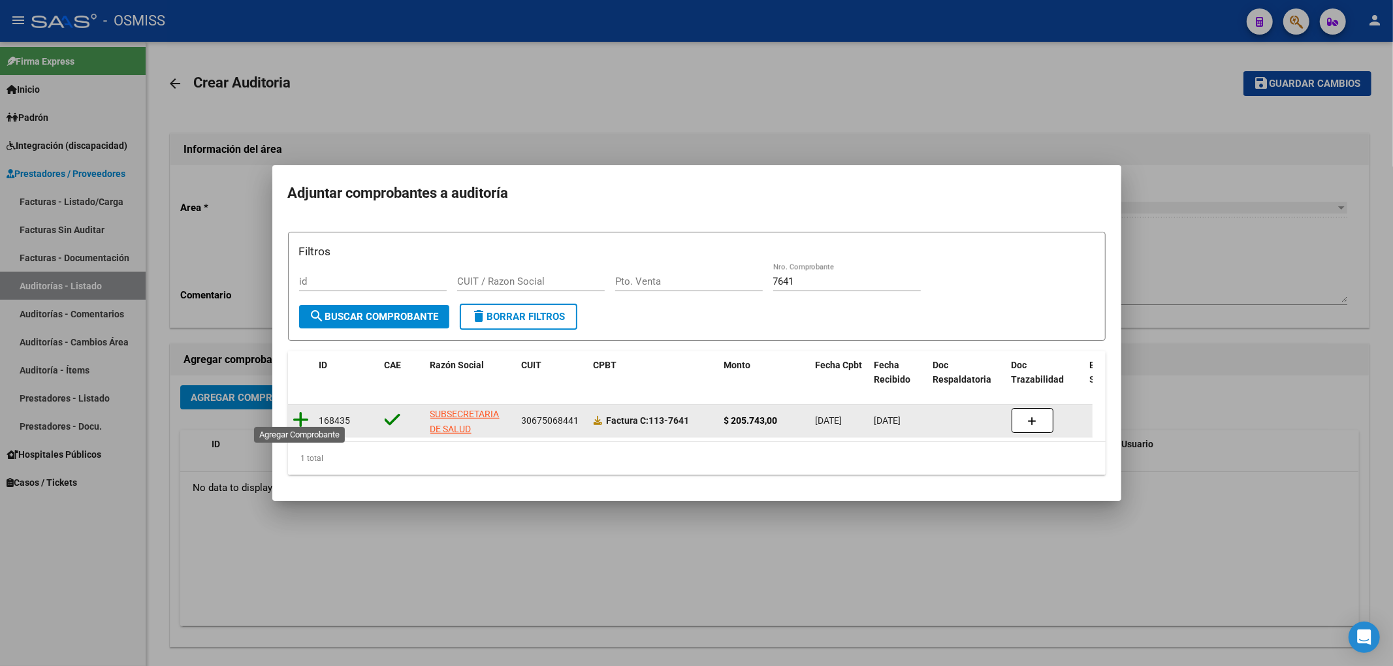
click at [306, 417] on icon at bounding box center [301, 420] width 16 height 18
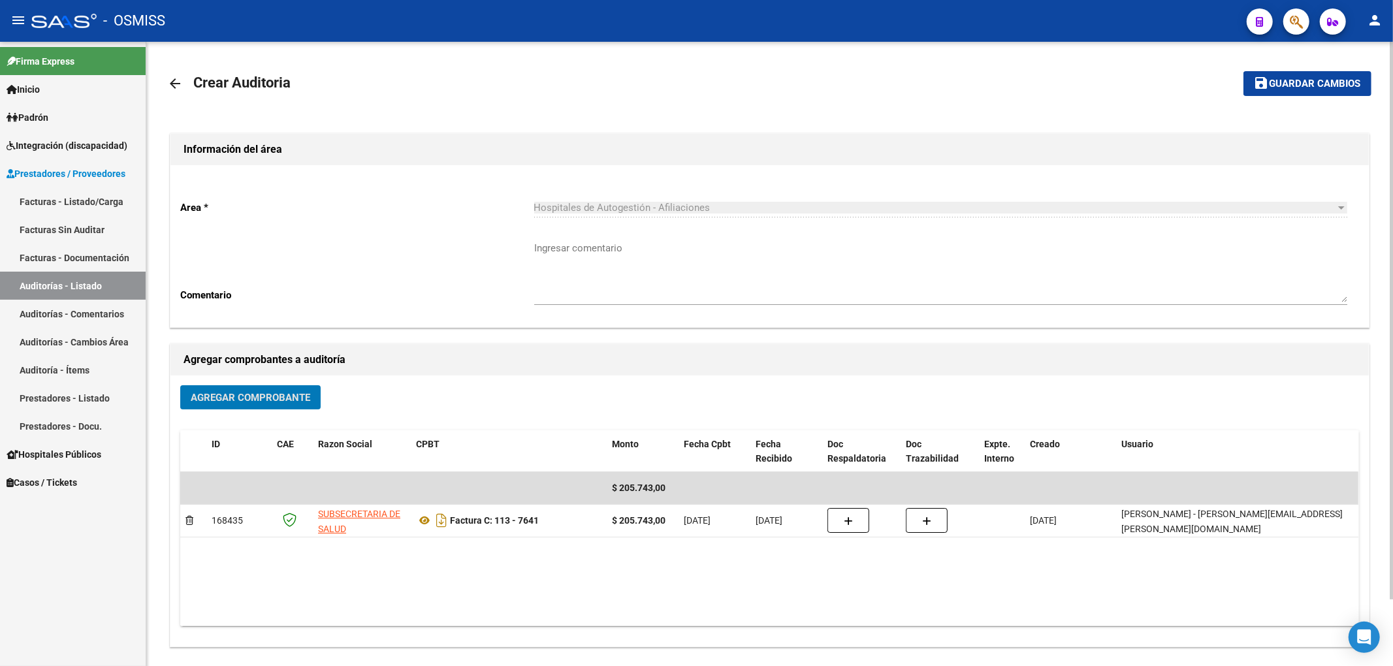
click at [1318, 85] on span "Guardar cambios" at bounding box center [1314, 84] width 91 height 12
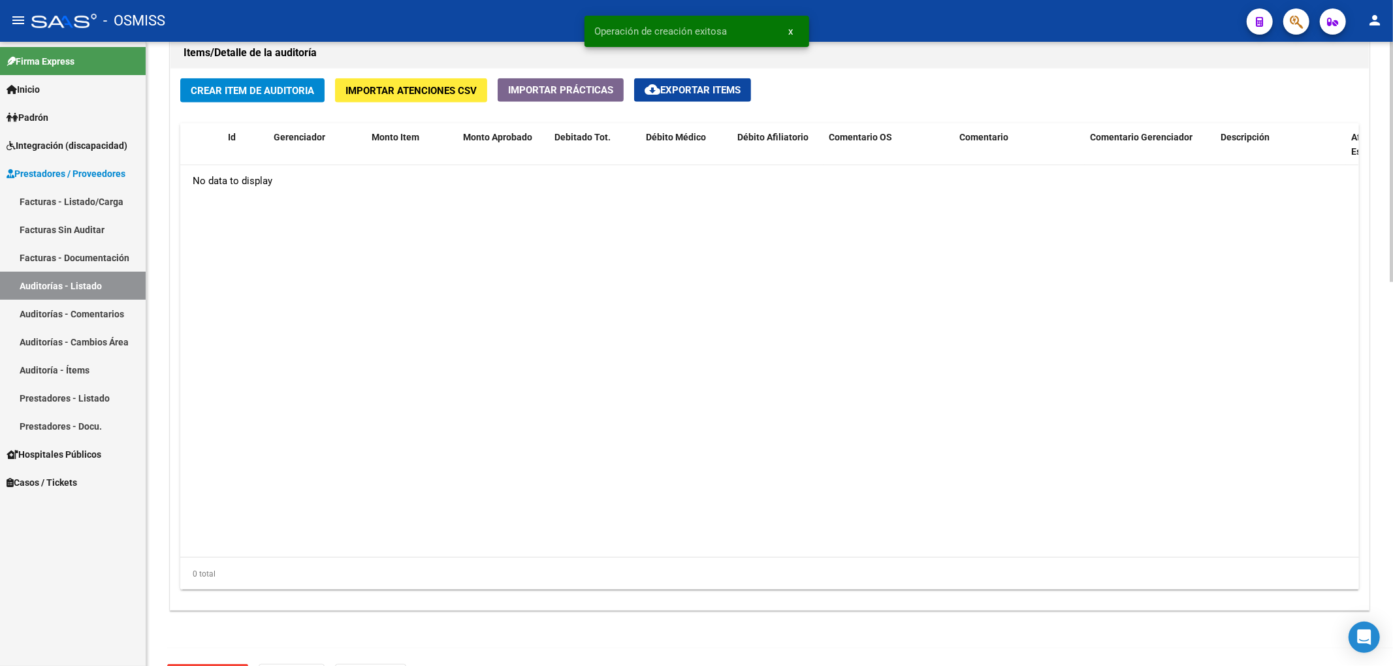
scroll to position [870, 0]
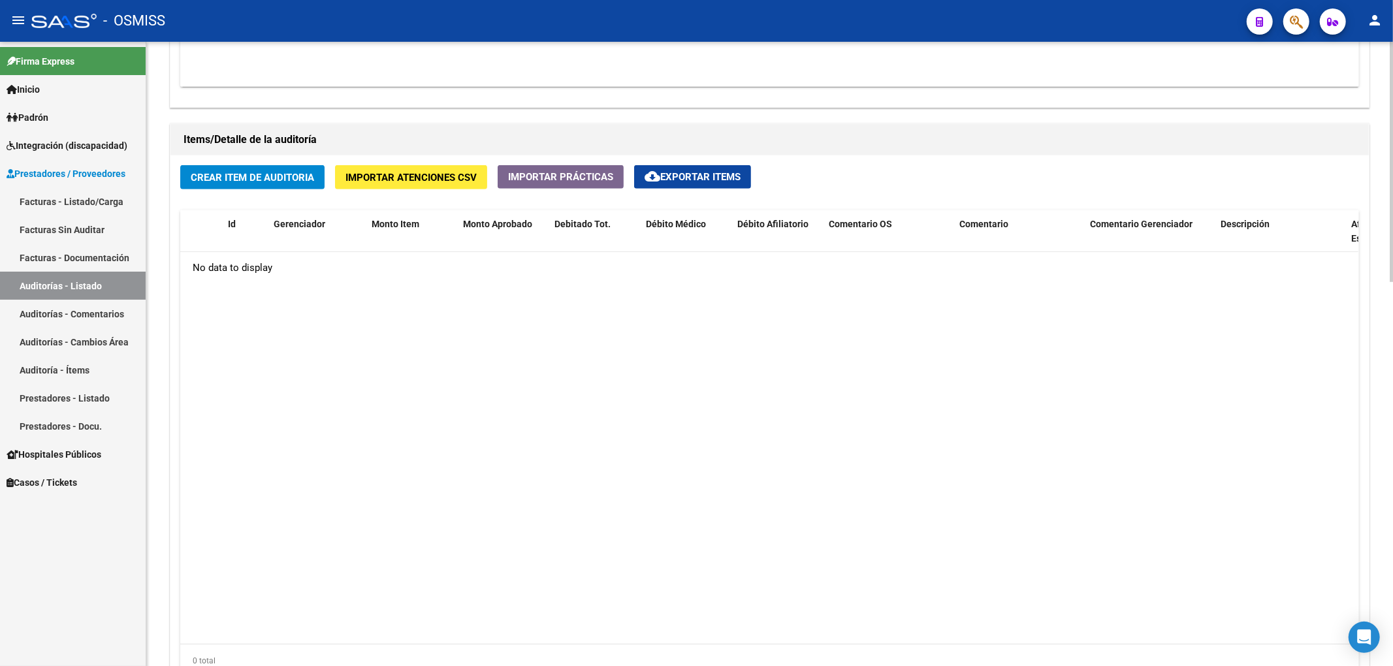
click at [302, 178] on span "Crear Item de Auditoria" at bounding box center [252, 178] width 123 height 12
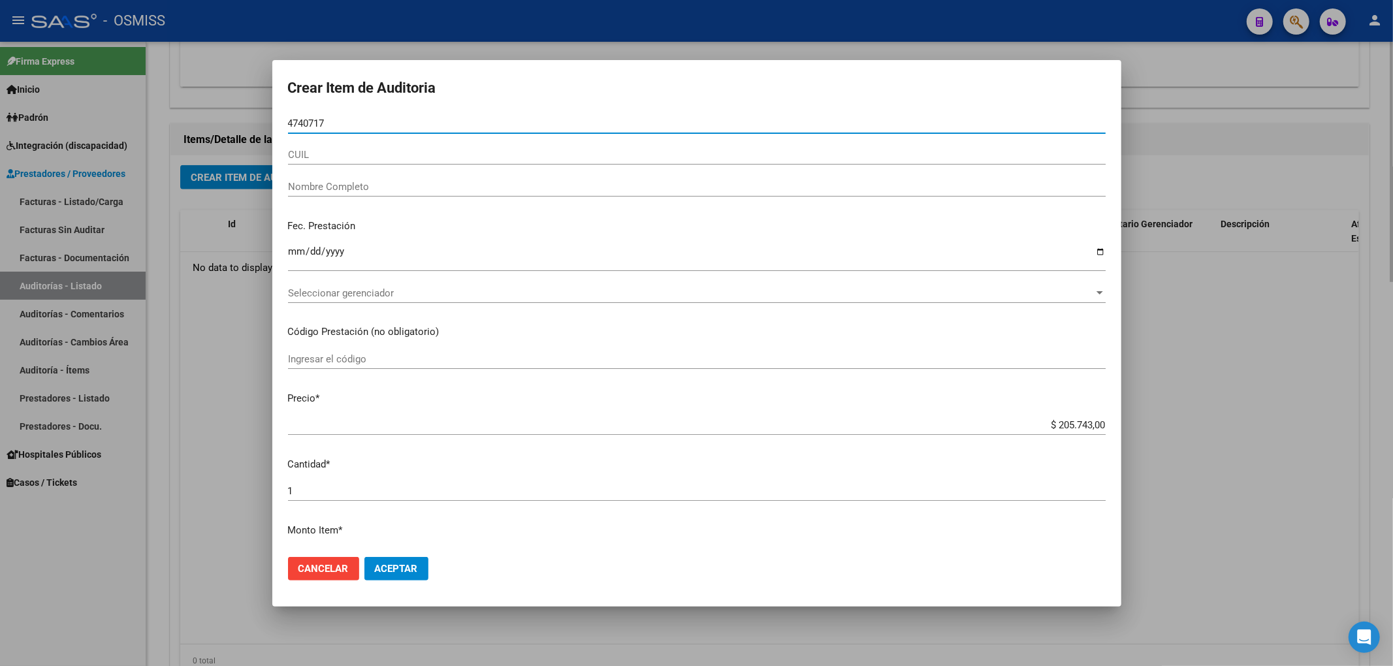
type input "47407173"
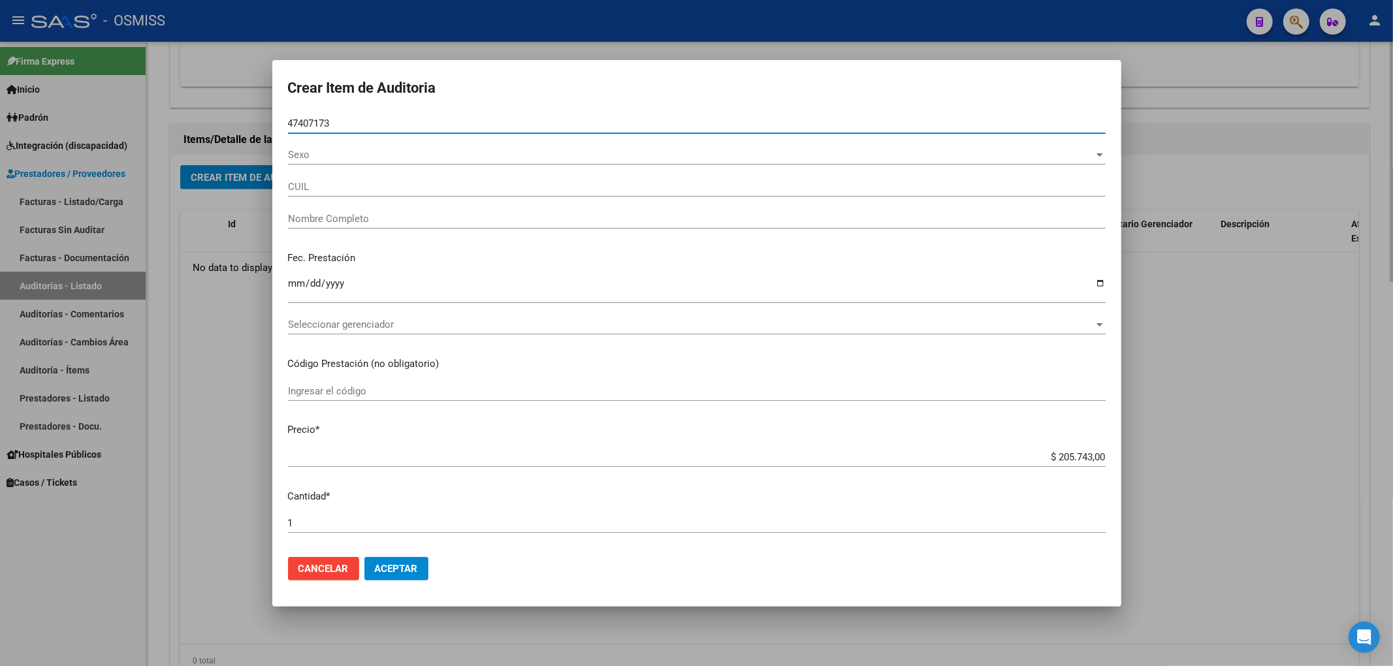
type input "20474071732"
type input "MORALES JAVIER GUSTAVO"
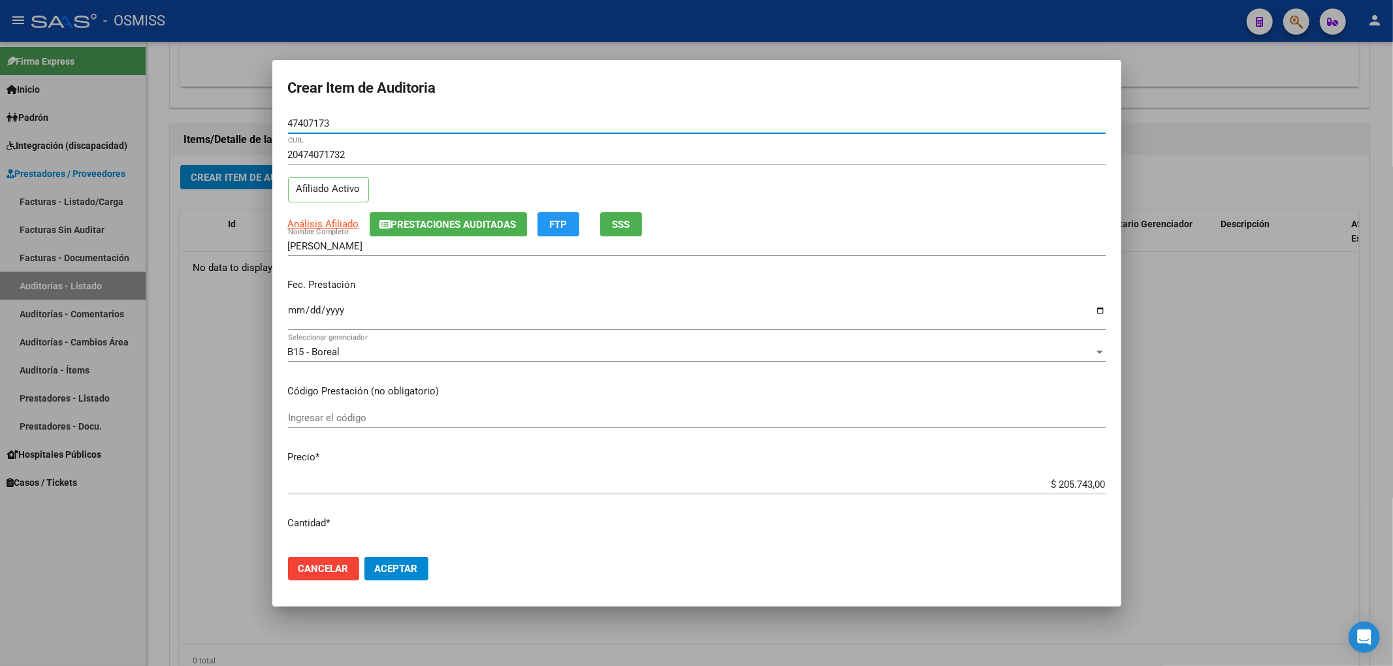
type input "47407173"
click at [298, 308] on input "Ingresar la fecha" at bounding box center [697, 315] width 818 height 21
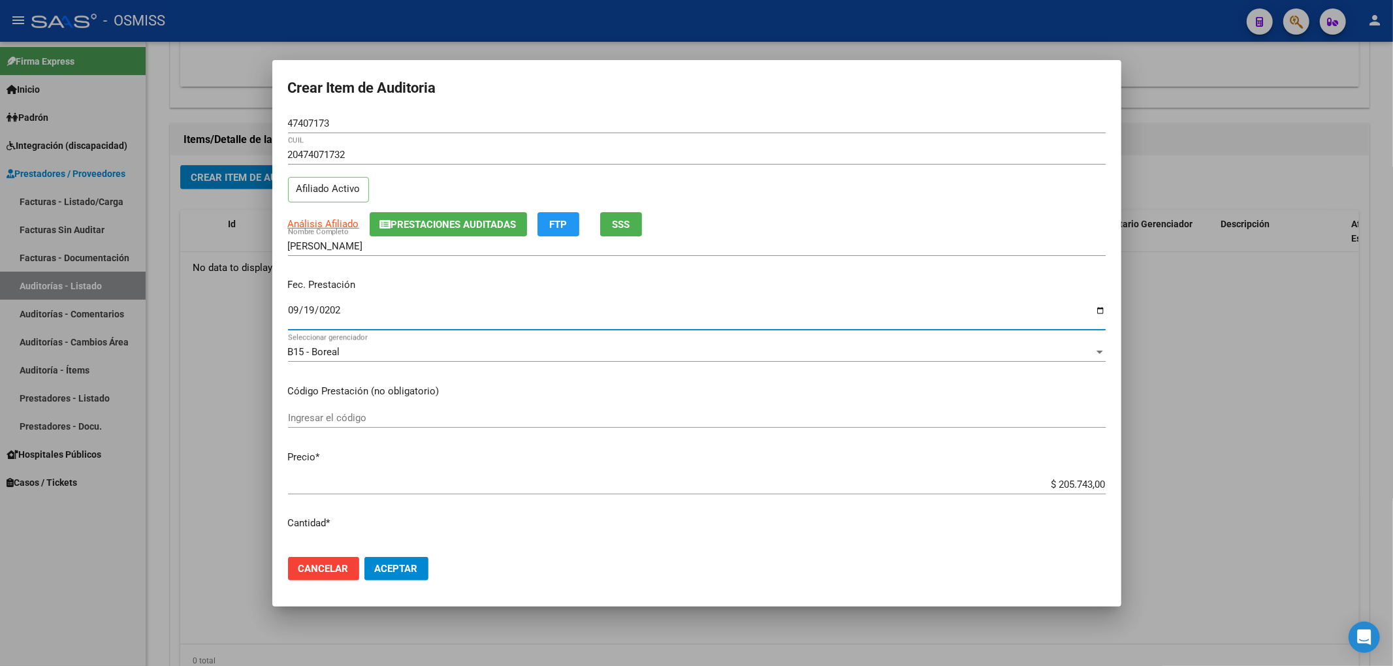
type input "2025-09-19"
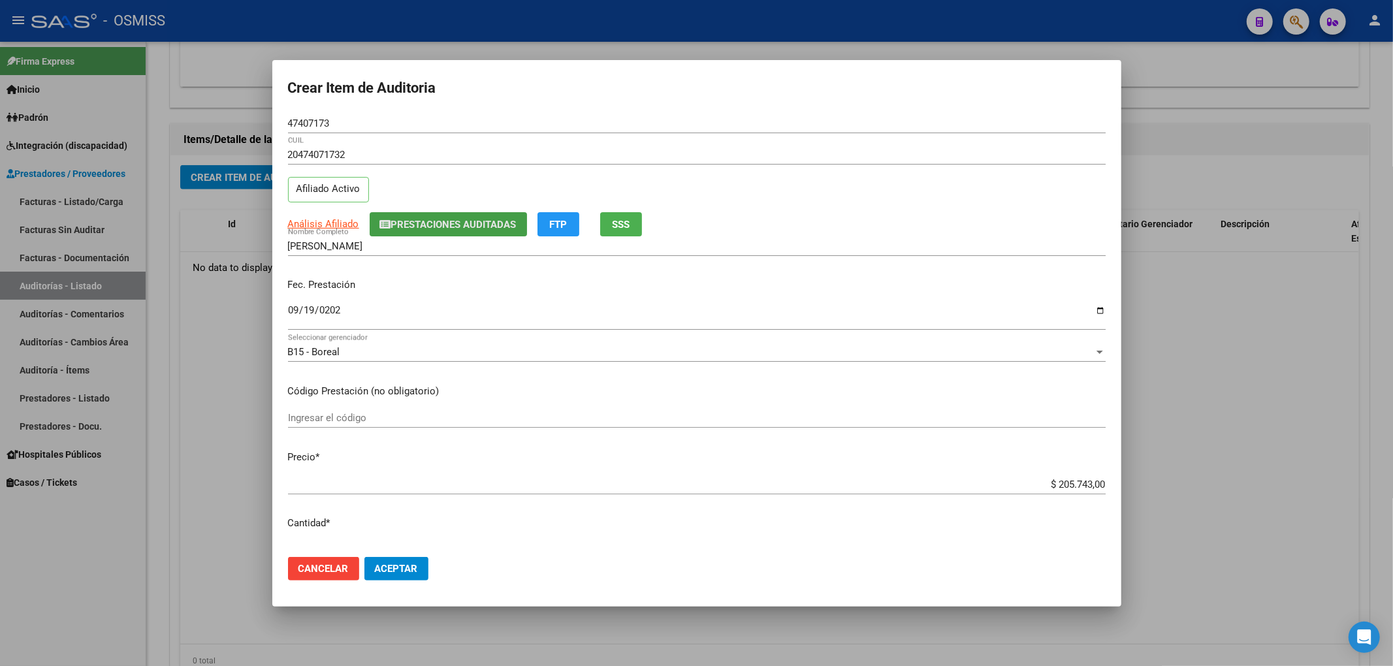
click at [434, 232] on button "Prestaciones Auditadas" at bounding box center [448, 224] width 157 height 24
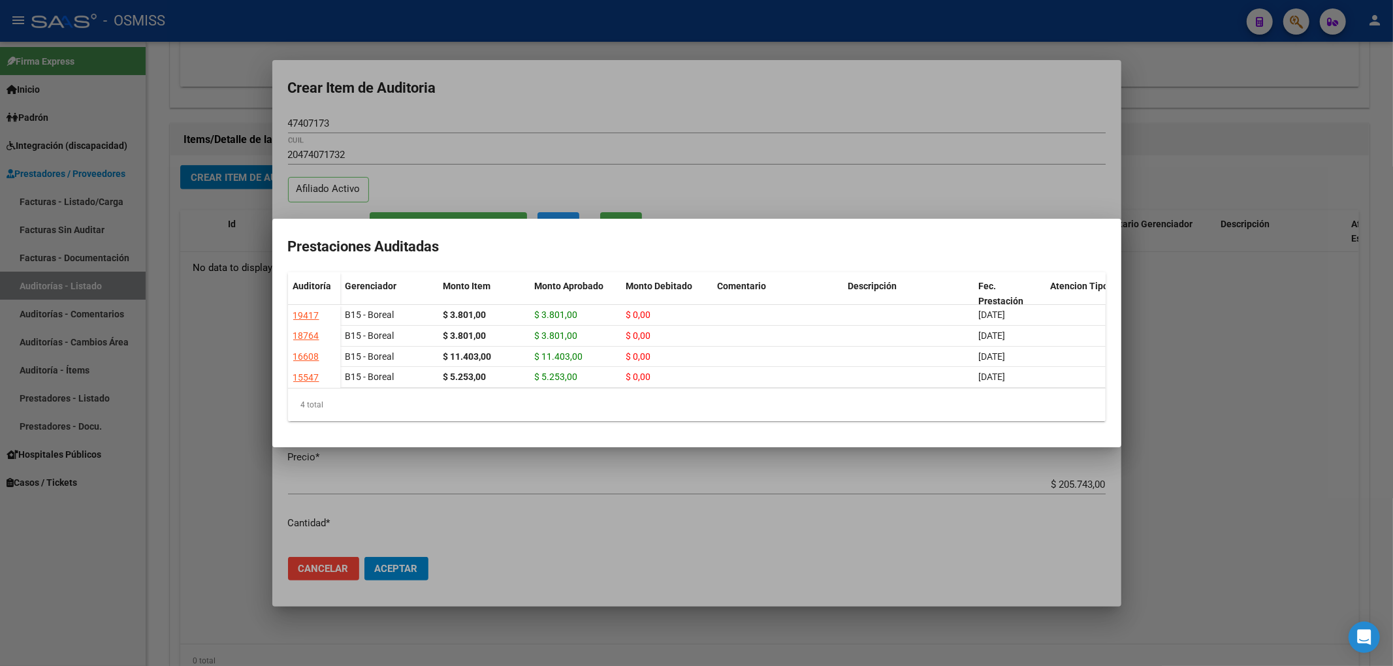
click at [411, 107] on div at bounding box center [696, 333] width 1393 height 666
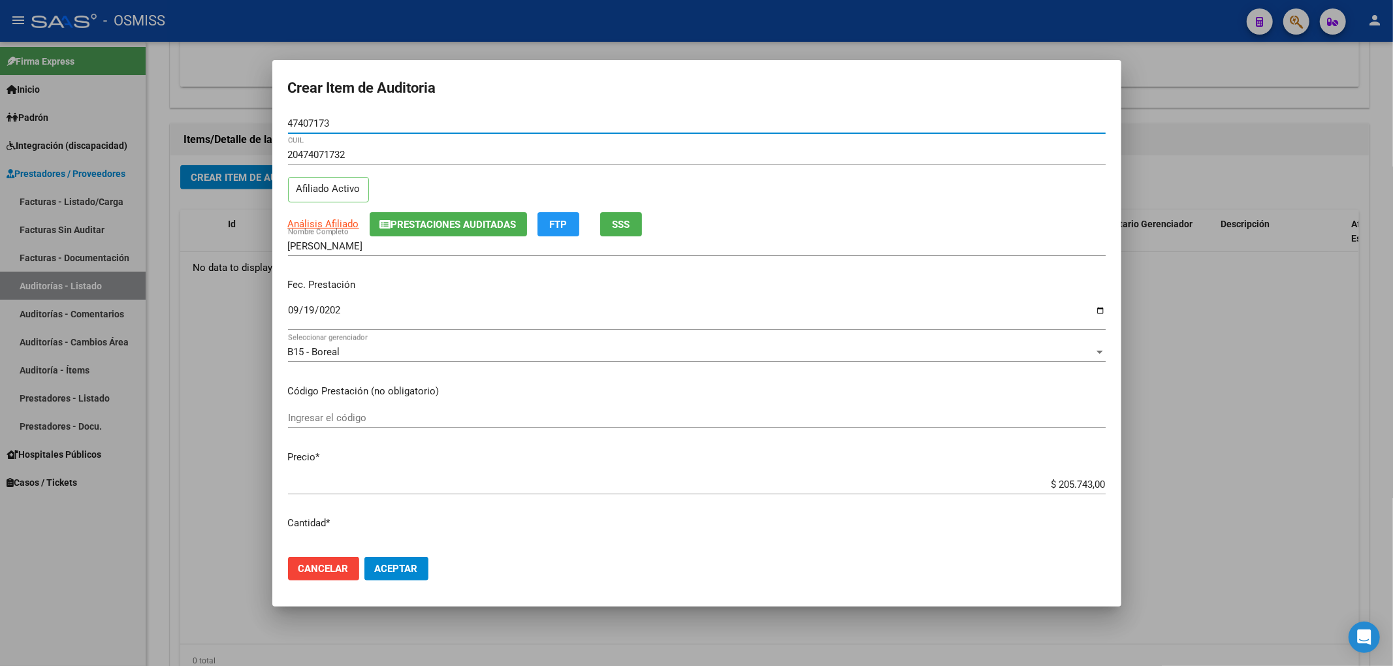
drag, startPoint x: 351, startPoint y: 128, endPoint x: 155, endPoint y: 131, distance: 195.3
click at [151, 126] on div "Crear Item de Auditoria 47407173 Nro Documento 20474071732 CUIL Afiliado Activo…" at bounding box center [696, 333] width 1393 height 666
click at [807, 188] on div "20474071732 CUIL Afiliado Activo" at bounding box center [697, 178] width 818 height 67
drag, startPoint x: 1035, startPoint y: 486, endPoint x: 1155, endPoint y: 471, distance: 121.1
click at [1153, 471] on div "Crear Item de Auditoria 47407173 Nro Documento 20474071732 CUIL Afiliado Activo…" at bounding box center [696, 333] width 1393 height 666
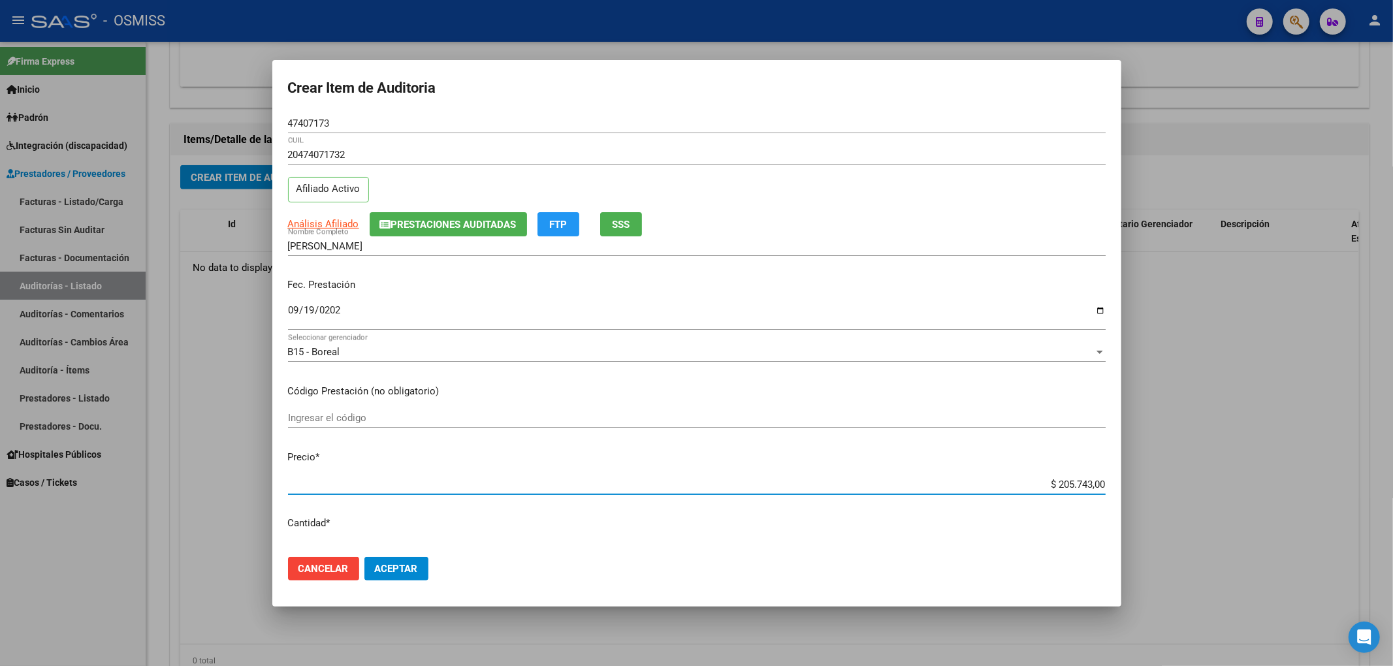
type input "$ 0,07"
type input "$ 0,76"
type input "$ 7,60"
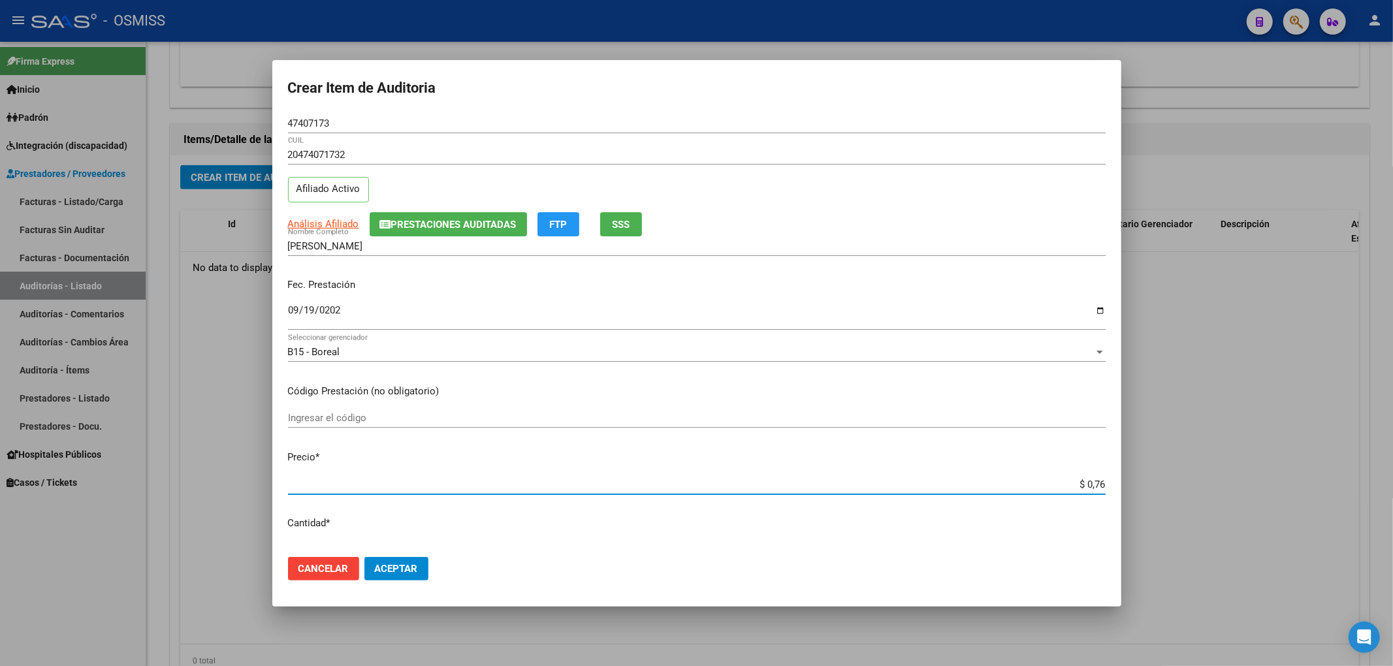
type input "$ 7,60"
type input "$ 76,02"
type input "$ 760,20"
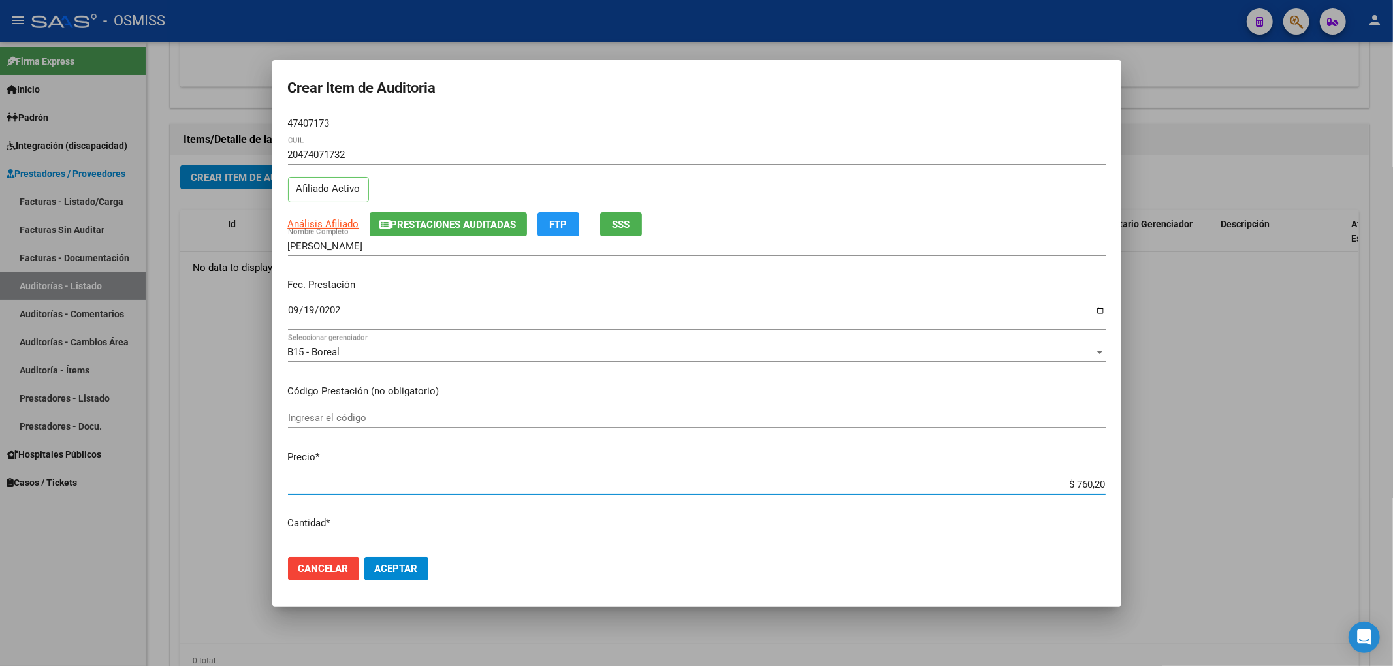
type input "$ 7.602,00"
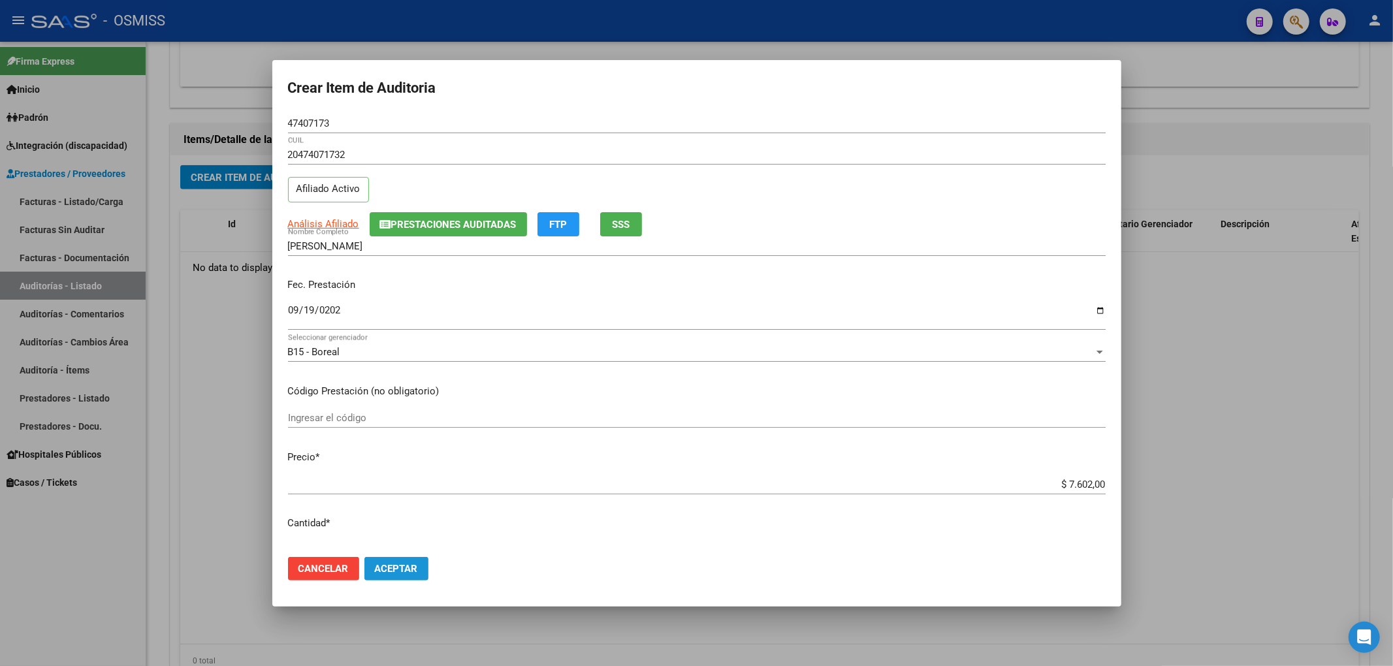
click at [395, 560] on button "Aceptar" at bounding box center [396, 569] width 64 height 24
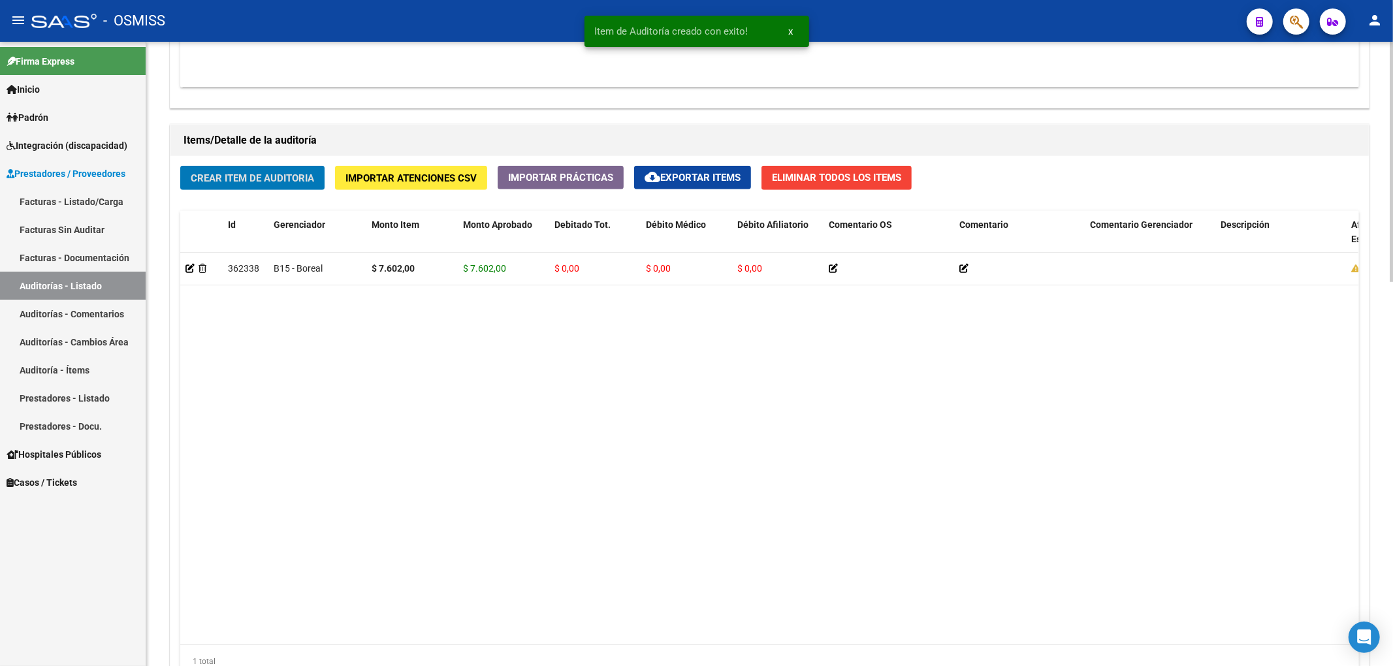
click at [275, 182] on span "Crear Item de Auditoria" at bounding box center [252, 178] width 123 height 12
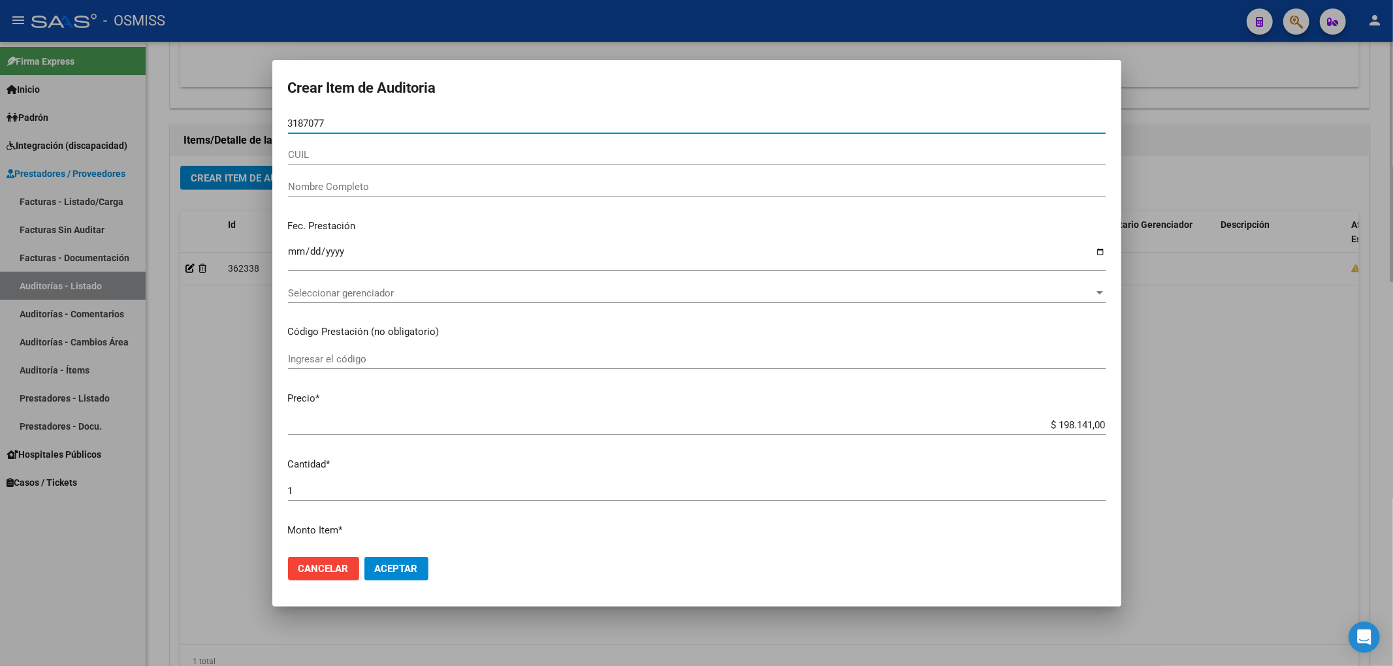
type input "31870771"
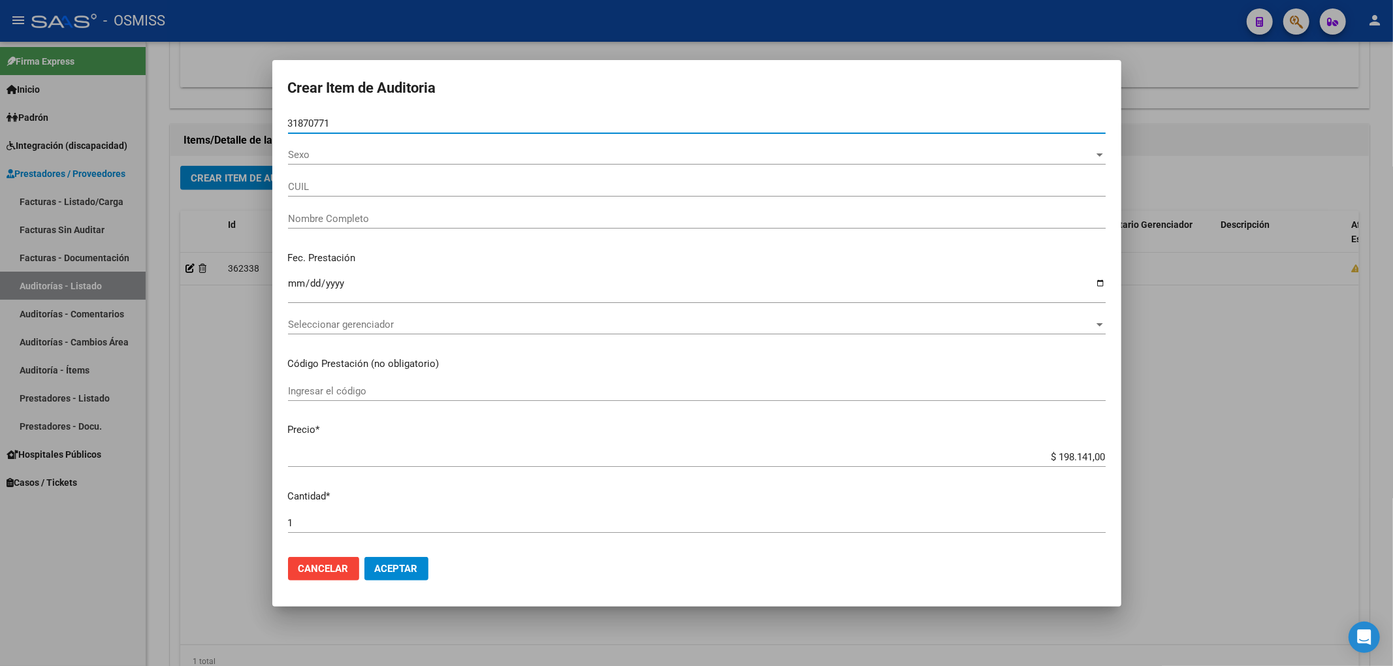
type input "27318707710"
type input "TOMMASI LAURA ROXANA"
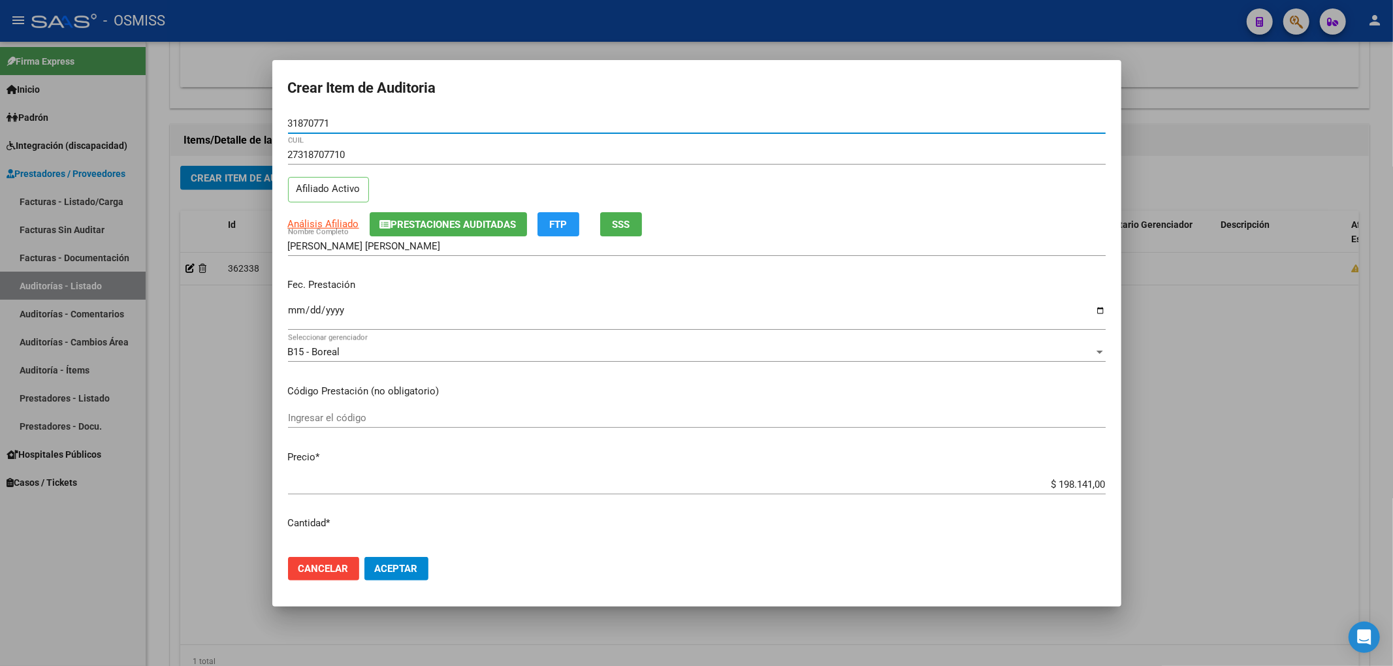
type input "31870771"
click at [294, 312] on input "Ingresar la fecha" at bounding box center [697, 315] width 818 height 21
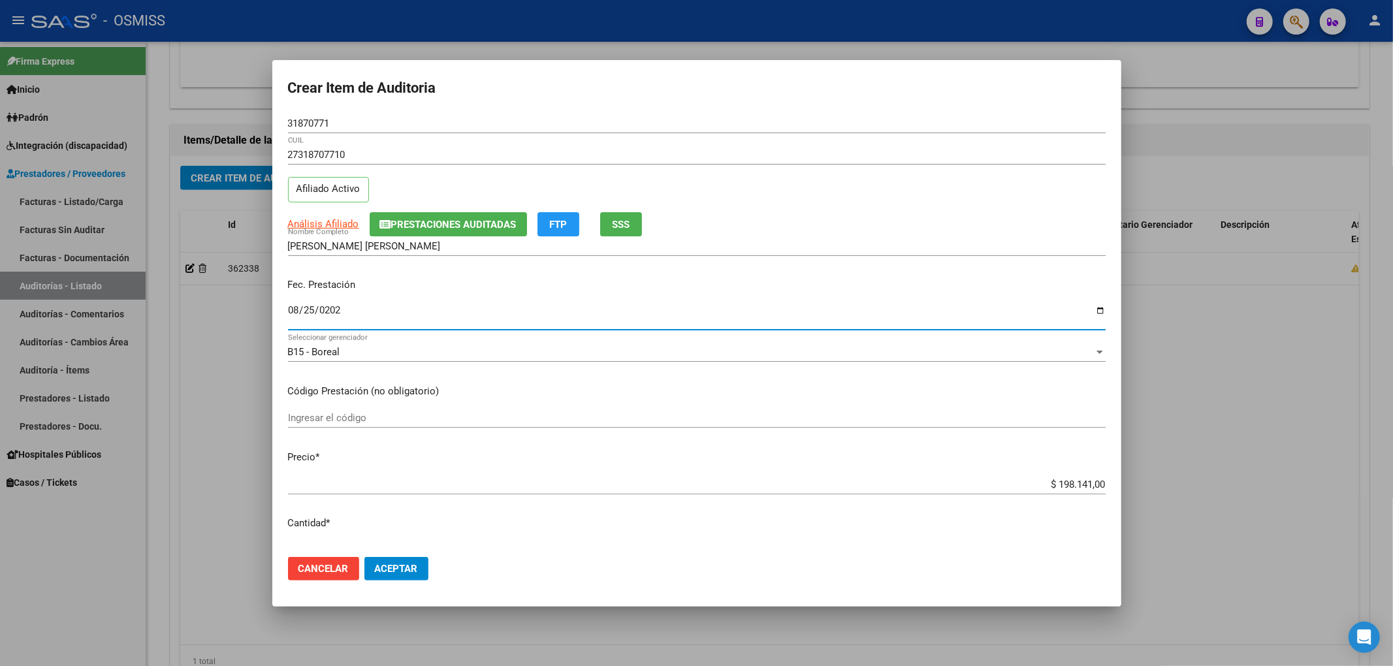
type input "[DATE]"
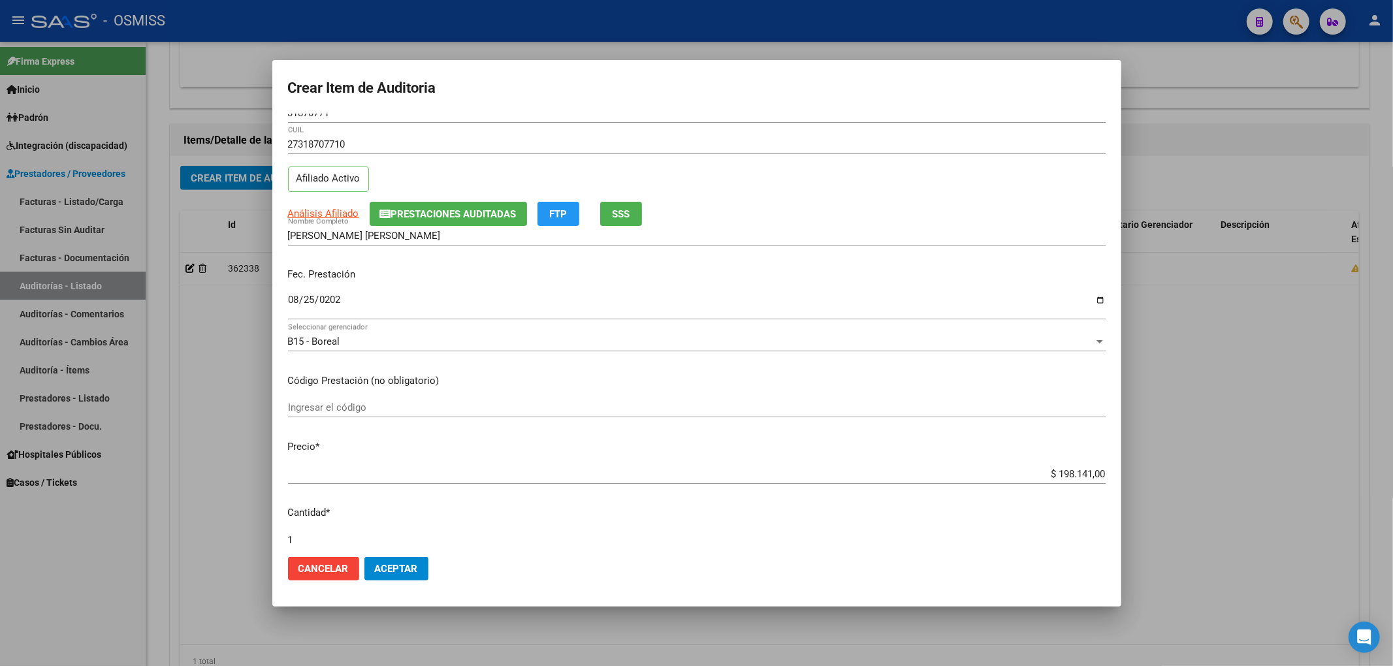
type input "2"
type input "$ 396.282,00"
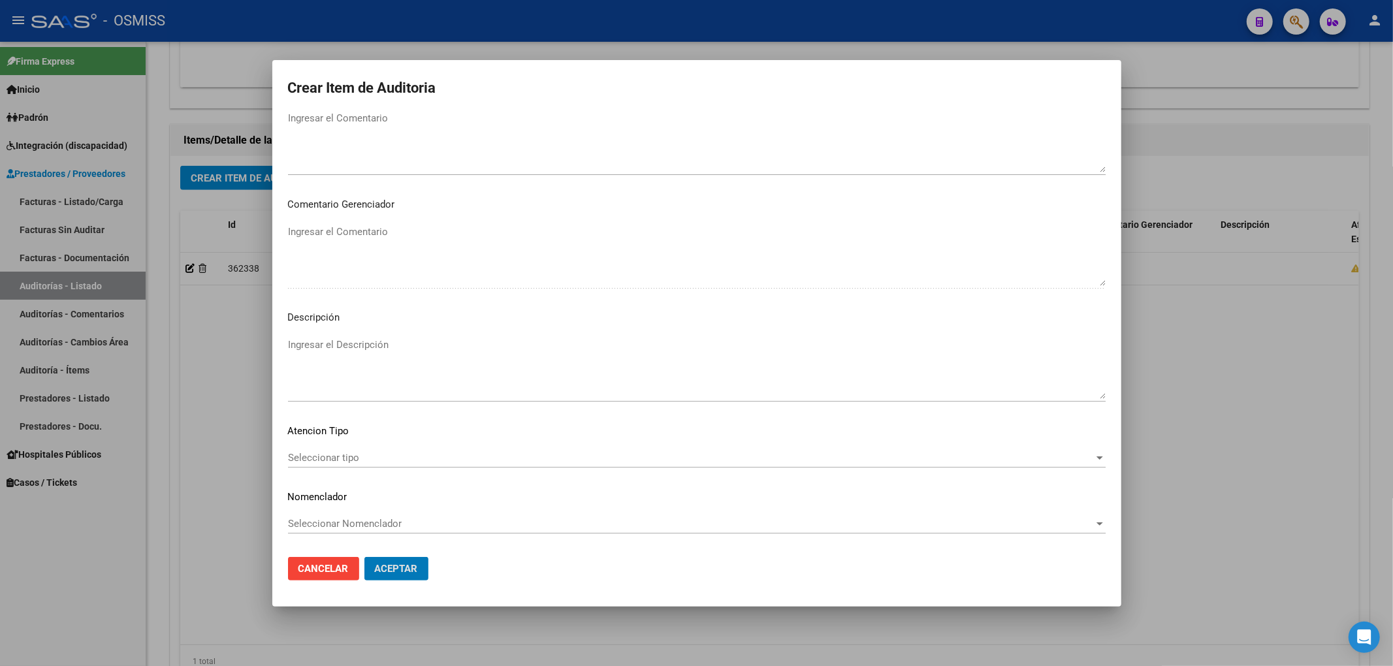
scroll to position [0, 0]
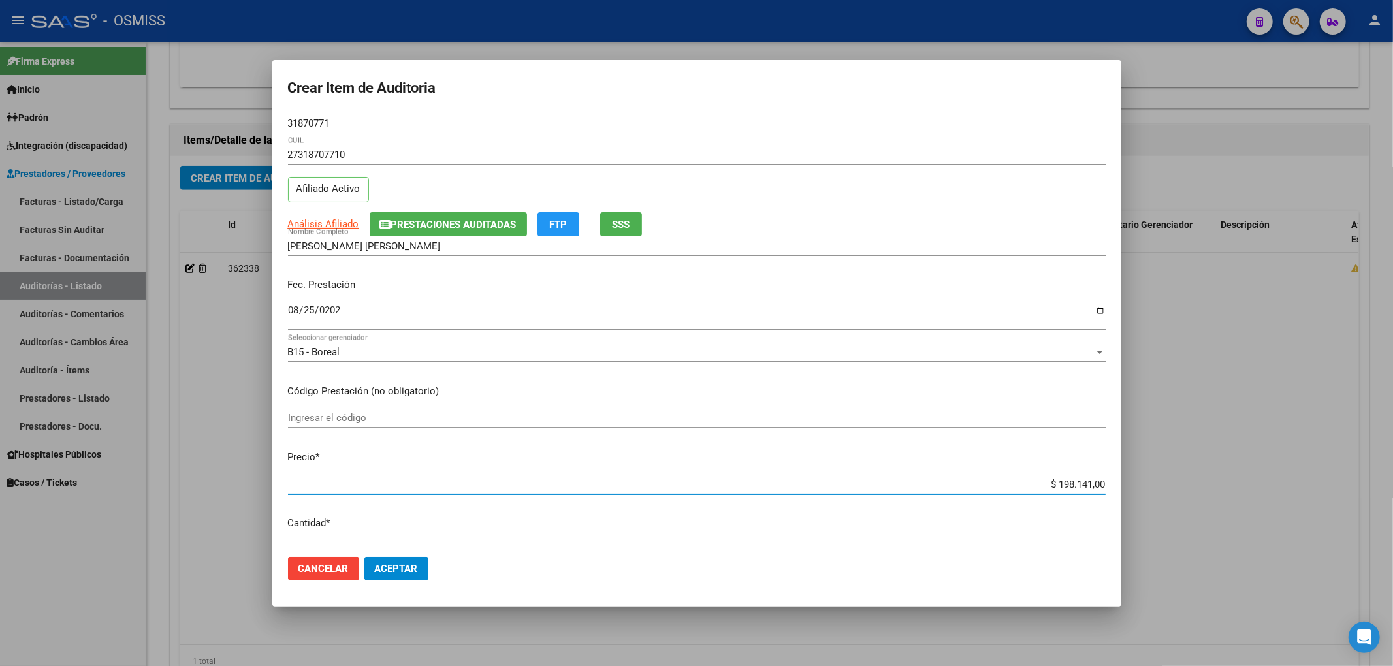
type input "$ 0,01"
type input "$ 0,02"
type input "$ 0,19"
type input "$ 0,38"
type input "$ 1,96"
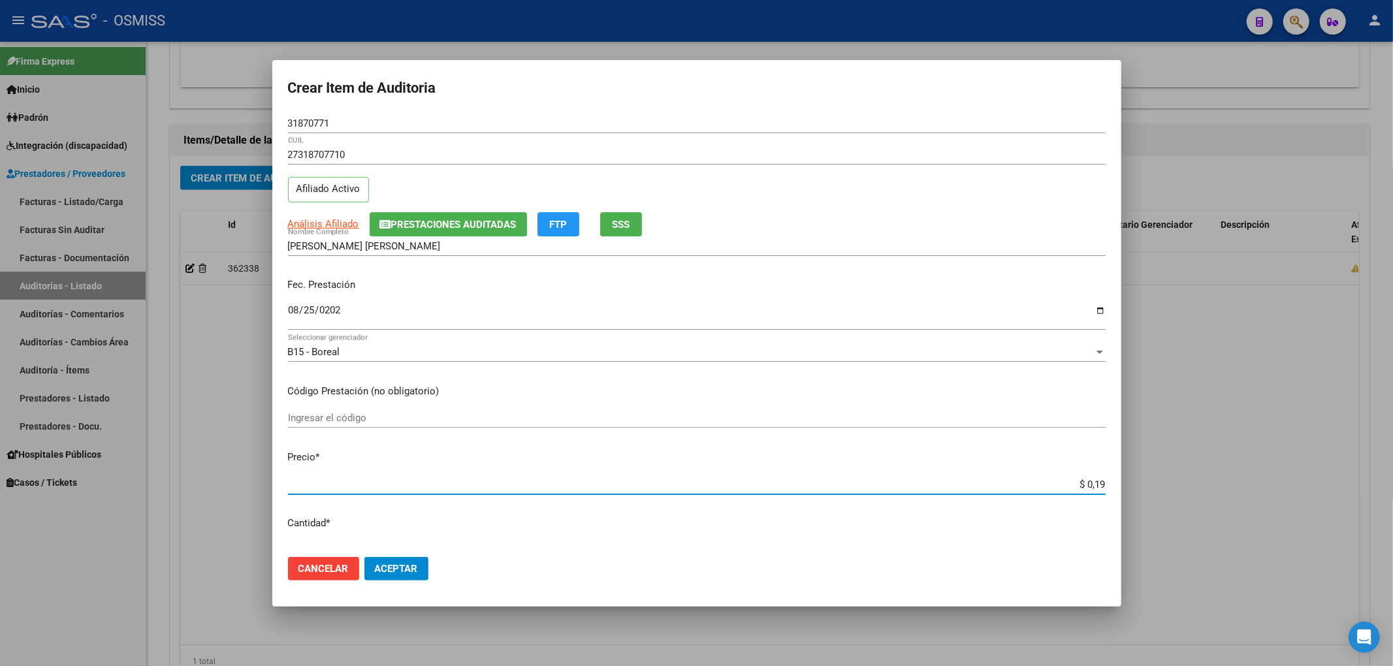
type input "$ 3,92"
type input "$ 19,62"
type input "$ 39,24"
type input "$ 196,20"
type input "$ 392,40"
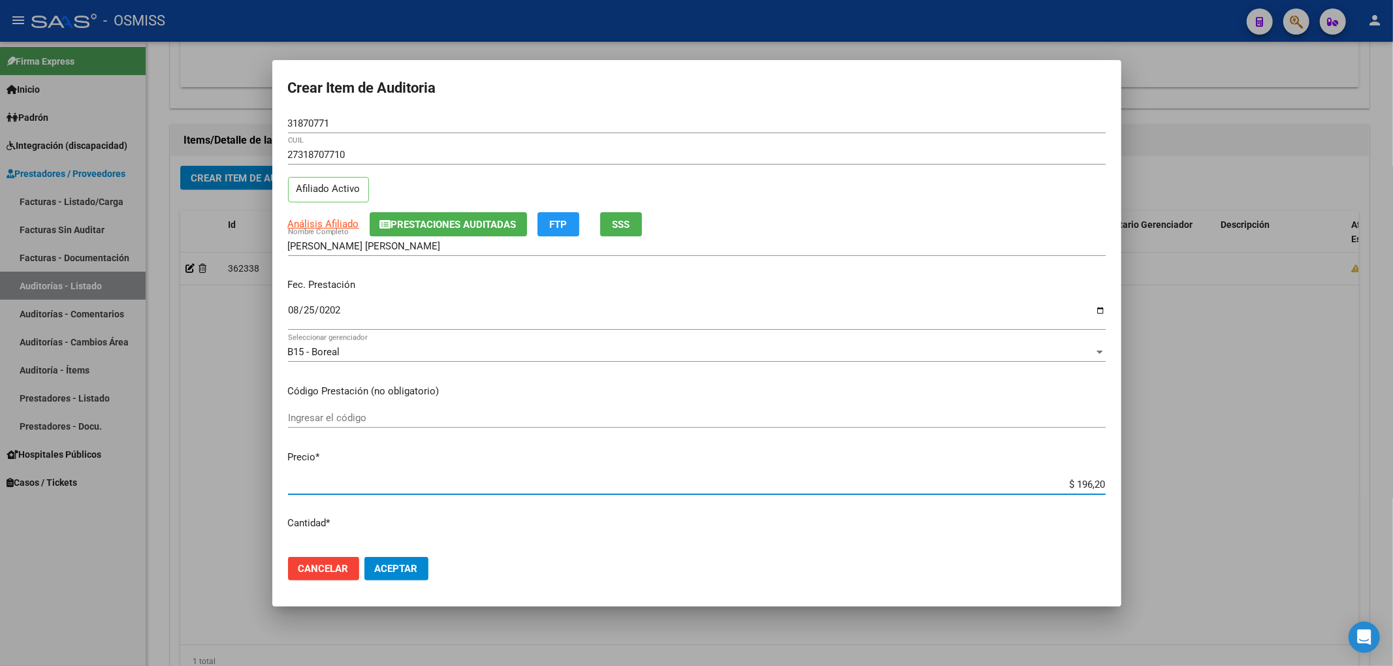
type input "$ 1.962,00"
type input "$ 3.924,00"
drag, startPoint x: 1055, startPoint y: 482, endPoint x: 1160, endPoint y: 485, distance: 105.2
click at [1160, 485] on div "Crear Item de Auditoria 31870771 Nro Documento 27318707710 CUIL Afiliado Activo…" at bounding box center [696, 333] width 1393 height 666
type input "$ 0,03"
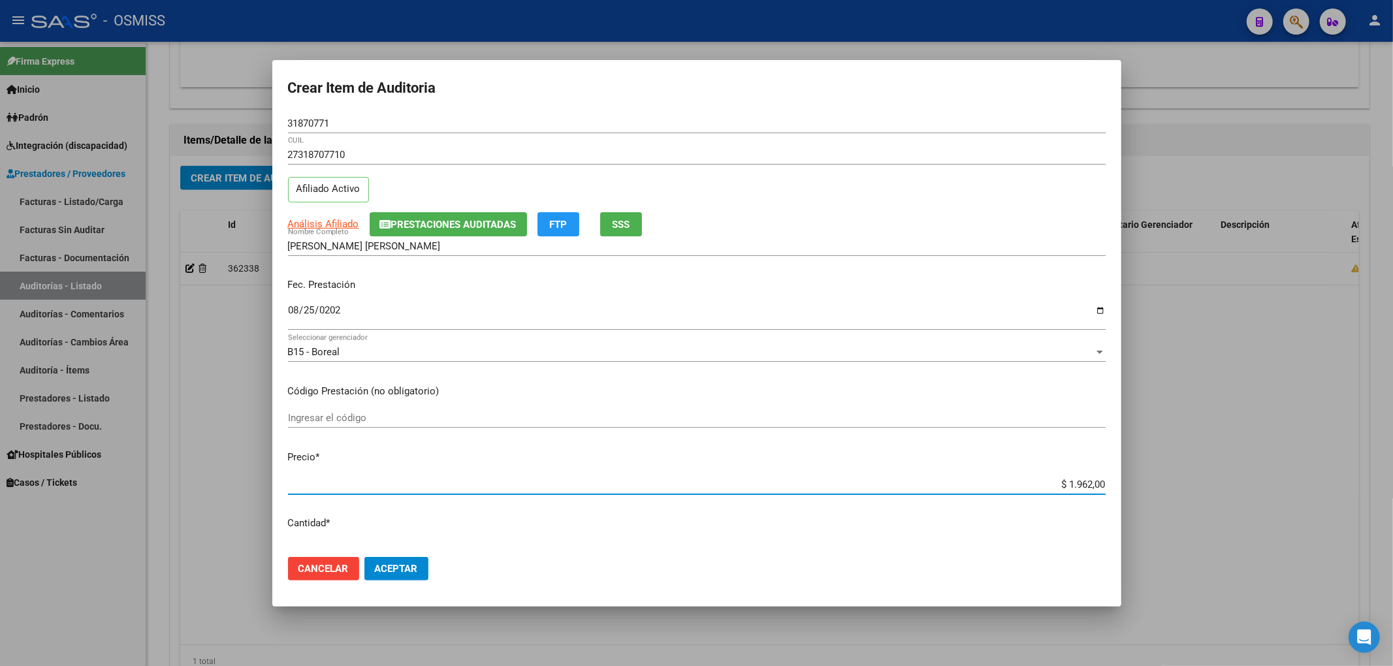
type input "$ 0,06"
type input "$ 0,38"
type input "$ 0,76"
type input "$ 3,80"
type input "$ 7,60"
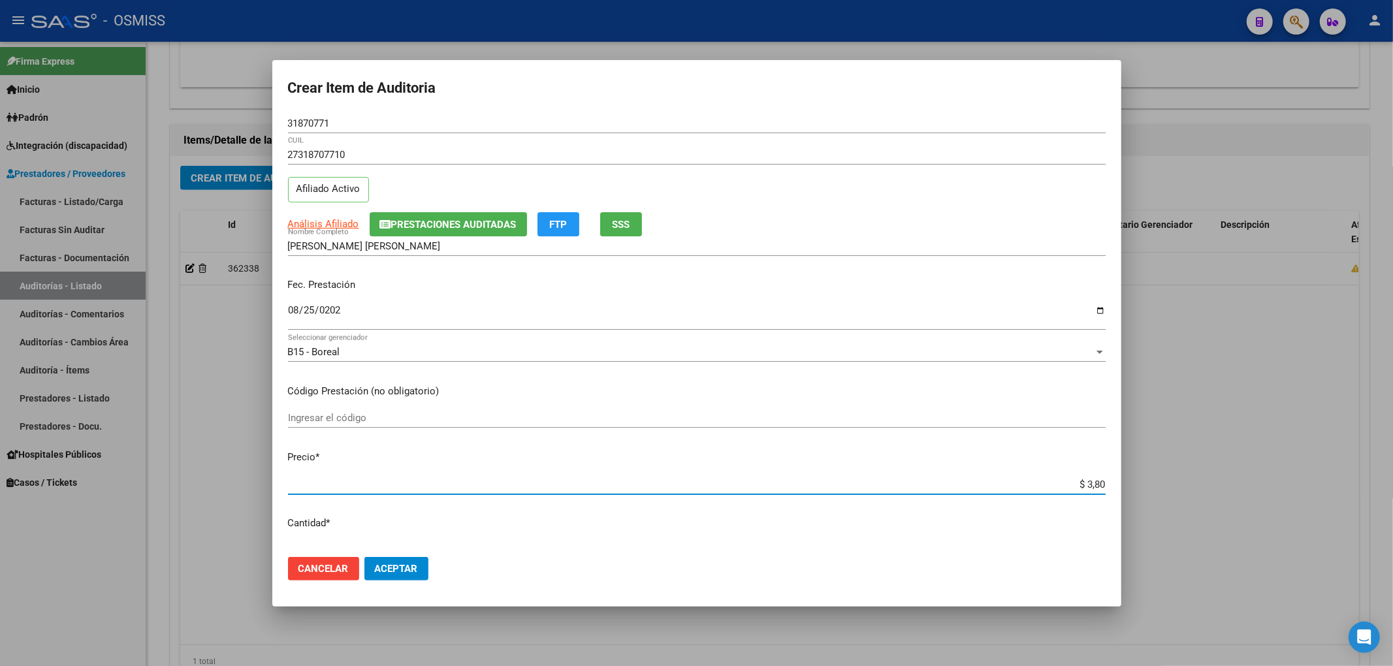
type input "$ 38,01"
type input "$ 76,02"
type input "$ 380,10"
type input "$ 760,20"
type input "$ 3.801,00"
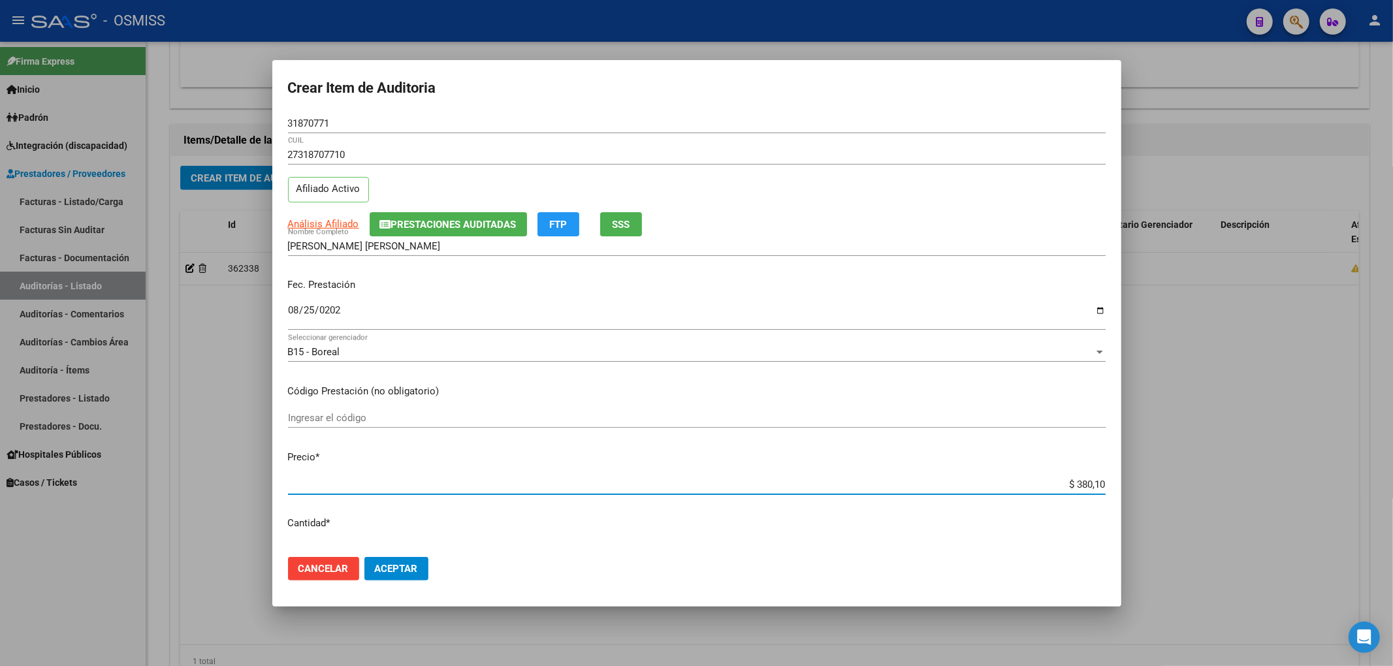
type input "$ 7.602,00"
drag, startPoint x: 242, startPoint y: 123, endPoint x: 144, endPoint y: 135, distance: 98.0
click at [145, 135] on div "Crear Item de Auditoria 31870771 Nro Documento 27318707710 CUIL Afiliado Activo…" at bounding box center [696, 333] width 1393 height 666
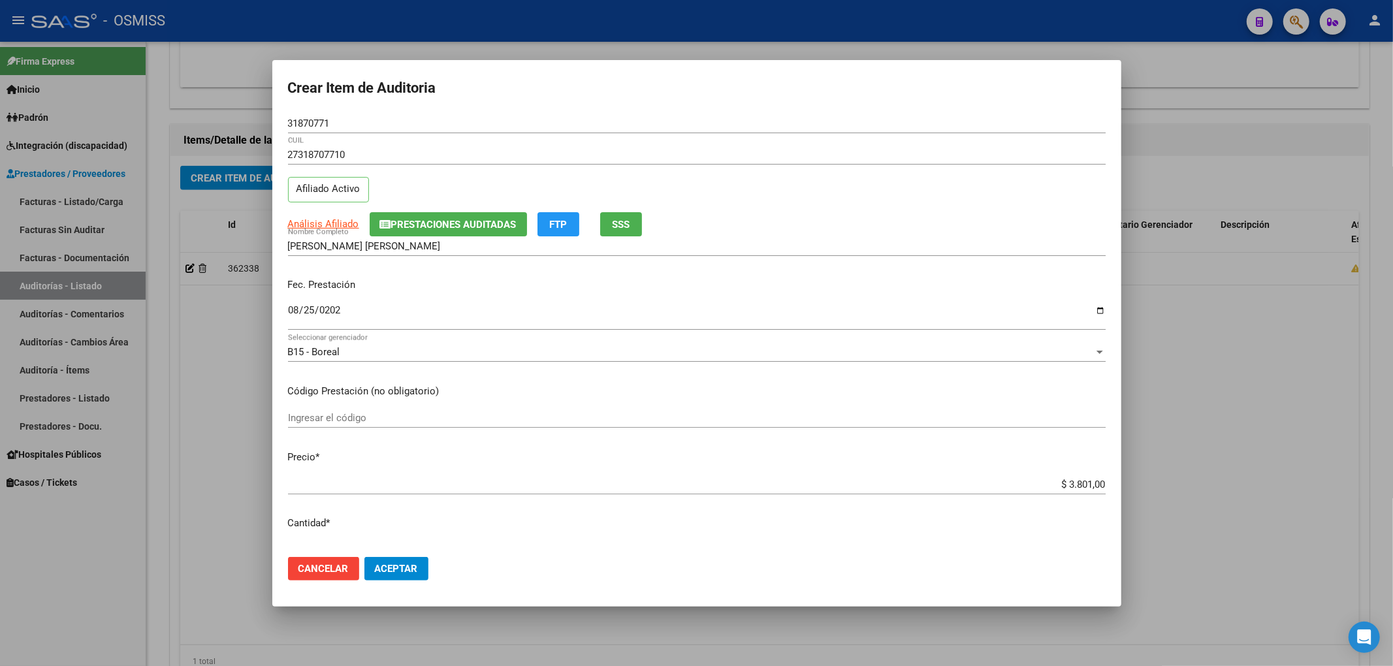
click at [850, 165] on div "27318707710 CUIL" at bounding box center [697, 161] width 818 height 32
click at [427, 215] on button "Prestaciones Auditadas" at bounding box center [448, 224] width 157 height 24
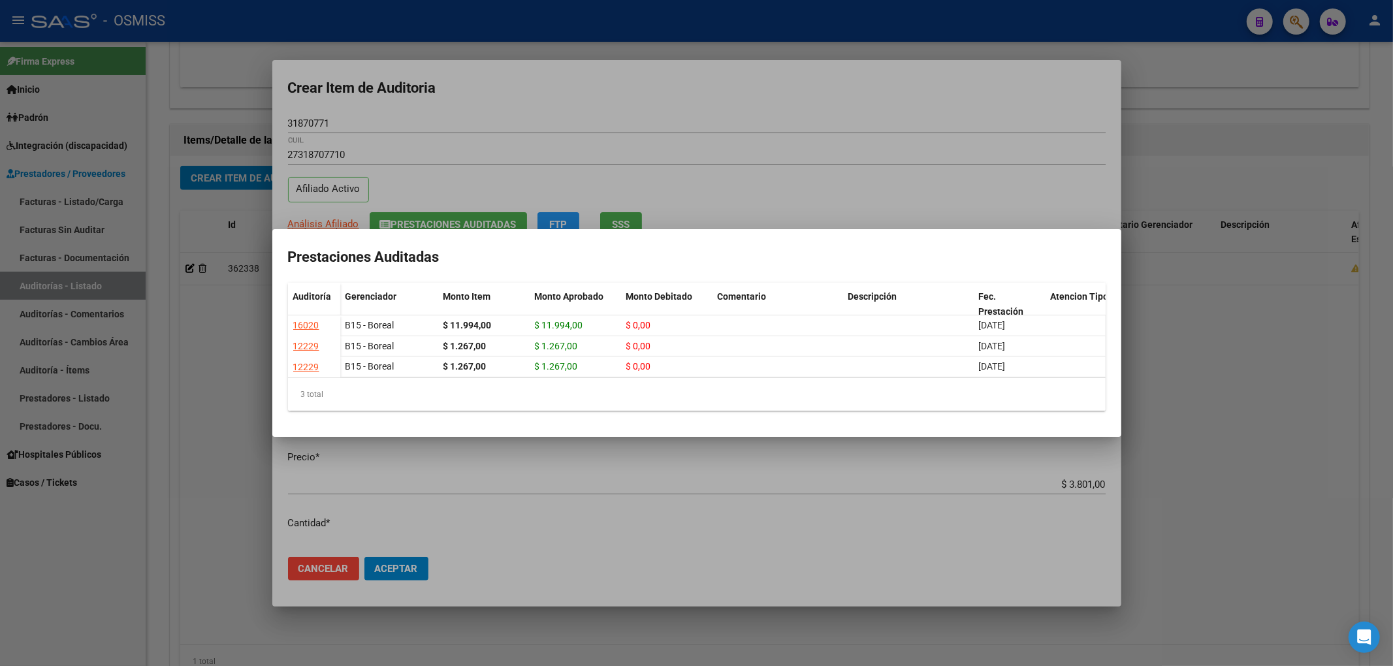
click at [575, 94] on div at bounding box center [696, 333] width 1393 height 666
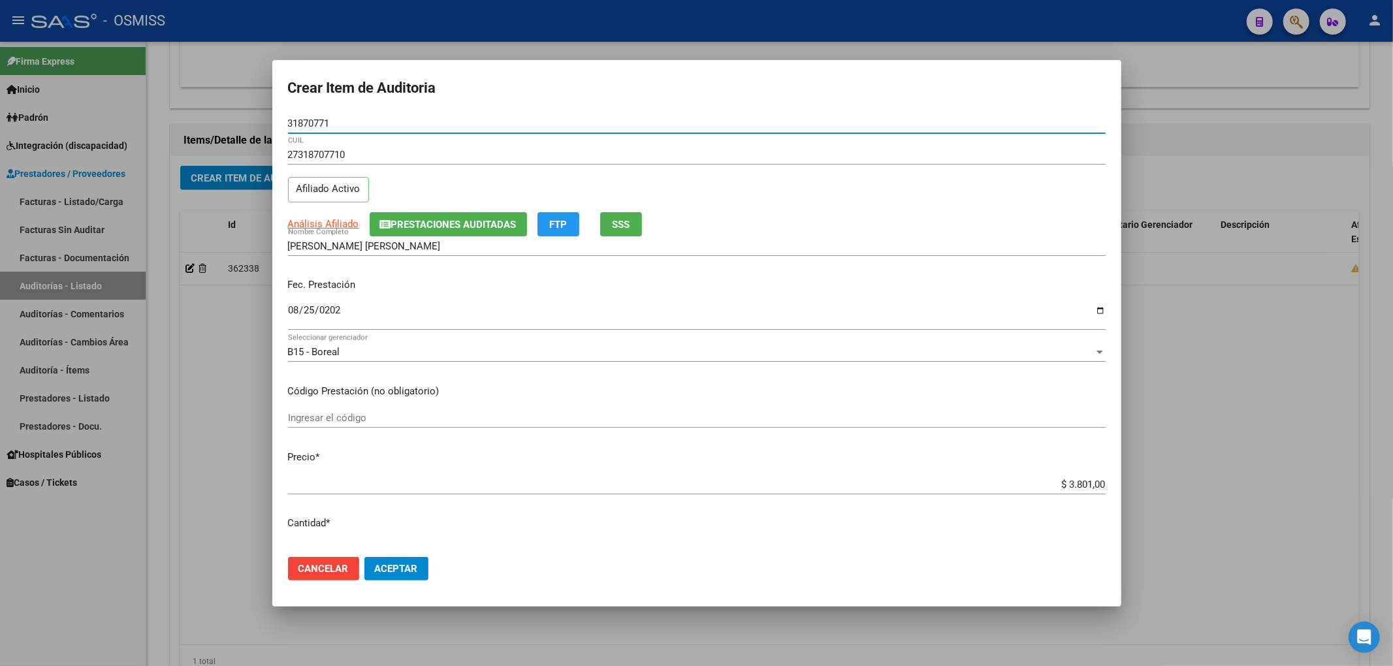
drag, startPoint x: 321, startPoint y: 129, endPoint x: 257, endPoint y: 129, distance: 64.6
click at [257, 129] on div "Crear Item de Auditoria 31870771 Nro Documento 27318707710 CUIL Afiliado Activo…" at bounding box center [696, 333] width 1393 height 666
click at [820, 182] on div "27318707710 CUIL Afiliado Activo" at bounding box center [697, 178] width 818 height 67
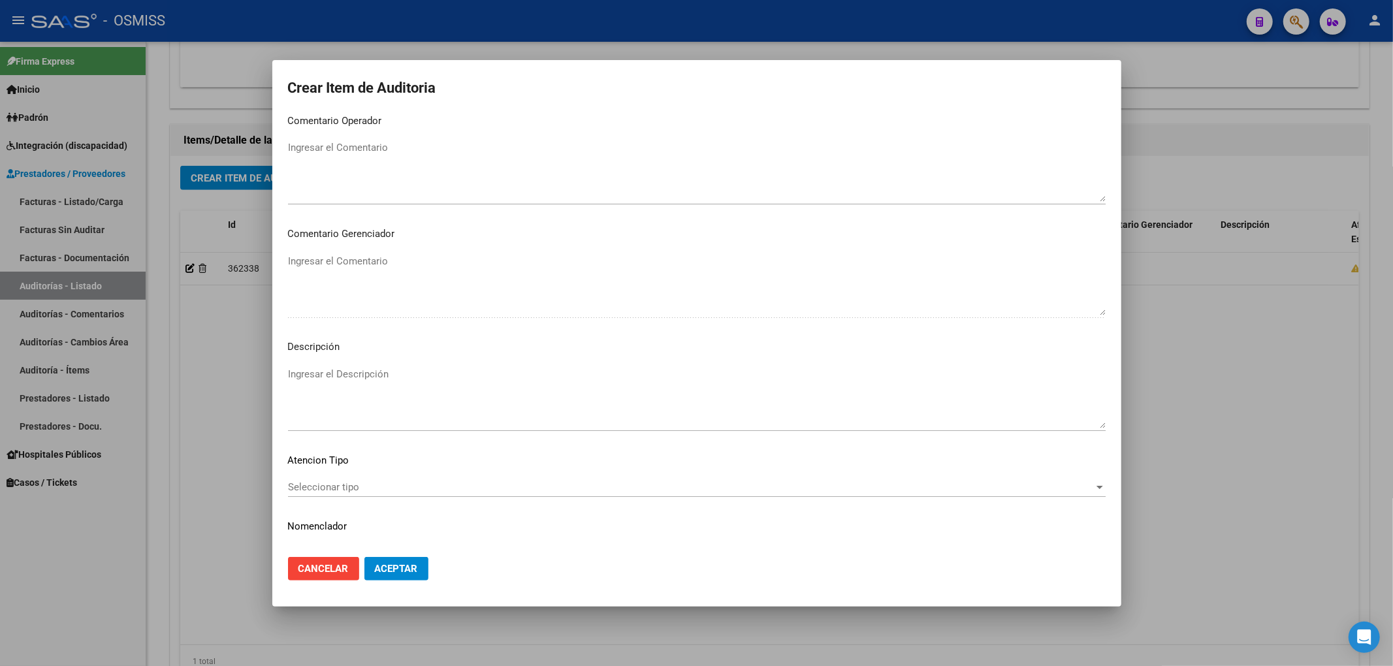
scroll to position [870, 0]
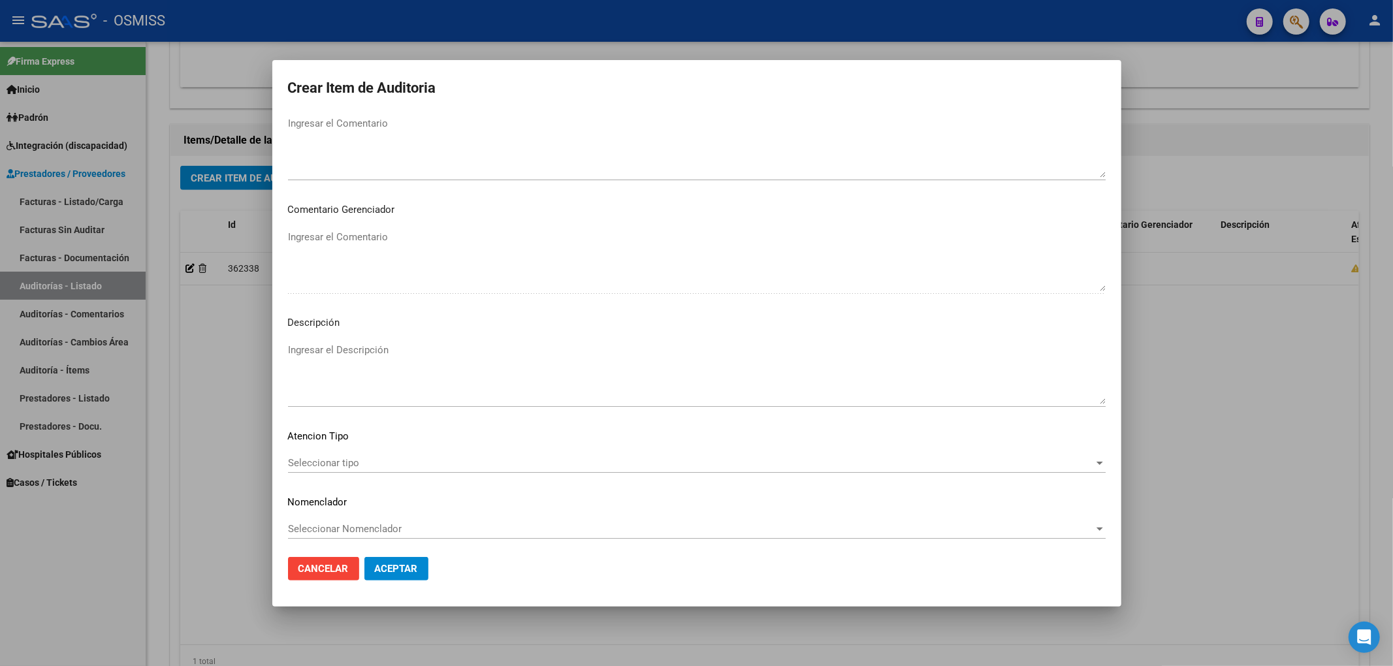
click at [332, 353] on textarea "Ingresar el Descripción" at bounding box center [697, 373] width 818 height 61
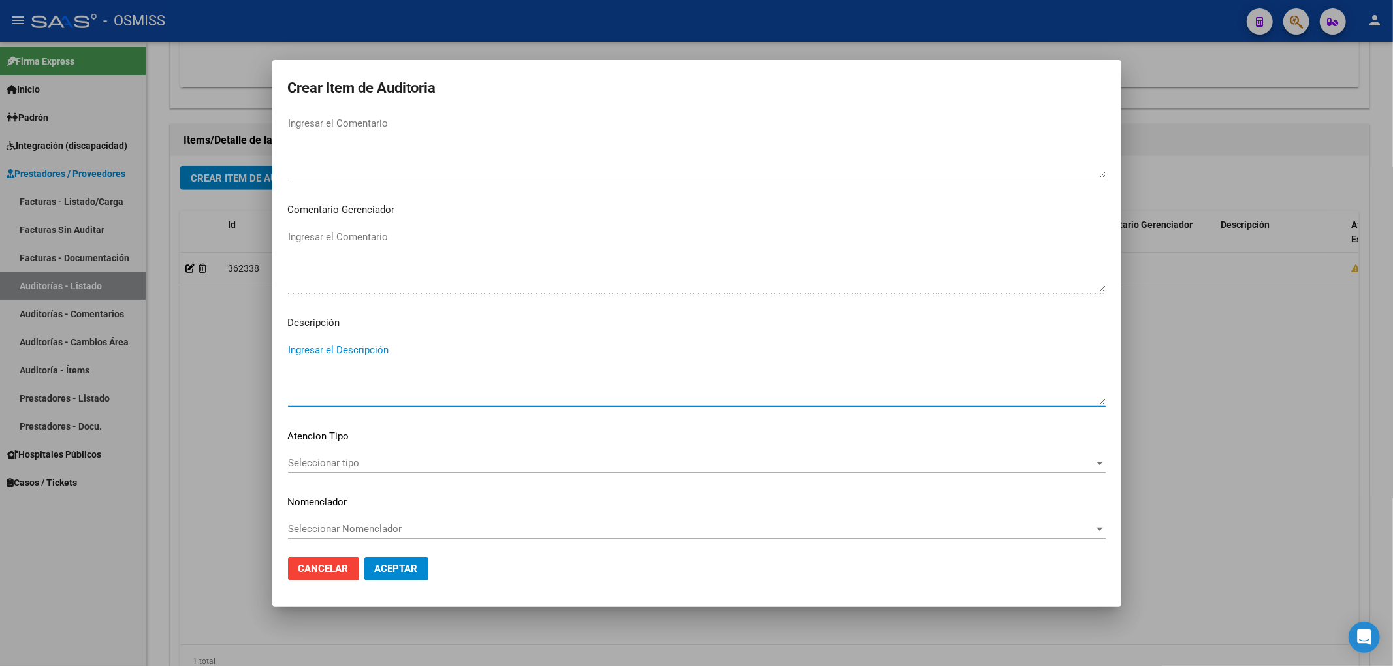
paste textarea "No existe en padrón. Según registros oficiales SSS corresponde cobertura a …."
paste textarea "SWISS MEDICAL S.A."
click at [633, 351] on textarea "No existe en padrón. Según registros oficiales SSS corresponde cobertura a …. S…" at bounding box center [697, 373] width 818 height 61
type textarea "No existe en padrón. Según registros oficiales SSS corresponde cobertura a SWIS…"
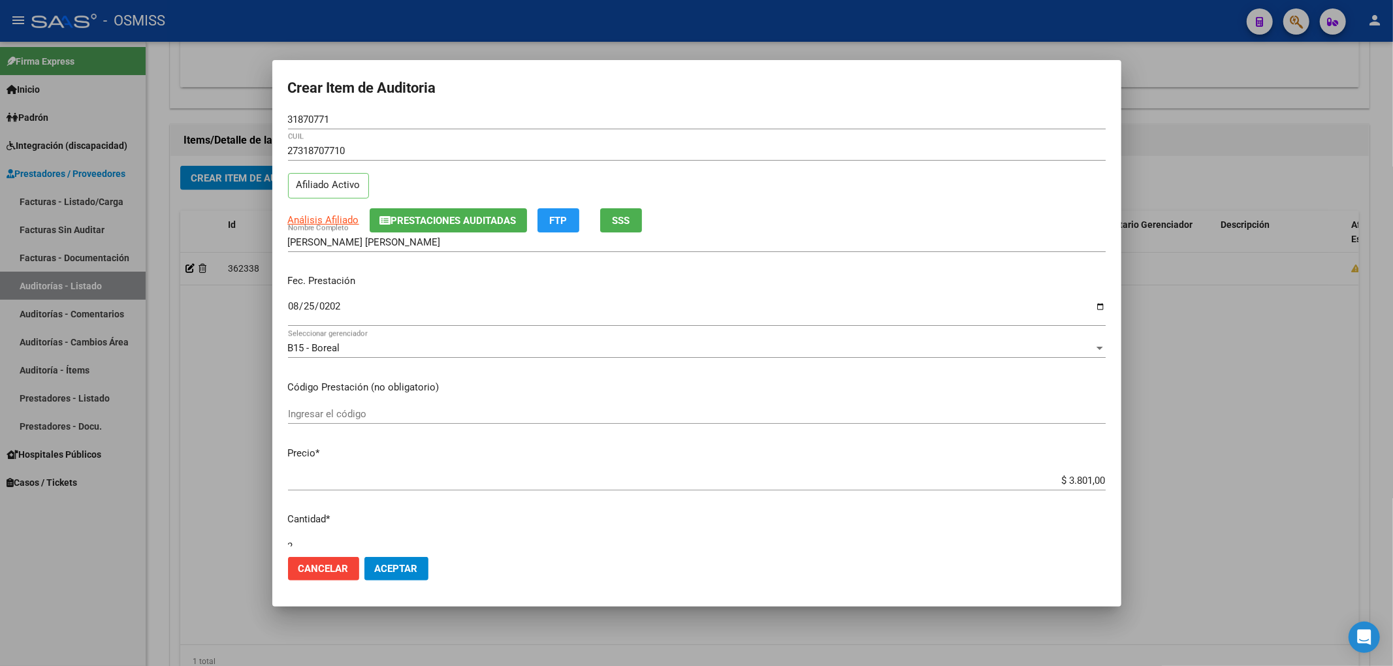
scroll to position [0, 0]
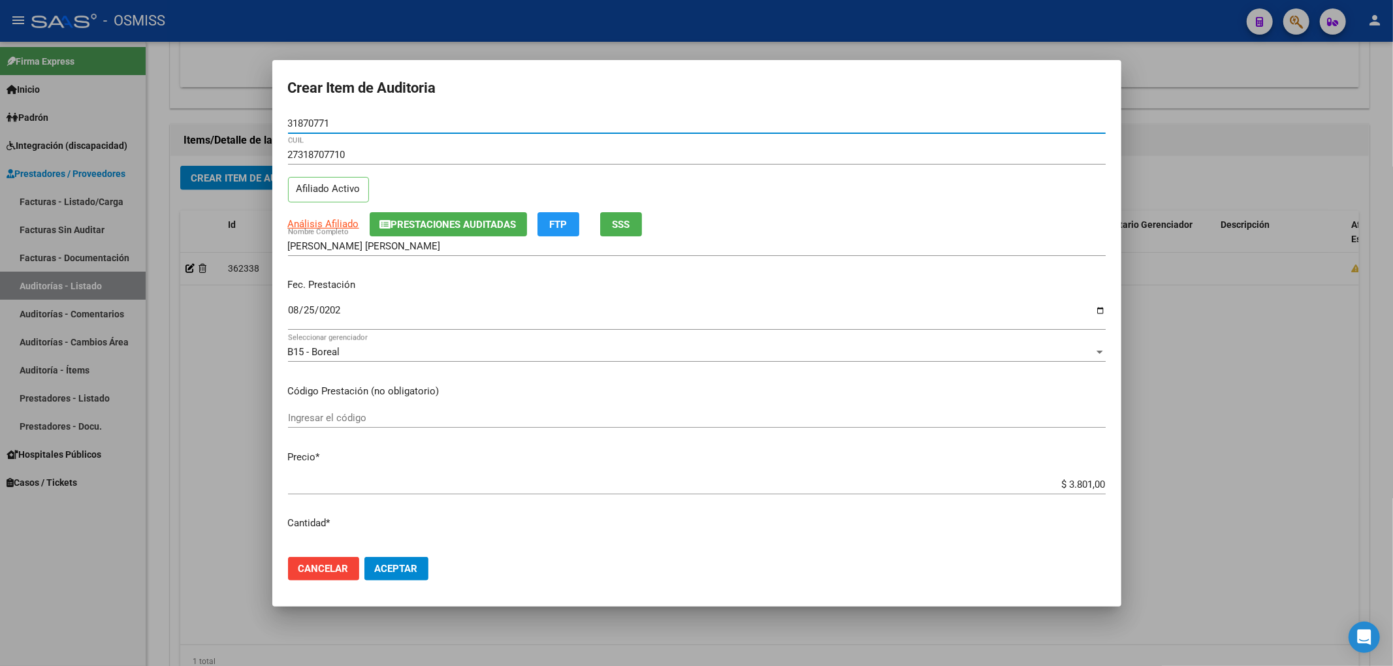
drag, startPoint x: 353, startPoint y: 118, endPoint x: 257, endPoint y: 111, distance: 95.6
click at [257, 111] on div "Crear Item de Auditoria 31870771 Nro Documento 27318707710 CUIL Afiliado Activo…" at bounding box center [696, 333] width 1393 height 666
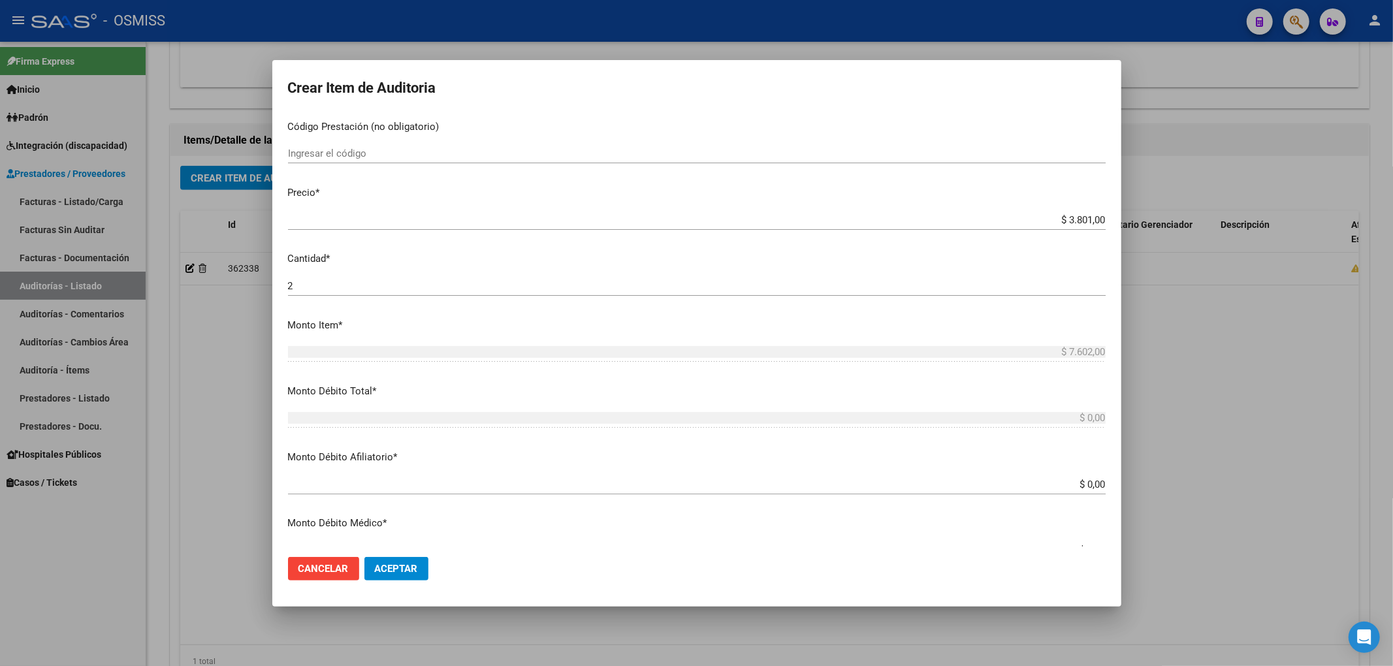
scroll to position [261, 0]
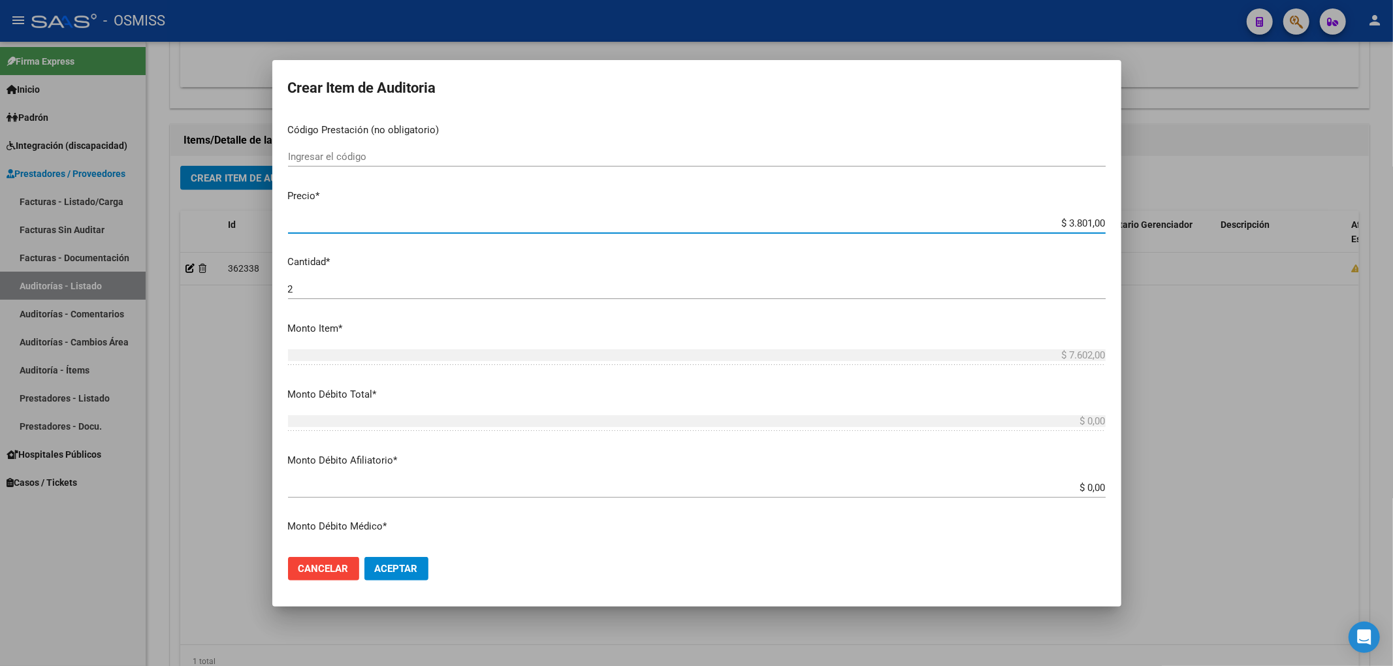
drag, startPoint x: 1037, startPoint y: 223, endPoint x: 1097, endPoint y: 225, distance: 60.1
click at [1097, 225] on app-form-text-field "Precio * $ 3.801,00 Ingresar el precio" at bounding box center [702, 209] width 828 height 40
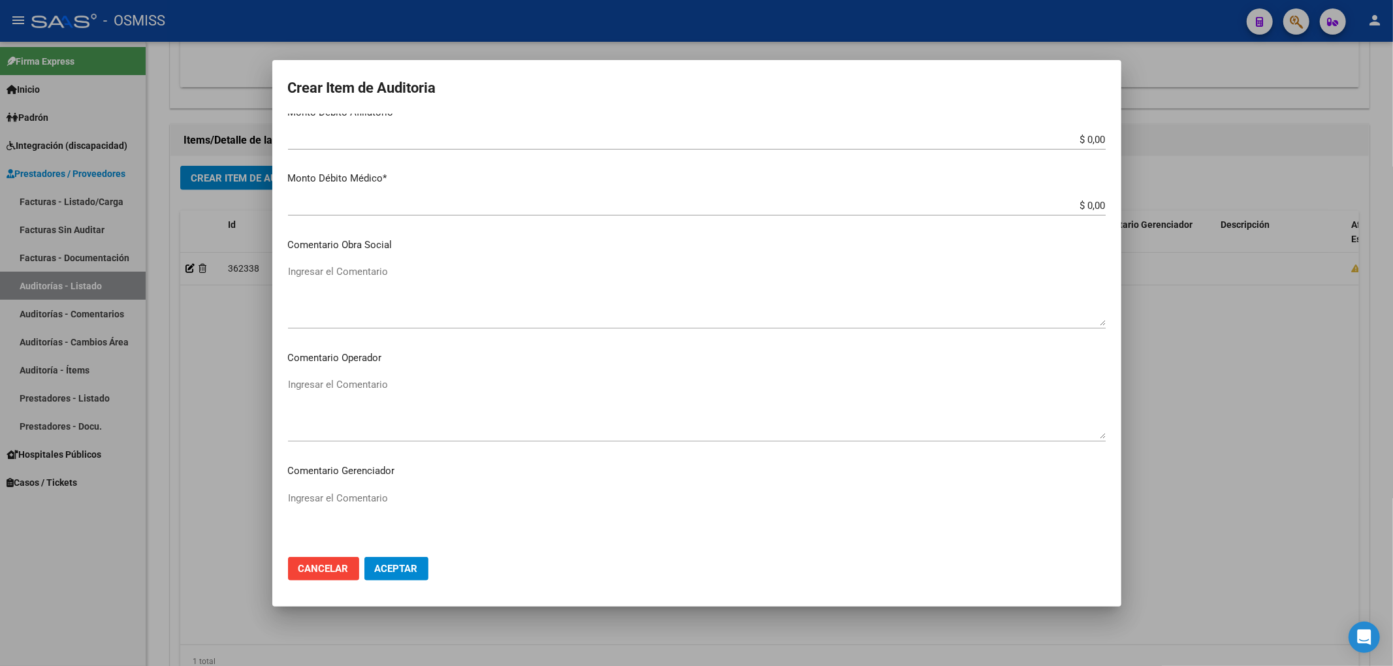
scroll to position [522, 0]
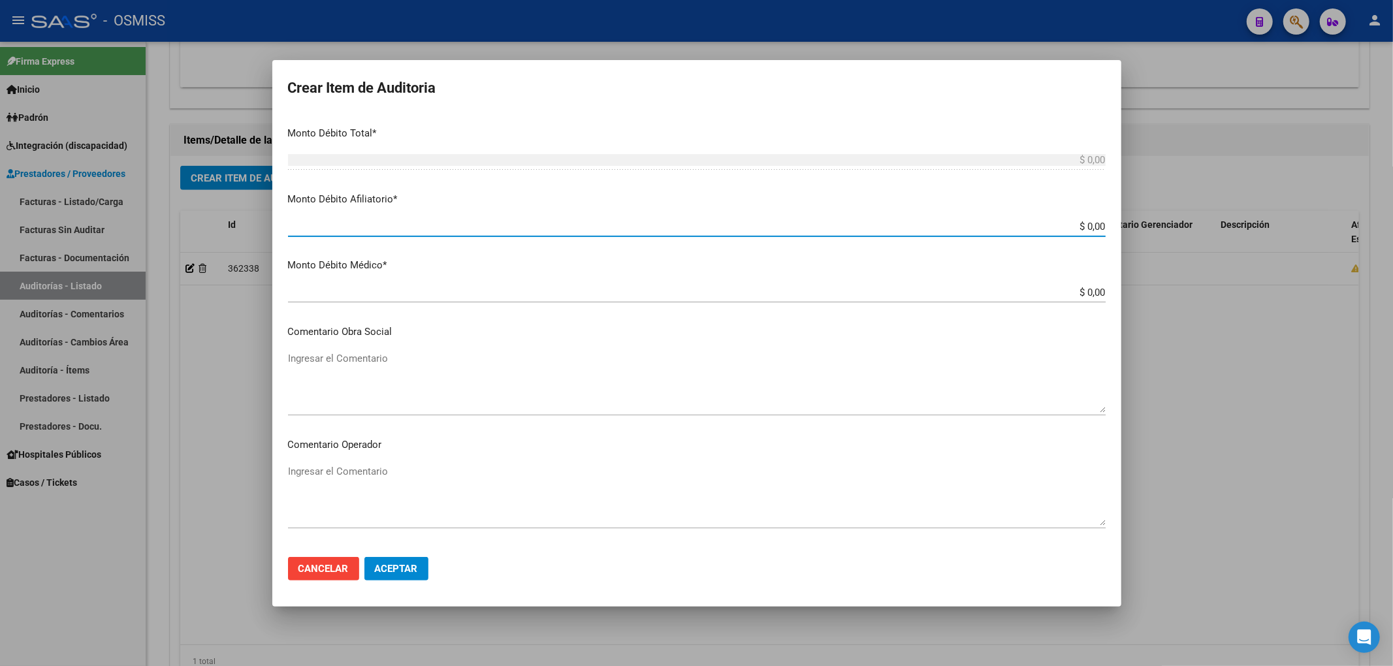
click at [1093, 225] on input "$ 0,00" at bounding box center [697, 227] width 818 height 12
paste input "$ 3.801,00"
type input "$ 0,00$ 3.801,00"
type input "$ 3.801,00"
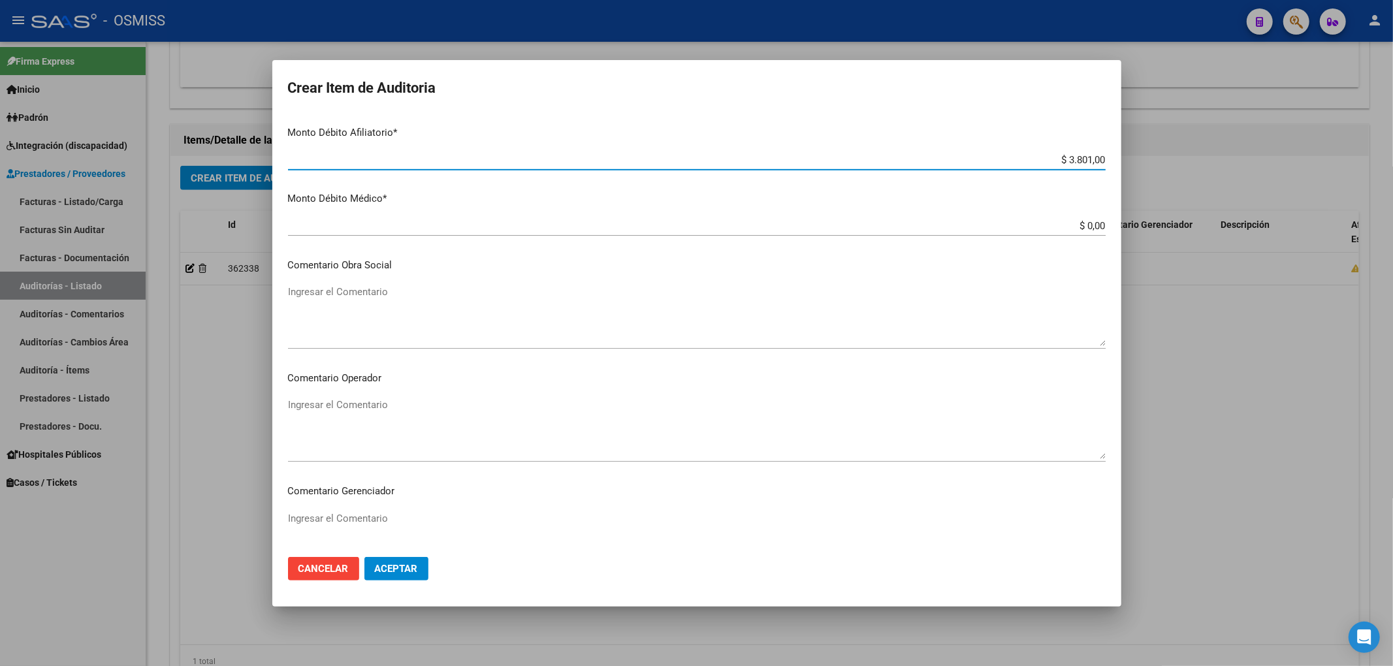
scroll to position [696, 0]
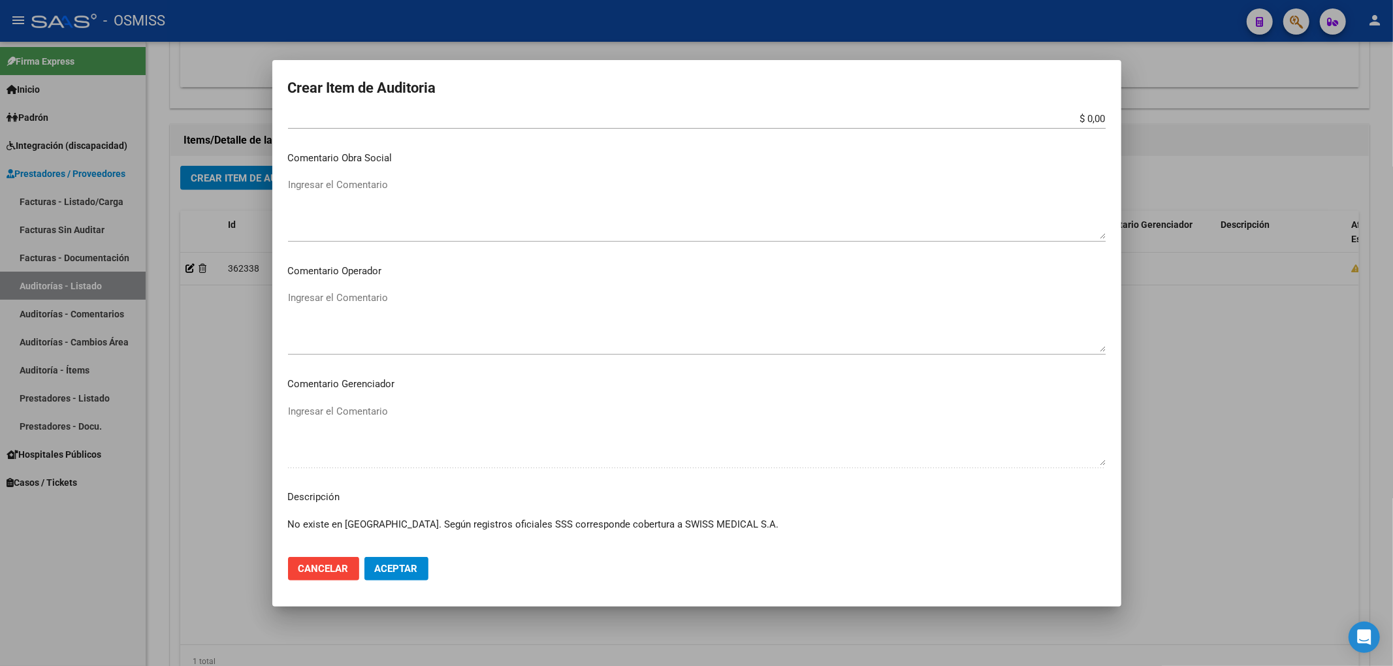
type input "$ 3.801,00"
click at [362, 306] on textarea "Ingresar el Comentario" at bounding box center [697, 321] width 818 height 61
type textarea "RECHAZO"
click at [393, 572] on span "Aceptar" at bounding box center [396, 569] width 43 height 12
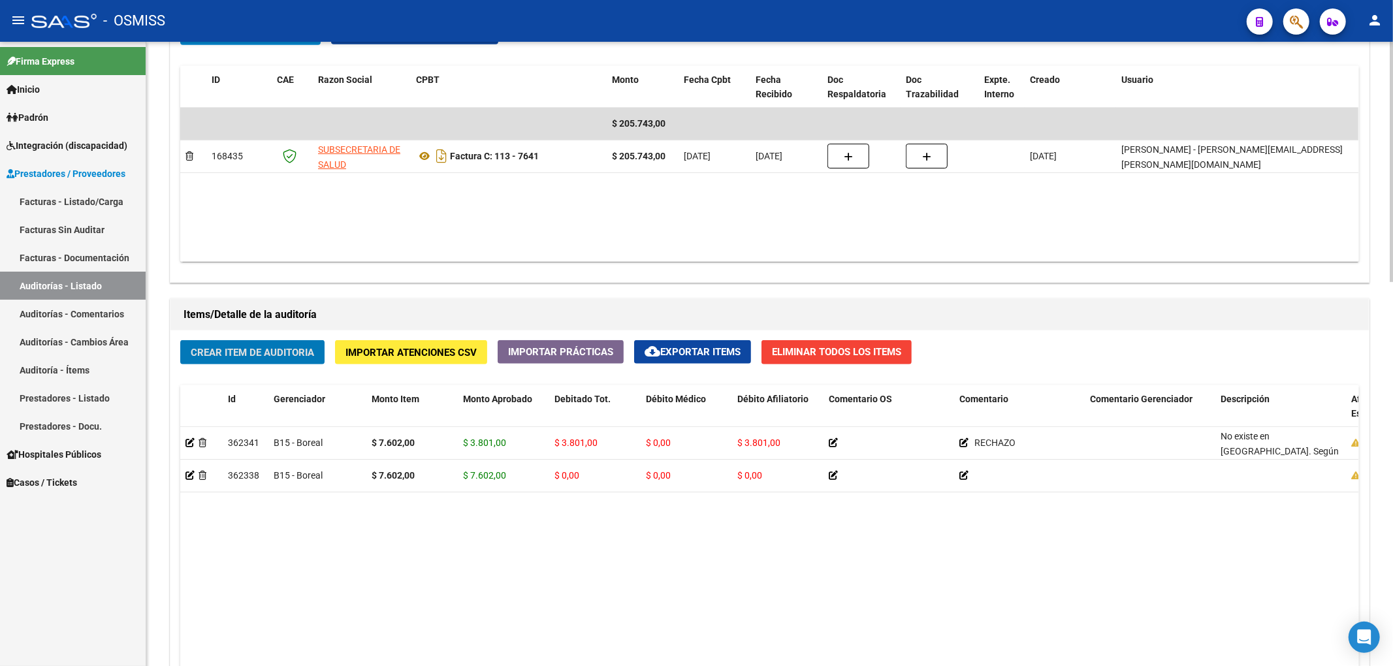
click at [262, 346] on span "Crear Item de Auditoria" at bounding box center [252, 352] width 123 height 12
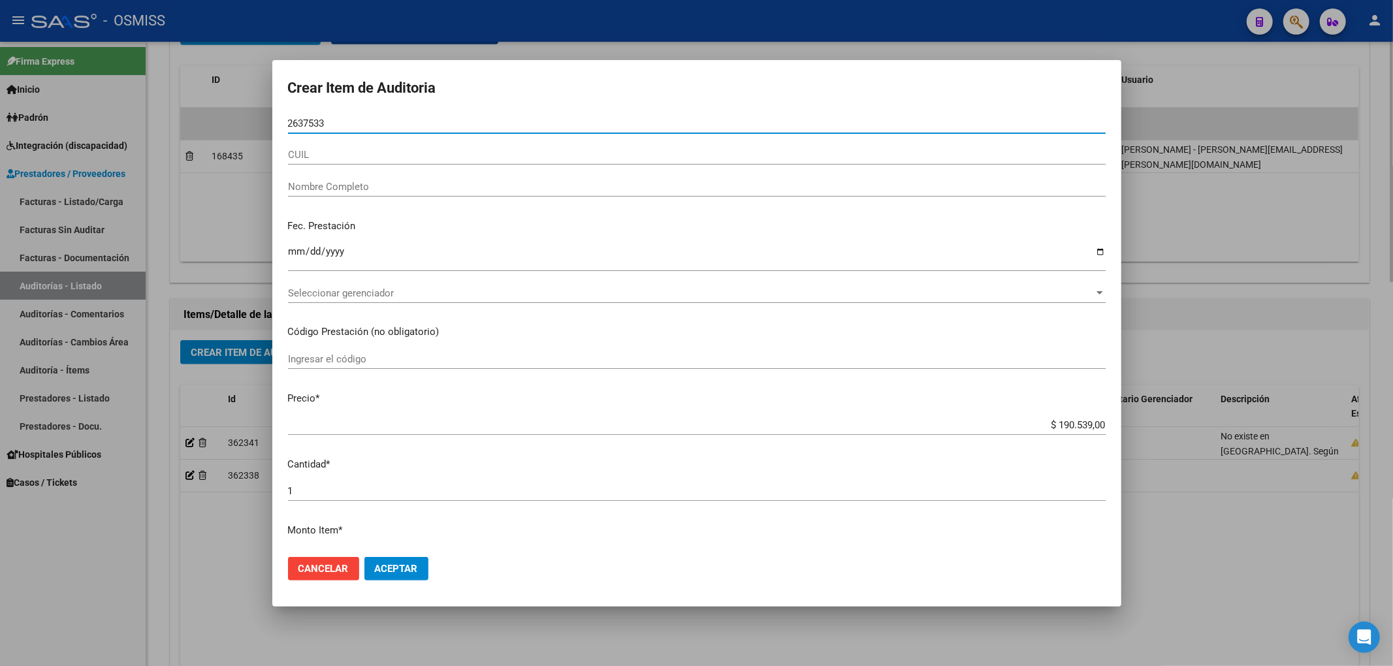
type input "26375330"
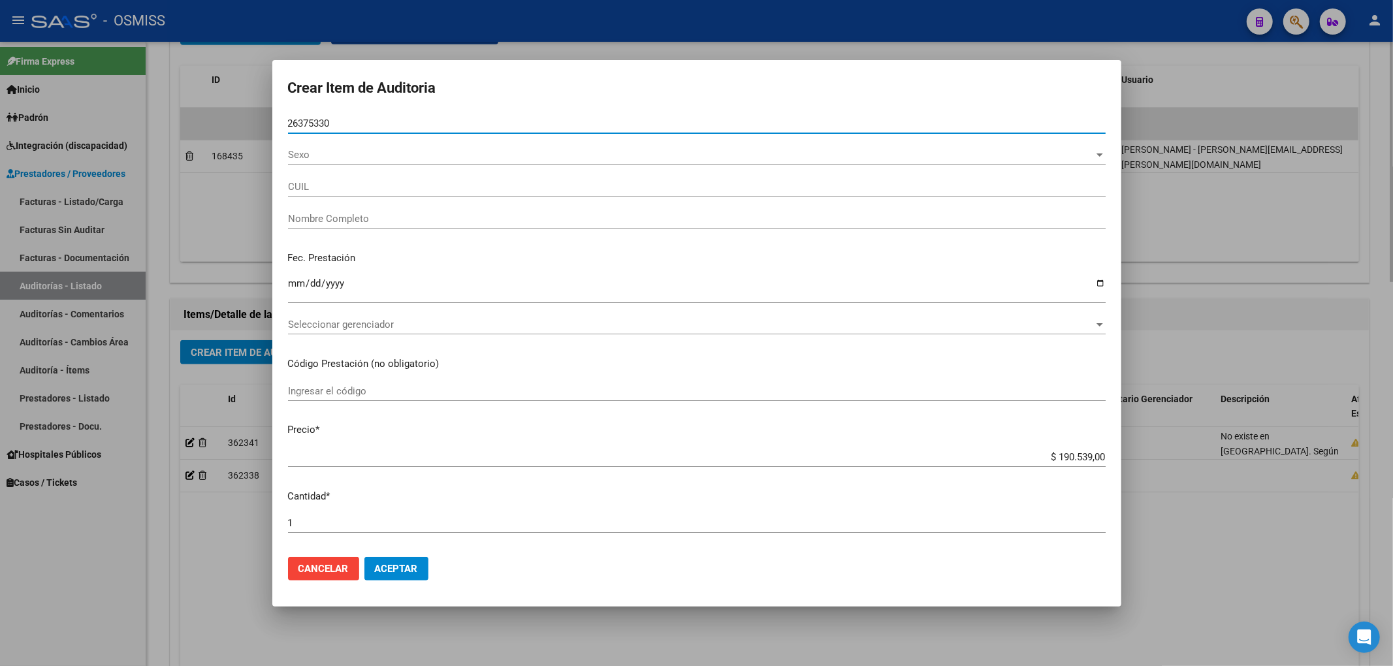
type input "20263753306"
type input "IBA�EZ, DANIEL ALBERTO"
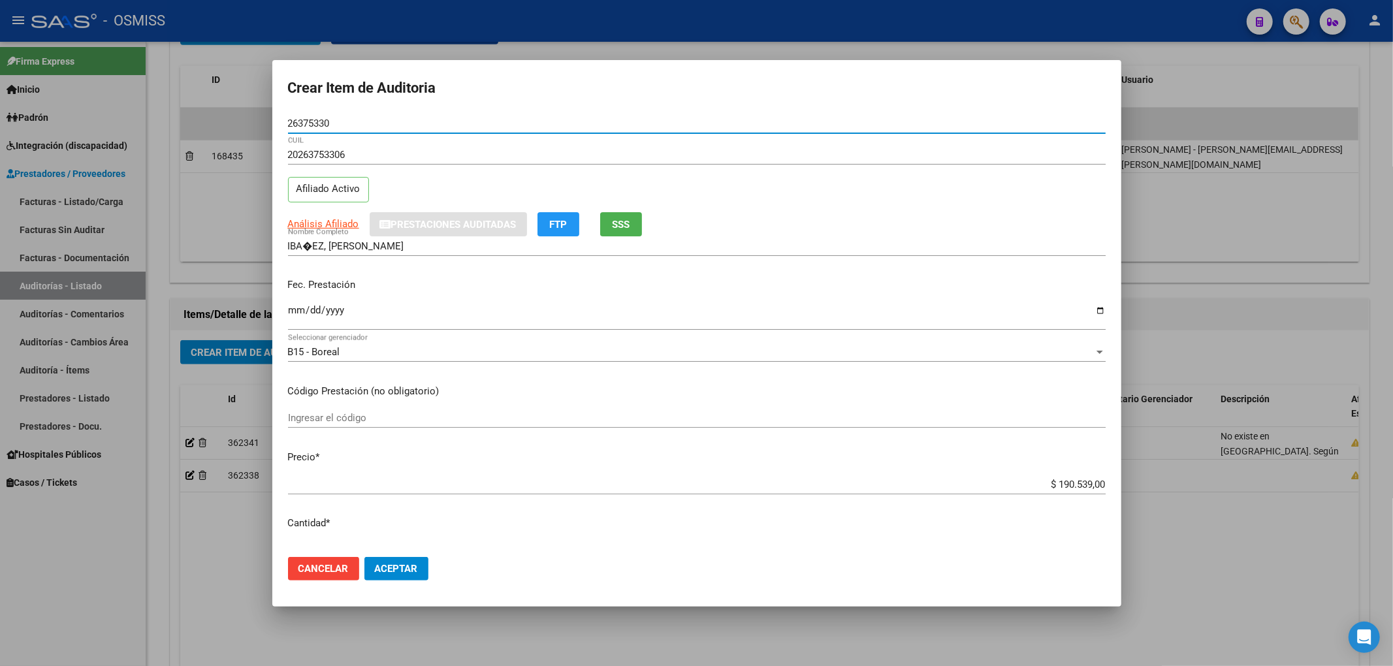
type input "26375330"
click at [294, 314] on input "Ingresar la fecha" at bounding box center [697, 315] width 818 height 21
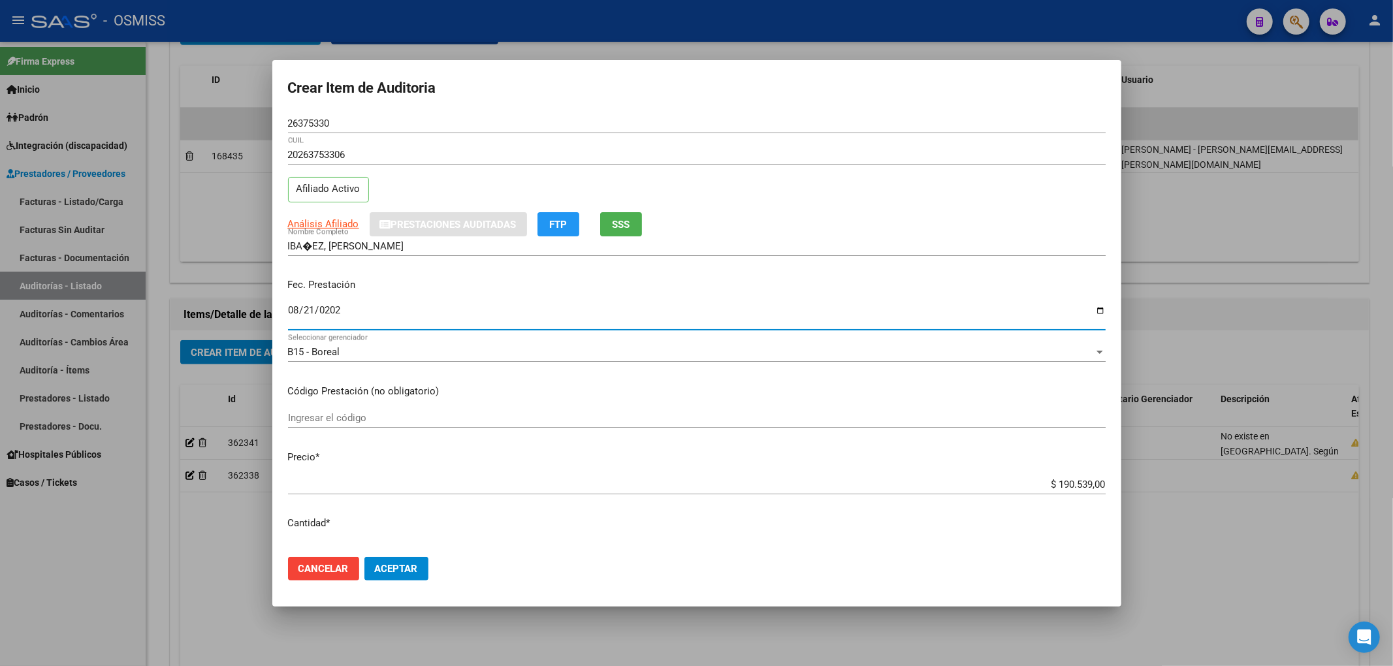
type input "2025-08-21"
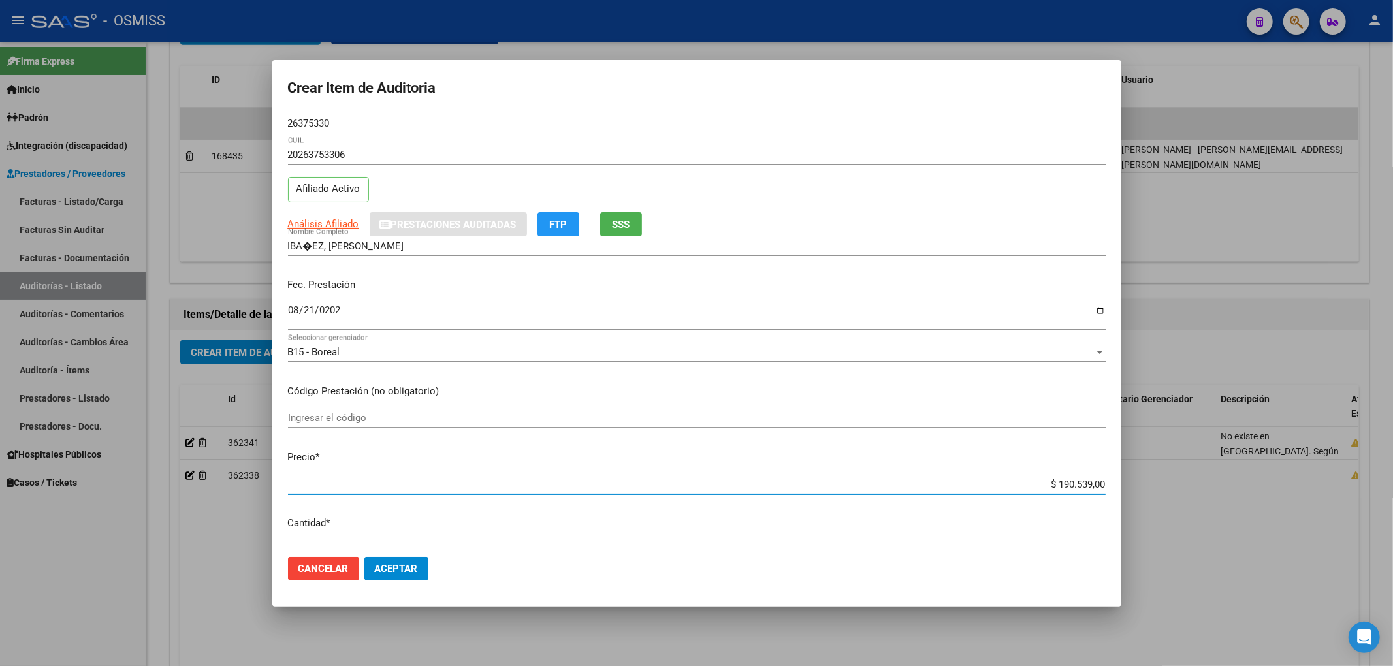
drag, startPoint x: 1028, startPoint y: 478, endPoint x: 1187, endPoint y: 486, distance: 159.6
click at [1187, 486] on div "Crear Item de Auditoria 26375330 Nro Documento 20263753306 CUIL Afiliado Activo…" at bounding box center [696, 333] width 1393 height 666
type input "$ 0,01"
type input "$ 0,19"
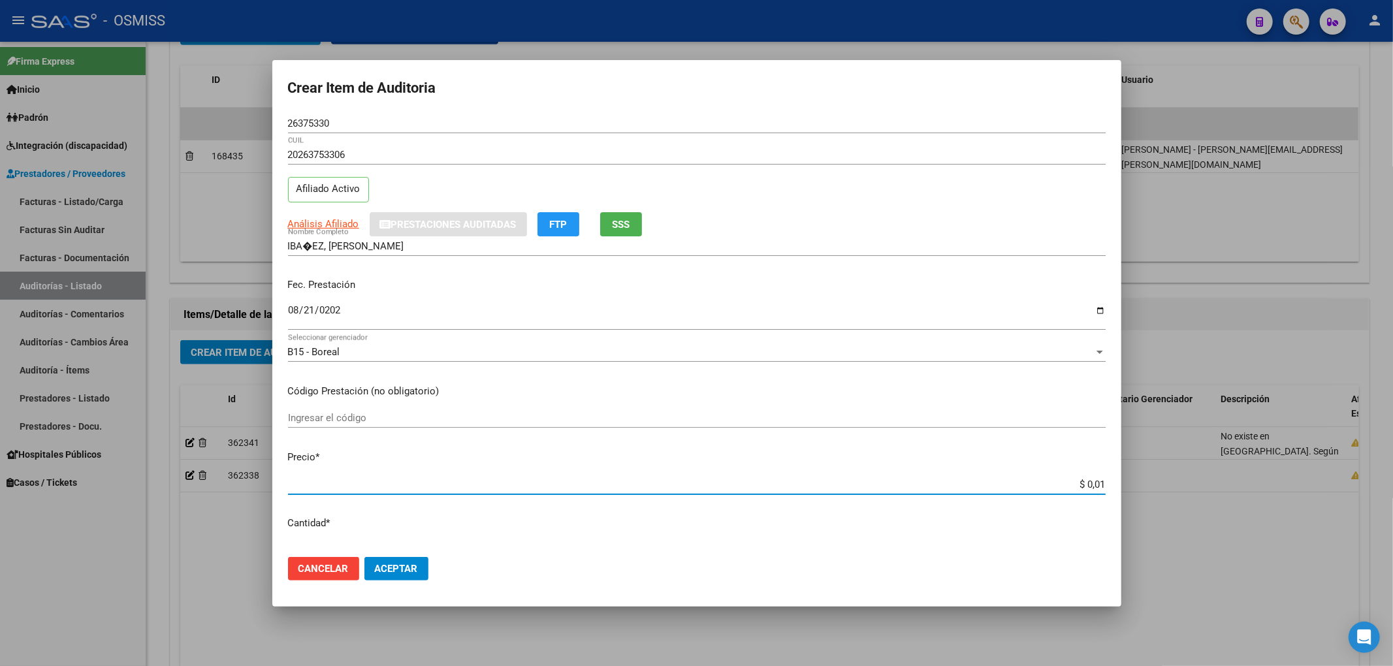
type input "$ 0,19"
type input "$ 1,96"
type input "$ 19,62"
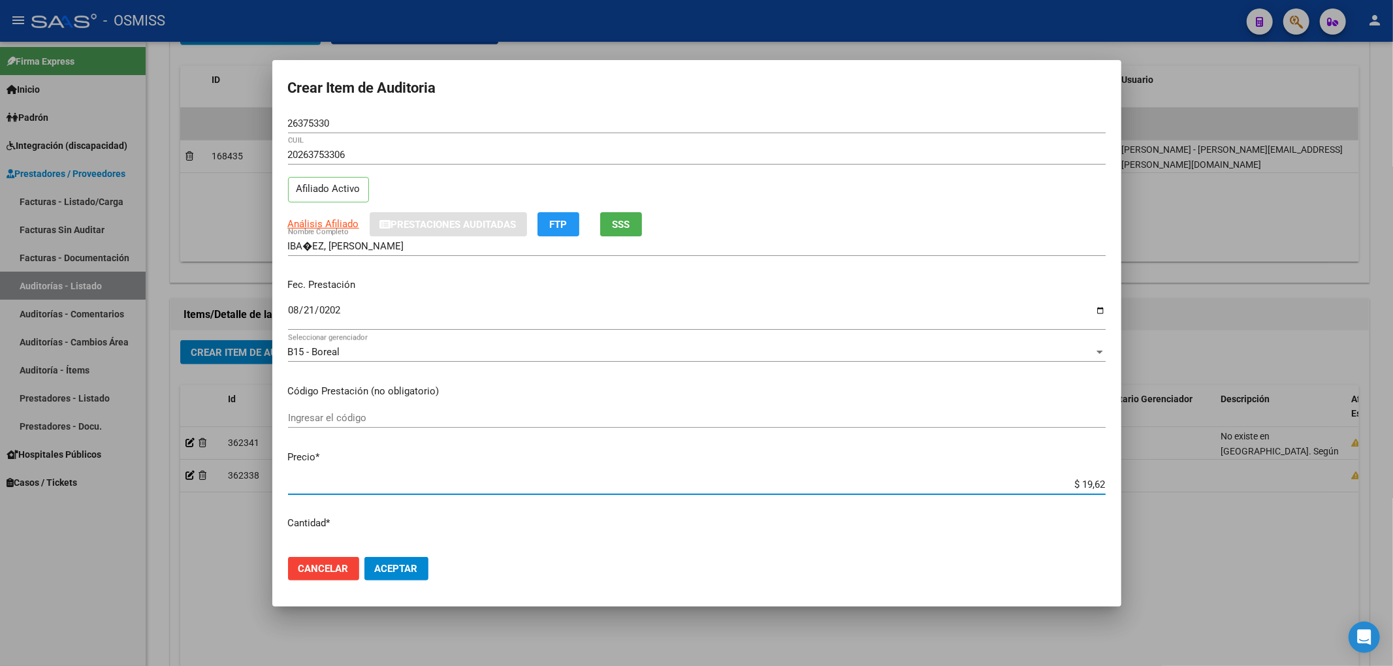
type input "$ 196,20"
type input "$ 1.962,00"
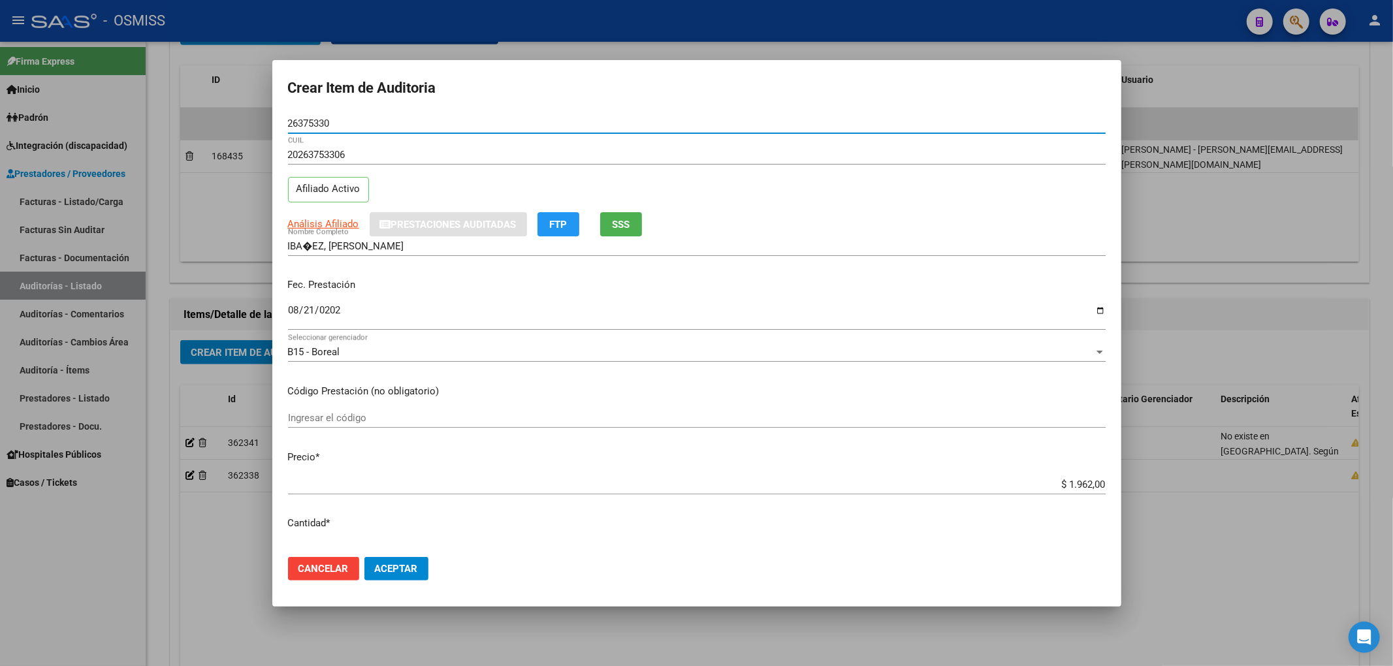
drag, startPoint x: 374, startPoint y: 121, endPoint x: 281, endPoint y: 119, distance: 93.4
click at [281, 119] on mat-dialog-content "26375330 Nro Documento 20263753306 CUIL Afiliado Activo Análisis Afiliado Prest…" at bounding box center [696, 330] width 849 height 433
click at [930, 206] on div "20263753306 CUIL Afiliado Activo" at bounding box center [697, 178] width 818 height 67
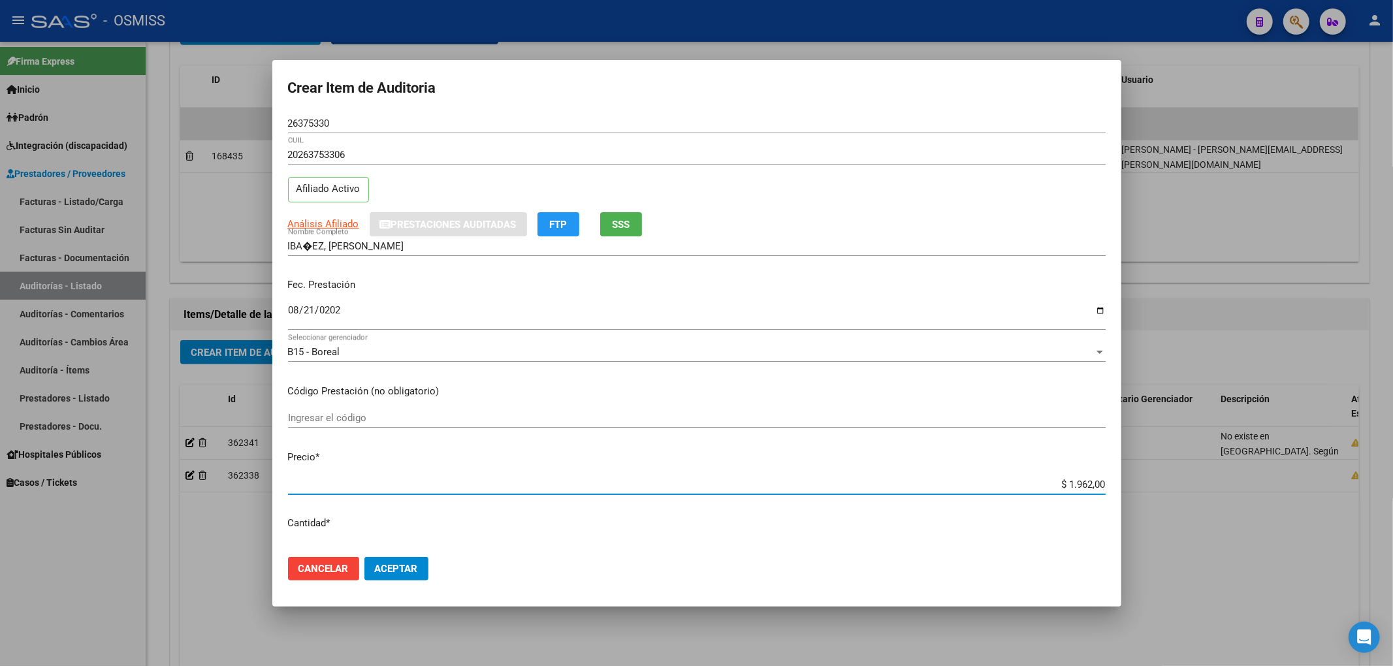
drag, startPoint x: 1046, startPoint y: 485, endPoint x: 1122, endPoint y: 489, distance: 75.9
click at [1122, 489] on div "Crear Item de Auditoria 26375330 Nro Documento 20263753306 CUIL Afiliado Activo…" at bounding box center [696, 333] width 1393 height 666
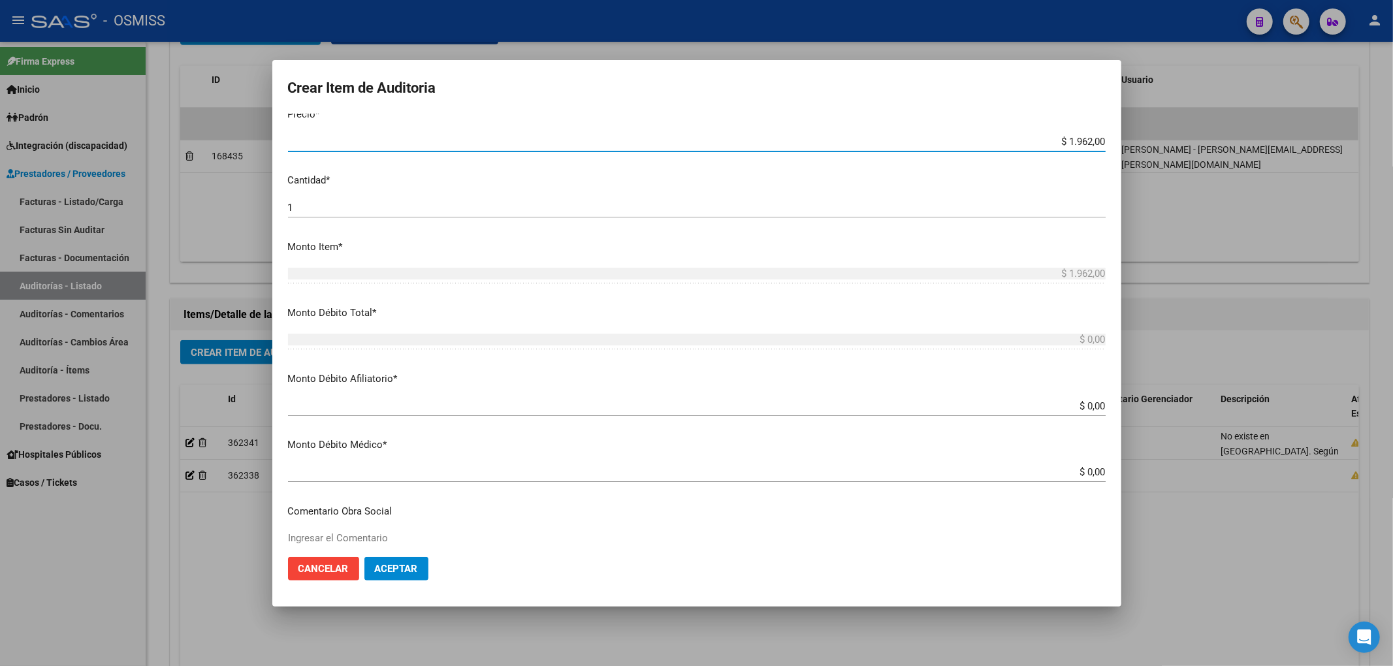
scroll to position [348, 0]
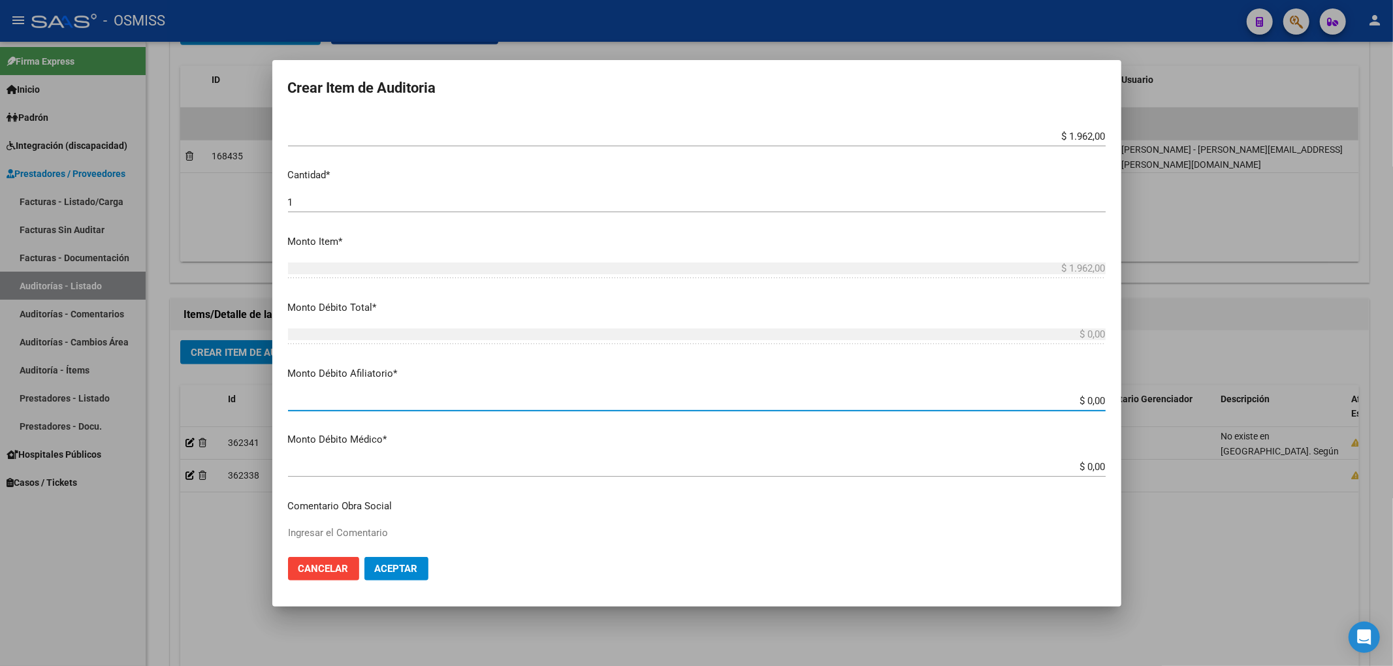
click at [1092, 400] on input "$ 0,00" at bounding box center [697, 401] width 818 height 12
click at [1094, 400] on input "$ 0,00" at bounding box center [697, 401] width 818 height 12
paste input "$ 1.962,00"
type input "$ 0,00$ 1.962,00"
type input "$ 1.962,00"
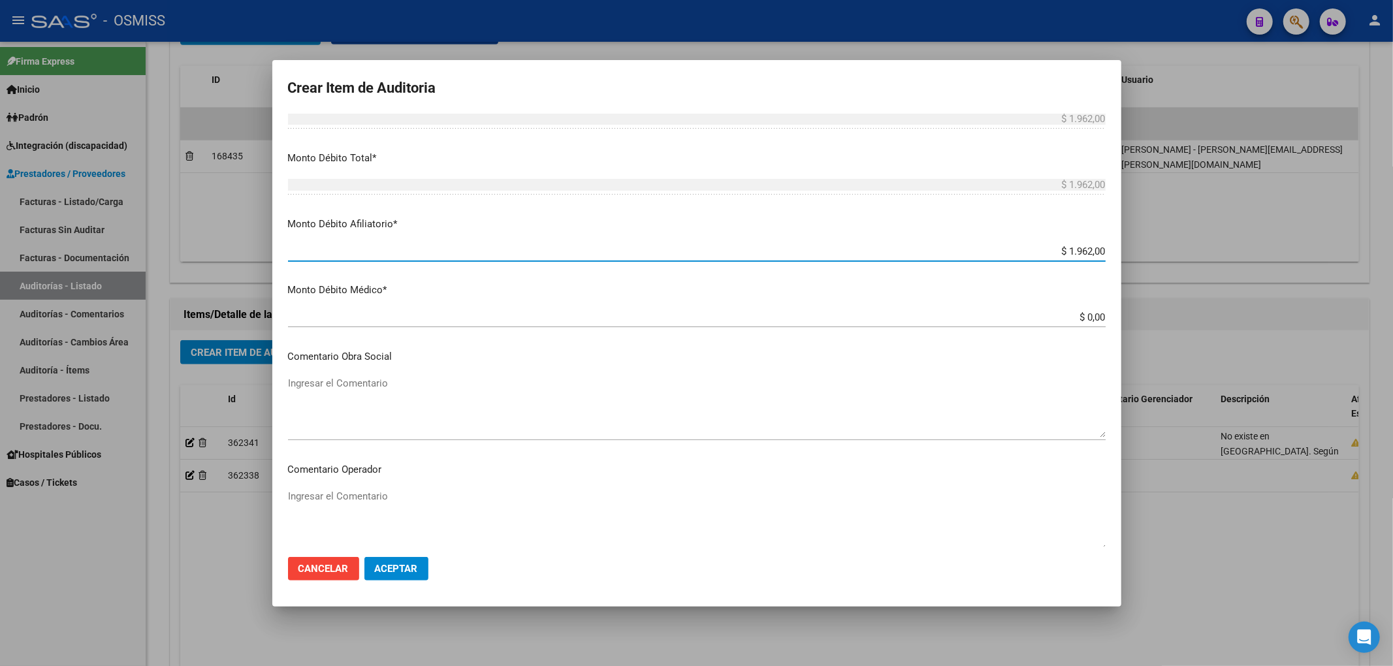
scroll to position [522, 0]
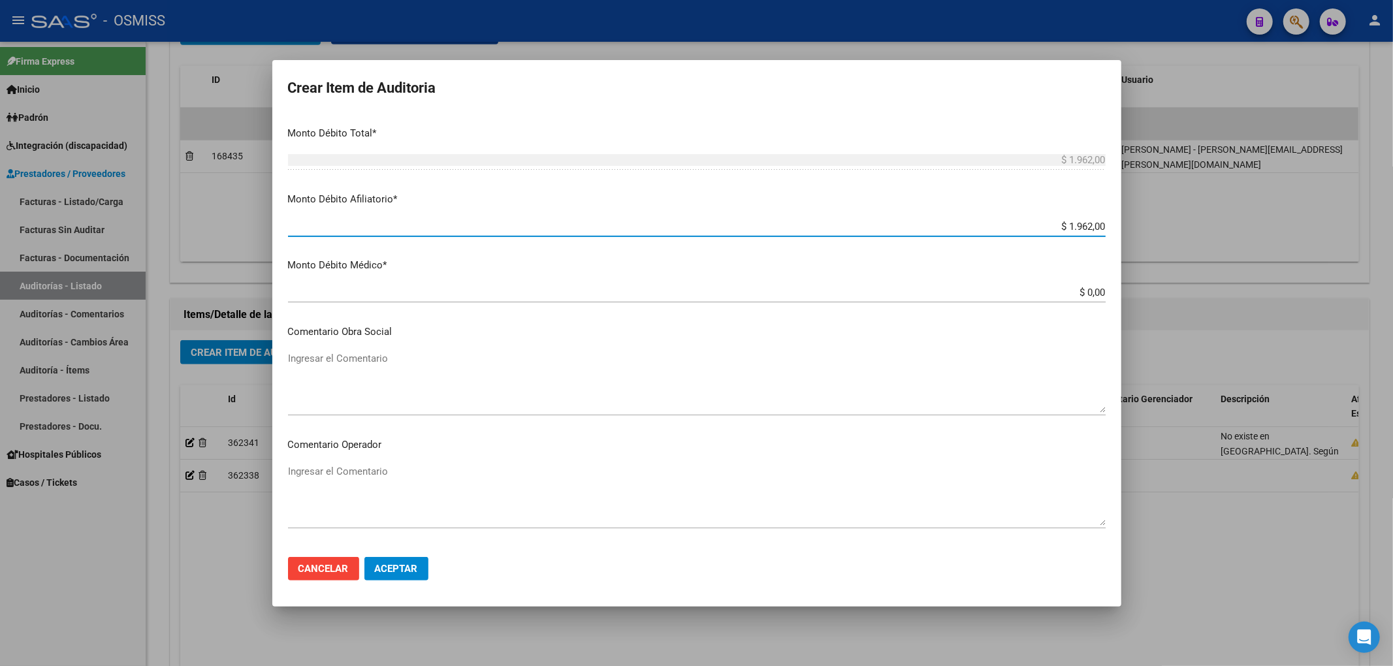
type input "$ 1.962,00"
click at [401, 473] on textarea "Ingresar el Comentario" at bounding box center [697, 494] width 818 height 61
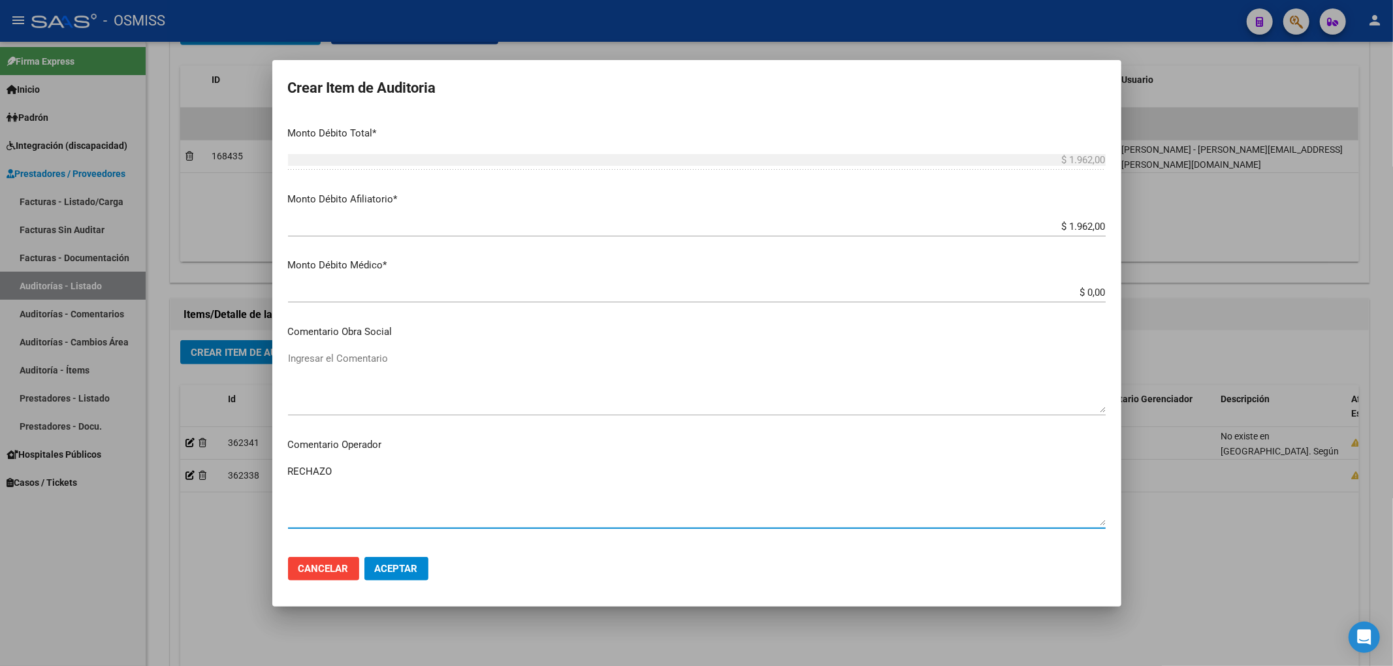
type textarea "RECHAZO"
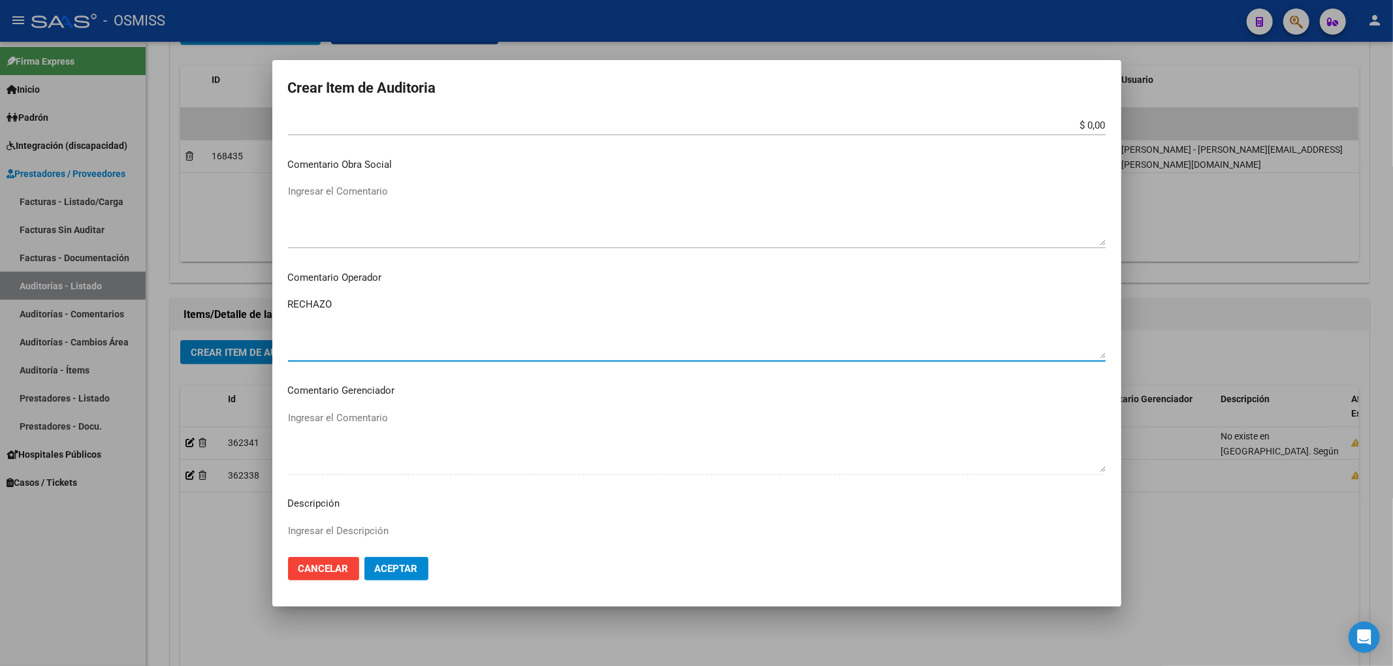
scroll to position [870, 0]
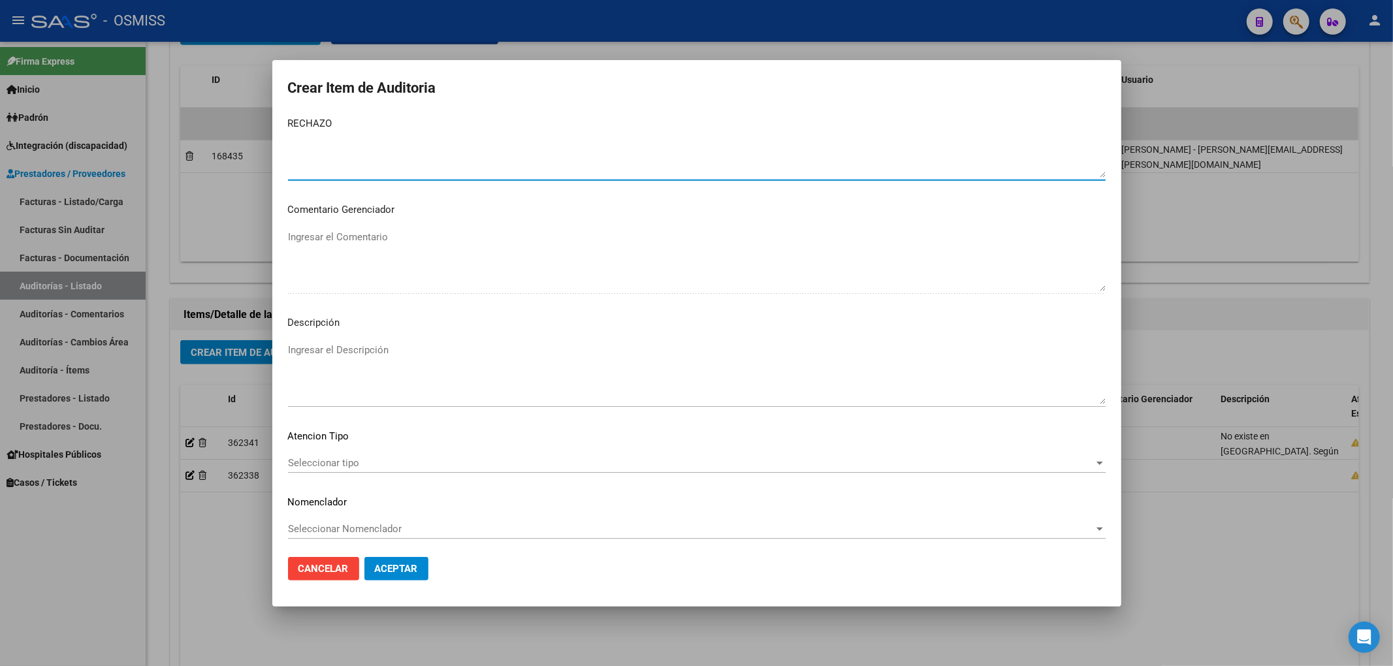
click at [346, 353] on textarea "Ingresar el Descripción" at bounding box center [697, 373] width 818 height 61
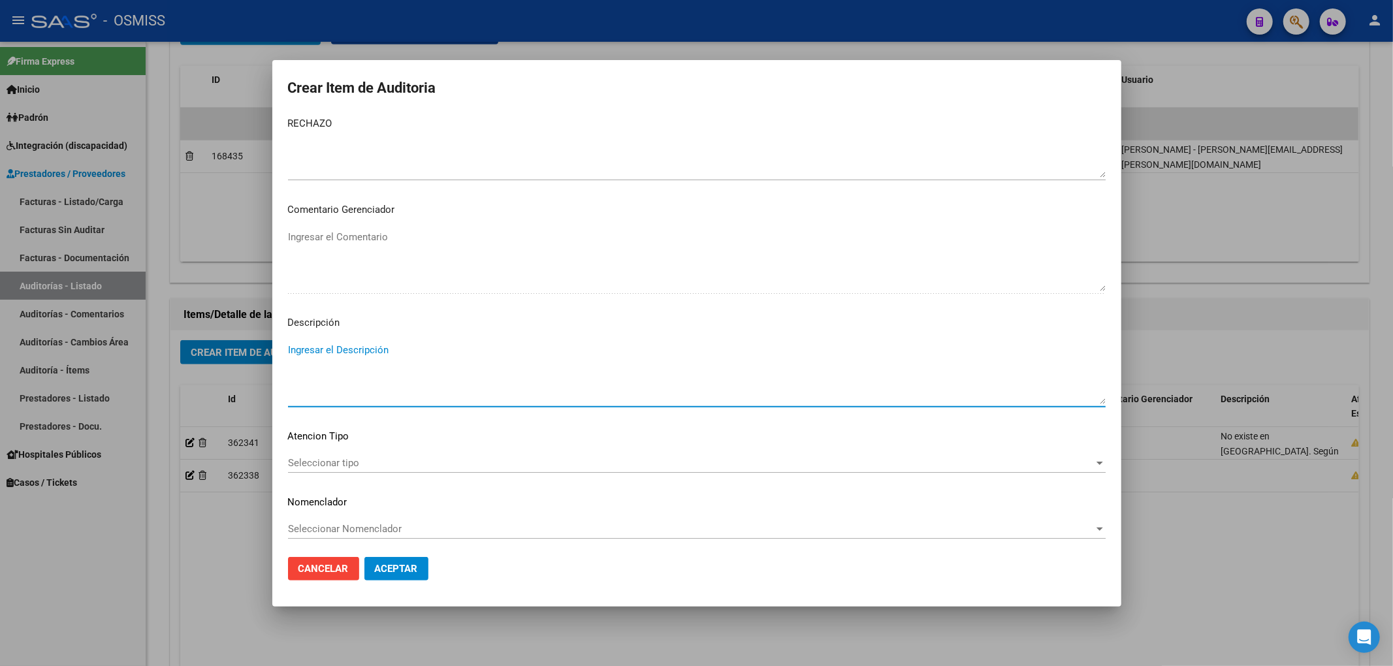
paste textarea "No existe en padrón. Según registros oficiales SSS corresponde cobertura a …."
drag, startPoint x: 632, startPoint y: 351, endPoint x: 618, endPoint y: 345, distance: 15.3
click at [618, 345] on textarea "No existe en padrón. Según registros oficiales SSS corresponde cobertura a …." at bounding box center [697, 373] width 818 height 61
paste textarea "SWISS MEDICAL S.A"
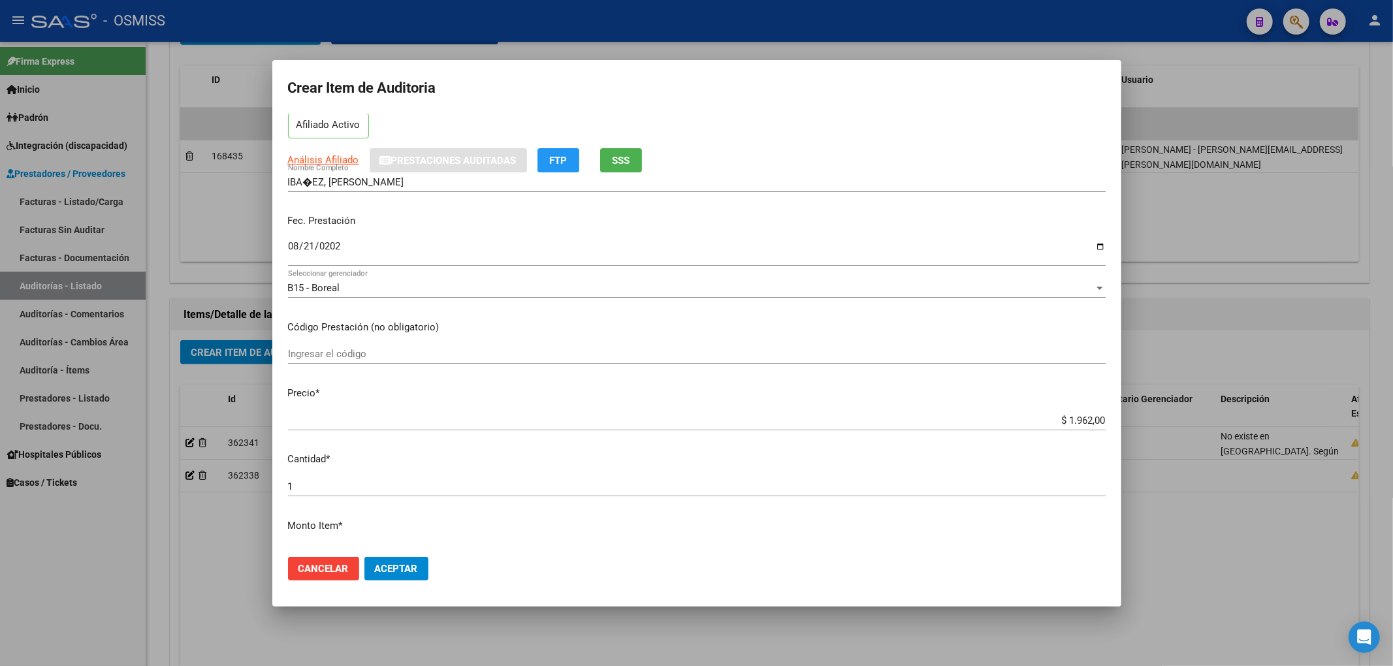
scroll to position [0, 0]
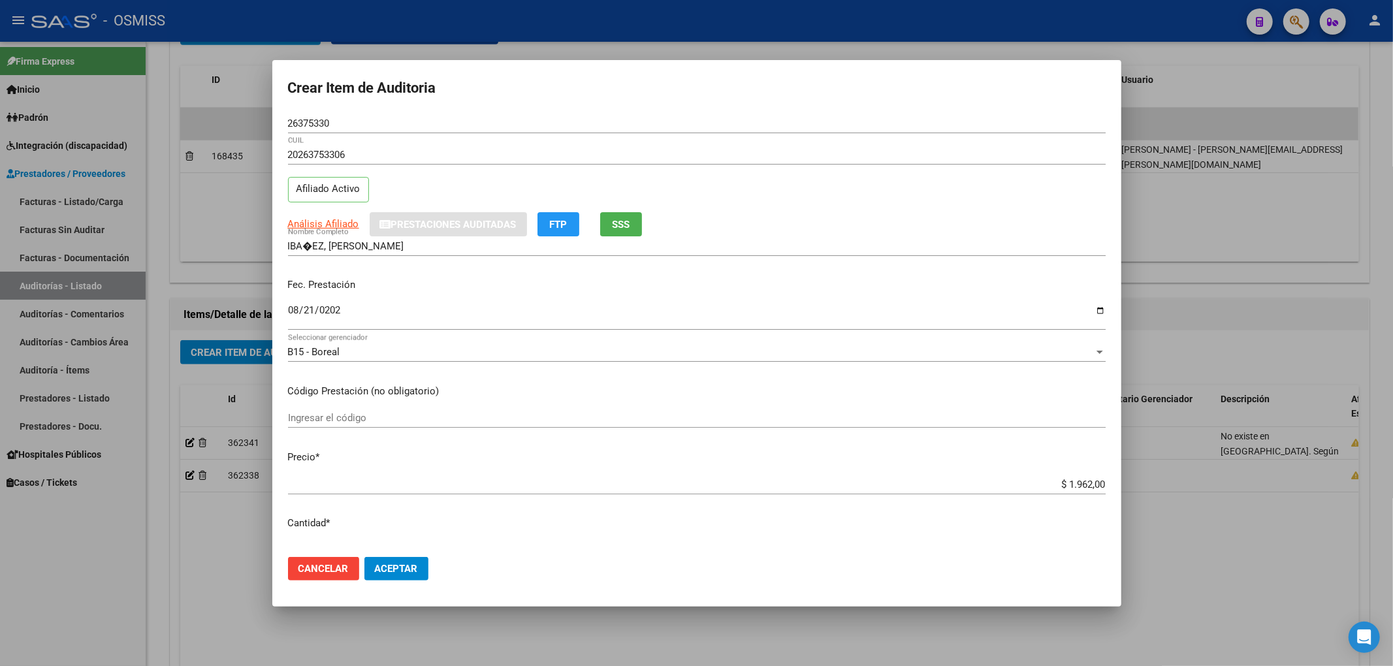
type textarea "No existe en padrón. Según registros oficiales SSS corresponde cobertura a SWIS…"
drag, startPoint x: 298, startPoint y: 126, endPoint x: 221, endPoint y: 116, distance: 78.3
click at [221, 116] on div "Crear Item de Auditoria 26375330 Nro Documento 20263753306 CUIL Afiliado Activo…" at bounding box center [696, 333] width 1393 height 666
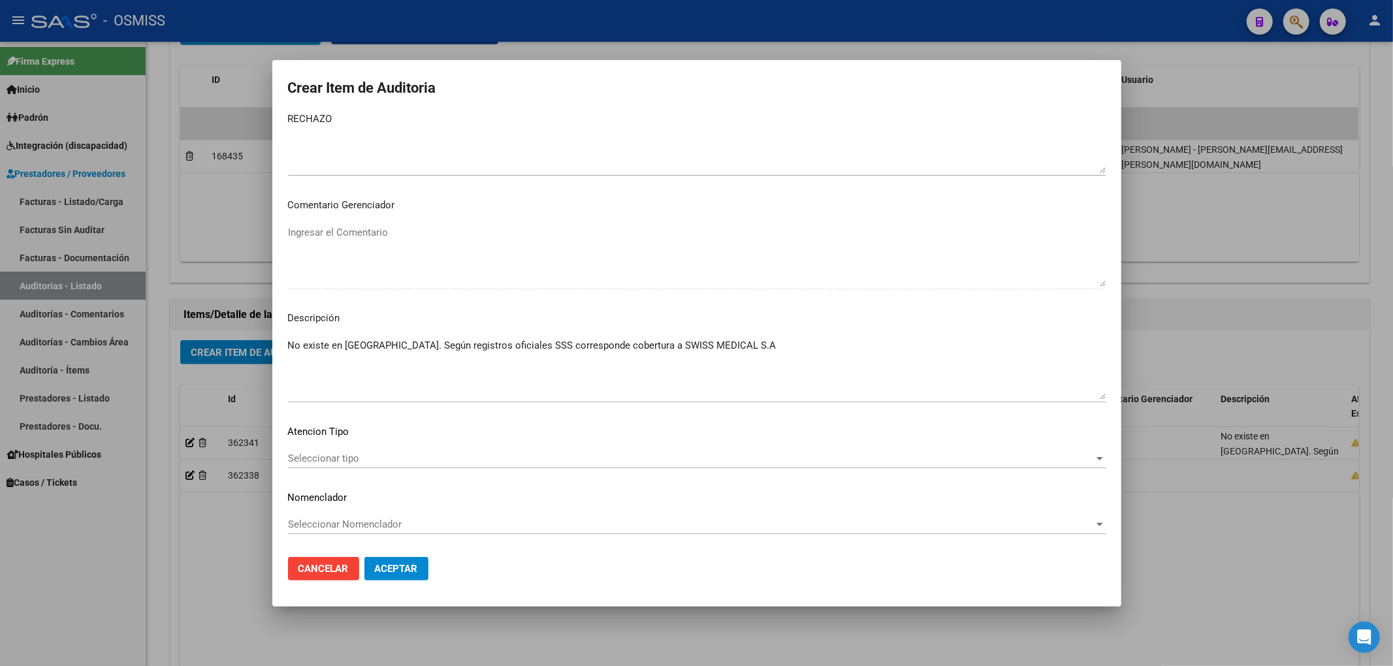
scroll to position [876, 0]
click at [402, 572] on span "Aceptar" at bounding box center [396, 569] width 43 height 12
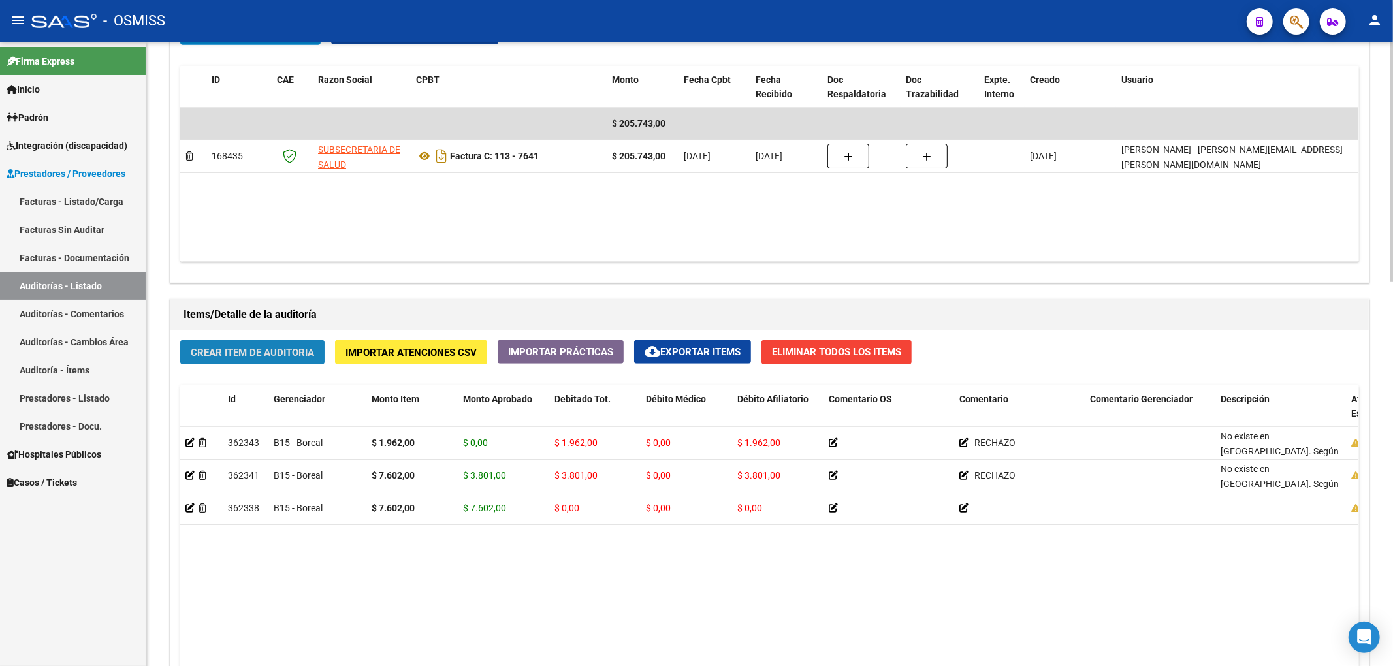
click at [289, 351] on span "Crear Item de Auditoria" at bounding box center [252, 353] width 123 height 12
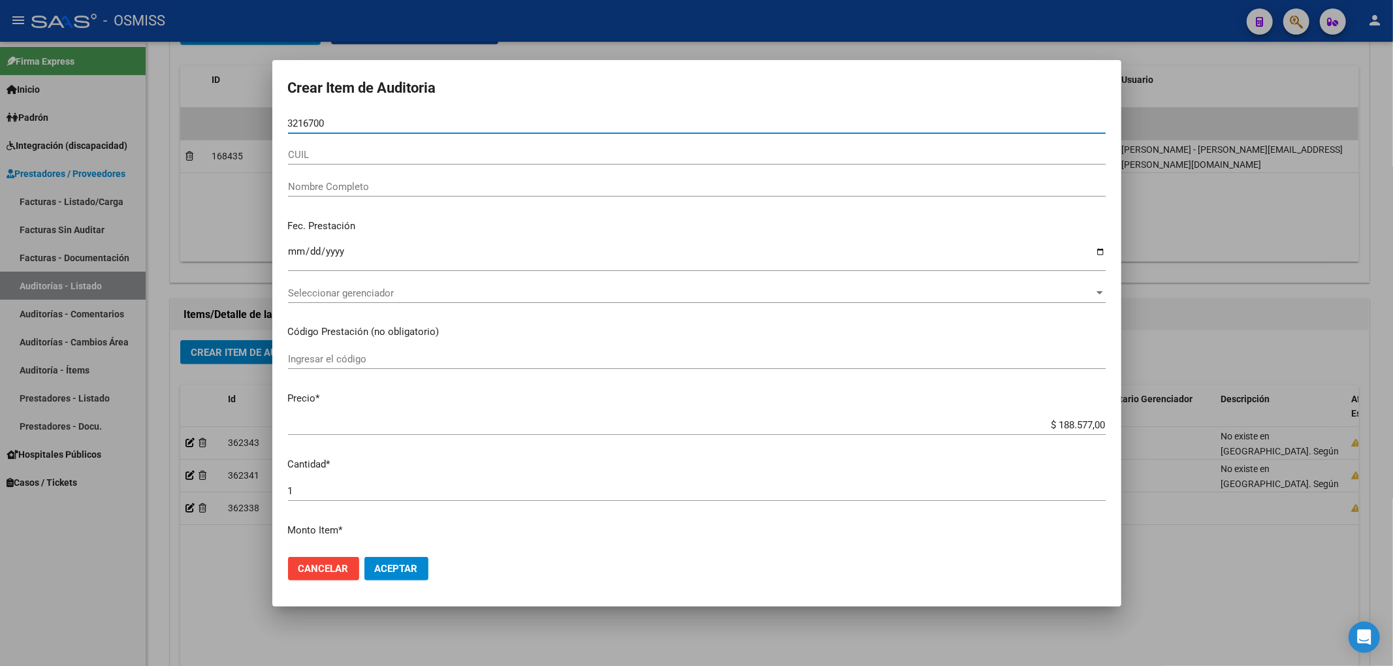
type input "32167005"
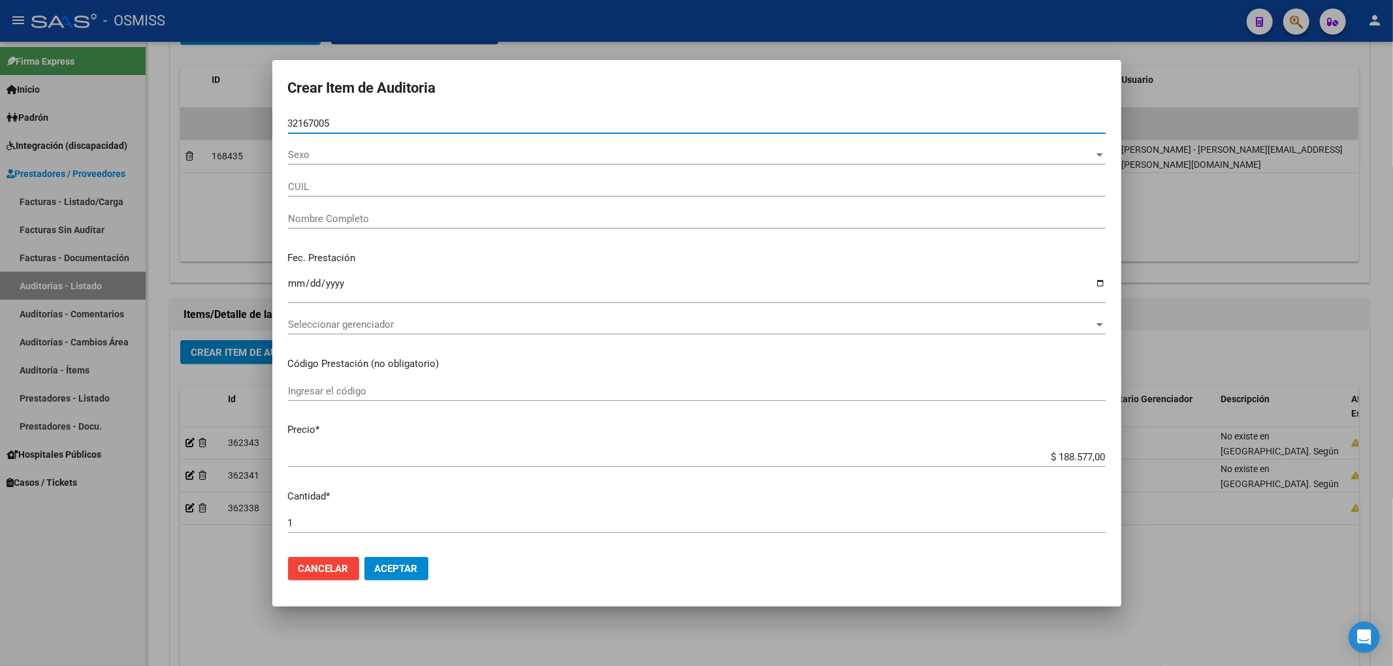
type input "27321670054"
type input "SANTILLAN, MARIA ALICIA"
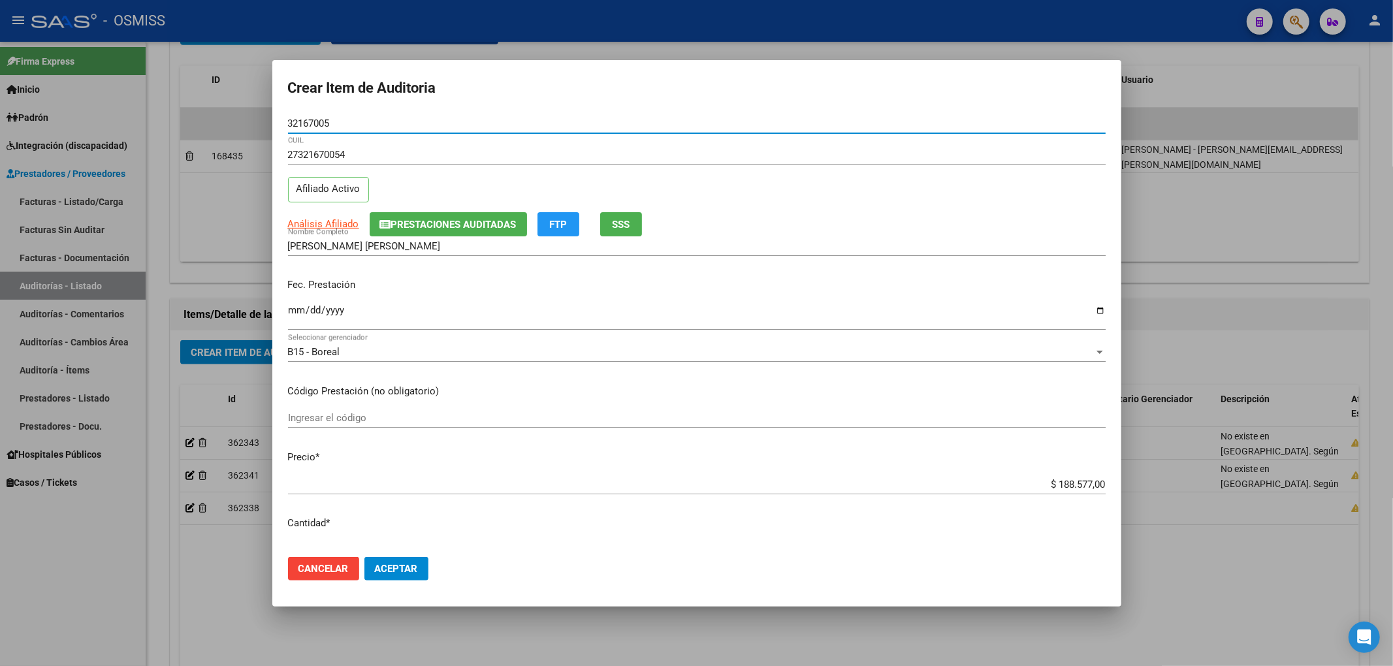
type input "32167005"
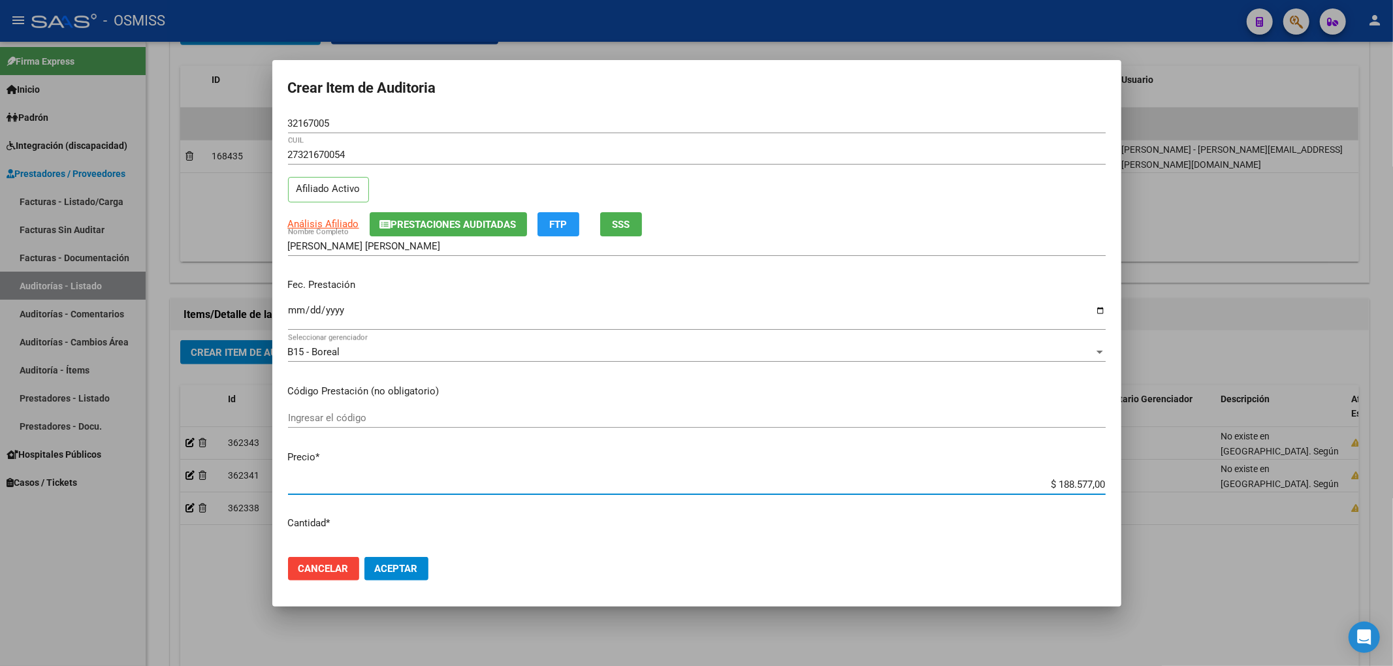
drag, startPoint x: 1043, startPoint y: 484, endPoint x: 1175, endPoint y: 494, distance: 132.9
click at [1175, 494] on div "Crear Item de Auditoria 32167005 Nro Documento 27321670054 CUIL Afiliado Activo…" at bounding box center [696, 333] width 1393 height 666
type input "$ 0,05"
type input "$ 0,58"
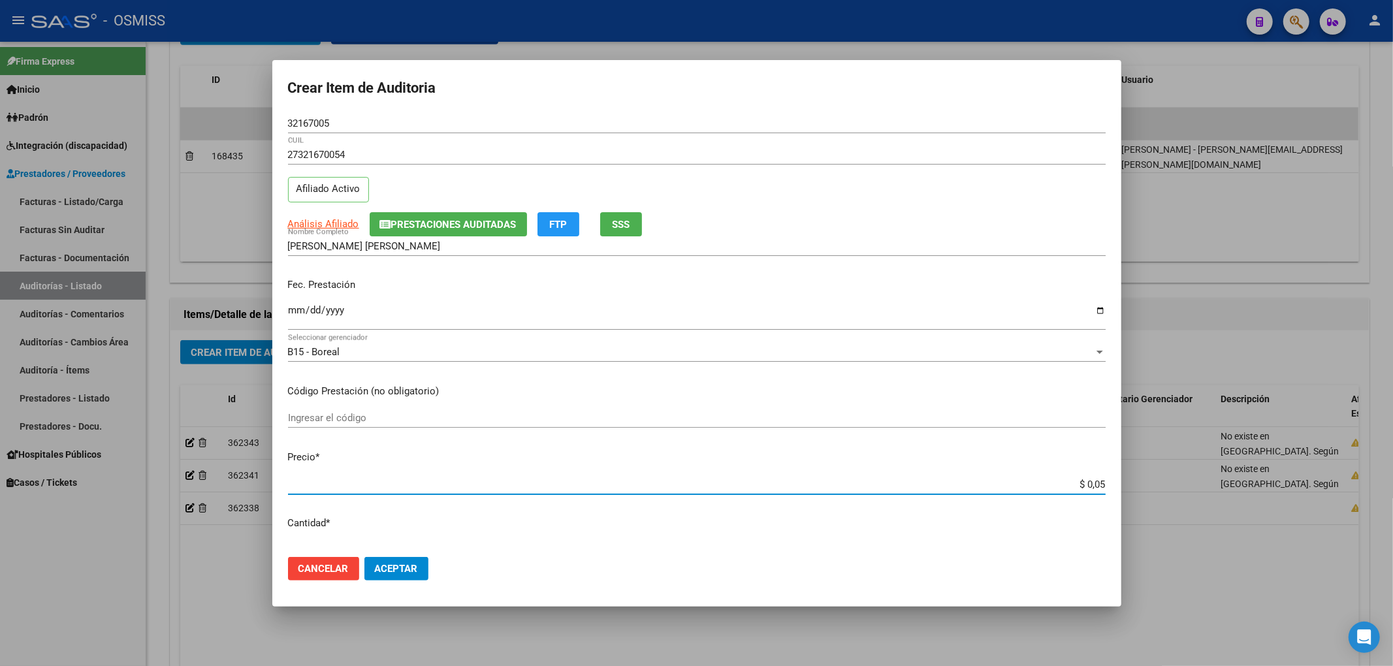
type input "$ 0,58"
type input "$ 5,88"
type input "$ 58,86"
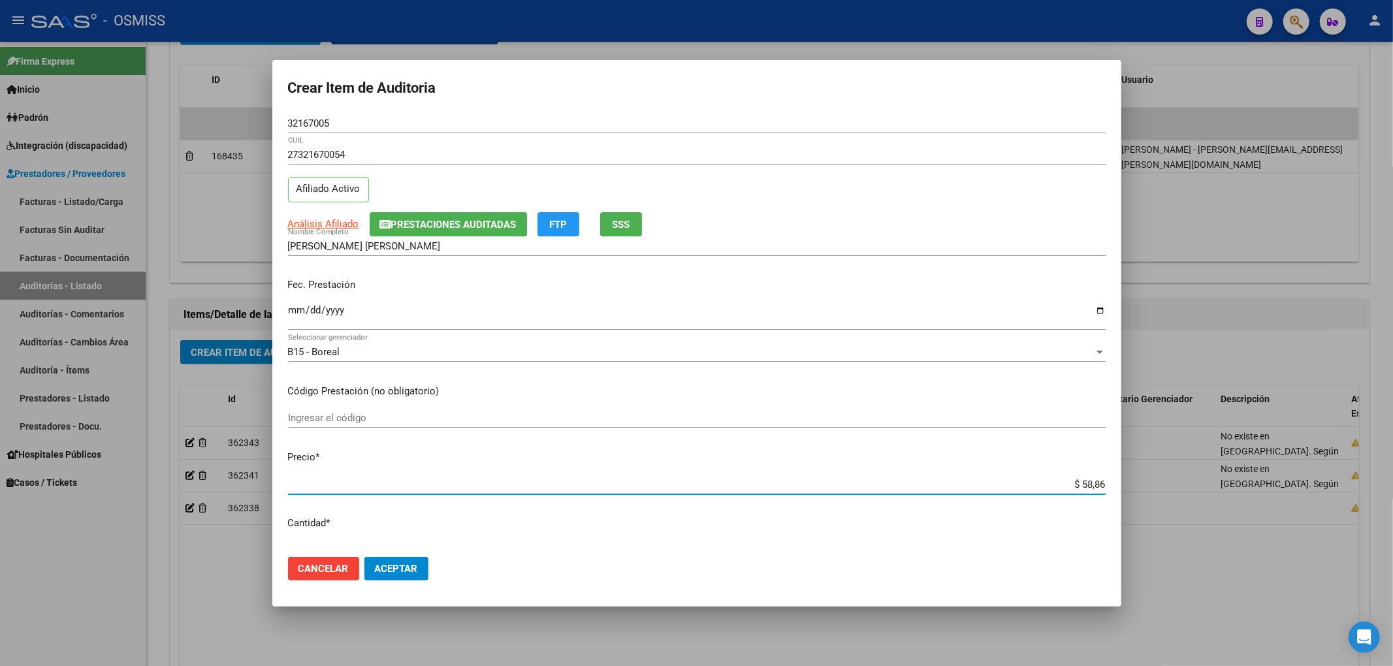
type input "$ 588,60"
type input "$ 5.886,00"
click at [296, 307] on input "Ingresar la fecha" at bounding box center [697, 315] width 818 height 21
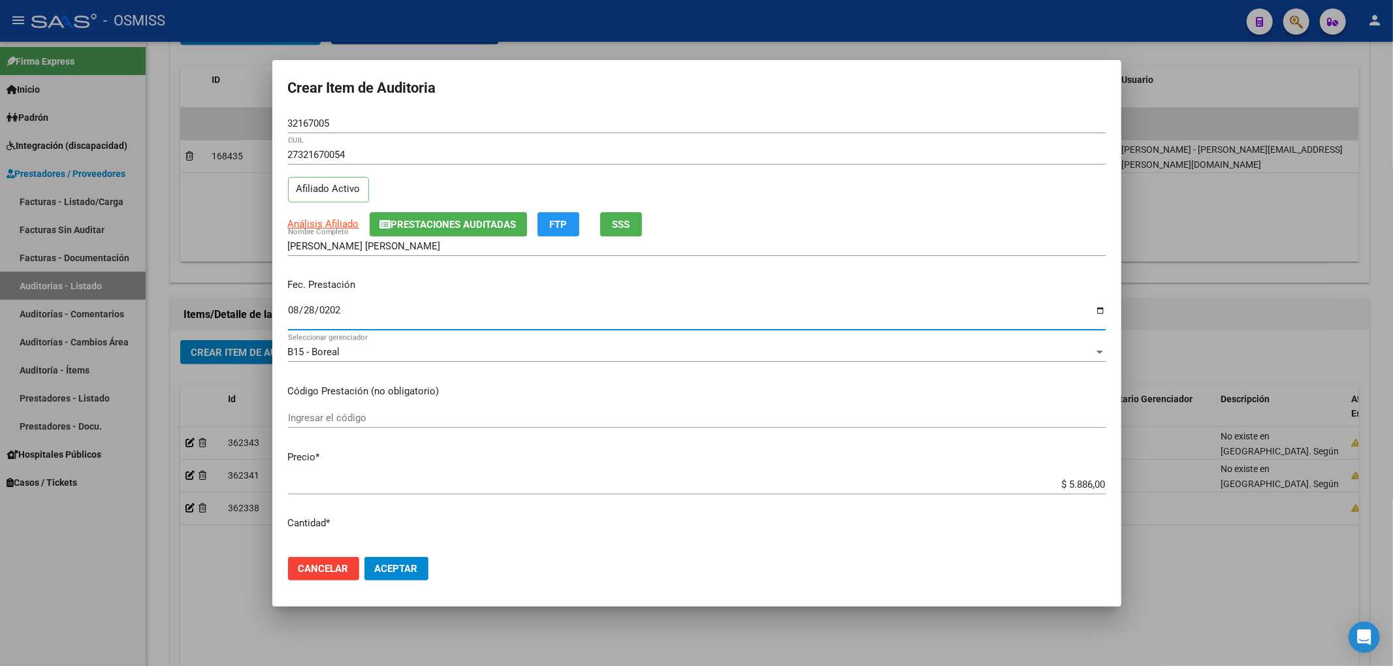
type input "[DATE]"
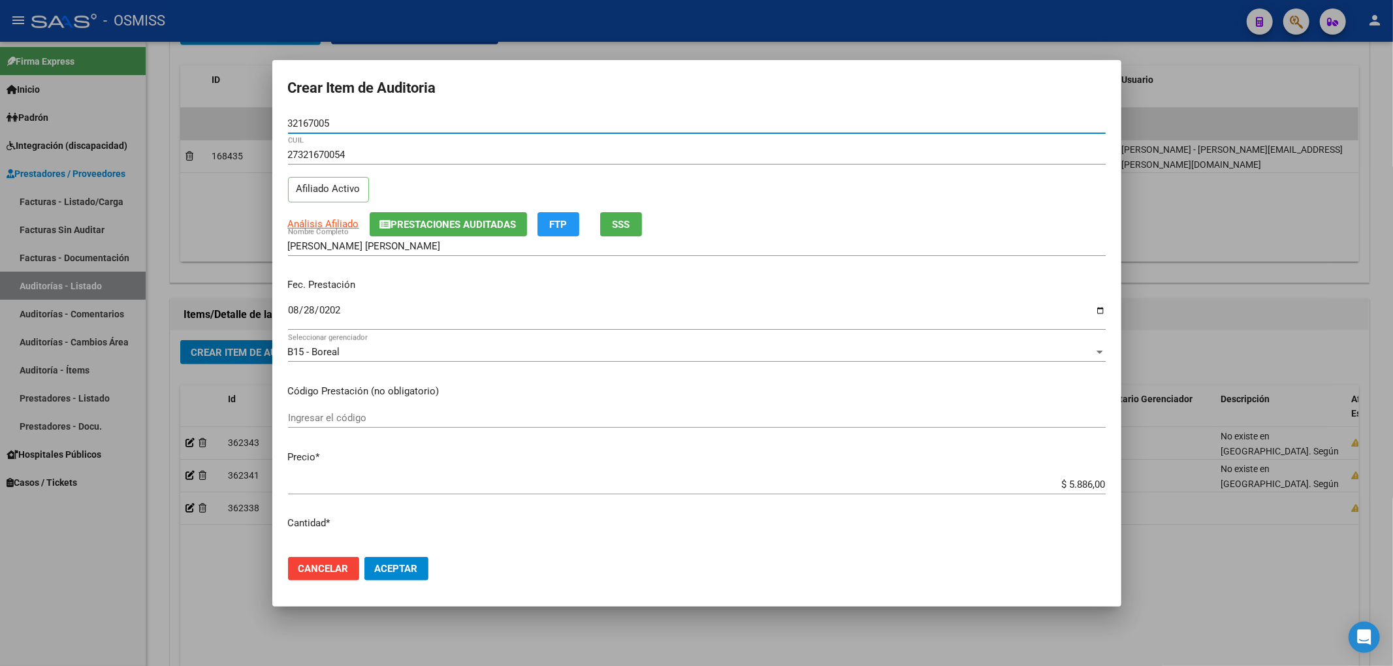
drag, startPoint x: 338, startPoint y: 124, endPoint x: 147, endPoint y: 112, distance: 191.0
click at [172, 115] on div "Crear Item de Auditoria 32167005 Nro Documento 27321670054 CUIL Afiliado Activo…" at bounding box center [696, 333] width 1393 height 666
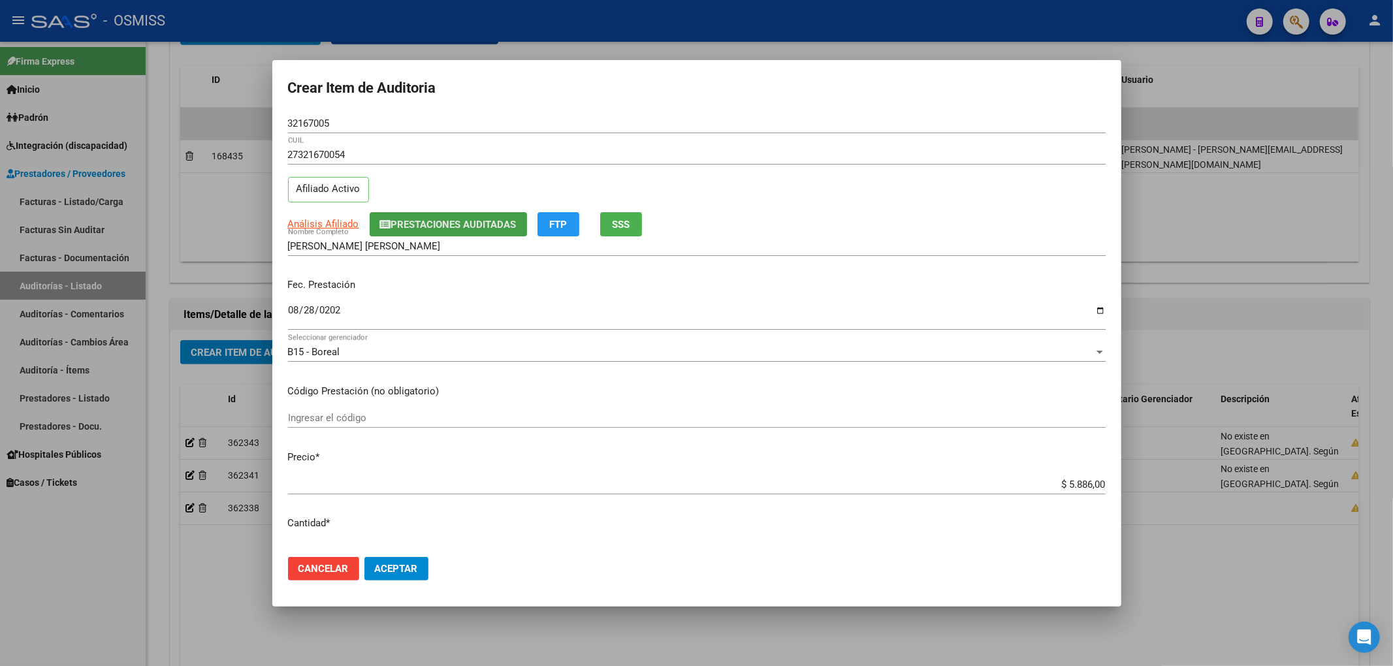
click at [470, 226] on span "Prestaciones Auditadas" at bounding box center [453, 225] width 125 height 12
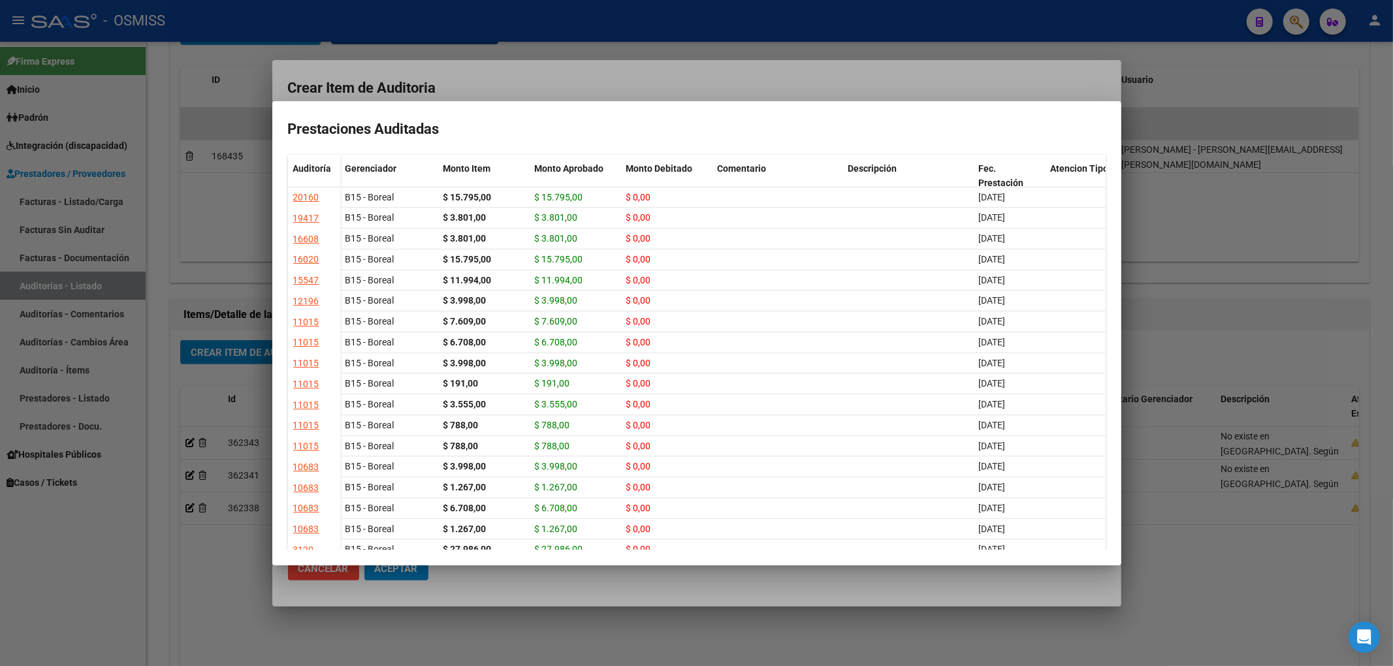
click at [557, 82] on div at bounding box center [696, 333] width 1393 height 666
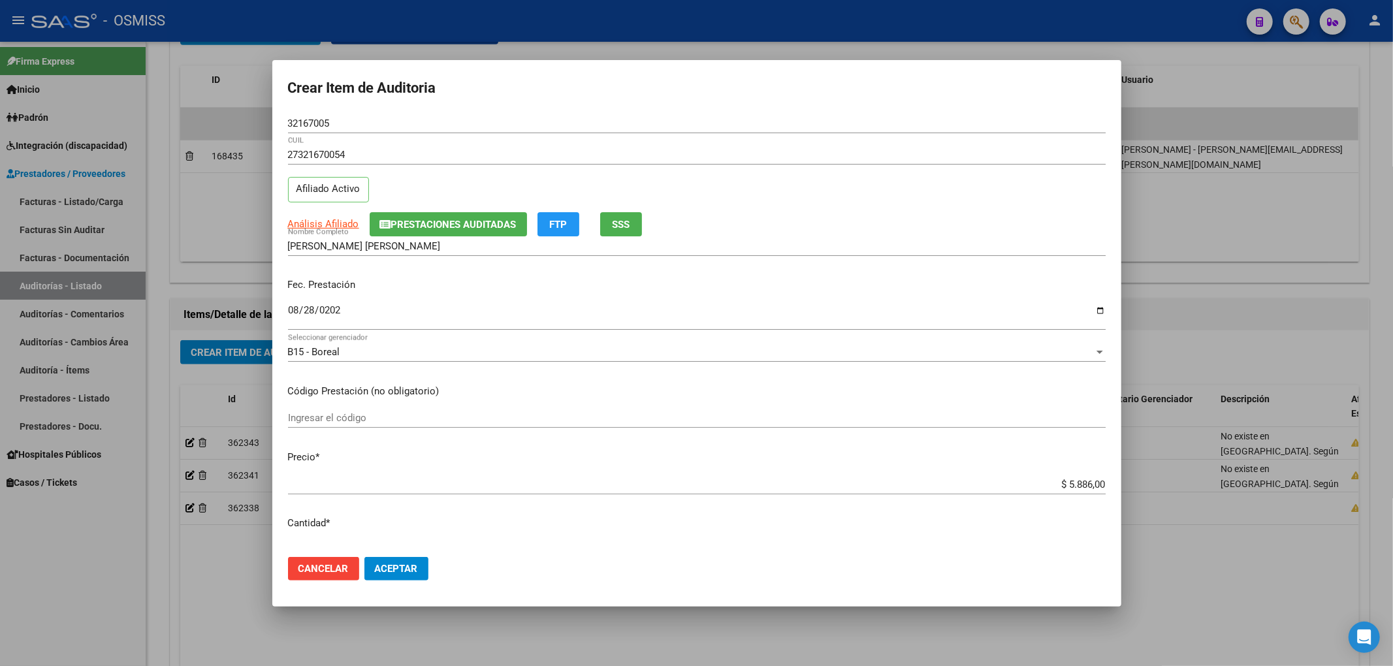
drag, startPoint x: 978, startPoint y: 298, endPoint x: 873, endPoint y: 362, distance: 123.1
click at [978, 298] on div "Fec. Prestación 2025-08-28 Ingresar la fecha" at bounding box center [697, 305] width 818 height 74
click at [920, 221] on div "Análisis Afiliado Prestaciones Auditadas FTP SSS" at bounding box center [697, 224] width 818 height 24
click at [413, 565] on span "Aceptar" at bounding box center [396, 569] width 43 height 12
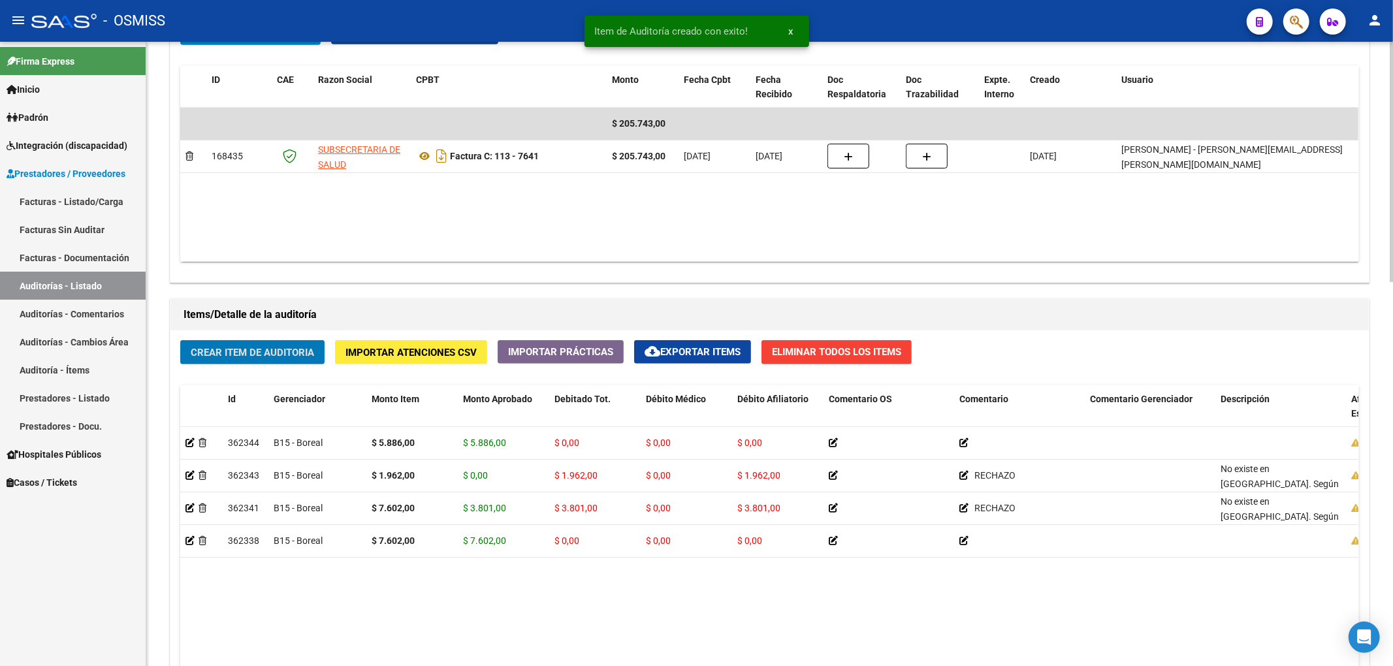
click at [295, 353] on span "Crear Item de Auditoria" at bounding box center [252, 353] width 123 height 12
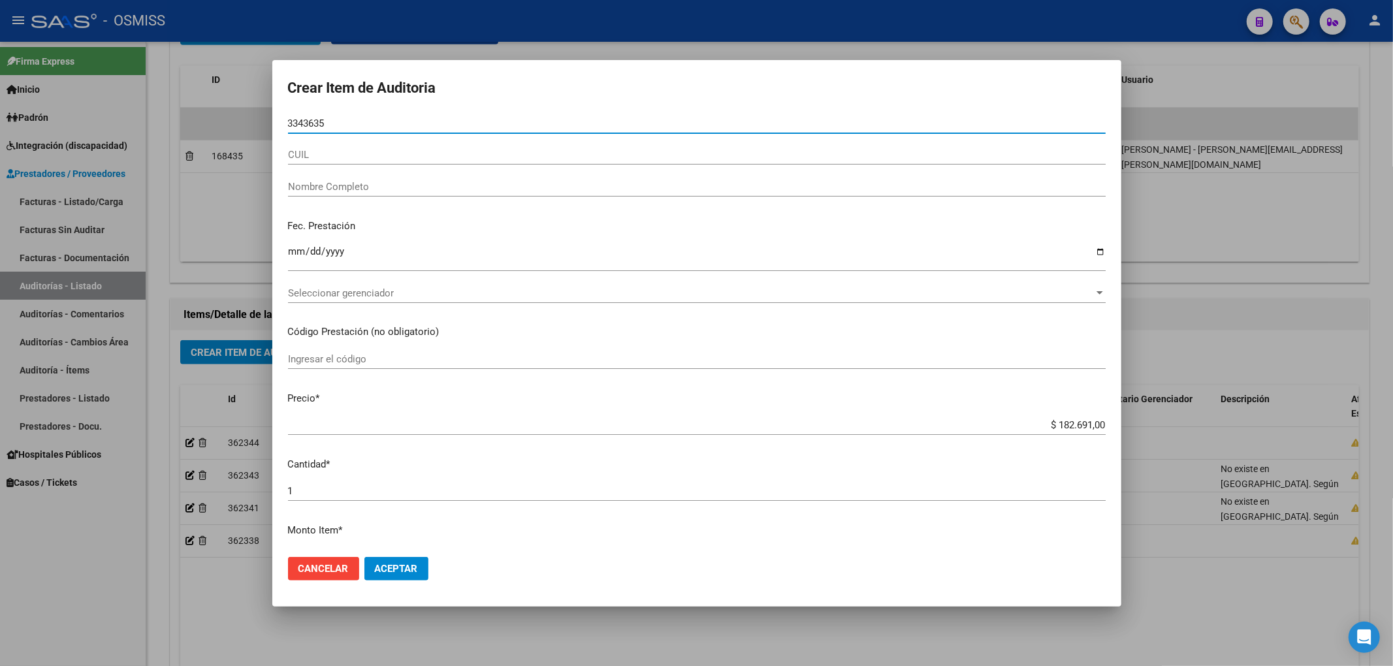
type input "33436354"
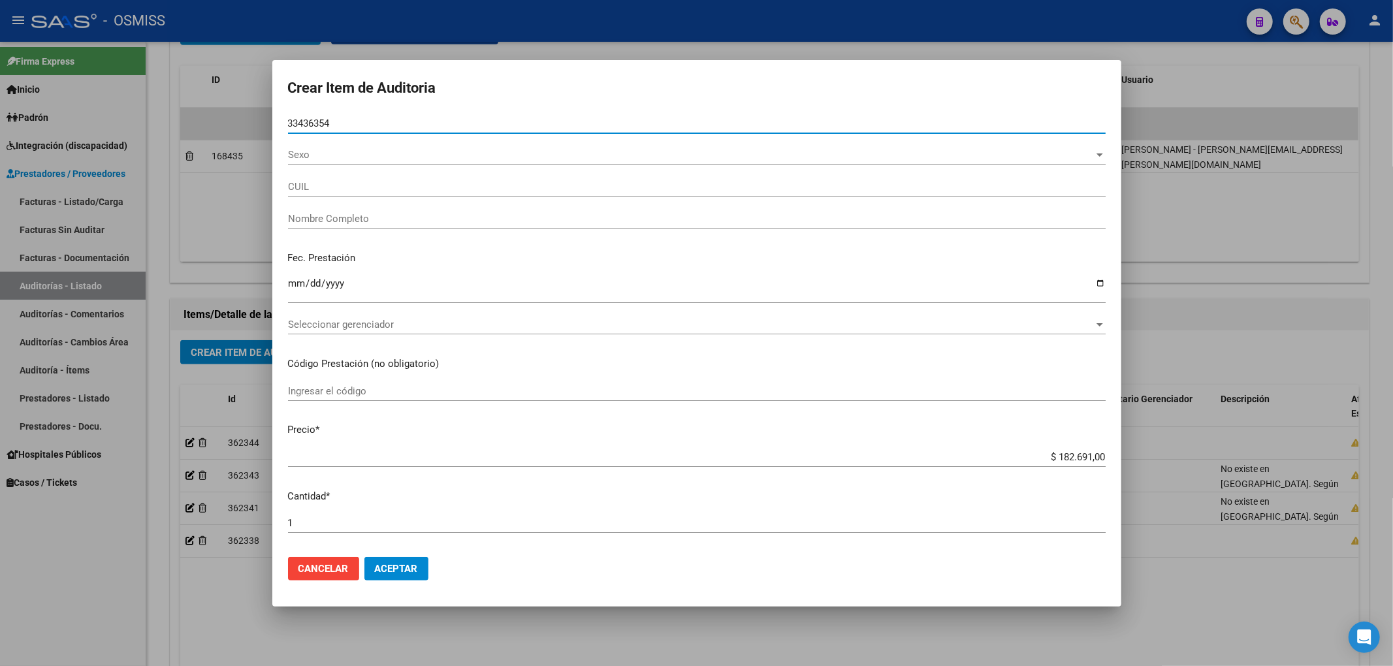
type input "27334363541"
type input "PEREYRA, GABRIELA ALEJANDRA"
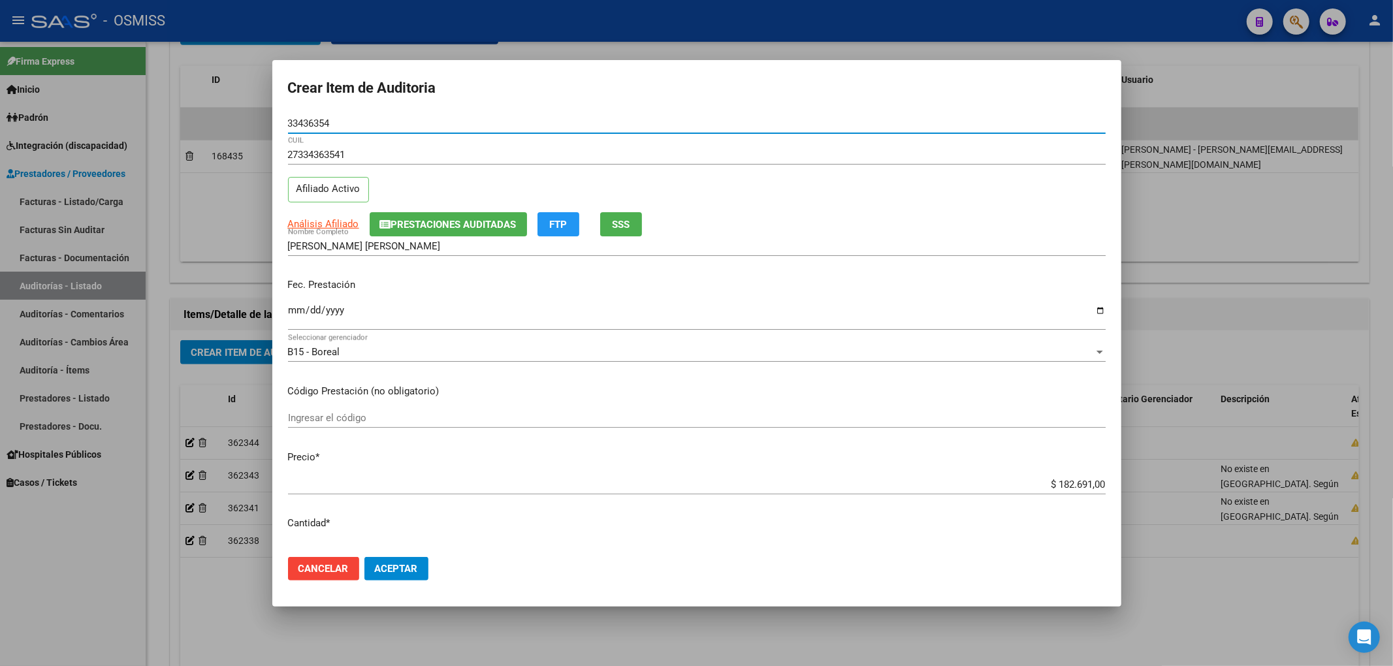
type input "33436354"
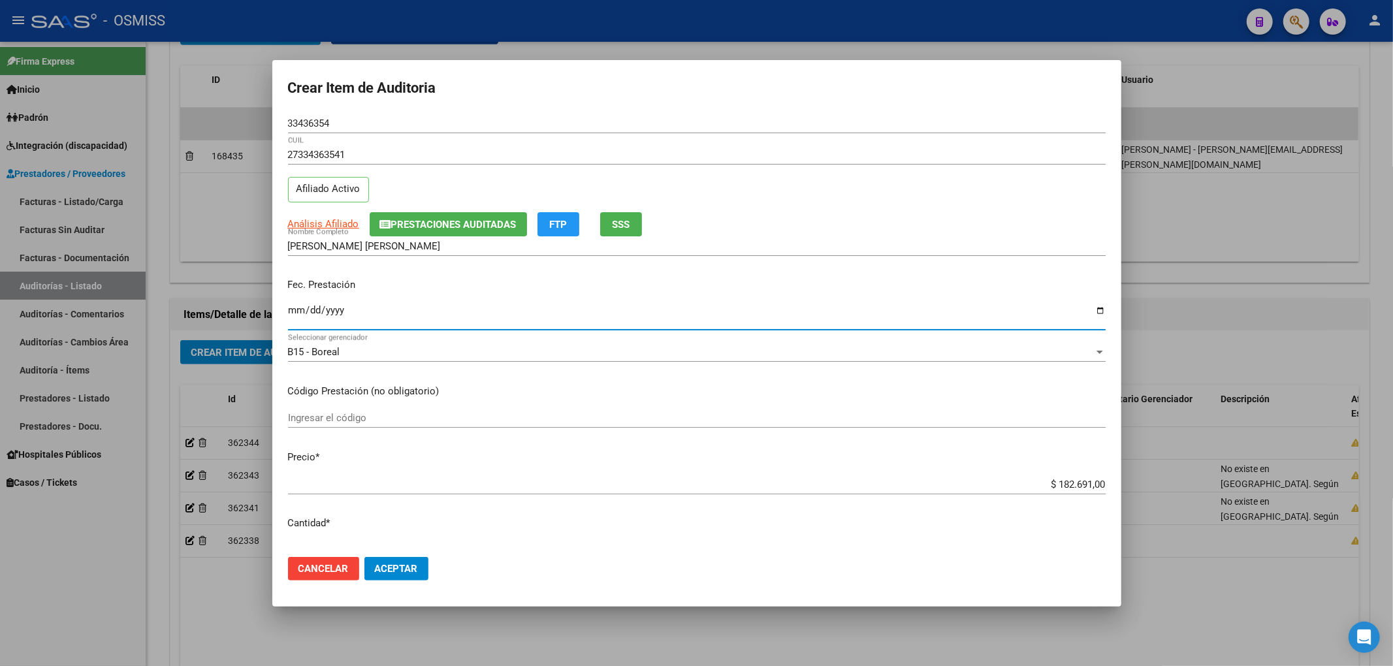
click at [295, 314] on input "Ingresar la fecha" at bounding box center [697, 315] width 818 height 21
type input "2025-08-19"
drag, startPoint x: 1025, startPoint y: 491, endPoint x: 1106, endPoint y: 484, distance: 81.9
click at [1145, 492] on div "Crear Item de Auditoria 33436354 Nro Documento 27334363541 CUIL Afiliado Activo…" at bounding box center [696, 333] width 1393 height 666
click at [1066, 485] on input "$ 182.691,00" at bounding box center [697, 485] width 818 height 12
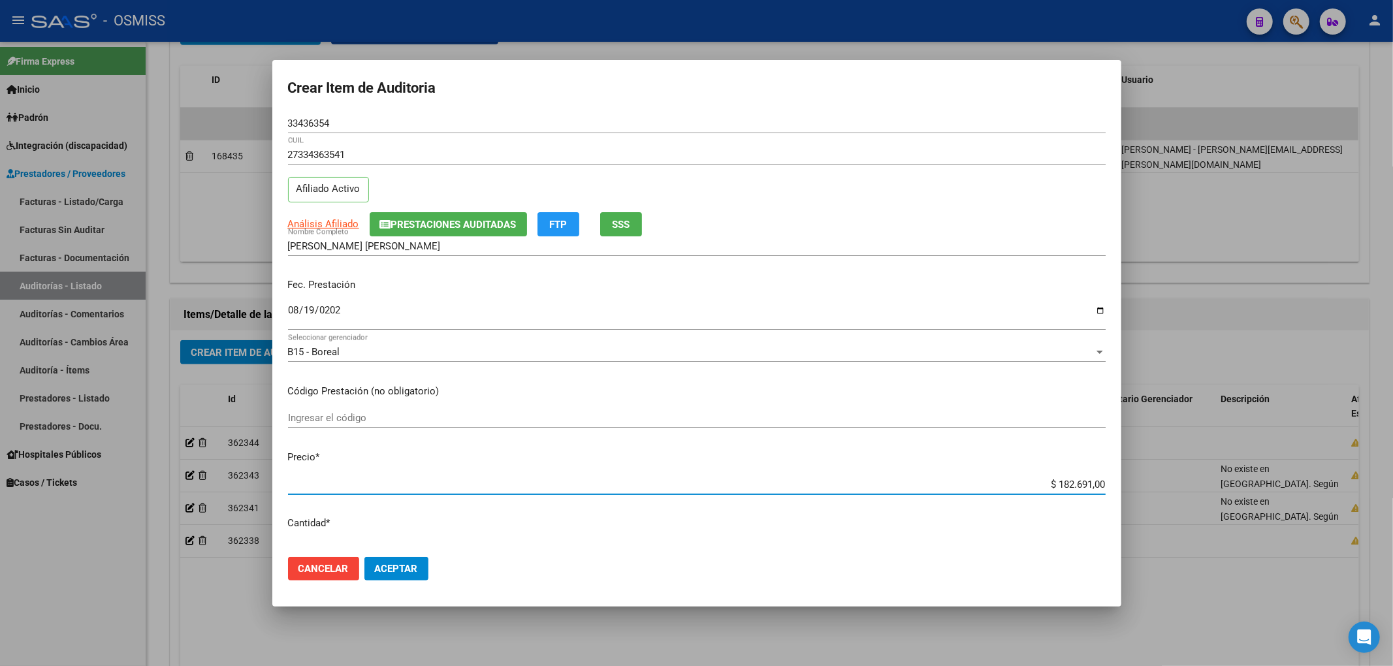
drag, startPoint x: 1033, startPoint y: 482, endPoint x: 1105, endPoint y: 479, distance: 71.9
click at [1105, 479] on mat-dialog-content "33436354 Nro Documento 27334363541 CUIL Afiliado Activo Análisis Afiliado Prest…" at bounding box center [696, 330] width 849 height 433
type input "$ 0,01"
type input "$ 0,19"
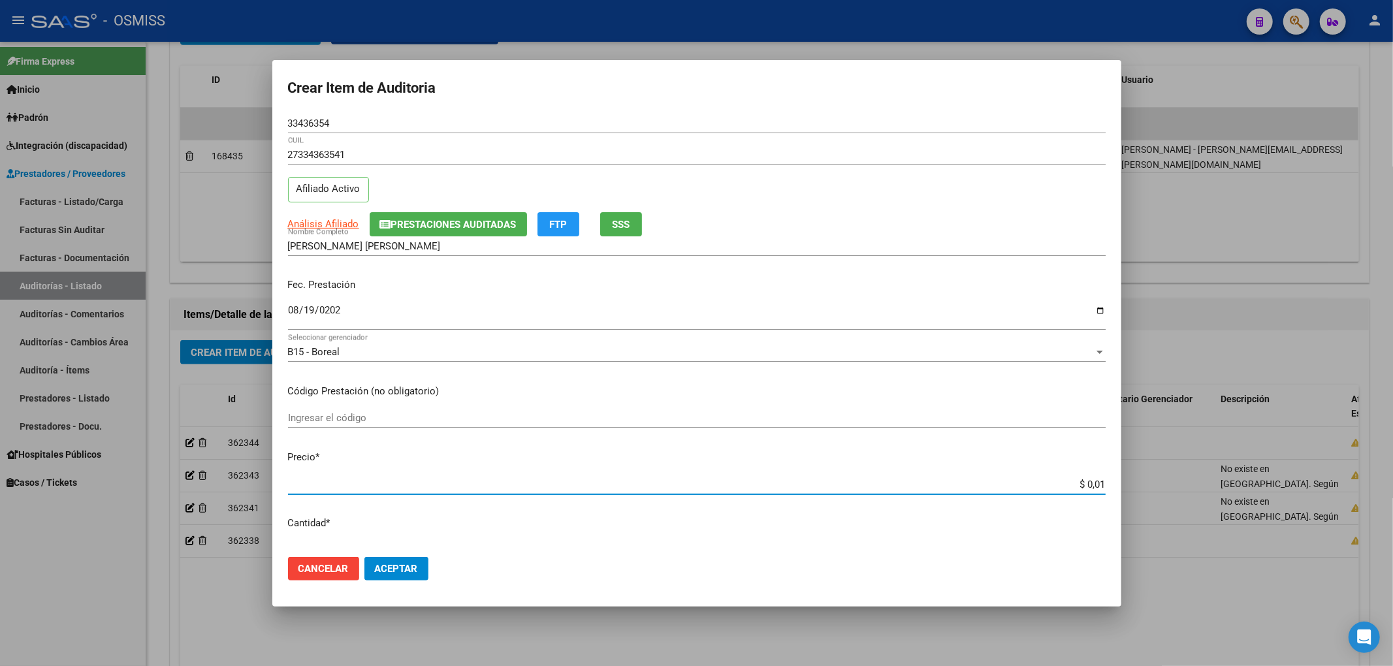
type input "$ 0,19"
type input "$ 1,96"
type input "$ 19,62"
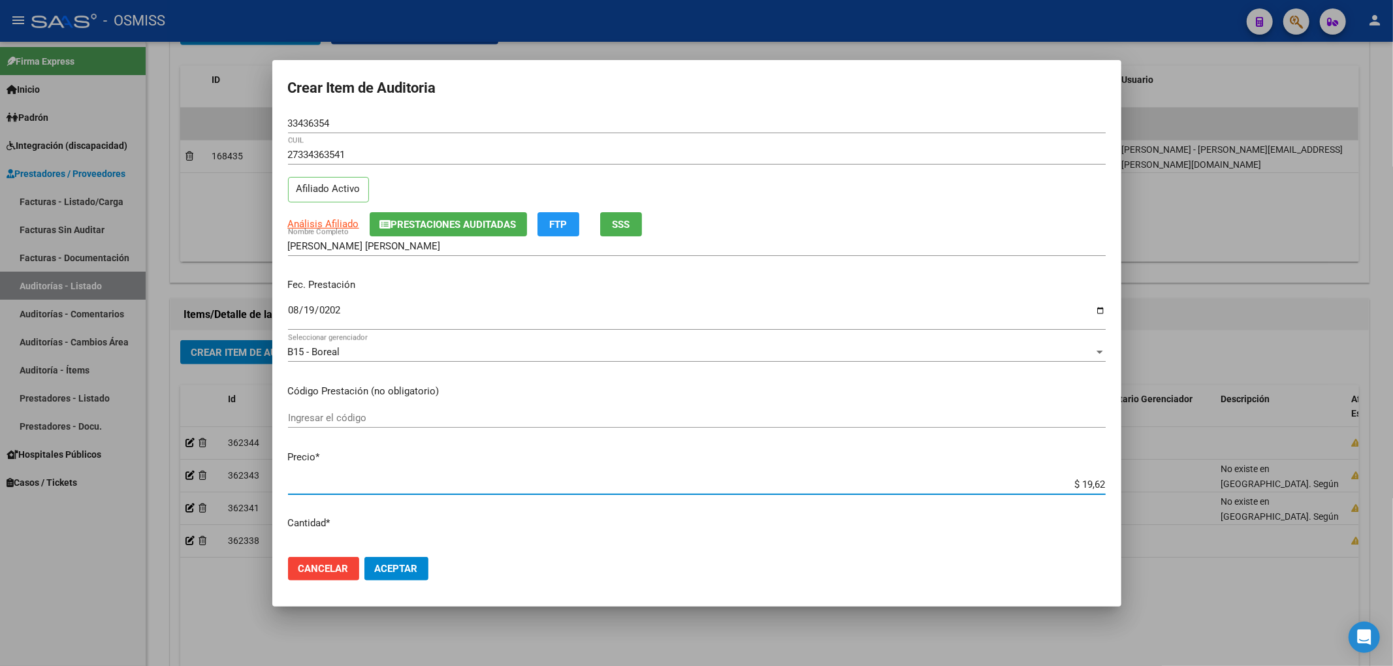
type input "$ 196,20"
type input "$ 1.962,00"
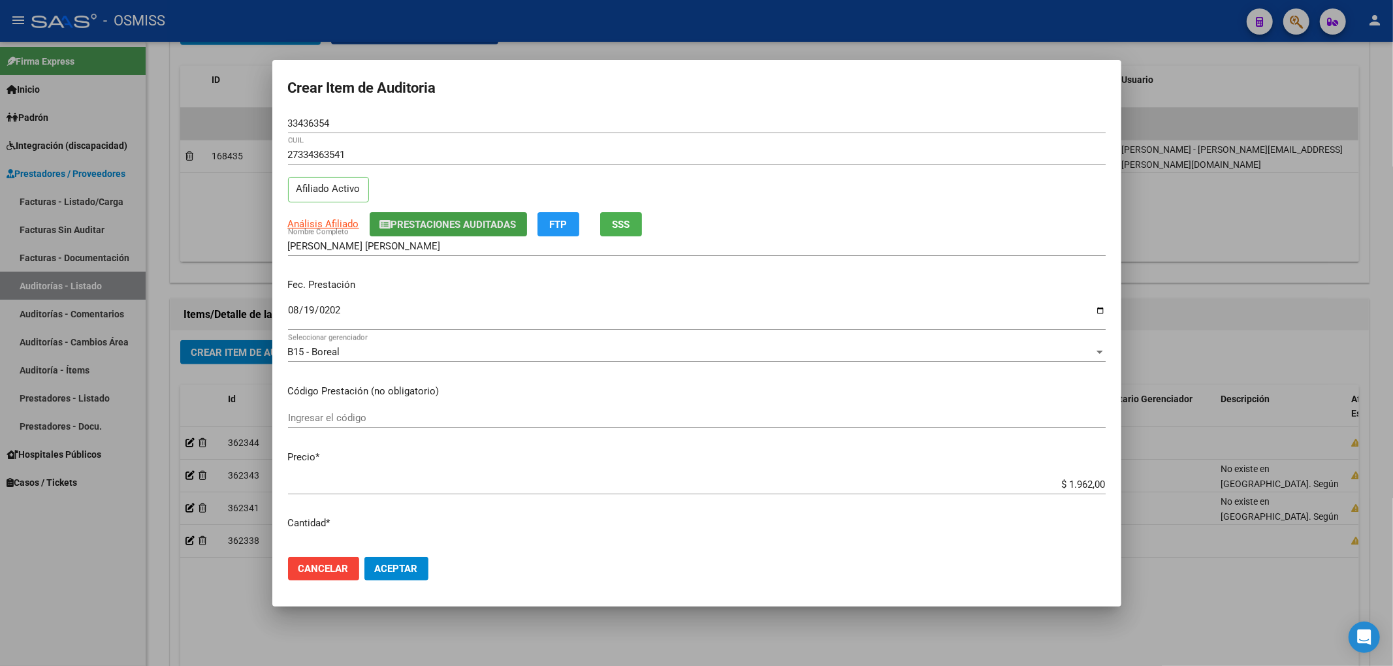
click at [423, 227] on span "Prestaciones Auditadas" at bounding box center [453, 225] width 125 height 12
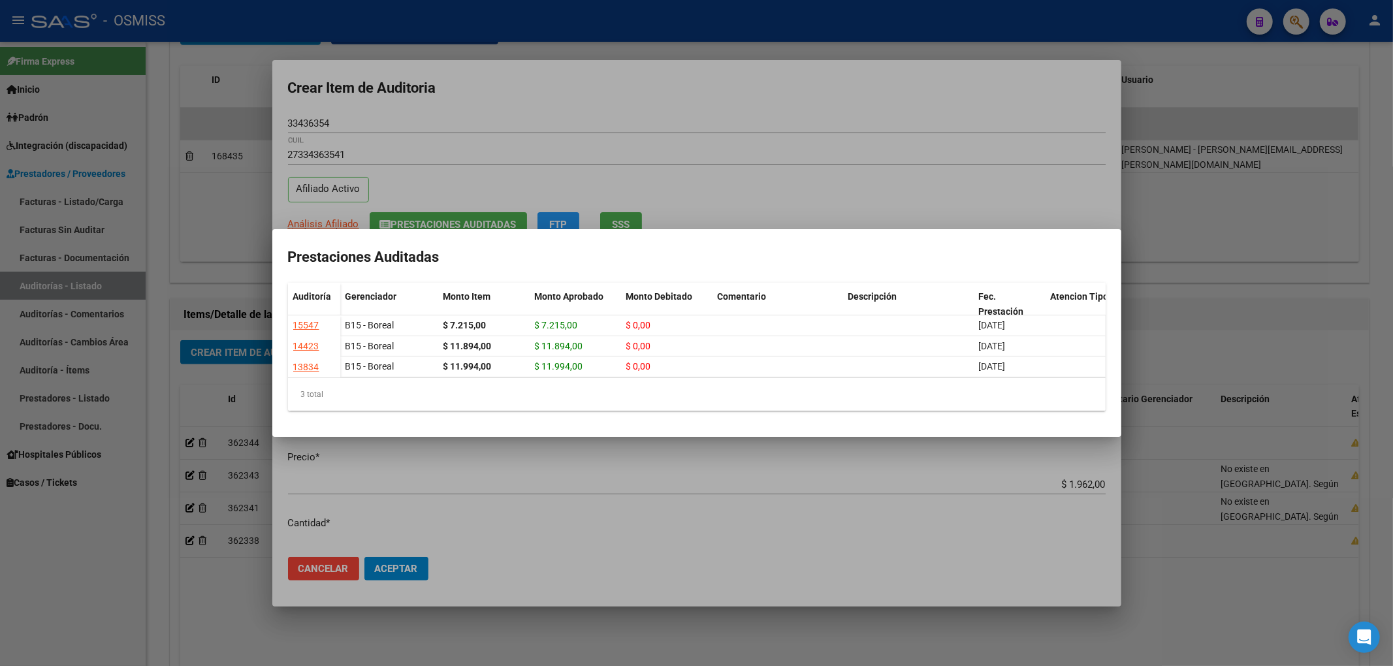
click at [537, 116] on div at bounding box center [696, 333] width 1393 height 666
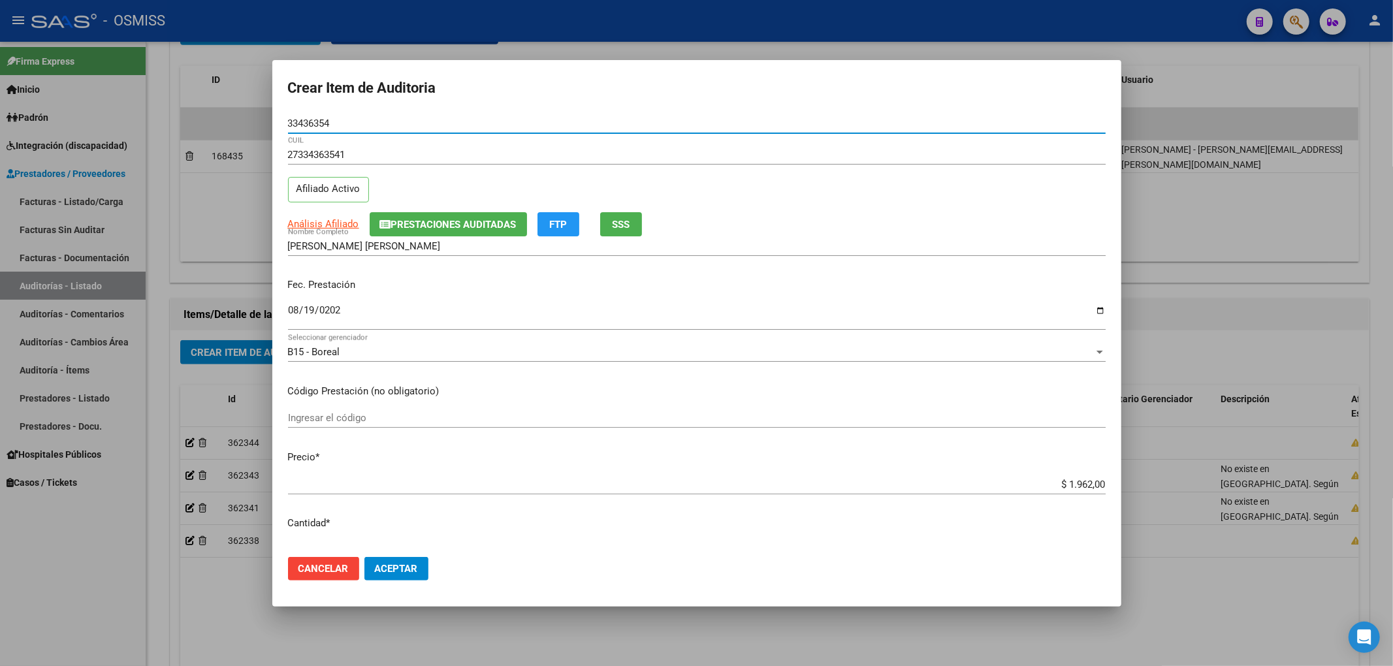
drag, startPoint x: 357, startPoint y: 121, endPoint x: 195, endPoint y: 118, distance: 162.0
click at [195, 118] on div "Crear Item de Auditoria 33436354 Nro Documento 27334363541 CUIL Afiliado Activo…" at bounding box center [696, 333] width 1393 height 666
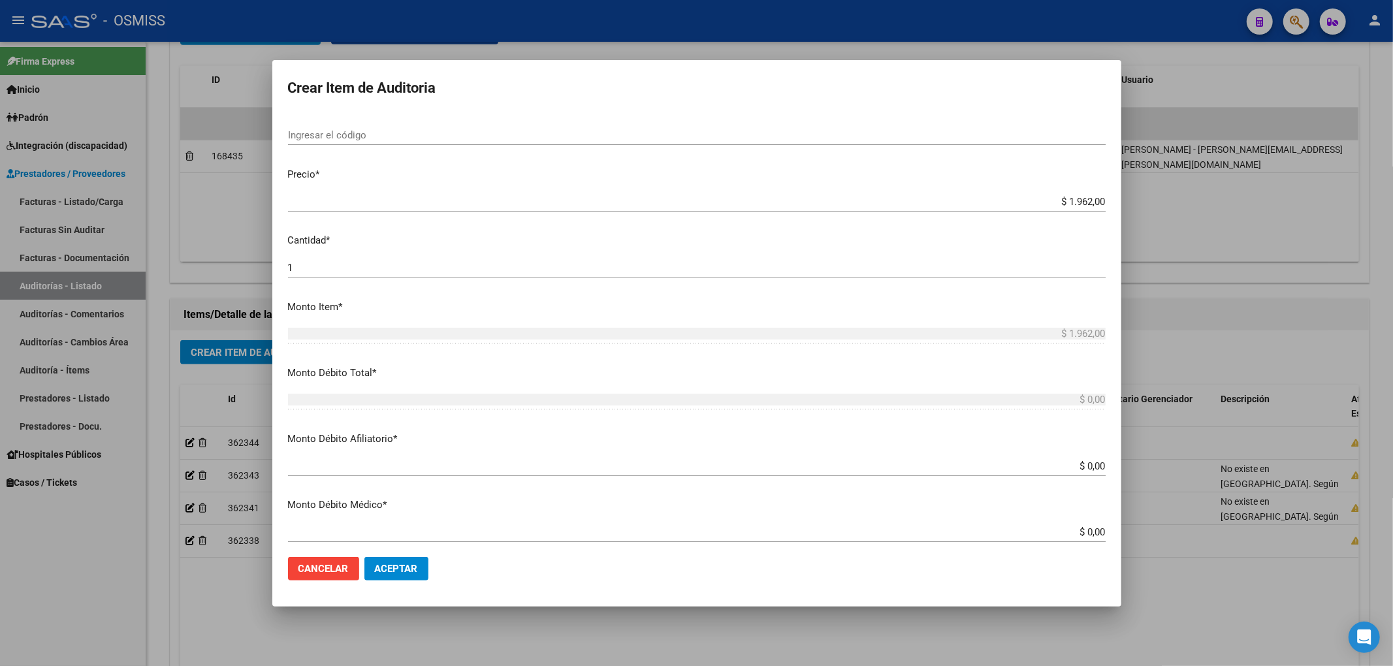
scroll to position [609, 0]
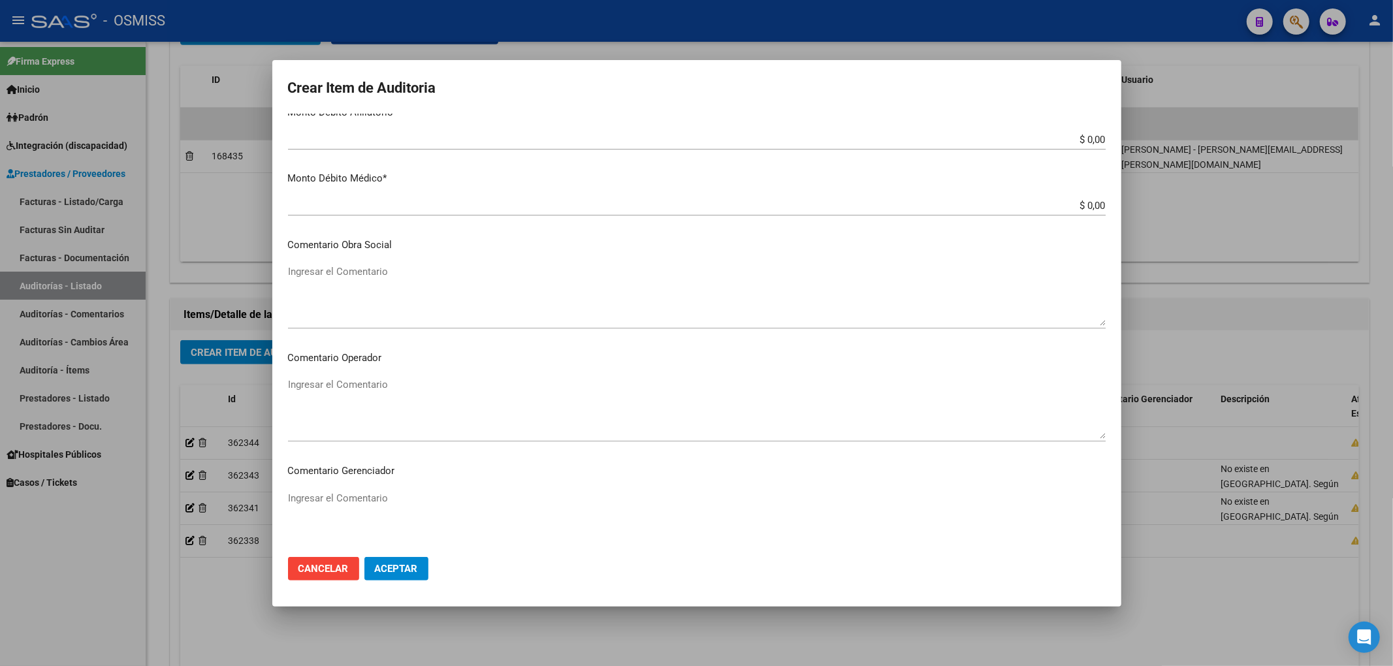
click at [380, 387] on textarea "Ingresar el Comentario" at bounding box center [697, 407] width 818 height 61
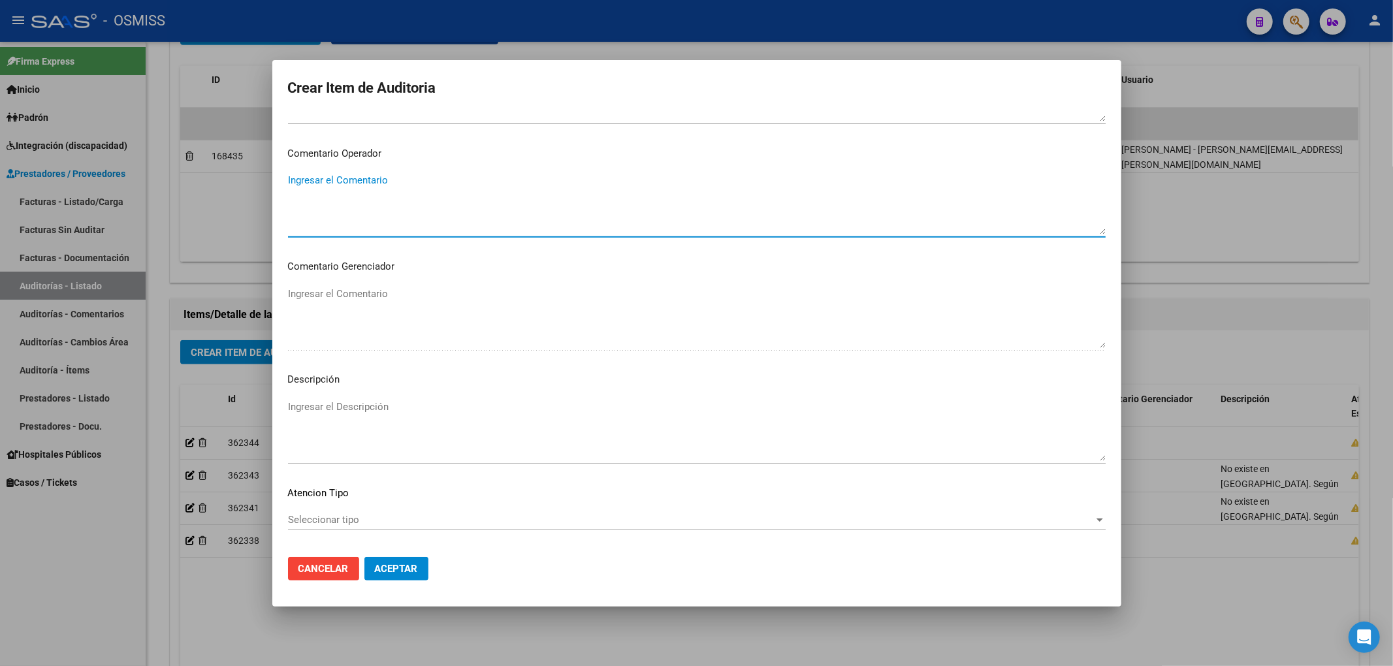
scroll to position [876, 0]
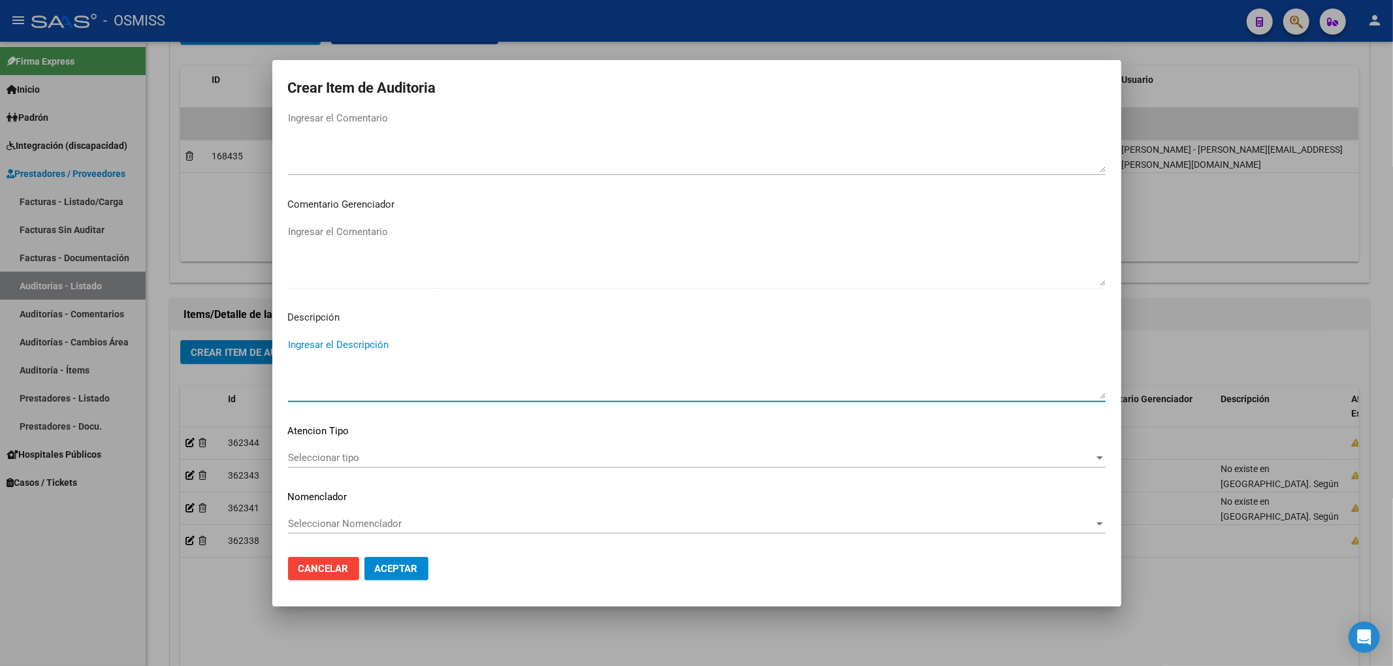
click at [367, 346] on textarea "Ingresar el Descripción" at bounding box center [697, 368] width 818 height 61
paste textarea "BAJA al ../../.. por finalizacion de la cobertura de Desempleo. Resolución Nº 1…"
drag, startPoint x: 345, startPoint y: 340, endPoint x: 325, endPoint y: 342, distance: 19.8
click at [325, 342] on textarea "BAJA al ../../.. por finalizacion de la cobertura de Desempleo. Resolución Nº 1…" at bounding box center [697, 368] width 818 height 61
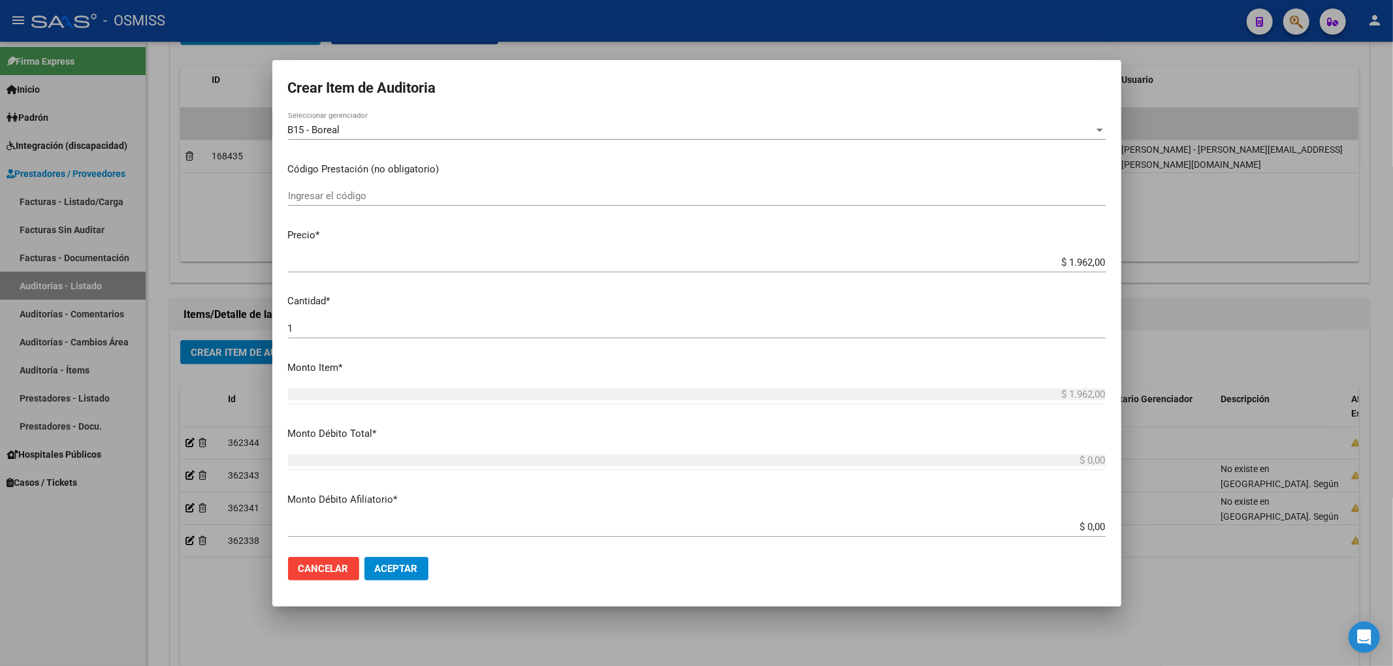
scroll to position [0, 0]
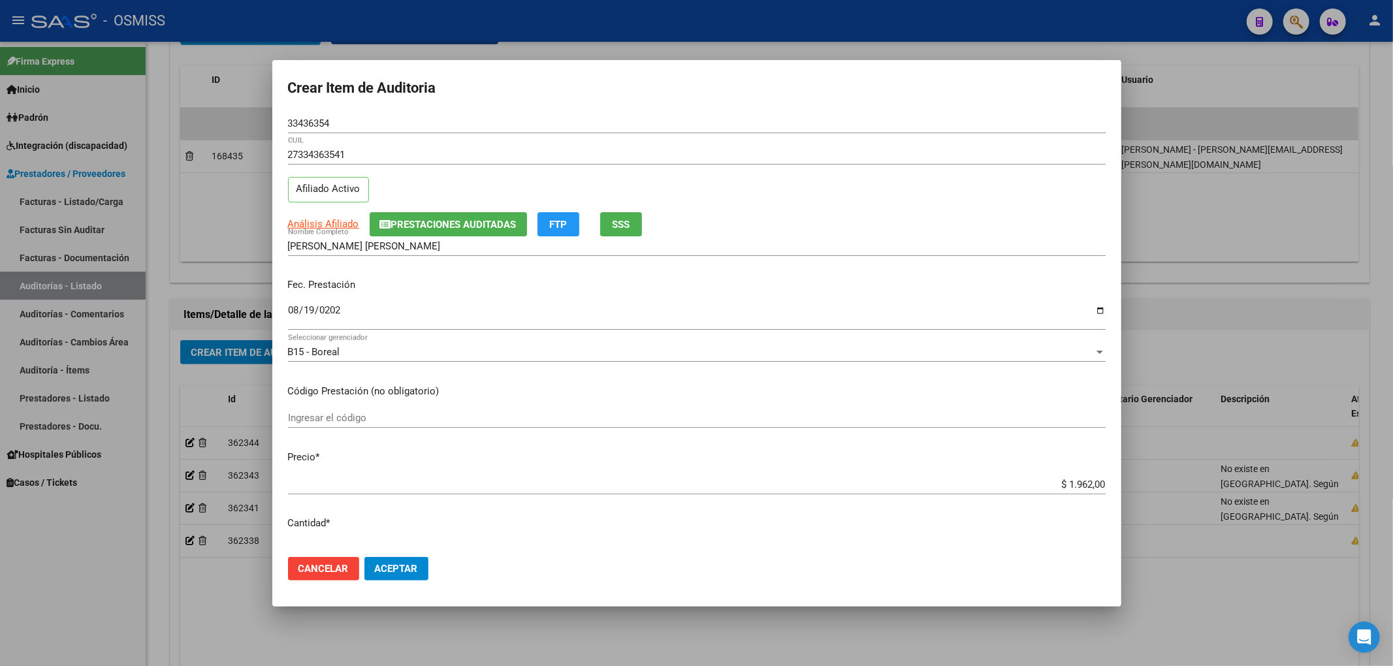
type textarea "BAJA al 30/04/2025 por finalizacion de la cobertura de Desempleo. Resolución Nº…"
drag, startPoint x: 358, startPoint y: 118, endPoint x: 246, endPoint y: 114, distance: 113.0
click at [247, 114] on div "Crear Item de Auditoria 33436354 Nro Documento 27334363541 CUIL Afiliado Activo…" at bounding box center [696, 333] width 1393 height 666
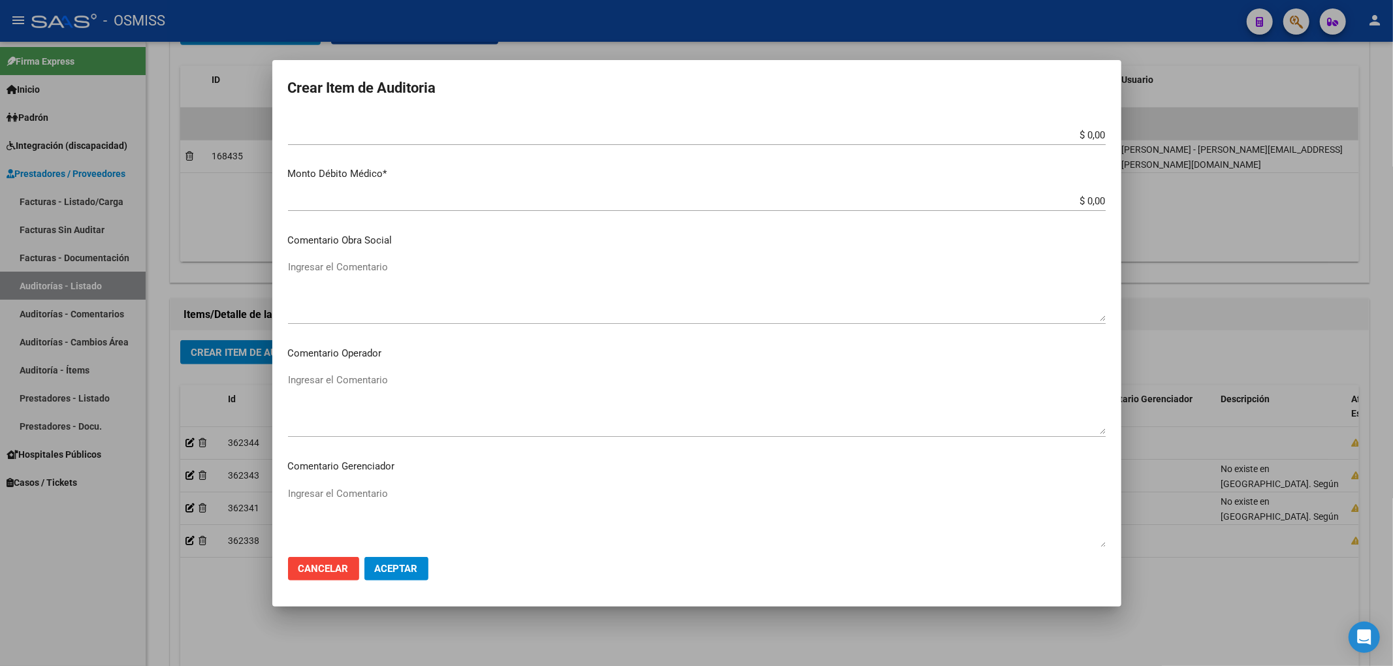
scroll to position [784, 0]
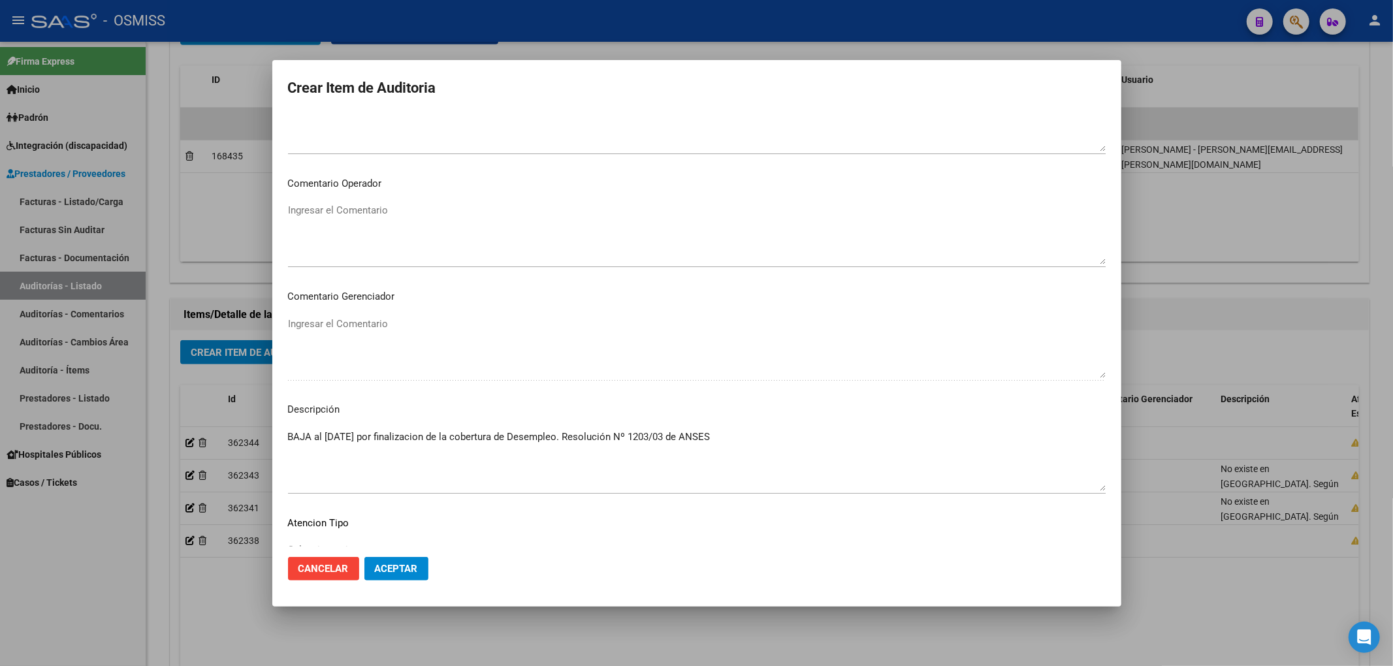
click at [362, 214] on textarea "Ingresar el Comentario" at bounding box center [697, 233] width 818 height 61
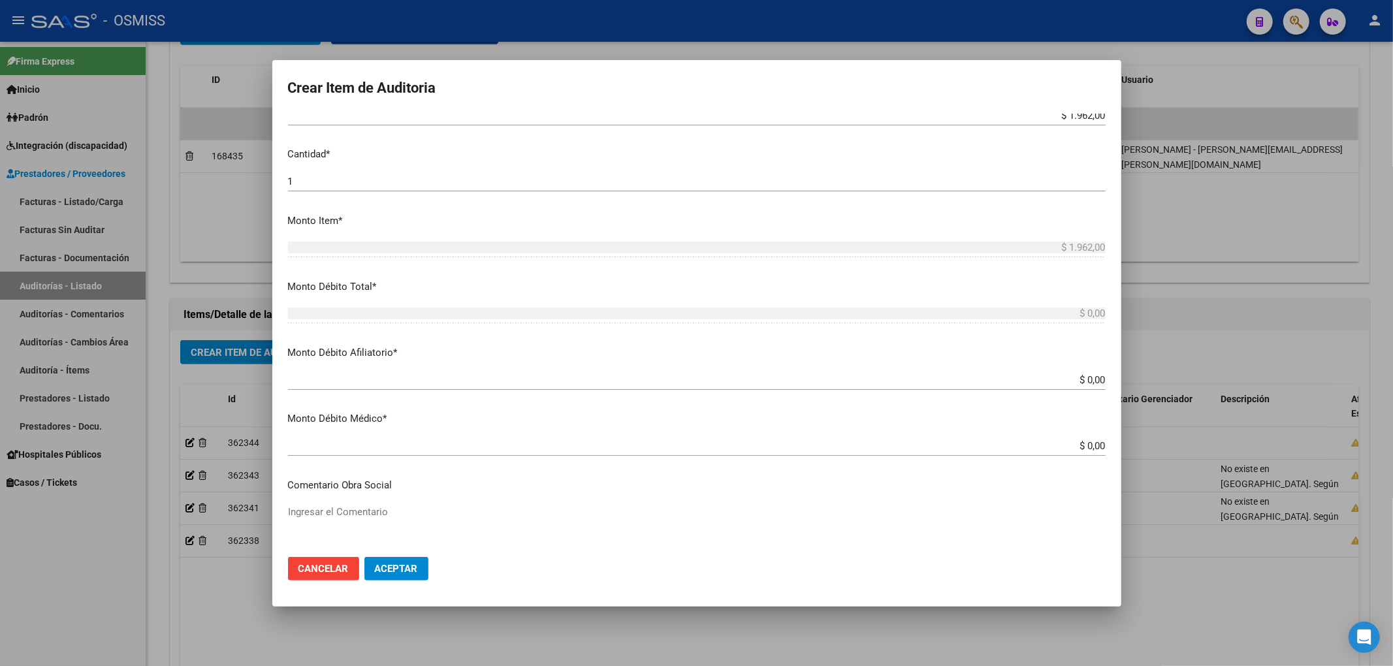
scroll to position [261, 0]
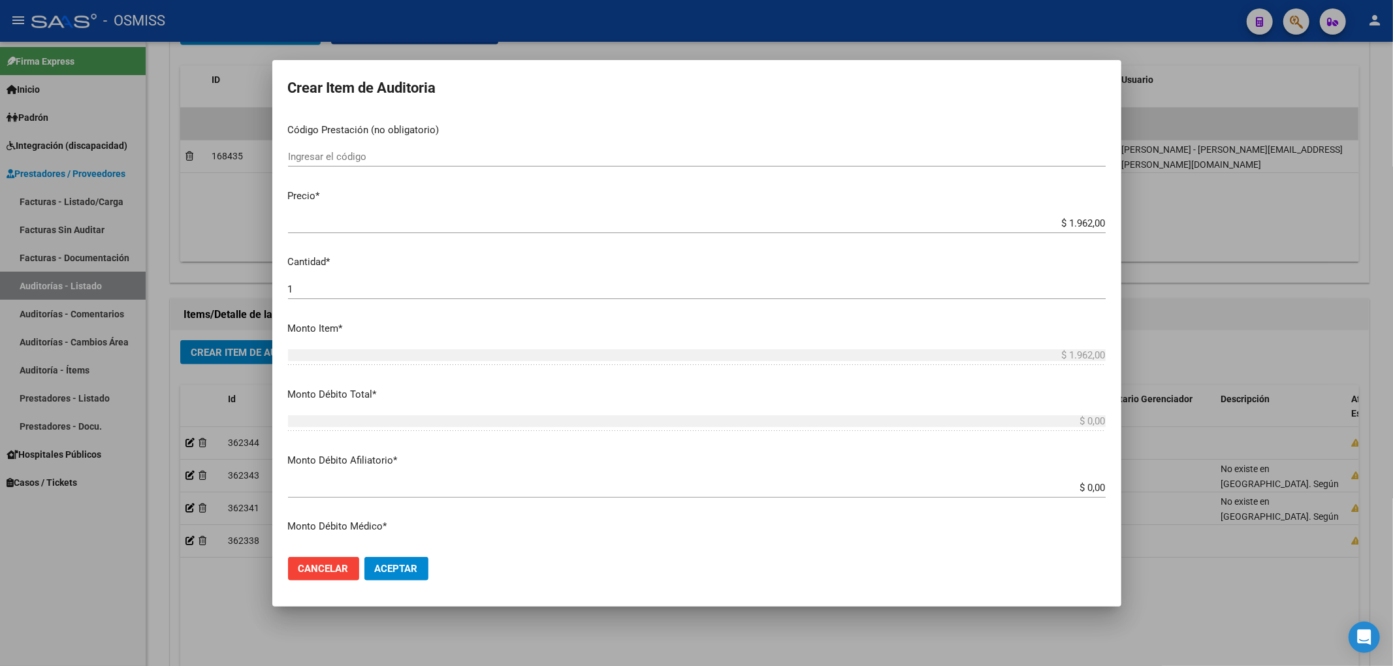
type textarea "RECHAZO"
drag, startPoint x: 1045, startPoint y: 219, endPoint x: 1105, endPoint y: 220, distance: 60.1
click at [1105, 220] on mat-dialog-content "33436354 Nro Documento 27334363541 CUIL Afiliado Activo Análisis Afiliado Prest…" at bounding box center [696, 330] width 849 height 433
click at [1093, 488] on input "$ 0,00" at bounding box center [697, 488] width 818 height 12
paste input "$ 1.962,00"
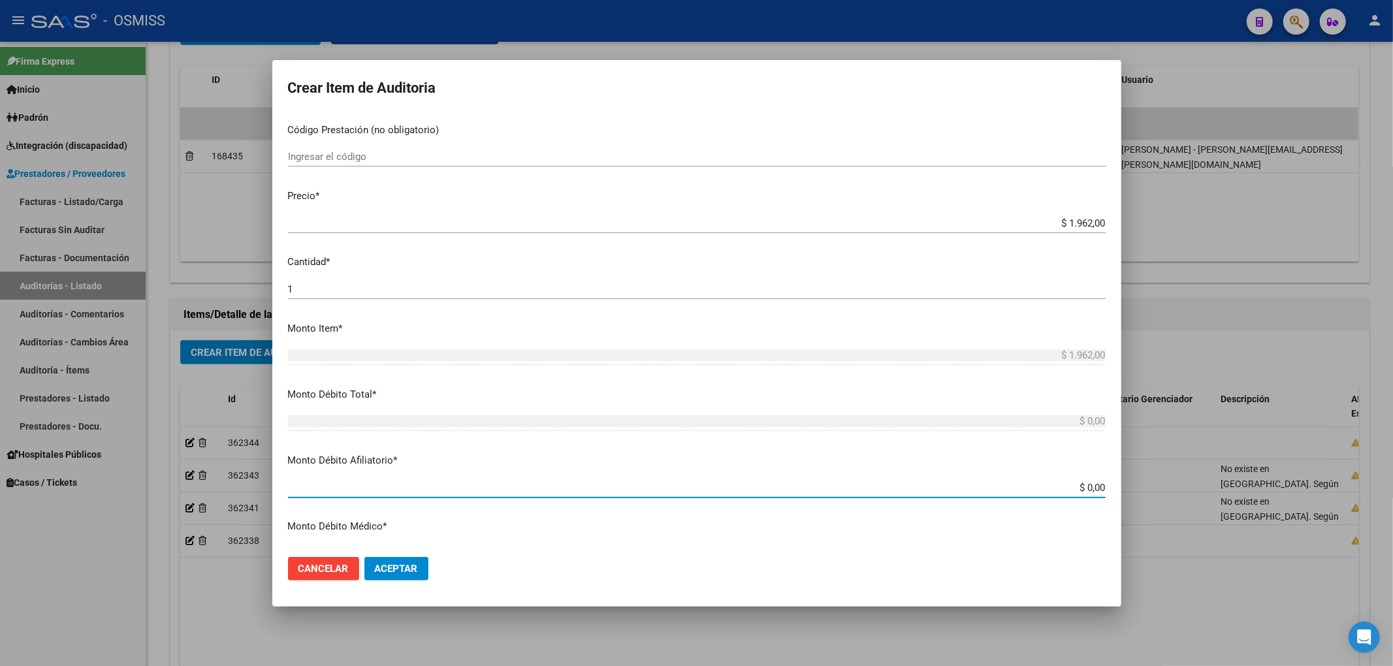
type input "$ 0,00$ 1.962,00"
type input "$ 1.962,00"
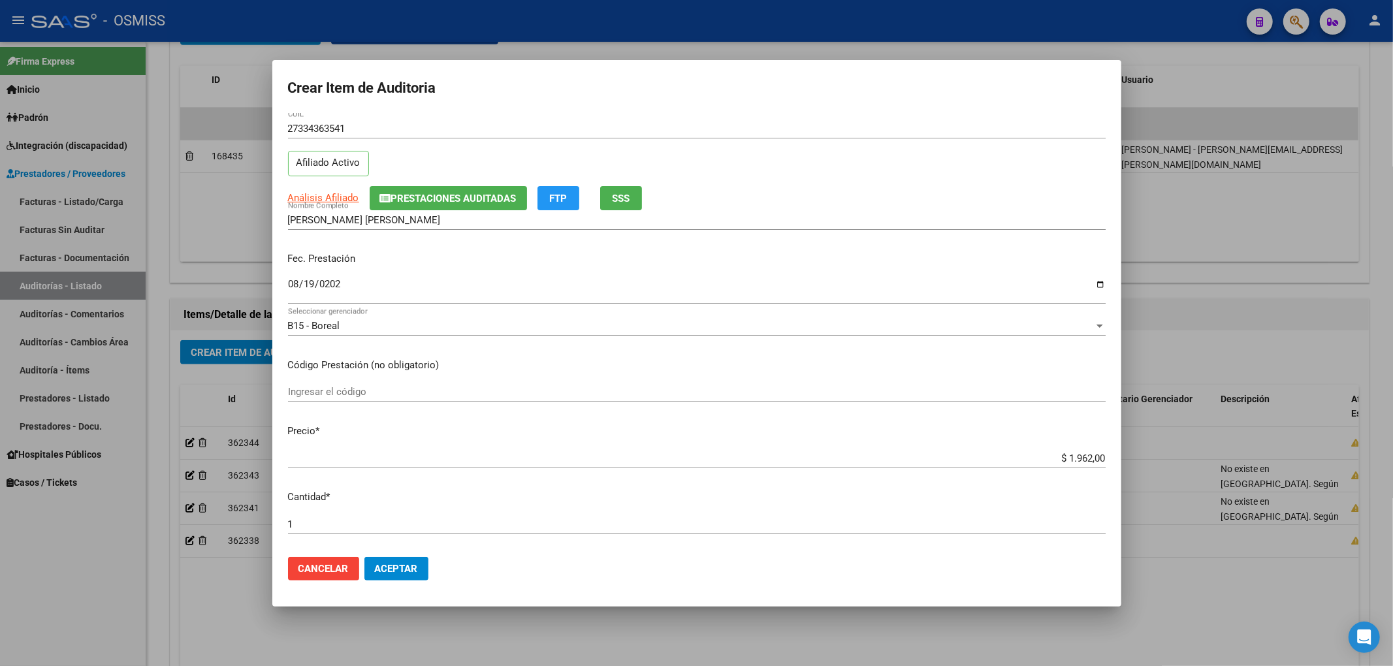
scroll to position [0, 0]
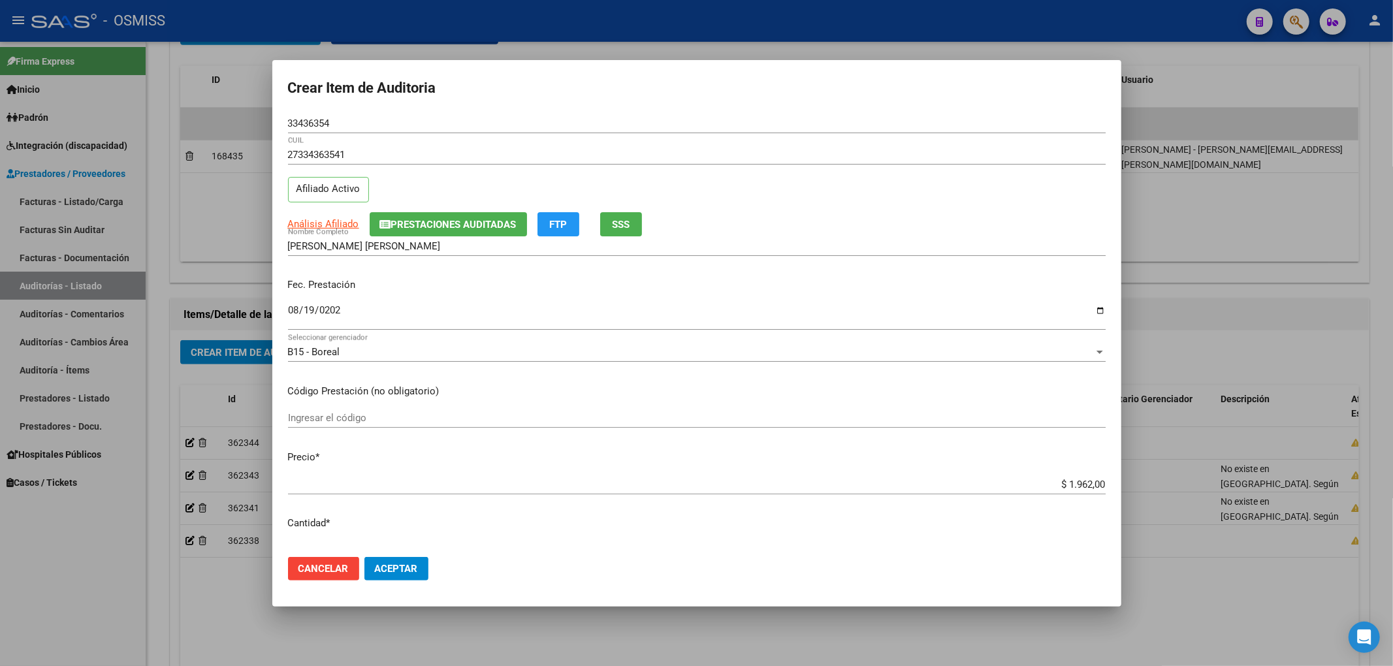
type input "$ 1.962,00"
click at [422, 568] on button "Aceptar" at bounding box center [396, 569] width 64 height 24
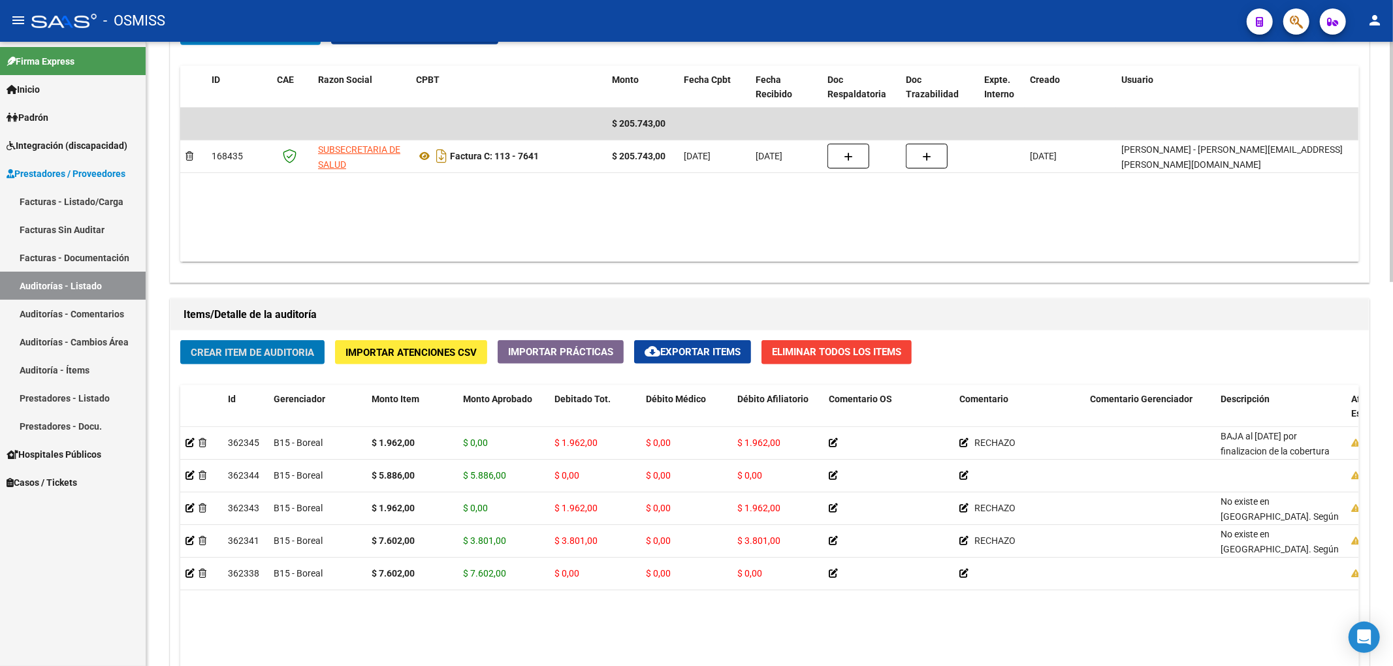
click at [302, 351] on span "Crear Item de Auditoria" at bounding box center [252, 353] width 123 height 12
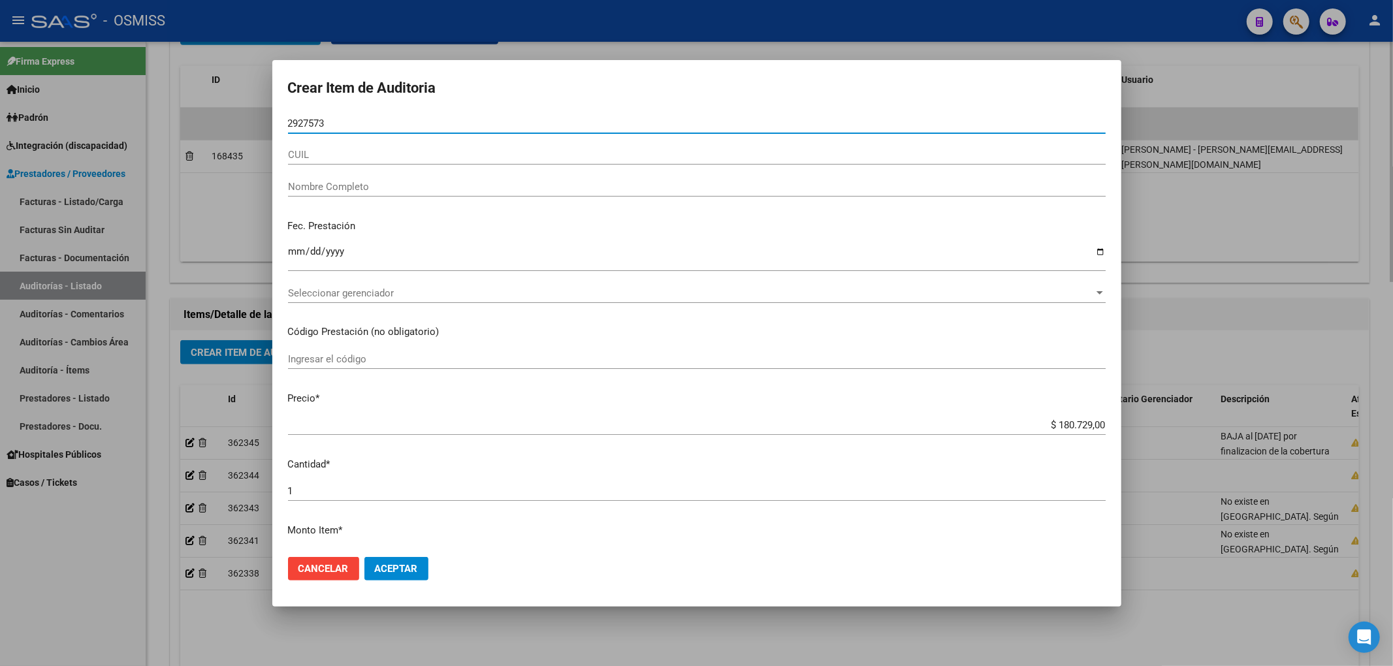
type input "29275732"
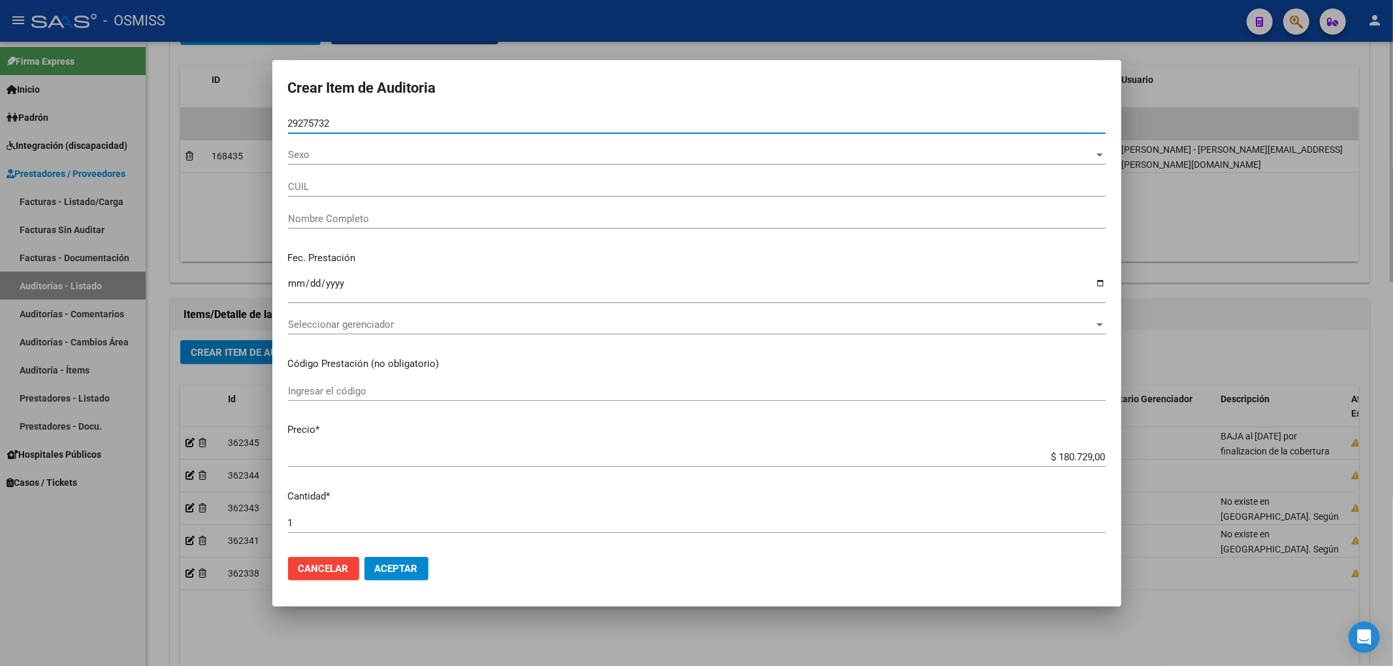
type input "27292757323"
type input "CACERES, VALERIA MERCEDES"
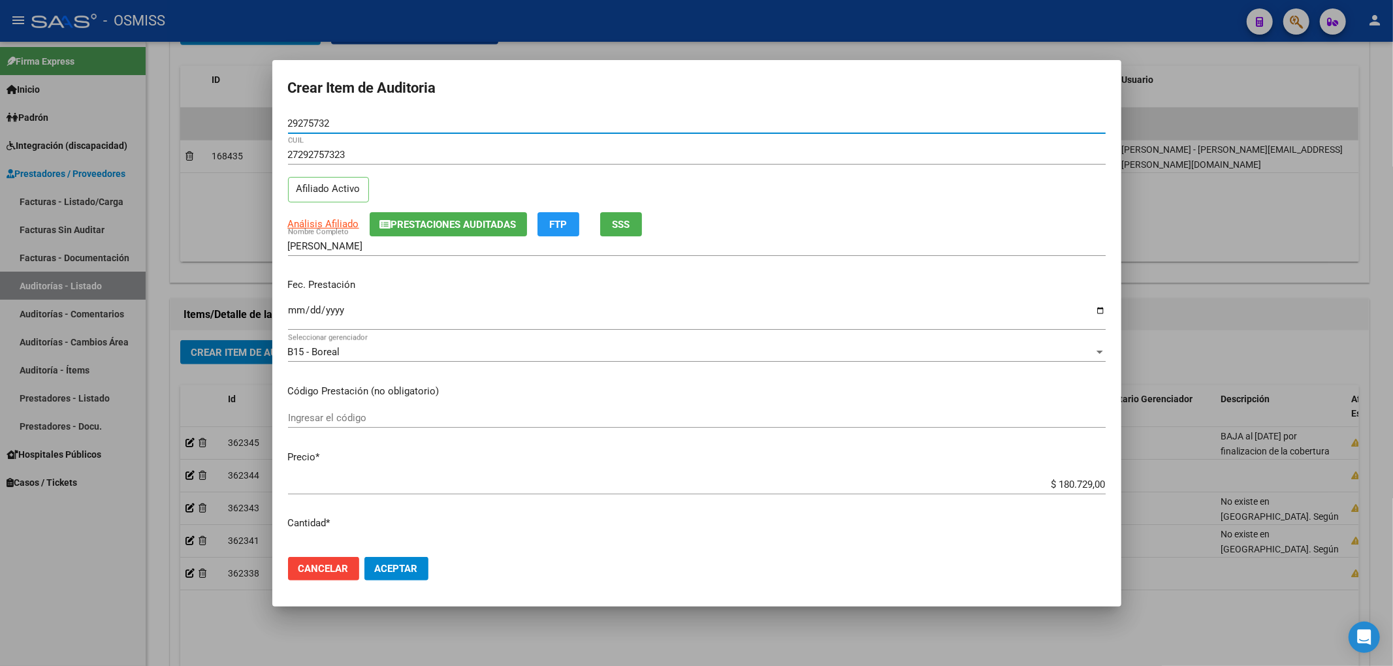
type input "29275732"
click at [286, 310] on mat-dialog-content "29275732 Nro Documento 27292757323 CUIL Afiliado Activo Análisis Afiliado Prest…" at bounding box center [696, 330] width 849 height 433
click at [293, 312] on input "Ingresar la fecha" at bounding box center [697, 315] width 818 height 21
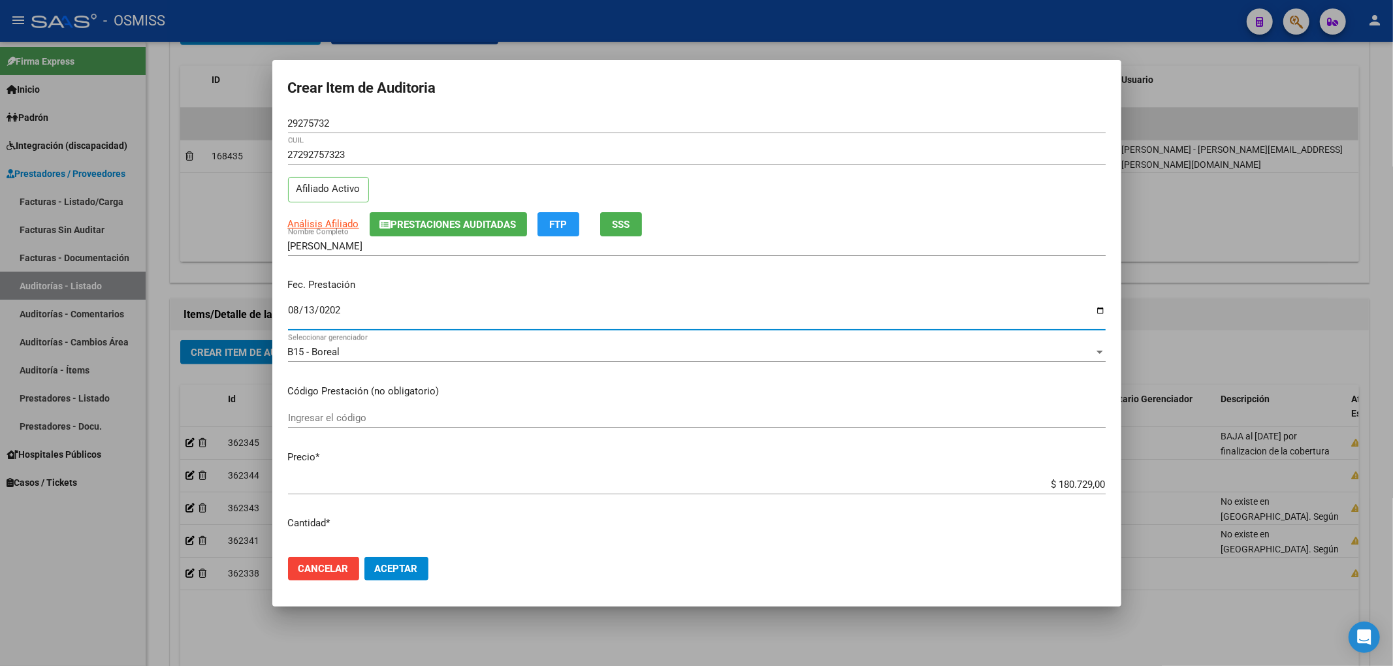
type input "2025-08-13"
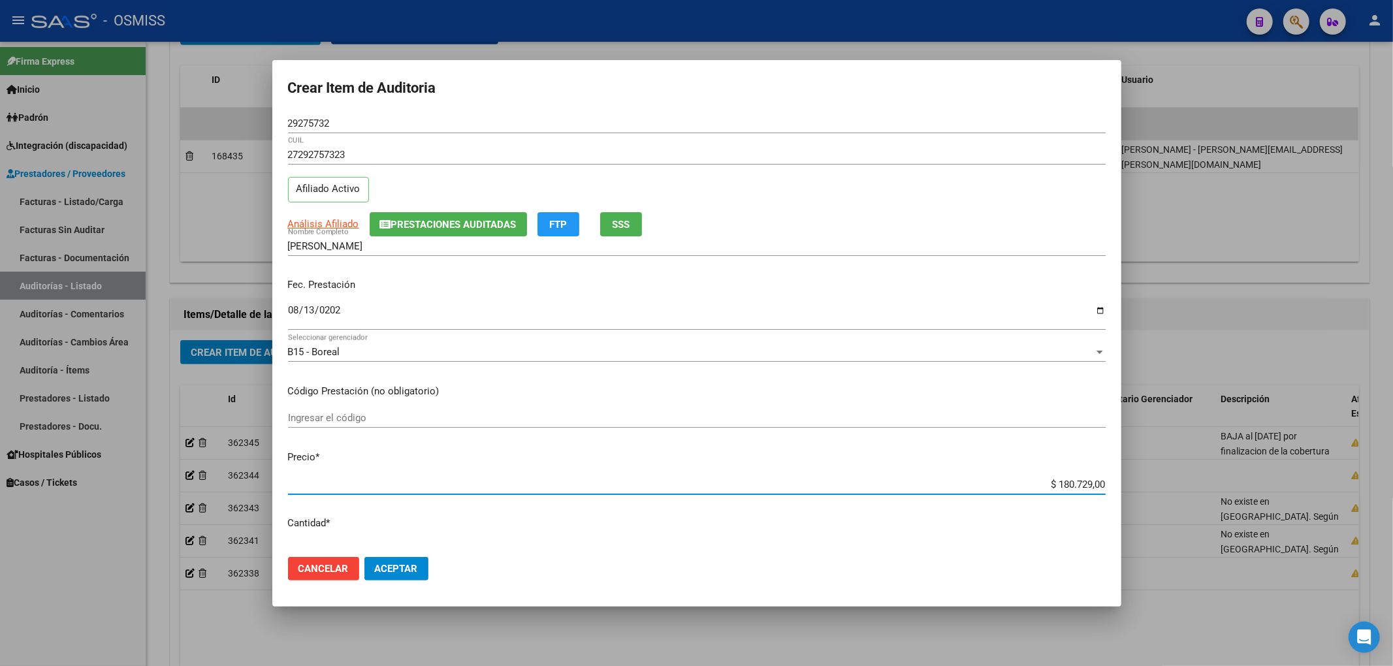
drag, startPoint x: 1033, startPoint y: 486, endPoint x: 1171, endPoint y: 481, distance: 137.9
click at [1171, 481] on div "Crear Item de Auditoria 29275732 Nro Documento 27292757323 CUIL Afiliado Activo…" at bounding box center [696, 333] width 1393 height 666
type input "$ 0,04"
type input "$ 0,46"
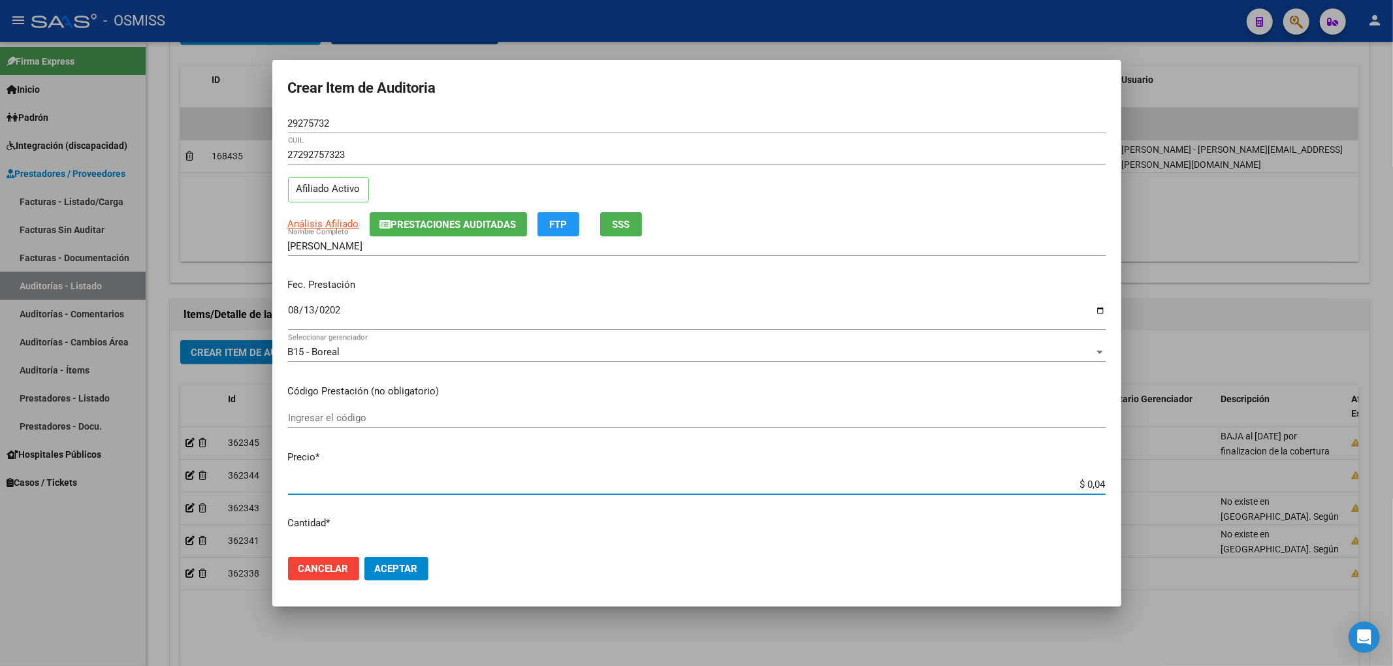
type input "$ 0,46"
type input "$ 4,62"
type input "$ 46,20"
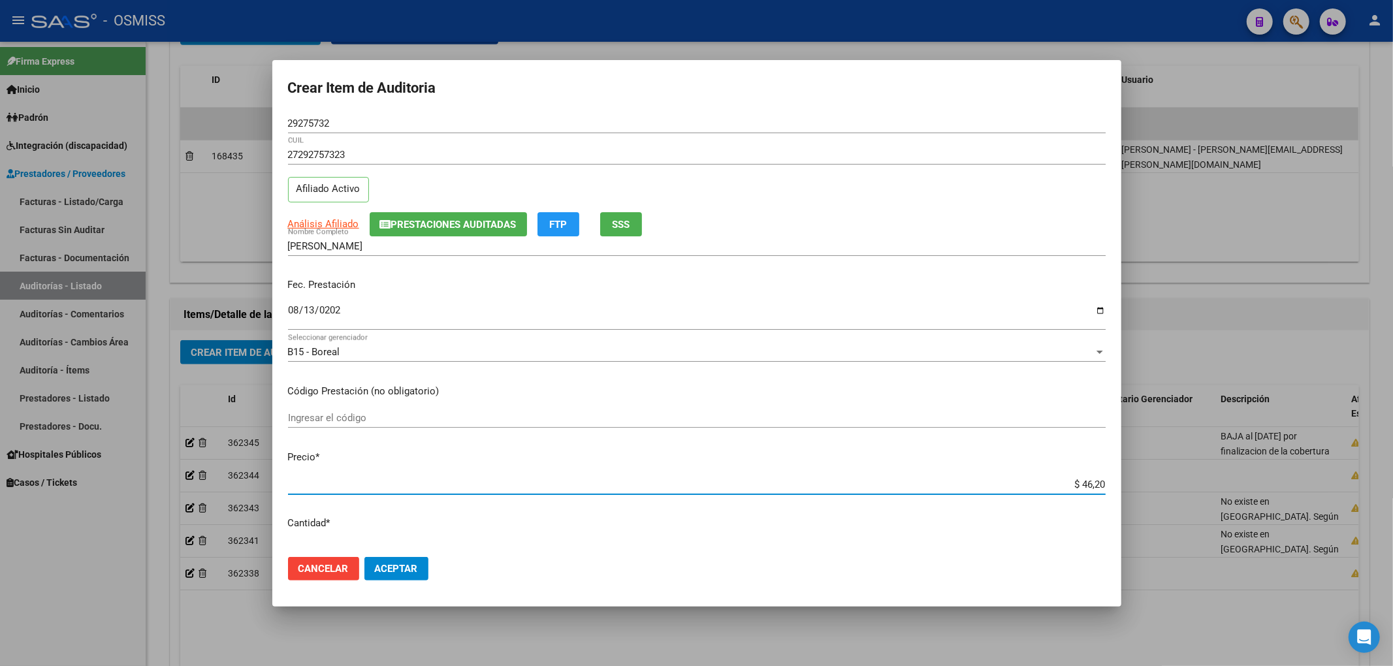
type input "$ 462,00"
type input "$ 4.620,00"
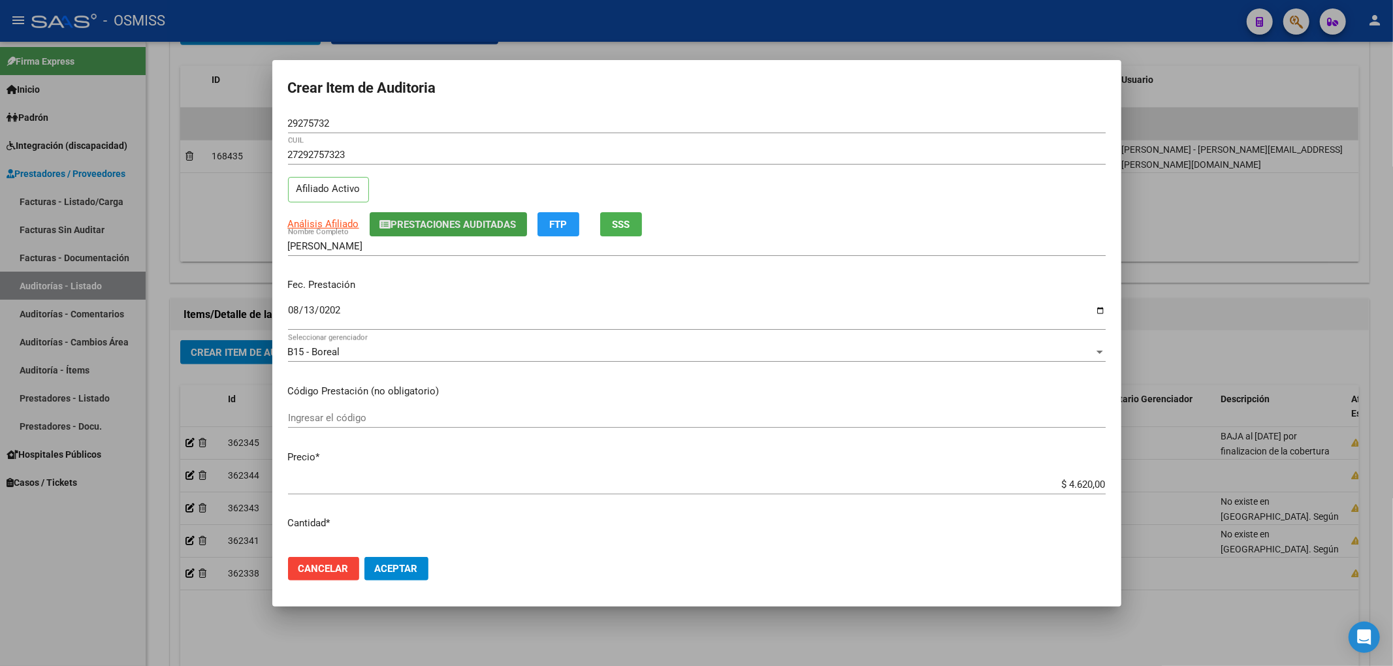
click at [413, 232] on button "Prestaciones Auditadas" at bounding box center [448, 224] width 157 height 24
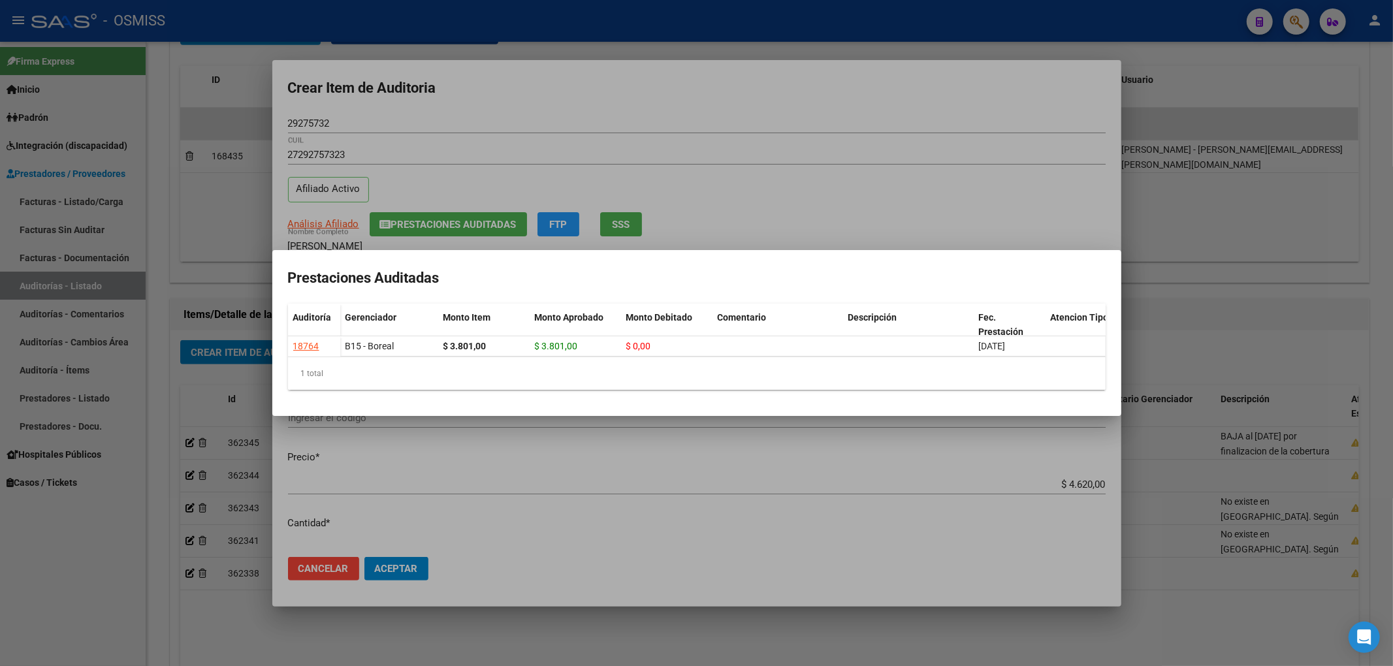
click at [460, 110] on div at bounding box center [696, 333] width 1393 height 666
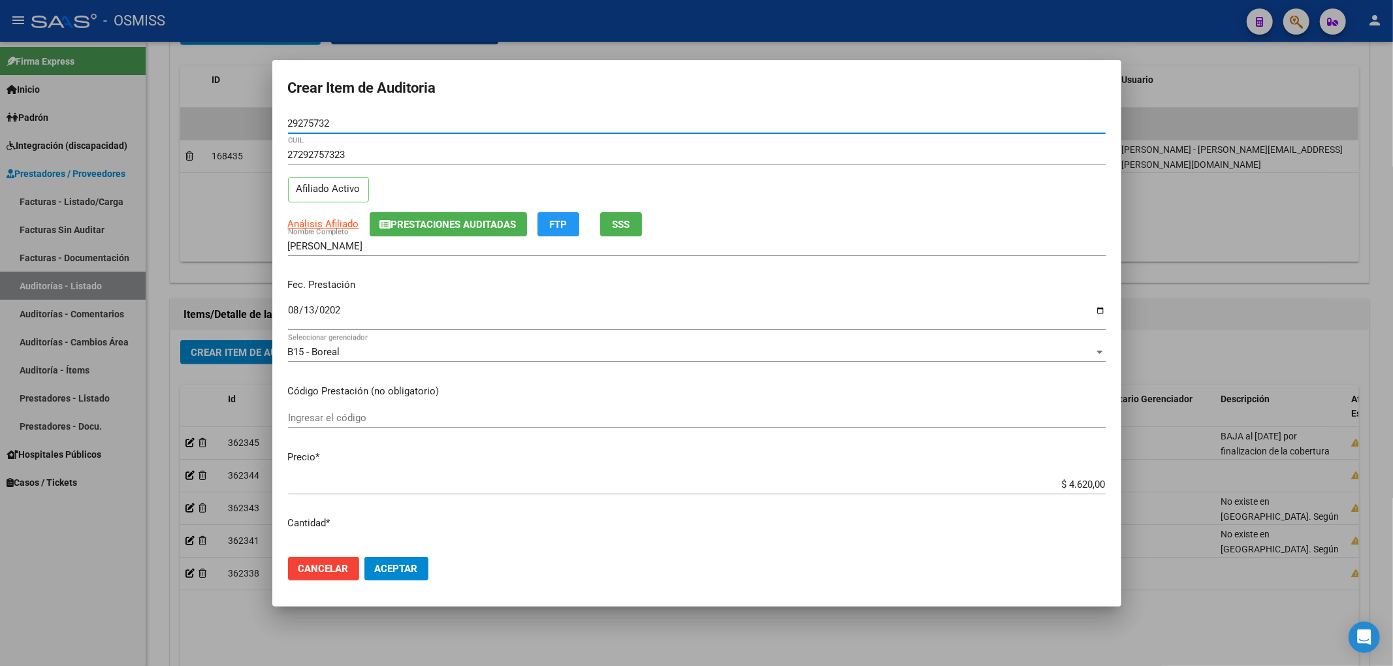
drag, startPoint x: 293, startPoint y: 124, endPoint x: 247, endPoint y: 125, distance: 45.7
click at [247, 125] on div "Crear Item de Auditoria 29275732 Nro Documento 27292757323 CUIL Afiliado Activo…" at bounding box center [696, 333] width 1393 height 666
click at [454, 225] on span "Prestaciones Auditadas" at bounding box center [453, 225] width 125 height 12
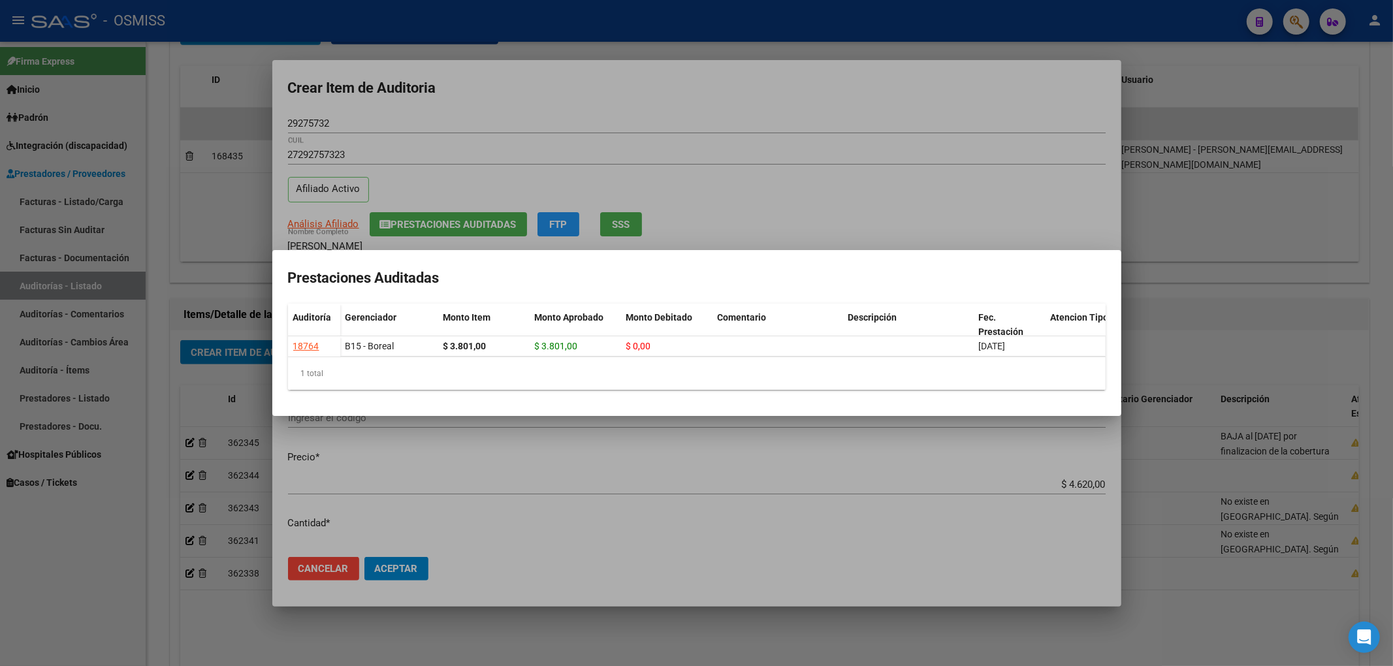
click at [581, 102] on div at bounding box center [696, 333] width 1393 height 666
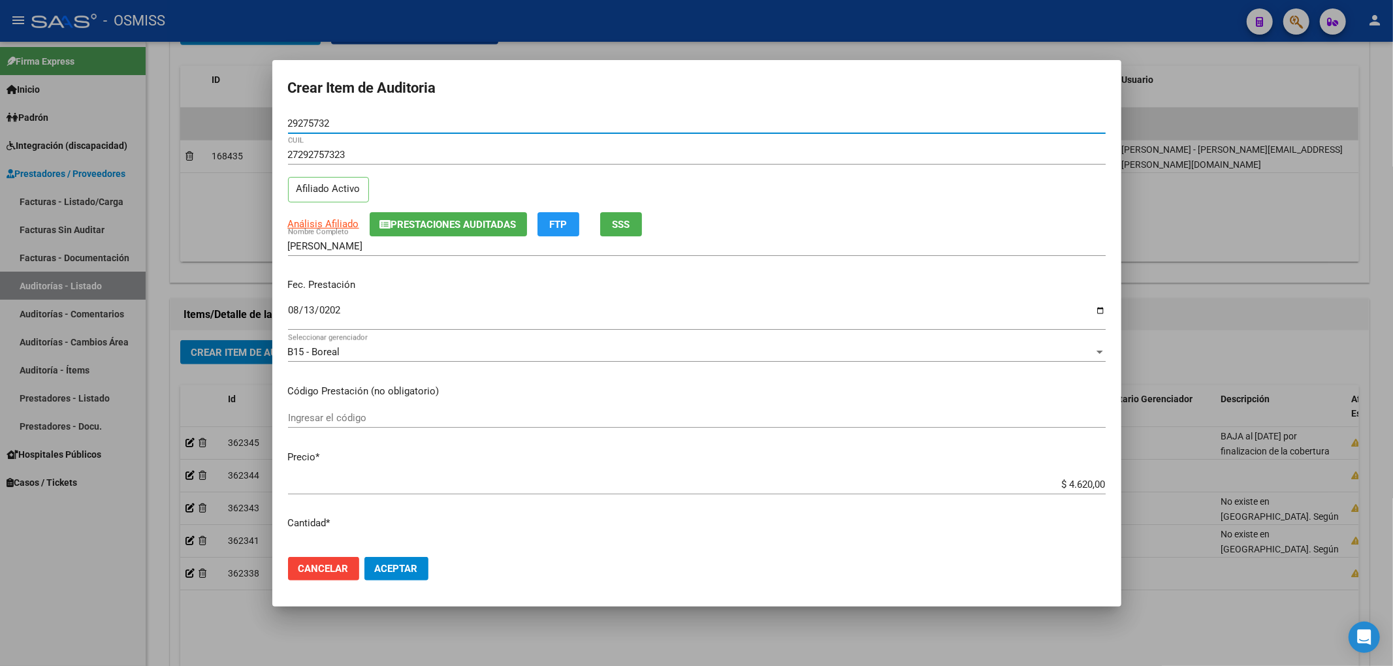
drag, startPoint x: 326, startPoint y: 121, endPoint x: 232, endPoint y: 147, distance: 97.6
click at [226, 129] on div "Crear Item de Auditoria 29275732 Nro Documento 27292757323 CUIL Afiliado Activo…" at bounding box center [696, 333] width 1393 height 666
click at [891, 278] on p "Fec. Prestación" at bounding box center [697, 285] width 818 height 15
click at [413, 564] on span "Aceptar" at bounding box center [396, 569] width 43 height 12
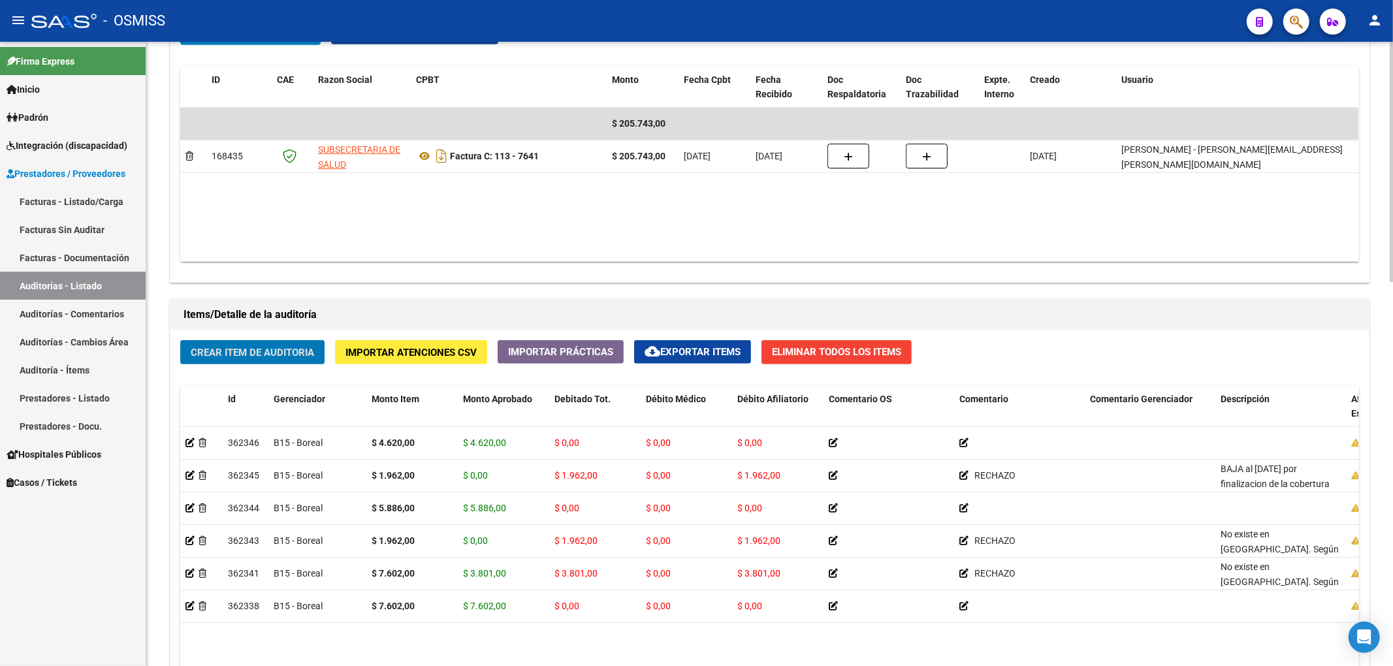
click at [304, 351] on span "Crear Item de Auditoria" at bounding box center [252, 353] width 123 height 12
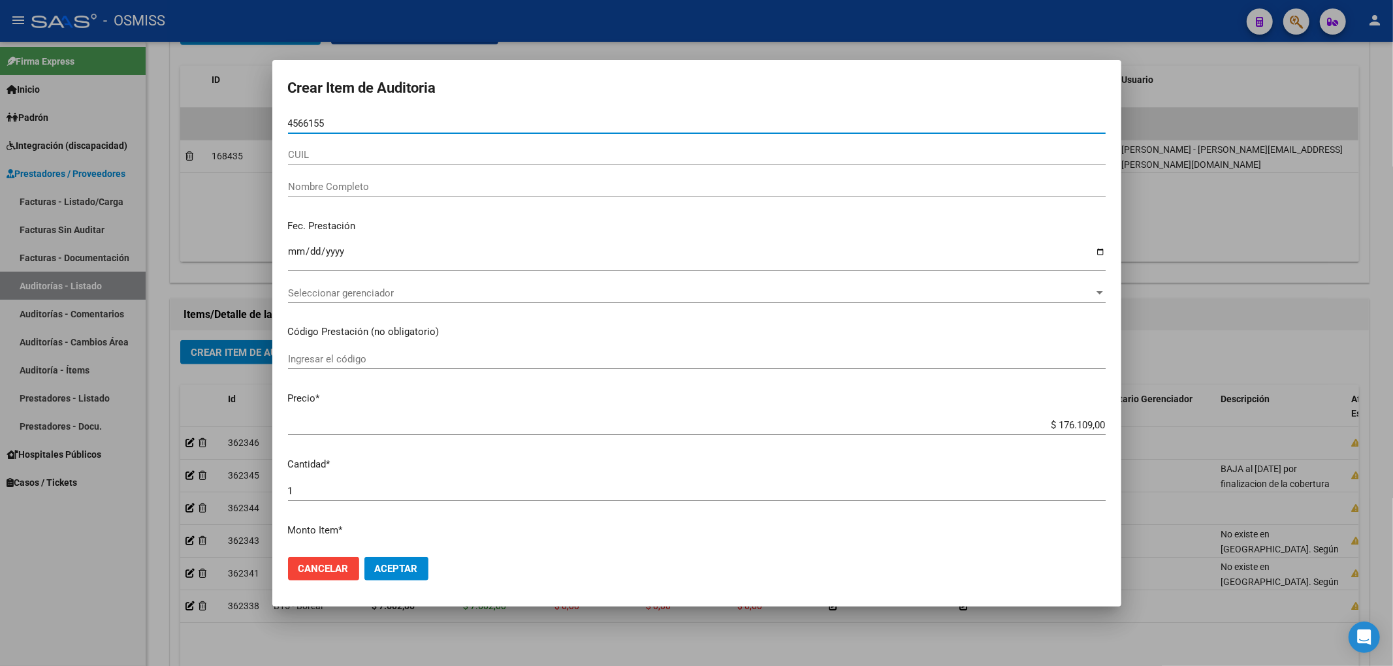
type input "45661558"
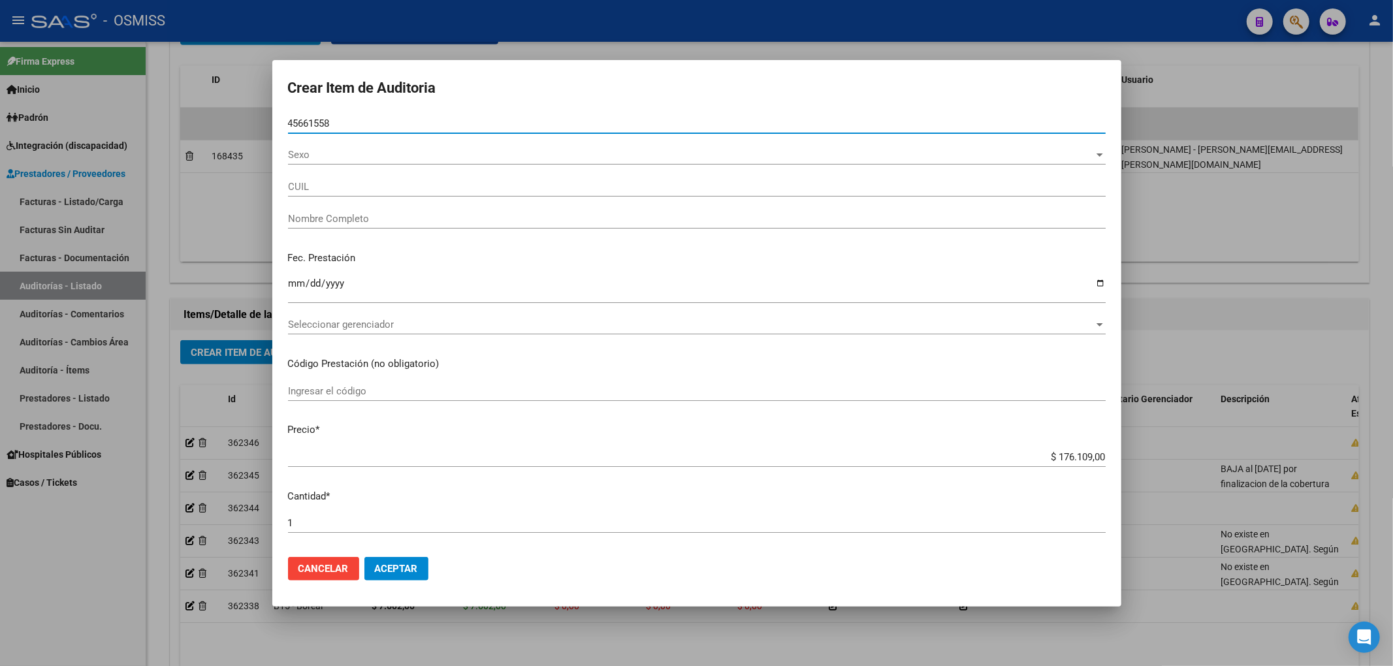
type input "27456615584"
type input "CASTILLO, ANDREA ROSANEL"
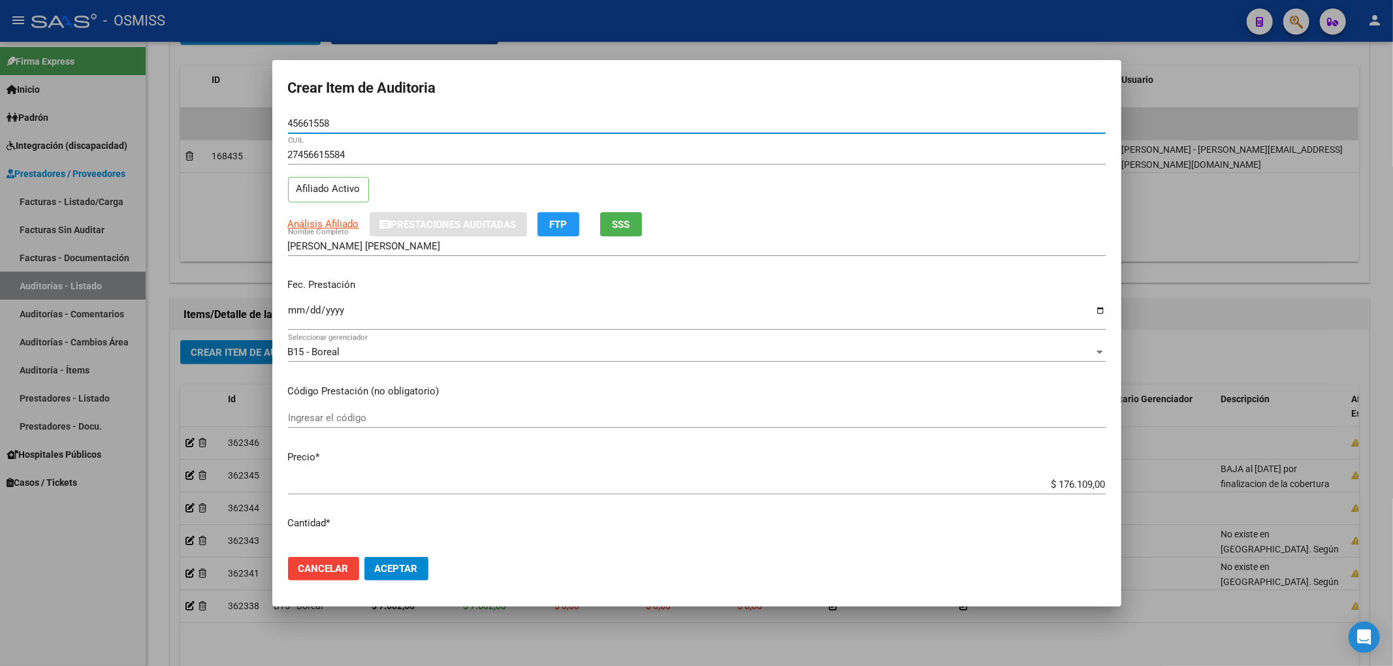
type input "45661558"
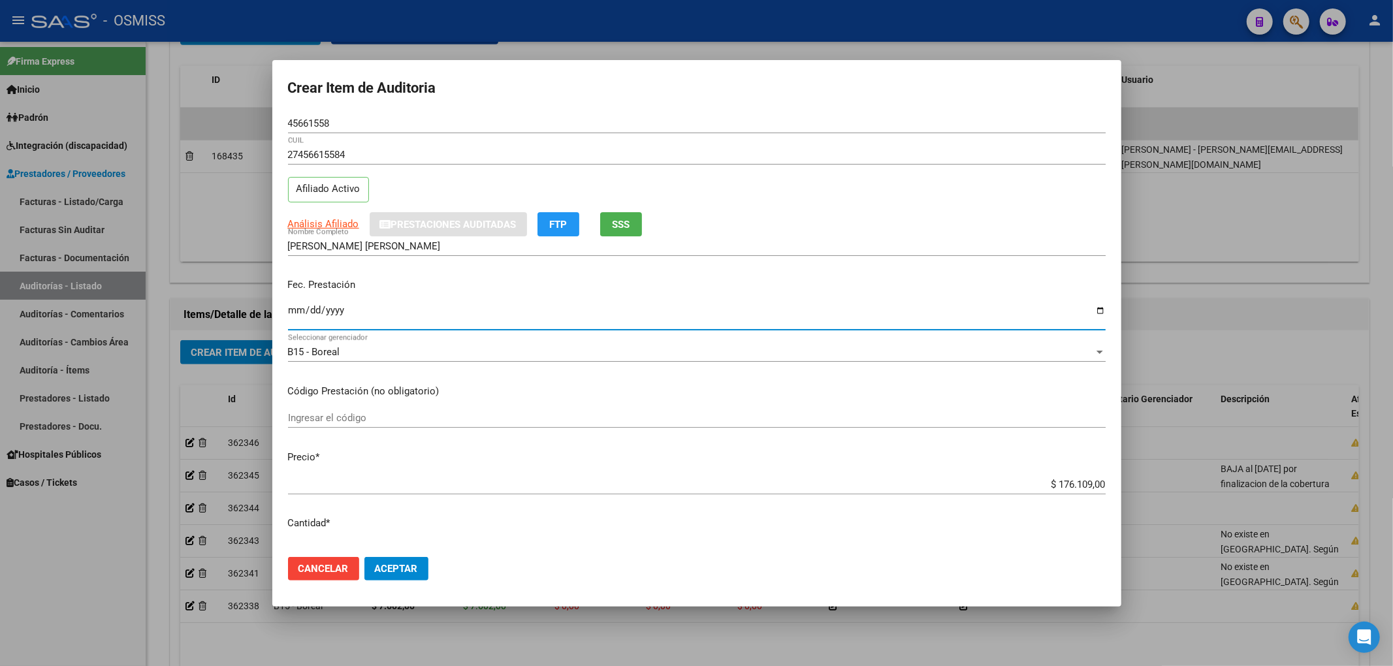
click at [291, 317] on input "Ingresar la fecha" at bounding box center [697, 315] width 818 height 21
type input "2025-08-17"
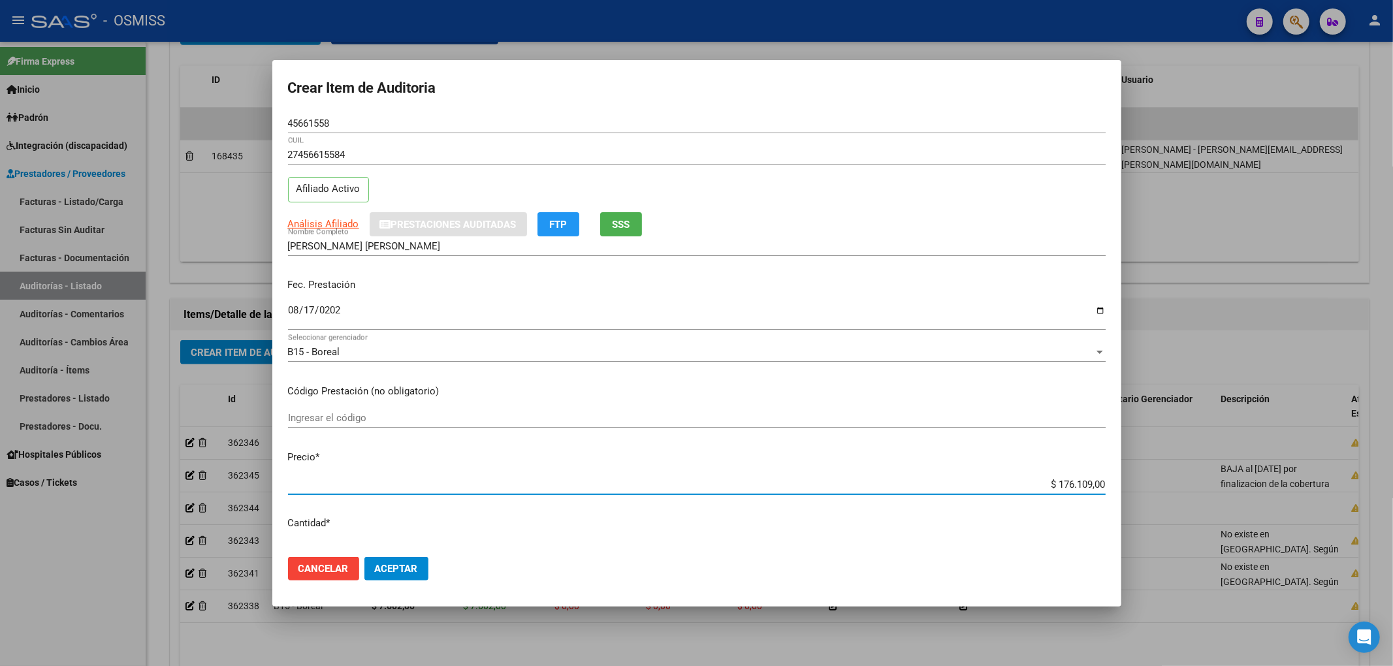
drag, startPoint x: 1034, startPoint y: 482, endPoint x: 1346, endPoint y: 492, distance: 311.6
click at [1346, 492] on div "Crear Item de Auditoria 45661558 Nro Documento 27456615584 CUIL Afiliado Activo…" at bounding box center [696, 333] width 1393 height 666
type input "$ 0,01"
type input "$ 0,11"
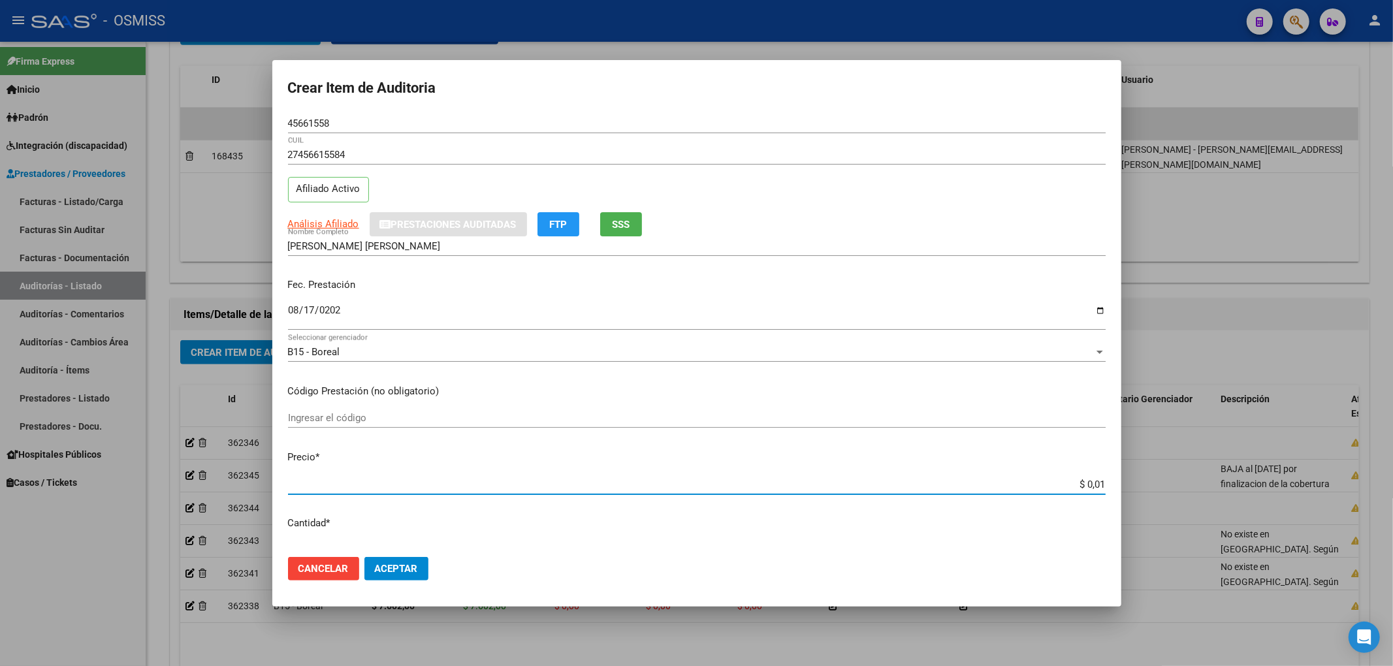
type input "$ 0,11"
type input "$ 1,19"
type input "$ 11,99"
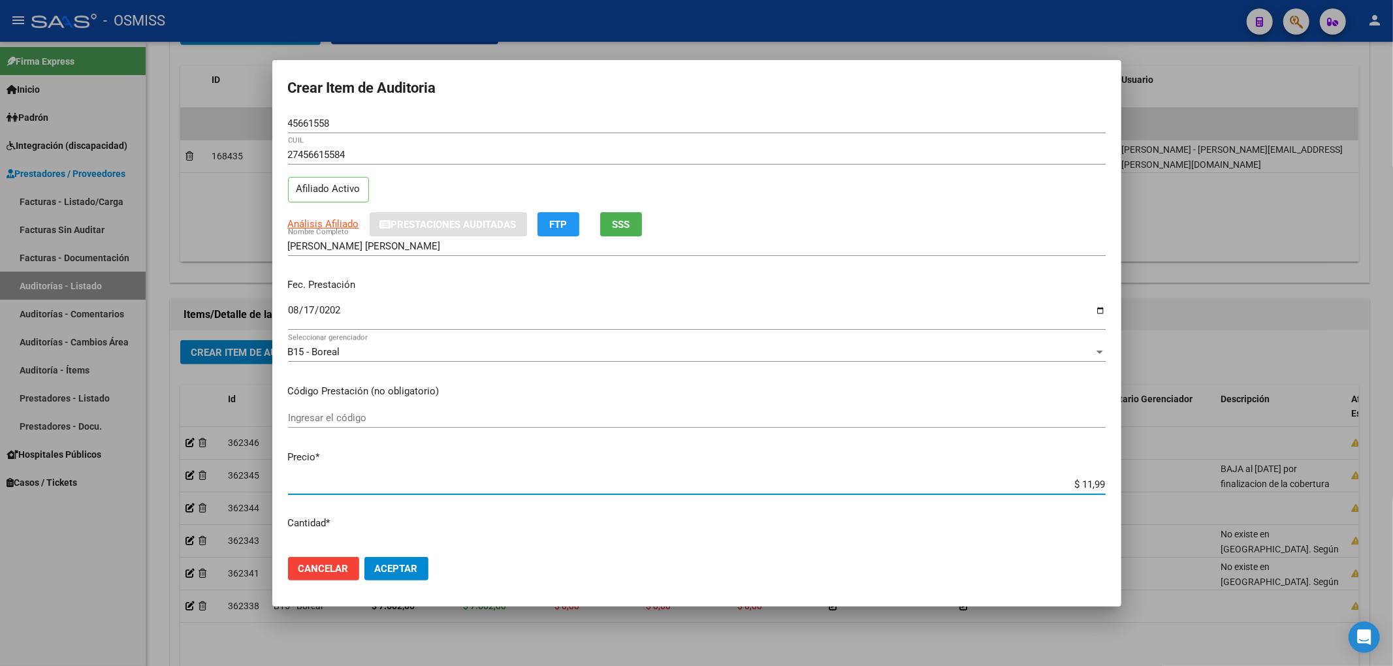
type input "$ 119,94"
type input "$ 1.199,40"
type input "$ 11.994,00"
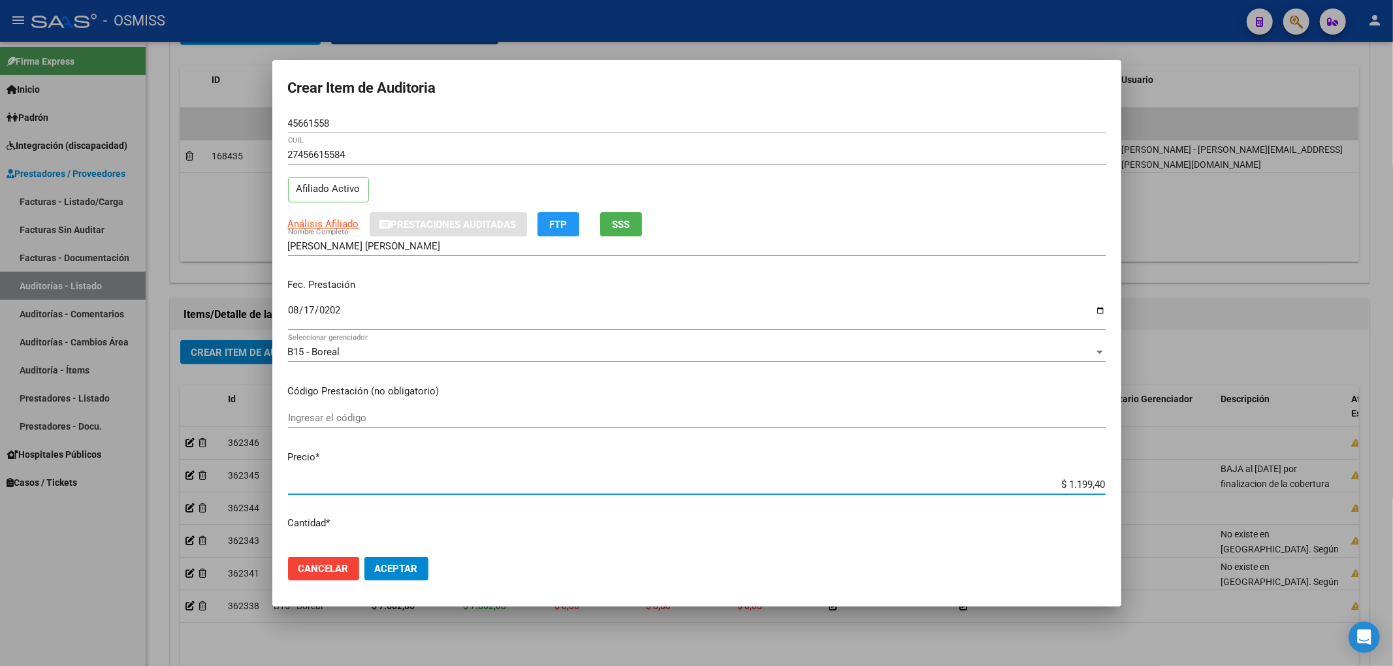
type input "$ 11.994,00"
drag, startPoint x: 304, startPoint y: 123, endPoint x: 266, endPoint y: 123, distance: 37.9
click at [266, 123] on div "Crear Item de Auditoria 45661558 Nro Documento 27456615584 CUIL Afiliado Activo…" at bounding box center [696, 333] width 1393 height 666
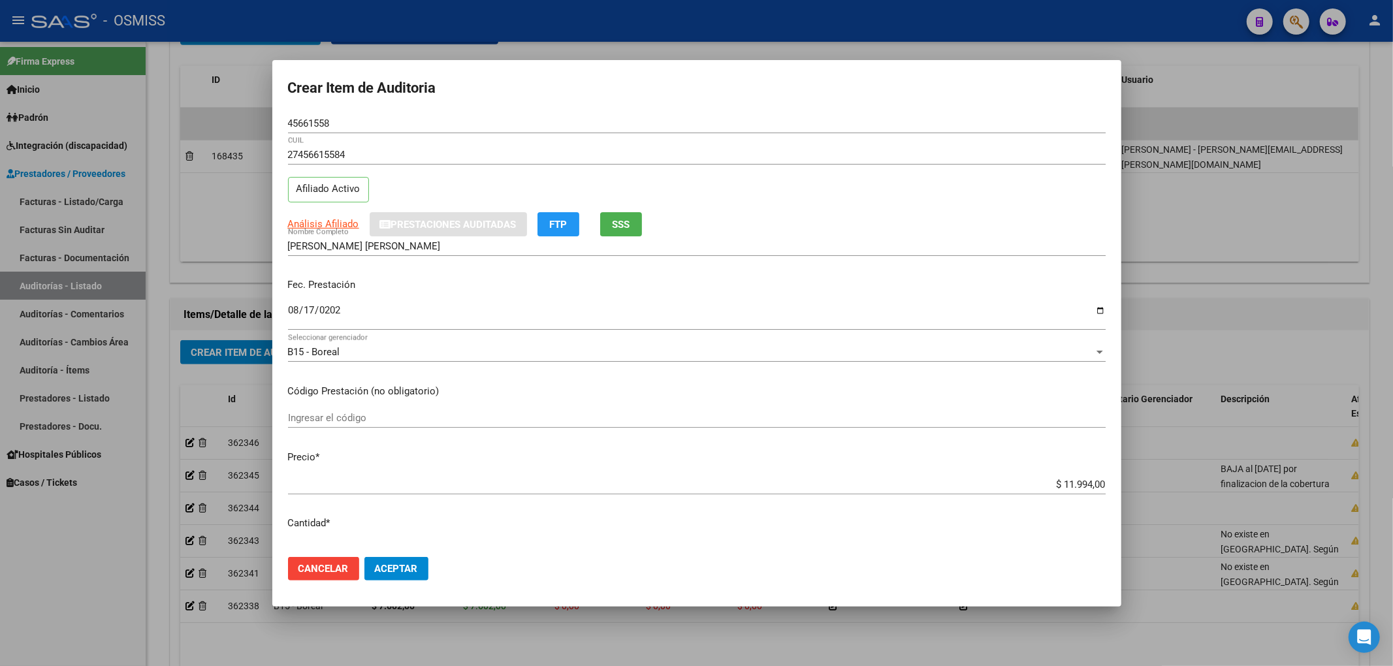
click at [840, 197] on div "27456615584 CUIL Afiliado Activo" at bounding box center [697, 178] width 818 height 67
click at [872, 204] on div "27456615584 CUIL Afiliado Activo" at bounding box center [697, 178] width 818 height 67
click at [406, 567] on span "Aceptar" at bounding box center [396, 569] width 43 height 12
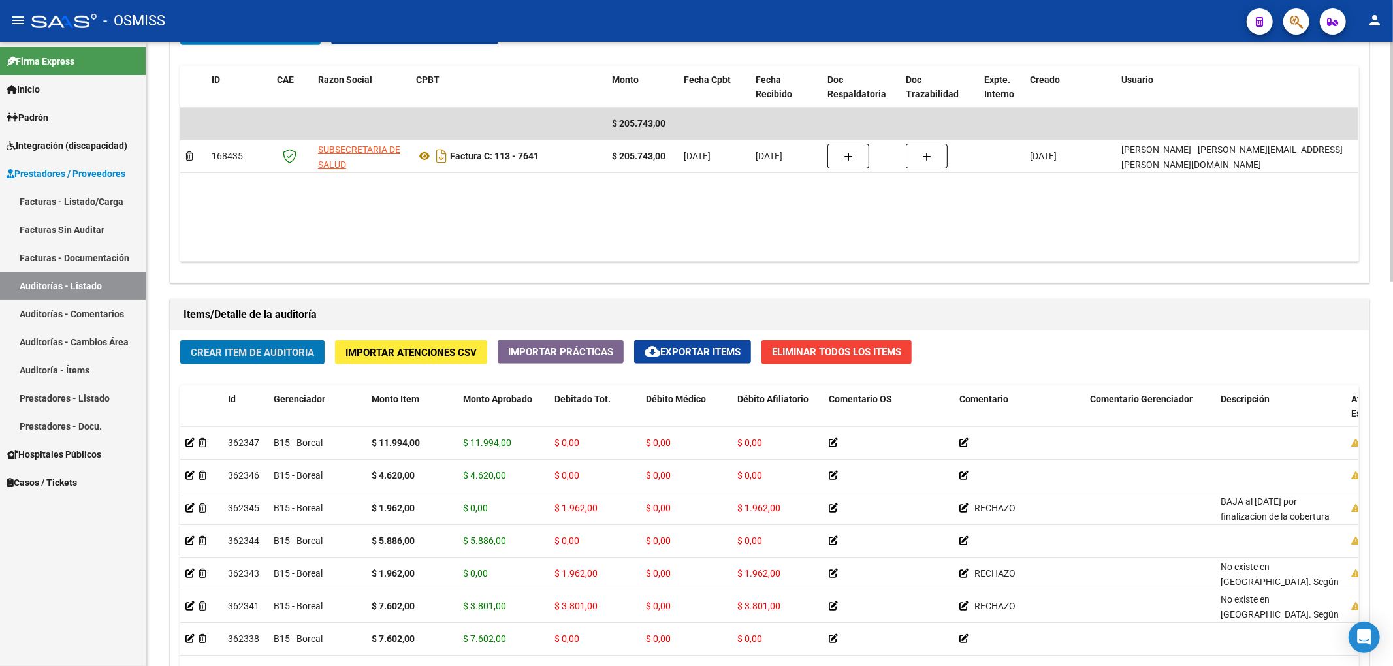
click at [307, 363] on button "Crear Item de Auditoria" at bounding box center [252, 352] width 144 height 24
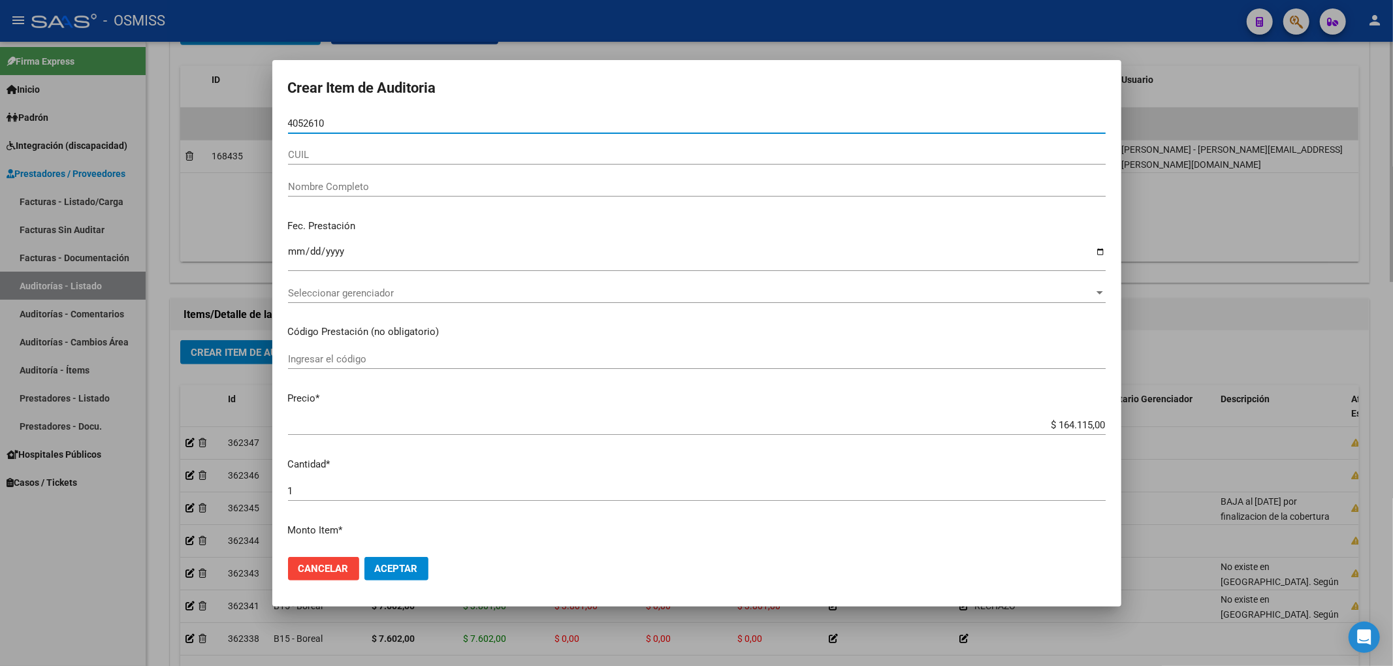
type input "40526108"
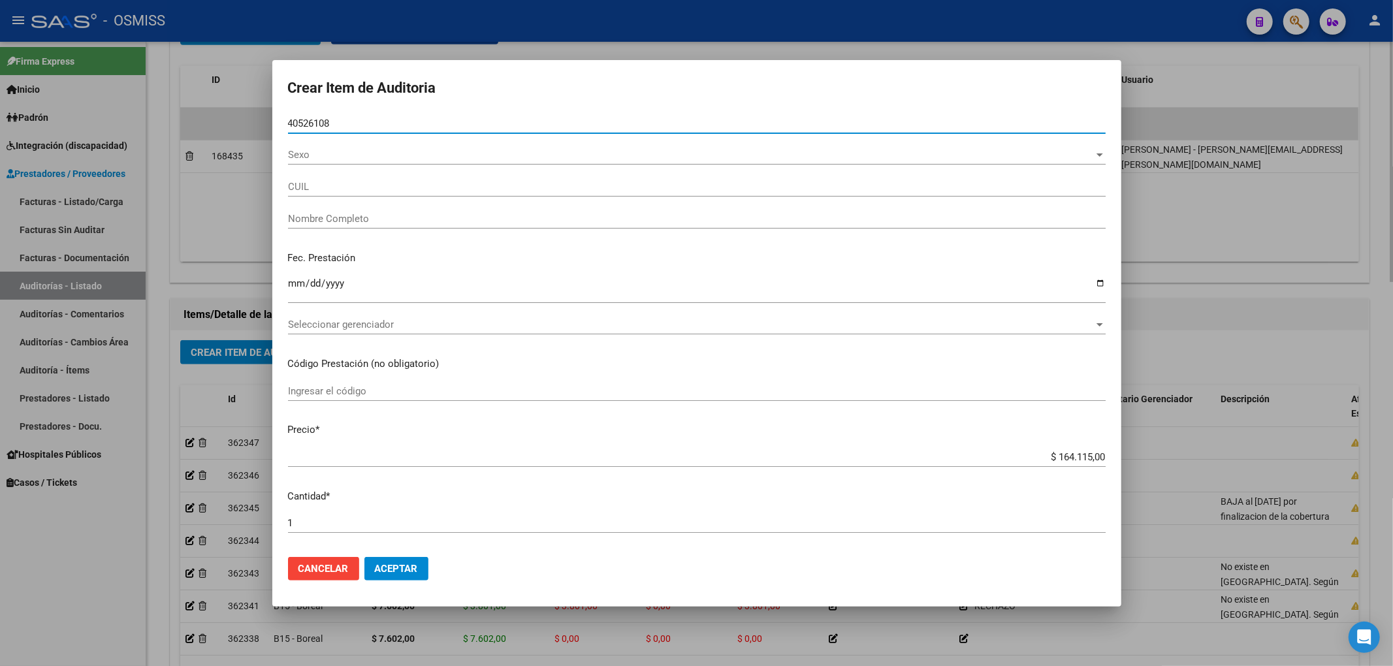
type input "27405261087"
type input "ALDERETE LUZ ANTONIA"
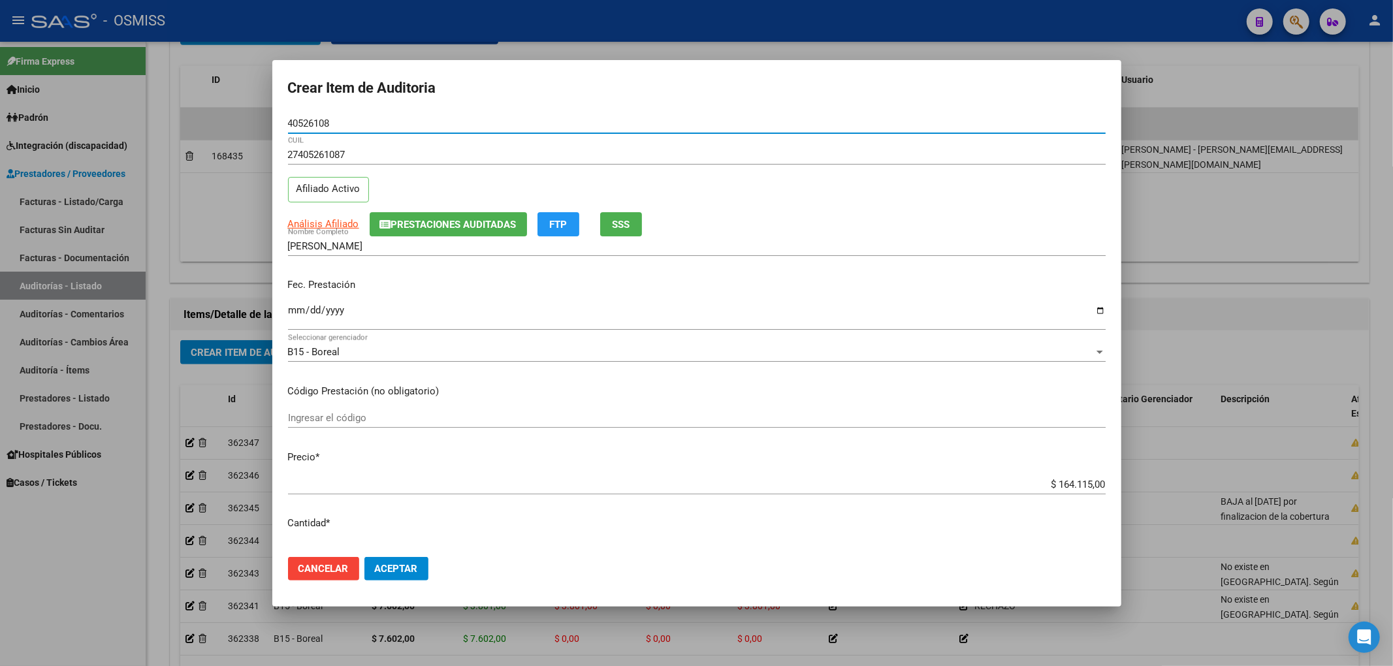
type input "40526108"
click at [429, 206] on div "27405261087 CUIL Afiliado Activo" at bounding box center [697, 178] width 818 height 67
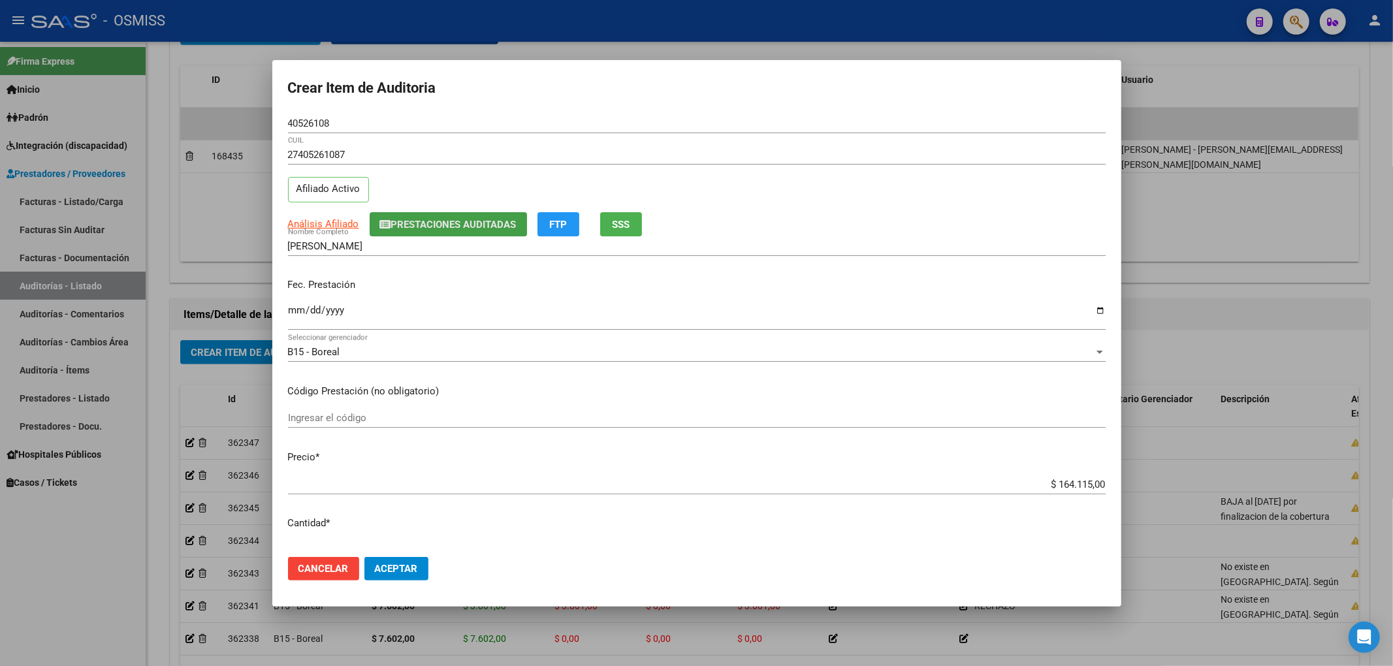
click at [431, 215] on button "Prestaciones Auditadas" at bounding box center [448, 224] width 157 height 24
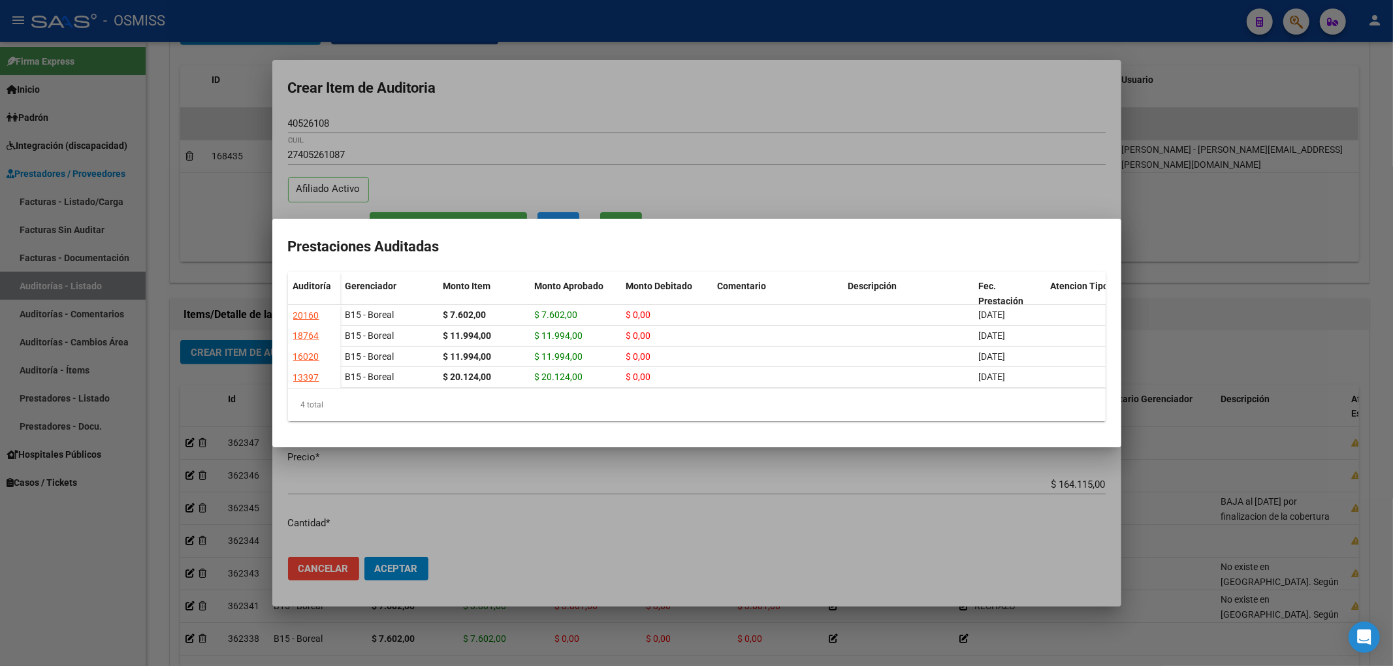
click at [466, 105] on div at bounding box center [696, 333] width 1393 height 666
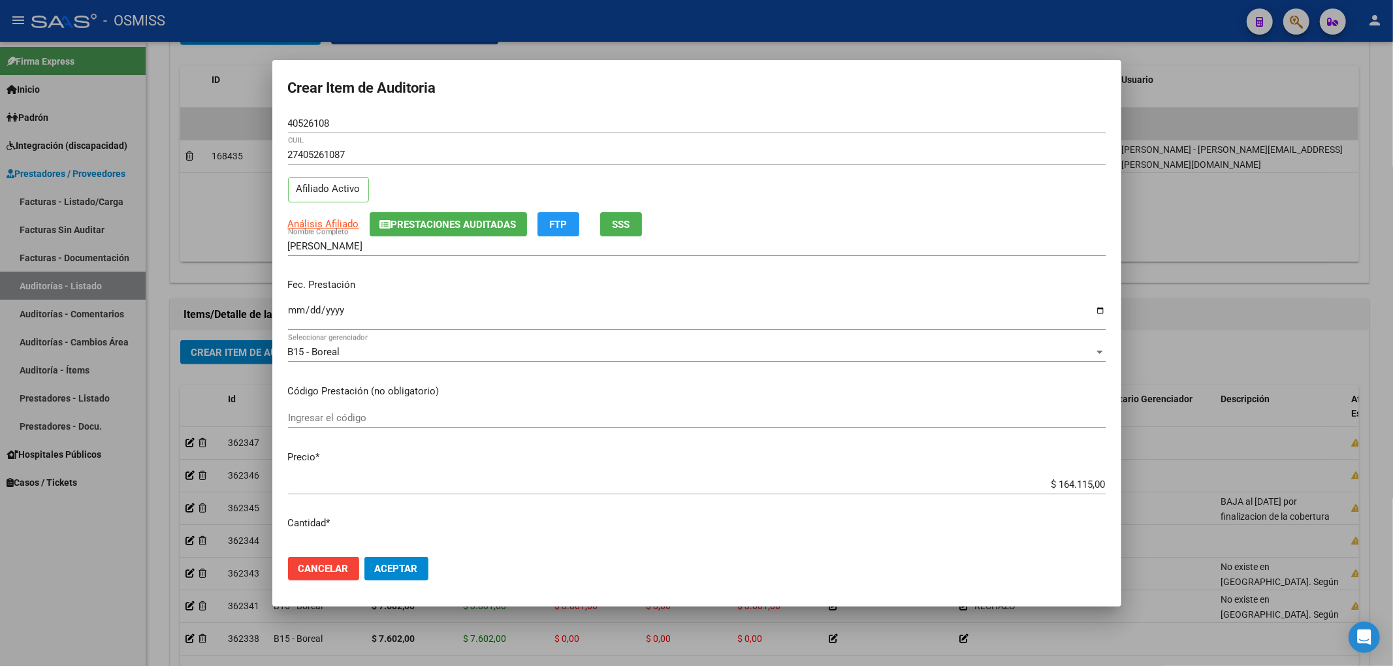
click at [283, 311] on mat-dialog-content "40526108 Nro Documento 27405261087 CUIL Afiliado Activo Análisis Afiliado Prest…" at bounding box center [696, 330] width 849 height 433
click at [290, 313] on input "Ingresar la fecha" at bounding box center [697, 315] width 818 height 21
type input "2025-08-23"
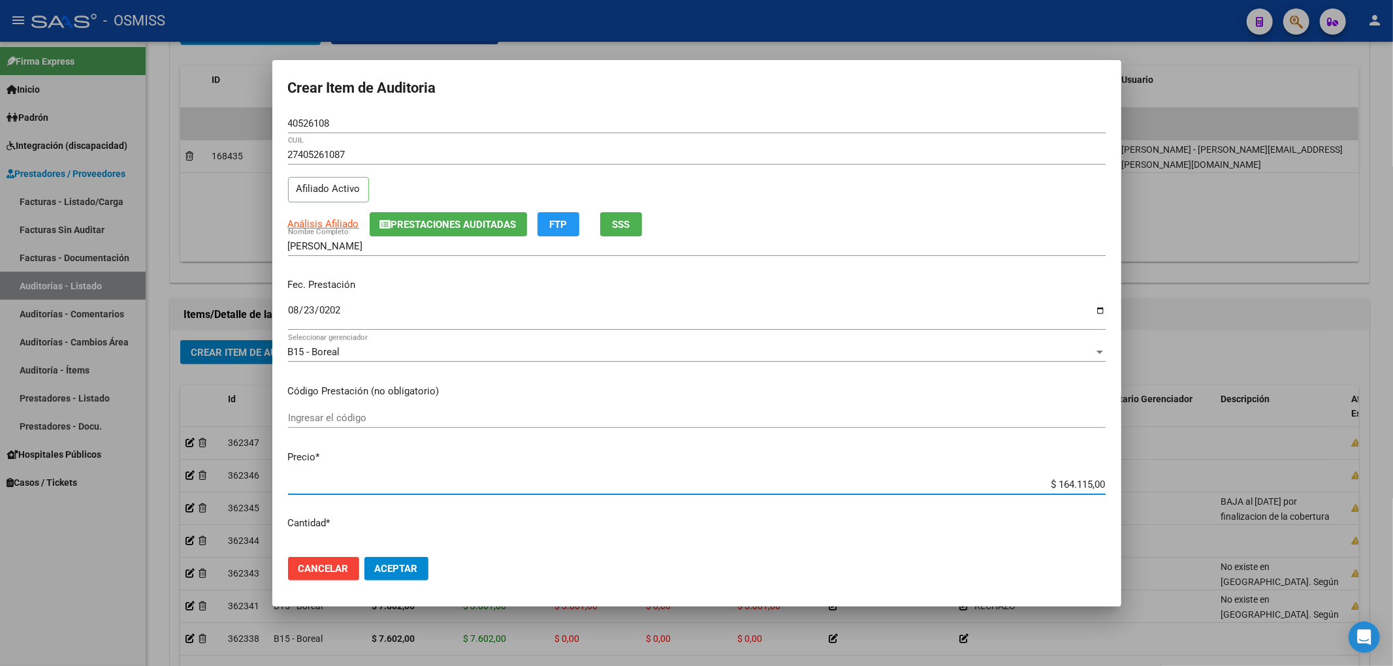
drag, startPoint x: 1014, startPoint y: 489, endPoint x: 1296, endPoint y: 479, distance: 282.3
click at [1296, 479] on div "Crear Item de Auditoria 40526108 Nro Documento 27405261087 CUIL Afiliado Activo…" at bounding box center [696, 333] width 1393 height 666
type input "$ 0,01"
type input "$ 0,11"
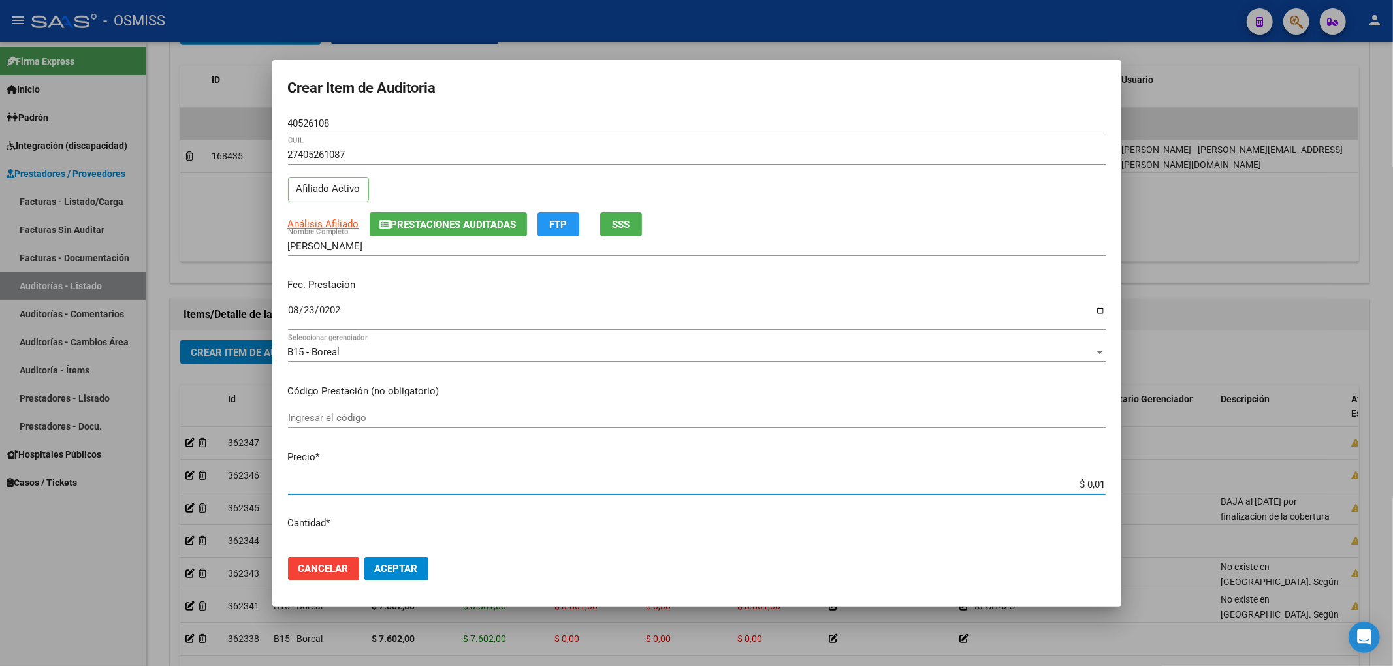
type input "$ 0,11"
type input "$ 1,19"
type input "$ 11,99"
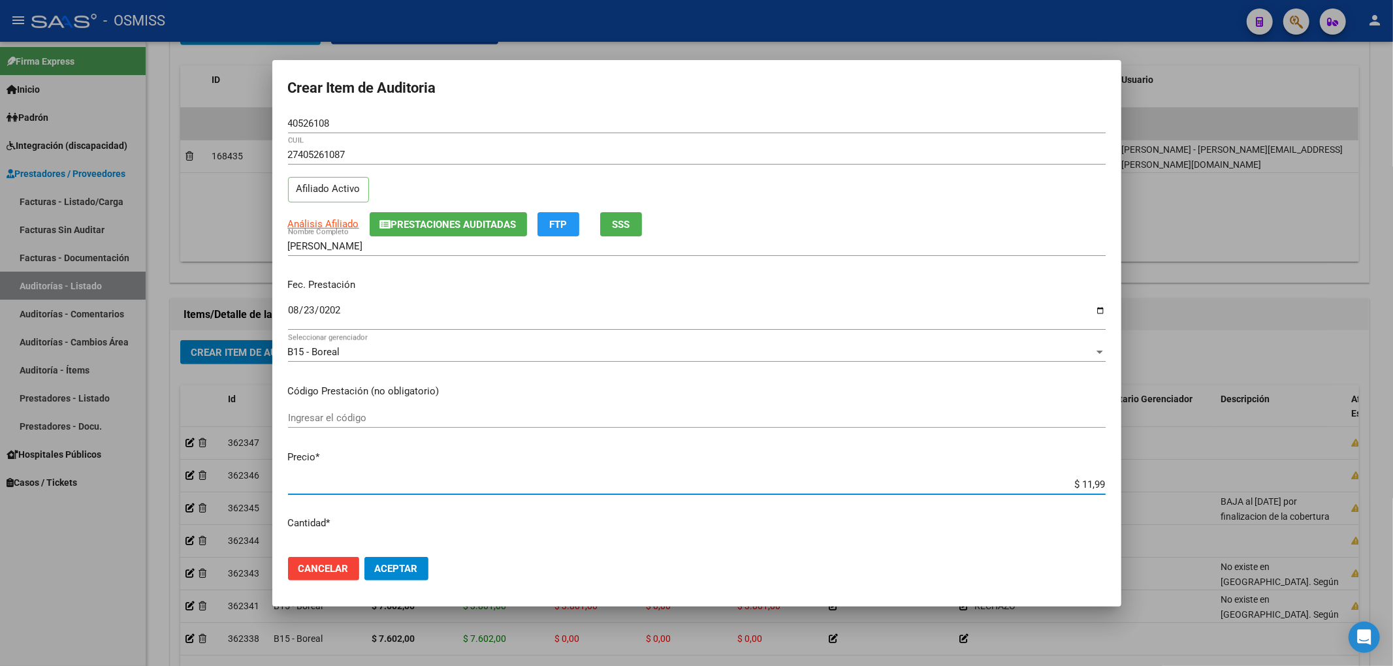
type input "$ 119,94"
type input "$ 1.199,40"
type input "$ 11.994,00"
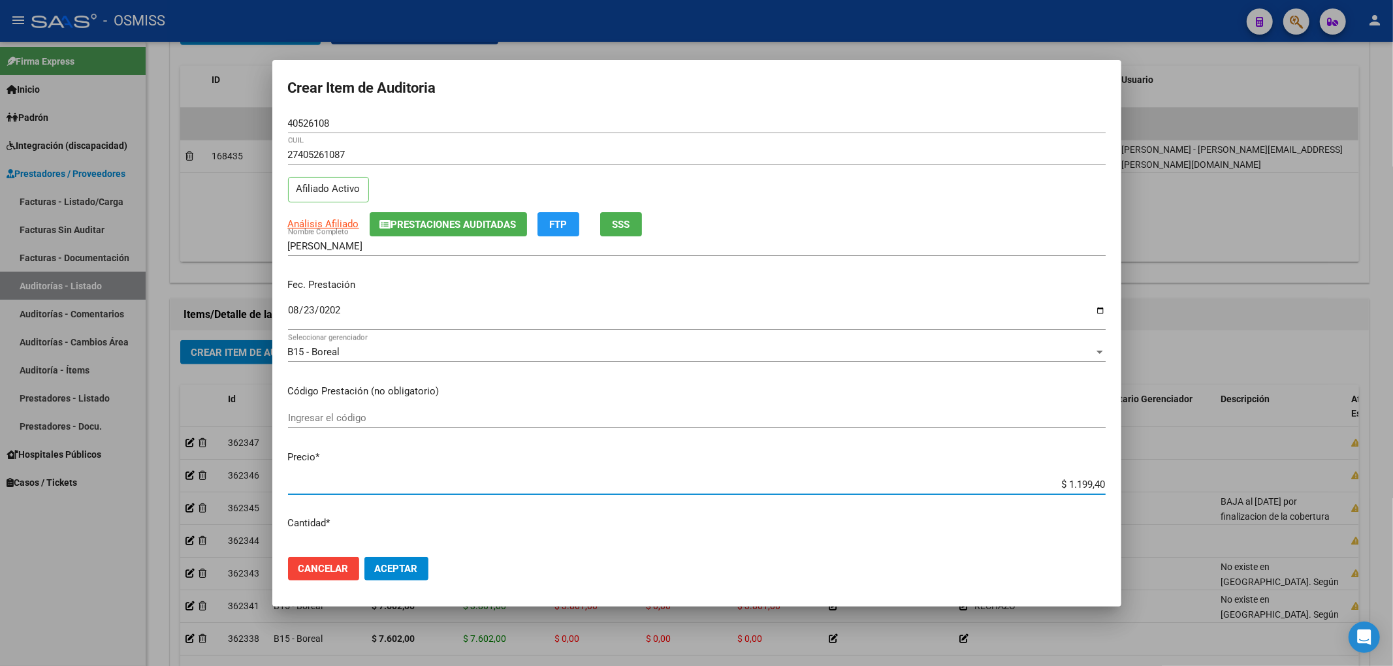
type input "$ 11.994,00"
click at [422, 221] on span "Prestaciones Auditadas" at bounding box center [453, 225] width 125 height 12
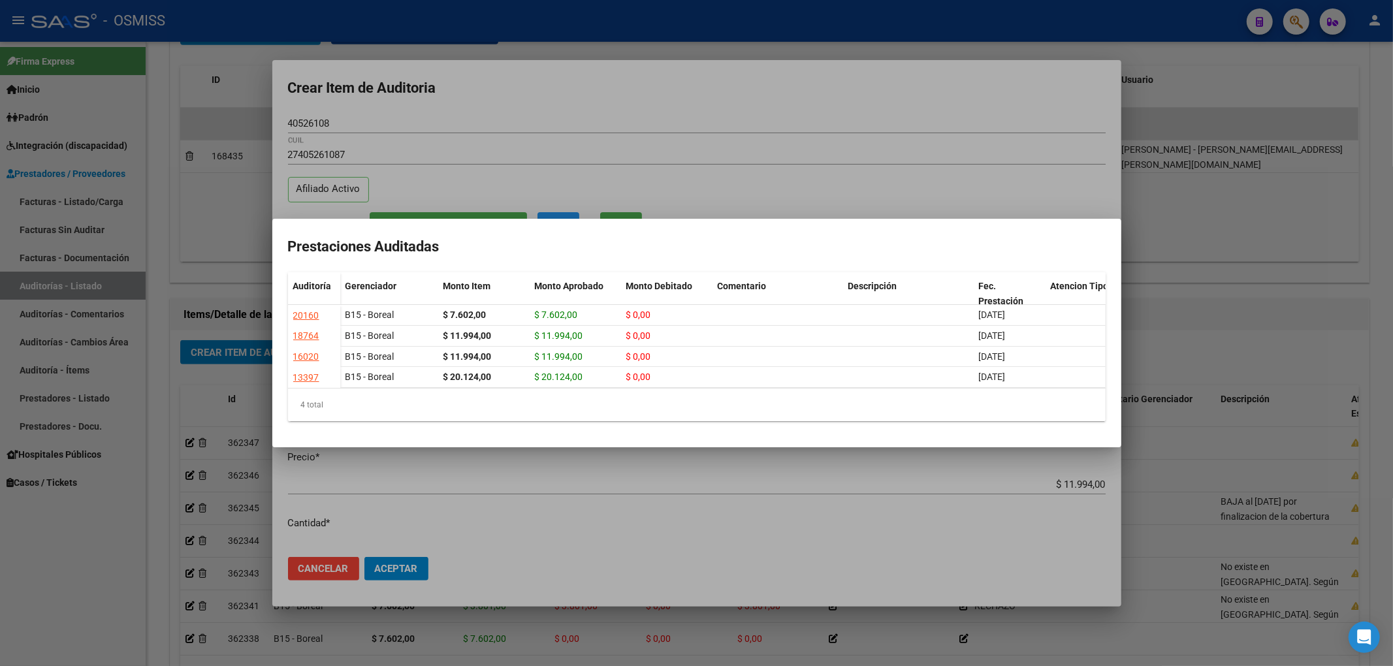
click at [448, 121] on div at bounding box center [696, 333] width 1393 height 666
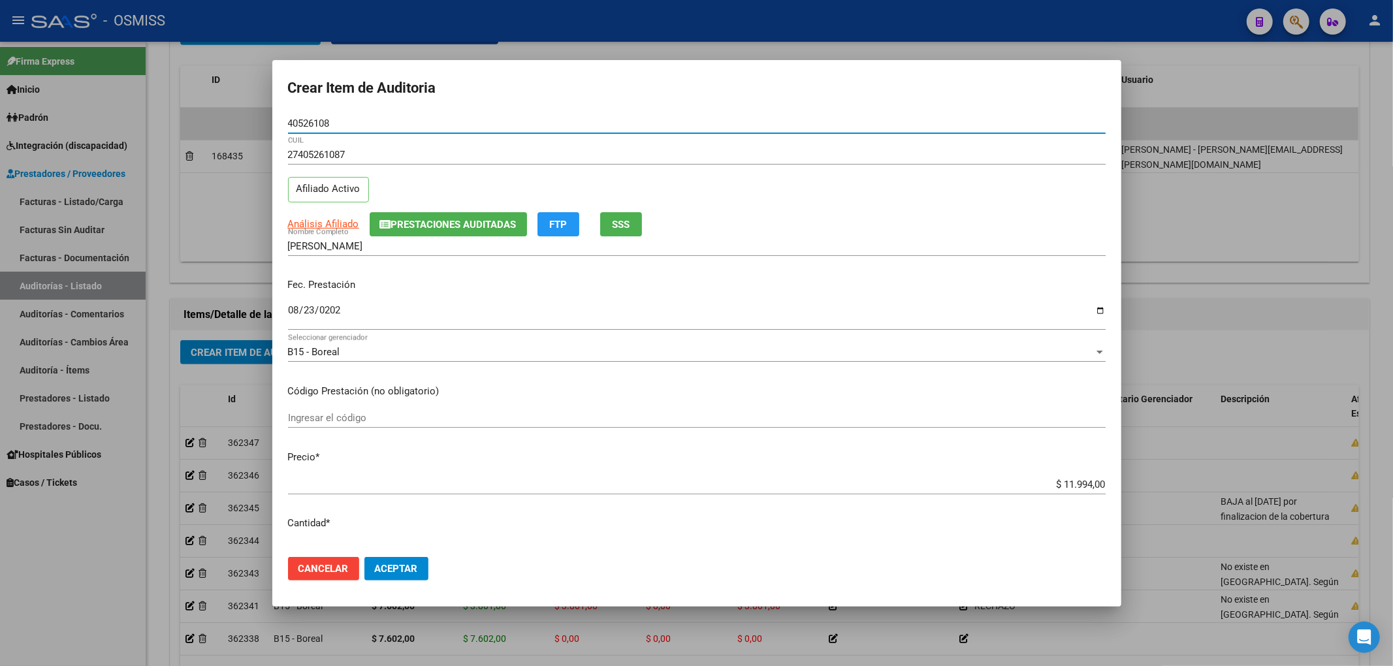
drag, startPoint x: 317, startPoint y: 121, endPoint x: 178, endPoint y: 121, distance: 139.7
click at [184, 121] on div "Crear Item de Auditoria 40526108 Nro Documento 27405261087 CUIL Afiliado Activo…" at bounding box center [696, 333] width 1393 height 666
click at [900, 277] on div "Fec. Prestación 2025-08-23 Ingresar la fecha" at bounding box center [697, 305] width 818 height 74
click at [409, 569] on span "Aceptar" at bounding box center [396, 569] width 43 height 12
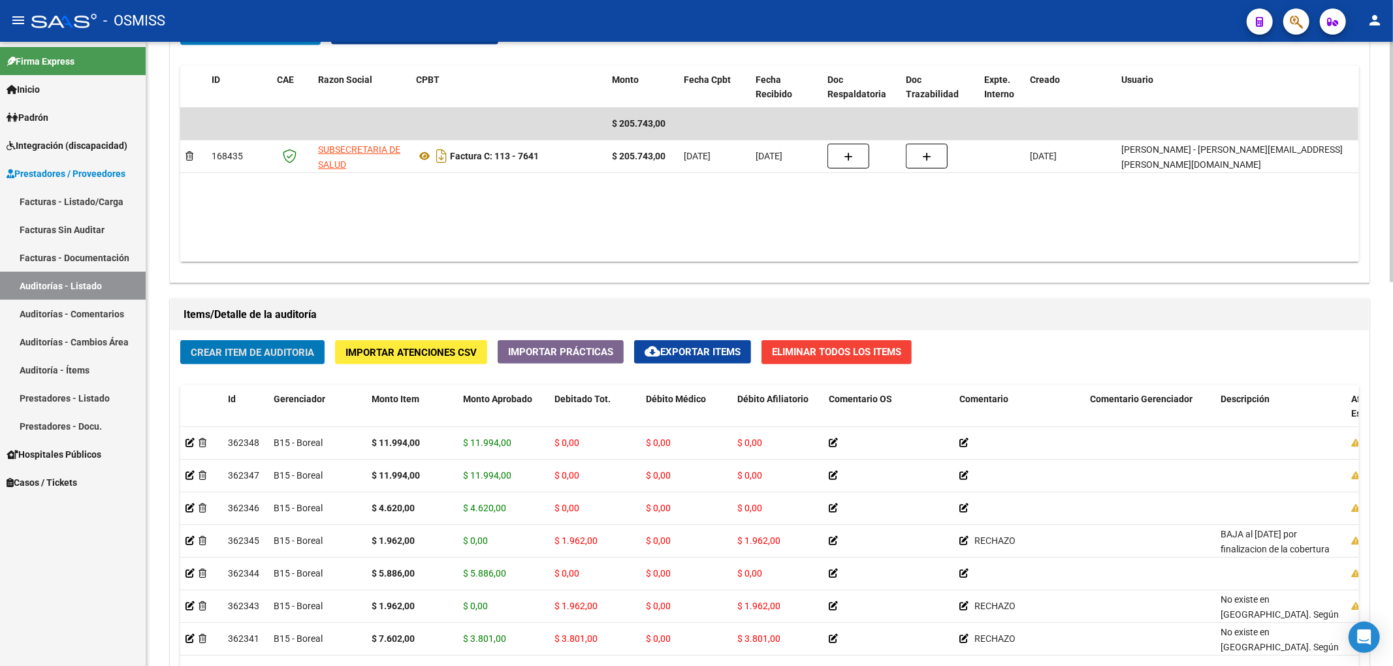
click at [244, 353] on span "Crear Item de Auditoria" at bounding box center [252, 353] width 123 height 12
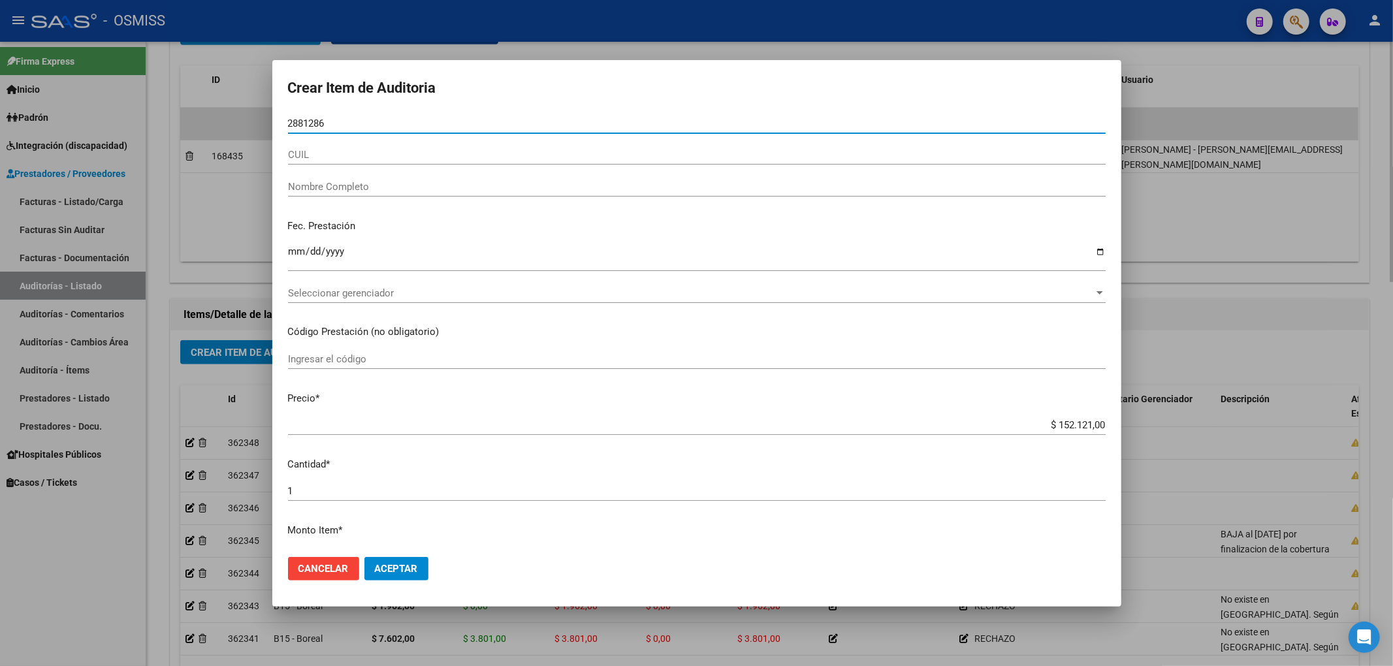
type input "28812864"
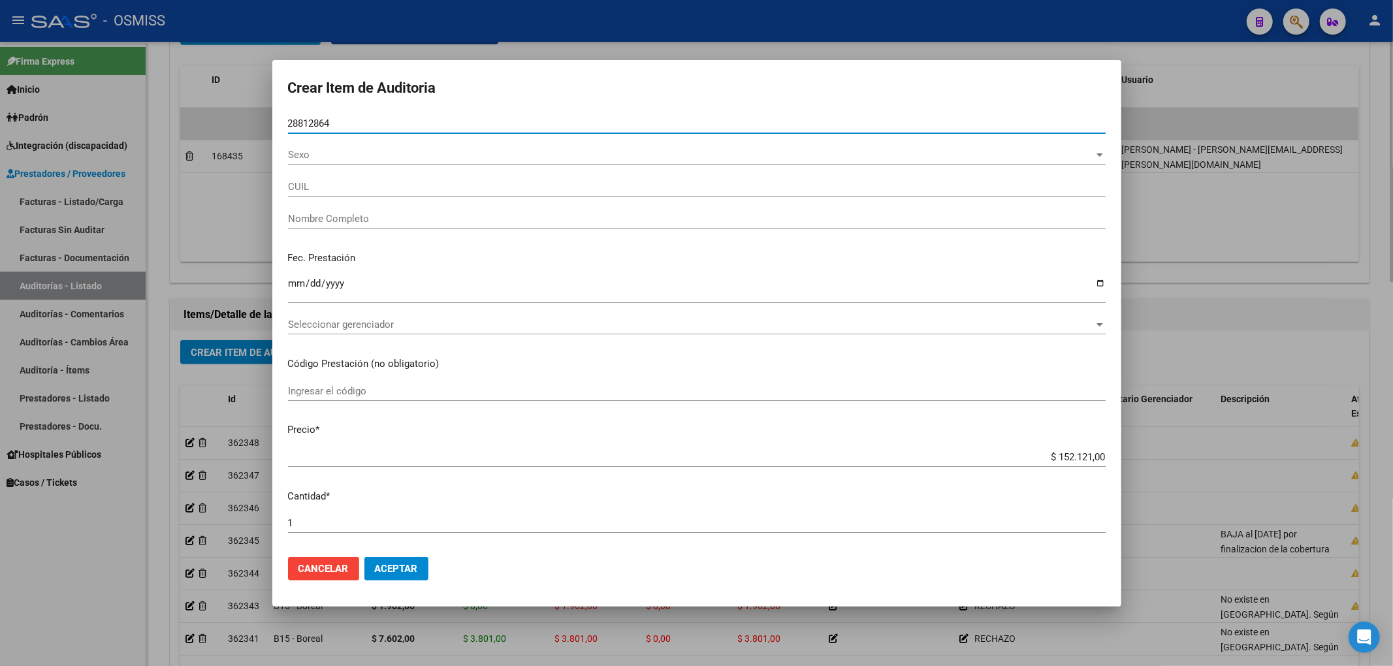
type input "27288128648"
type input "CASAFUZ, MARIELA CARINA"
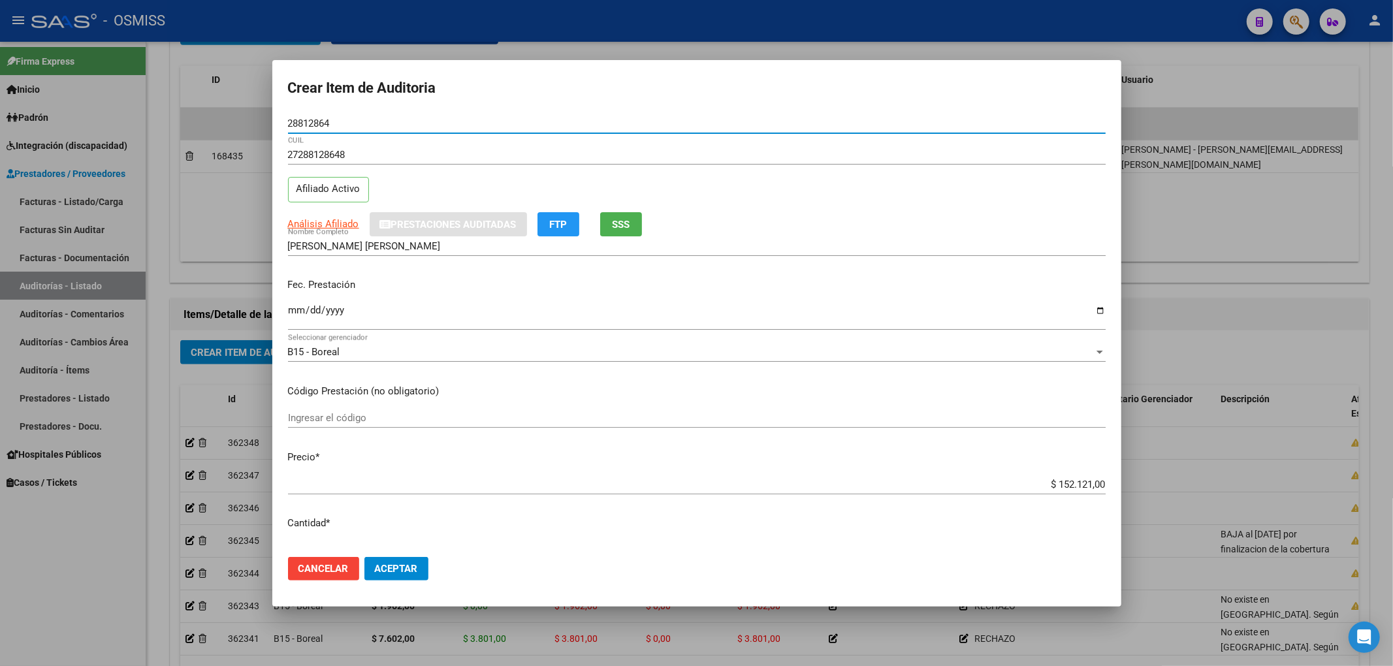
type input "28812864"
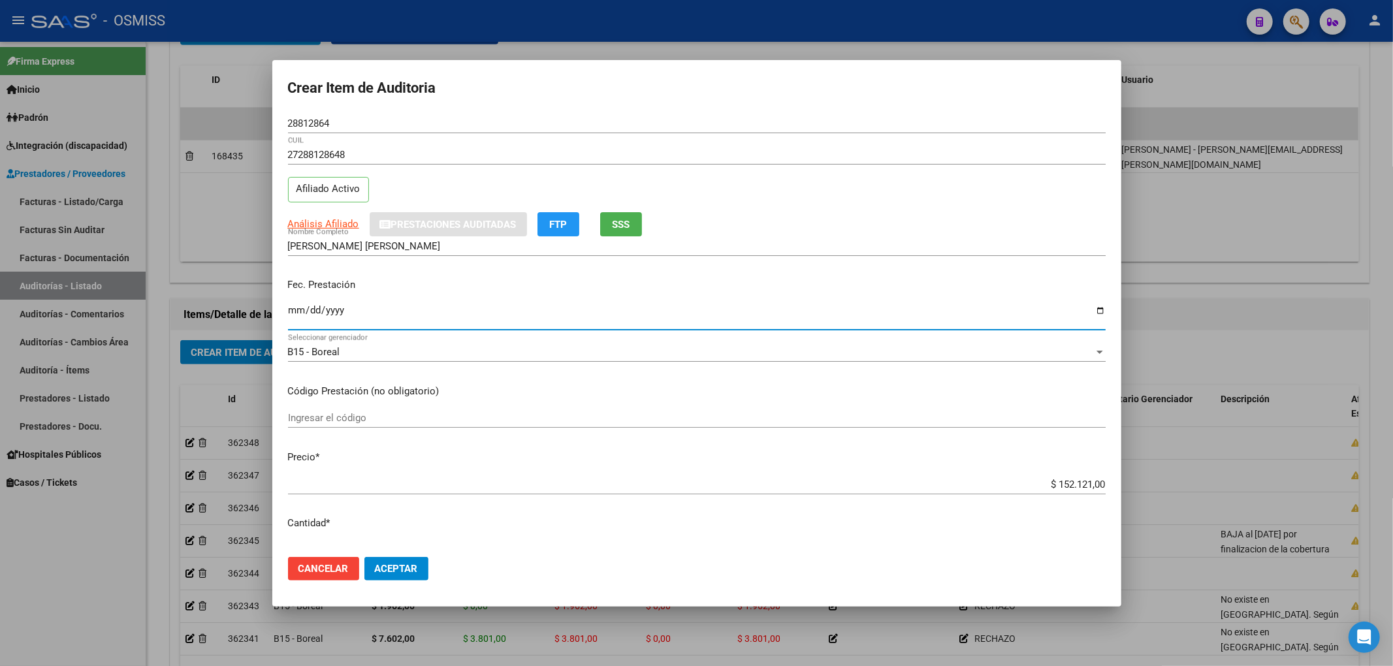
click at [304, 312] on input "Ingresar la fecha" at bounding box center [697, 315] width 818 height 21
click at [300, 310] on input "Ingresar la fecha" at bounding box center [697, 315] width 818 height 21
click at [296, 311] on input "Ingresar la fecha" at bounding box center [697, 315] width 818 height 21
type input "2025-08-15"
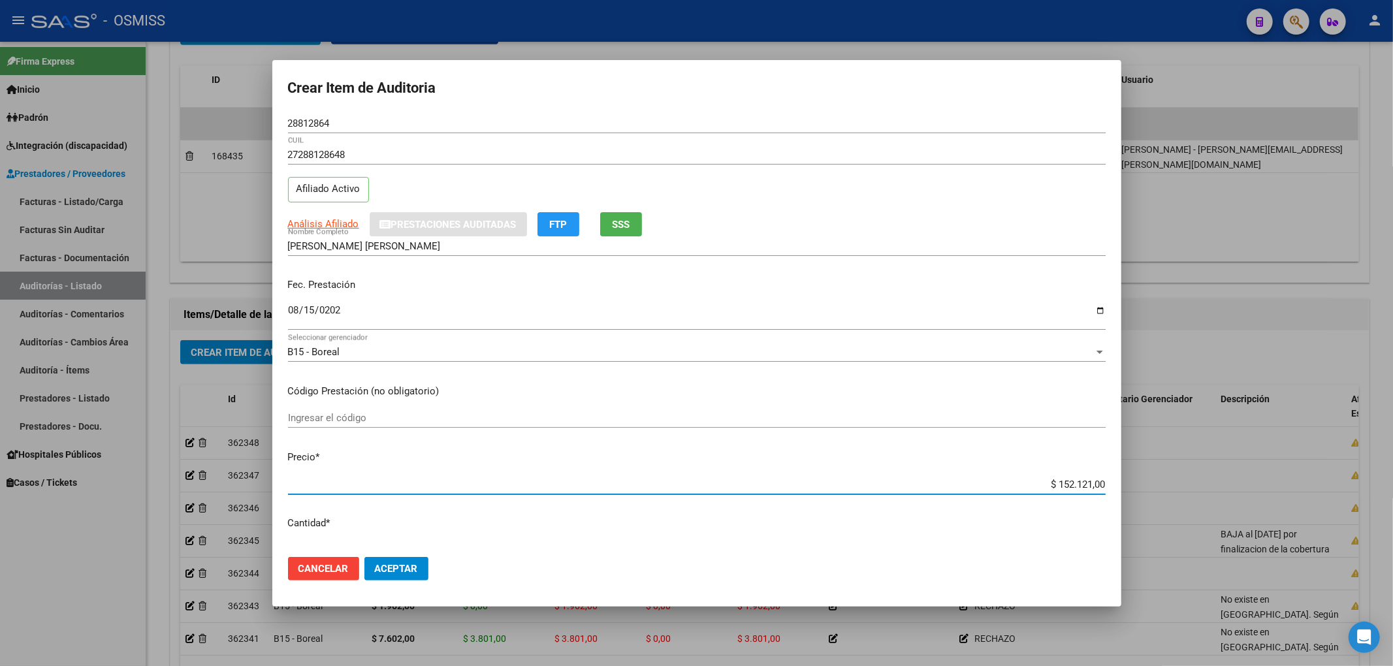
drag, startPoint x: 1045, startPoint y: 485, endPoint x: 1217, endPoint y: 479, distance: 172.5
click at [1217, 479] on div "Crear Item de Auditoria 28812864 Nro Documento 27288128648 CUIL Afiliado Activo…" at bounding box center [696, 333] width 1393 height 666
type input "$ 0,01"
type input "$ 0,11"
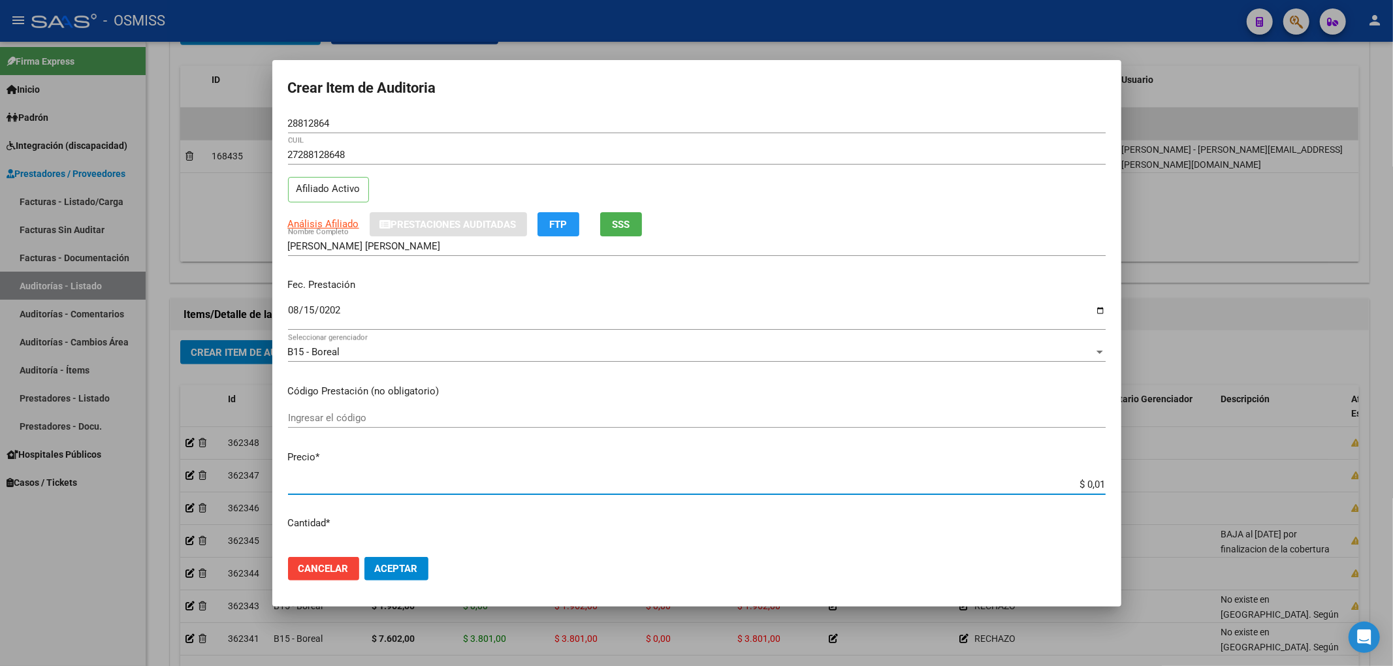
type input "$ 0,11"
type input "$ 1,19"
type input "$ 11,99"
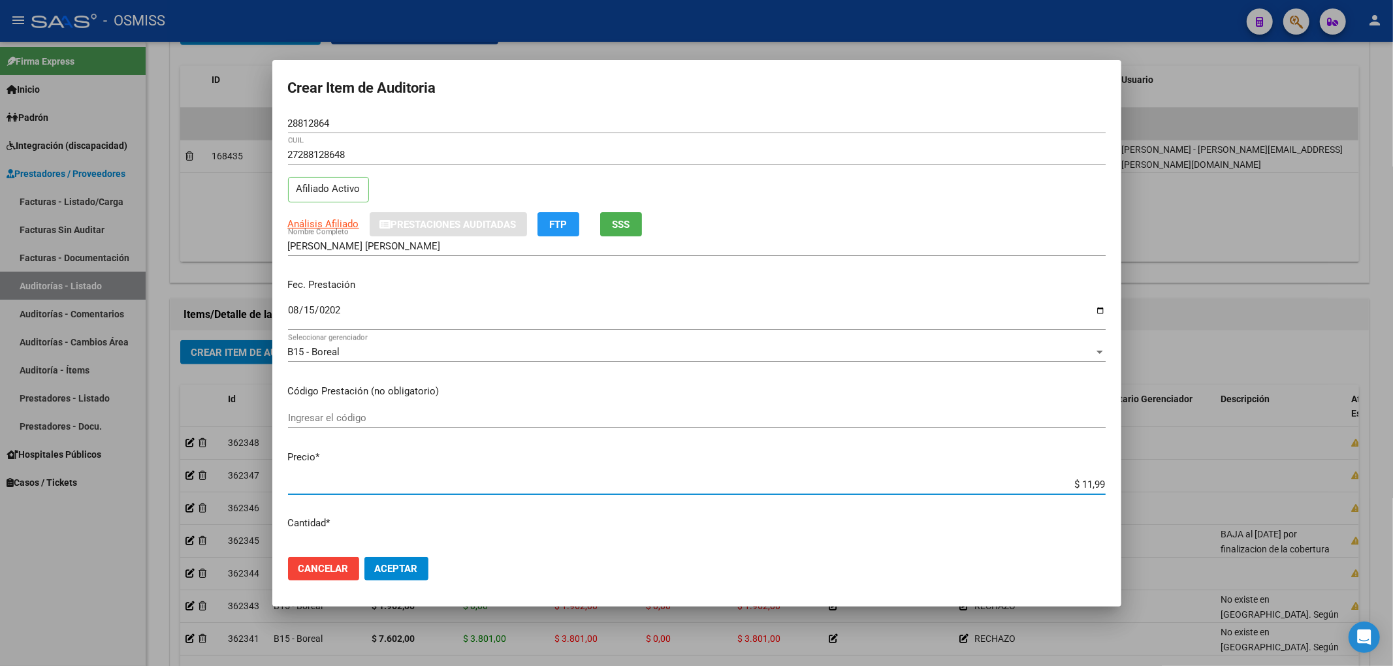
type input "$ 119,94"
type input "$ 1.199,40"
type input "$ 11.994,00"
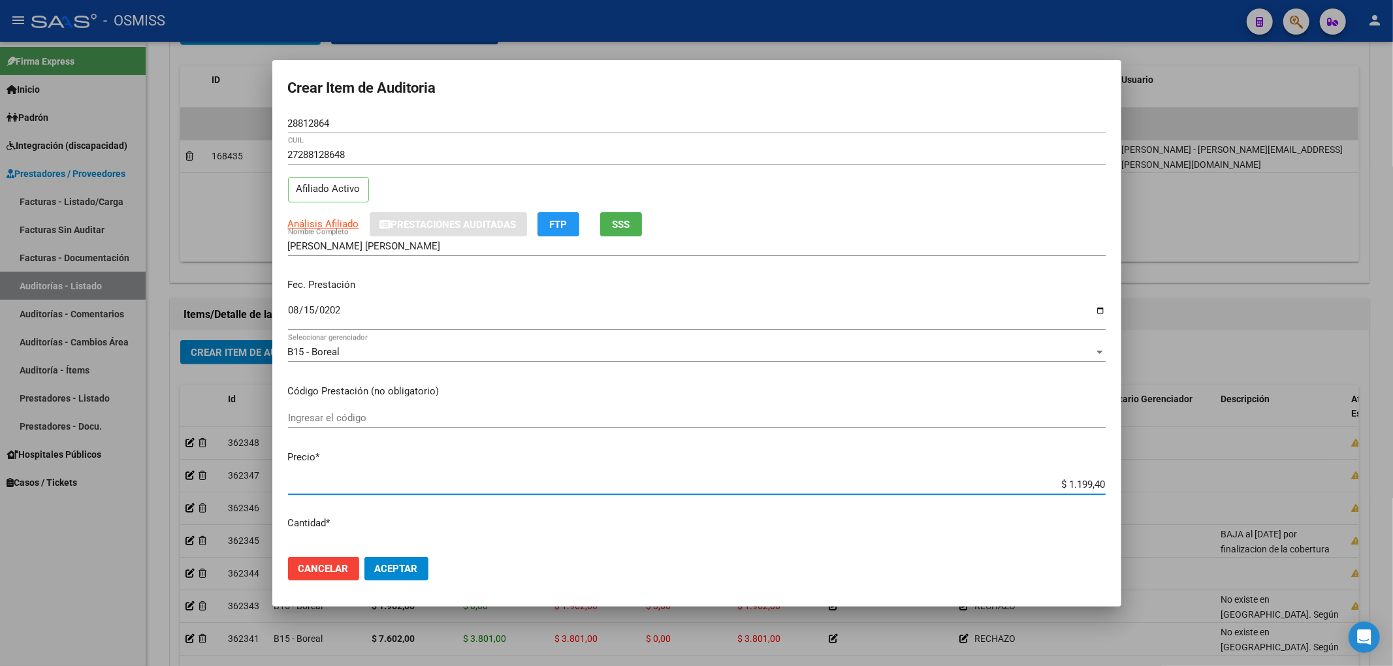
type input "$ 11.994,00"
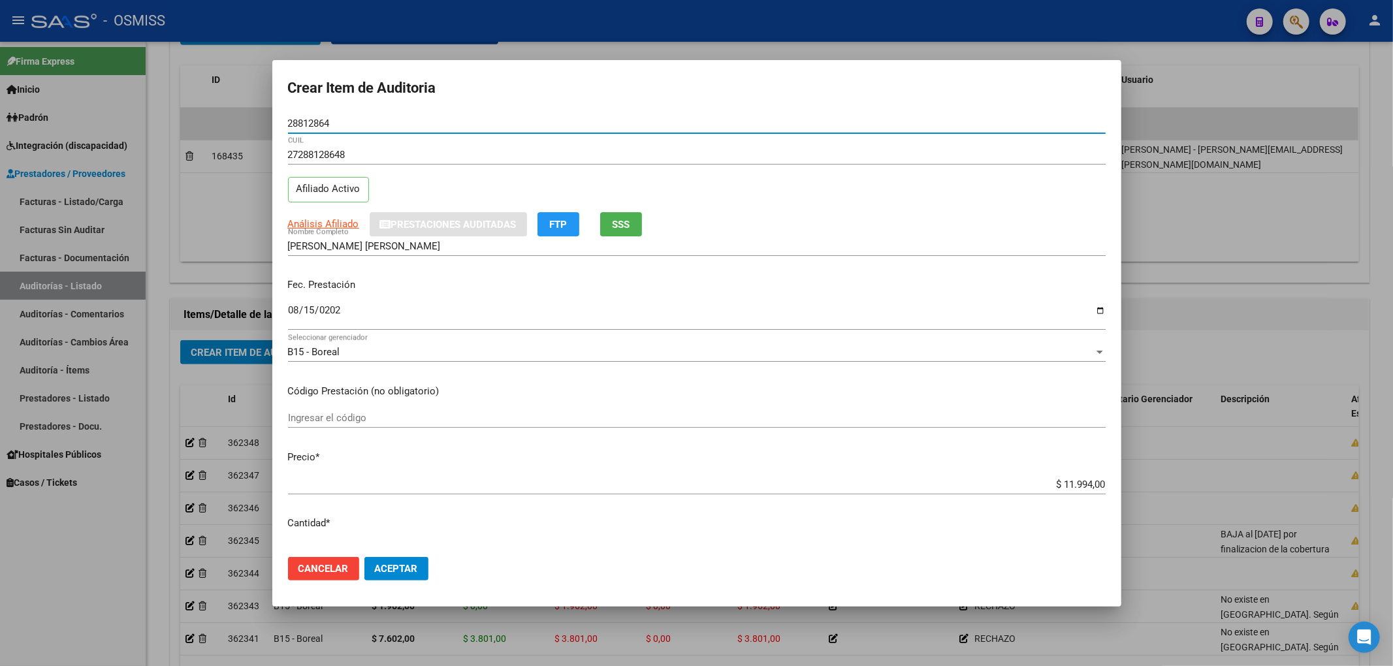
drag, startPoint x: 314, startPoint y: 124, endPoint x: 217, endPoint y: 126, distance: 97.3
click at [217, 126] on div "Crear Item de Auditoria 28812864 Nro Documento 27288128648 CUIL Afiliado Activo…" at bounding box center [696, 333] width 1393 height 666
drag, startPoint x: 820, startPoint y: 193, endPoint x: 763, endPoint y: 178, distance: 59.4
click at [821, 193] on div "27288128648 CUIL Afiliado Activo" at bounding box center [697, 178] width 818 height 67
drag, startPoint x: 347, startPoint y: 121, endPoint x: 239, endPoint y: 119, distance: 108.4
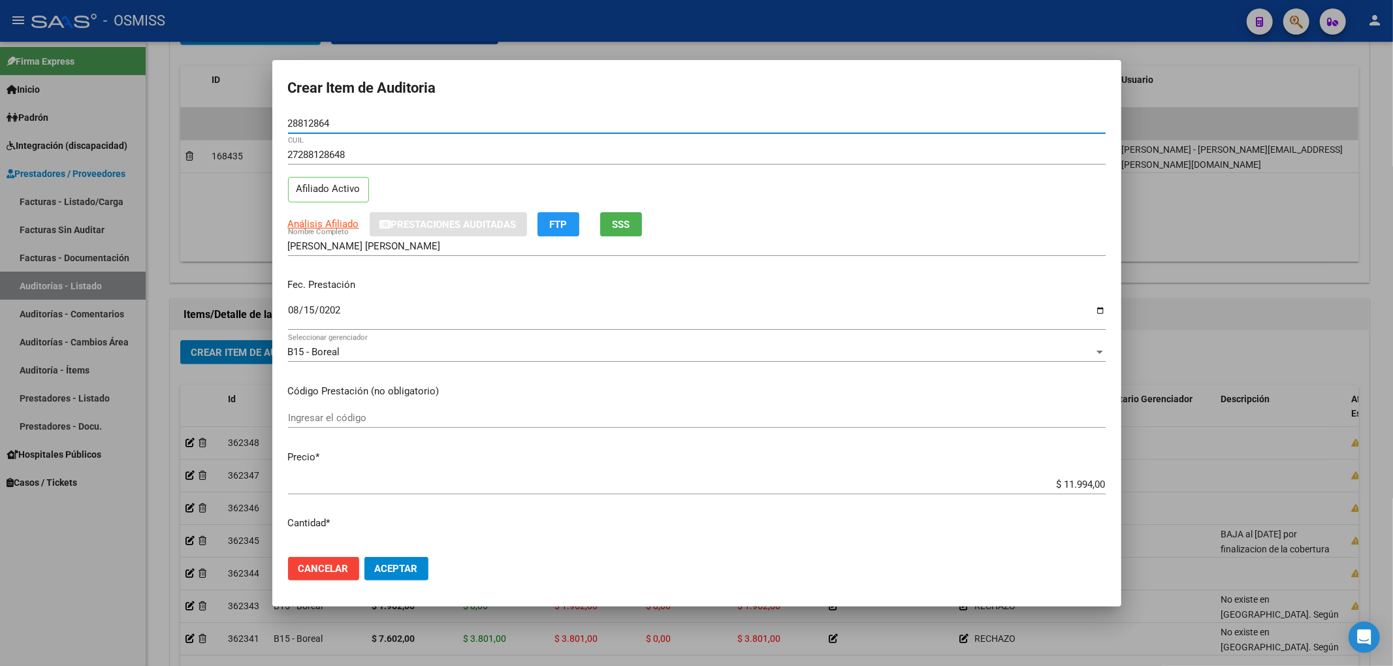
click at [240, 119] on div "Crear Item de Auditoria 28812864 Nro Documento 27288128648 CUIL Afiliado Activo…" at bounding box center [696, 333] width 1393 height 666
click at [405, 564] on span "Aceptar" at bounding box center [396, 569] width 43 height 12
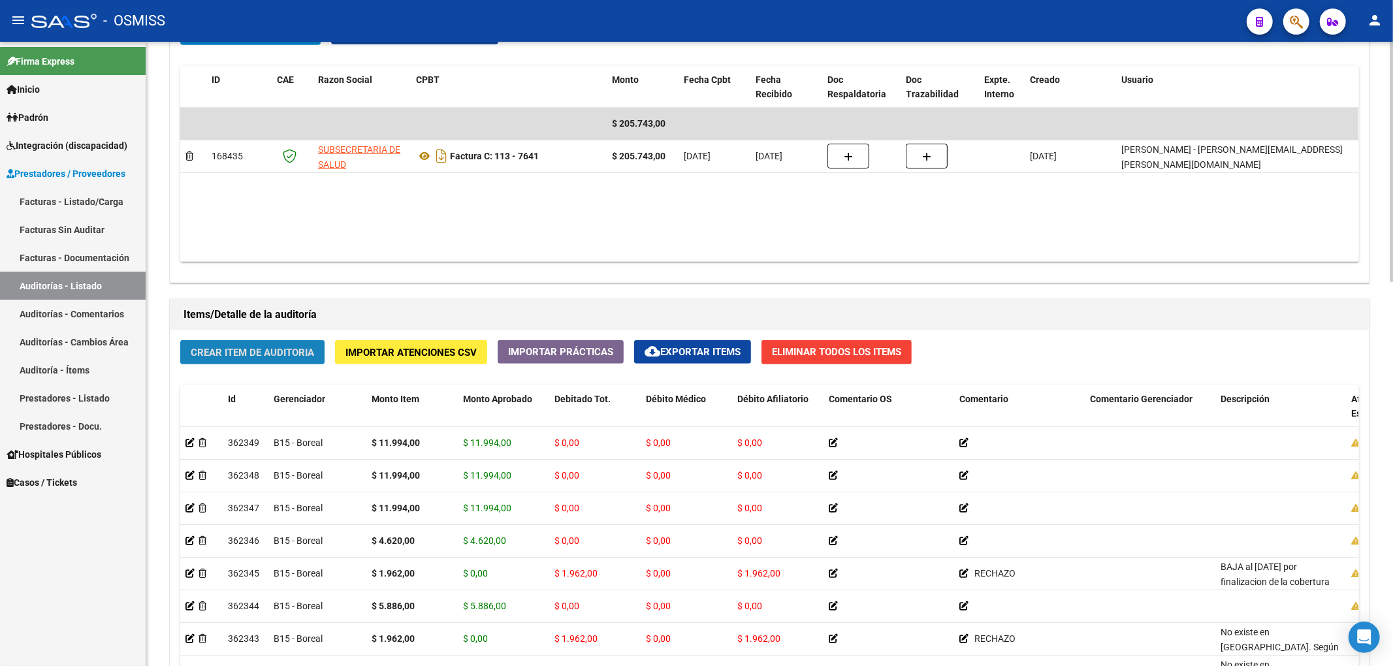
click at [311, 347] on span "Crear Item de Auditoria" at bounding box center [252, 353] width 123 height 12
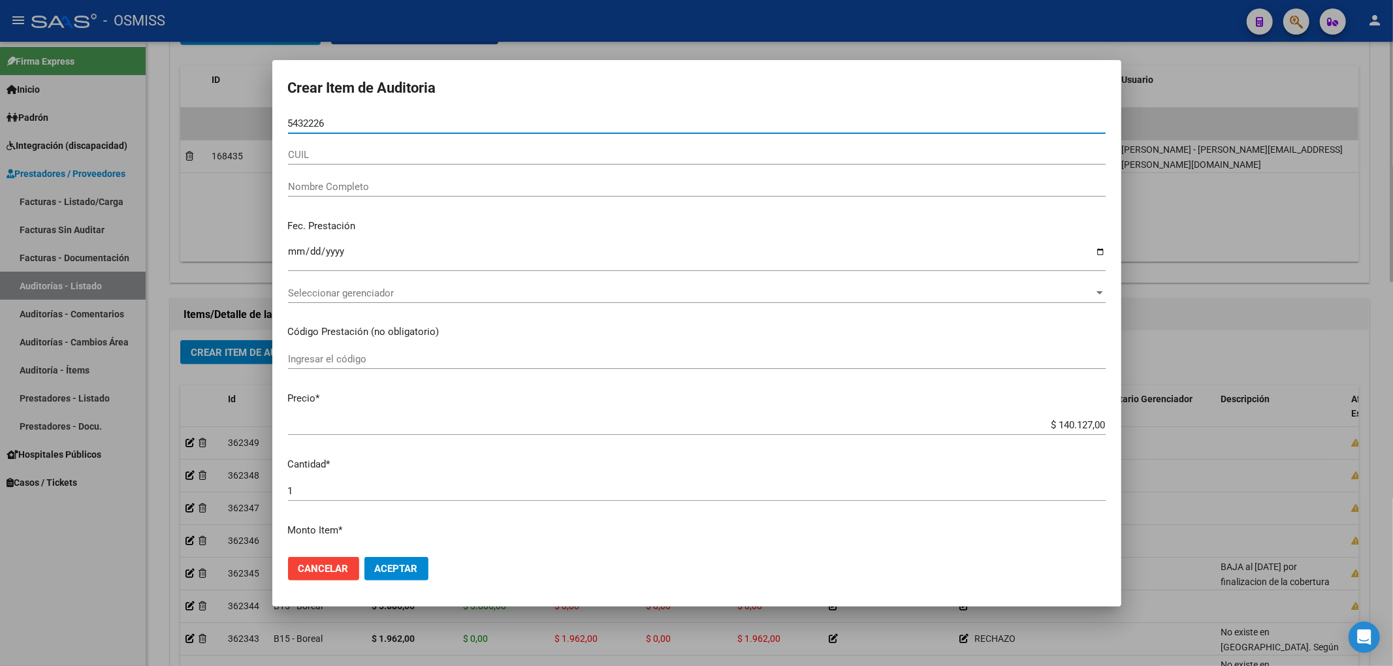
type input "54322263"
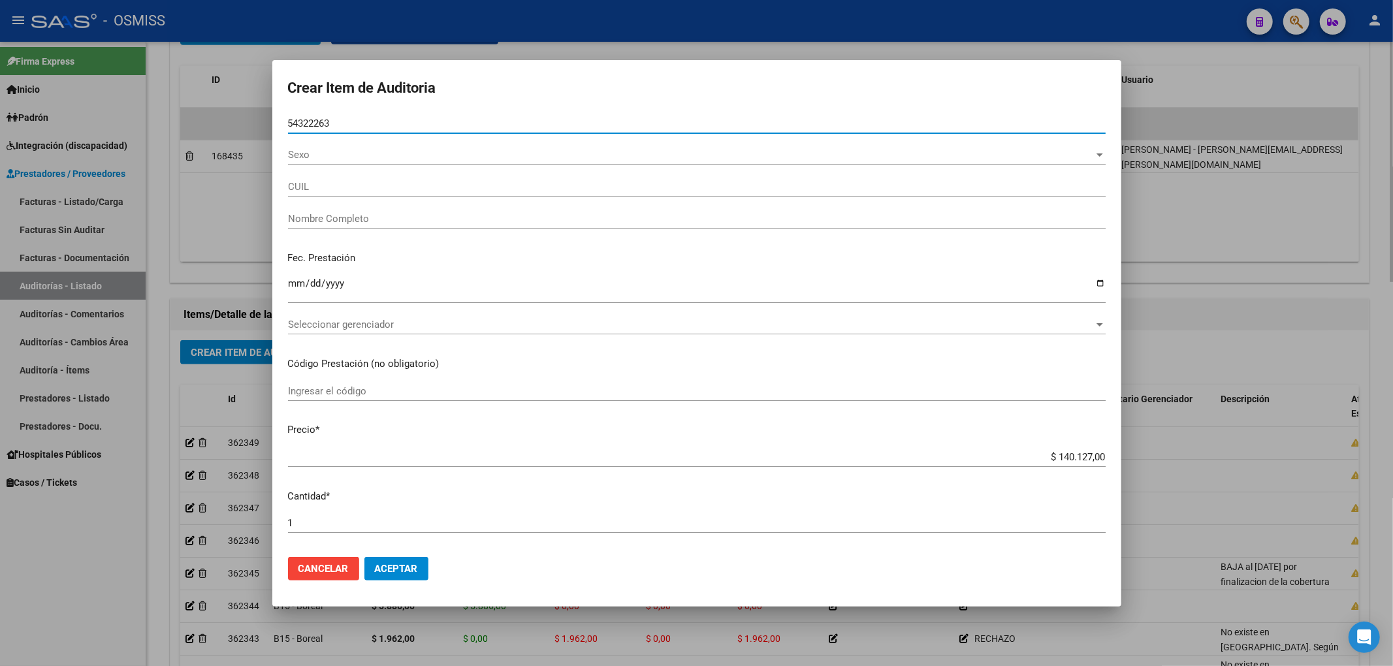
type input "20543222632"
type input "MANSILLA MATIAS DANIEL"
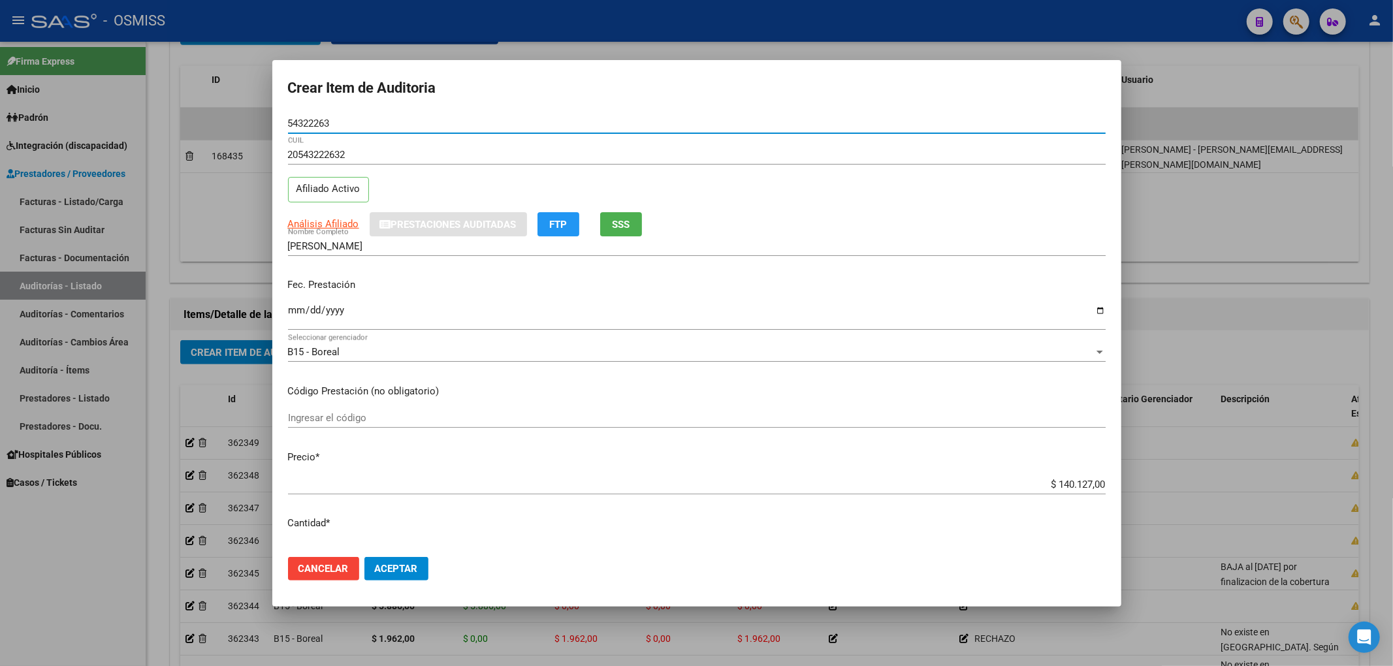
type input "54322263"
click at [291, 313] on input "Ingresar la fecha" at bounding box center [697, 315] width 818 height 21
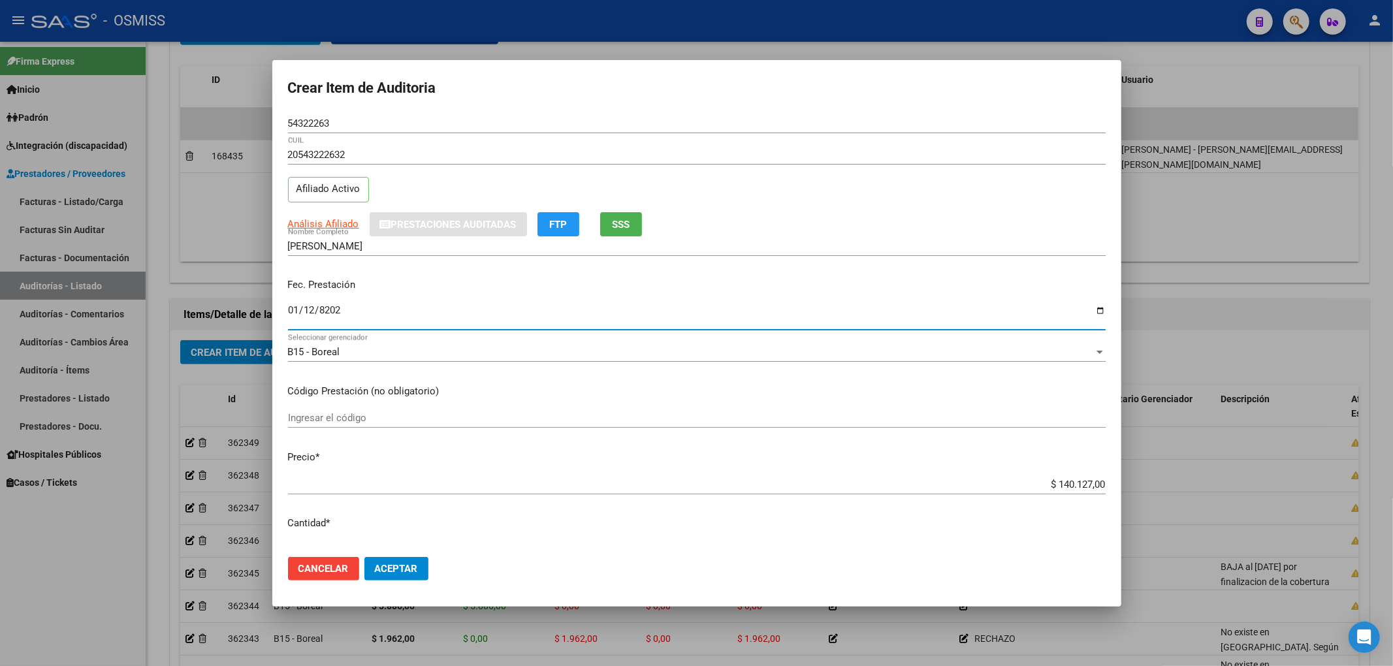
type input "2025-01-12"
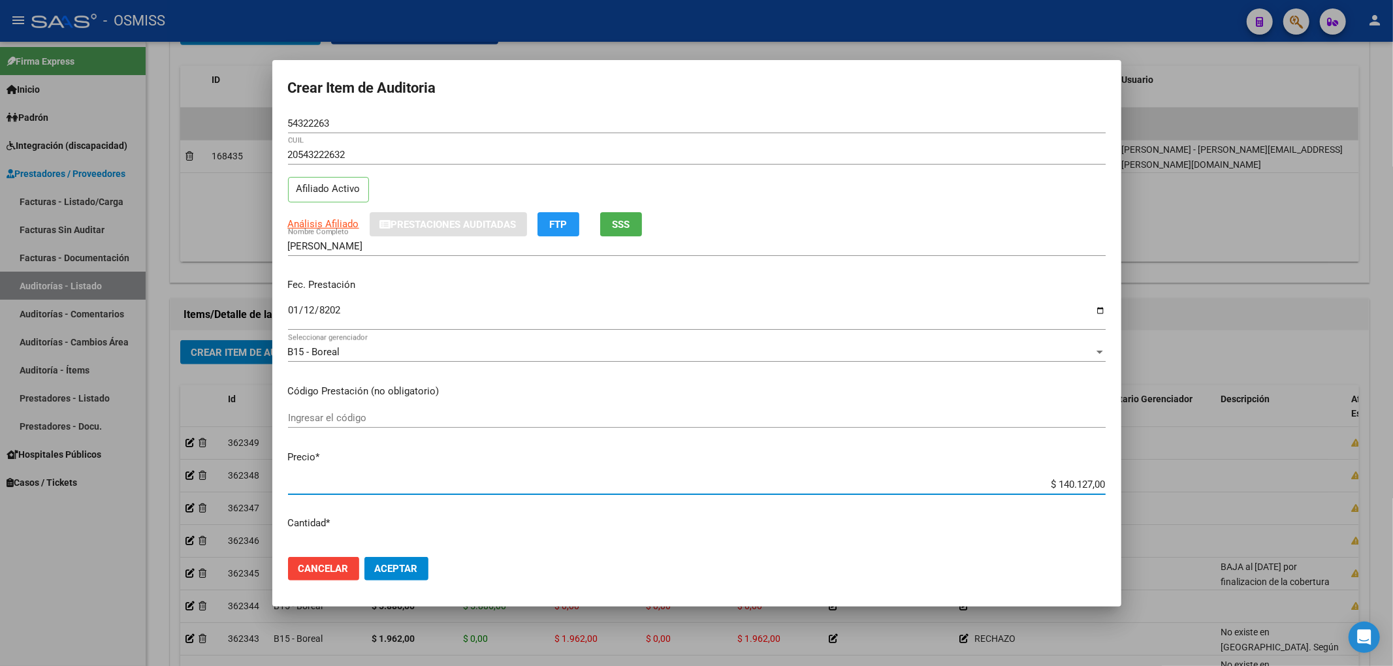
drag, startPoint x: 1040, startPoint y: 479, endPoint x: 1119, endPoint y: 479, distance: 79.0
click at [1119, 479] on mat-dialog-content "54322263 Nro Documento 20543222632 CUIL Afiliado Activo Análisis Afiliado Prest…" at bounding box center [696, 330] width 849 height 433
type input "$ 0,01"
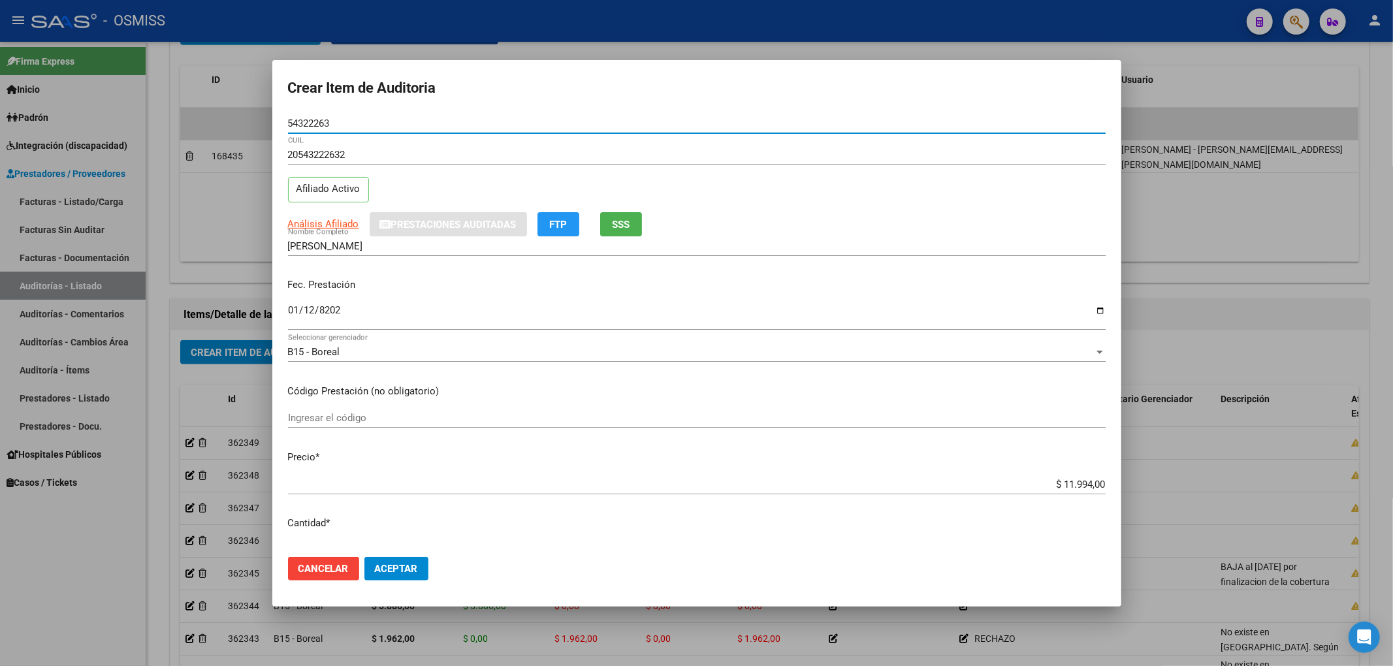
drag, startPoint x: 329, startPoint y: 124, endPoint x: 272, endPoint y: 123, distance: 57.5
click at [272, 123] on mat-dialog-content "54322263 Nro Documento 20543222632 CUIL Afiliado Activo Análisis Afiliado Prest…" at bounding box center [696, 330] width 849 height 433
click at [438, 303] on div "2025-01-12 Ingresar la fecha" at bounding box center [697, 316] width 818 height 28
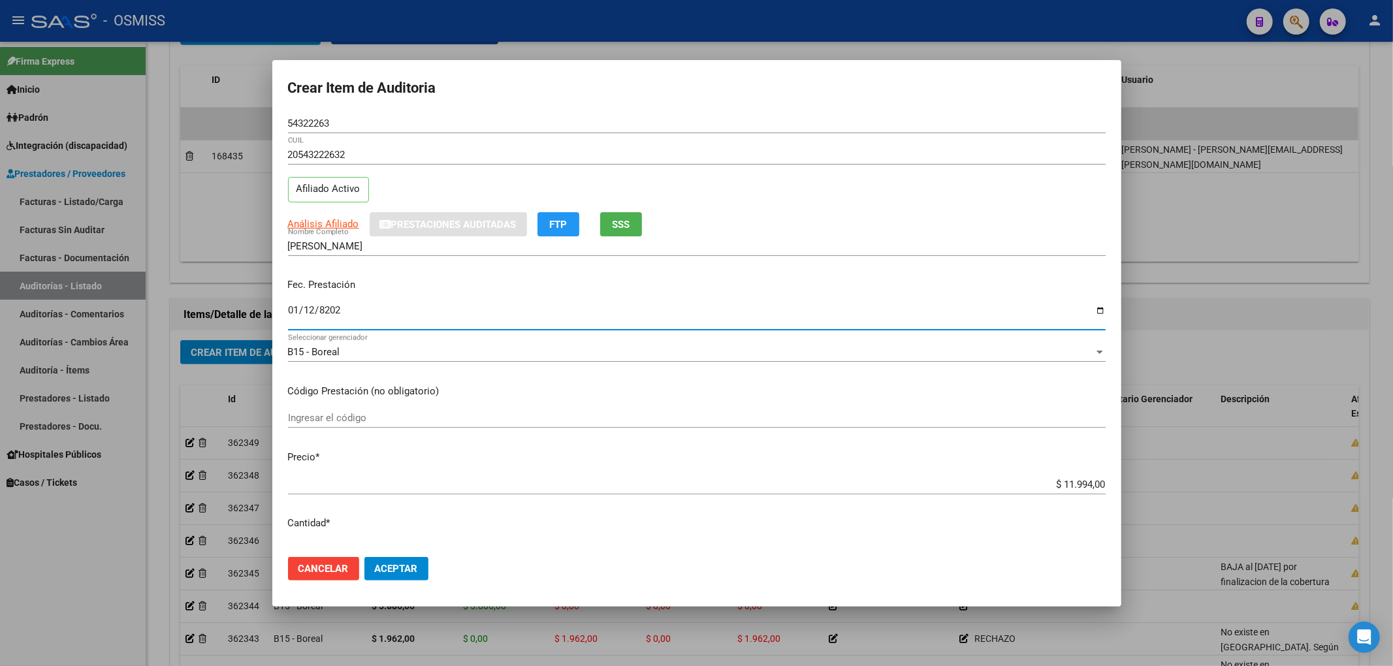
click at [313, 311] on input "2025-01-12" at bounding box center [697, 315] width 818 height 21
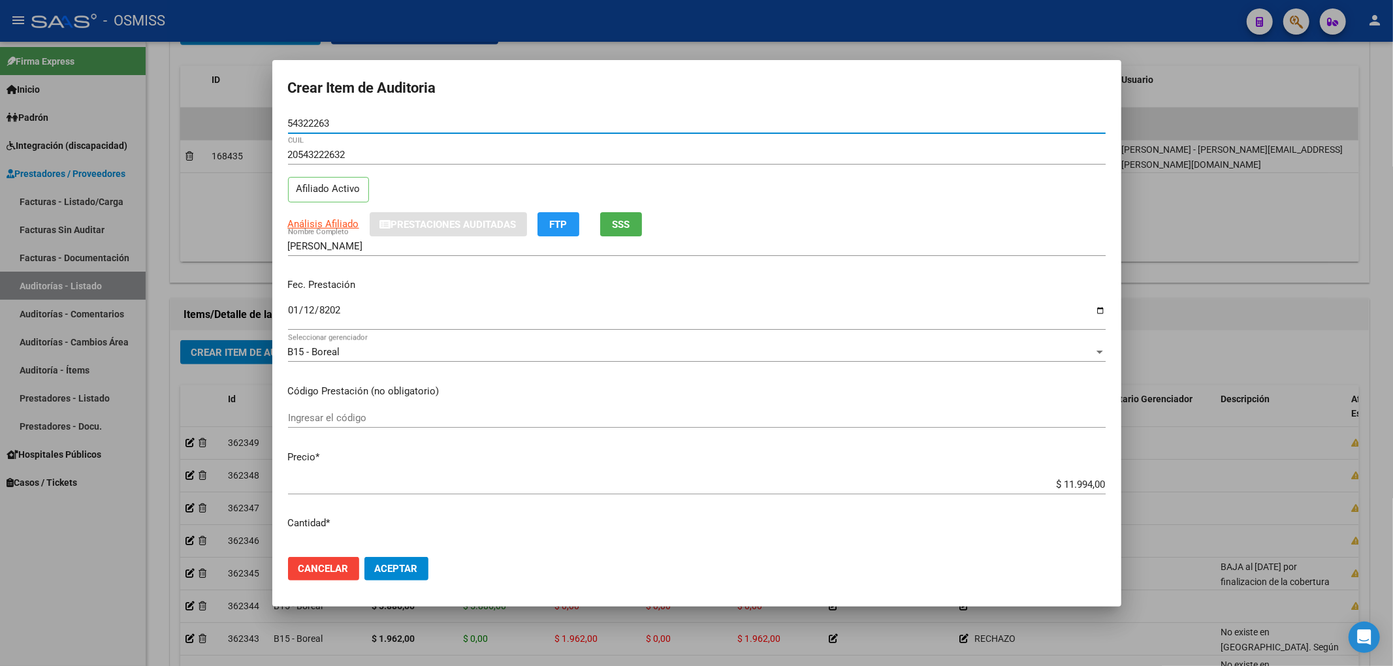
drag, startPoint x: 340, startPoint y: 121, endPoint x: 272, endPoint y: 121, distance: 67.3
click at [272, 121] on mat-dialog-content "54322263 Nro Documento 20543222632 CUIL Afiliado Activo Análisis Afiliado Prest…" at bounding box center [696, 330] width 849 height 433
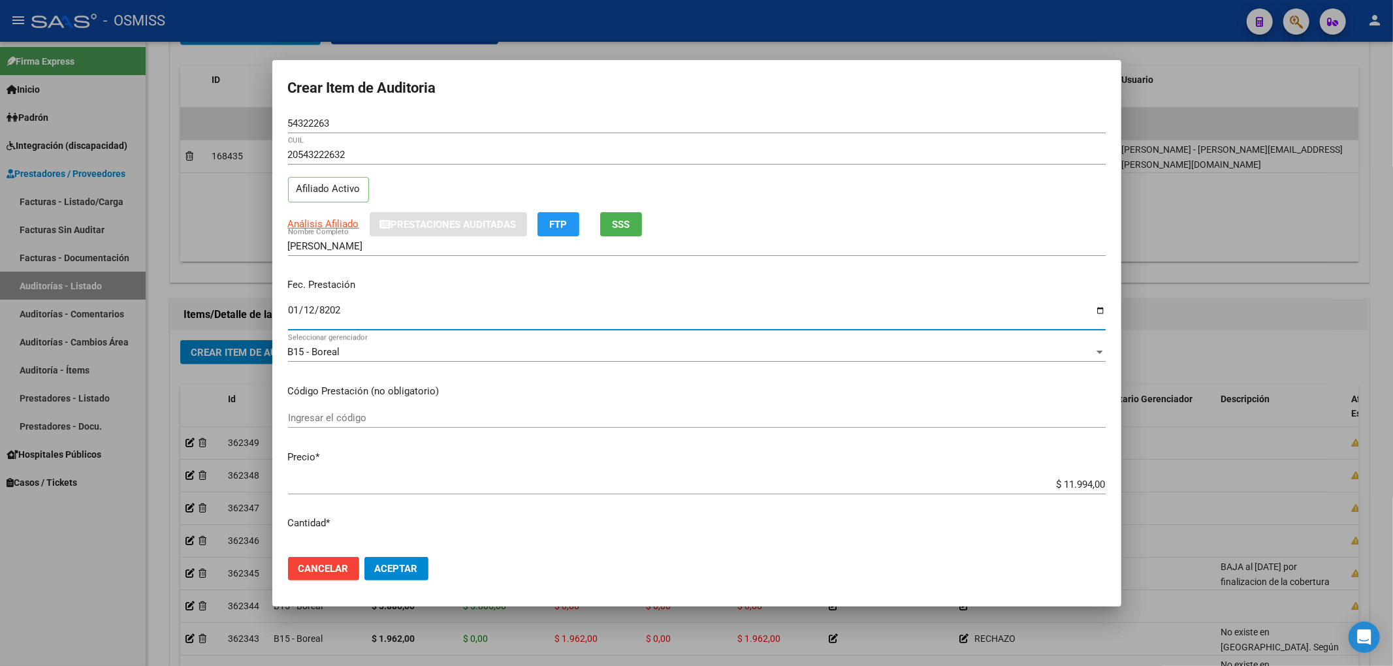
click at [847, 317] on input "2025-08-12" at bounding box center [697, 315] width 818 height 21
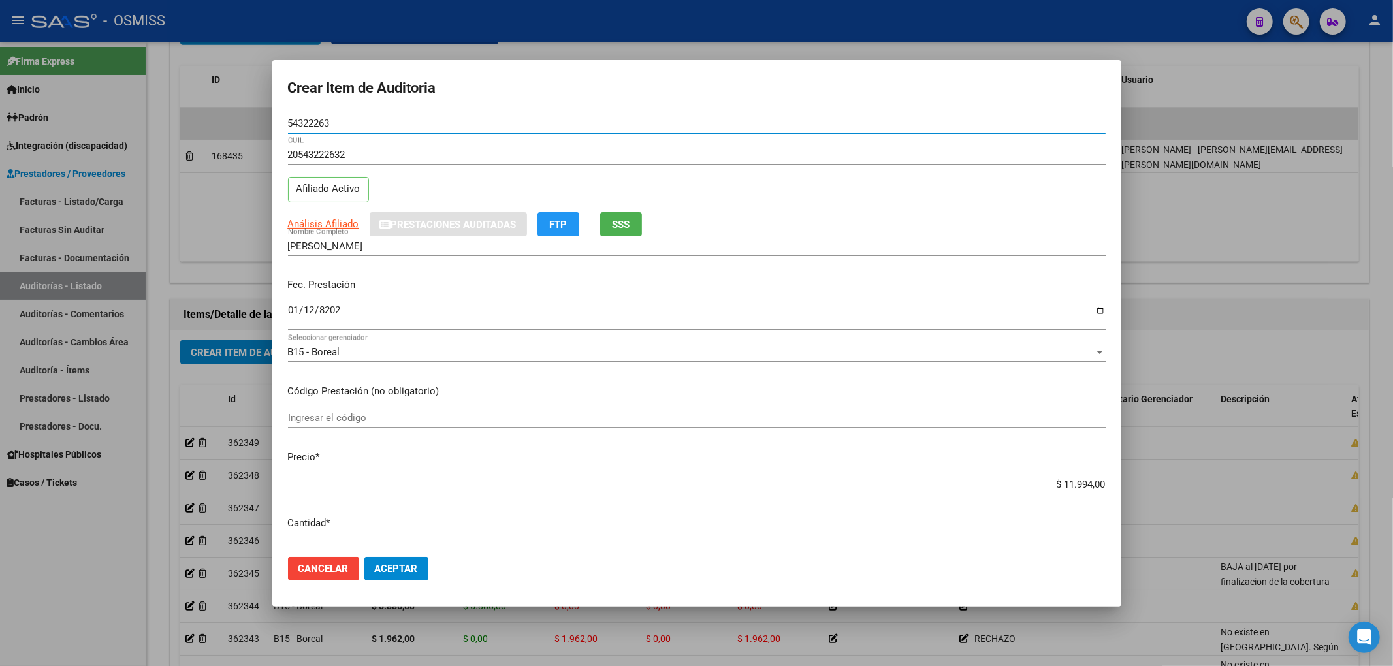
drag, startPoint x: 317, startPoint y: 121, endPoint x: 195, endPoint y: 133, distance: 123.3
click at [186, 128] on div "Crear Item de Auditoria 54322263 Nro Documento 20543222632 CUIL Afiliado Activo…" at bounding box center [696, 333] width 1393 height 666
click at [902, 210] on div "20543222632 CUIL Afiliado Activo" at bounding box center [697, 178] width 818 height 67
click at [390, 572] on span "Aceptar" at bounding box center [396, 569] width 43 height 12
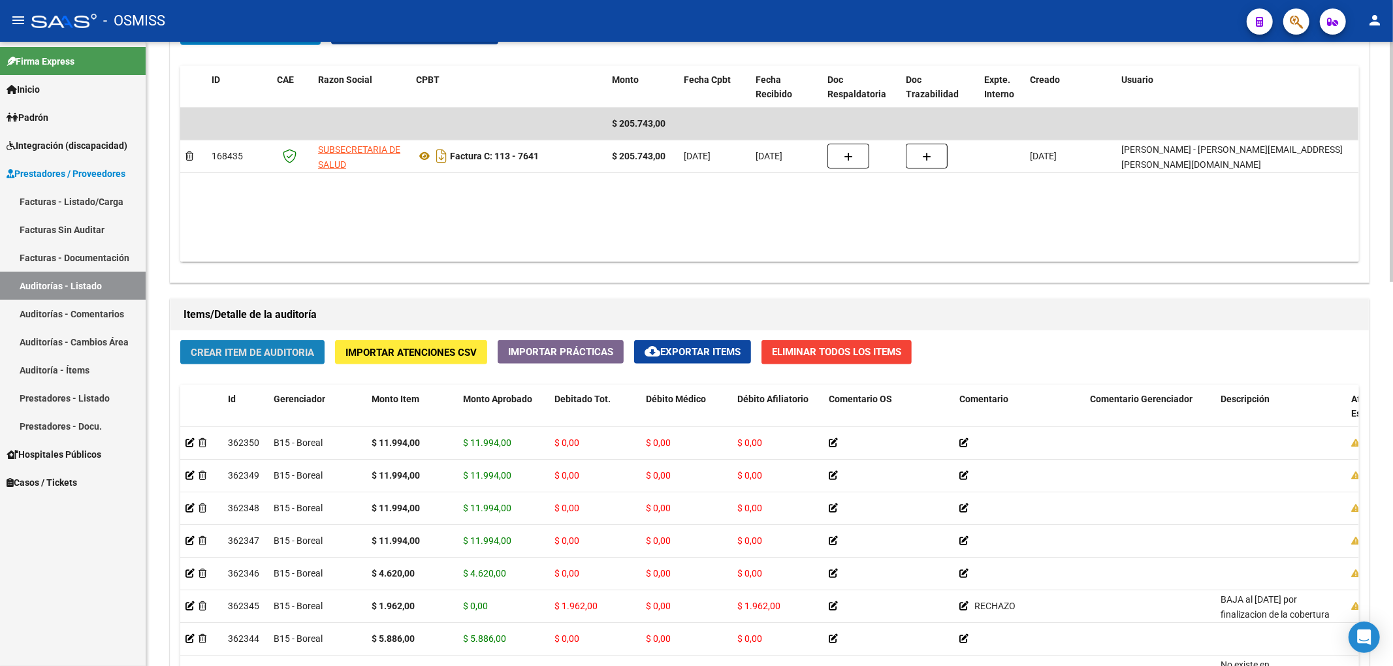
click at [285, 359] on button "Crear Item de Auditoria" at bounding box center [252, 352] width 144 height 24
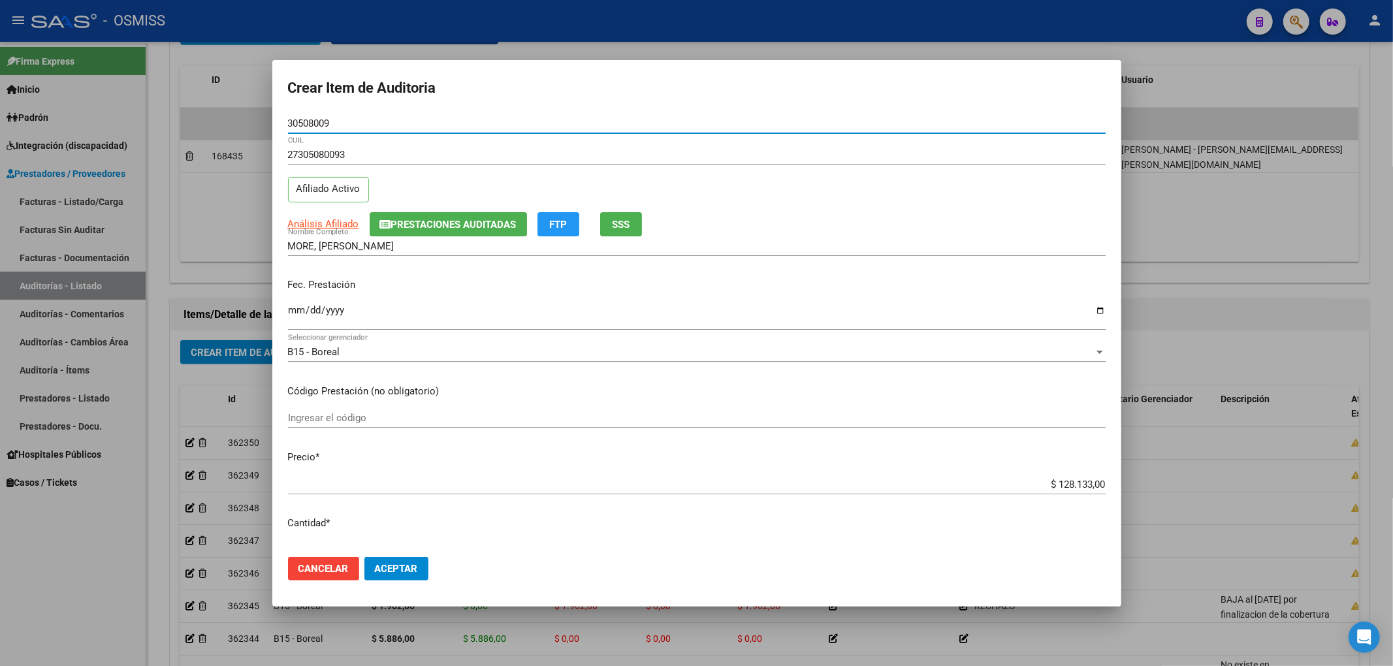
click at [296, 314] on input "Ingresar la fecha" at bounding box center [697, 315] width 818 height 21
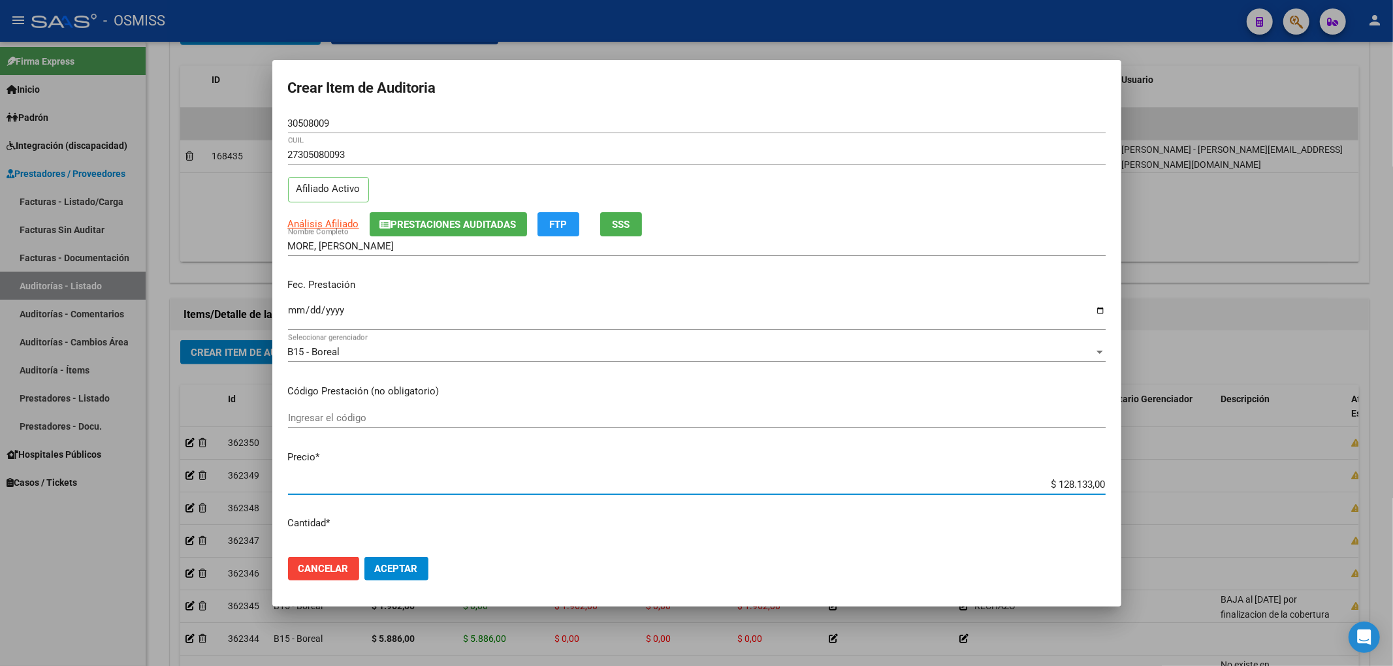
drag, startPoint x: 1045, startPoint y: 481, endPoint x: 1135, endPoint y: 479, distance: 90.1
click at [1135, 481] on div "Crear Item de Auditoria 30508009 Nro Documento 27305080093 CUIL Afiliado Activo…" at bounding box center [696, 333] width 1393 height 666
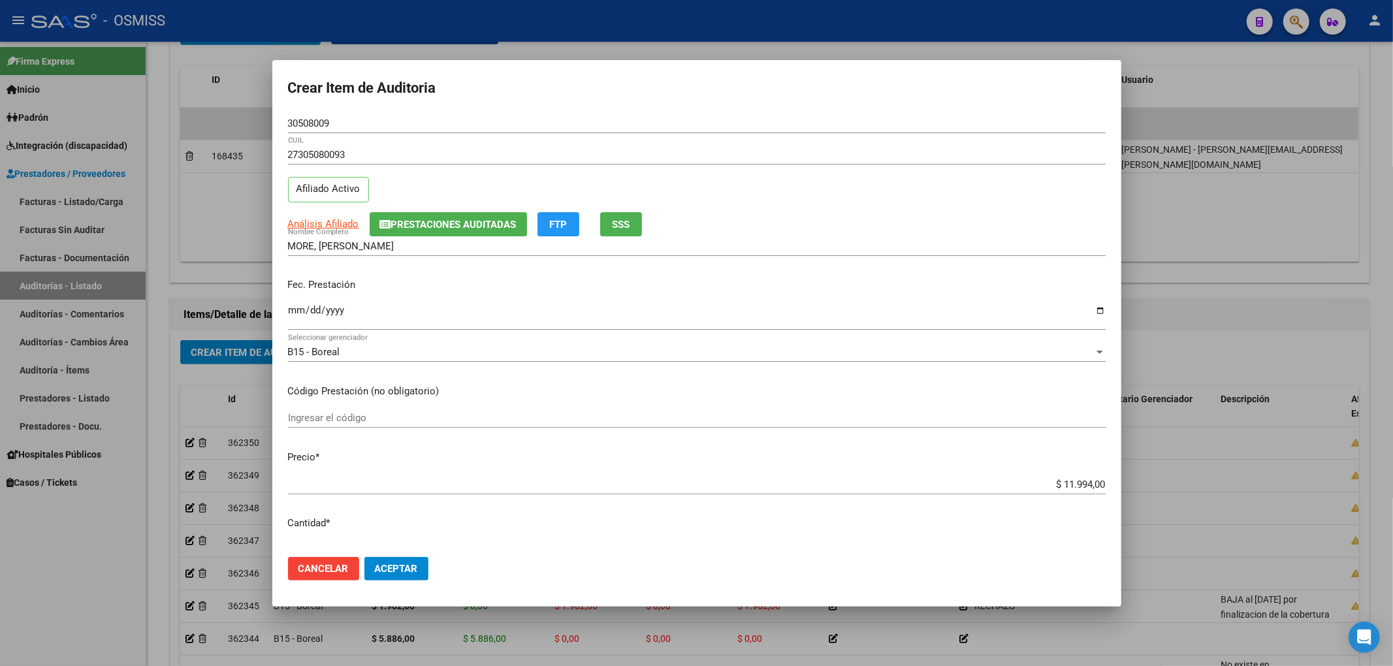
click at [436, 238] on div "MORE, SONIA MARCELA Nombre Completo" at bounding box center [697, 246] width 818 height 20
click at [436, 223] on span "Prestaciones Auditadas" at bounding box center [453, 225] width 125 height 12
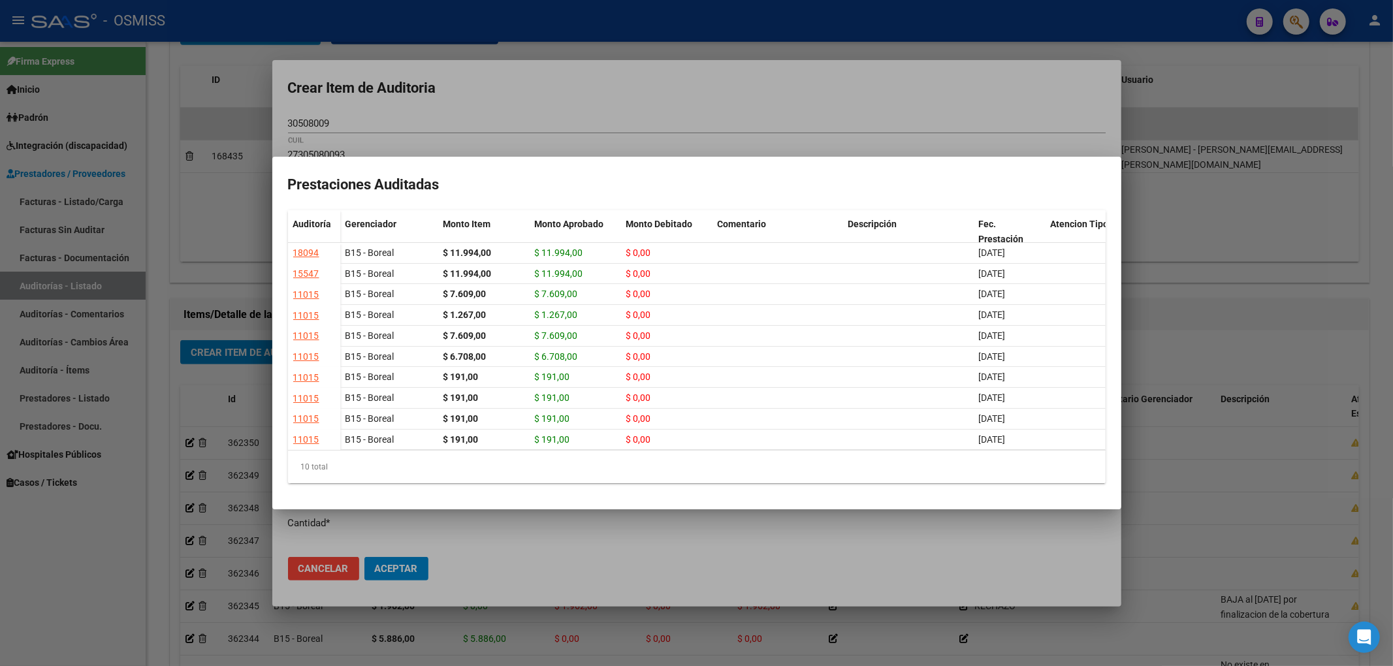
click at [473, 76] on div at bounding box center [696, 333] width 1393 height 666
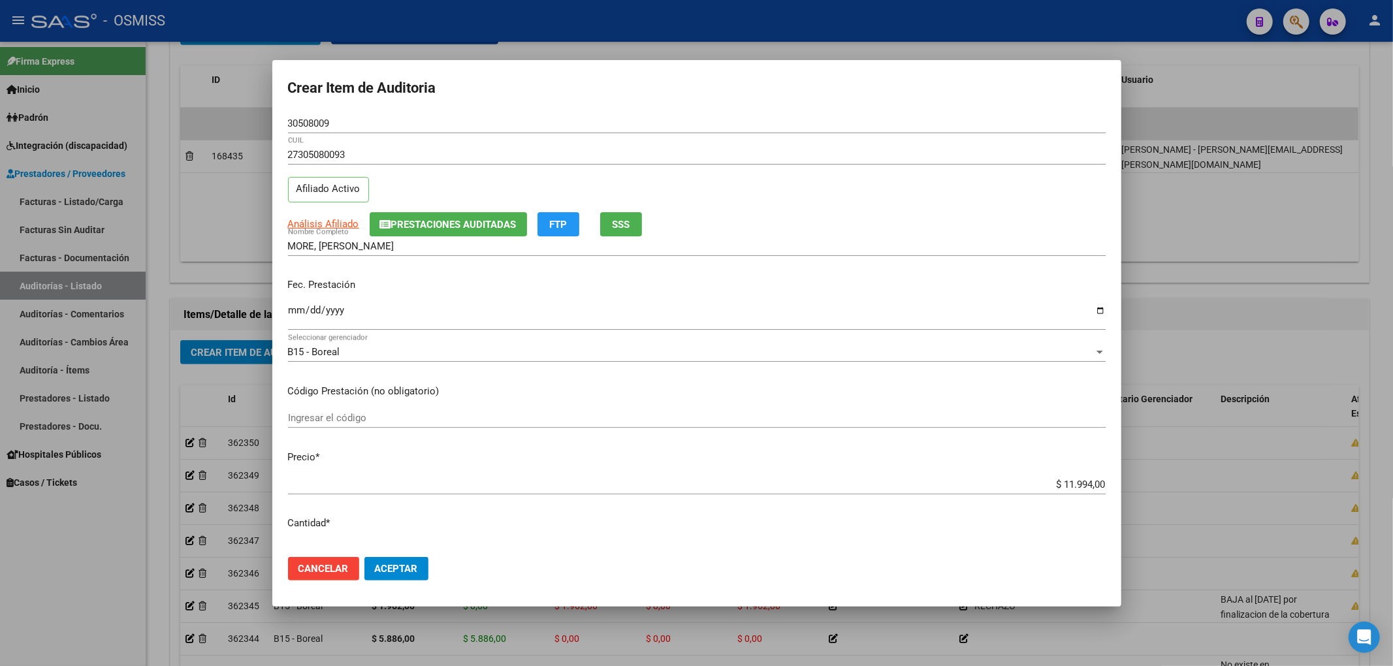
drag, startPoint x: 335, startPoint y: 112, endPoint x: 293, endPoint y: 120, distance: 43.2
click at [288, 118] on form "Crear Item de Auditoria 30508009 Nro Documento 27305080093 CUIL Afiliado Activo…" at bounding box center [697, 333] width 818 height 515
drag, startPoint x: 332, startPoint y: 123, endPoint x: 196, endPoint y: 125, distance: 135.8
click at [196, 125] on div "Crear Item de Auditoria 30508009 Nro Documento 27305080093 CUIL Afiliado Activo…" at bounding box center [696, 333] width 1393 height 666
click at [1016, 229] on div "Análisis Afiliado Prestaciones Auditadas FTP SSS" at bounding box center [697, 224] width 818 height 24
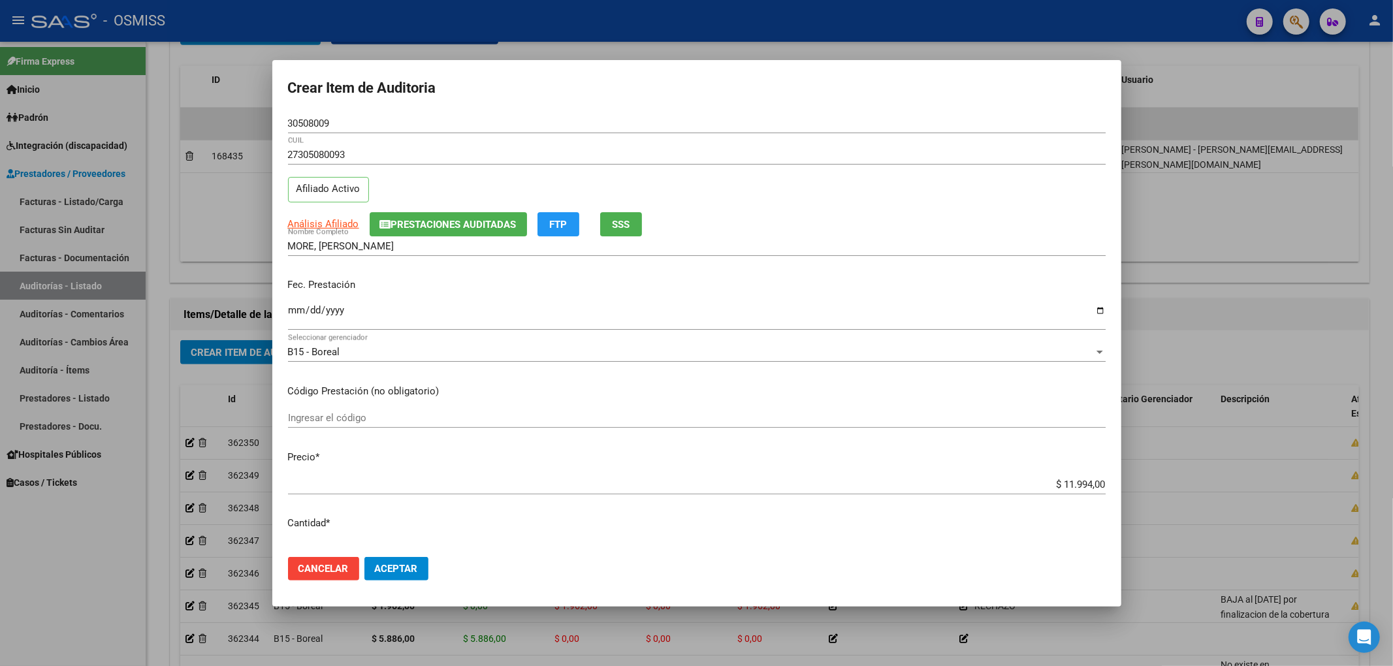
click at [424, 227] on span "Prestaciones Auditadas" at bounding box center [453, 225] width 125 height 12
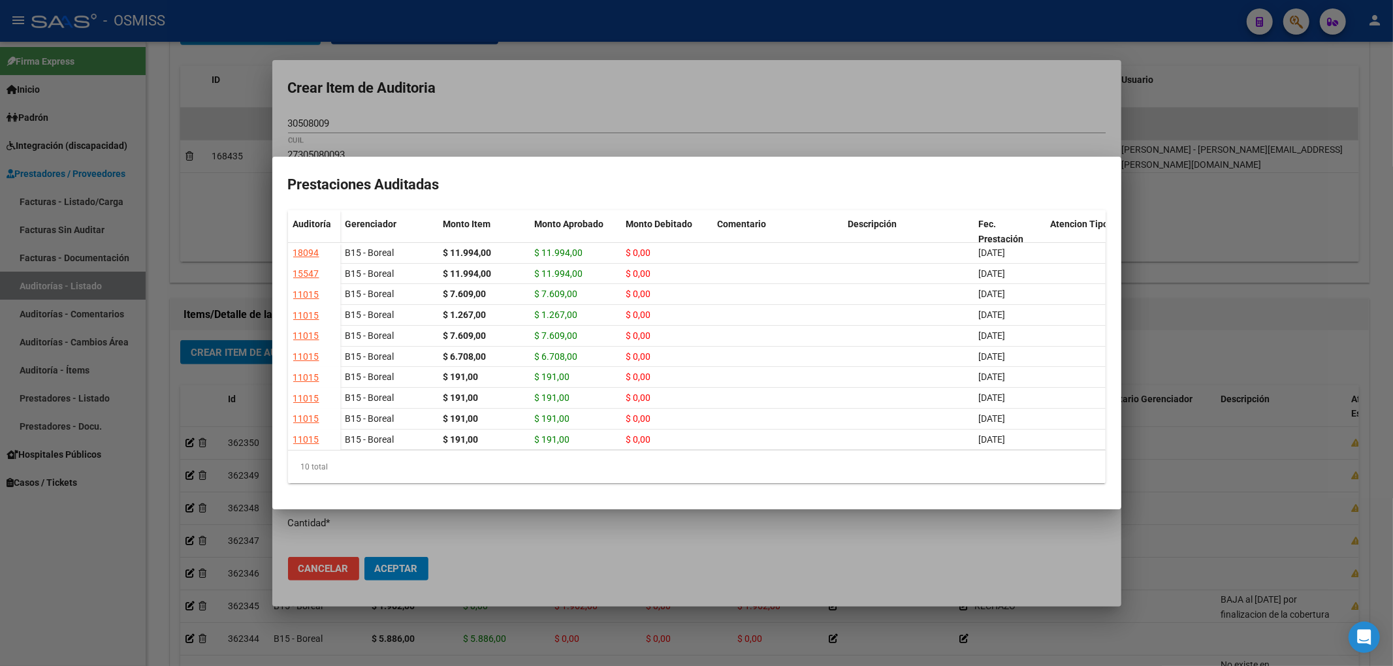
click at [549, 74] on div at bounding box center [696, 333] width 1393 height 666
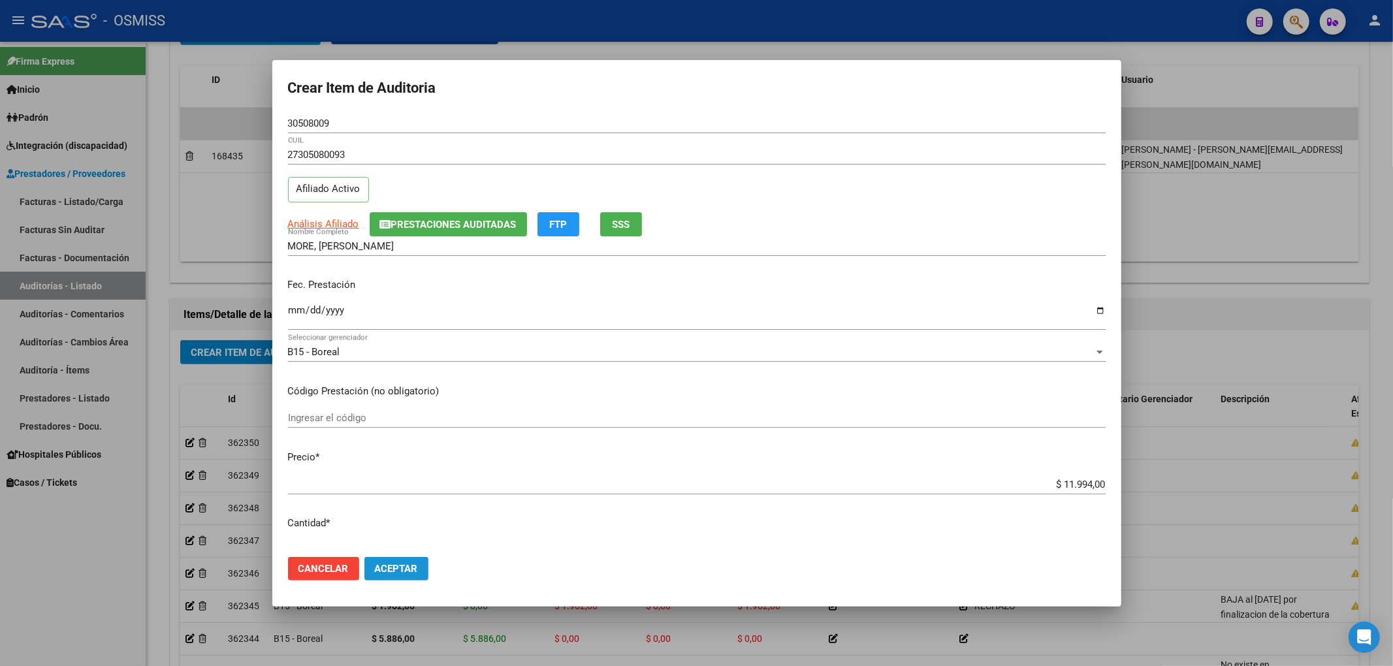
click at [413, 565] on span "Aceptar" at bounding box center [396, 569] width 43 height 12
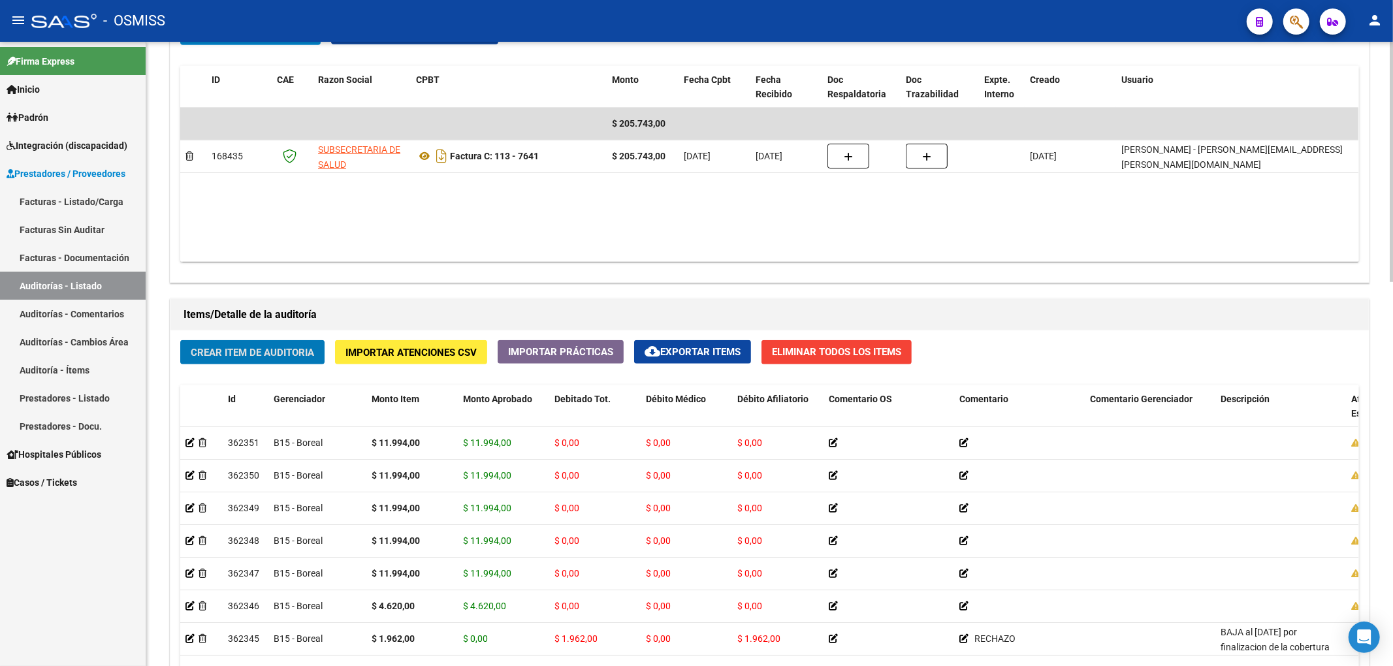
click at [243, 371] on div "Crear Item de Auditoria Importar Atenciones CSV Importar Prácticas cloud_downlo…" at bounding box center [769, 600] width 1198 height 541
click at [251, 355] on span "Crear Item de Auditoria" at bounding box center [252, 353] width 123 height 12
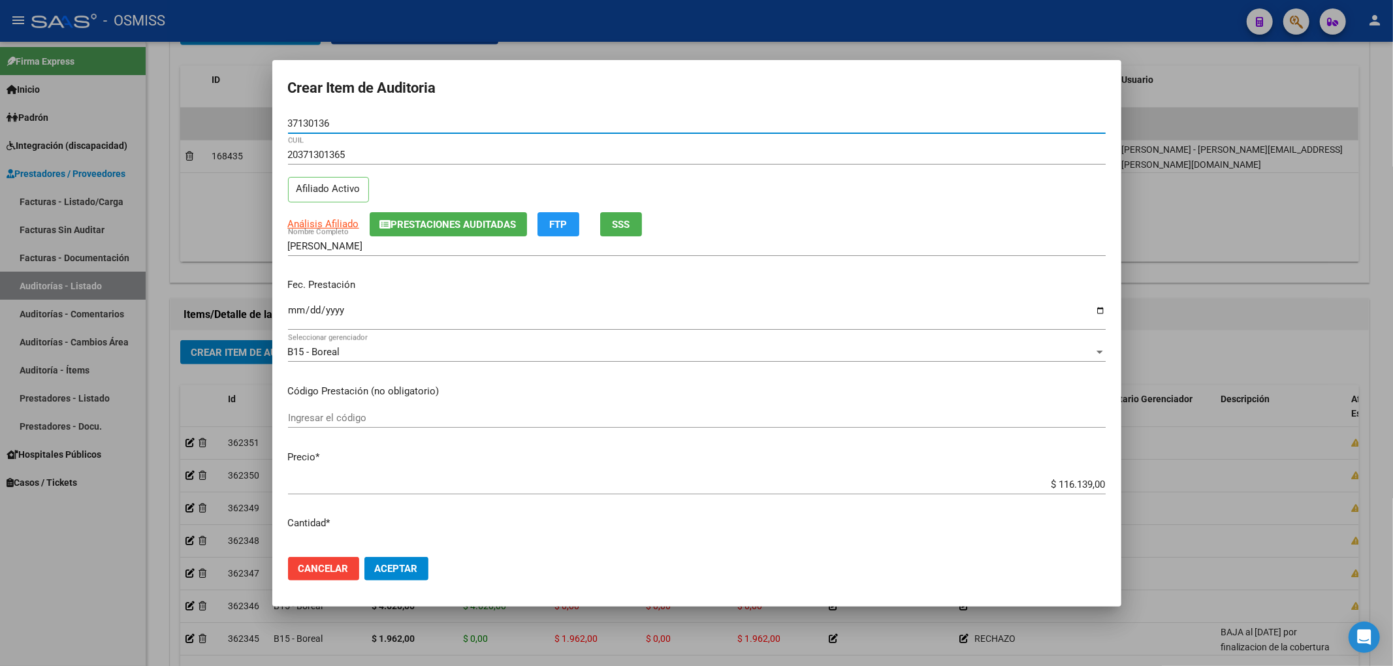
click at [298, 309] on input "Ingresar la fecha" at bounding box center [697, 315] width 818 height 21
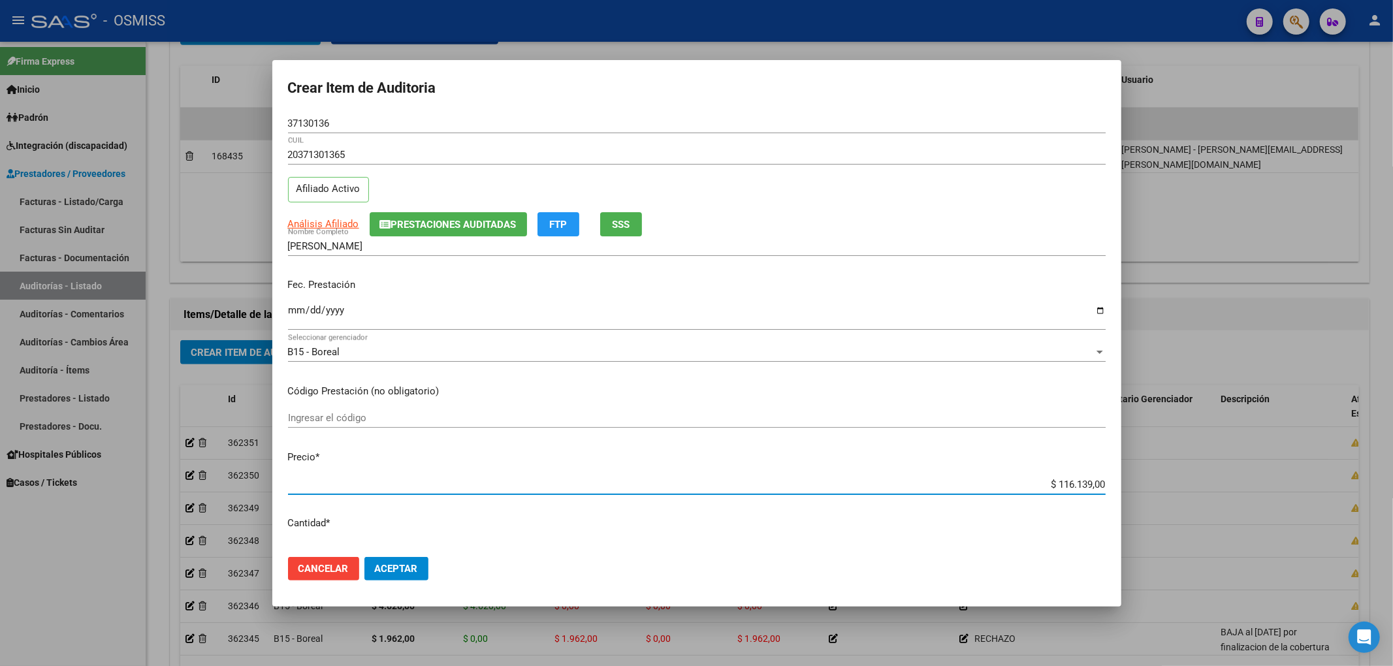
drag, startPoint x: 1027, startPoint y: 486, endPoint x: 1160, endPoint y: 477, distance: 133.6
click at [1156, 474] on div "Crear Item de Auditoria 37130136 Nro Documento 20371301365 CUIL Afiliado Activo…" at bounding box center [696, 333] width 1393 height 666
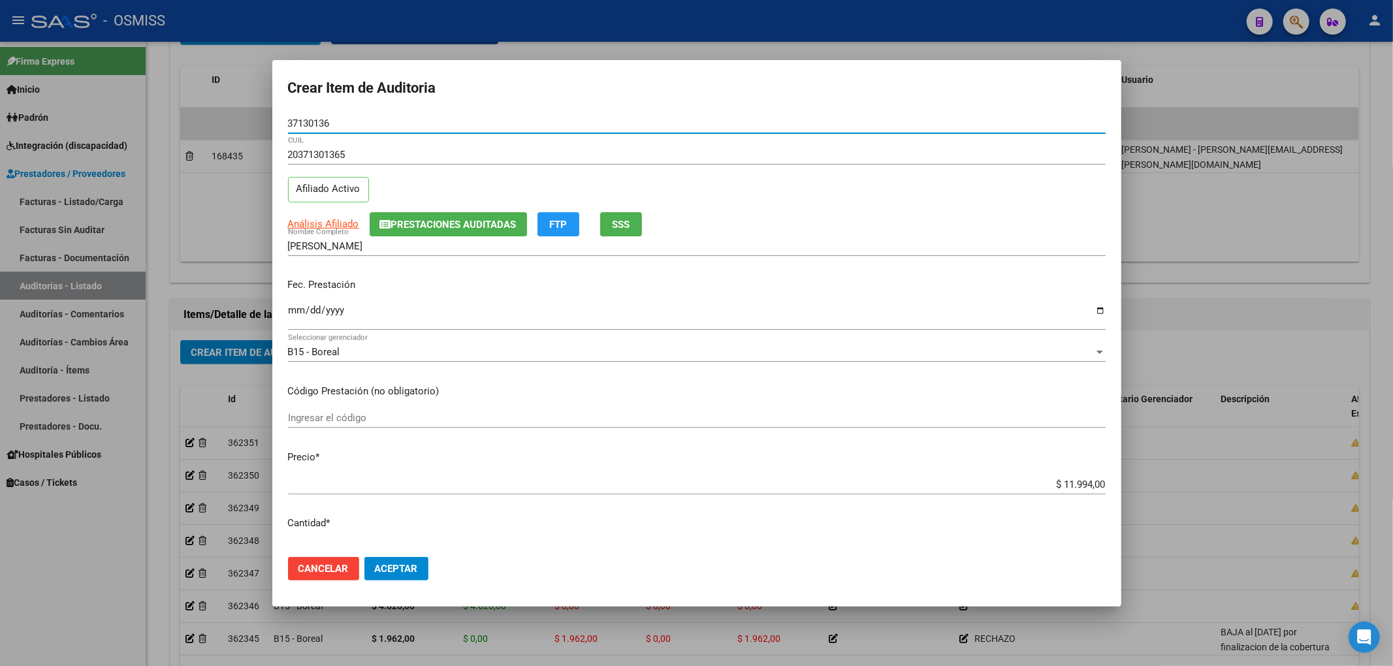
drag, startPoint x: 338, startPoint y: 123, endPoint x: 252, endPoint y: 123, distance: 86.2
click at [252, 123] on div "Crear Item de Auditoria 37130136 Nro Documento 20371301365 CUIL Afiliado Activo…" at bounding box center [696, 333] width 1393 height 666
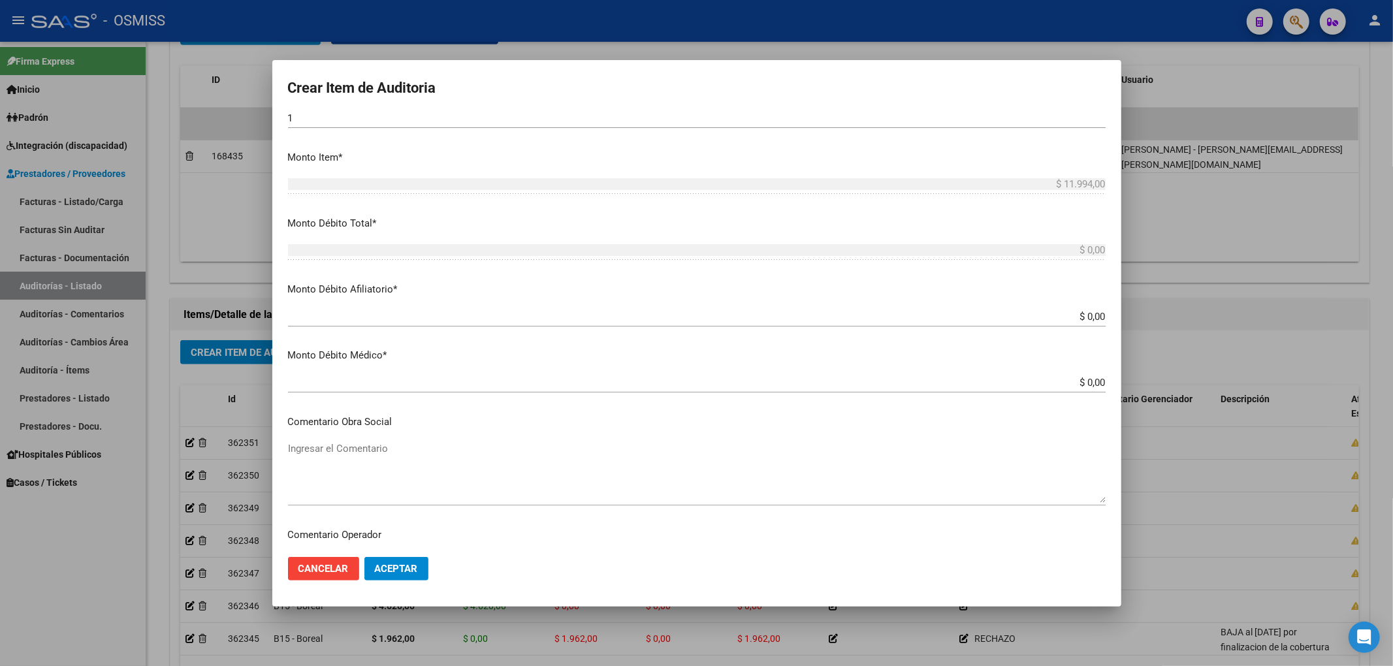
scroll to position [435, 0]
click at [338, 445] on textarea "Ingresar el Comentario" at bounding box center [697, 469] width 818 height 61
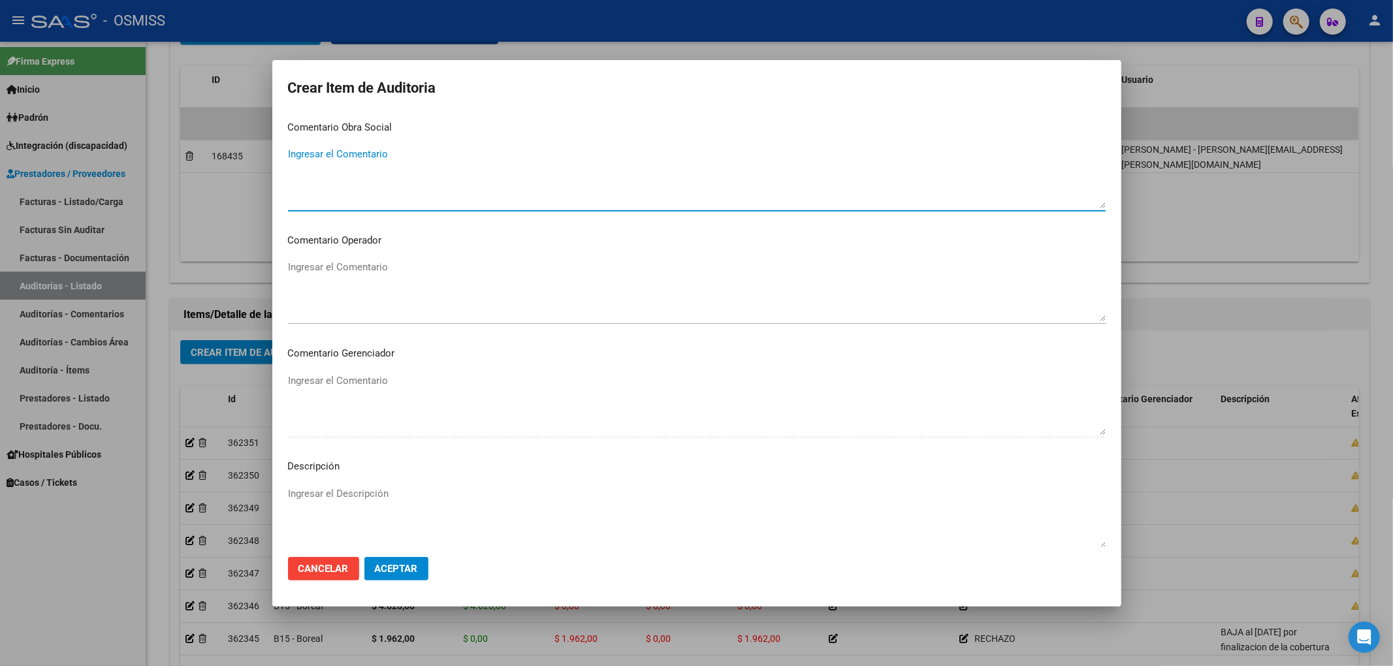
scroll to position [784, 0]
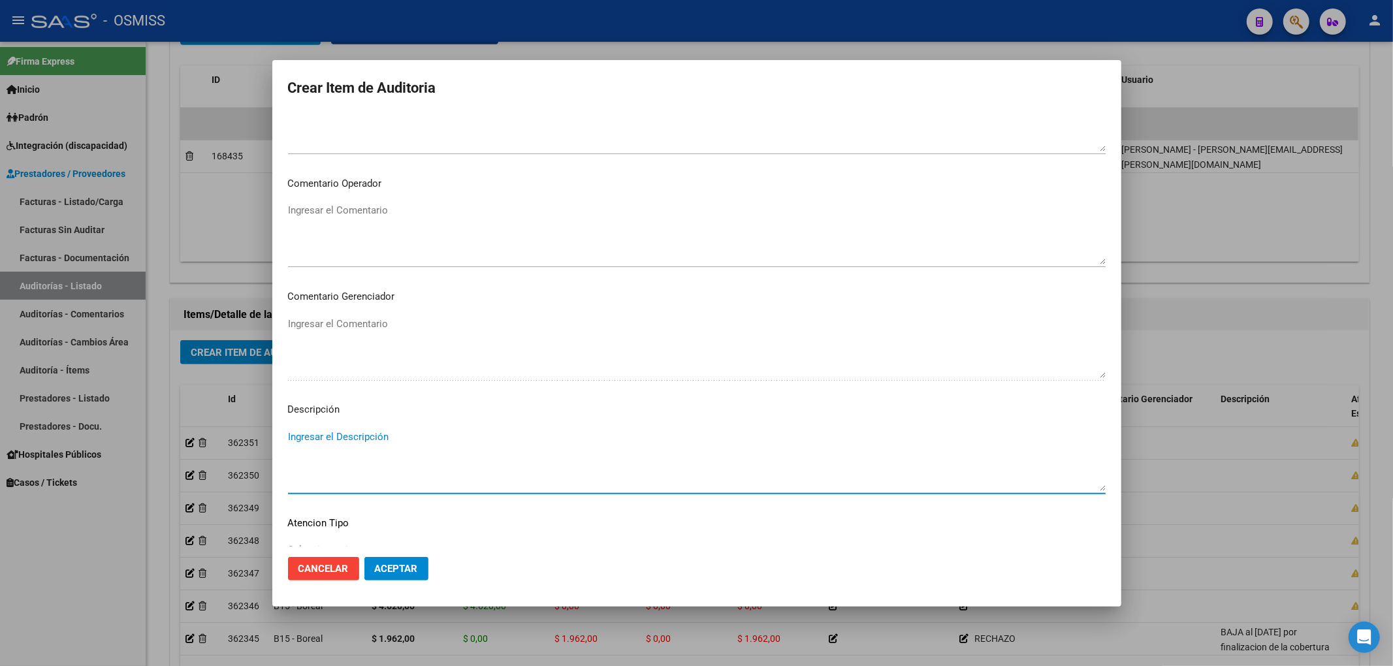
click at [338, 445] on textarea "Ingresar el Descripción" at bounding box center [697, 460] width 818 height 61
paste textarea "Tabla SICOSS AFIP: Situacion de revista 13/14 (Licencia sin goce de sueldo - RE…"
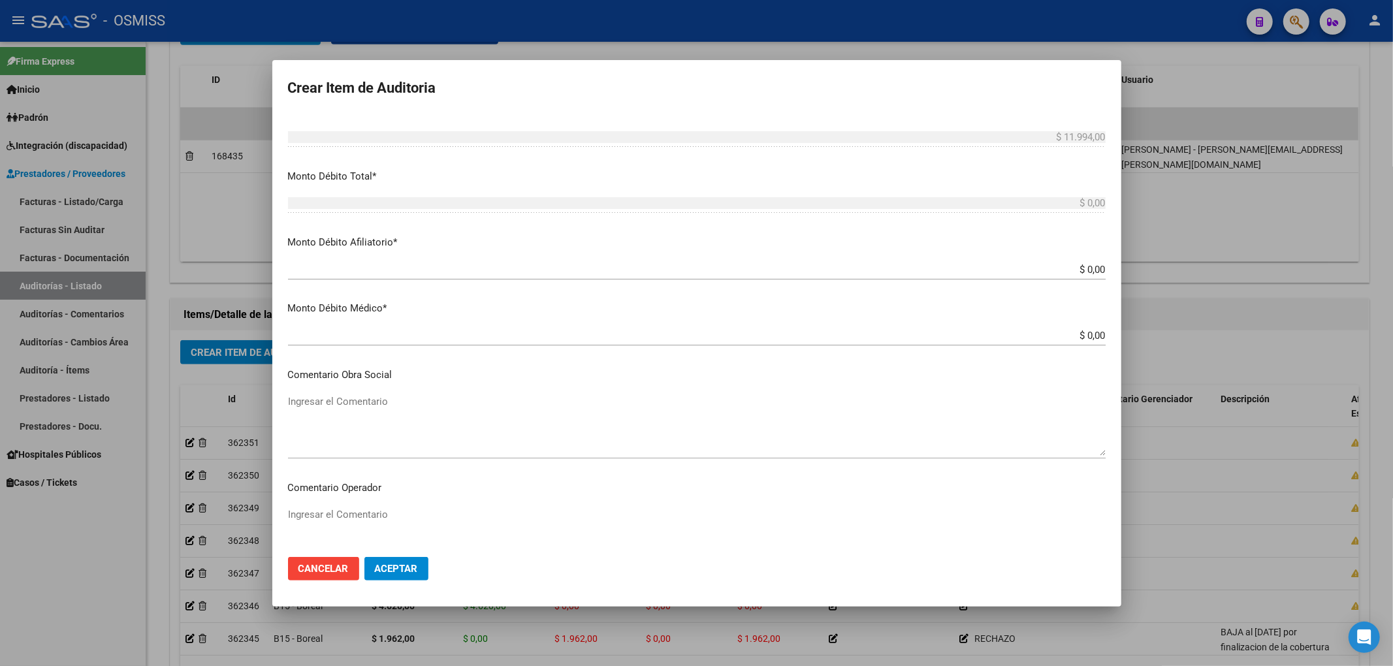
scroll to position [522, 0]
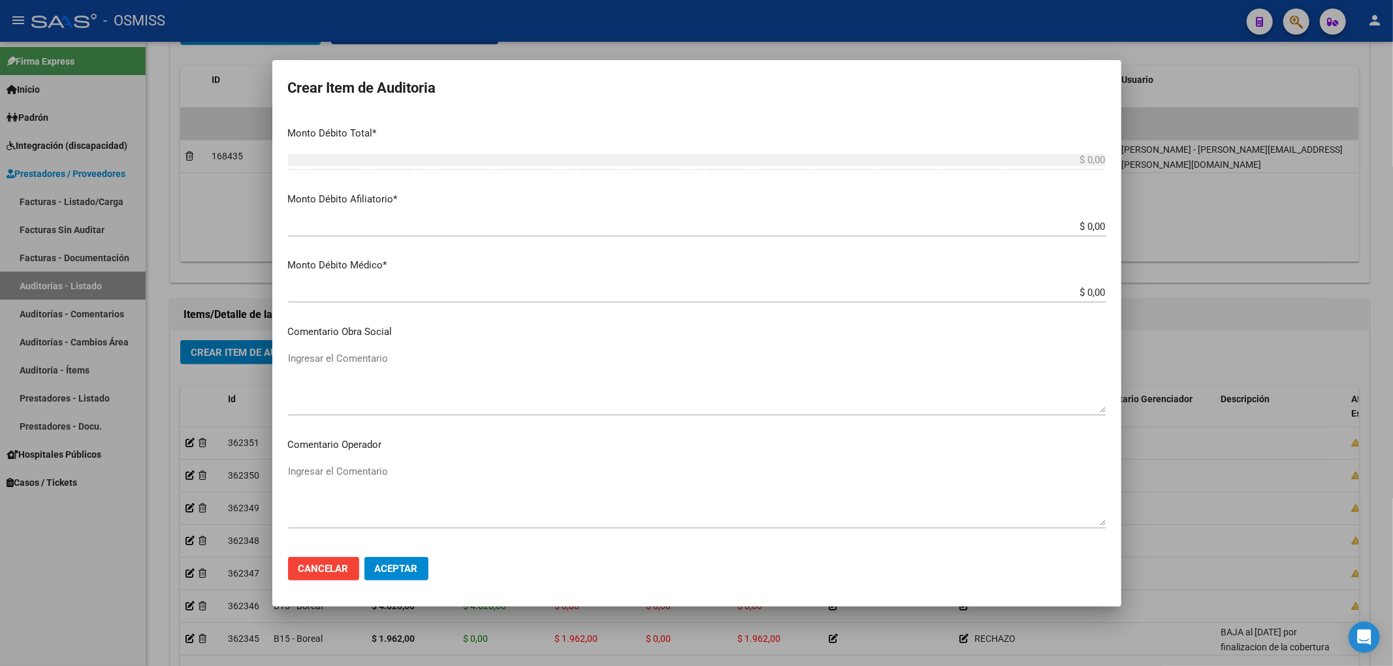
click at [360, 476] on textarea "Ingresar el Comentario" at bounding box center [697, 494] width 818 height 61
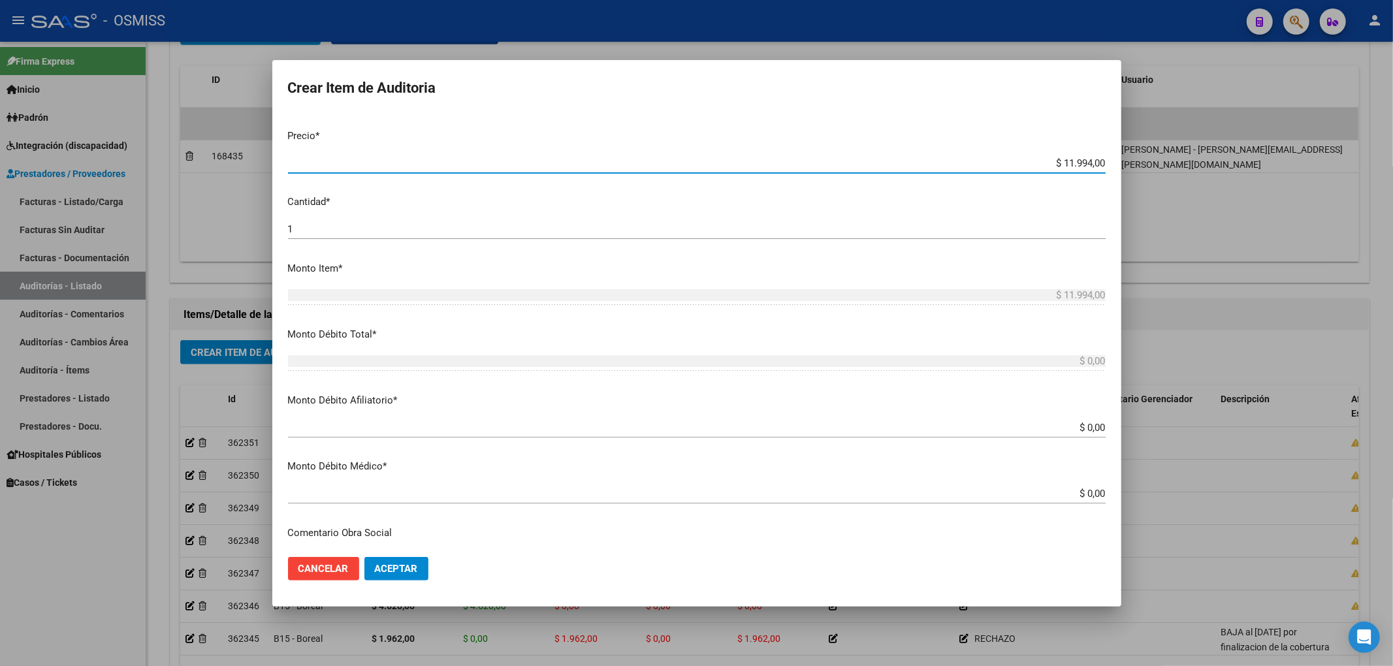
drag, startPoint x: 1057, startPoint y: 129, endPoint x: 1163, endPoint y: 127, distance: 106.5
click at [1141, 127] on div "Crear Item de Auditoria 37130136 Nro Documento 20371301365 CUIL Afiliado Activo…" at bounding box center [696, 333] width 1393 height 666
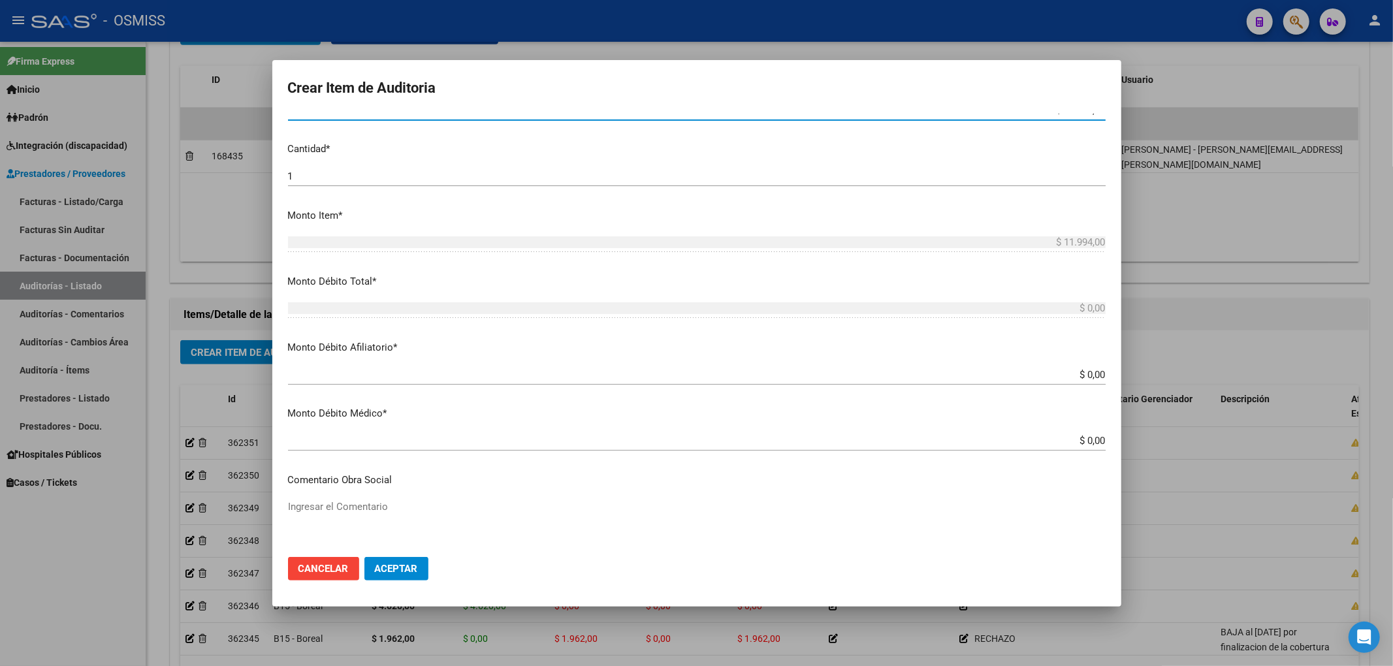
scroll to position [405, 0]
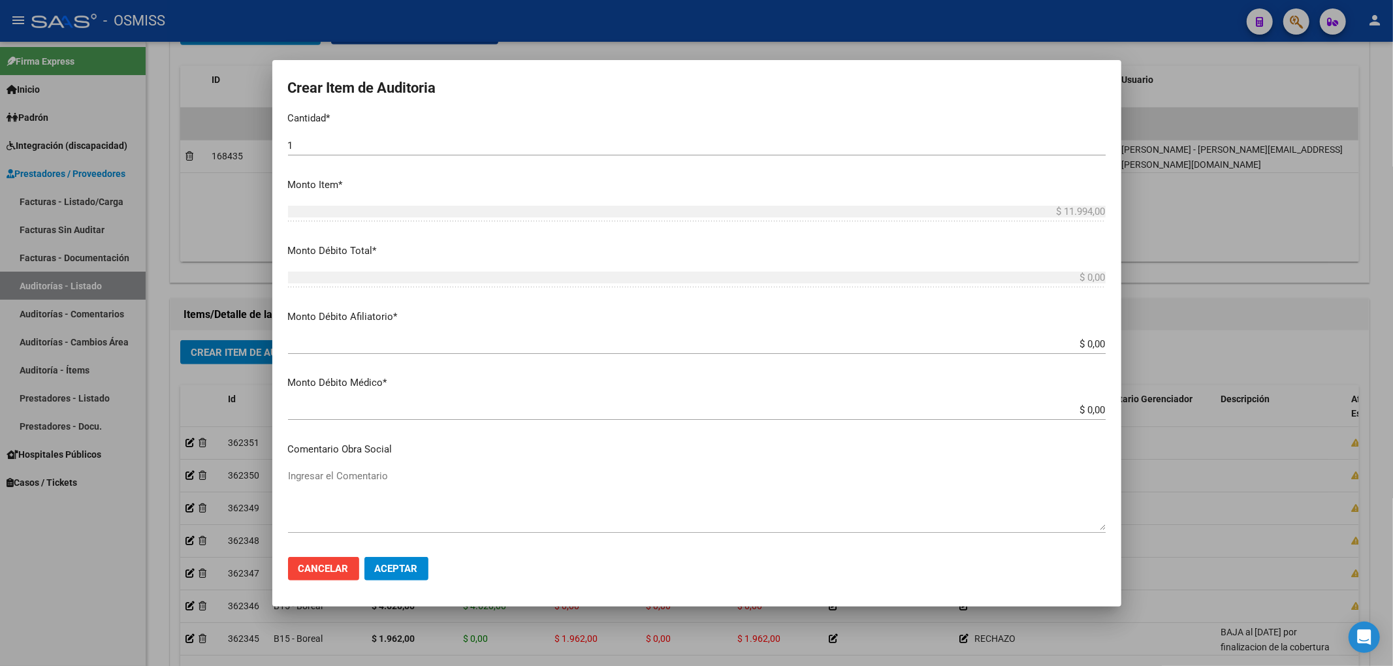
click at [1095, 342] on app-form-text-field "Monto Débito Afiliatorio * $ 0,00 Ingresar el monto Afiliatorio" at bounding box center [702, 330] width 828 height 40
click at [1092, 343] on input "$ 0,00" at bounding box center [697, 344] width 818 height 12
paste input "$ 11.994,00"
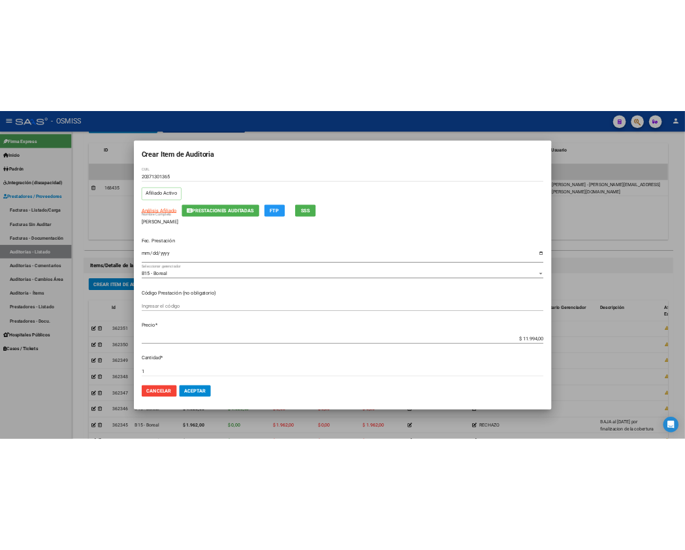
scroll to position [0, 0]
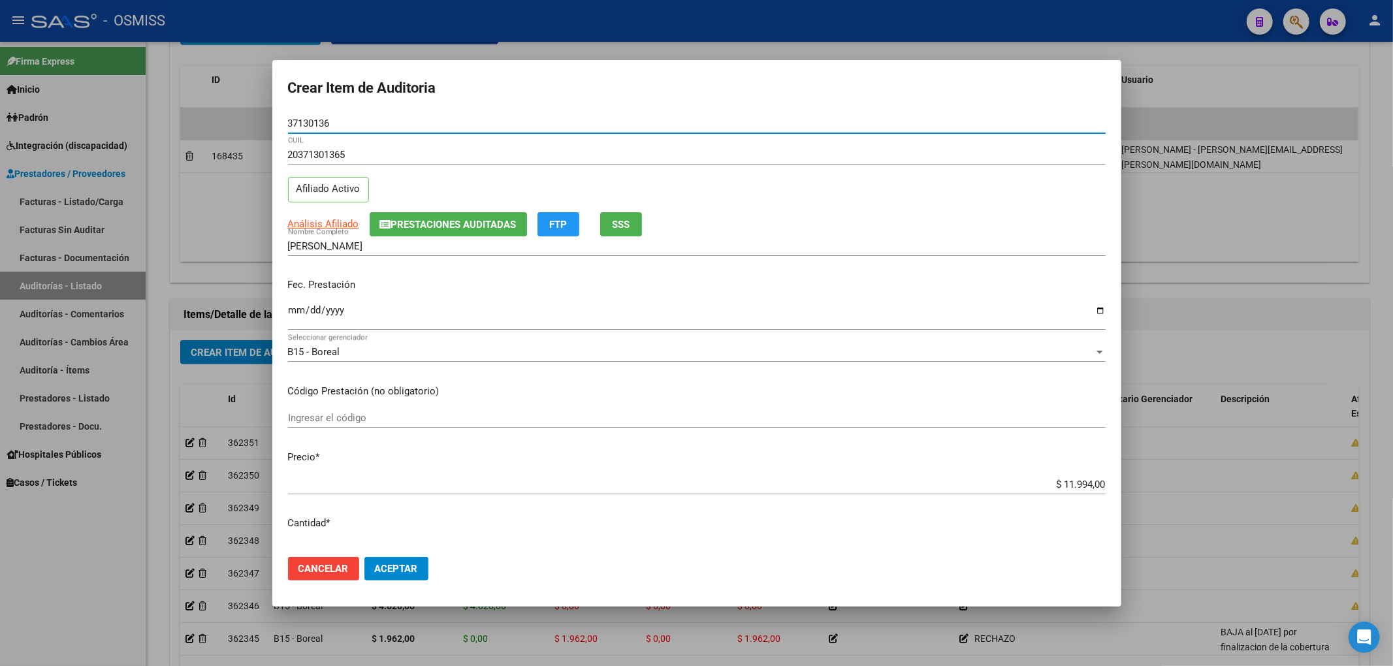
drag, startPoint x: 335, startPoint y: 120, endPoint x: 260, endPoint y: 125, distance: 75.3
click at [260, 125] on div "Crear Item de Auditoria 37130136 Nro Documento 20371301365 CUIL Afiliado Activo…" at bounding box center [696, 333] width 1393 height 666
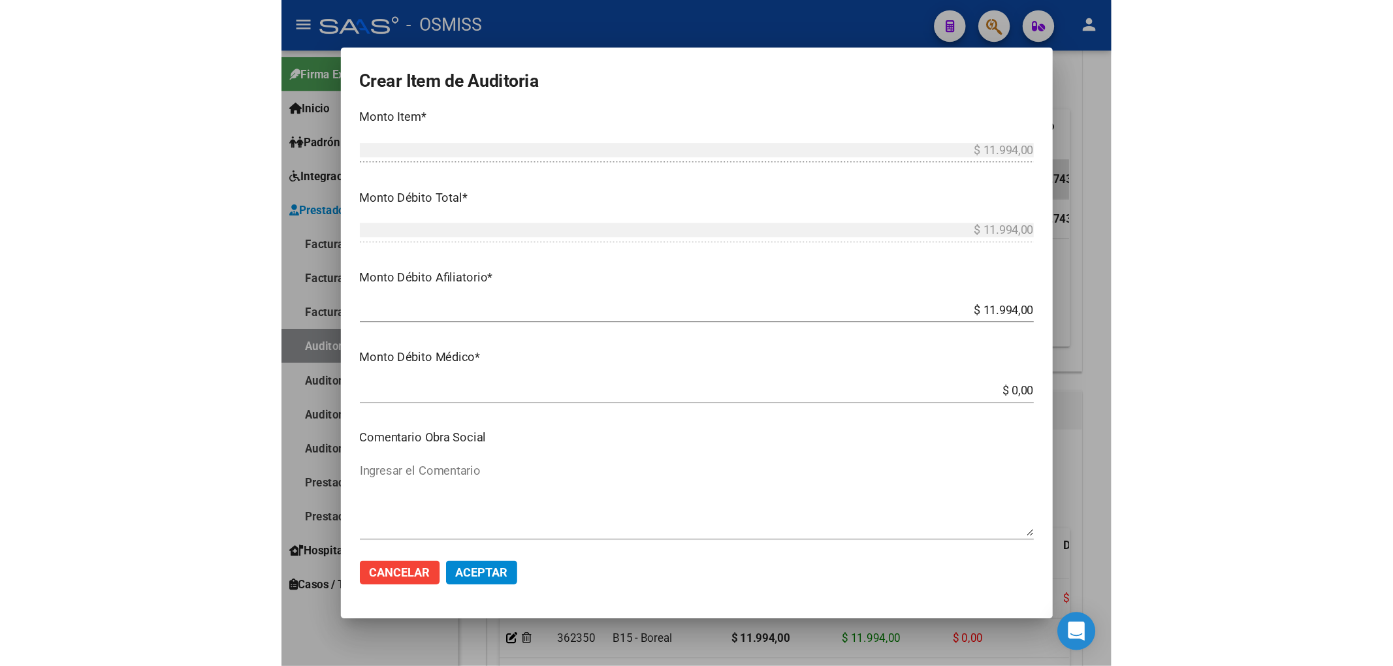
scroll to position [424, 0]
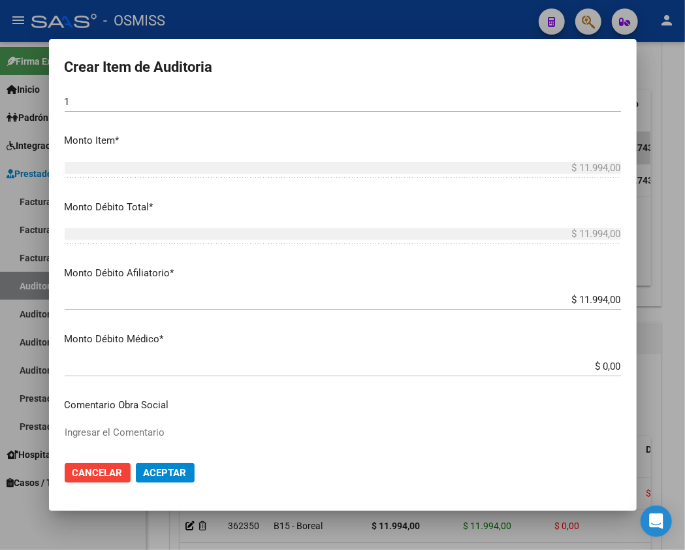
click at [184, 482] on button "Aceptar" at bounding box center [165, 473] width 59 height 20
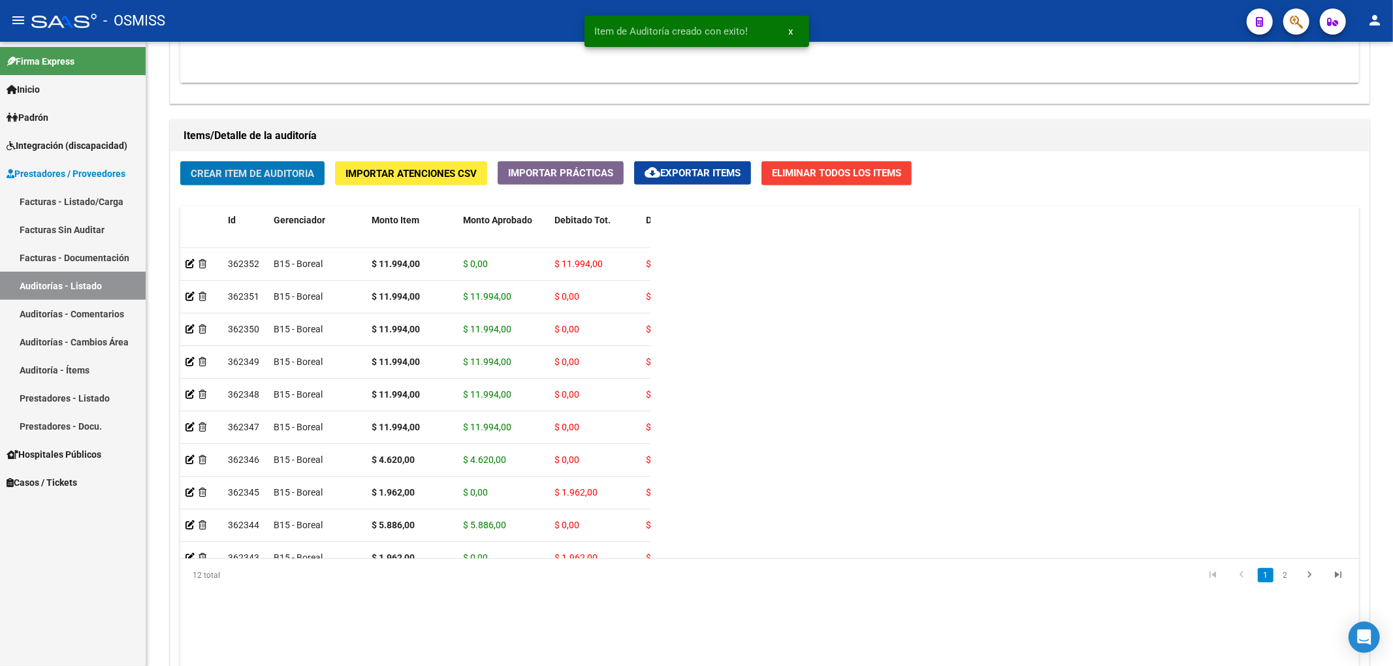
scroll to position [667, 0]
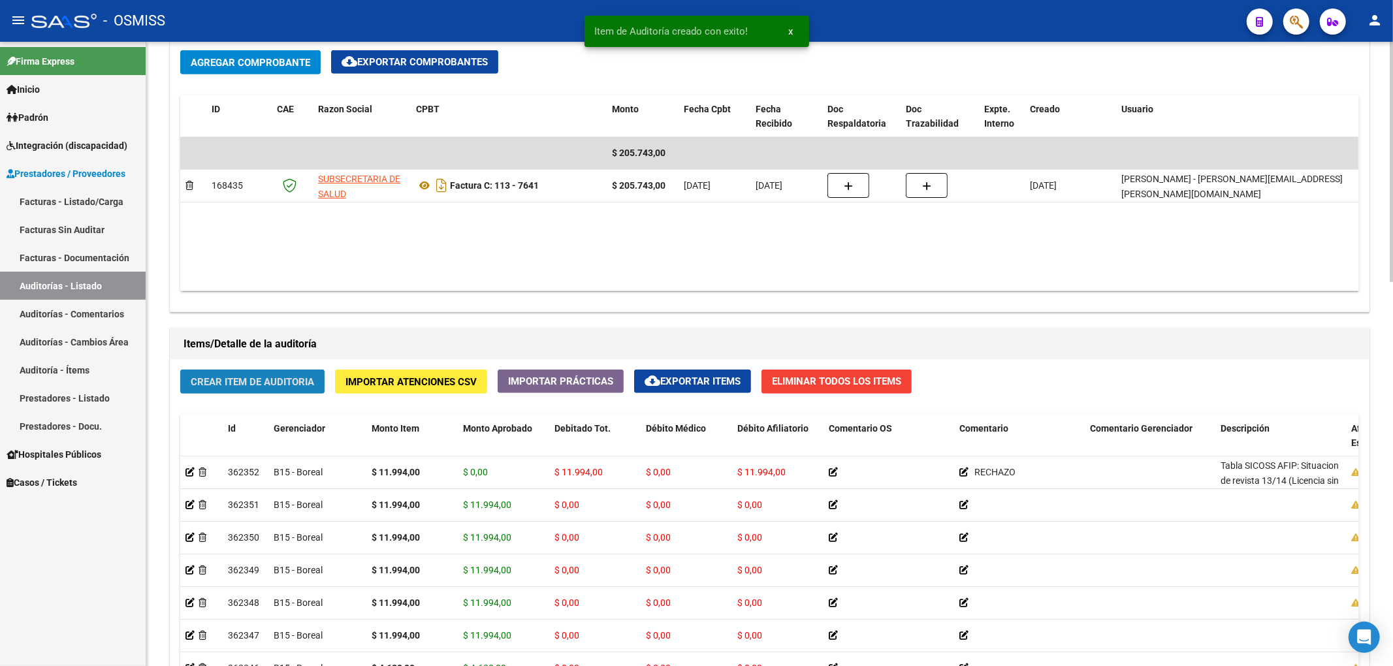
click at [283, 380] on span "Crear Item de Auditoria" at bounding box center [252, 382] width 123 height 12
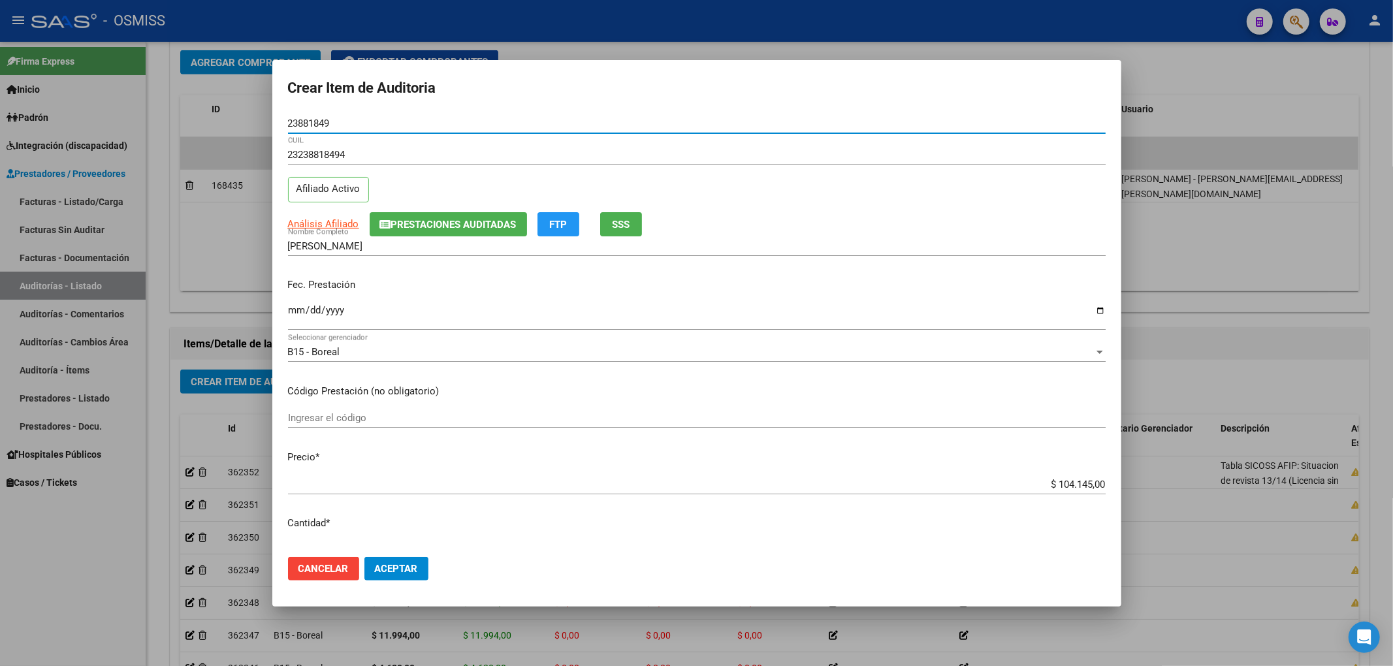
click at [293, 306] on input "Ingresar la fecha" at bounding box center [697, 315] width 818 height 21
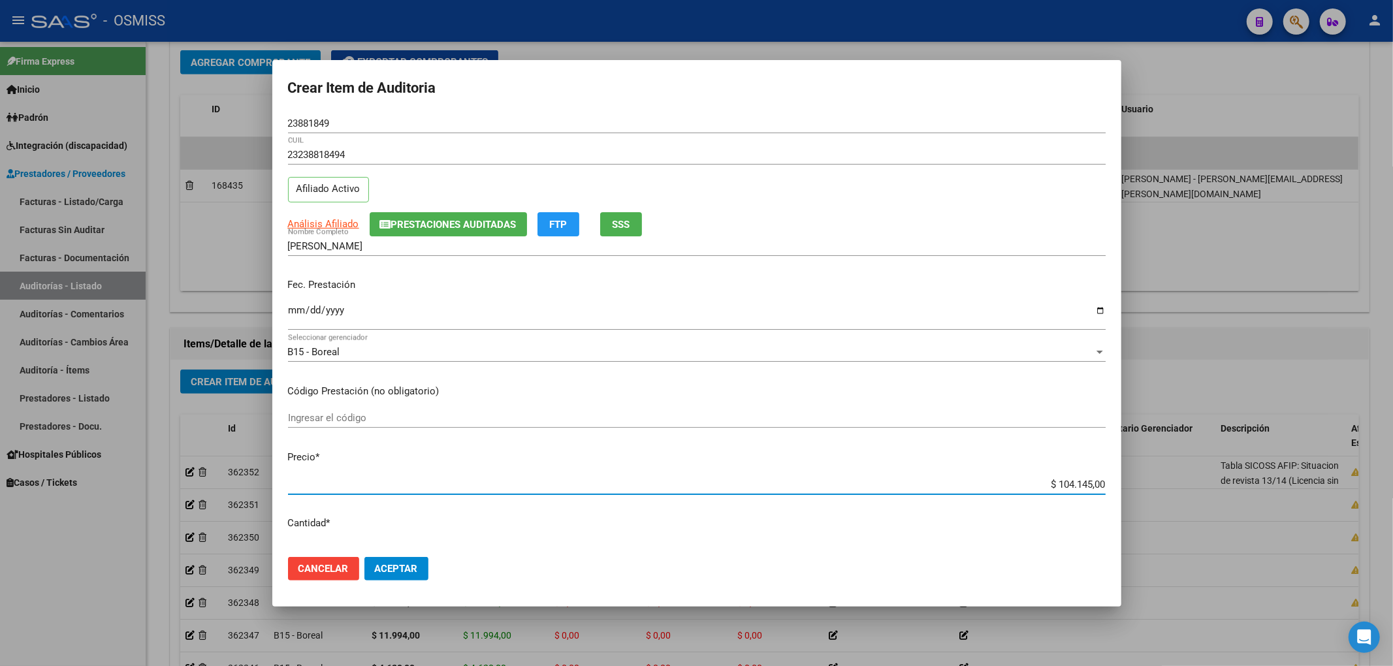
drag, startPoint x: 1038, startPoint y: 484, endPoint x: 1149, endPoint y: 470, distance: 111.9
click at [1149, 470] on div "Crear Item de Auditoria 23881849 Nro Documento 23238818494 CUIL Afiliado Activo…" at bounding box center [696, 333] width 1393 height 666
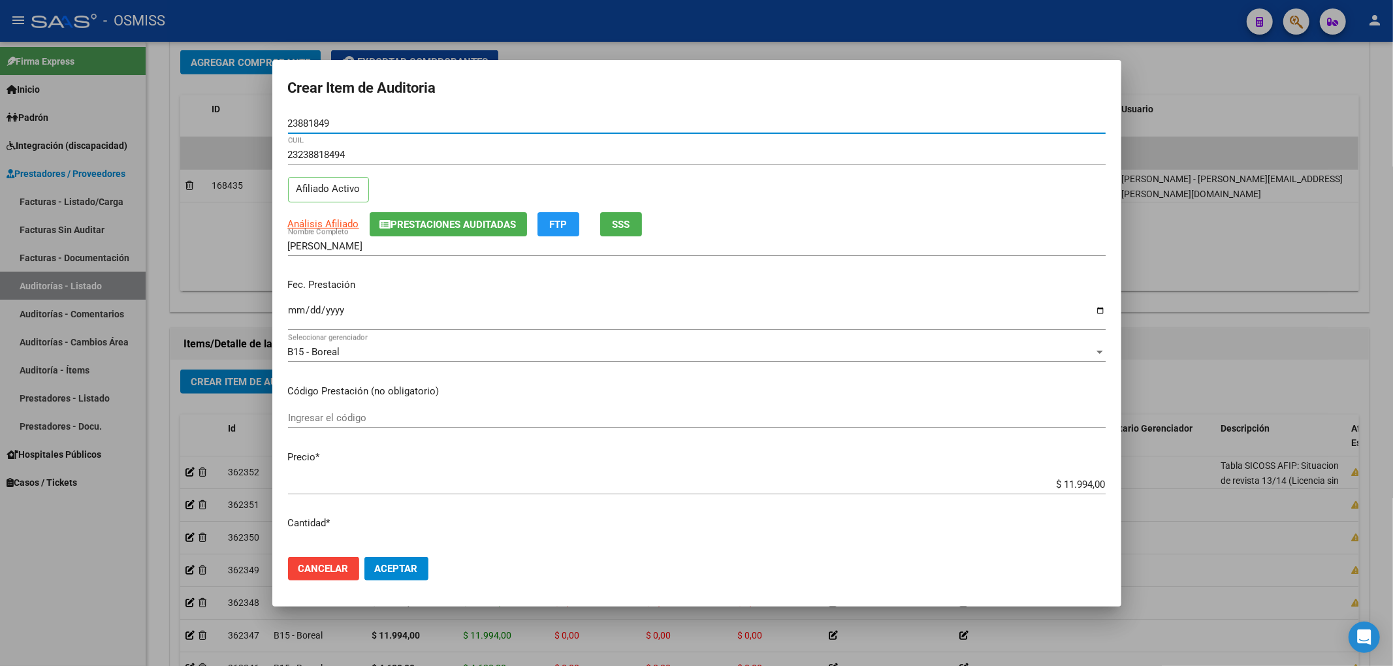
drag, startPoint x: 337, startPoint y: 124, endPoint x: 233, endPoint y: 123, distance: 103.8
click at [233, 123] on div "Crear Item de Auditoria 23881849 Nro Documento 23238818494 CUIL Afiliado Activo…" at bounding box center [696, 333] width 1393 height 666
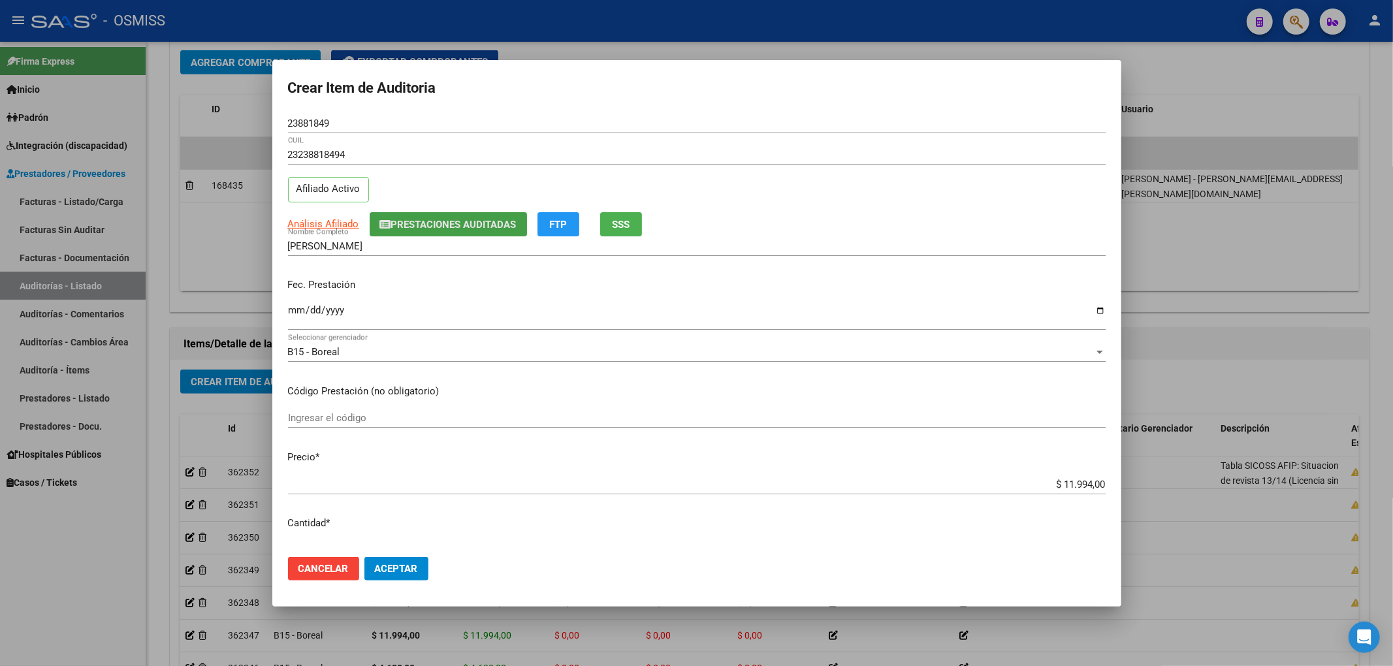
click at [402, 223] on span "Prestaciones Auditadas" at bounding box center [453, 225] width 125 height 12
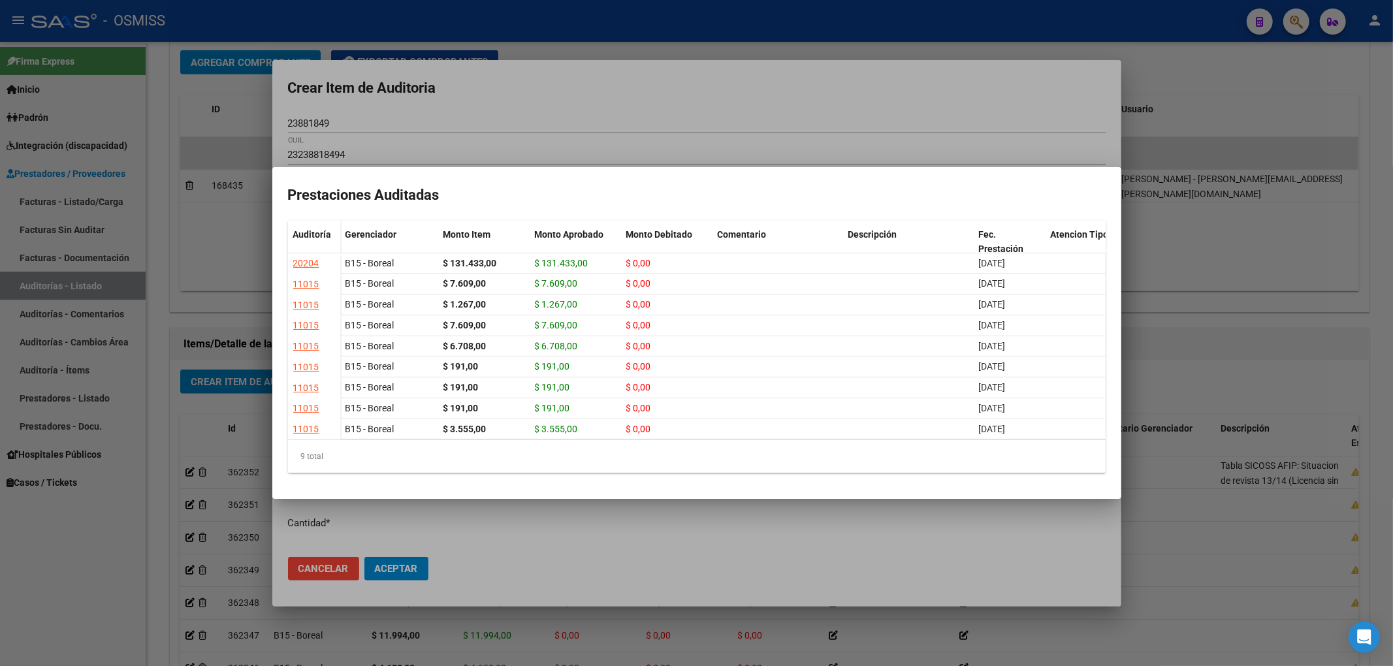
click at [593, 88] on div at bounding box center [696, 333] width 1393 height 666
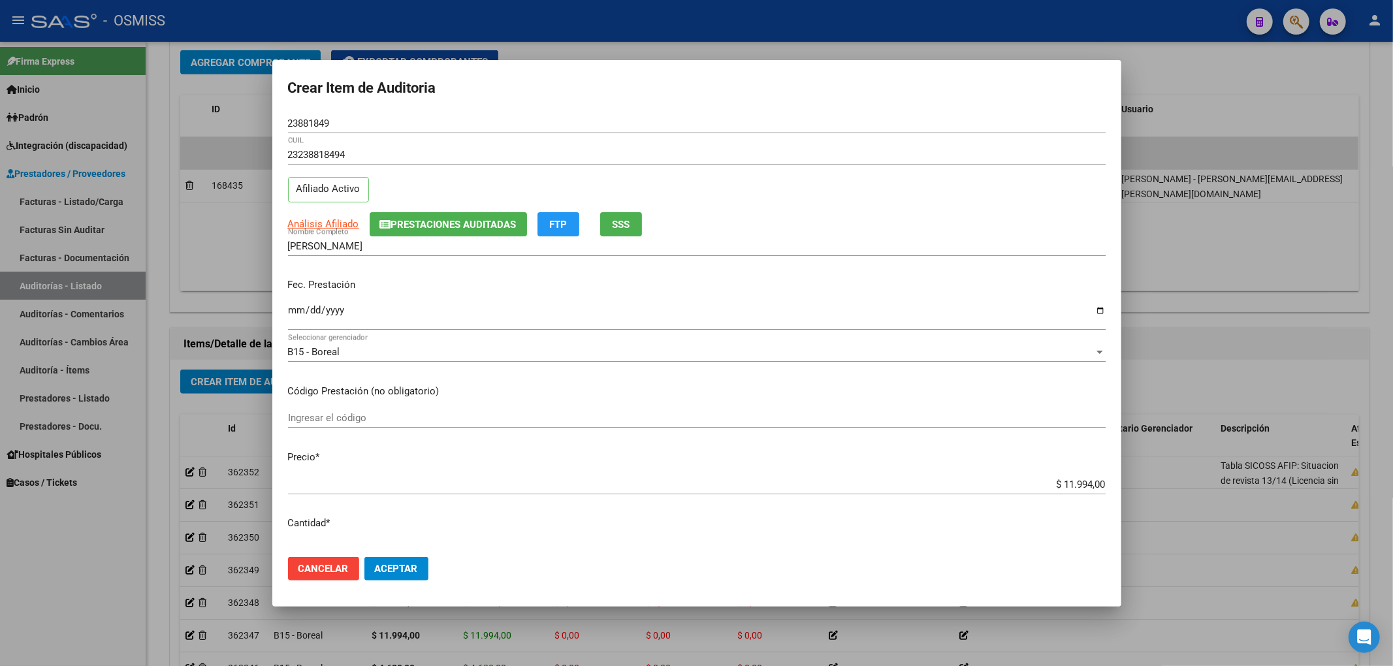
drag, startPoint x: 345, startPoint y: 119, endPoint x: 213, endPoint y: 116, distance: 132.6
click at [213, 116] on div "Crear Item de Auditoria 23881849 Nro Documento 23238818494 CUIL Afiliado Activo…" at bounding box center [696, 333] width 1393 height 666
click at [490, 121] on input "23881849" at bounding box center [697, 124] width 818 height 12
drag, startPoint x: 340, startPoint y: 124, endPoint x: 217, endPoint y: 118, distance: 122.9
click at [221, 118] on div "Crear Item de Auditoria 23881849 Nro Documento 23238818494 CUIL Afiliado Activo…" at bounding box center [696, 333] width 1393 height 666
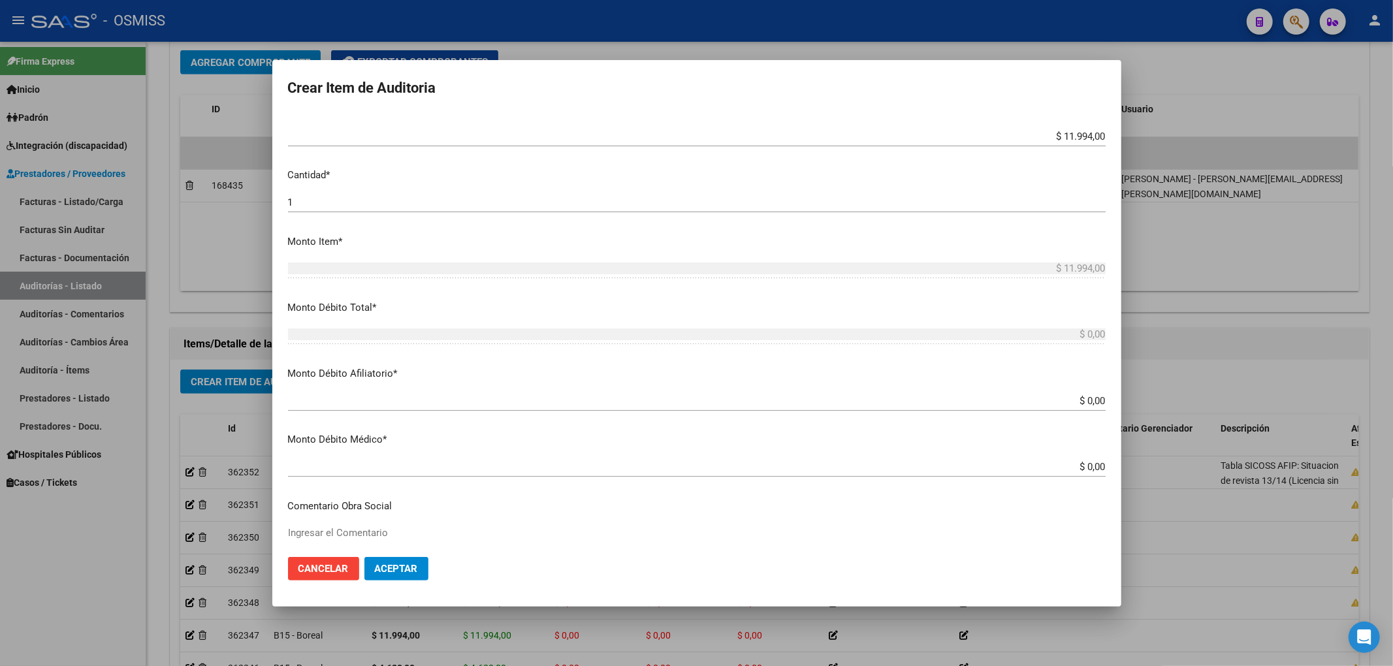
scroll to position [435, 0]
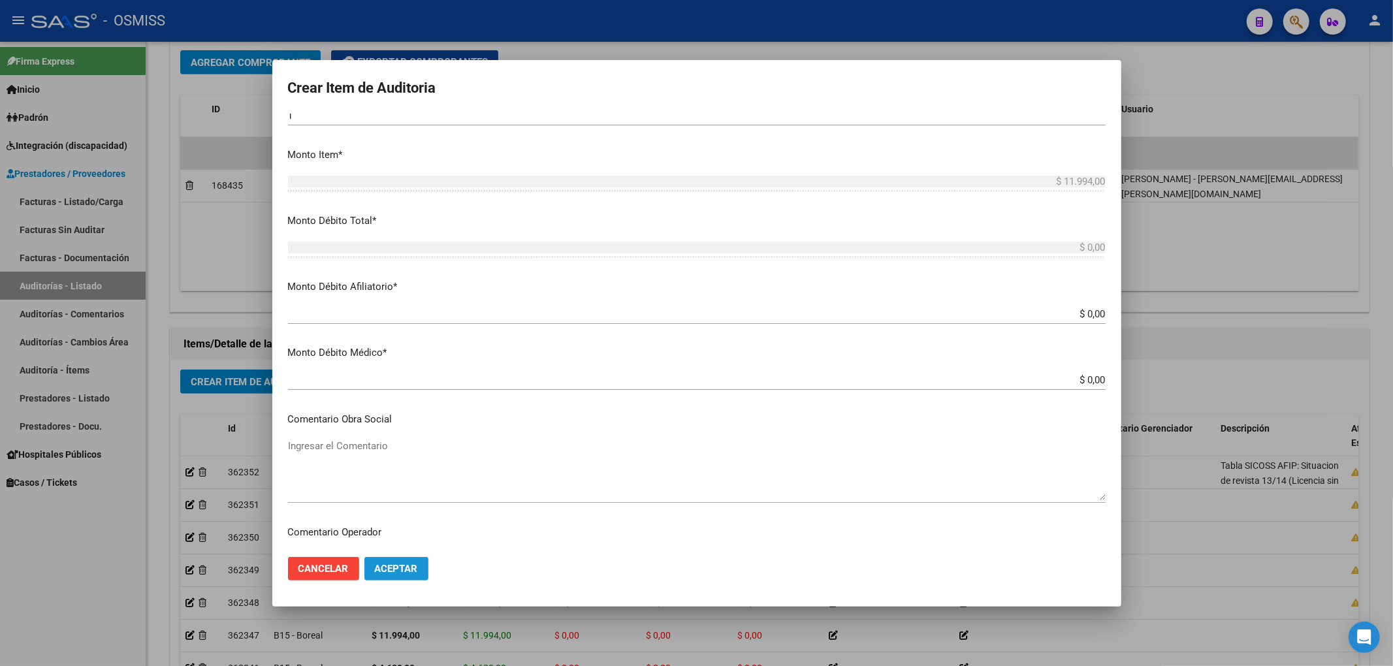
click at [411, 567] on span "Aceptar" at bounding box center [396, 569] width 43 height 12
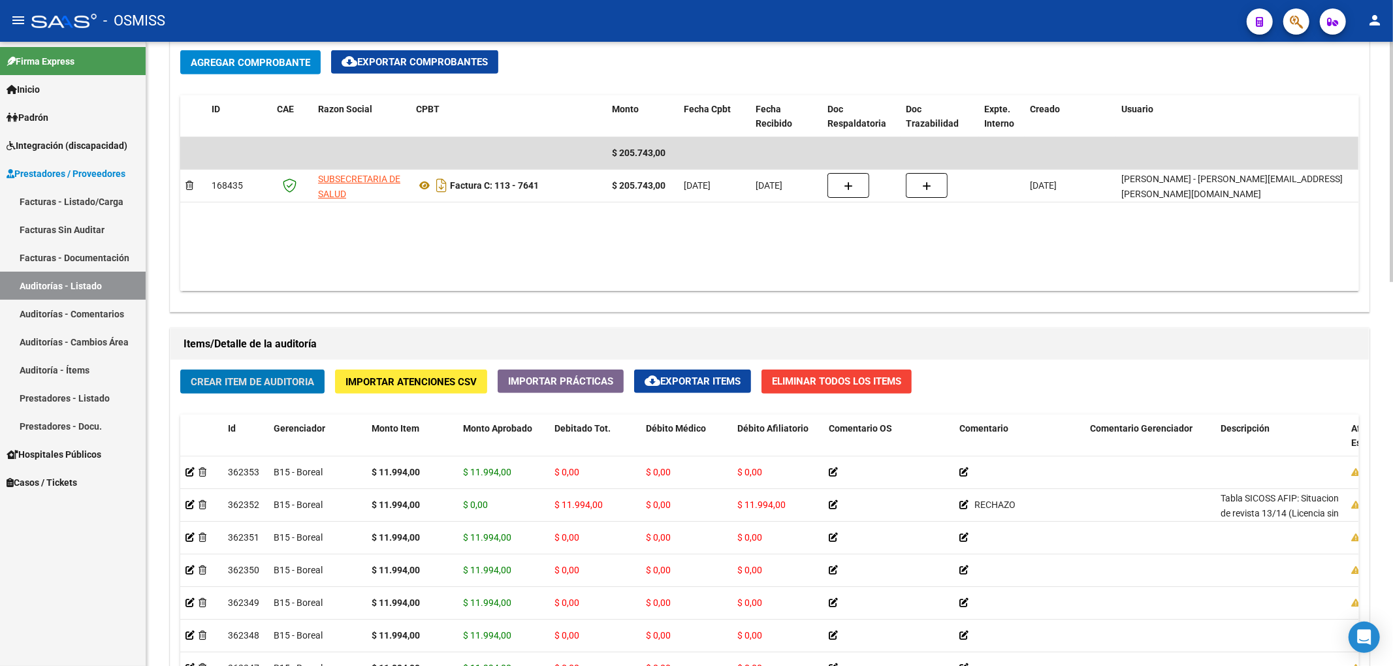
click at [217, 371] on button "Crear Item de Auditoria" at bounding box center [252, 382] width 144 height 24
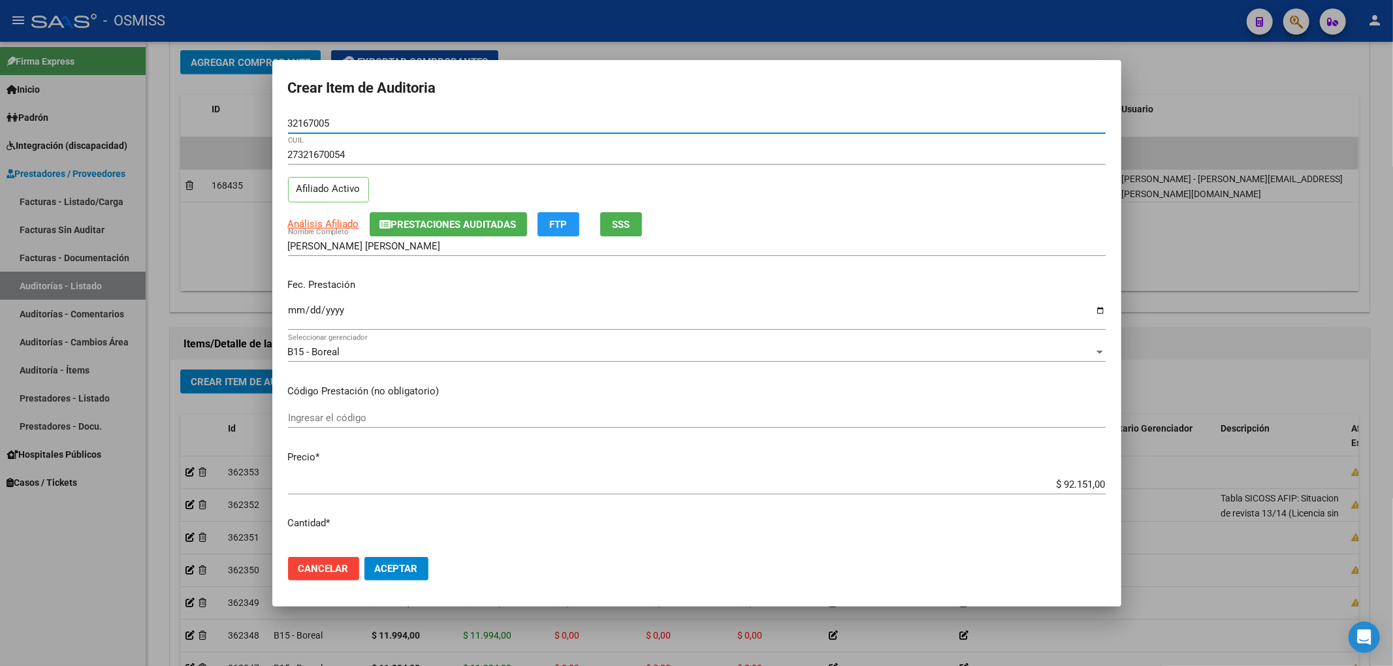
click at [290, 311] on input "Ingresar la fecha" at bounding box center [697, 315] width 818 height 21
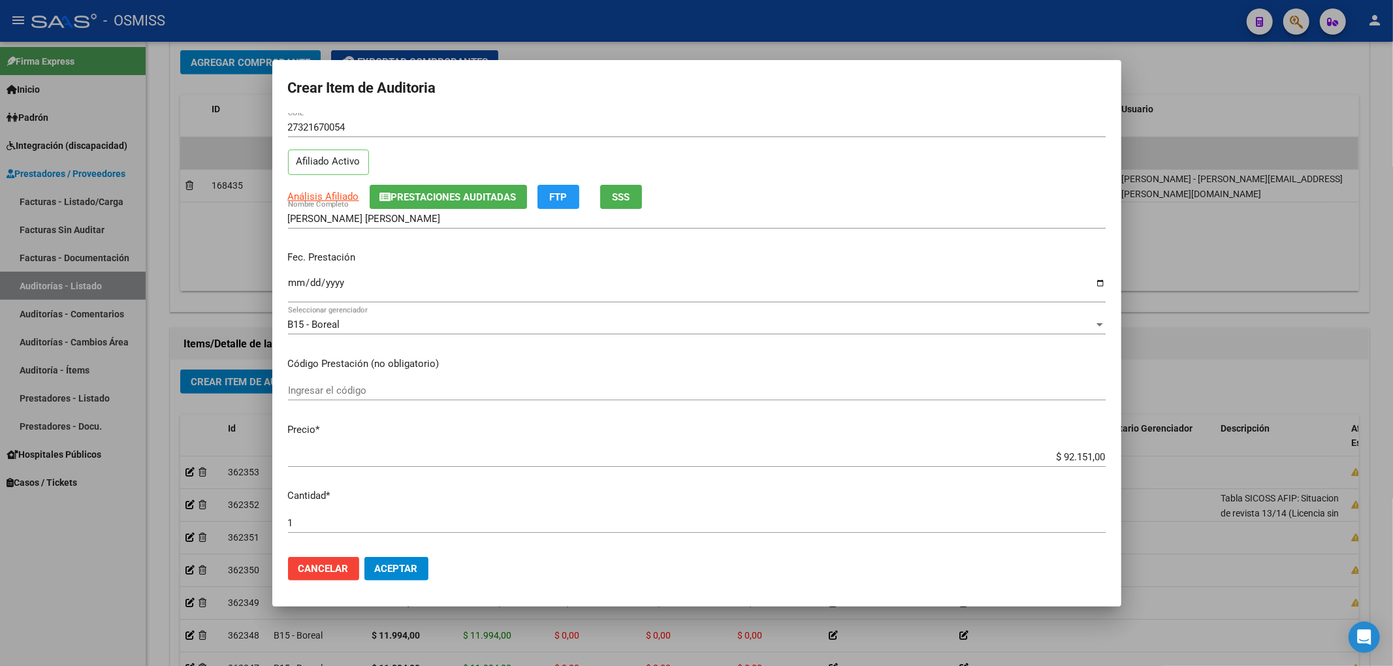
scroll to position [87, 0]
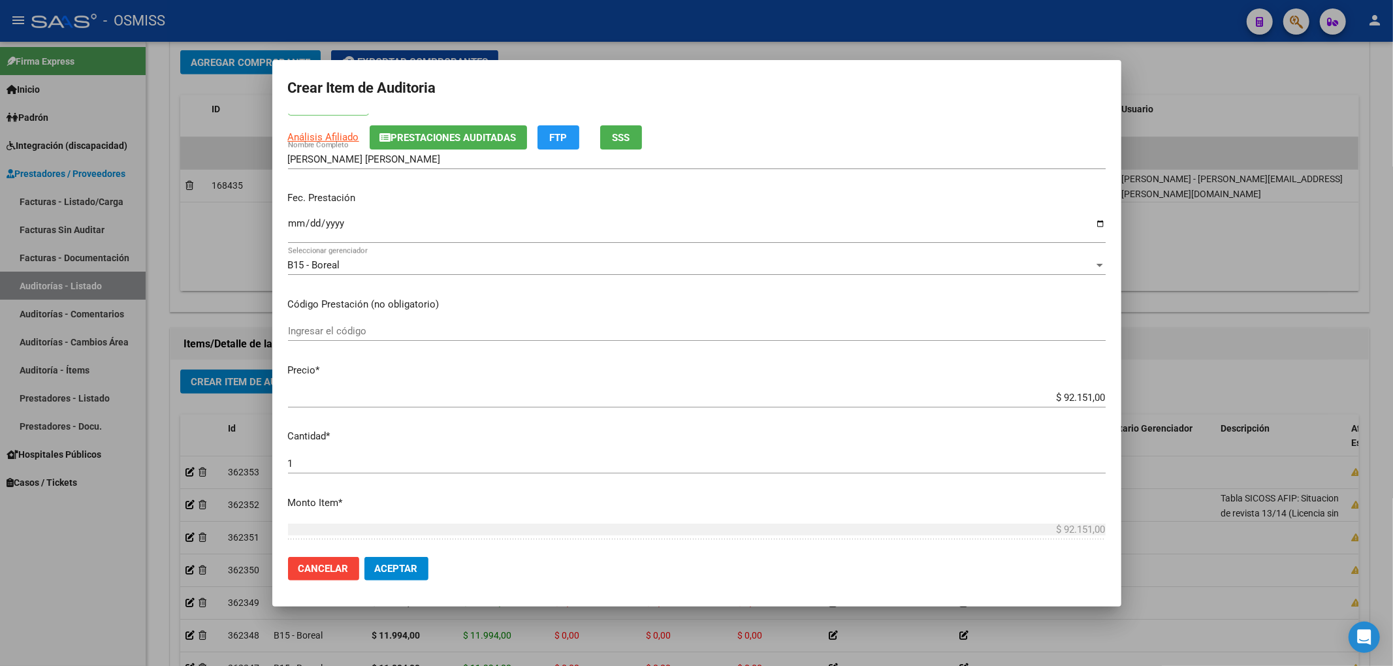
click at [288, 221] on input "Ingresar la fecha" at bounding box center [697, 228] width 818 height 21
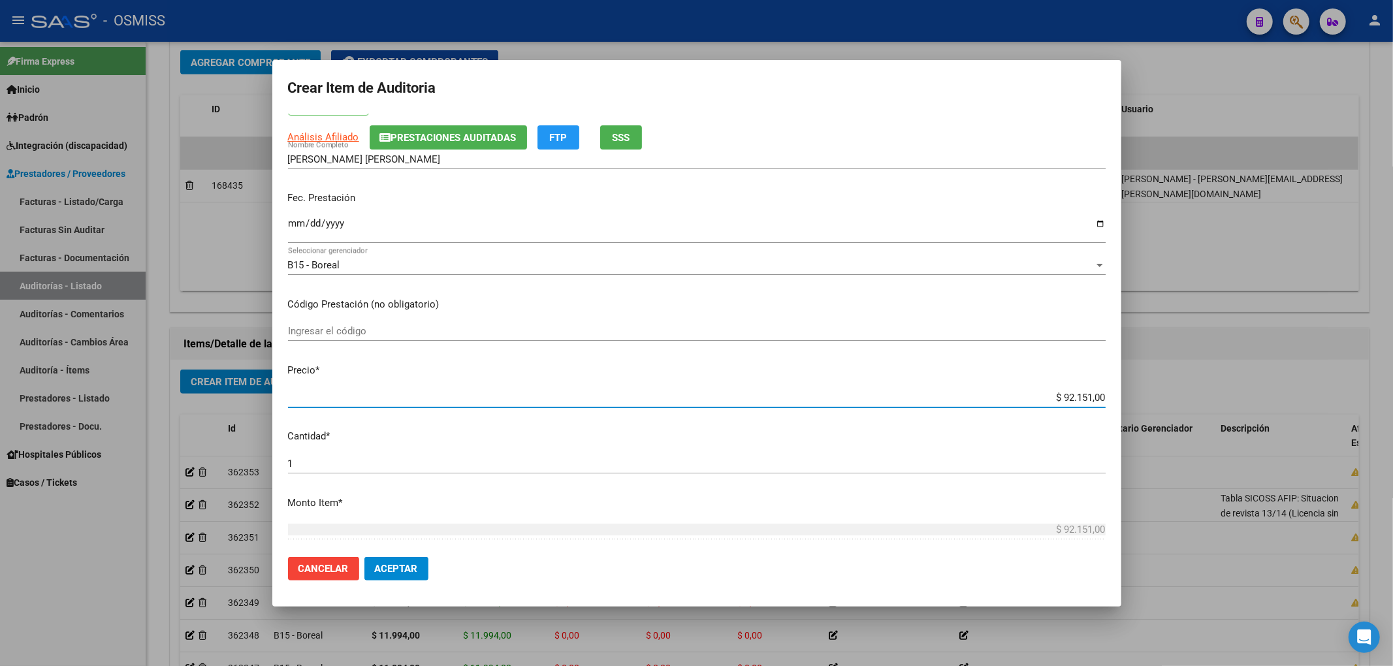
drag, startPoint x: 1034, startPoint y: 398, endPoint x: 1158, endPoint y: 415, distance: 124.6
click at [1153, 415] on div "Crear Item de Auditoria 32167005 Nro Documento 27321670054 CUIL Afiliado Activo…" at bounding box center [696, 333] width 1393 height 666
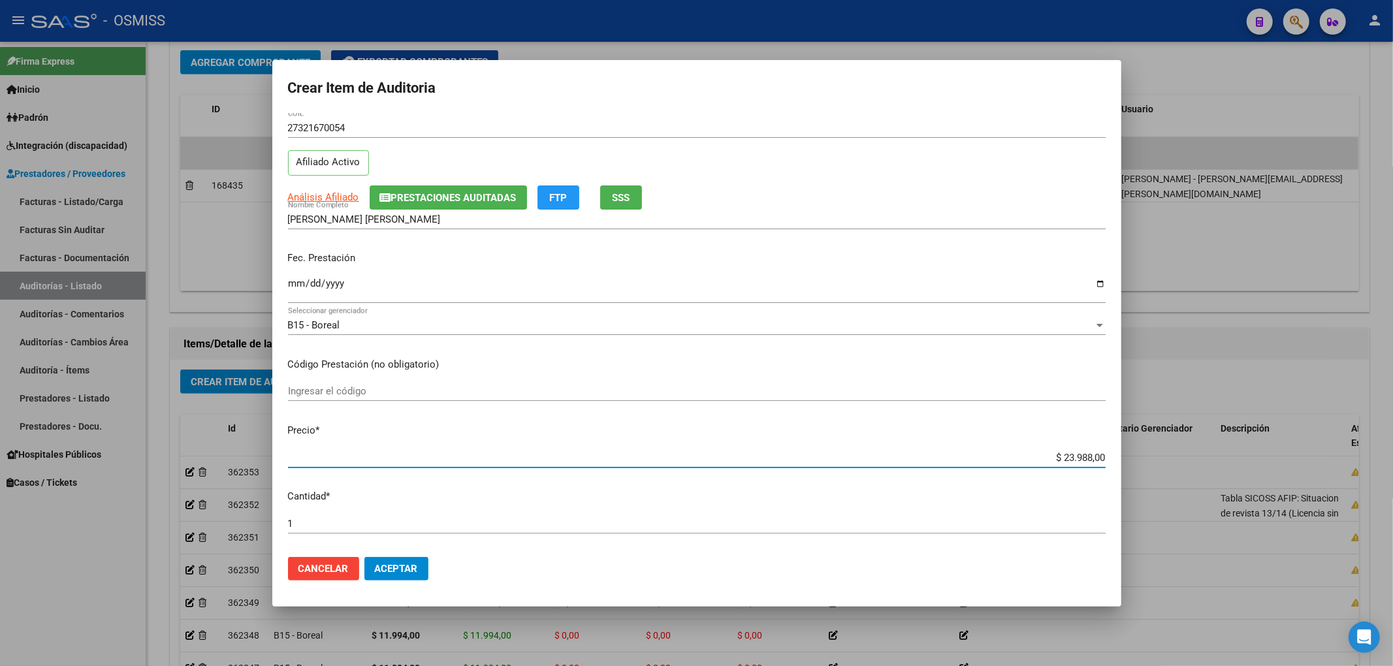
scroll to position [0, 0]
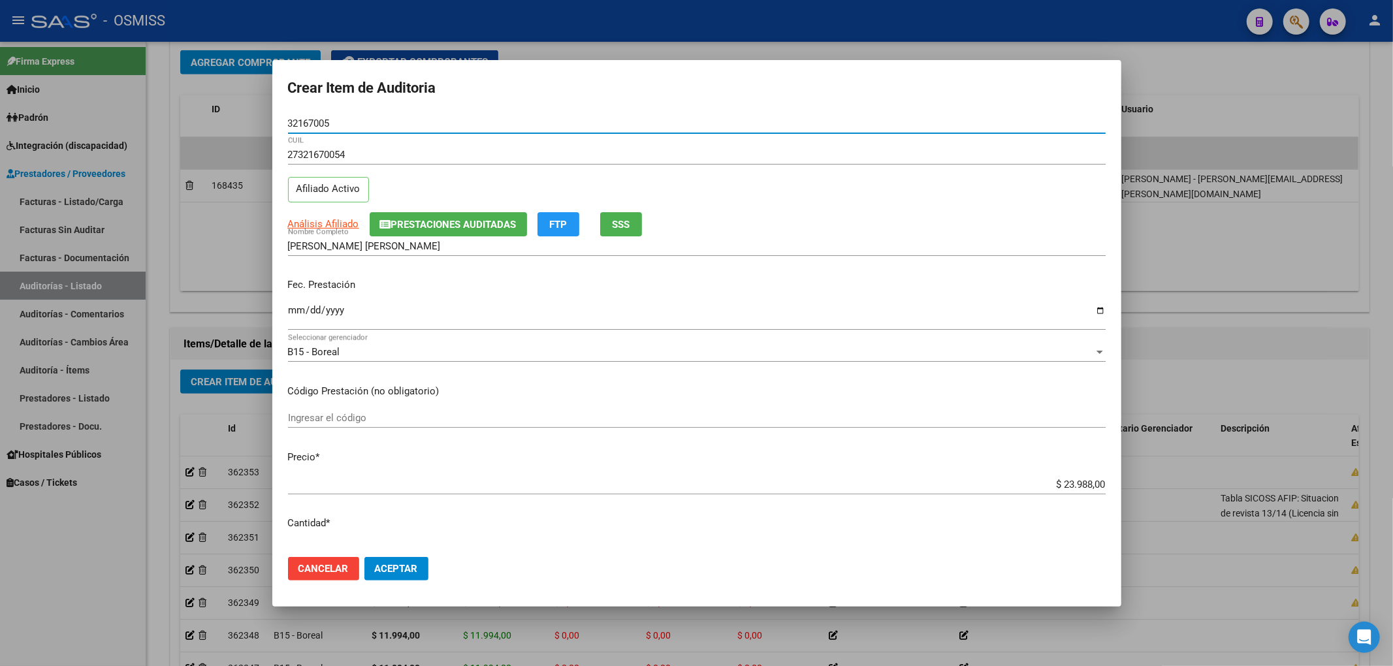
drag, startPoint x: 345, startPoint y: 124, endPoint x: 229, endPoint y: 186, distance: 132.3
click at [176, 125] on div "Crear Item de Auditoria 32167005 Nro Documento 27321670054 CUIL Afiliado Activo…" at bounding box center [696, 333] width 1393 height 666
click at [590, 320] on input "[DATE]" at bounding box center [697, 315] width 818 height 21
click at [541, 300] on div "Fec. Prestación 2025-08-28 Ingresar la fecha" at bounding box center [697, 305] width 818 height 74
click at [455, 228] on span "Prestaciones Auditadas" at bounding box center [453, 225] width 125 height 12
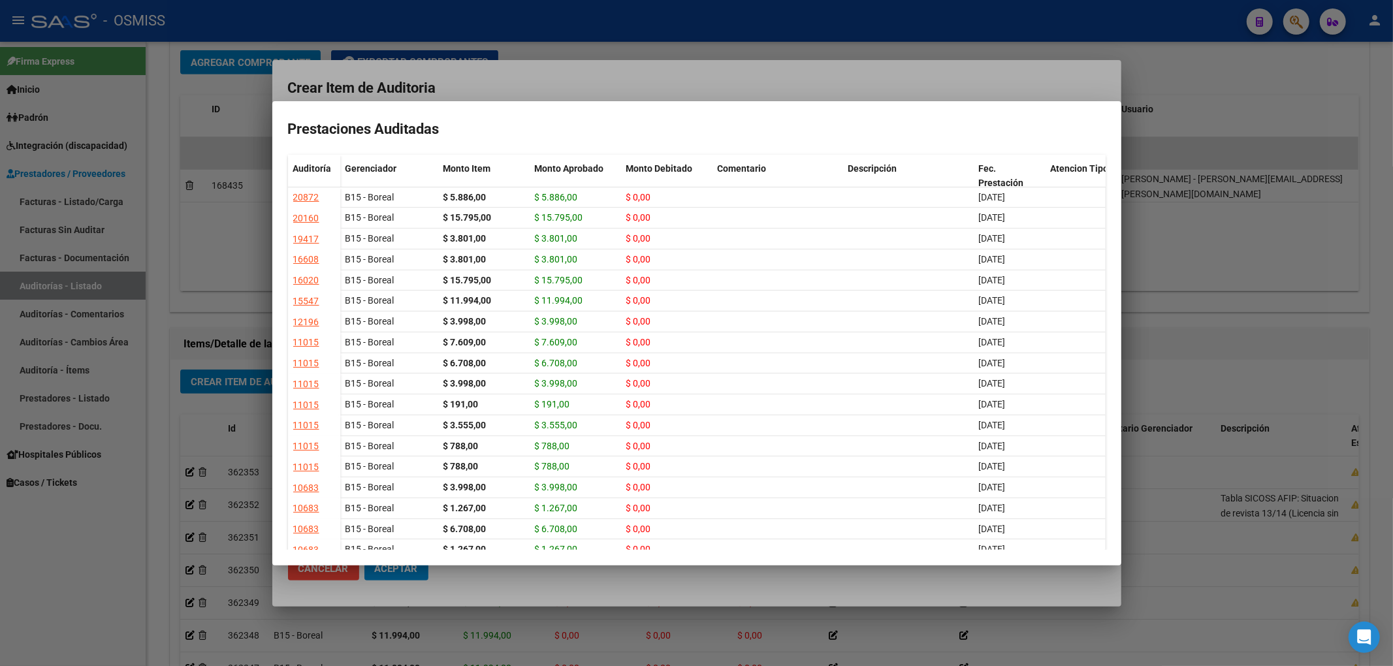
click at [538, 84] on div at bounding box center [696, 333] width 1393 height 666
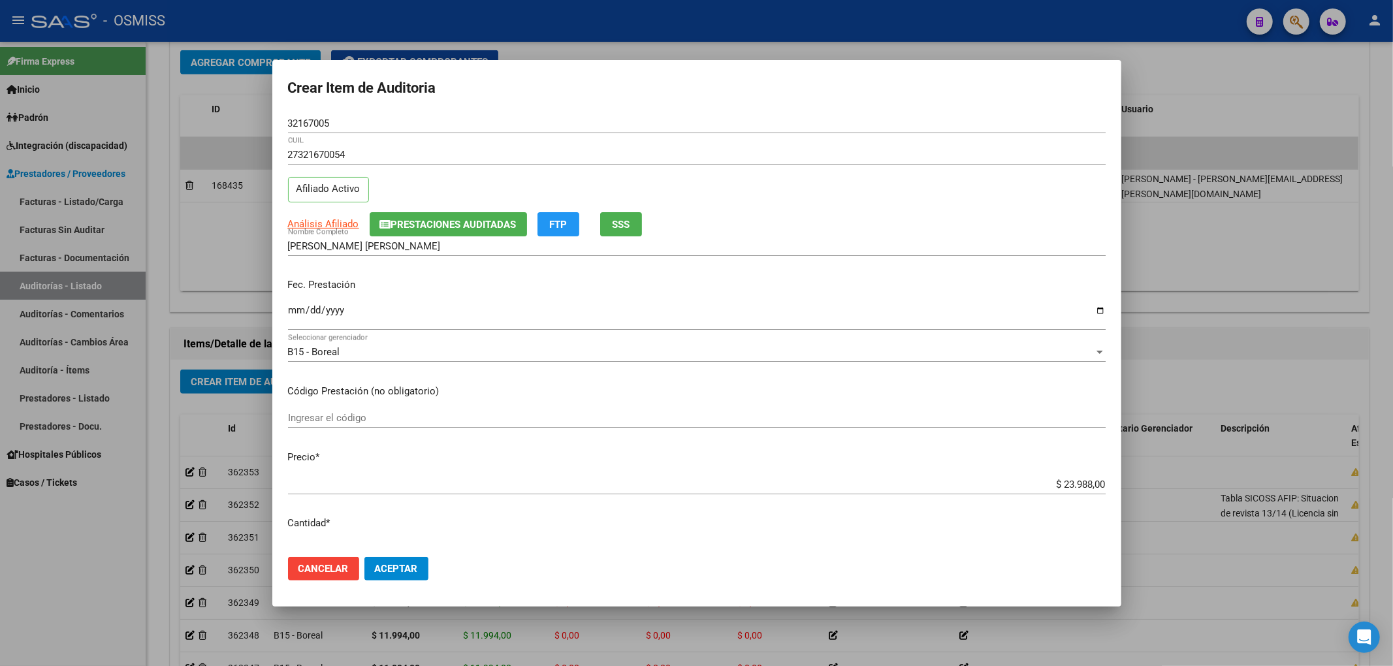
click at [458, 227] on span "Prestaciones Auditadas" at bounding box center [453, 225] width 125 height 12
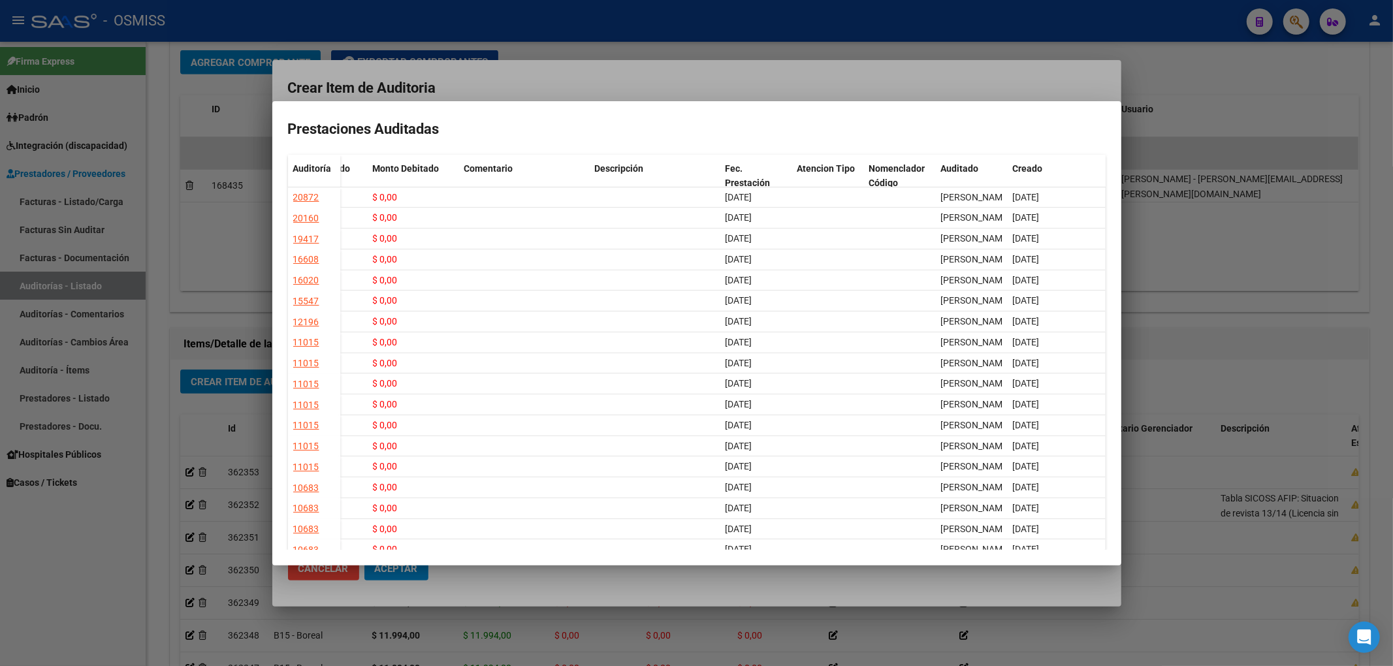
click at [601, 95] on div at bounding box center [696, 333] width 1393 height 666
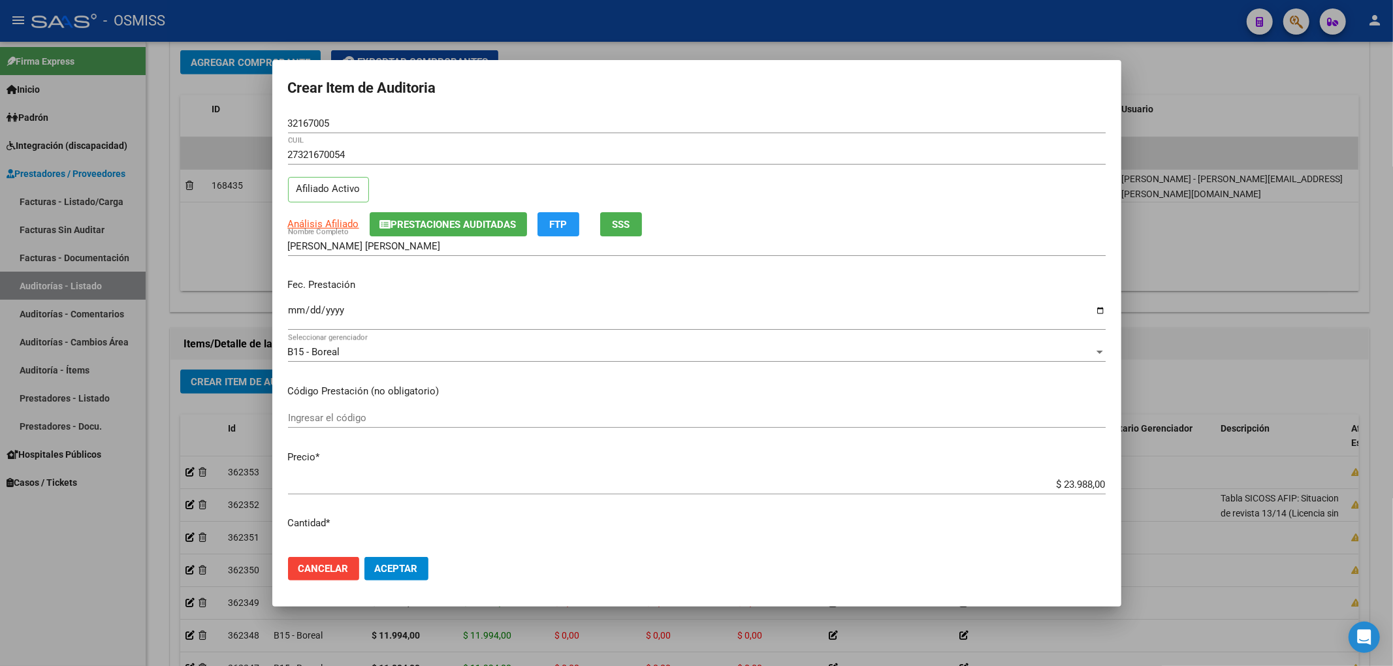
click at [402, 565] on span "Aceptar" at bounding box center [396, 569] width 43 height 12
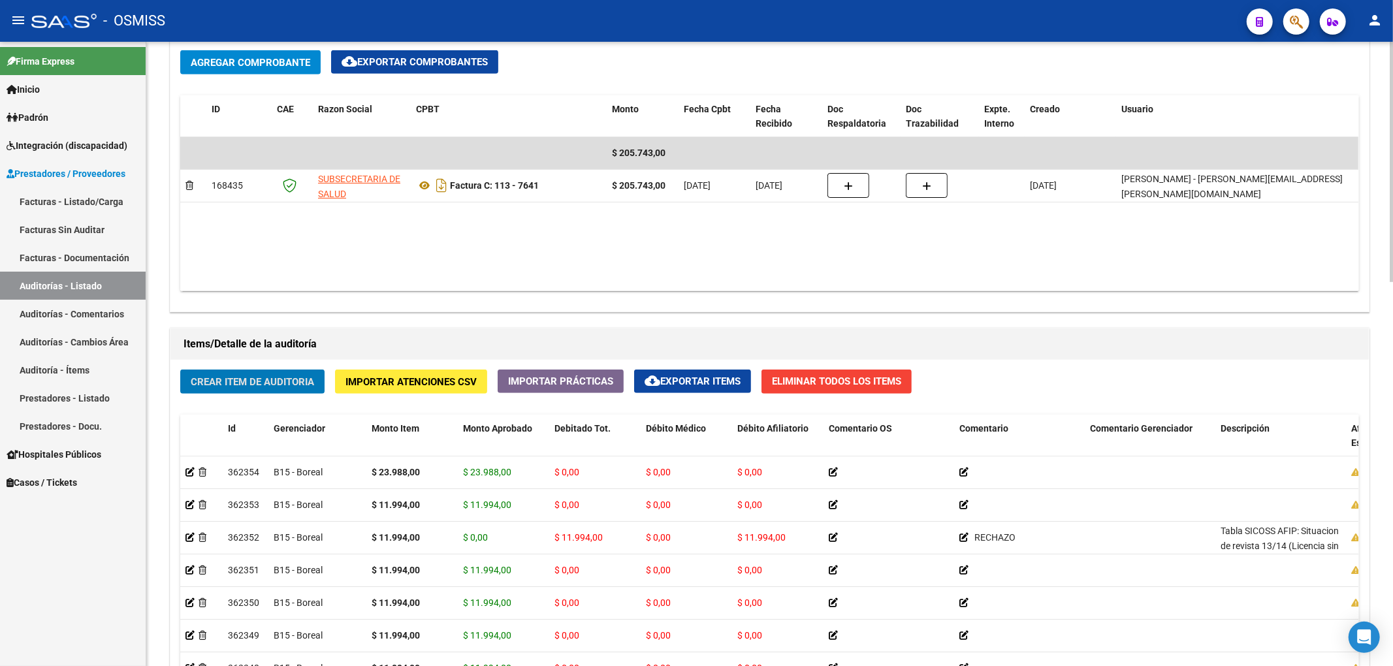
click at [306, 387] on span "Crear Item de Auditoria" at bounding box center [252, 382] width 123 height 12
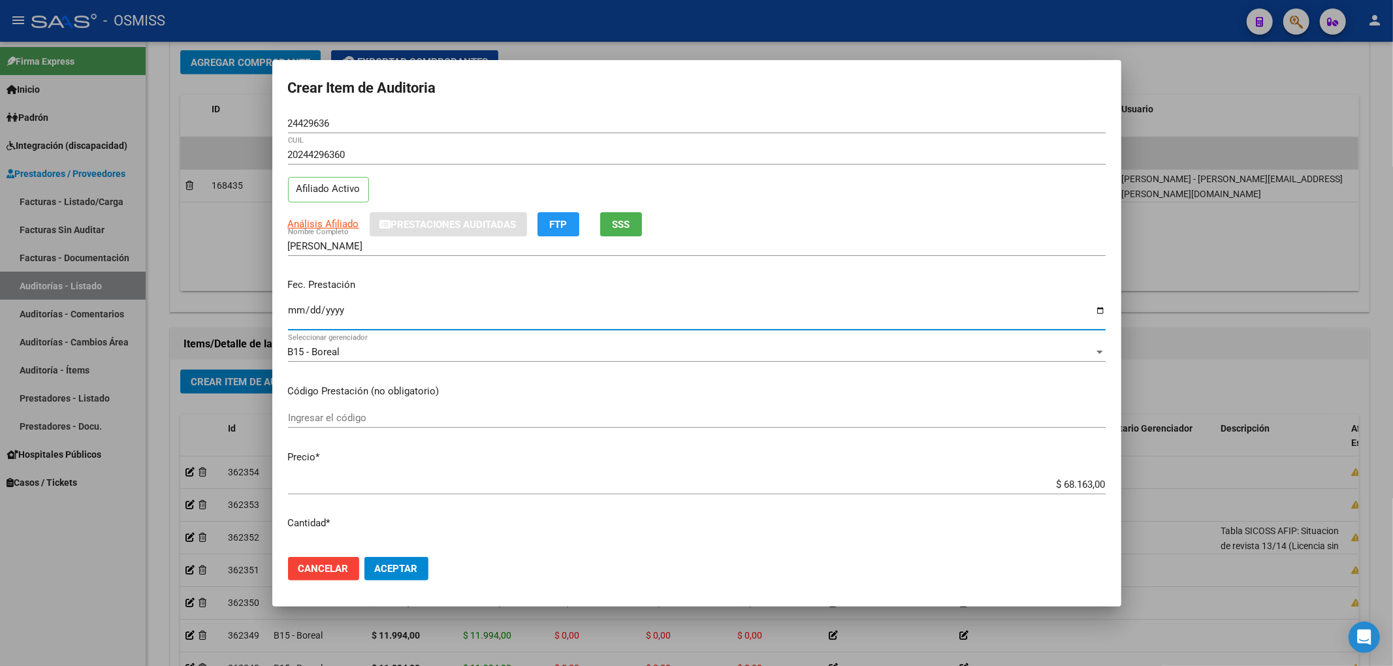
click at [298, 310] on input "Ingresar la fecha" at bounding box center [697, 315] width 818 height 21
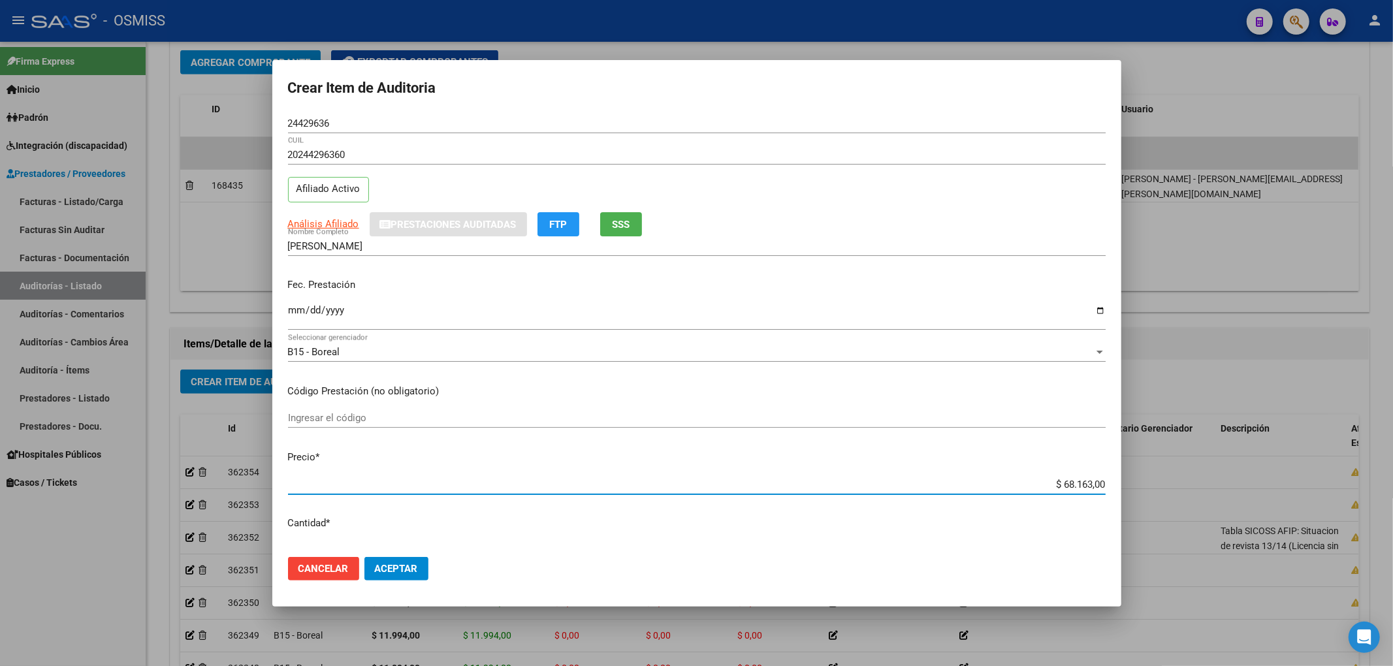
drag, startPoint x: 1047, startPoint y: 481, endPoint x: 1222, endPoint y: 490, distance: 175.2
click at [1212, 490] on div "Crear Item de Auditoria 24429636 Nro Documento 20244296360 CUIL Afiliado Activo…" at bounding box center [696, 333] width 1393 height 666
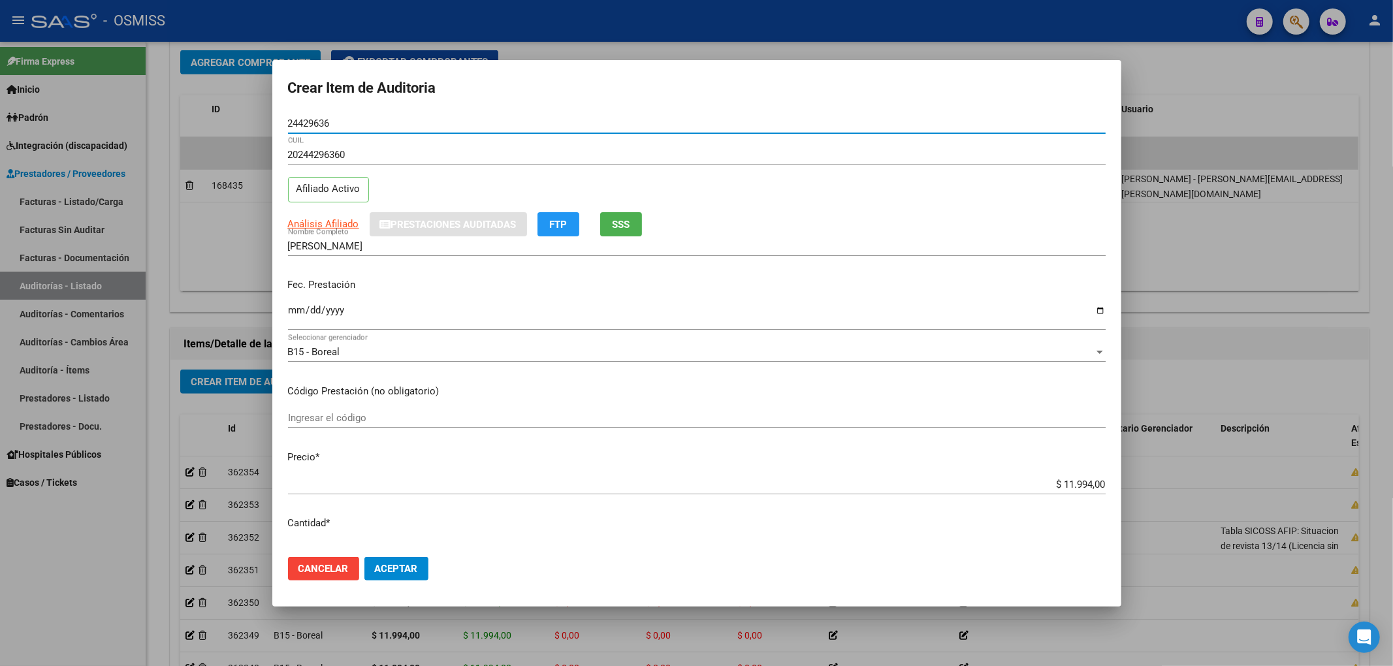
drag, startPoint x: 334, startPoint y: 126, endPoint x: 270, endPoint y: 123, distance: 64.0
click at [270, 123] on div "Crear Item de Auditoria 24429636 Nro Documento 20244296360 CUIL Afiliado Activo…" at bounding box center [696, 333] width 1393 height 666
click at [475, 272] on div "Fec. Prestación 2025-08-26 Ingresar la fecha" at bounding box center [697, 305] width 818 height 74
click at [398, 567] on span "Aceptar" at bounding box center [396, 569] width 43 height 12
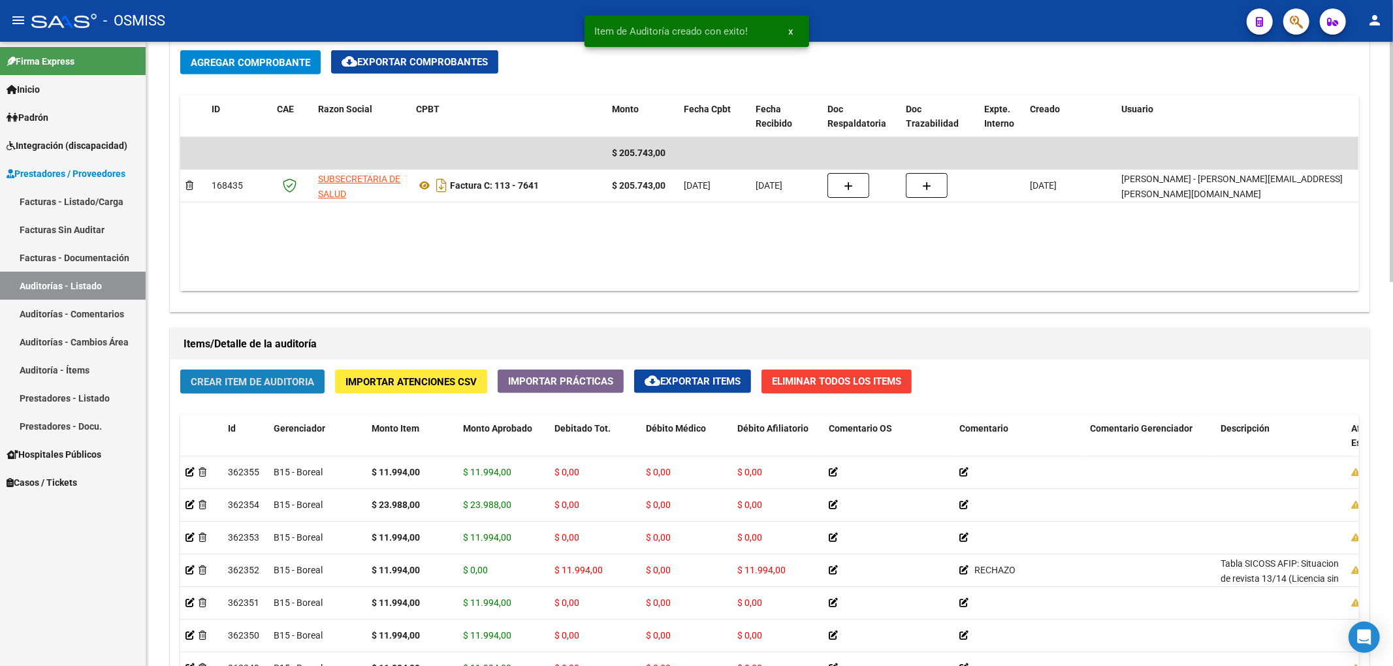
click at [289, 374] on button "Crear Item de Auditoria" at bounding box center [252, 382] width 144 height 24
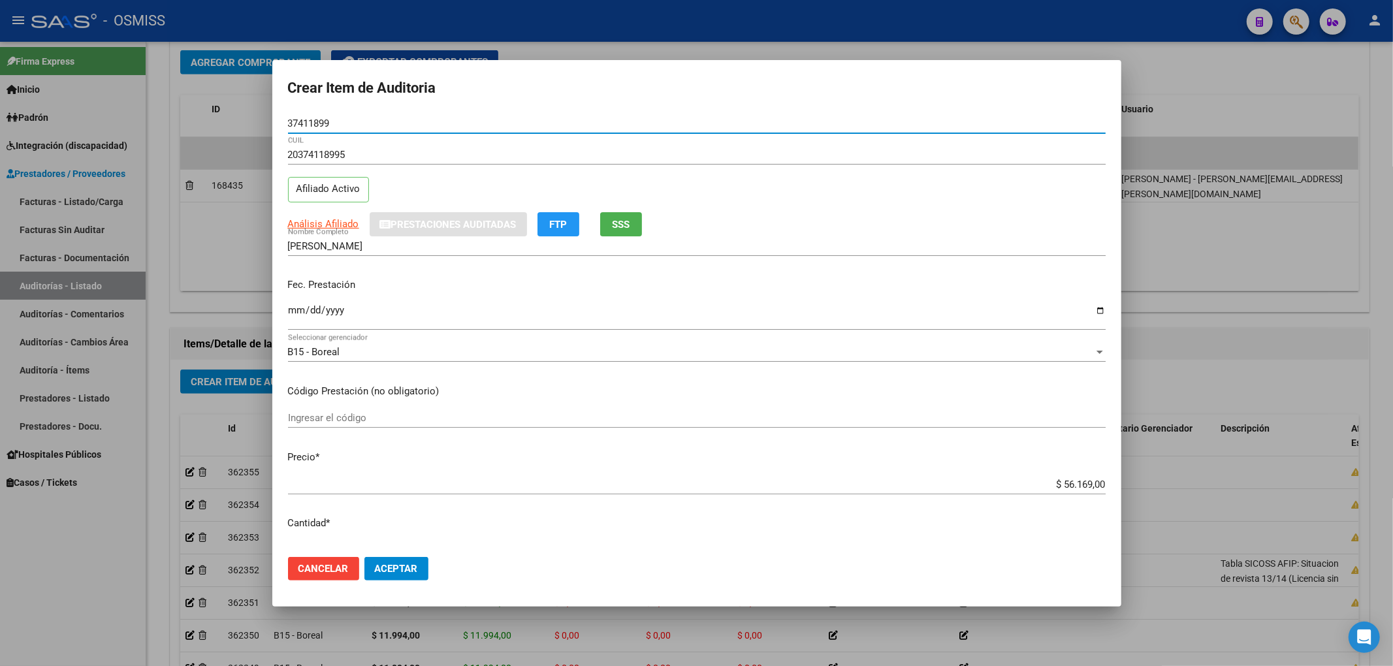
click at [295, 309] on input "Ingresar la fecha" at bounding box center [697, 315] width 818 height 21
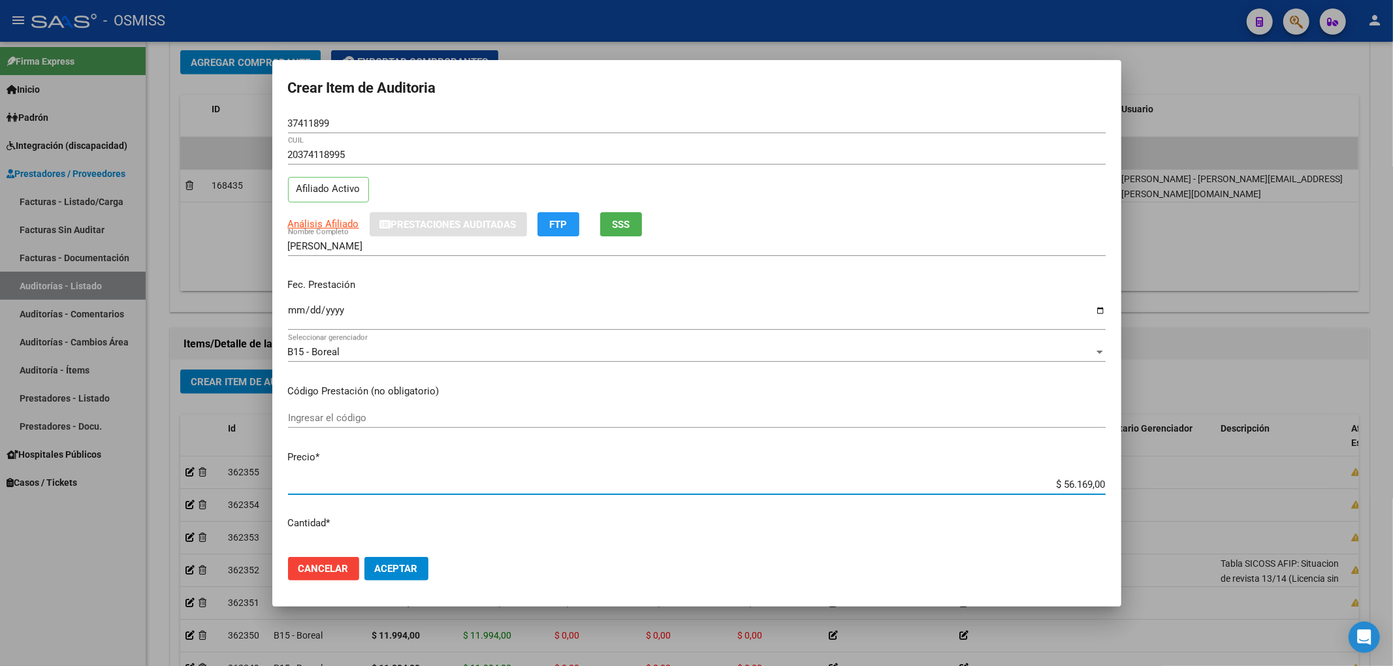
drag, startPoint x: 1036, startPoint y: 486, endPoint x: 1166, endPoint y: 484, distance: 130.0
click at [1162, 485] on div "Crear Item de Auditoria 37411899 Nro Documento 20374118995 CUIL Afiliado Activo…" at bounding box center [696, 333] width 1393 height 666
click at [335, 134] on div "37411899 Nro Documento" at bounding box center [697, 130] width 818 height 32
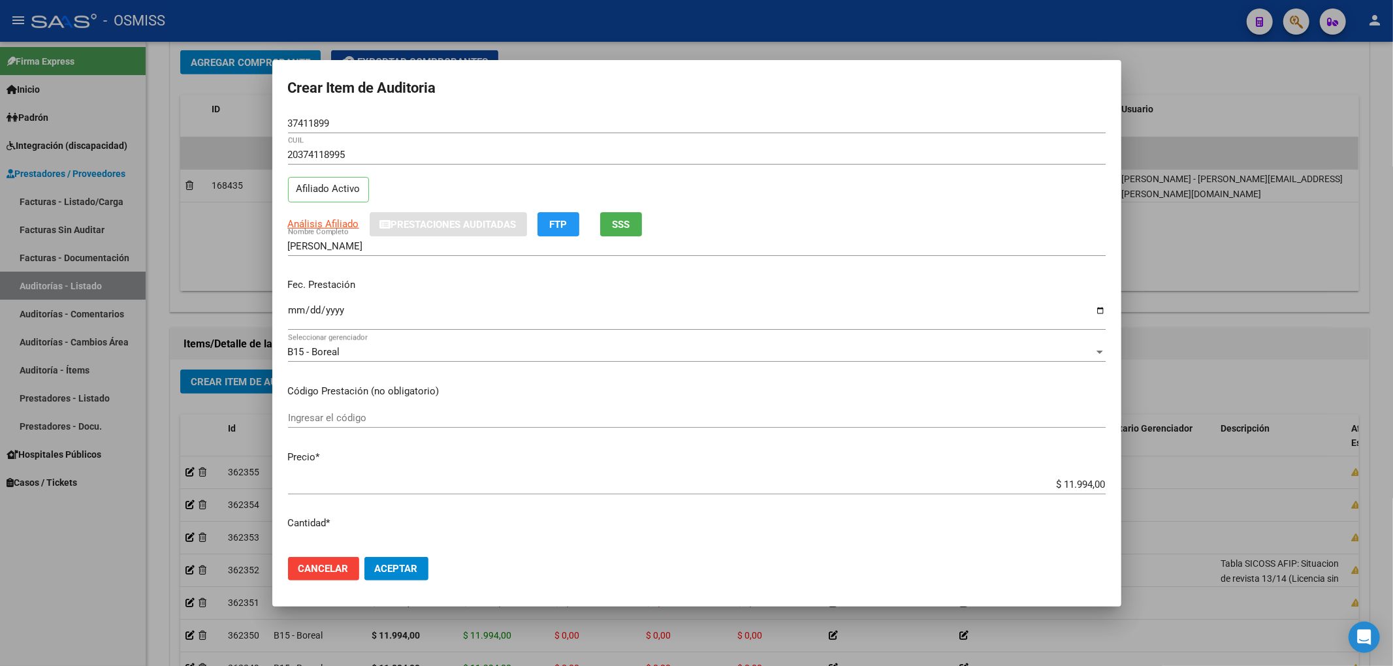
drag, startPoint x: 335, startPoint y: 126, endPoint x: 181, endPoint y: 124, distance: 154.1
click at [278, 123] on mat-dialog-content "37411899 Nro Documento 20374118995 CUIL Afiliado Activo Análisis Afiliado Prest…" at bounding box center [696, 330] width 849 height 433
click at [500, 293] on p "Fec. Prestación" at bounding box center [697, 285] width 818 height 15
click at [401, 571] on span "Aceptar" at bounding box center [396, 569] width 43 height 12
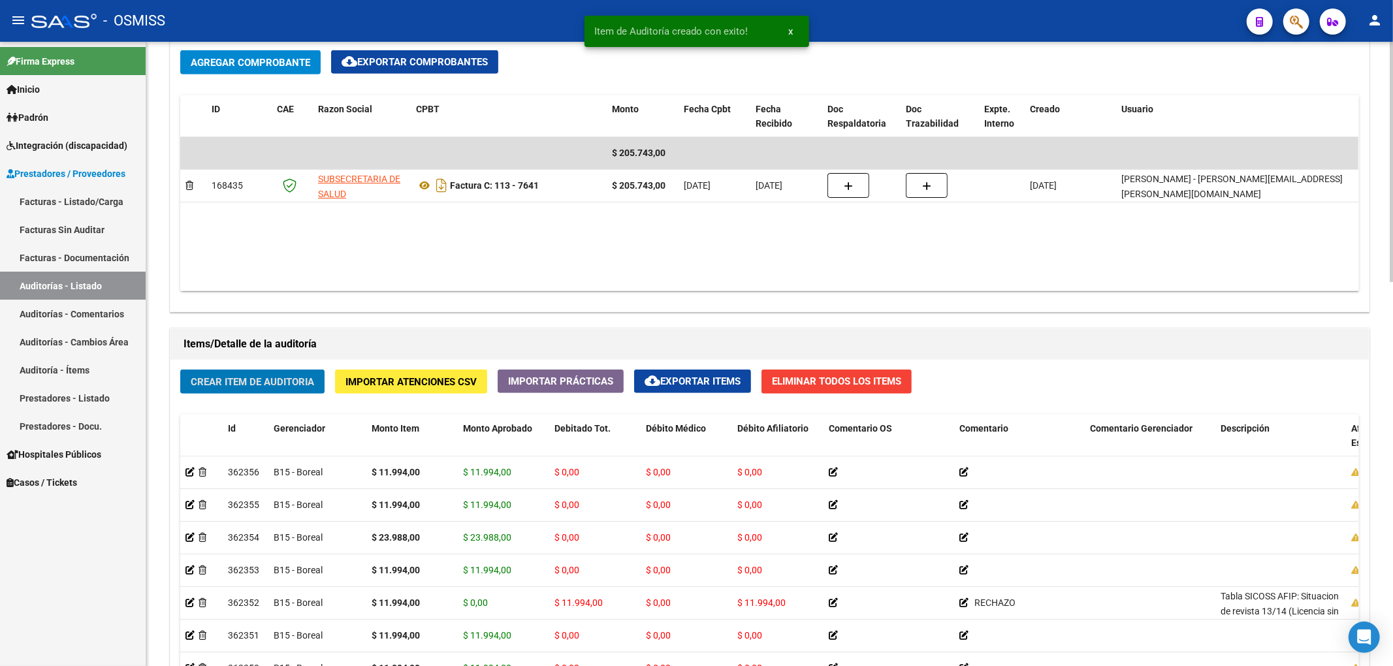
click at [238, 384] on span "Crear Item de Auditoria" at bounding box center [252, 382] width 123 height 12
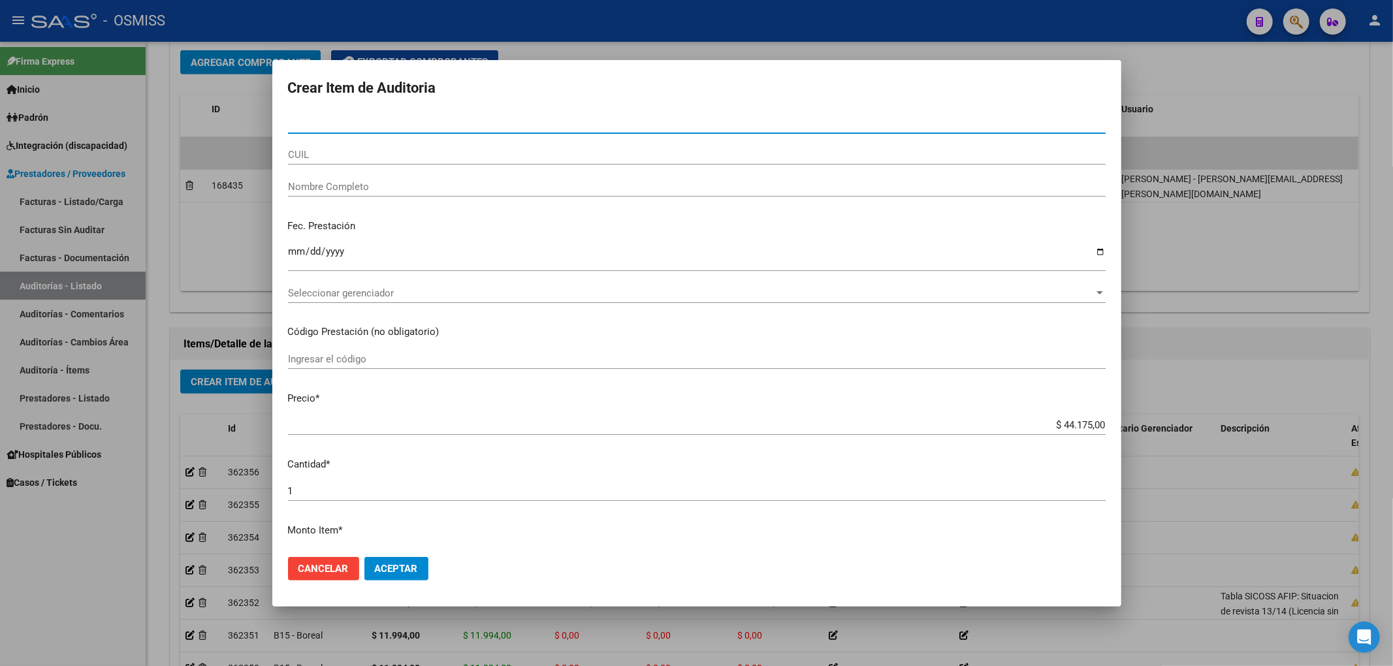
click at [123, 596] on div at bounding box center [696, 333] width 1393 height 666
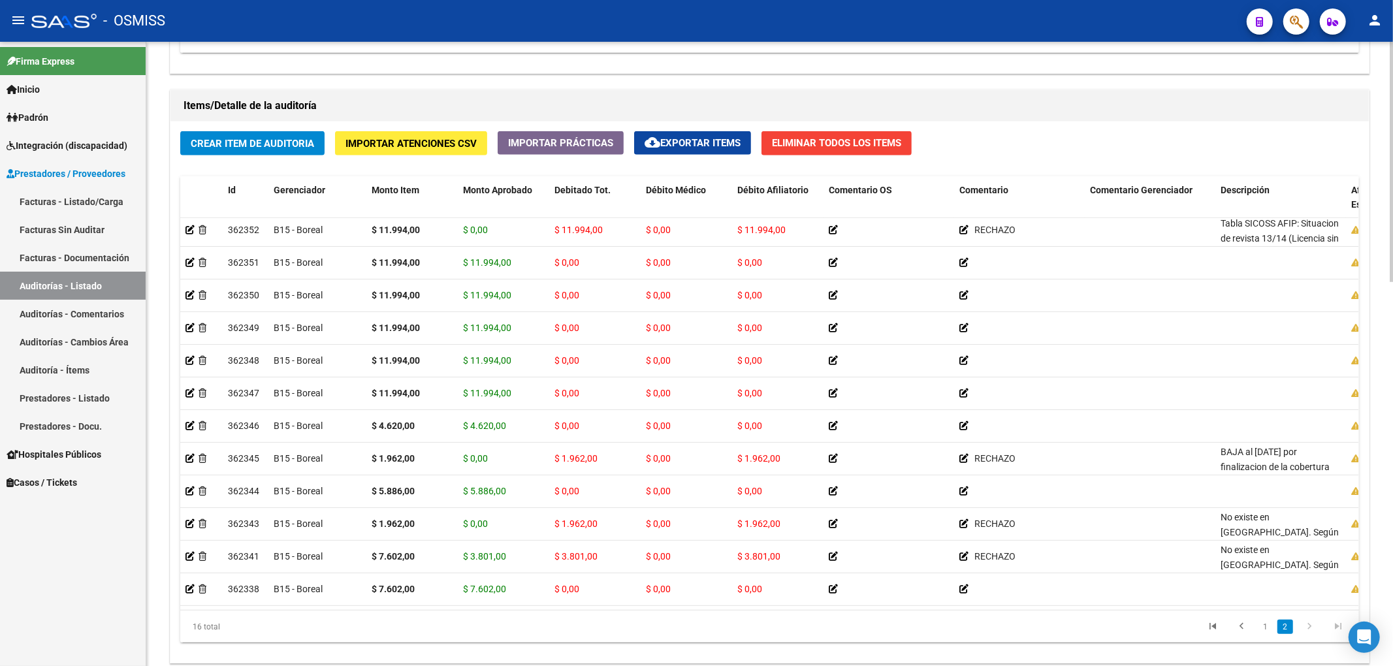
scroll to position [996, 0]
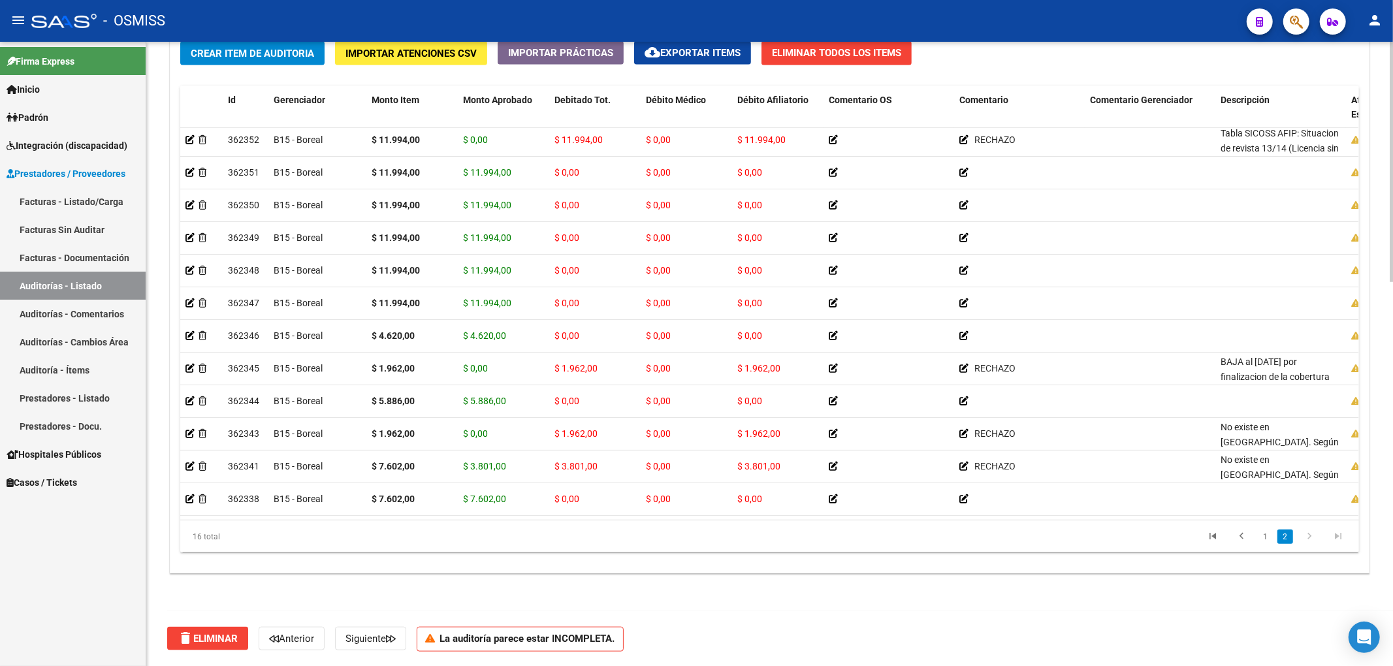
click at [1392, 502] on div at bounding box center [1391, 545] width 3 height 240
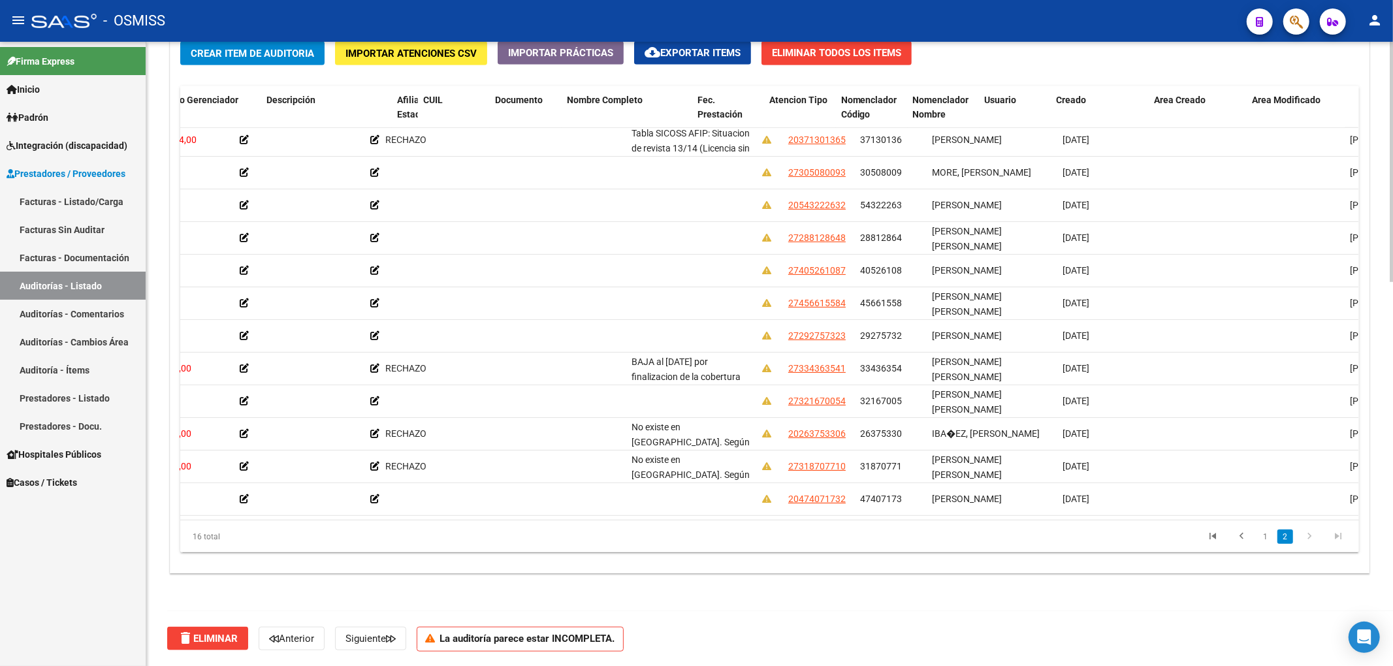
scroll to position [147, 954]
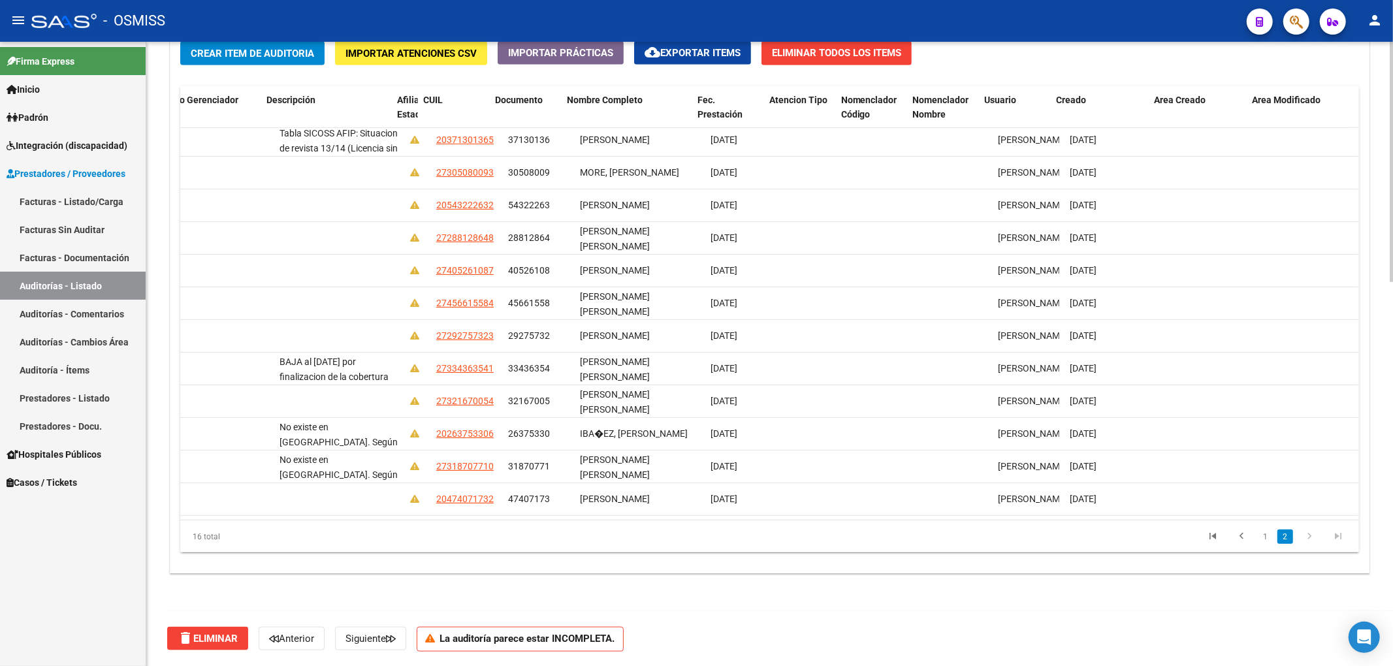
drag, startPoint x: 1344, startPoint y: 355, endPoint x: 1360, endPoint y: 257, distance: 99.2
click at [1360, 257] on div "Crear Item de Auditoria Importar Atenciones CSV Importar Prácticas cloud_downlo…" at bounding box center [769, 301] width 1198 height 541
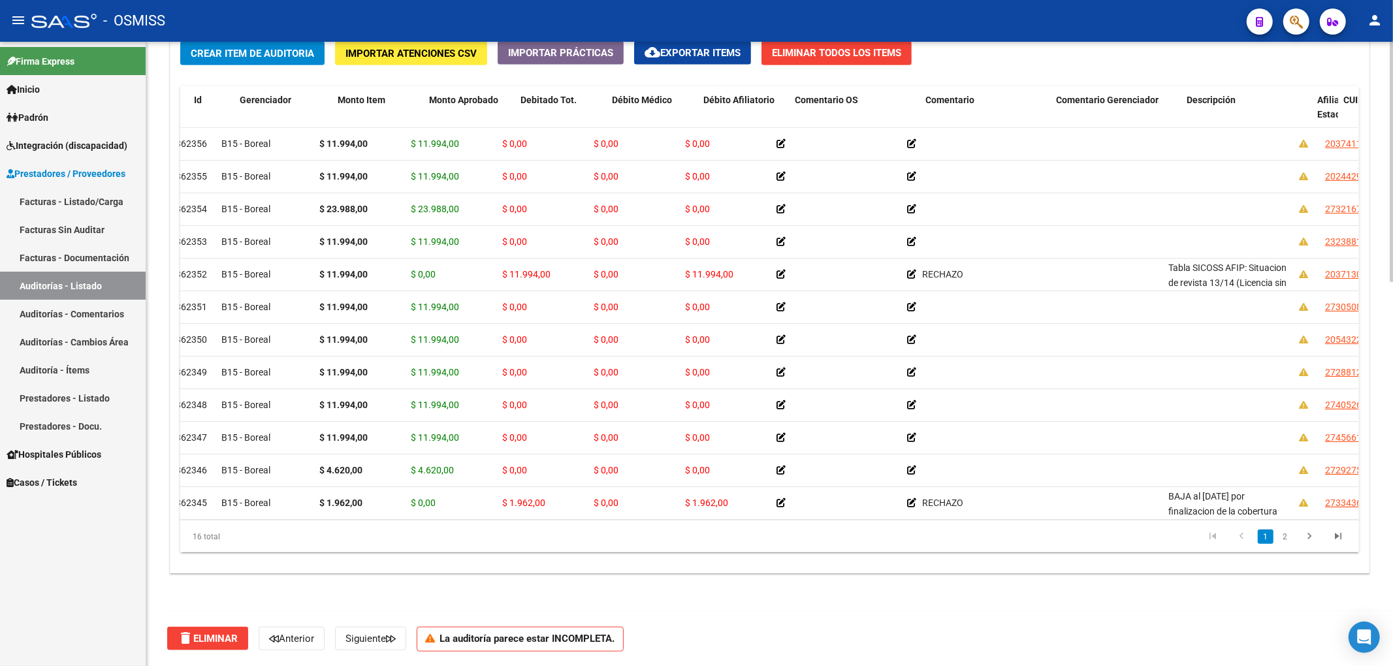
scroll to position [0, 0]
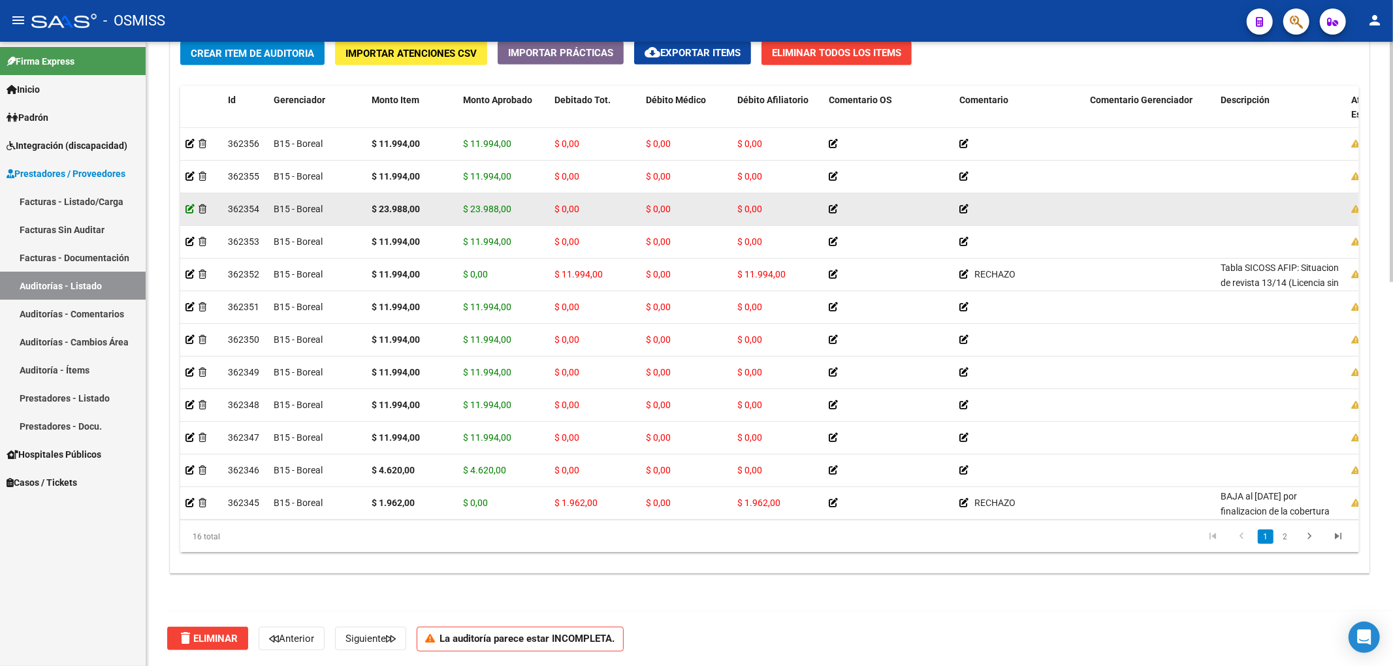
click at [191, 208] on icon at bounding box center [189, 208] width 9 height 9
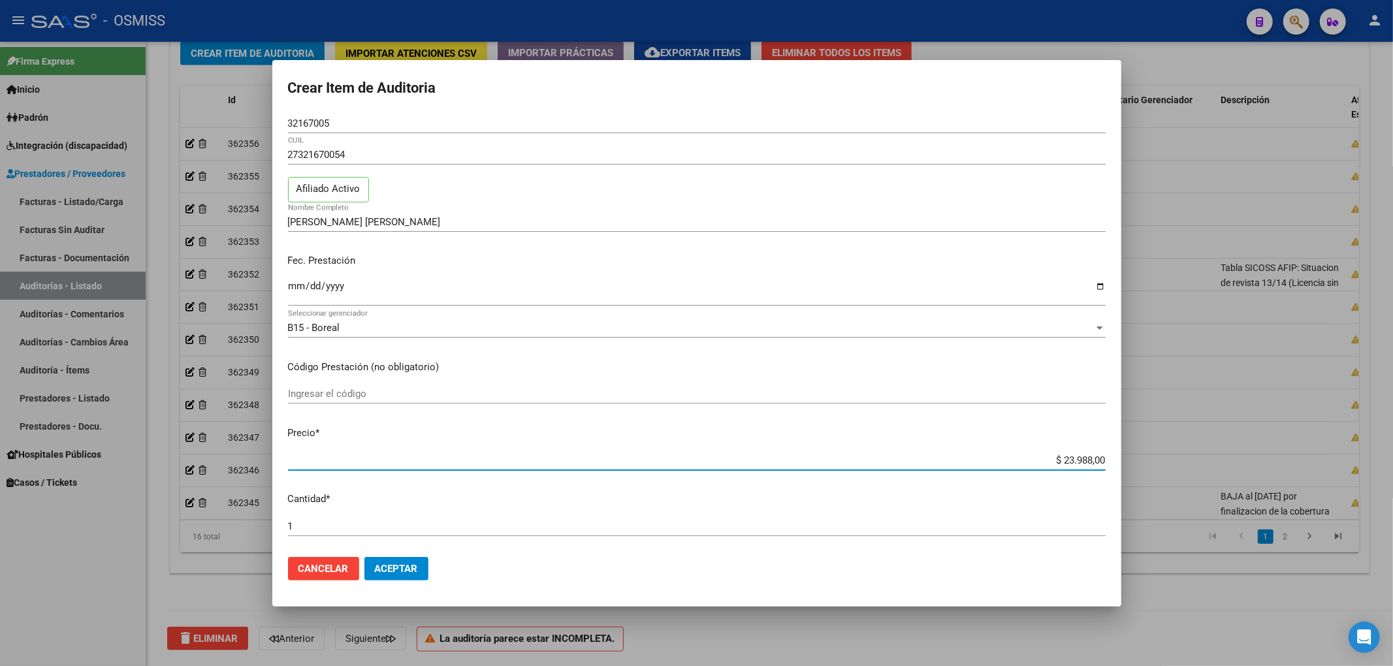
drag, startPoint x: 1043, startPoint y: 460, endPoint x: 1203, endPoint y: 461, distance: 159.3
click at [1203, 461] on div "Crear Item de Auditoria 32167005 Nro Documento 27321670054 CUIL Afiliado Activo…" at bounding box center [696, 333] width 1393 height 666
click at [413, 572] on span "Aceptar" at bounding box center [396, 569] width 43 height 12
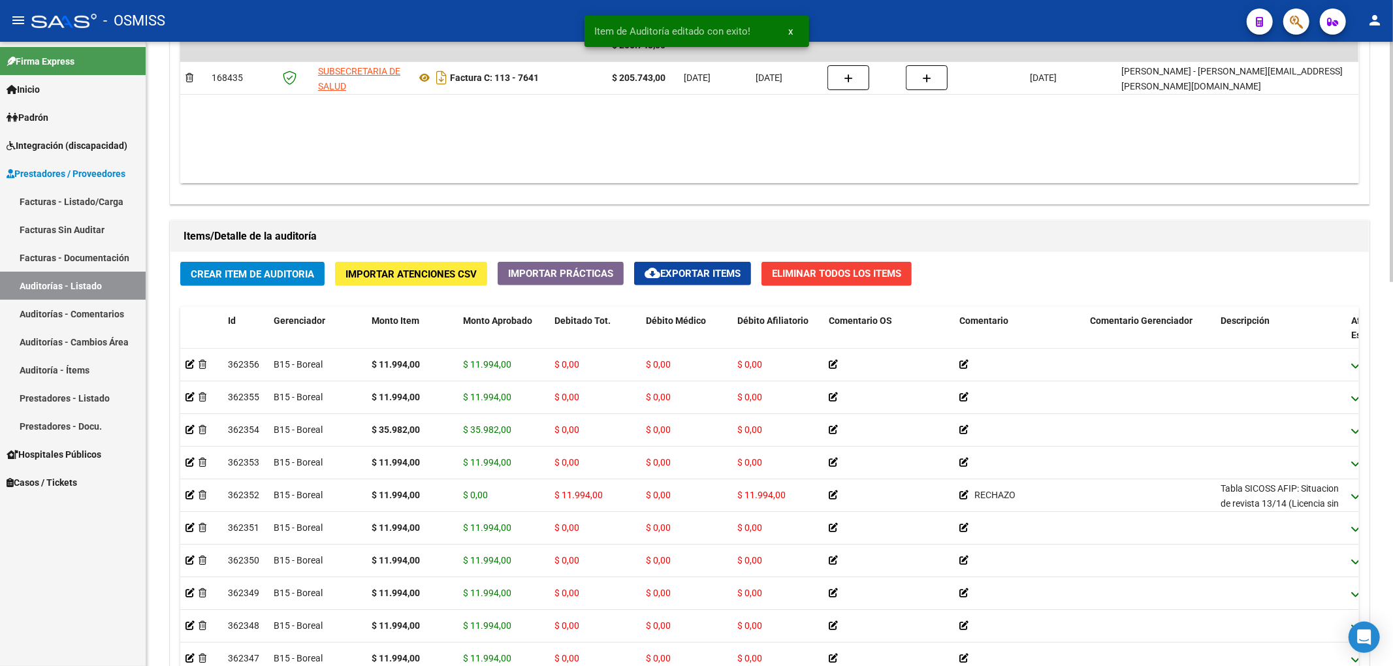
scroll to position [784, 0]
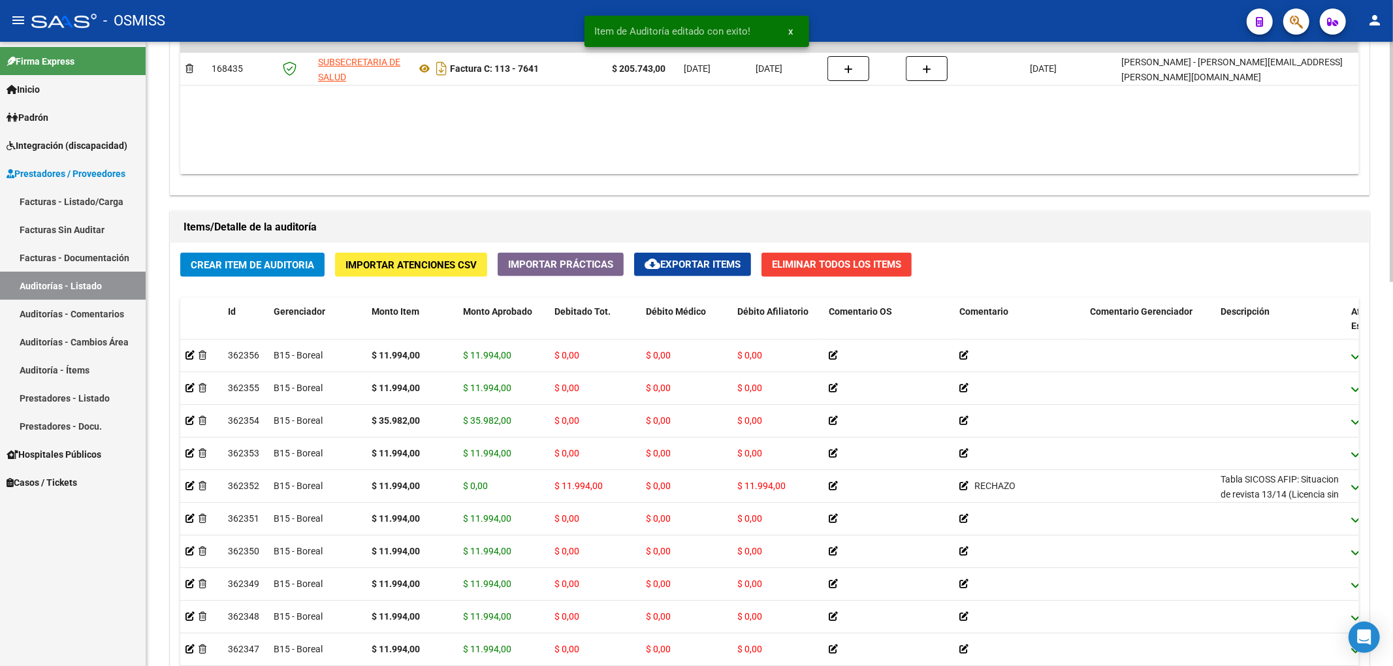
click at [243, 277] on button "Crear Item de Auditoria" at bounding box center [252, 265] width 144 height 24
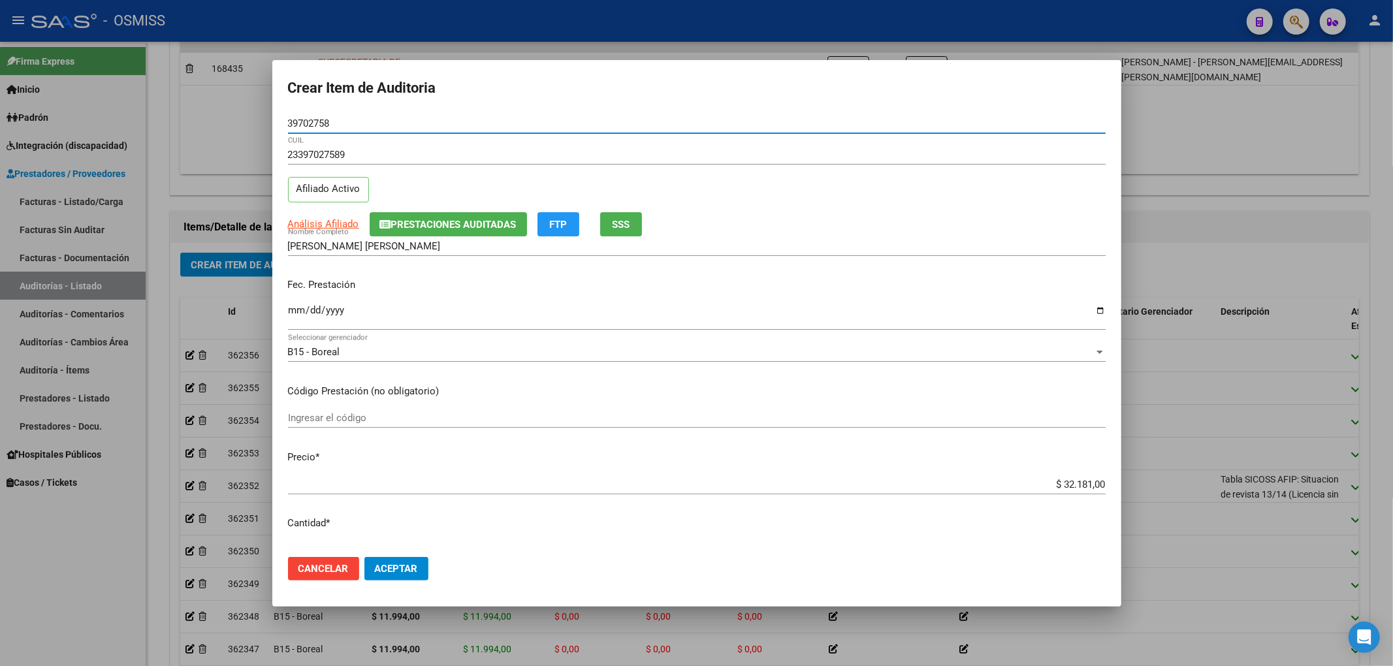
click at [299, 306] on input "Ingresar la fecha" at bounding box center [697, 315] width 818 height 21
drag, startPoint x: 338, startPoint y: 123, endPoint x: 25, endPoint y: 142, distance: 314.0
click at [61, 134] on div "Crear Item de Auditoria 39702758 Nro Documento 23397027589 CUIL Afiliado Activo…" at bounding box center [696, 333] width 1393 height 666
click at [443, 291] on p "Fec. Prestación" at bounding box center [697, 285] width 818 height 15
click at [416, 565] on span "Aceptar" at bounding box center [396, 569] width 43 height 12
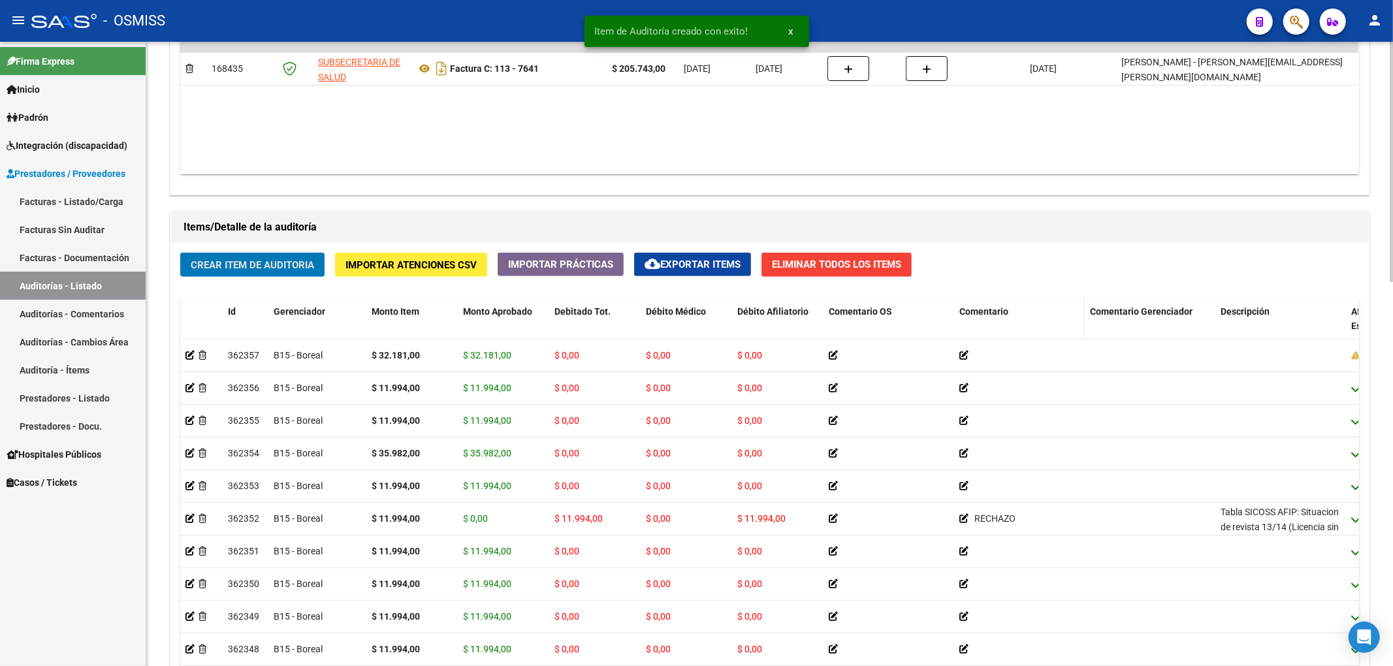
click at [1004, 317] on span "Comentario" at bounding box center [983, 311] width 49 height 10
click at [1000, 316] on span "Comentario" at bounding box center [983, 311] width 49 height 10
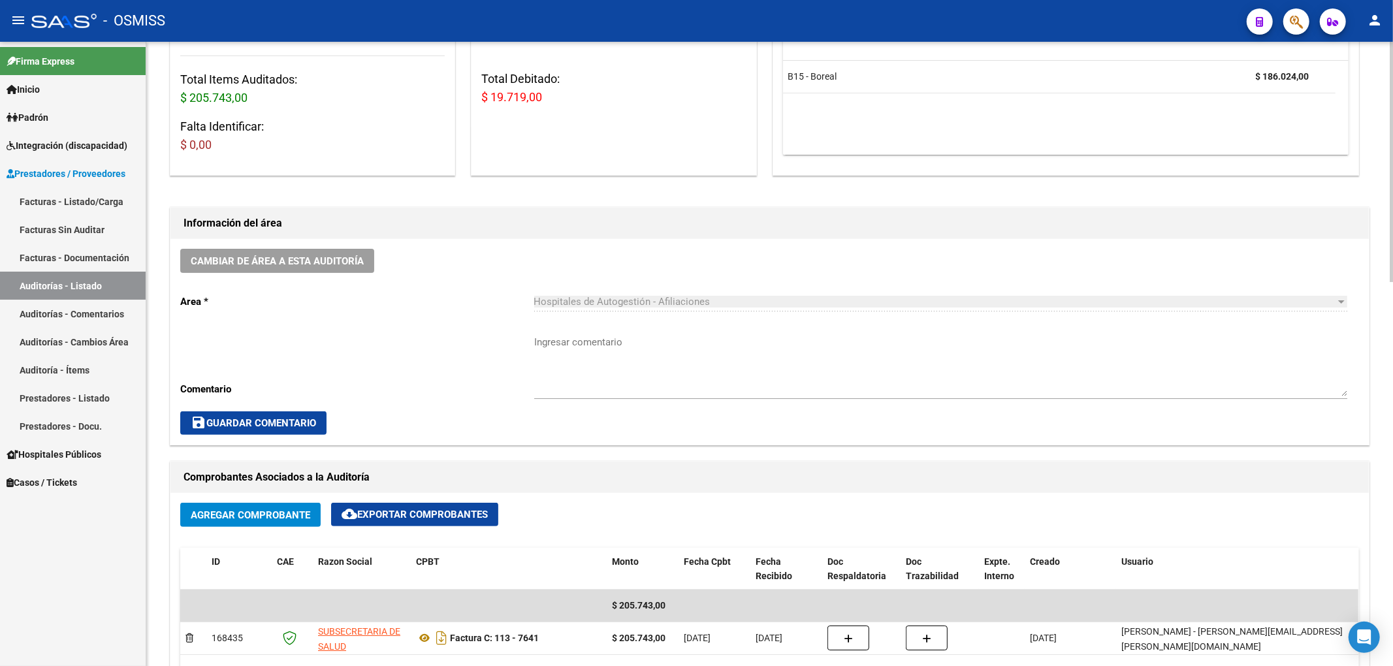
scroll to position [126, 0]
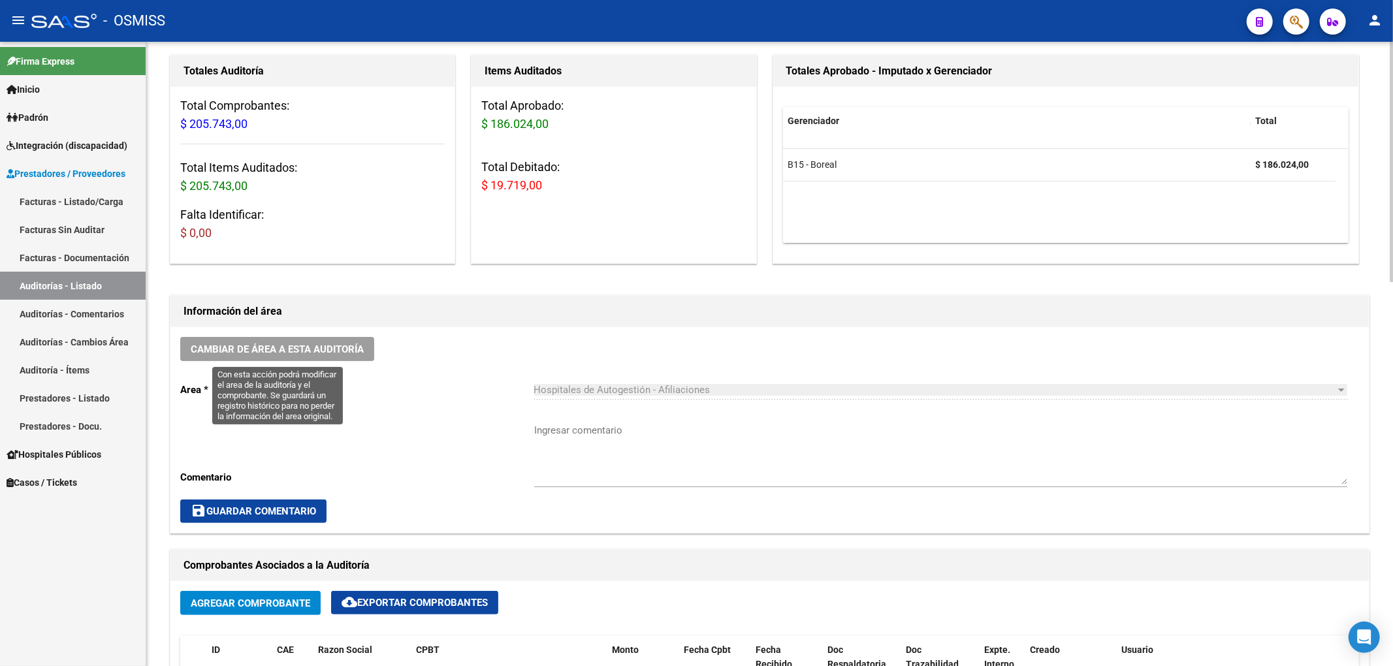
click at [341, 354] on span "Cambiar de área a esta auditoría" at bounding box center [277, 349] width 173 height 12
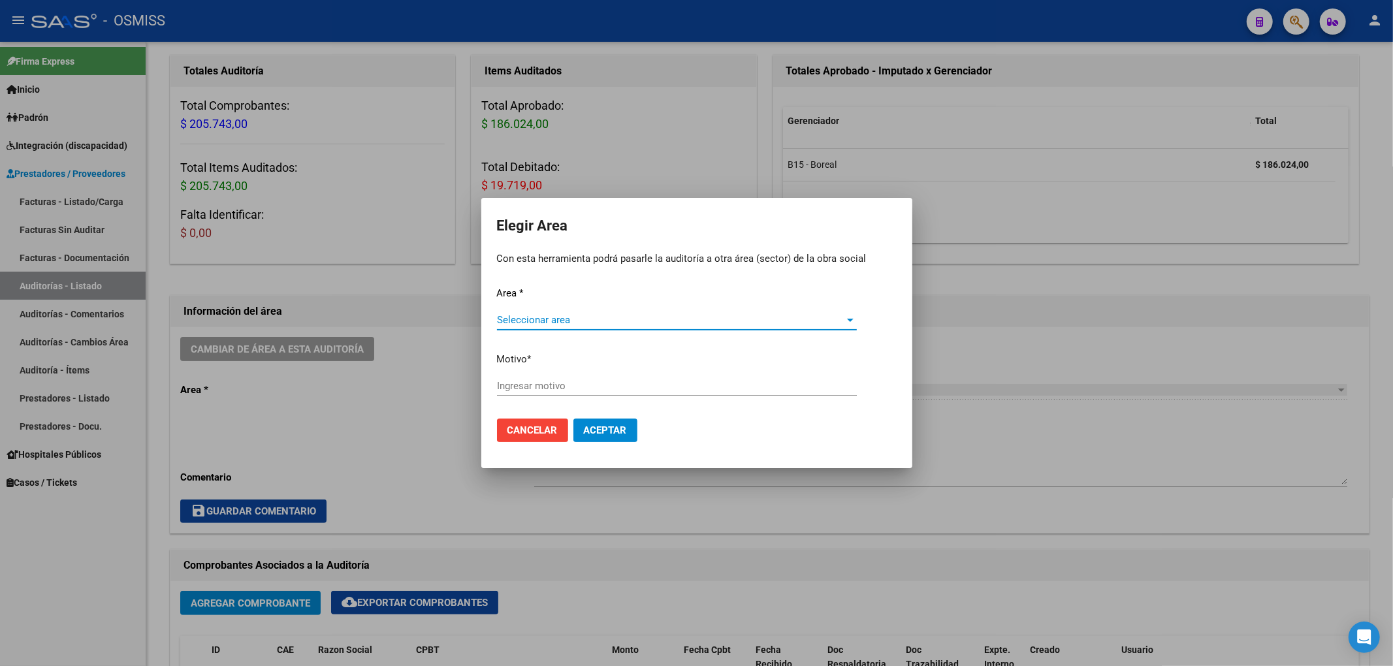
click at [562, 312] on div "Seleccionar area Seleccionar area" at bounding box center [677, 320] width 360 height 20
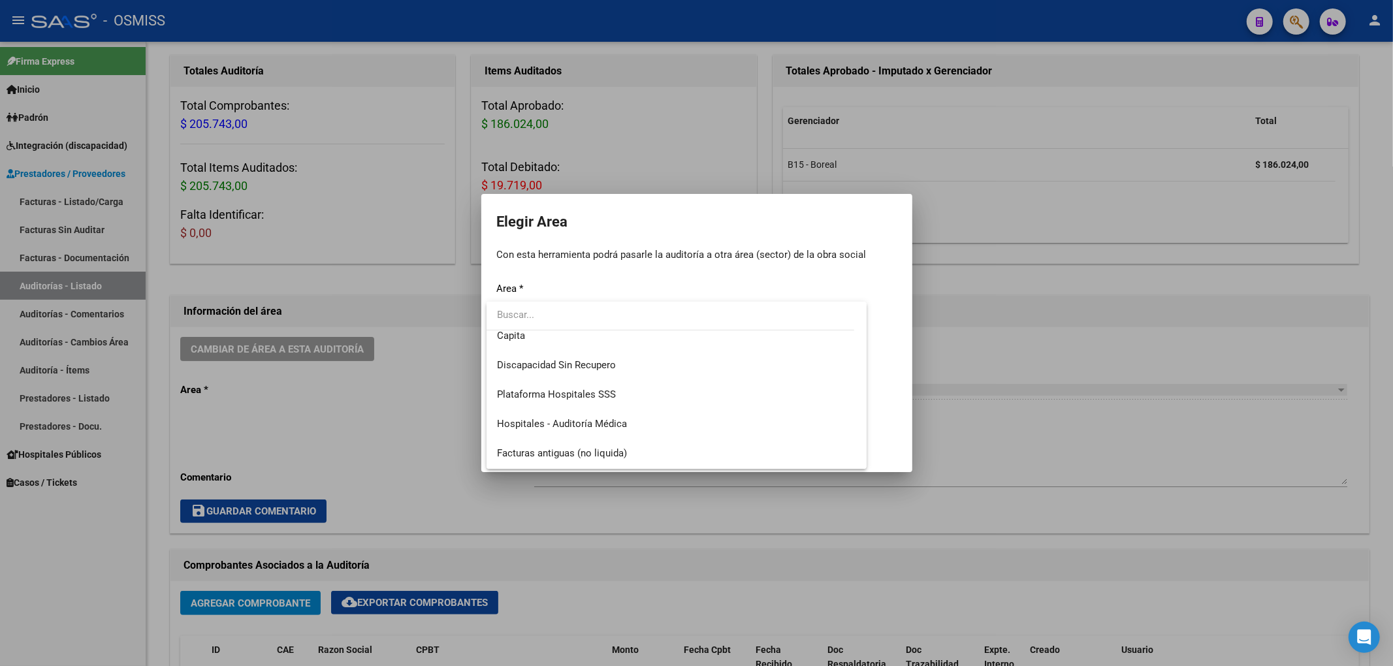
scroll to position [174, 0]
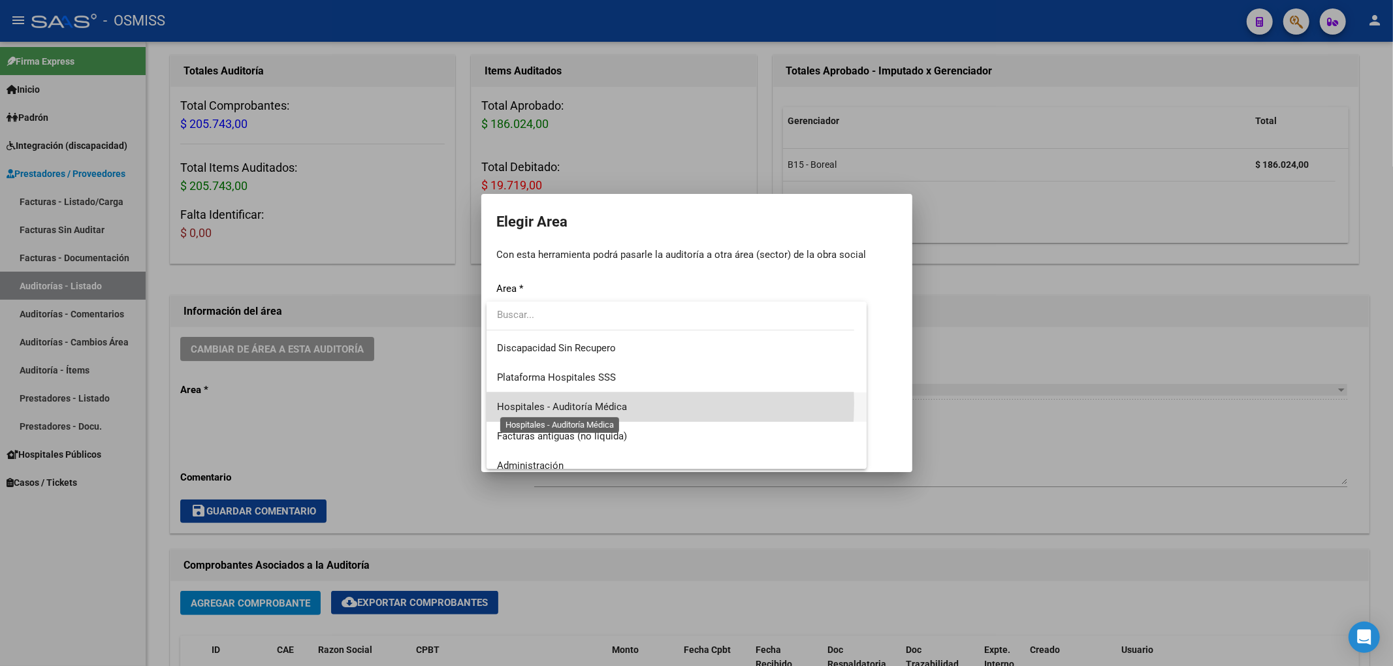
click at [577, 403] on span "Hospitales - Auditoría Médica" at bounding box center [562, 407] width 130 height 12
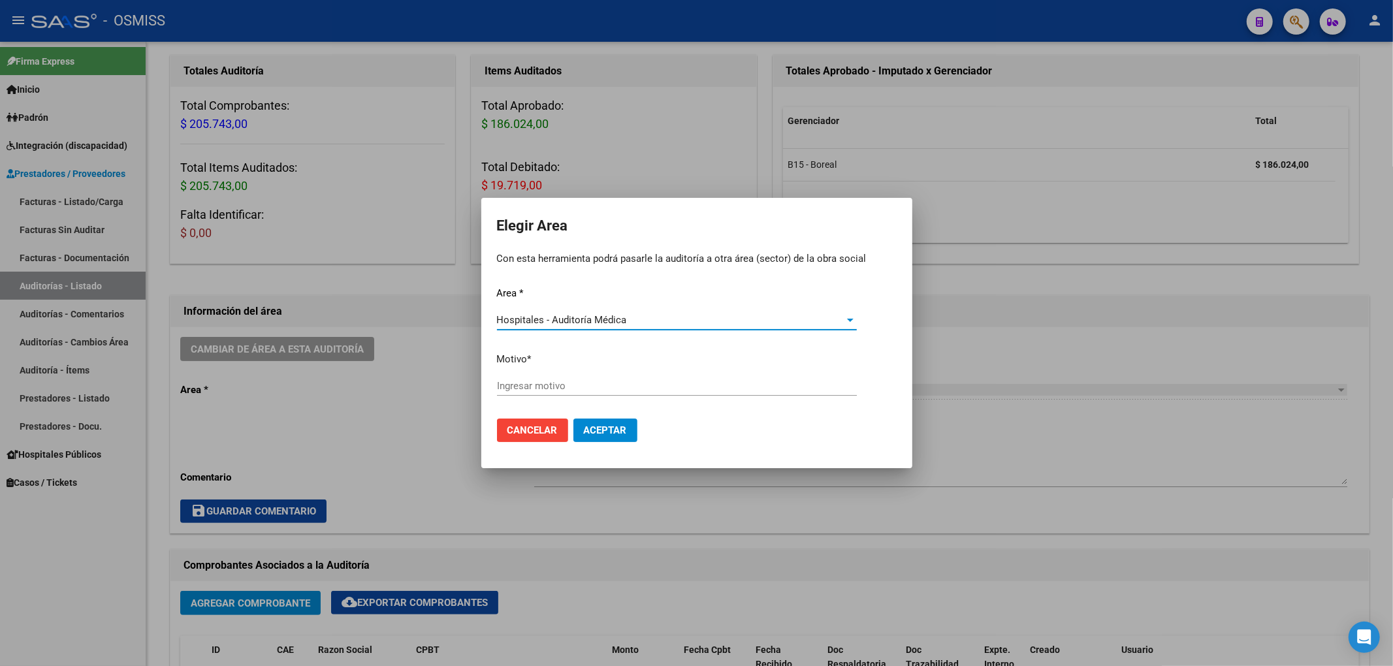
click at [539, 398] on div "Ingresar motivo" at bounding box center [677, 392] width 360 height 32
click at [532, 392] on input "Ingresar motivo" at bounding box center [677, 386] width 360 height 12
click at [596, 422] on button "Aceptar" at bounding box center [605, 431] width 64 height 24
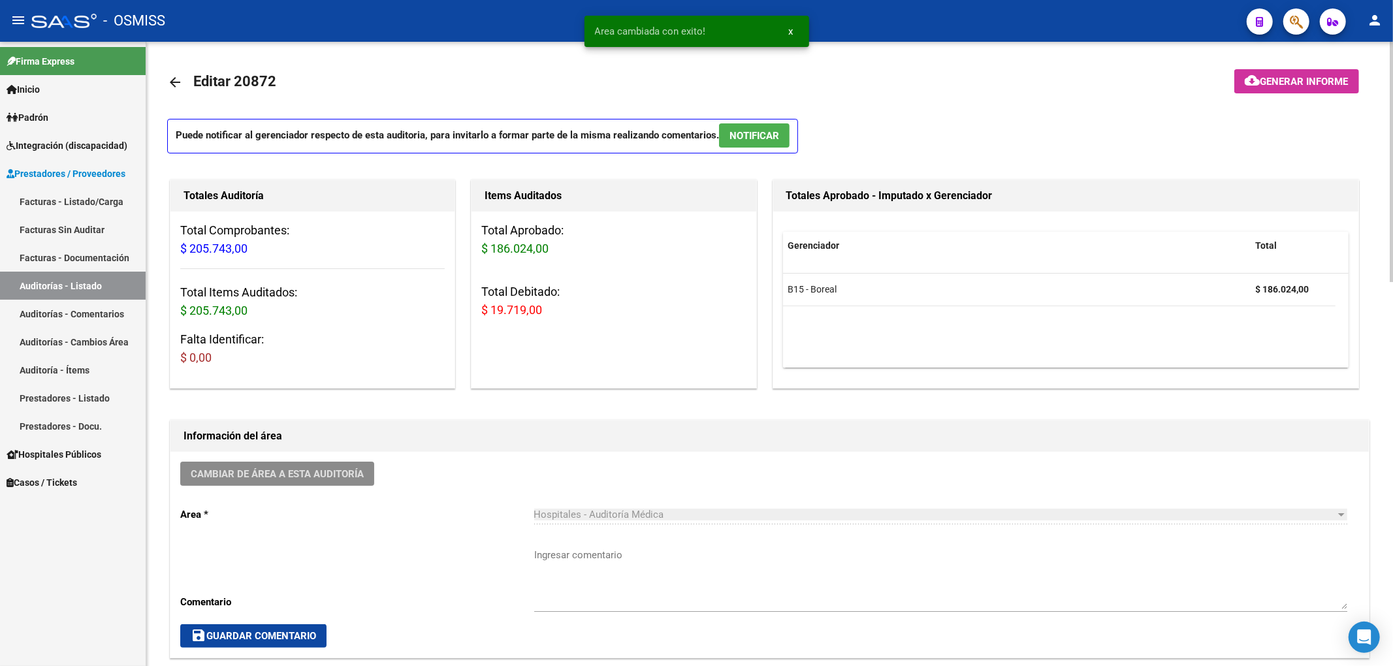
scroll to position [0, 0]
click at [1311, 69] on mat-toolbar-row at bounding box center [1246, 84] width 250 height 42
click at [1283, 86] on span "Generar informe" at bounding box center [1304, 83] width 88 height 12
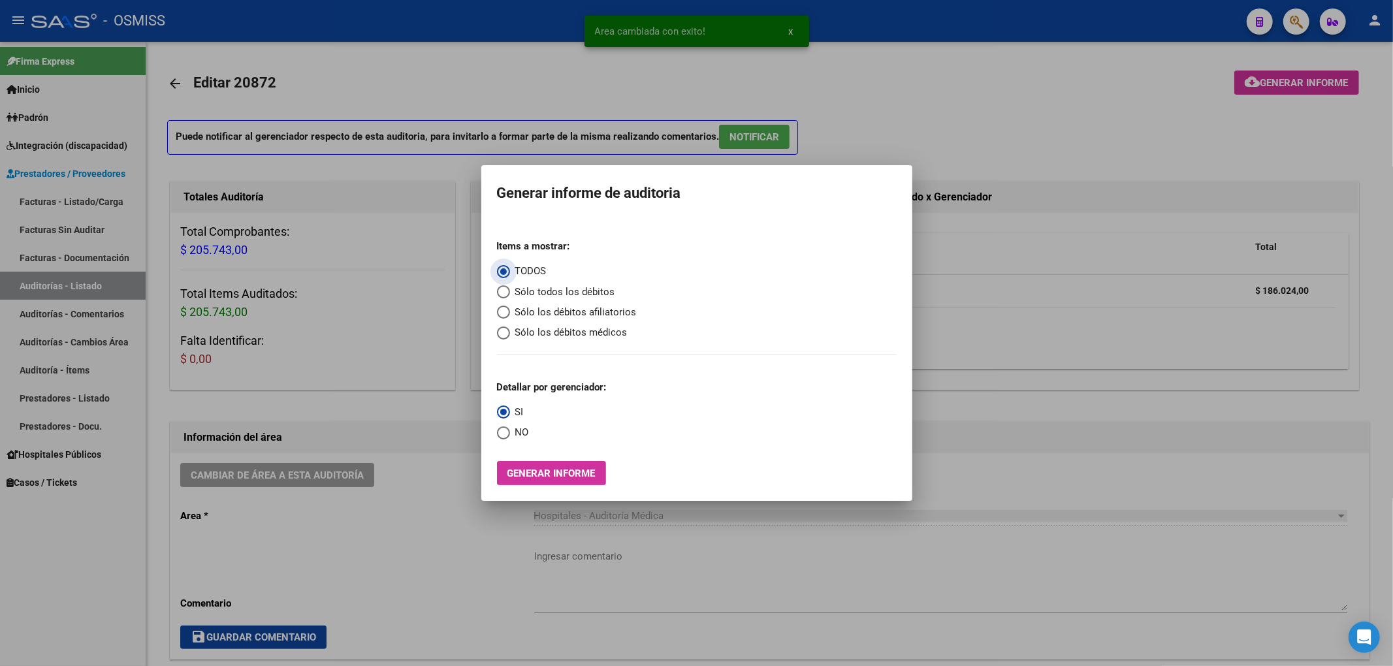
click at [542, 320] on mat-radio-group "Items a mostrar: TODOS Sólo todos los débitos Sólo los débitos afiliatorios Sól…" at bounding box center [567, 284] width 140 height 111
click at [539, 315] on span "Sólo los débitos afiliatorios" at bounding box center [573, 312] width 127 height 15
click at [510, 315] on input "Sólo los débitos afiliatorios" at bounding box center [503, 312] width 13 height 13
click at [521, 432] on span "NO" at bounding box center [519, 432] width 19 height 15
click at [510, 432] on input "NO" at bounding box center [503, 432] width 13 height 13
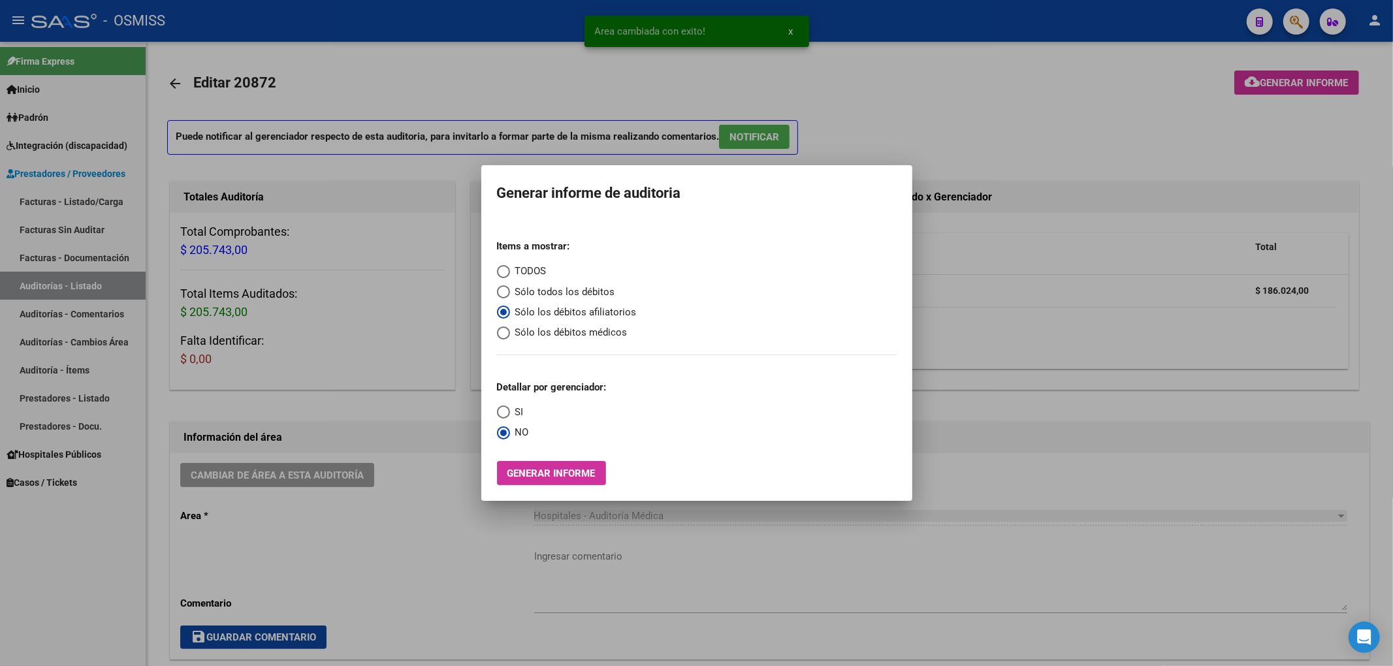
click at [530, 454] on div "Items a mostrar: TODOS Sólo todos los débitos Sólo los débitos afiliatorios Sól…" at bounding box center [697, 357] width 400 height 256
click at [534, 468] on span "Generar informe" at bounding box center [551, 474] width 88 height 12
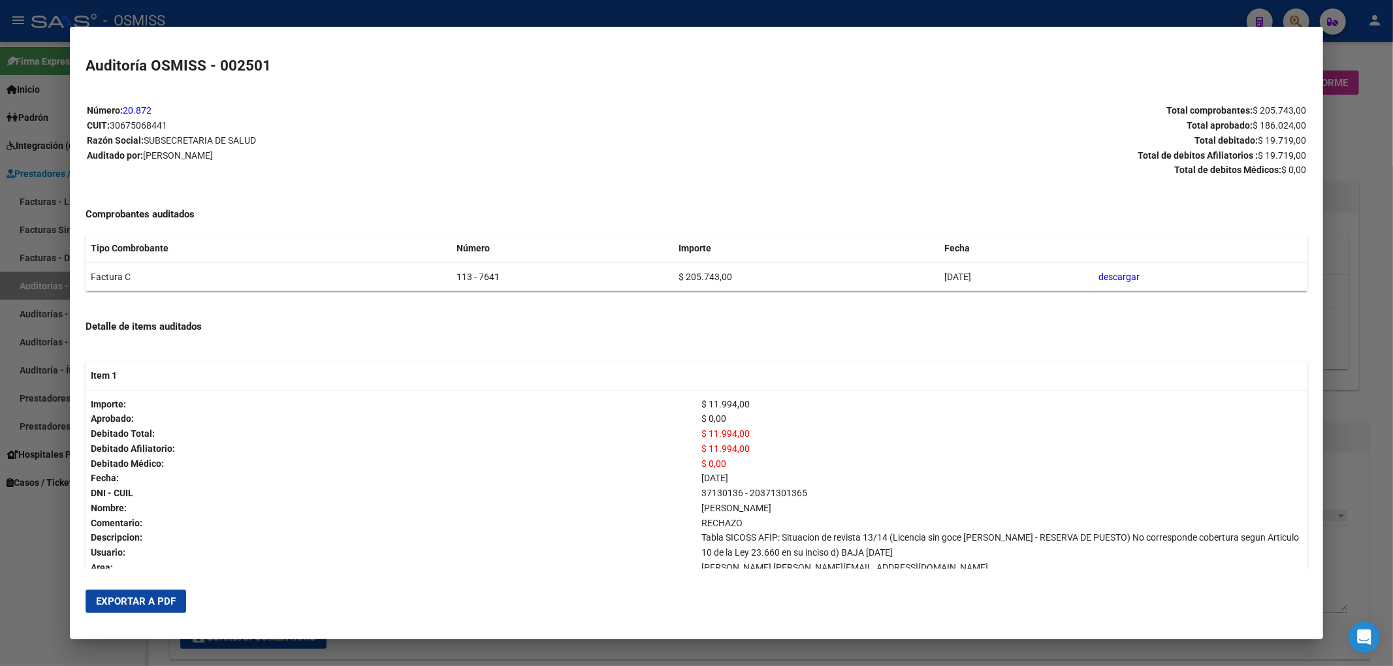
click at [168, 597] on span "Exportar a PDF" at bounding box center [136, 602] width 80 height 12
click at [152, 605] on span "Exportar a PDF" at bounding box center [136, 602] width 80 height 12
click at [1375, 127] on div at bounding box center [696, 333] width 1393 height 666
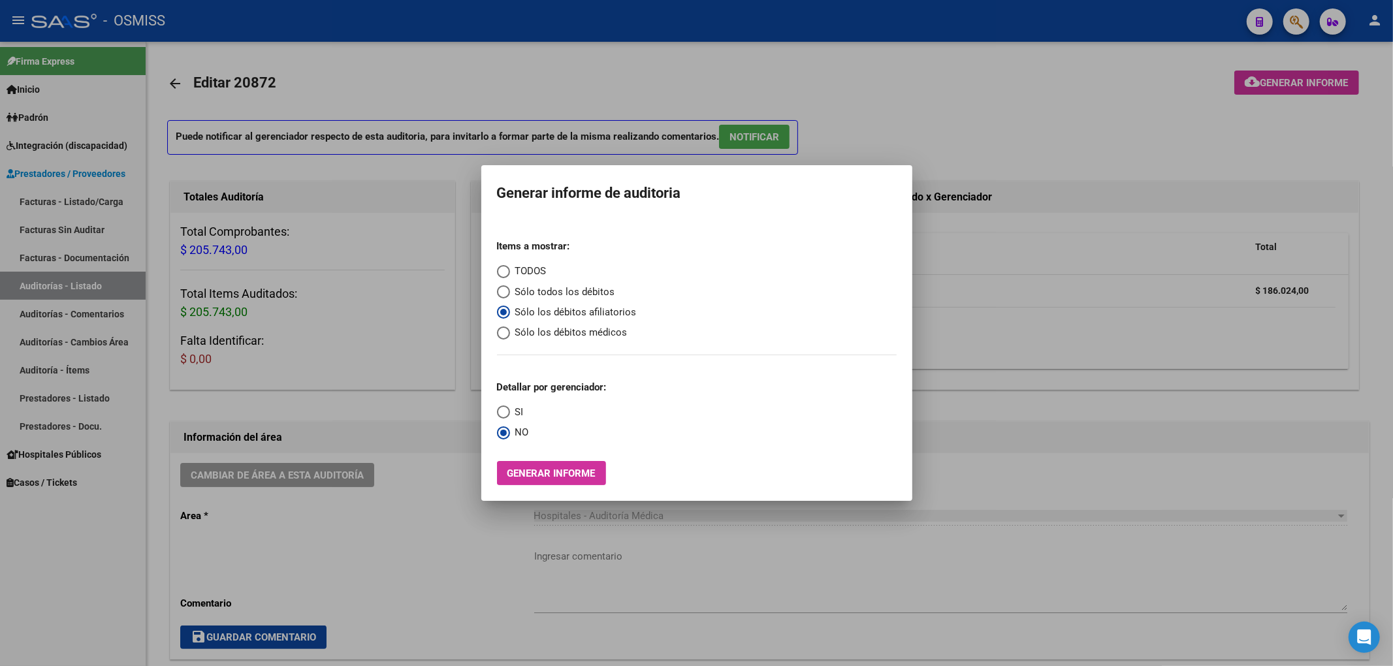
click at [972, 100] on div at bounding box center [696, 333] width 1393 height 666
